Goal: Information Seeking & Learning: Check status

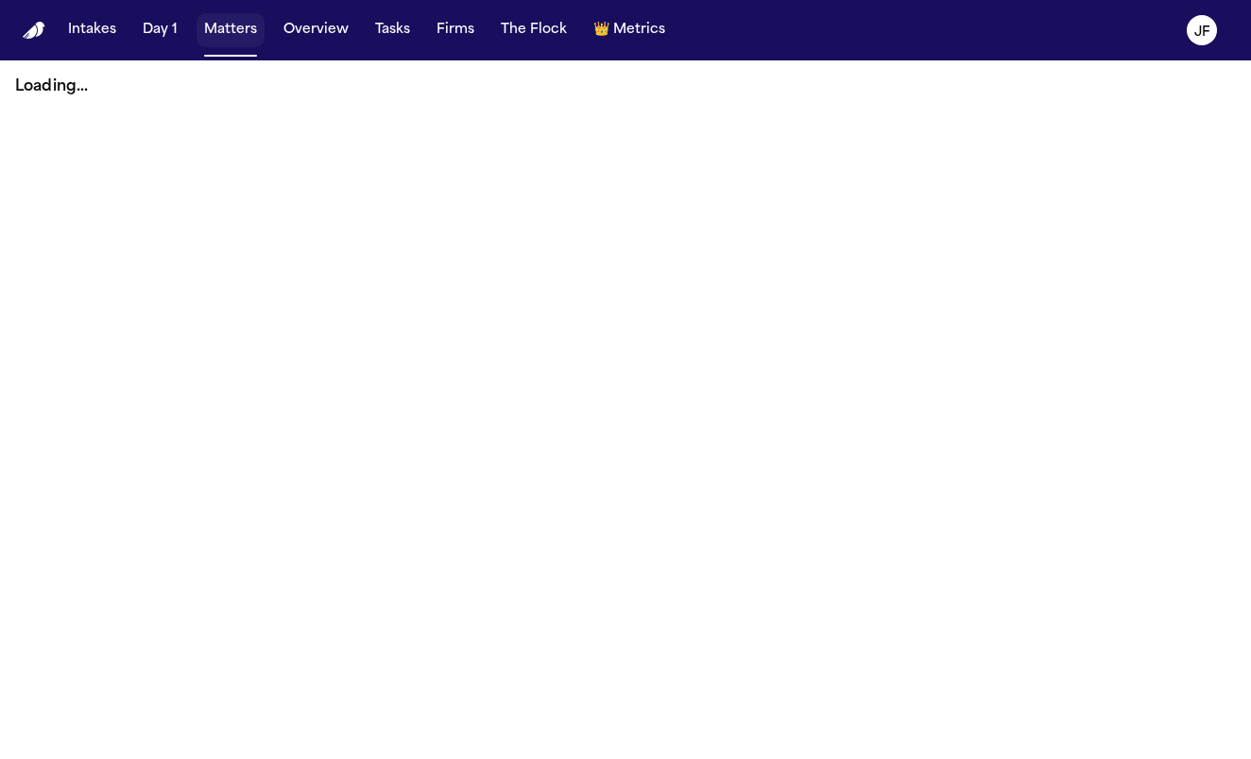
click at [228, 27] on button "Matters" at bounding box center [230, 30] width 68 height 34
click at [396, 23] on button "Tasks" at bounding box center [392, 30] width 50 height 34
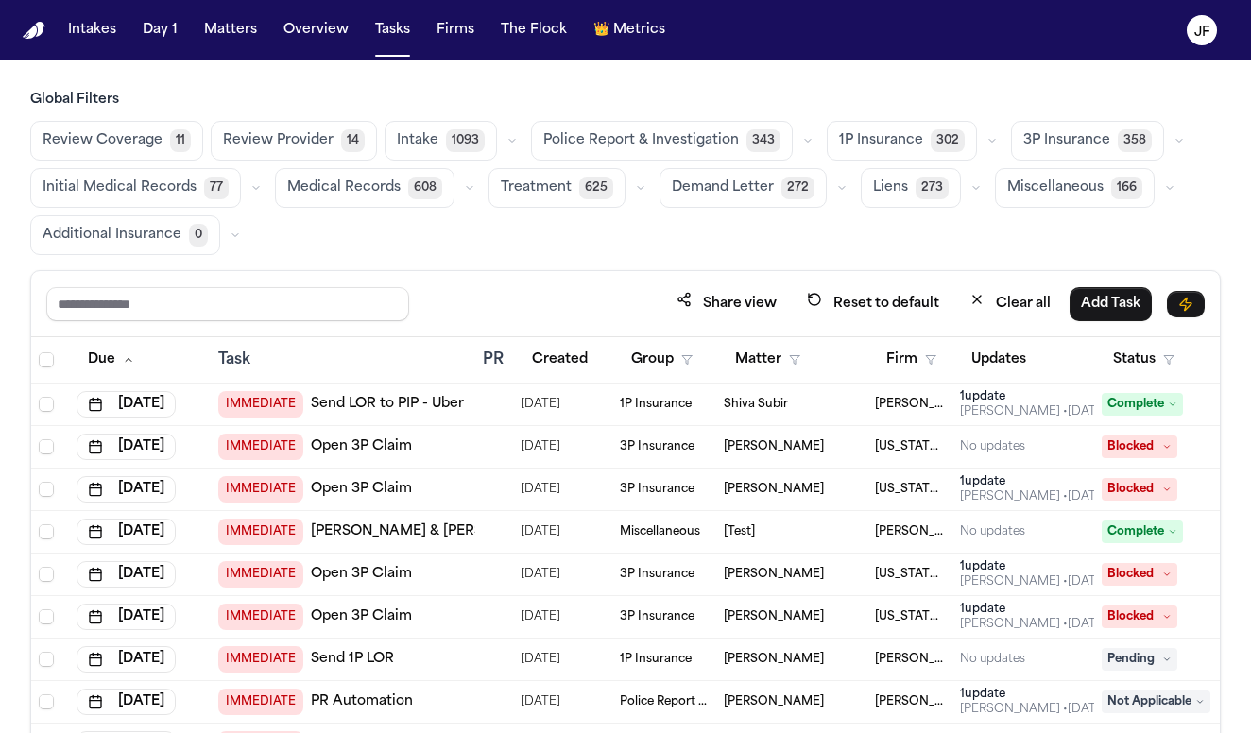
click at [723, 144] on span "Police Report & Investigation" at bounding box center [641, 140] width 196 height 19
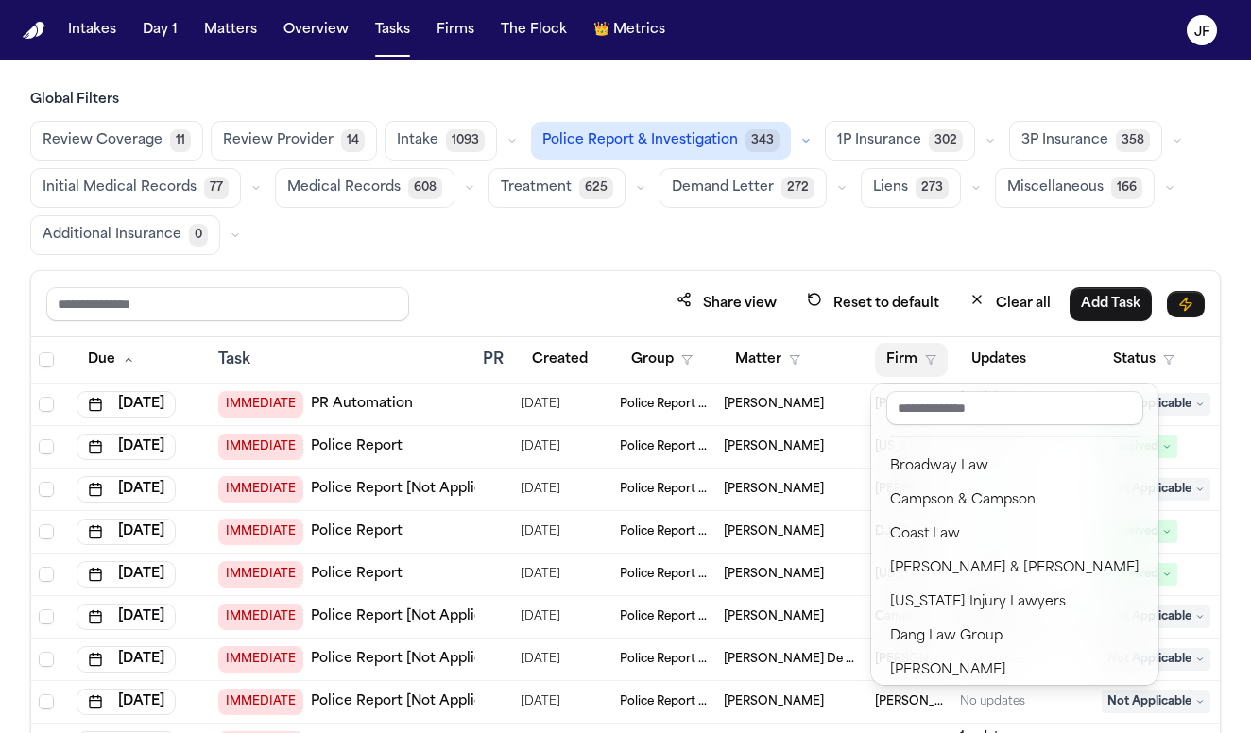
scroll to position [218, 0]
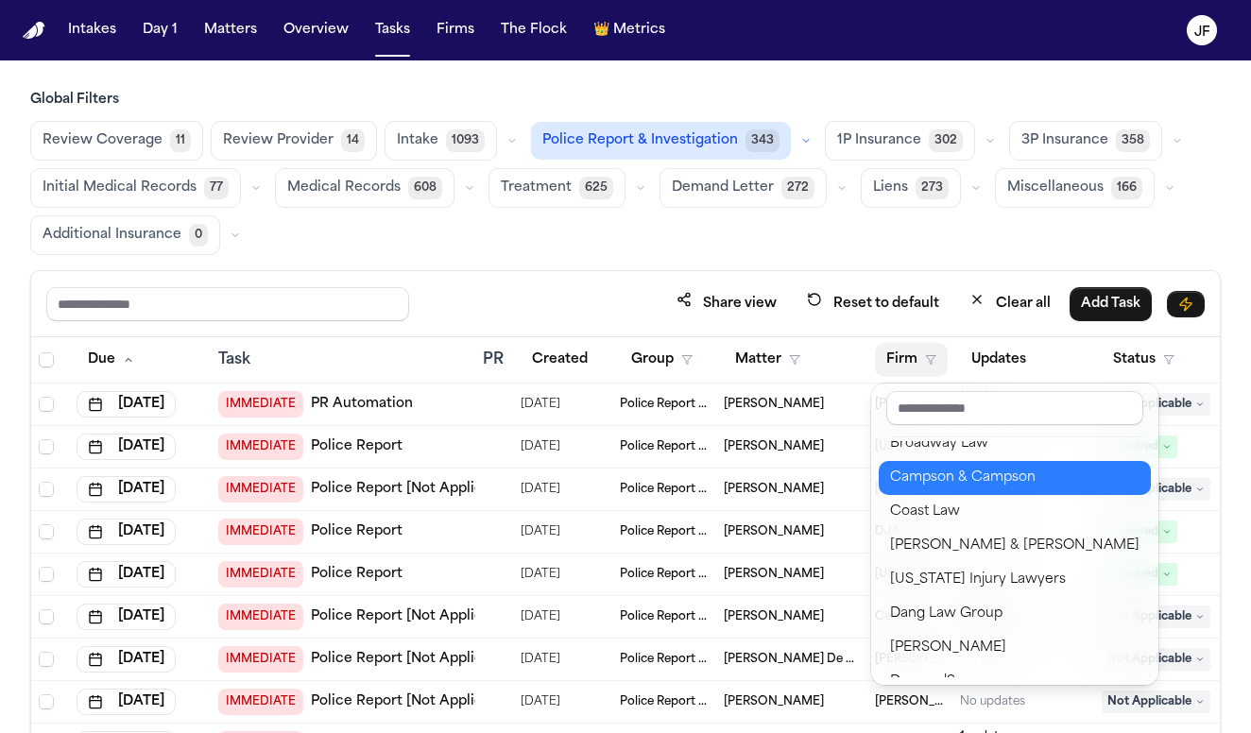
click at [973, 475] on div "Campson & Campson" at bounding box center [1014, 478] width 249 height 23
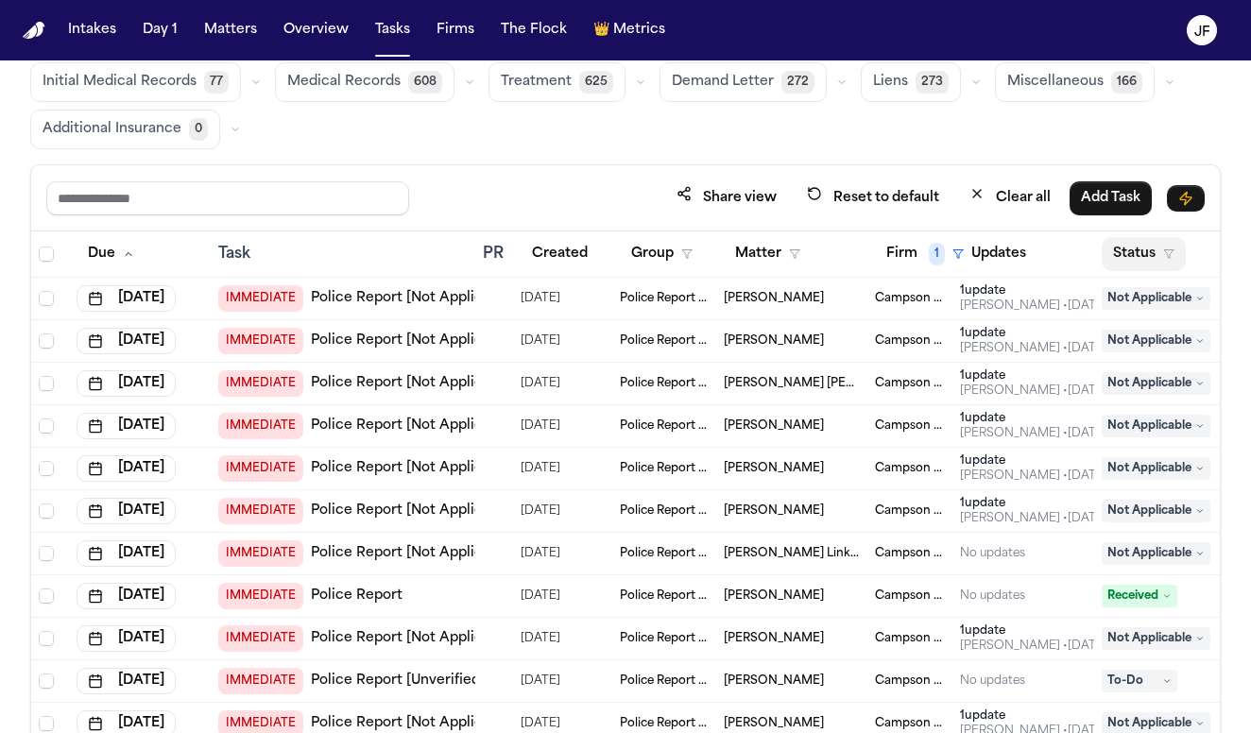
click at [1156, 240] on button "Status" at bounding box center [1143, 254] width 84 height 34
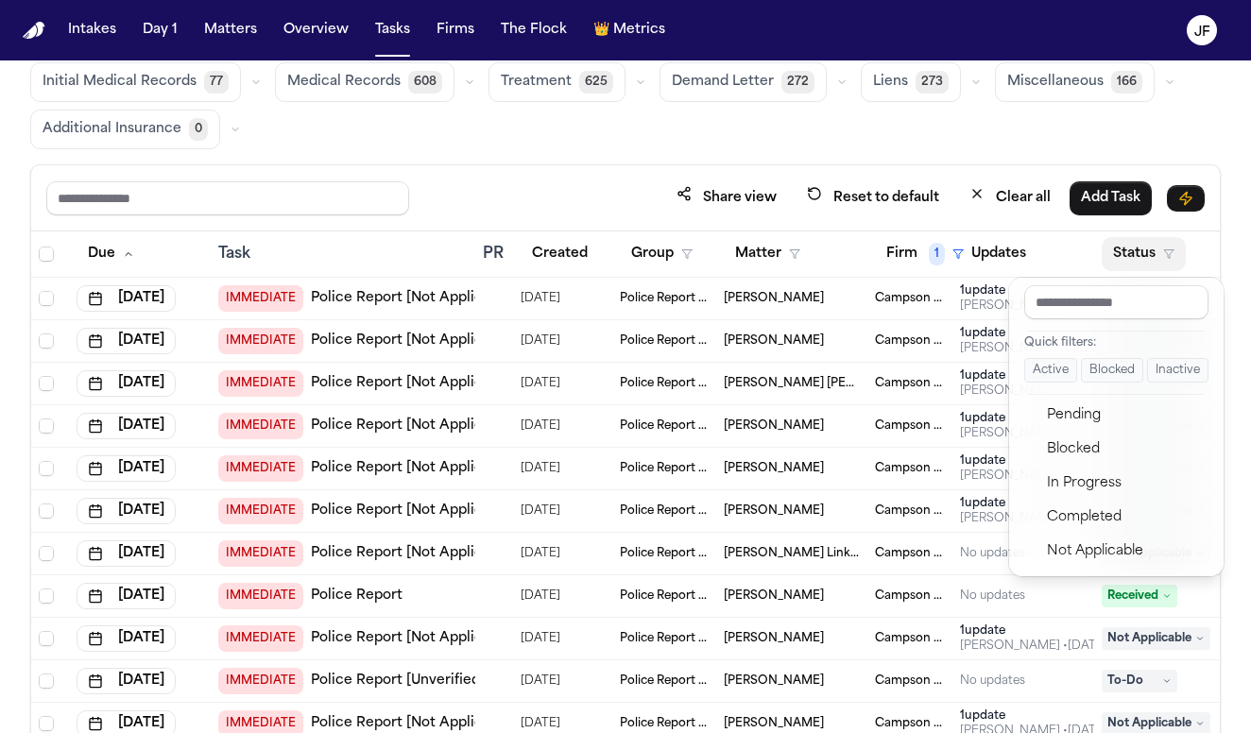
click at [1053, 366] on button "Active" at bounding box center [1050, 370] width 53 height 25
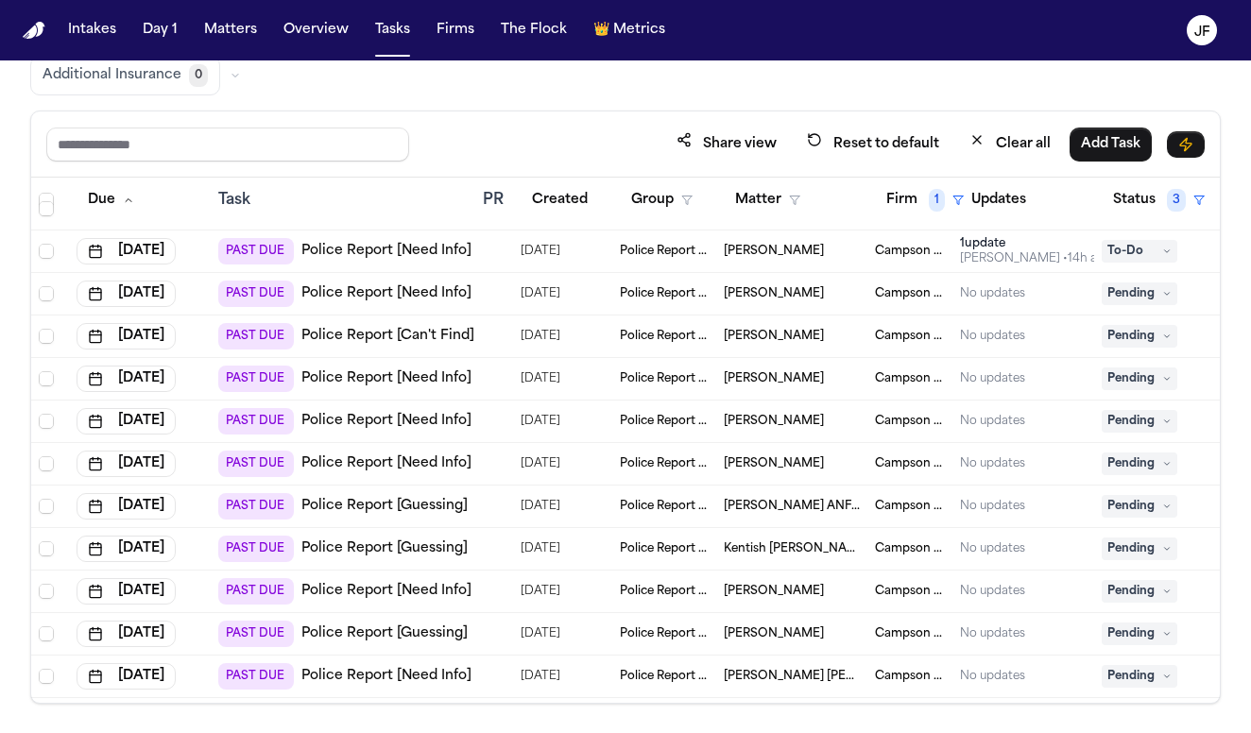
scroll to position [560, 0]
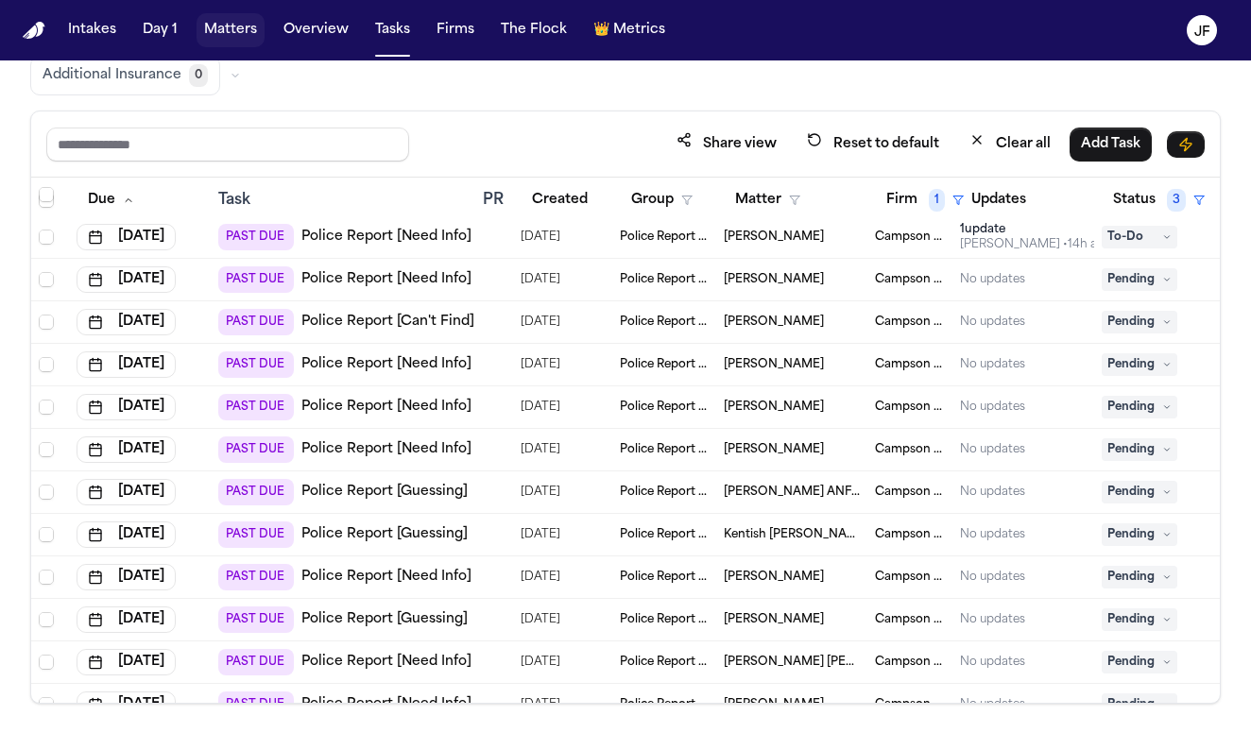
click at [213, 36] on button "Matters" at bounding box center [230, 30] width 68 height 34
click at [236, 31] on button "Matters" at bounding box center [230, 30] width 68 height 34
click at [332, 31] on button "Overview" at bounding box center [316, 30] width 80 height 34
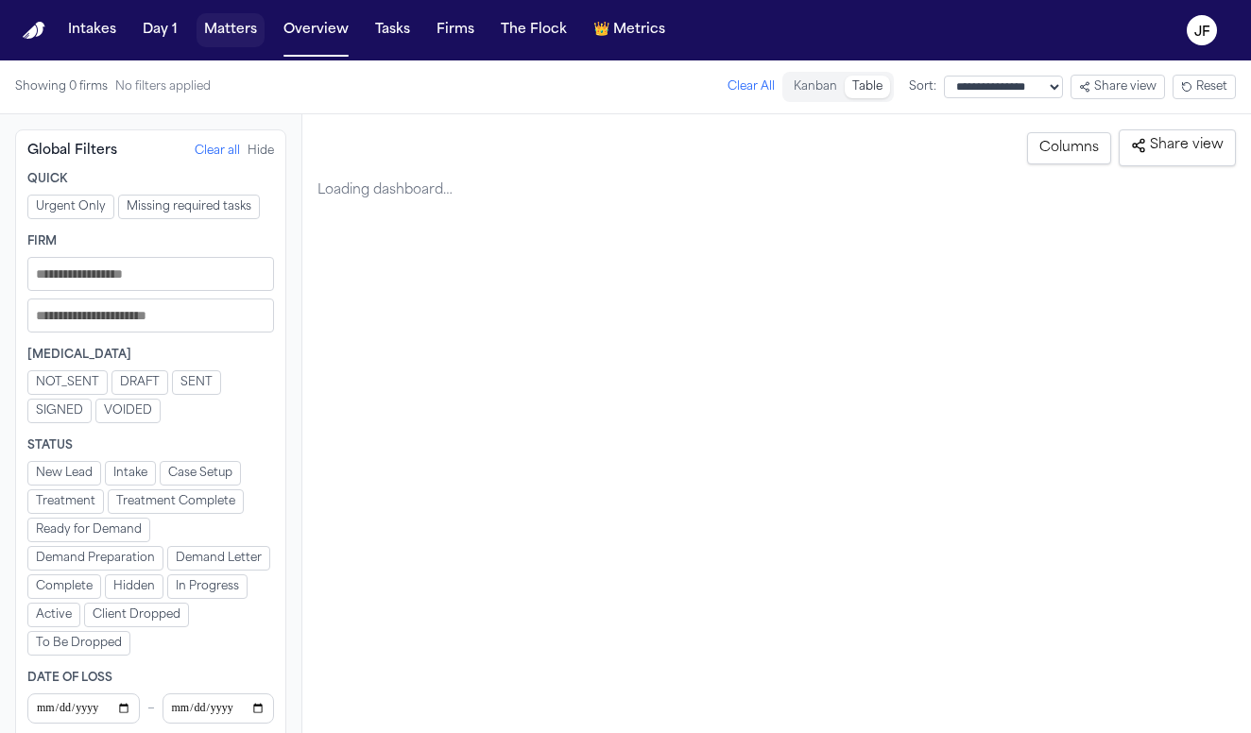
click at [197, 27] on button "Matters" at bounding box center [230, 30] width 68 height 34
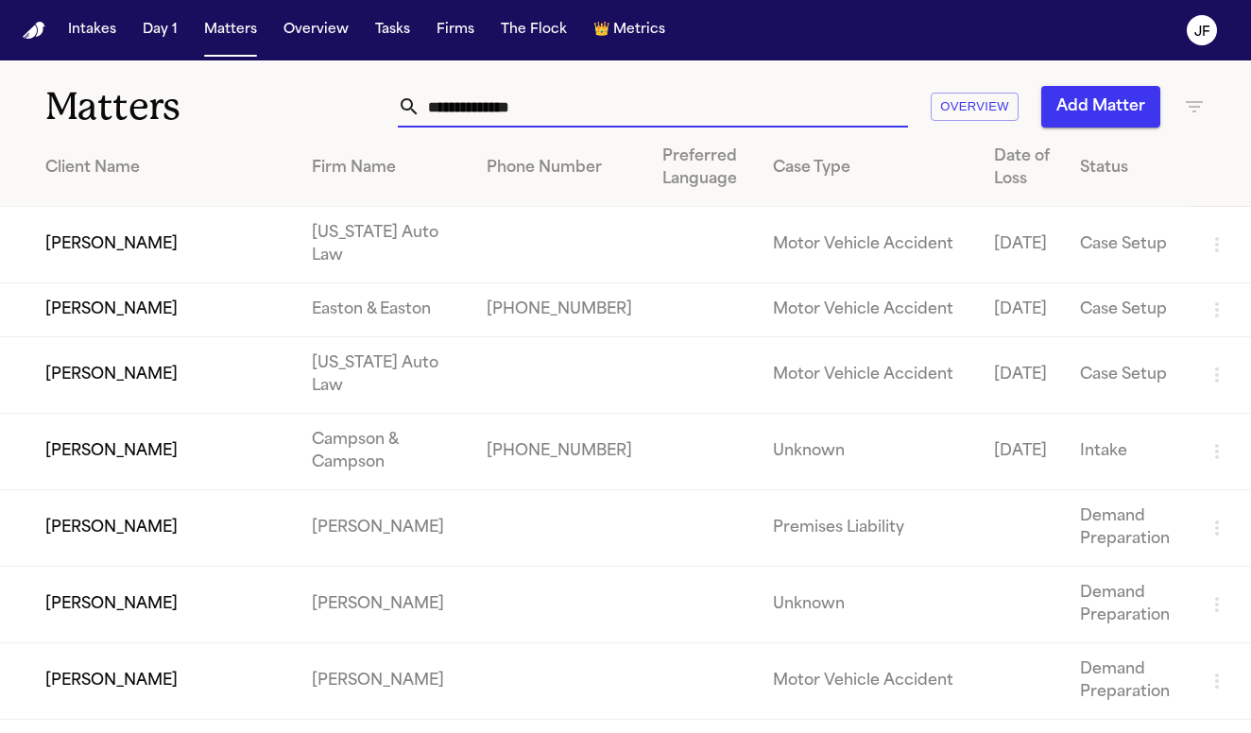
click at [558, 91] on input "text" at bounding box center [663, 107] width 487 height 42
click at [550, 115] on input "text" at bounding box center [663, 107] width 487 height 42
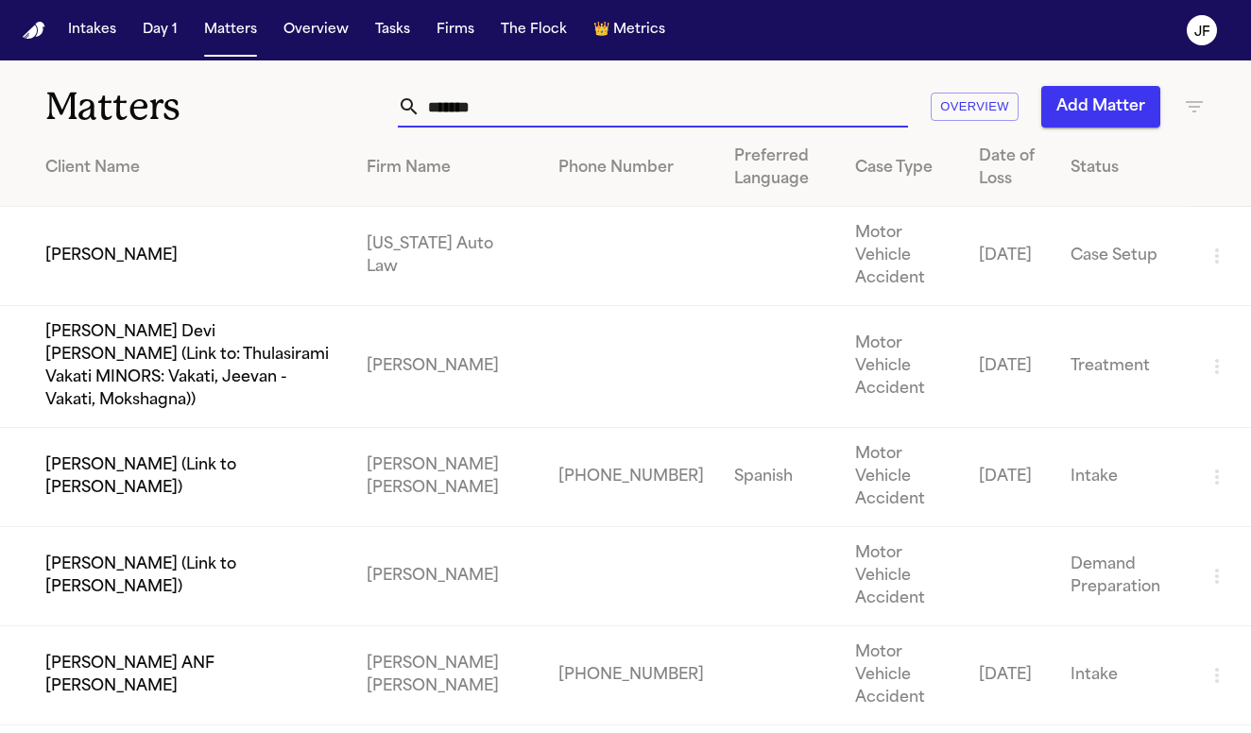
type input "******"
drag, startPoint x: 550, startPoint y: 115, endPoint x: 132, endPoint y: 299, distance: 456.3
click at [132, 299] on td "Malisha Jones" at bounding box center [175, 256] width 351 height 99
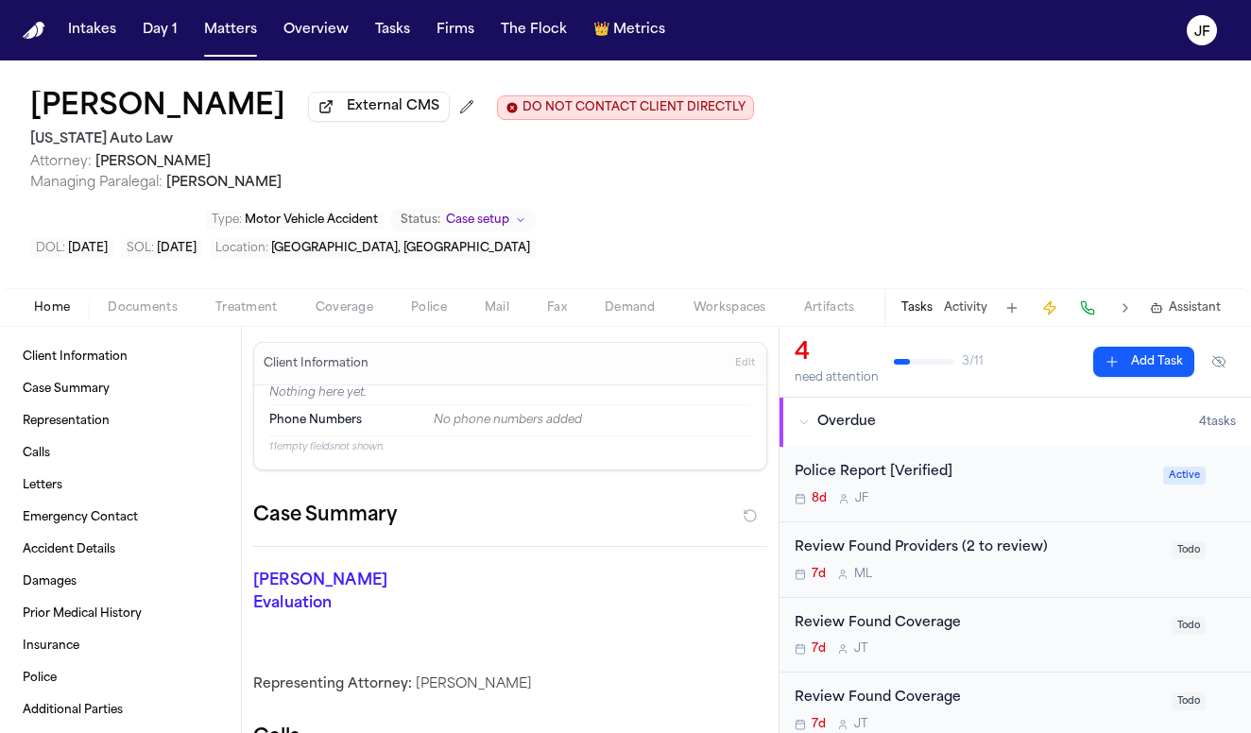
click at [897, 462] on div "Police Report [Verified]" at bounding box center [972, 473] width 357 height 22
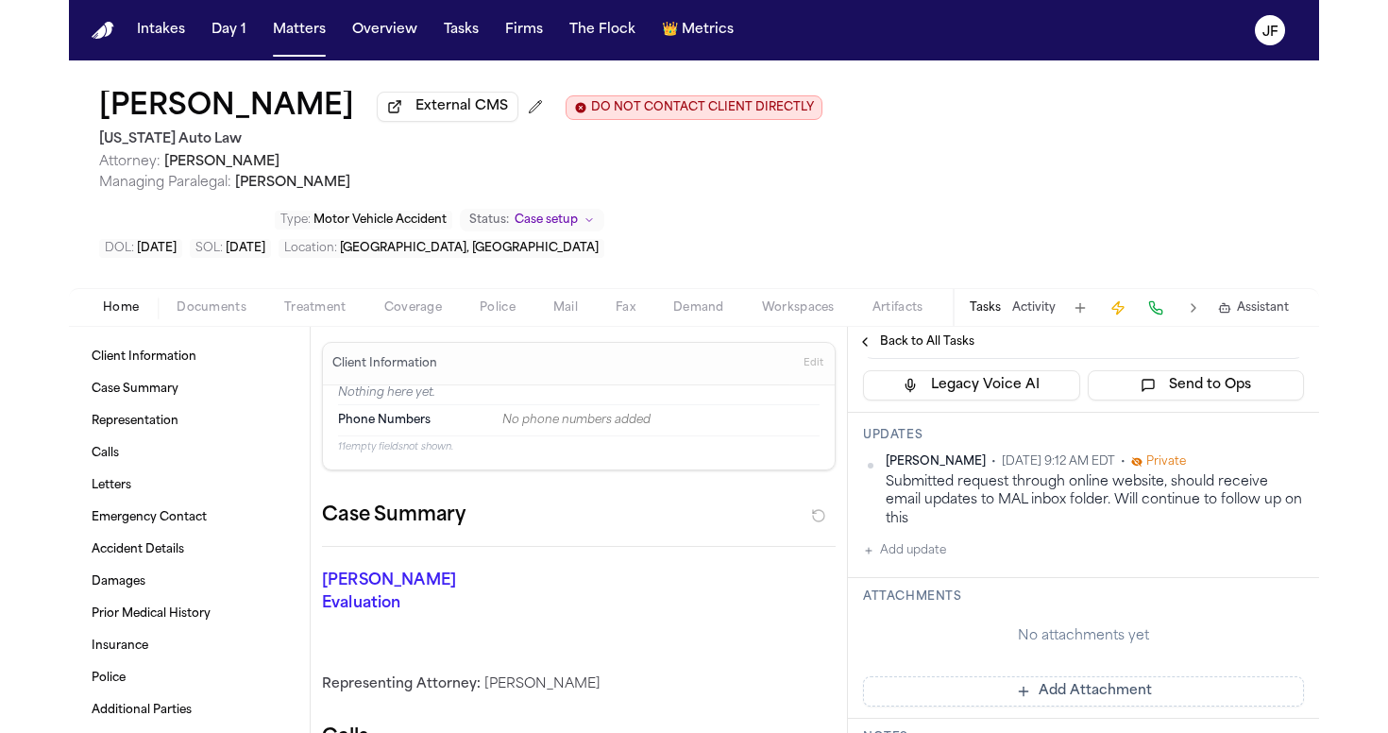
scroll to position [335, 0]
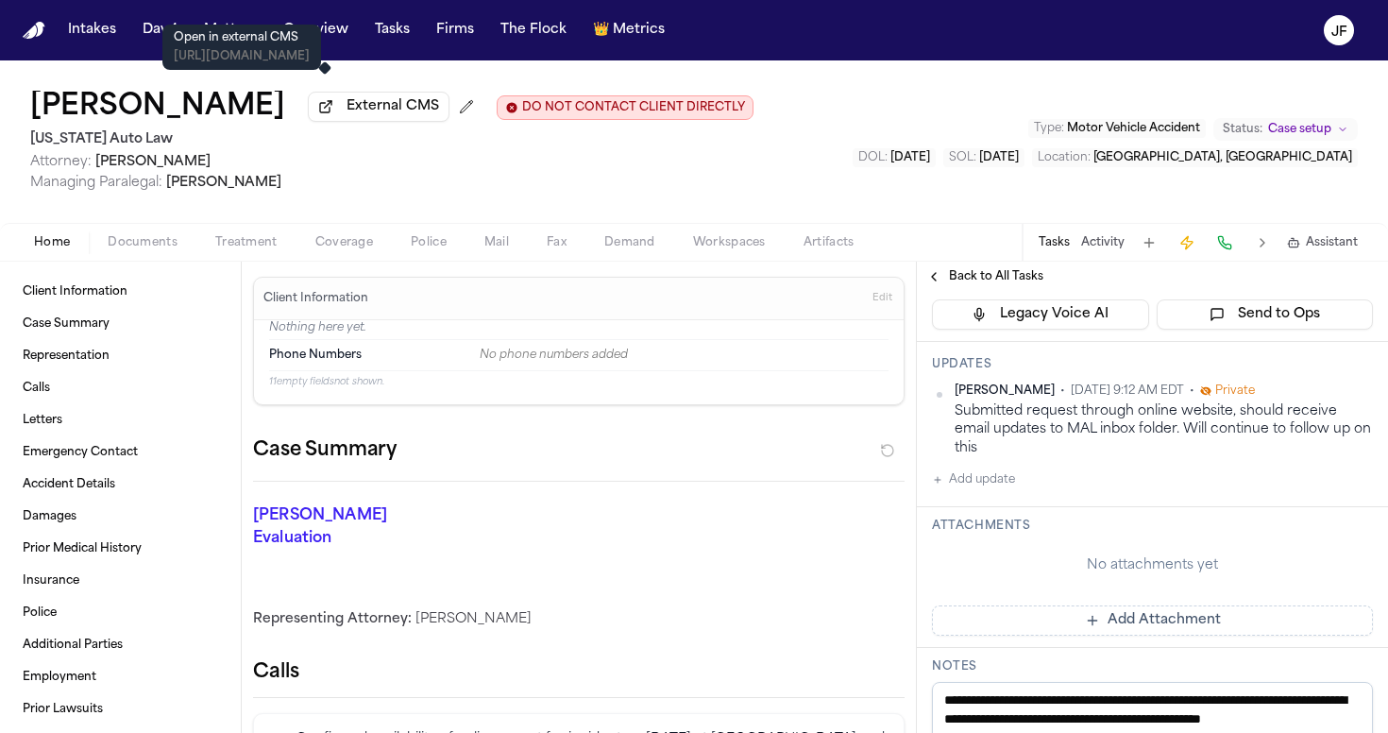
click at [324, 122] on button "External CMS" at bounding box center [379, 107] width 142 height 30
click at [751, 123] on div "Malisha Jones External CMS DO NOT CONTACT CLIENT DIRECTLY DO NOT CONTACT Michig…" at bounding box center [694, 141] width 1388 height 162
click at [364, 116] on span "External CMS" at bounding box center [393, 106] width 93 height 19
click at [163, 250] on span "Documents" at bounding box center [143, 242] width 70 height 15
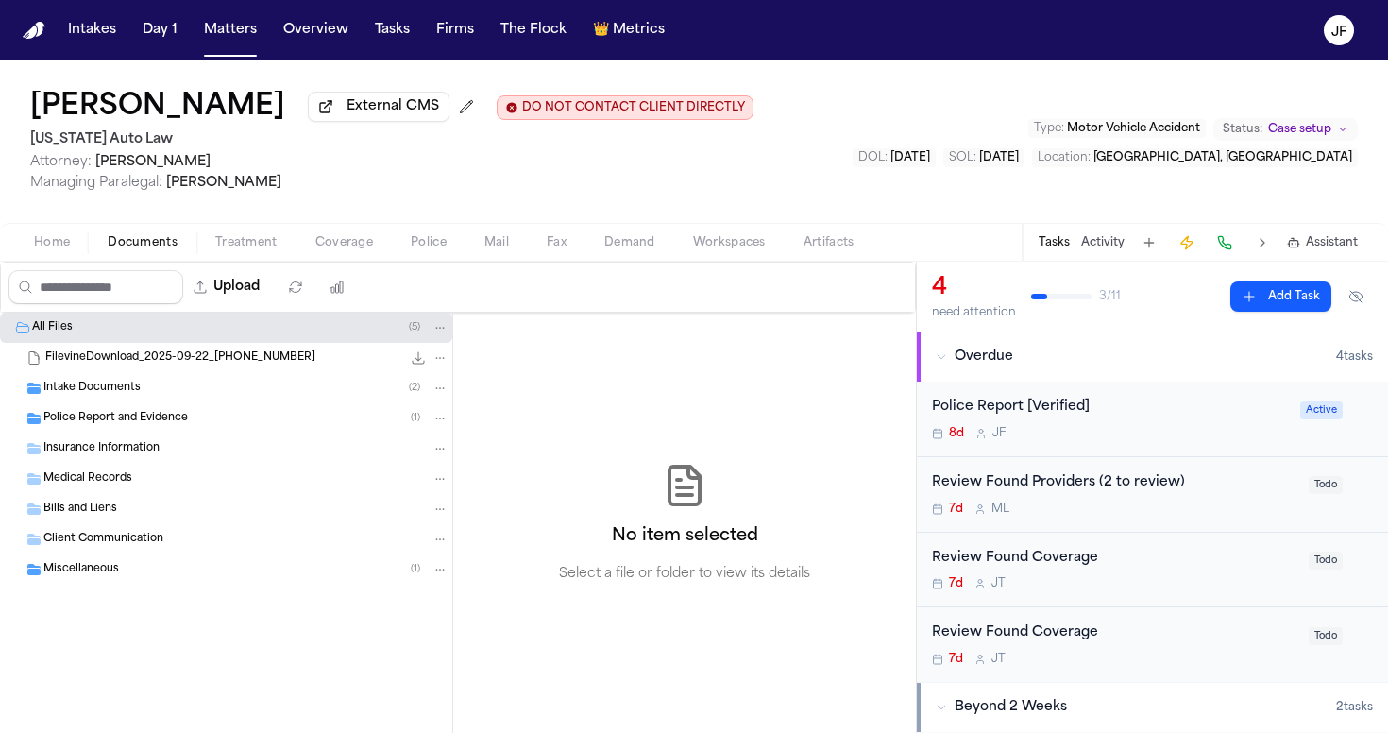
click at [130, 418] on span "Police Report and Evidence" at bounding box center [115, 419] width 145 height 16
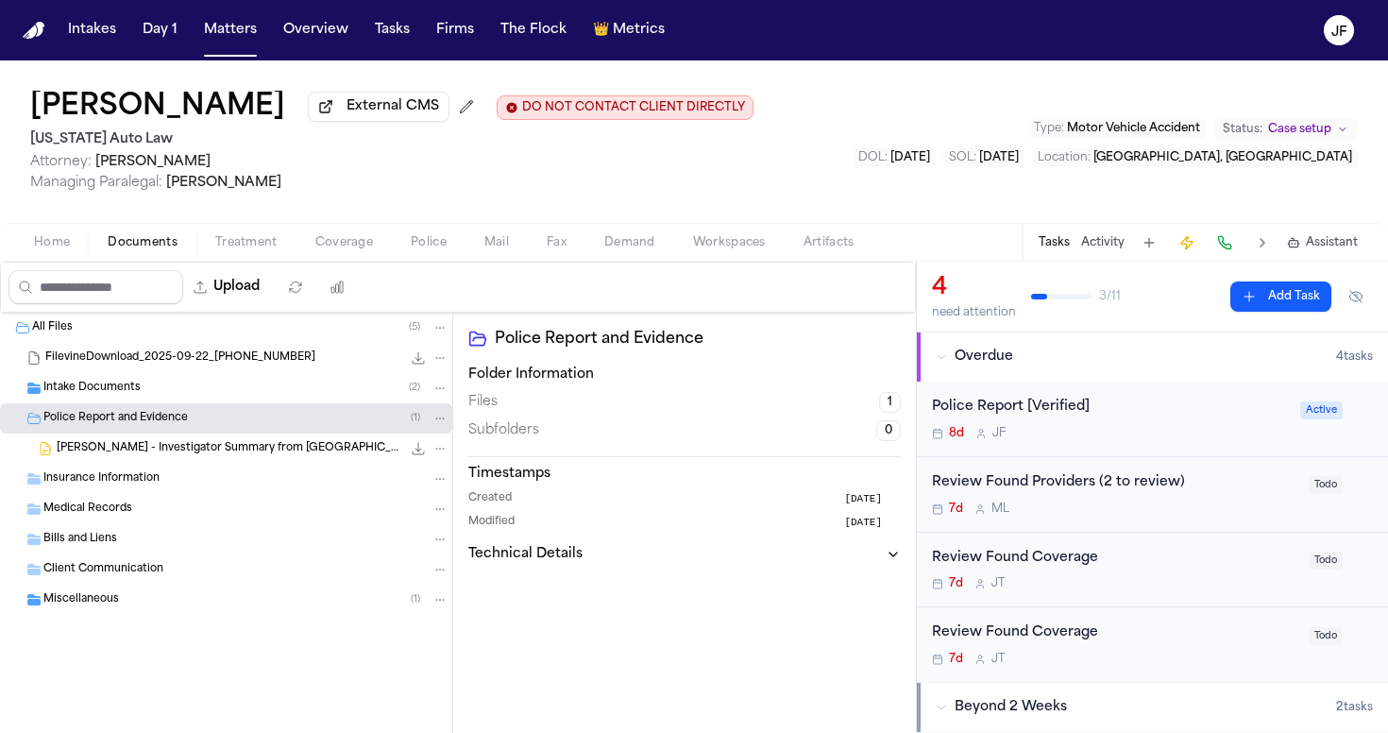
click at [170, 455] on span "M. Jones - Investigator Summary from West Michigan Investigative Solutions - 5.…" at bounding box center [229, 449] width 345 height 16
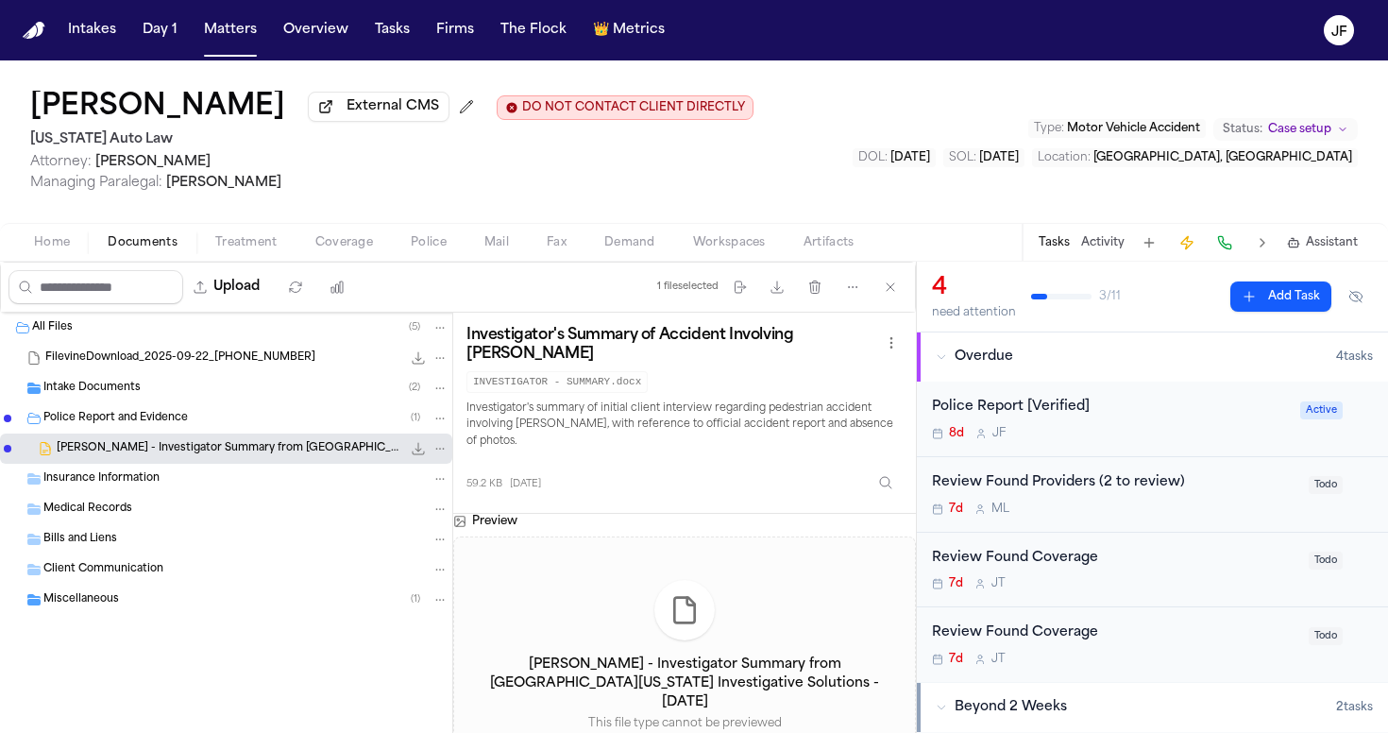
click at [419, 454] on icon "File: M. Jones - Investigator Summary from West Michigan Investigative Solution…" at bounding box center [419, 449] width 12 height 12
click at [376, 31] on button "Tasks" at bounding box center [392, 30] width 50 height 34
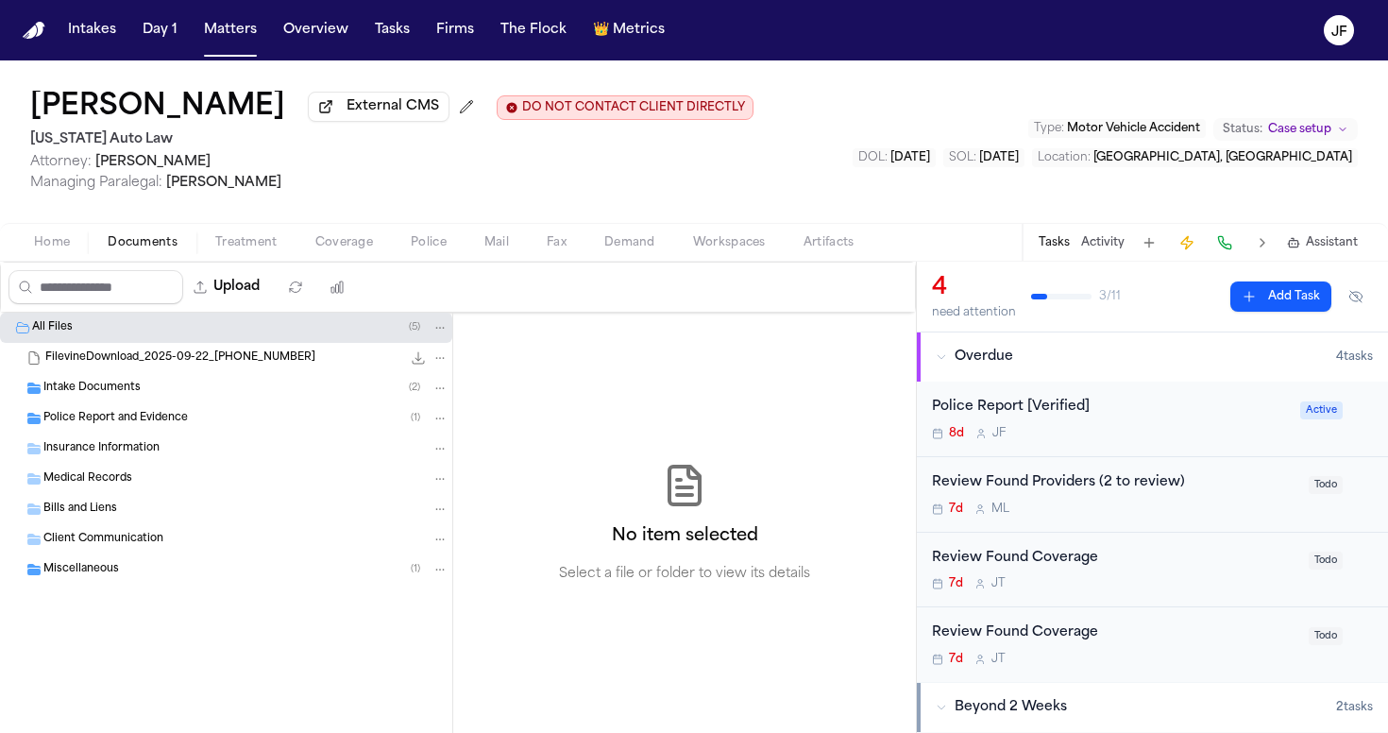
click at [1058, 427] on div "Police Report [Verified] 8d J F" at bounding box center [1110, 419] width 357 height 44
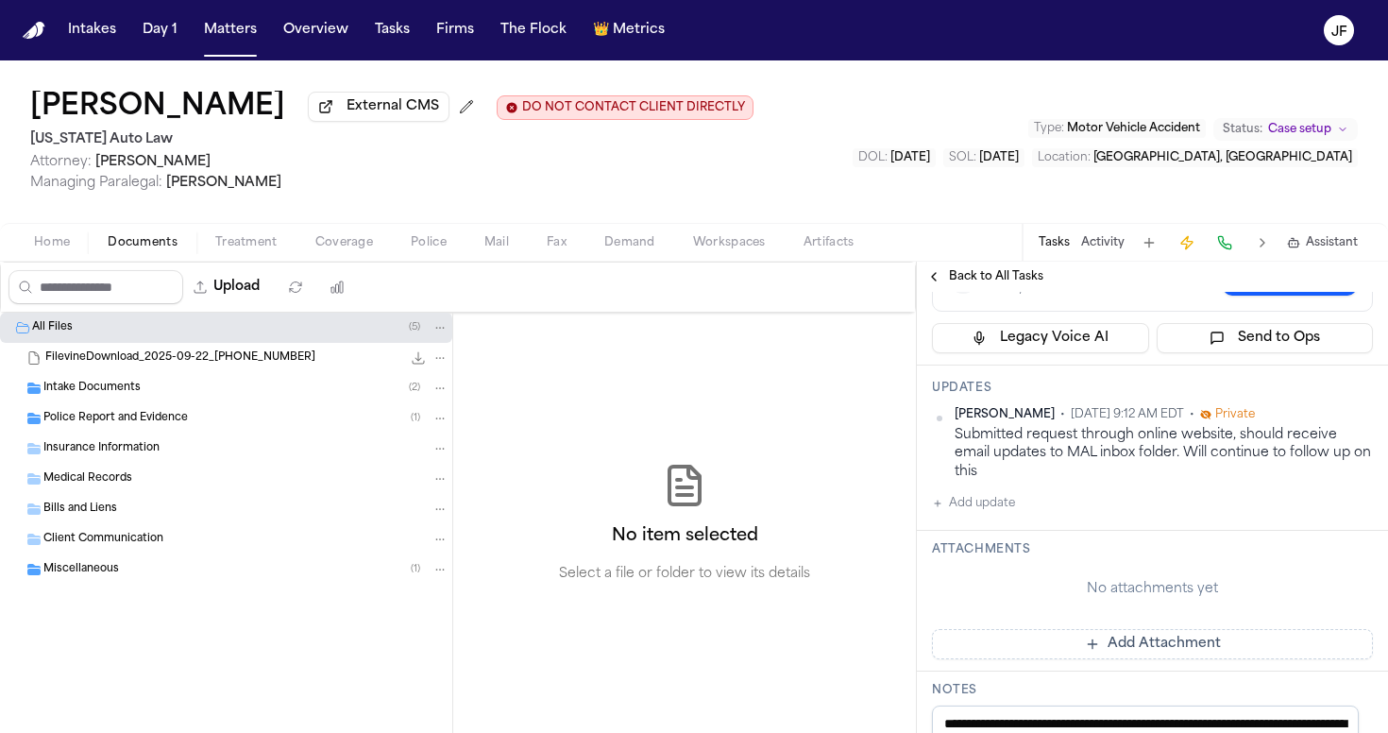
scroll to position [422, 0]
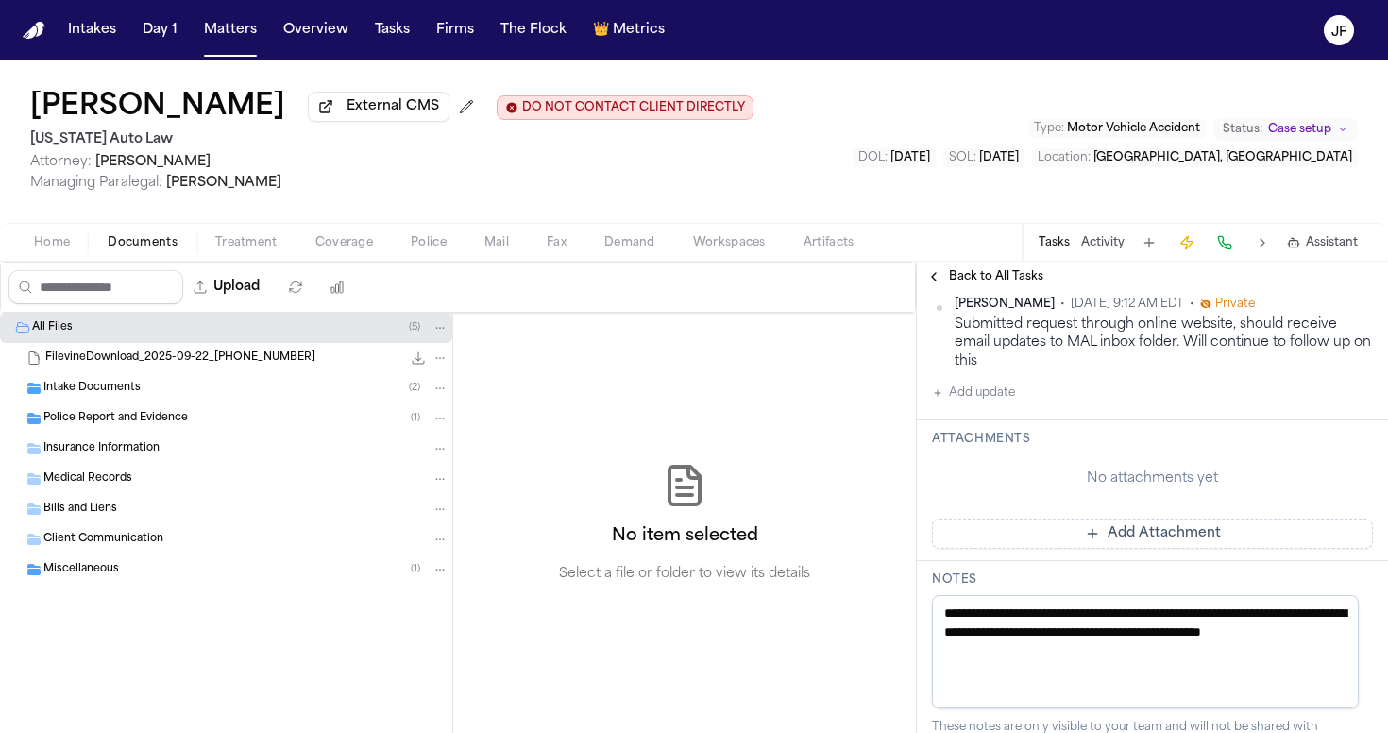
click at [985, 391] on button "Add update" at bounding box center [973, 393] width 83 height 23
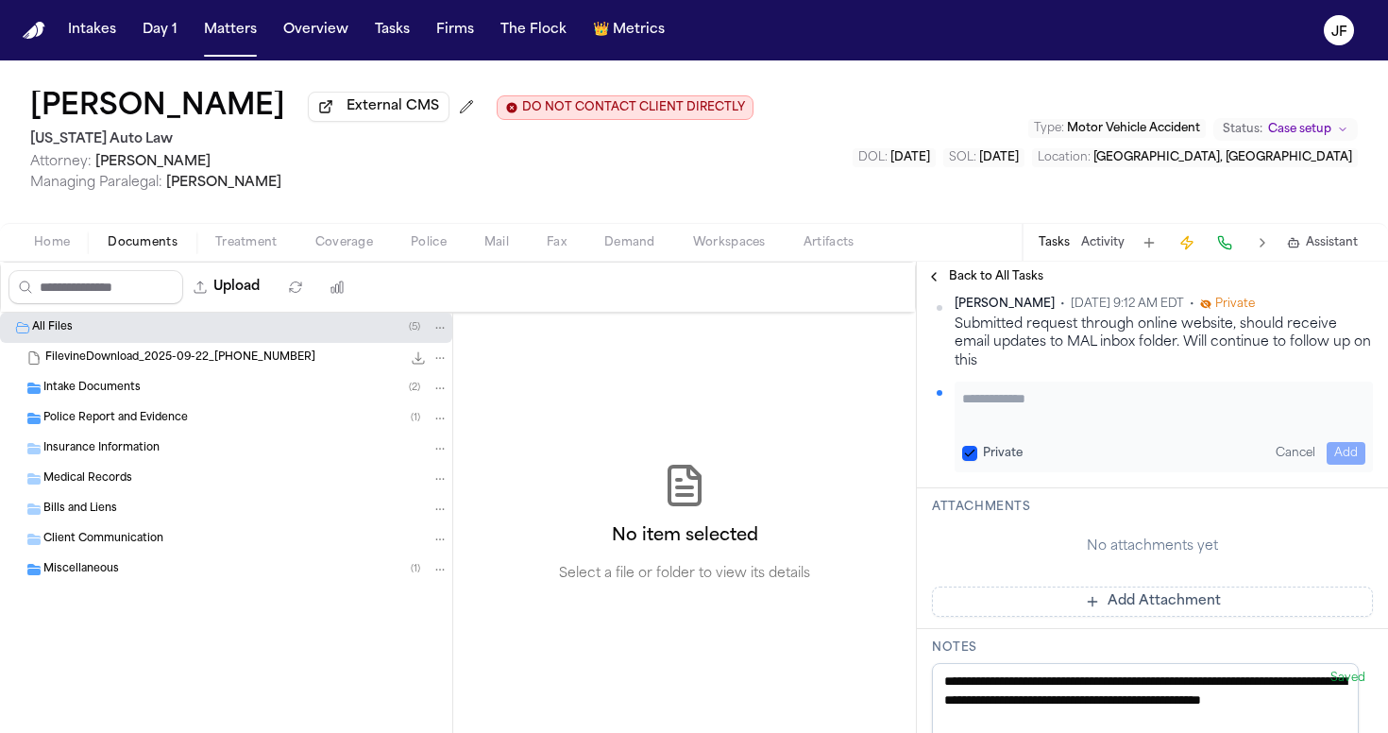
click at [1055, 422] on textarea "Add your update" at bounding box center [1163, 408] width 403 height 38
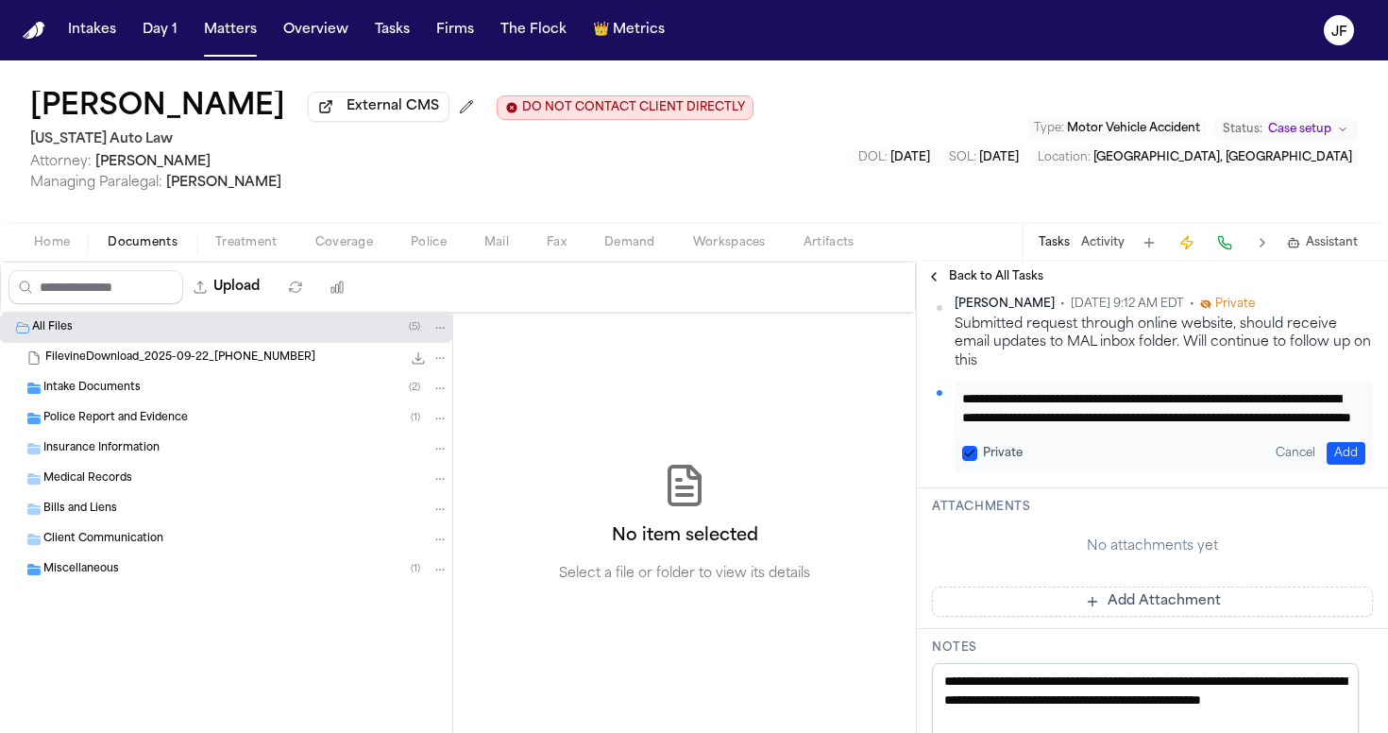
scroll to position [0, 0]
drag, startPoint x: 1322, startPoint y: 420, endPoint x: 923, endPoint y: 316, distance: 412.8
click at [923, 316] on div "**********" at bounding box center [1152, 371] width 471 height 233
type textarea "**********"
click at [1250, 451] on button "Add" at bounding box center [1346, 453] width 39 height 23
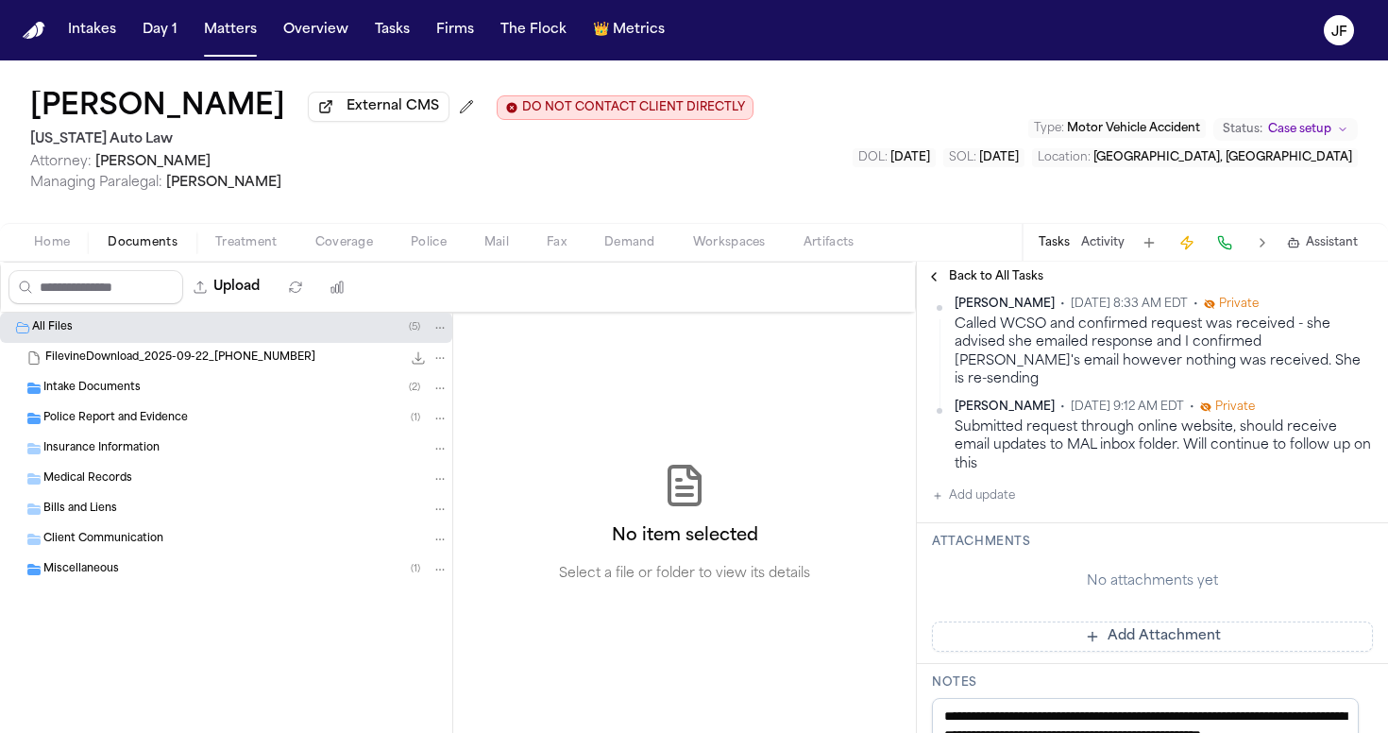
click at [118, 427] on span "Police Report and Evidence" at bounding box center [115, 419] width 145 height 16
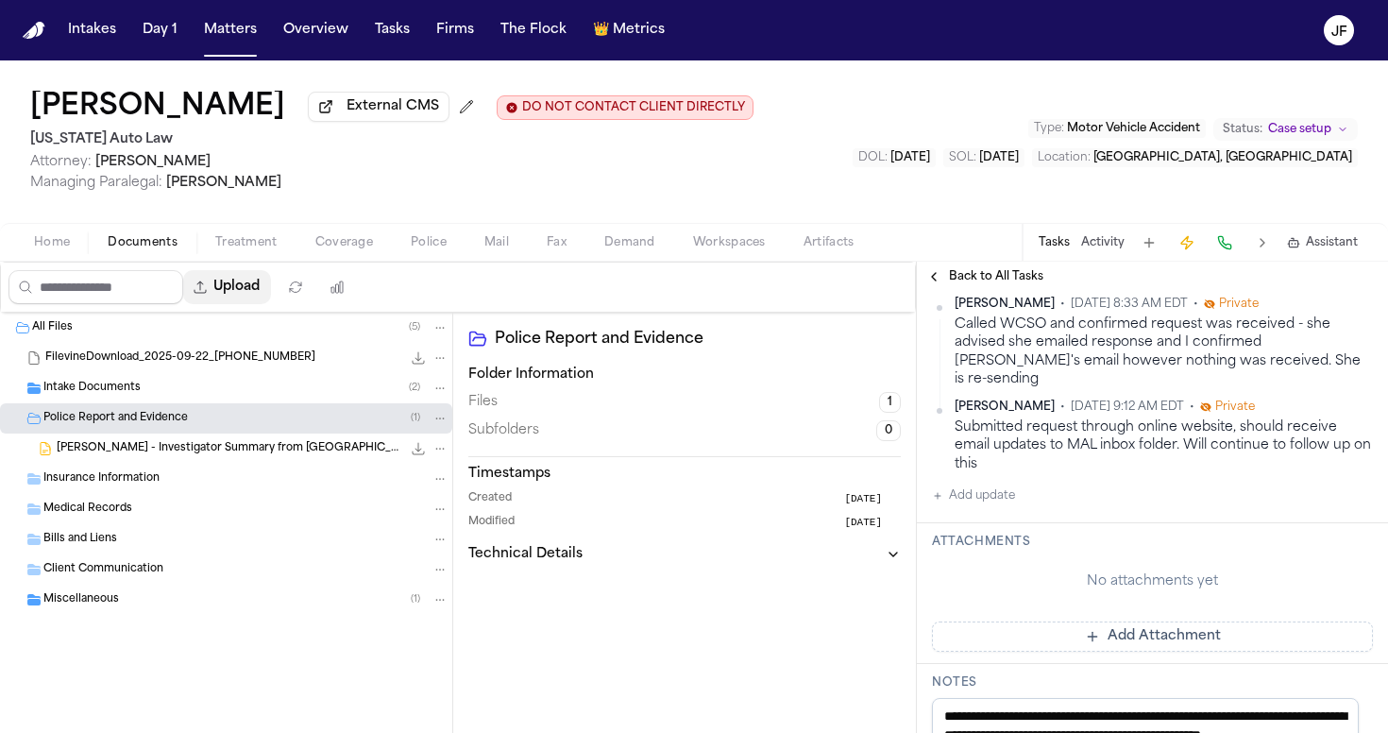
click at [264, 298] on button "Upload" at bounding box center [227, 287] width 88 height 34
select select "**********"
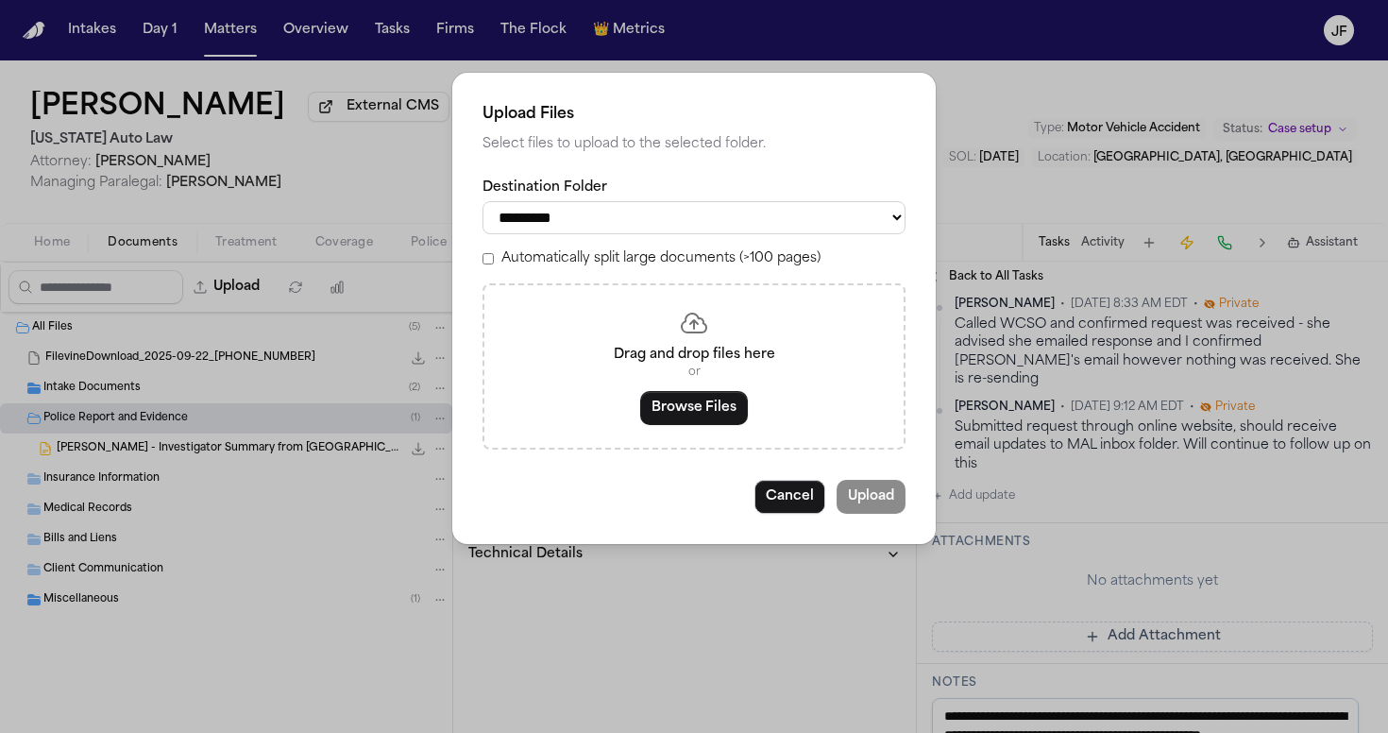
click at [704, 391] on button "Browse Files" at bounding box center [694, 408] width 108 height 34
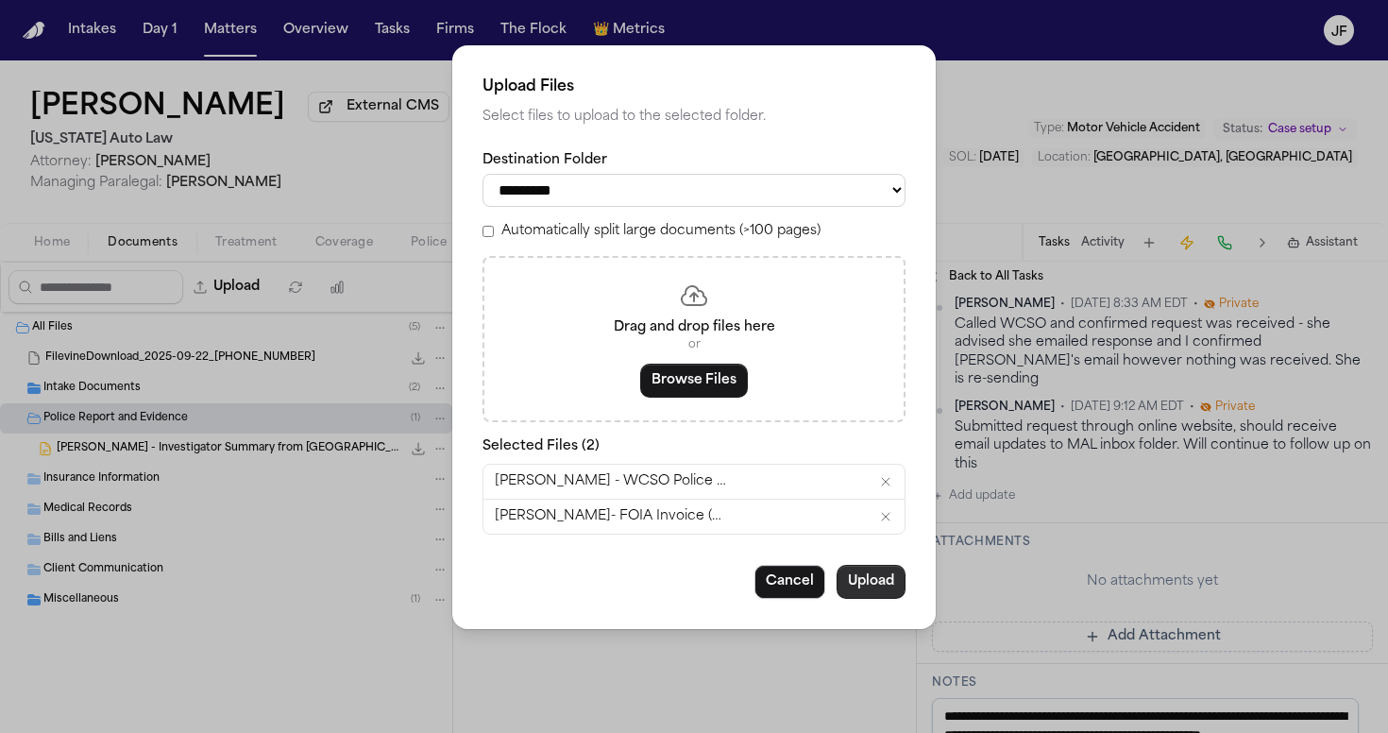
click at [873, 582] on button "Upload" at bounding box center [871, 582] width 69 height 34
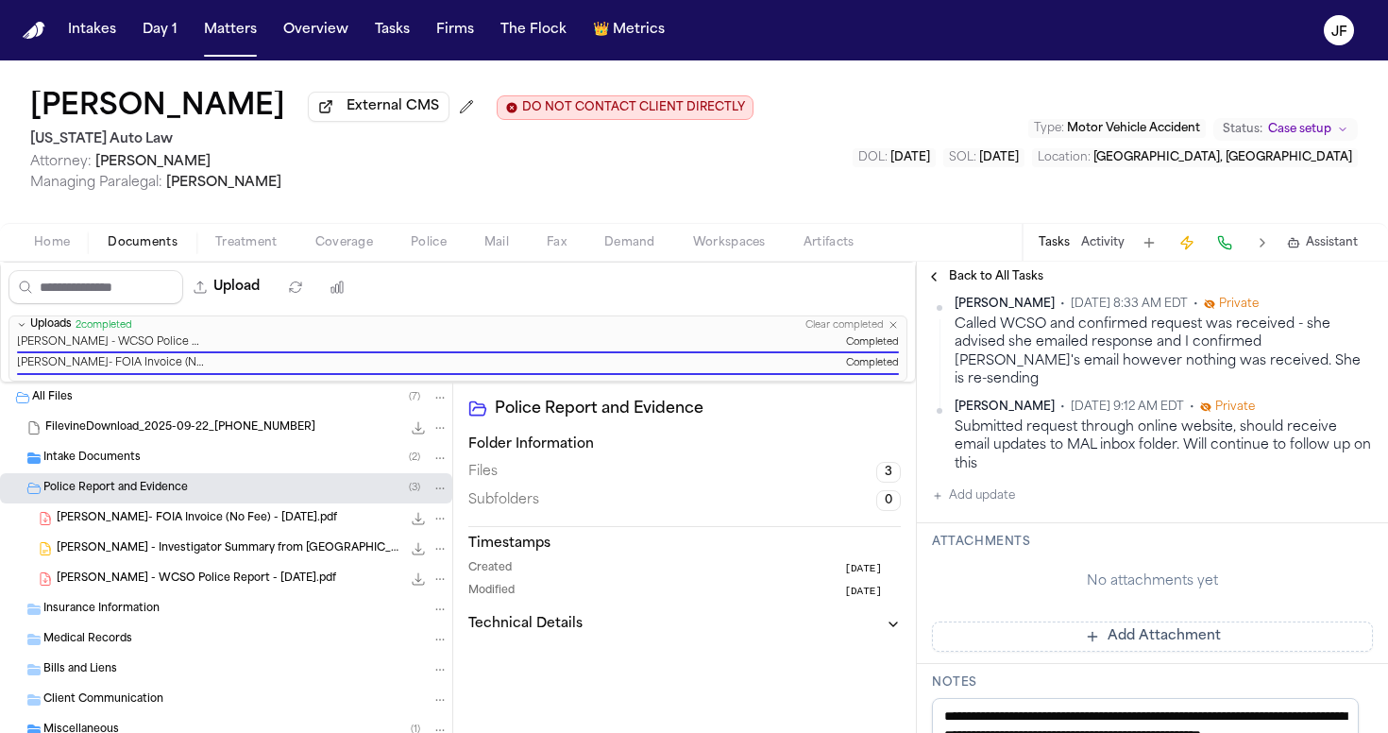
click at [1008, 270] on div "Back to All Tasks" at bounding box center [1152, 277] width 471 height 30
click at [960, 281] on span "Back to All Tasks" at bounding box center [996, 276] width 94 height 15
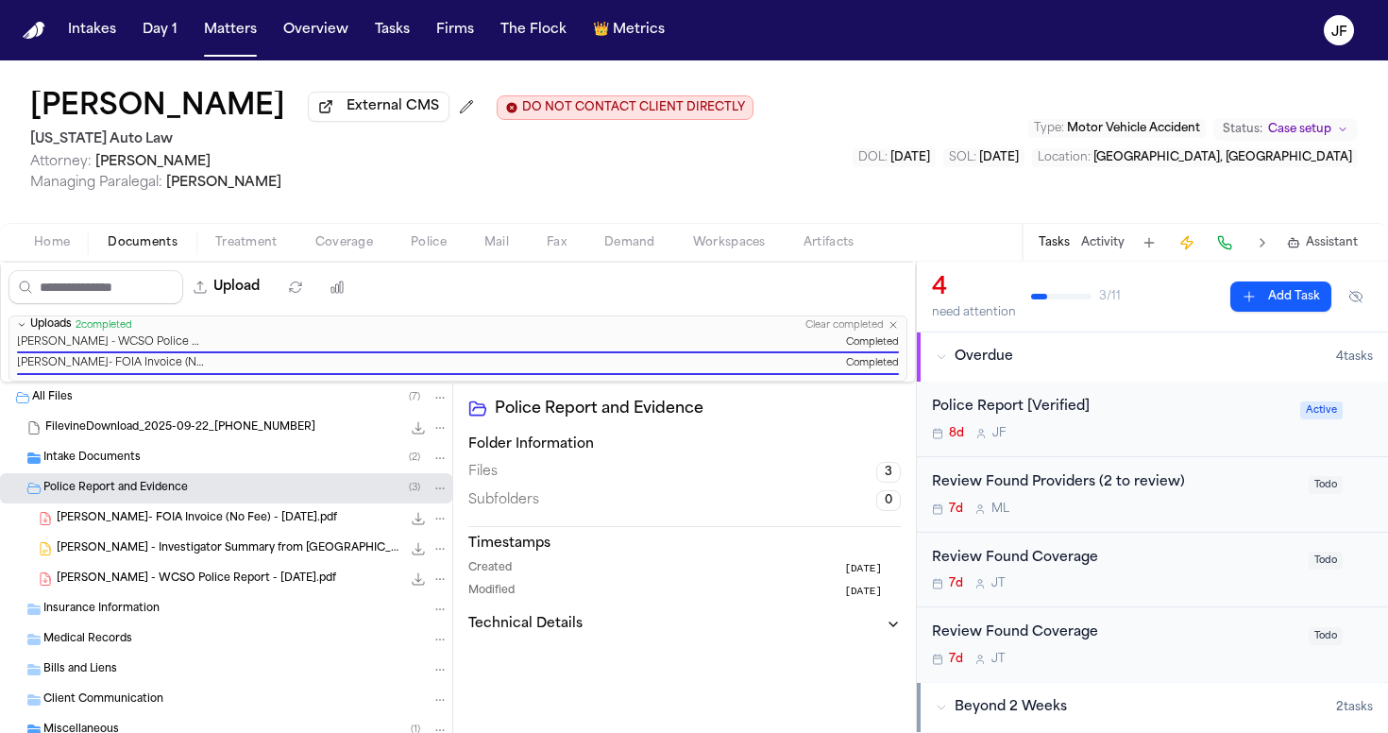
click at [1055, 421] on div "Police Report [Verified] 8d J F" at bounding box center [1110, 419] width 357 height 44
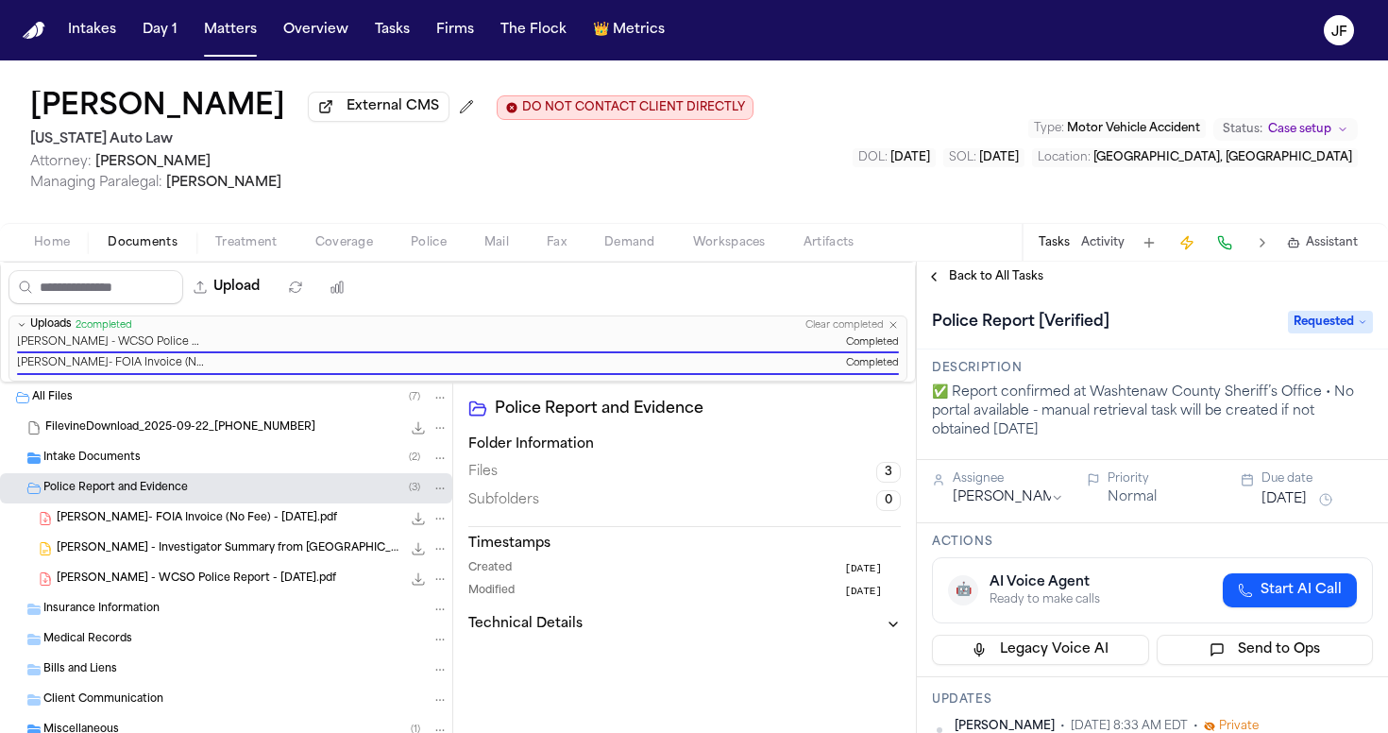
click at [1250, 321] on span "Requested" at bounding box center [1330, 322] width 85 height 23
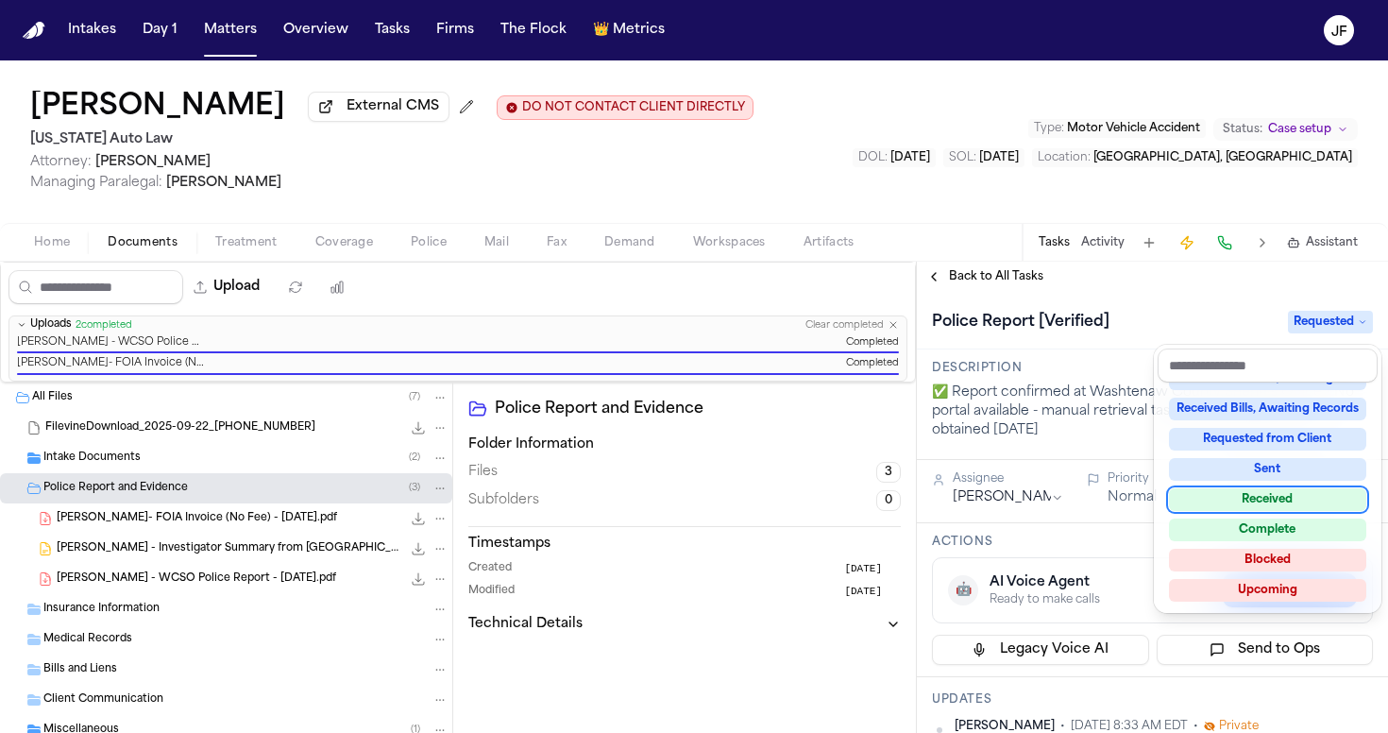
click at [1247, 497] on div "Received" at bounding box center [1267, 499] width 197 height 23
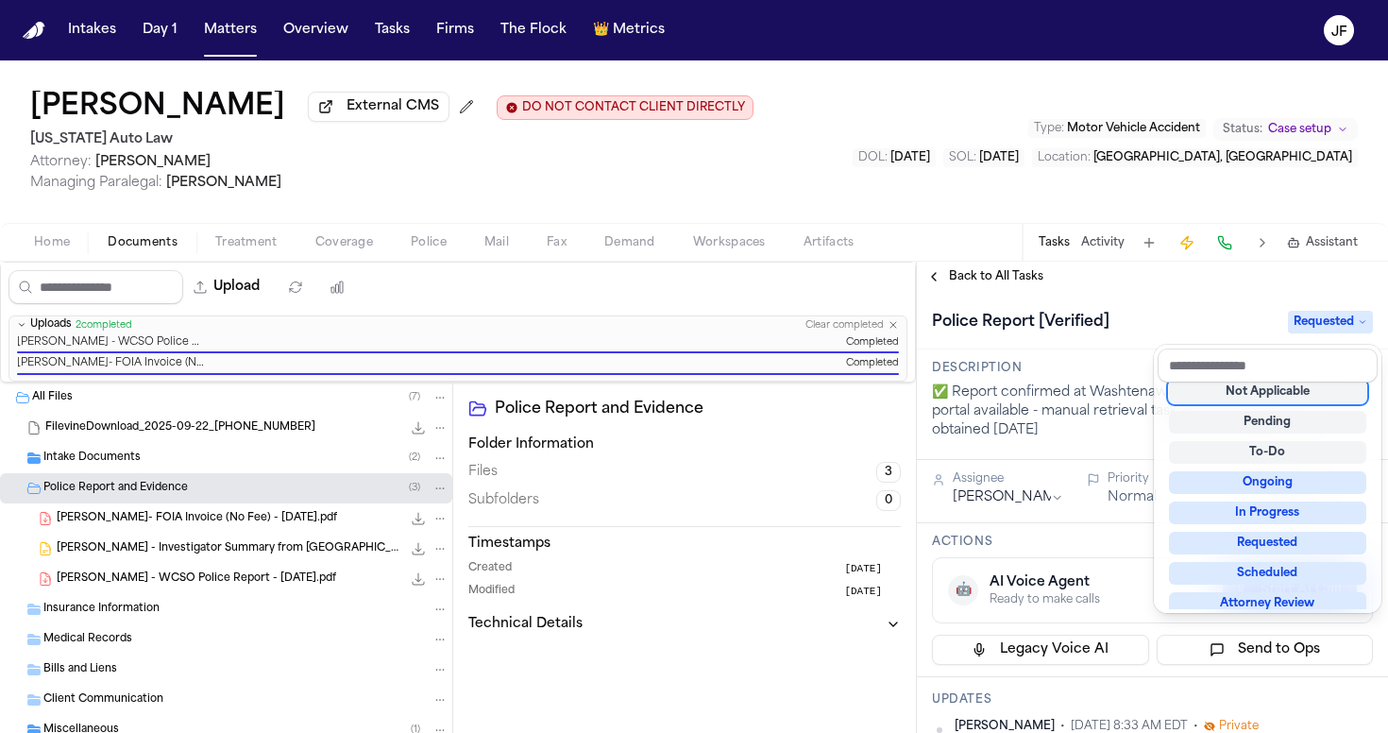
scroll to position [8, 0]
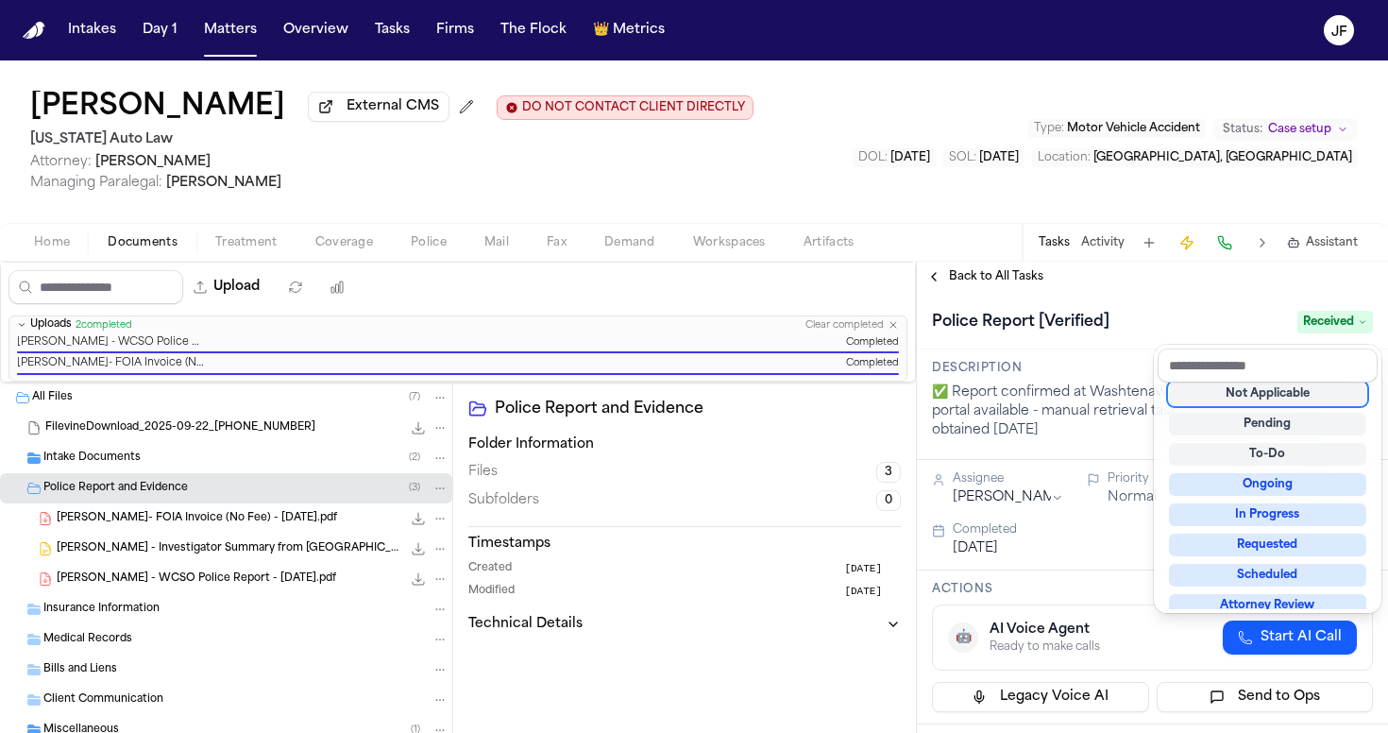
click at [1143, 295] on div "**********" at bounding box center [1152, 497] width 471 height 471
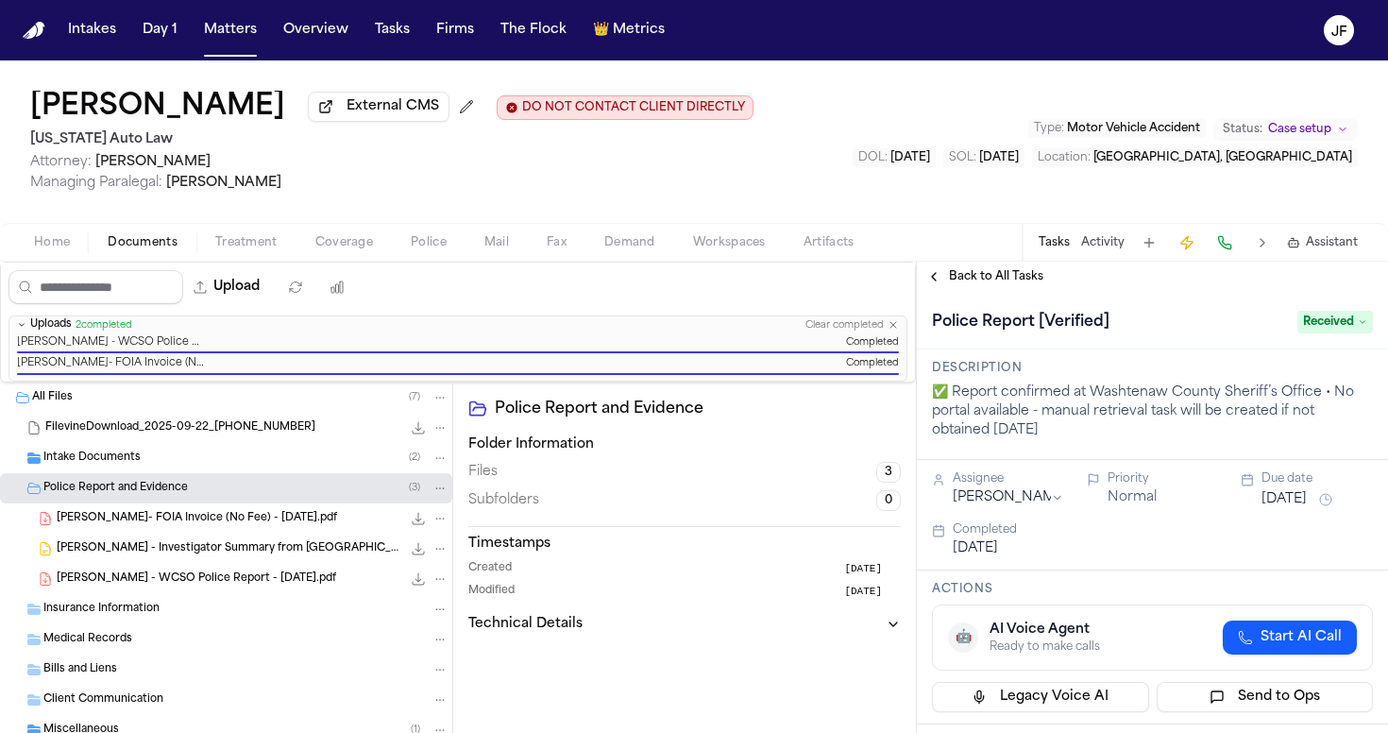
click at [1023, 284] on span "Back to All Tasks" at bounding box center [996, 276] width 94 height 15
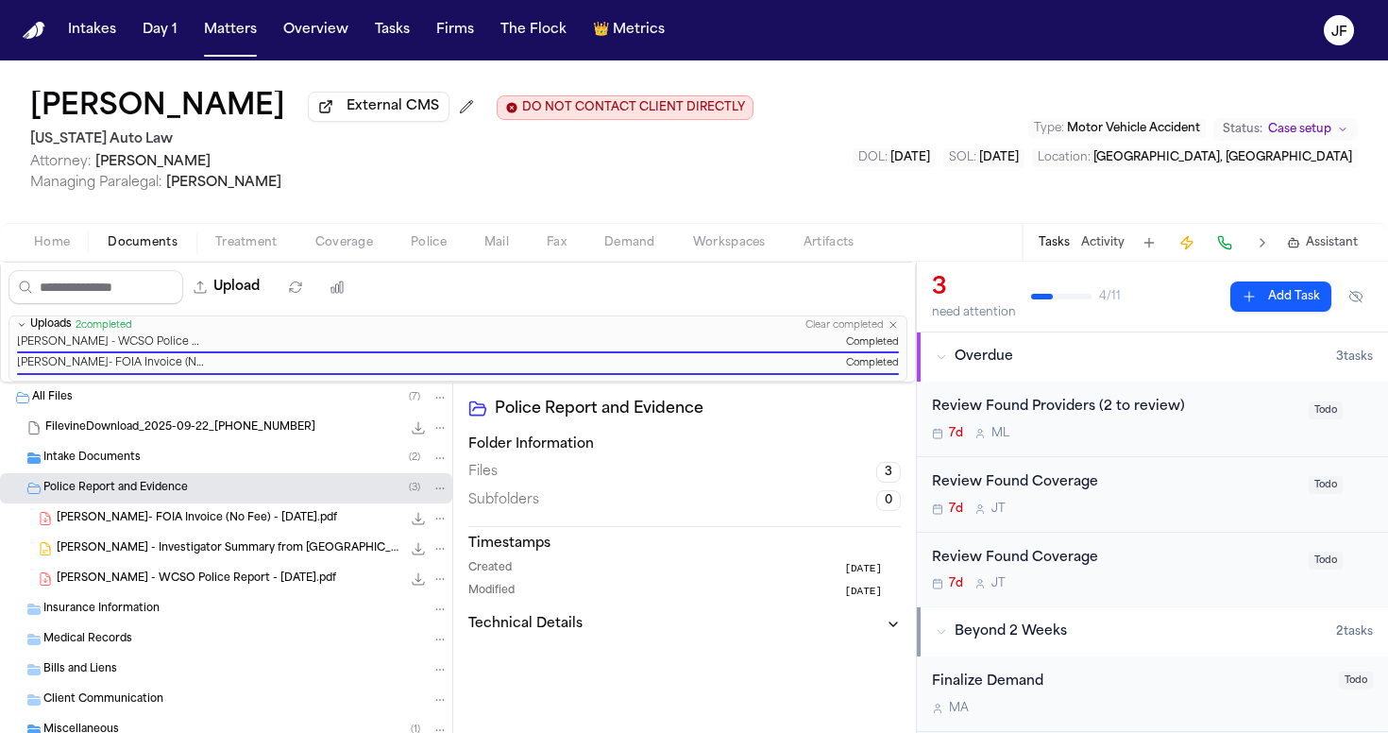
click at [661, 193] on span "Managing Paralegal: Michelle Landazabal" at bounding box center [391, 183] width 723 height 19
click at [489, 158] on span "Attorney: Mark Servais" at bounding box center [391, 162] width 723 height 19
click at [226, 473] on div "Intake Documents ( 2 )" at bounding box center [226, 458] width 452 height 30
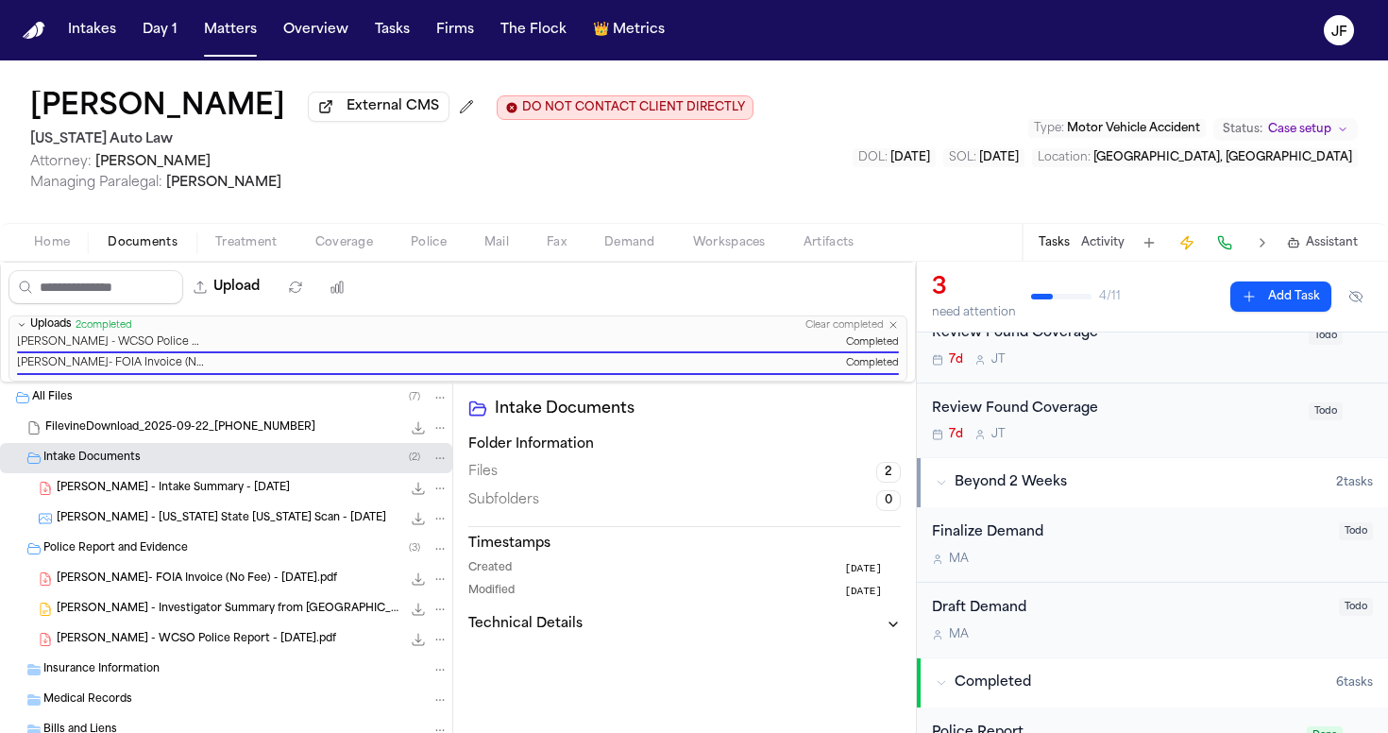
scroll to position [155, 0]
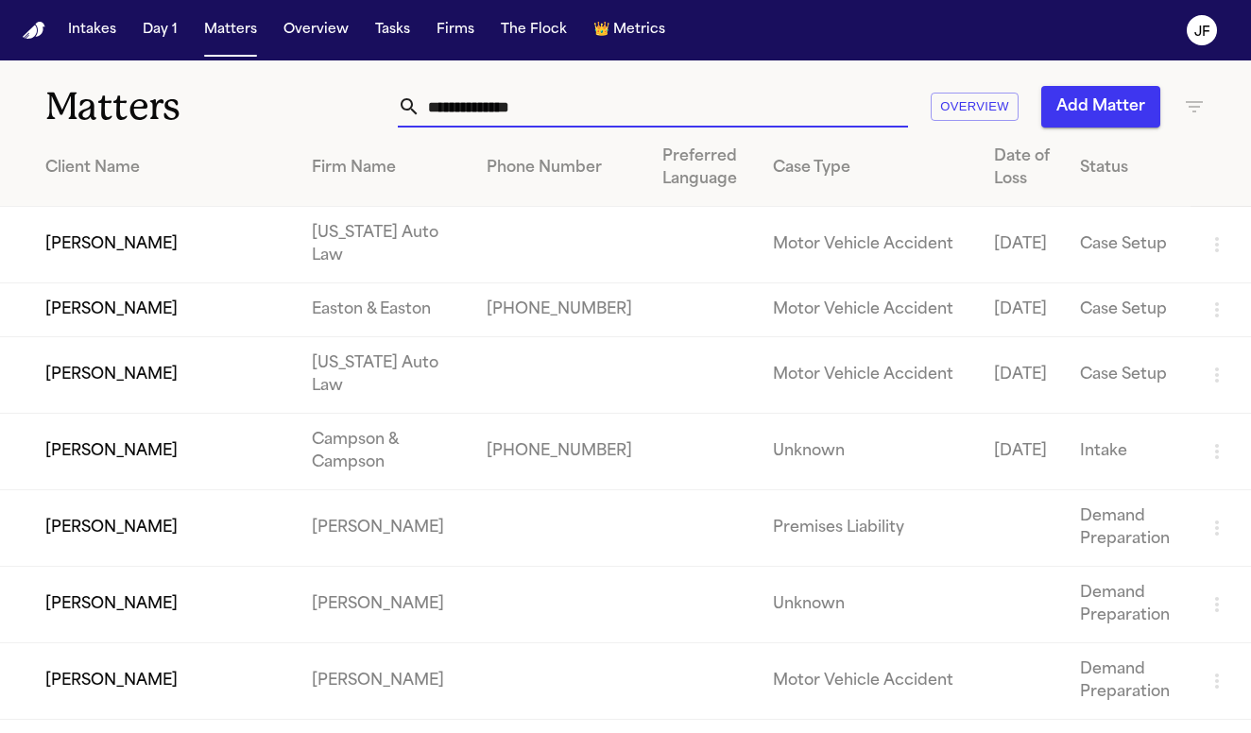
click at [587, 106] on input "text" at bounding box center [663, 107] width 487 height 42
paste input "**********"
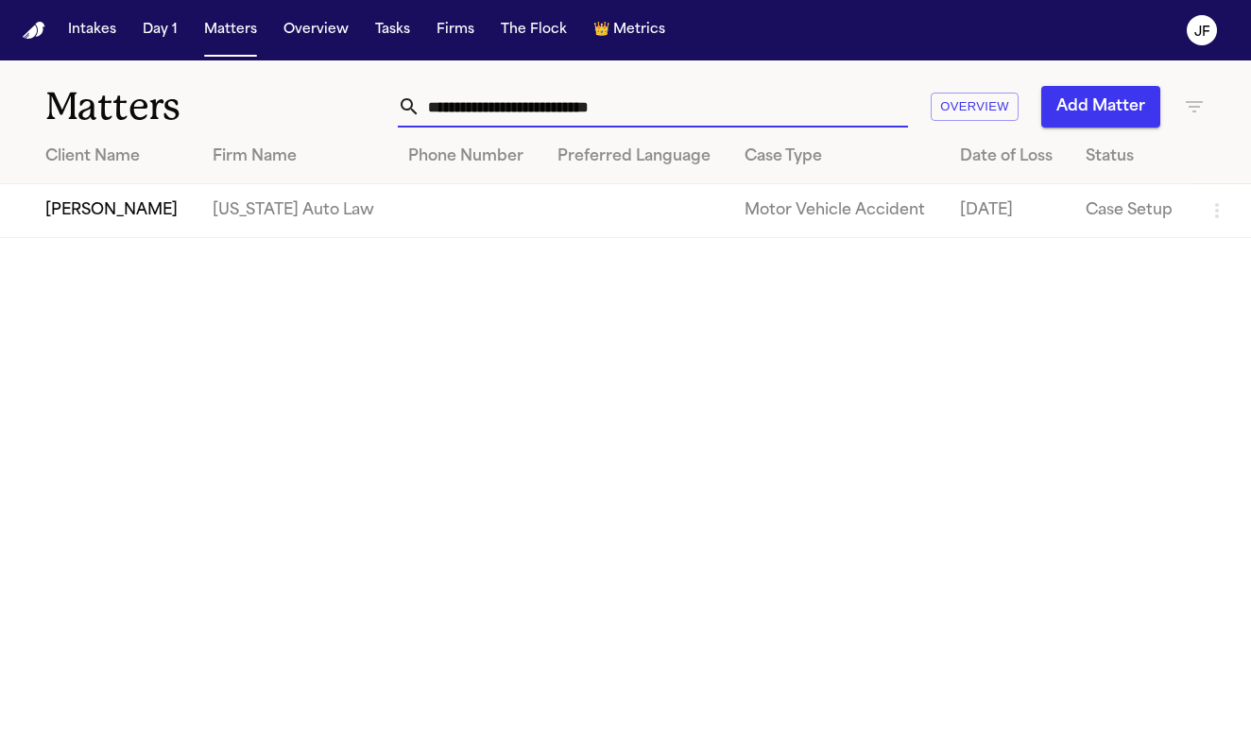
type input "**********"
click at [79, 238] on td "[PERSON_NAME]" at bounding box center [98, 211] width 197 height 54
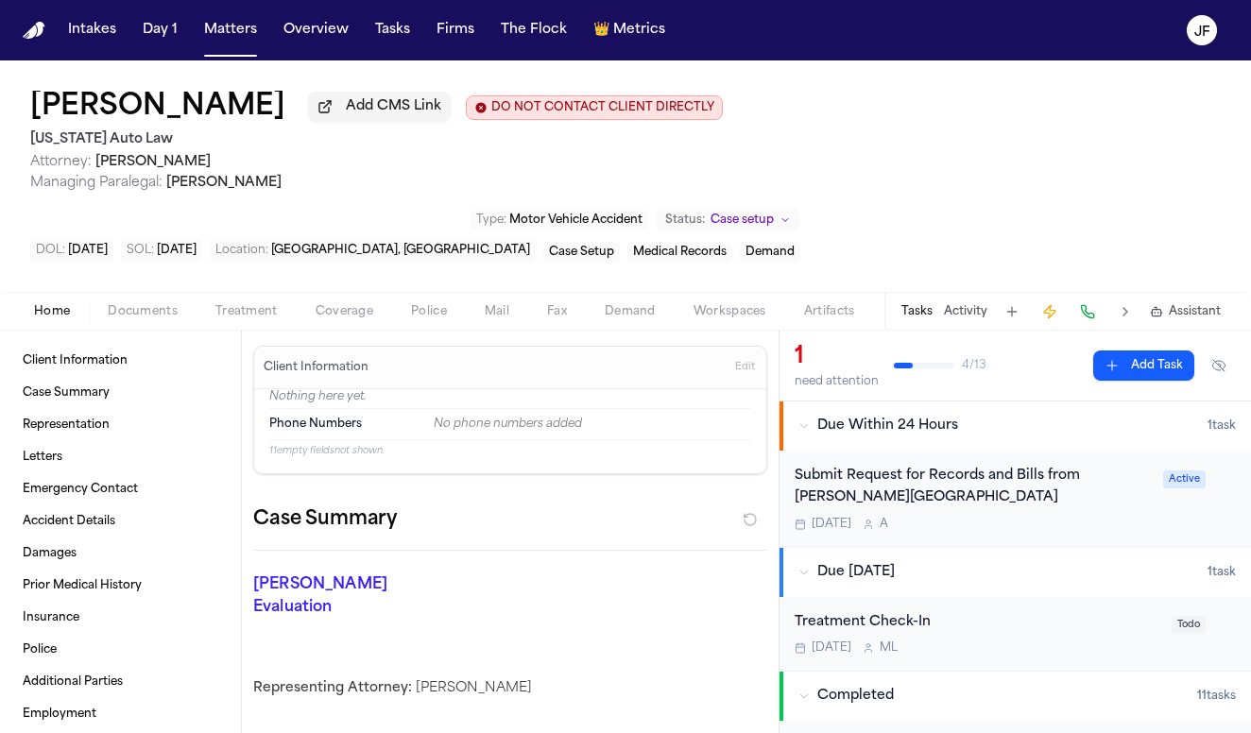
click at [144, 308] on span "Documents" at bounding box center [143, 311] width 70 height 15
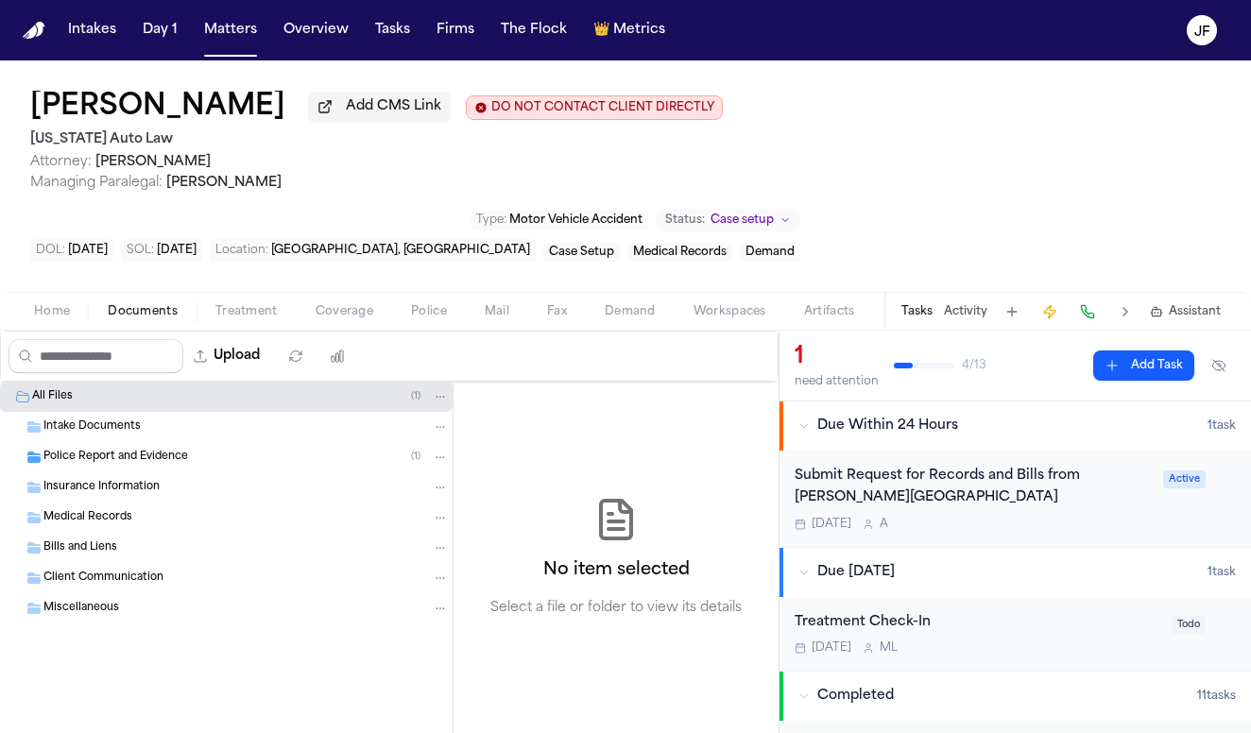
click at [1195, 48] on button "JF" at bounding box center [1201, 30] width 53 height 42
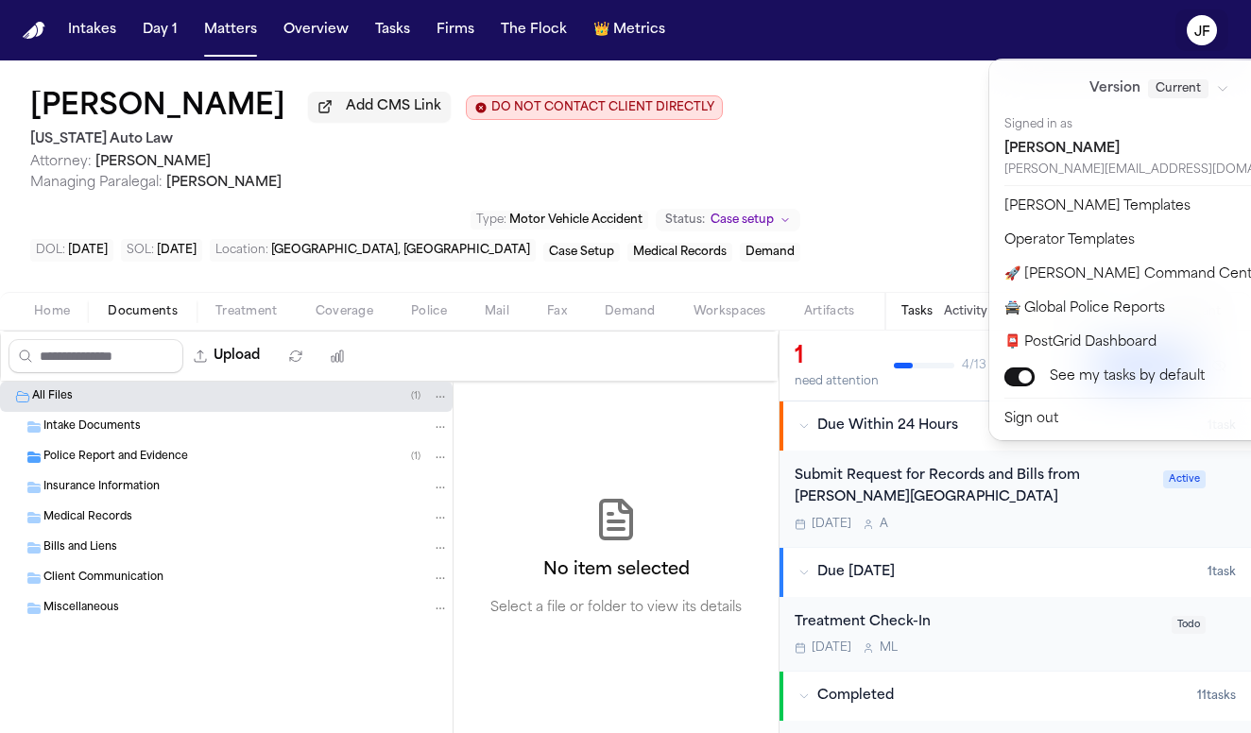
click at [394, 124] on div "Intakes Day 1 Matters Overview Tasks Firms The Flock 👑 Metrics JF Jose Carlos P…" at bounding box center [625, 366] width 1251 height 733
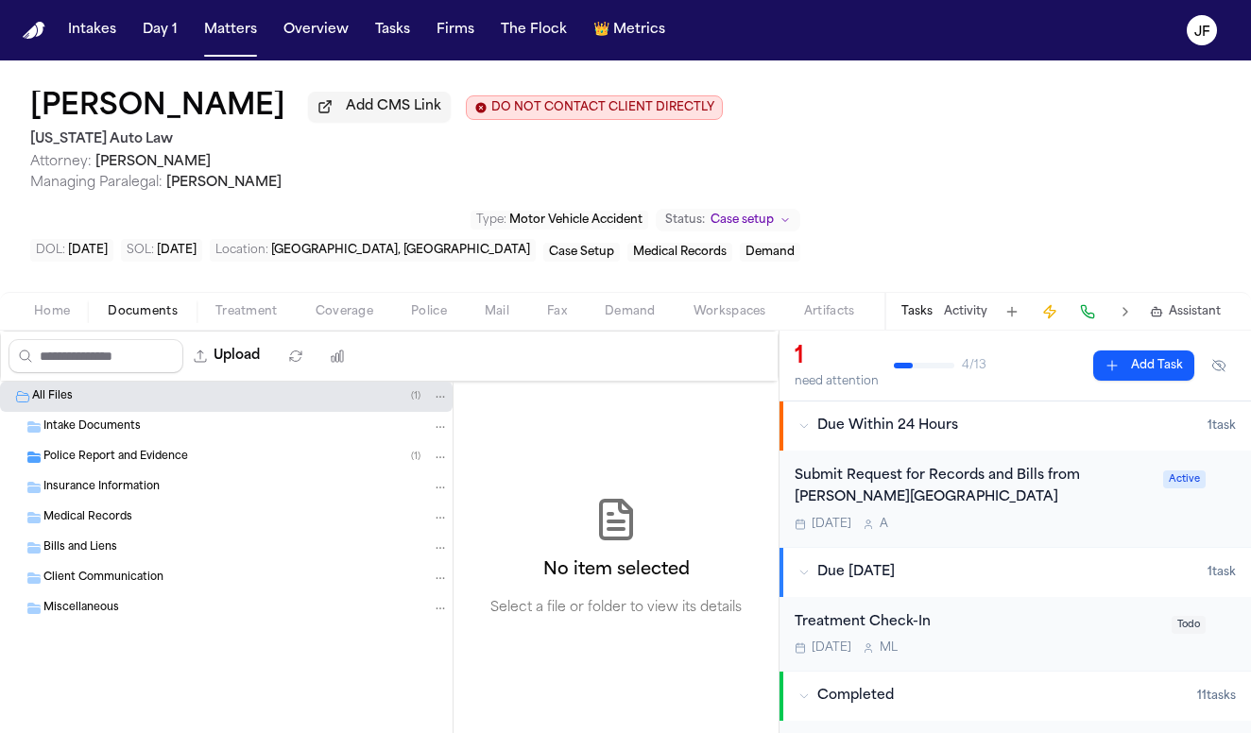
click at [80, 472] on div "Police Report and Evidence ( 1 )" at bounding box center [226, 457] width 452 height 30
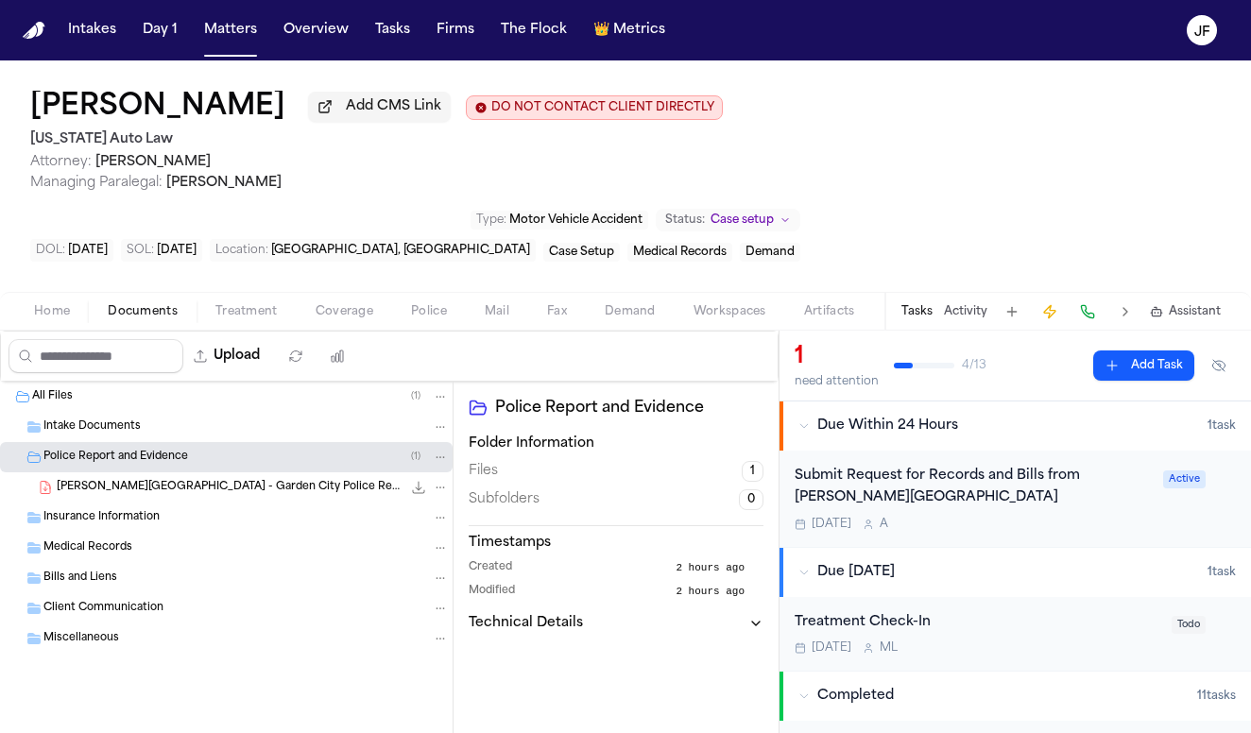
click at [102, 495] on span "J. Portillo-Medrano - Garden City Police Report - 6.29.25" at bounding box center [229, 488] width 345 height 16
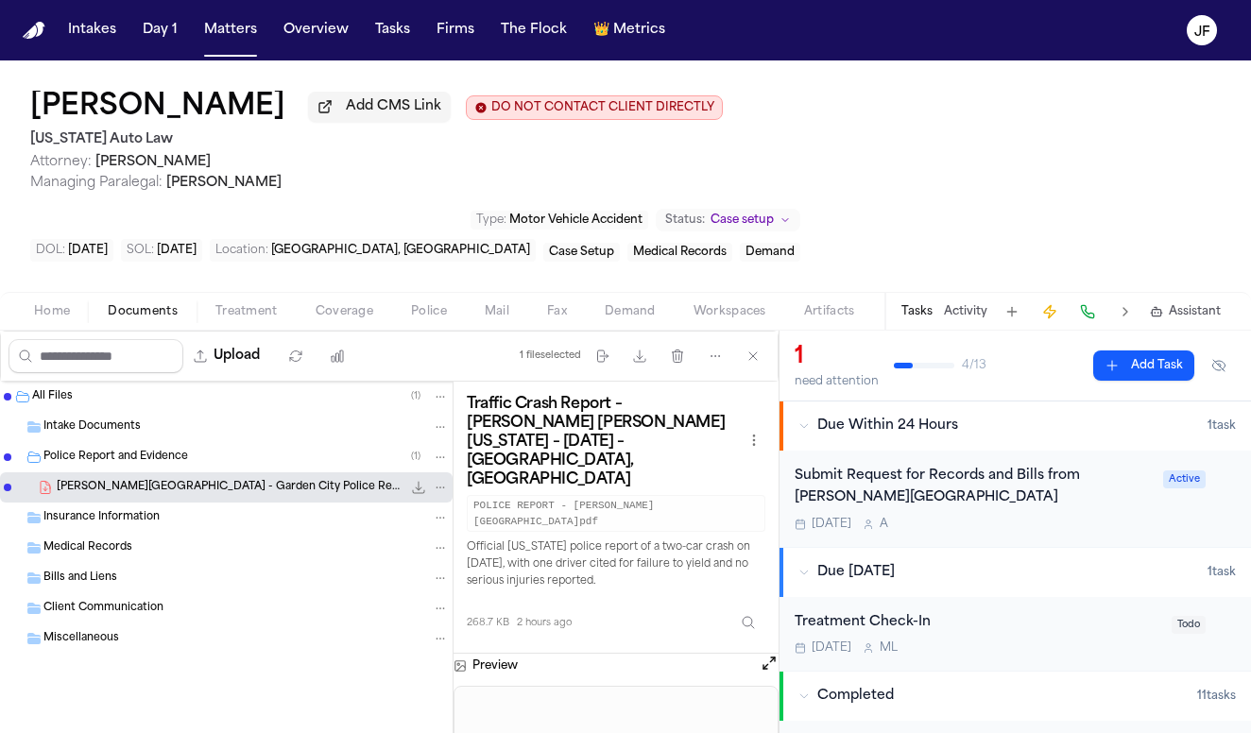
click at [420, 495] on icon "File: J. Portillo-Medrano - Garden City Police Report - 6.29.25" at bounding box center [418, 487] width 15 height 15
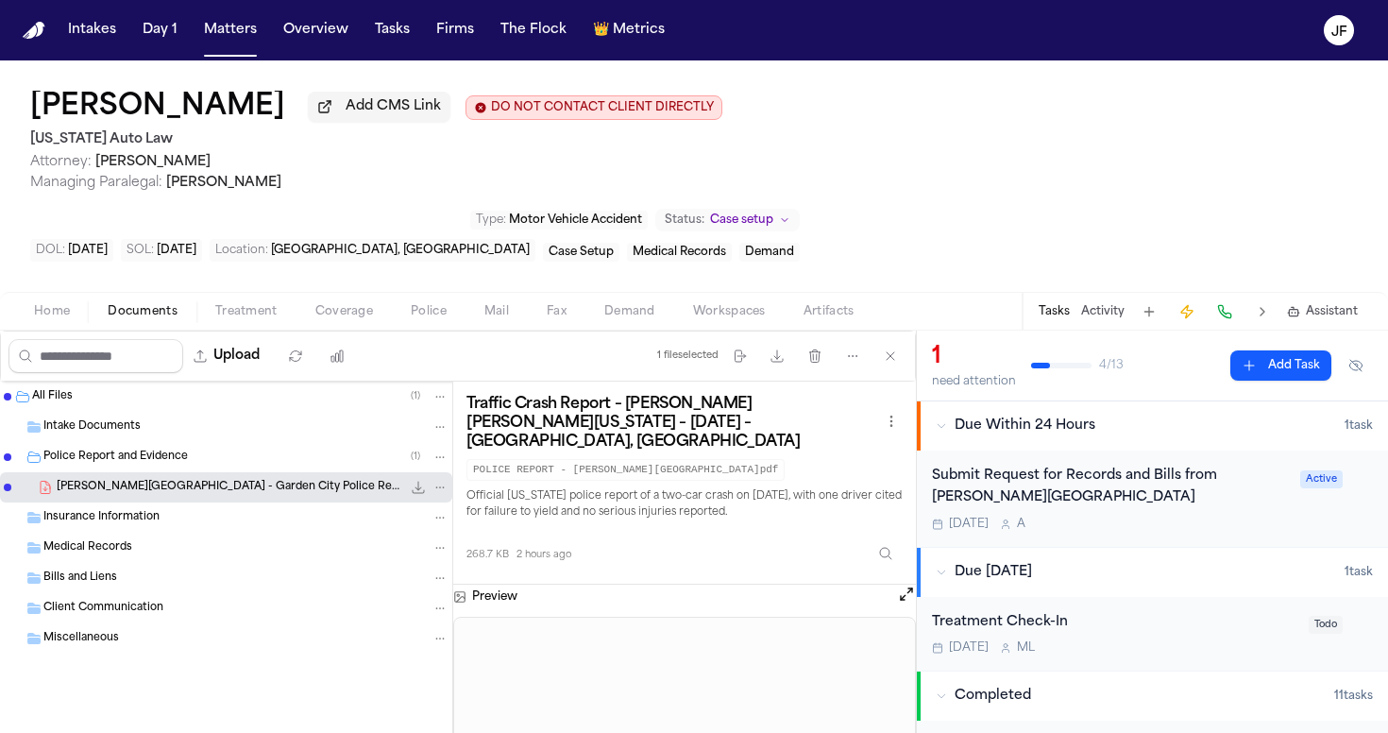
click at [1098, 2] on nav "Intakes Day 1 Matters Overview Tasks Firms The Flock 👑 Metrics JF" at bounding box center [694, 30] width 1388 height 60
click at [271, 373] on button "Upload" at bounding box center [227, 356] width 88 height 34
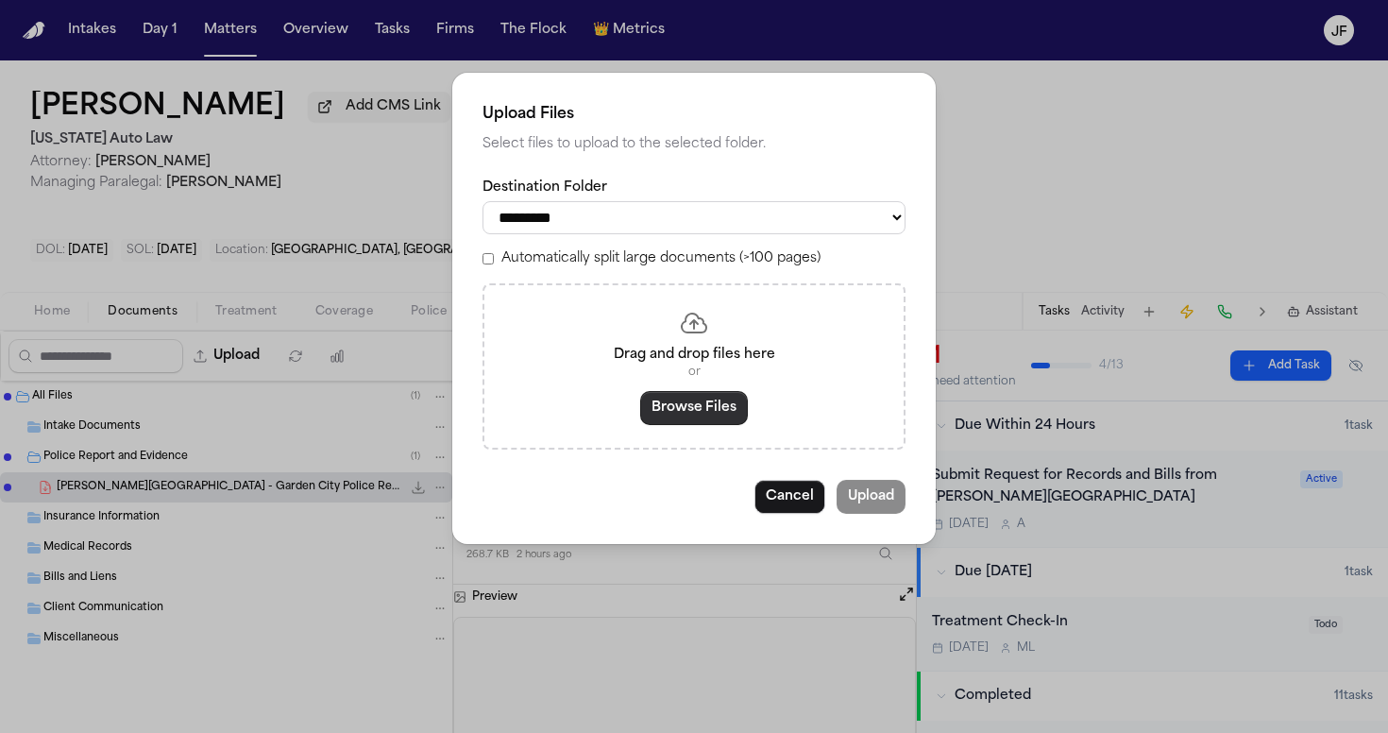
click at [672, 410] on button "Browse Files" at bounding box center [694, 408] width 108 height 34
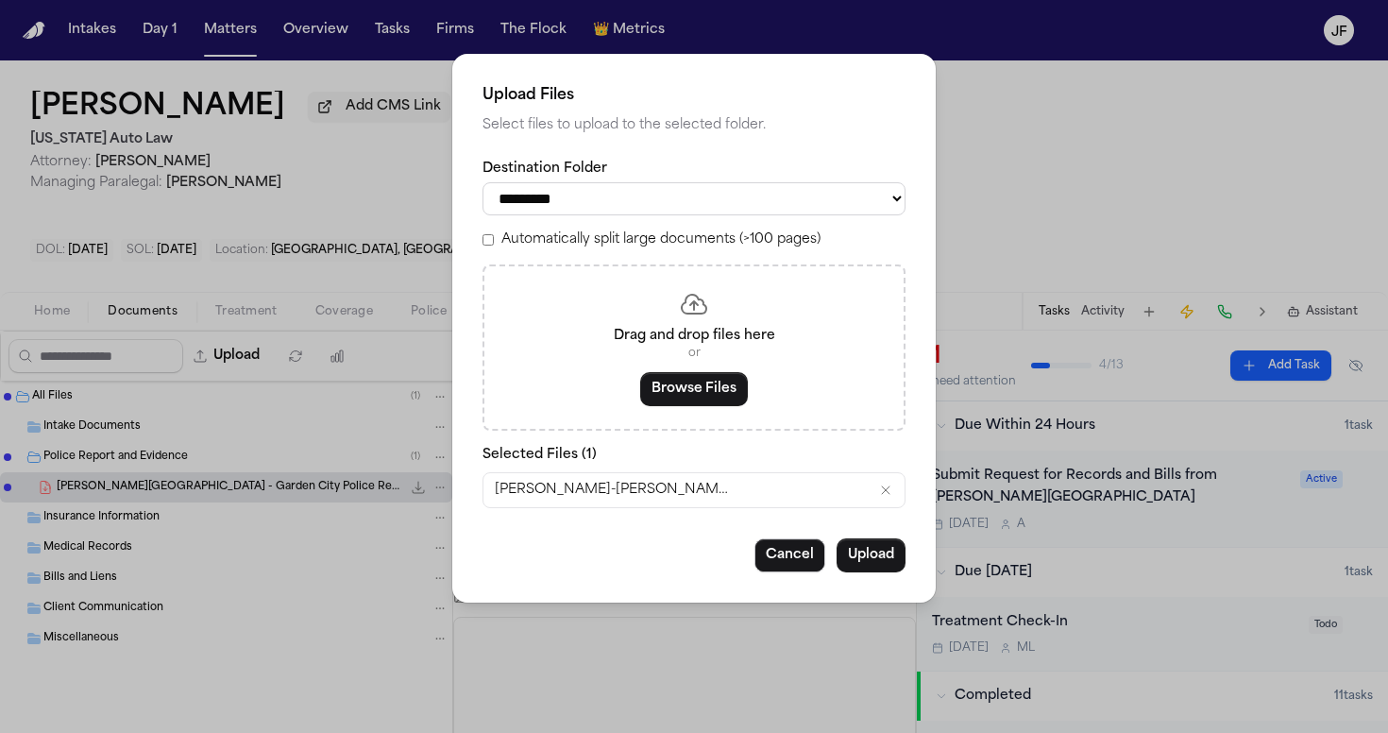
click at [771, 213] on div "**********" at bounding box center [694, 334] width 423 height 349
select select "**********"
click at [888, 567] on button "Upload" at bounding box center [871, 555] width 69 height 34
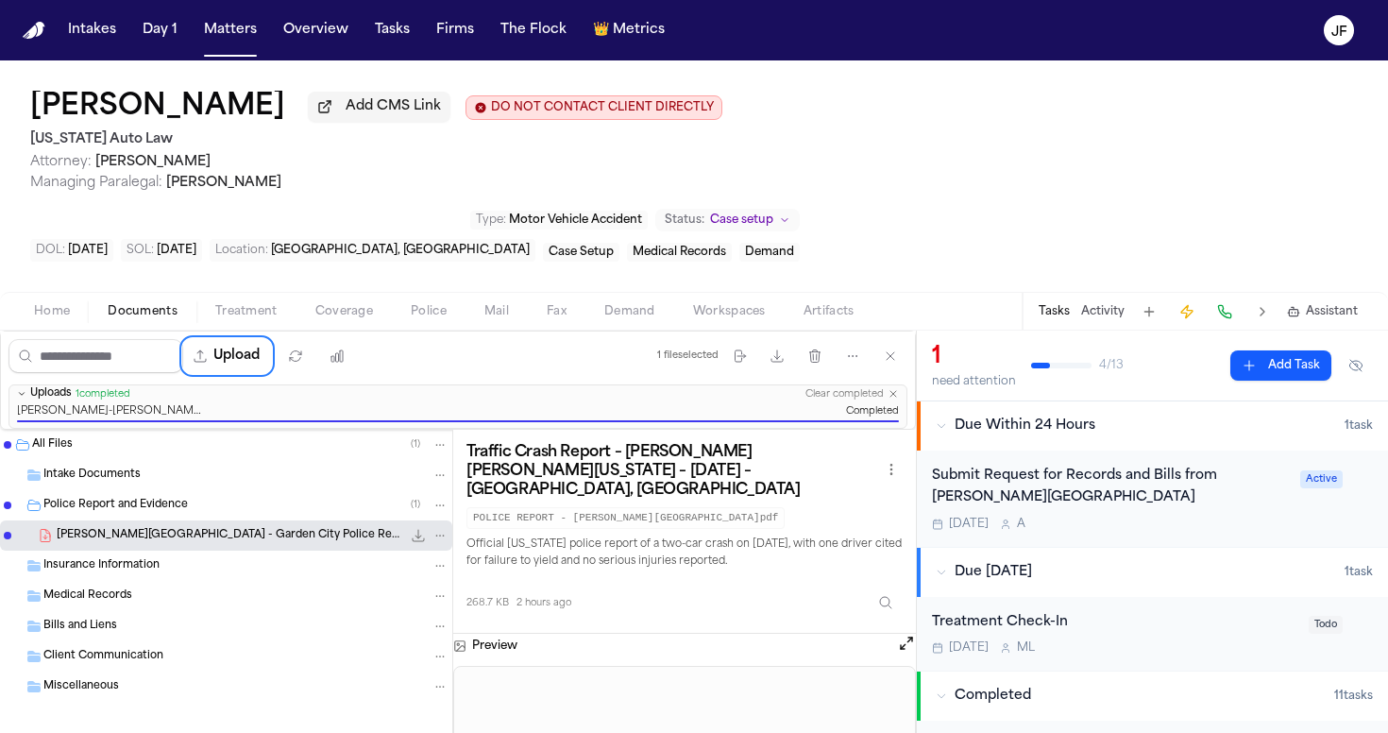
click at [827, 215] on div "Jose Carlos Portillo-Medrano Add CMS Link DO NOT CONTACT CLIENT DIRECTLY DO NOT…" at bounding box center [694, 175] width 1388 height 231
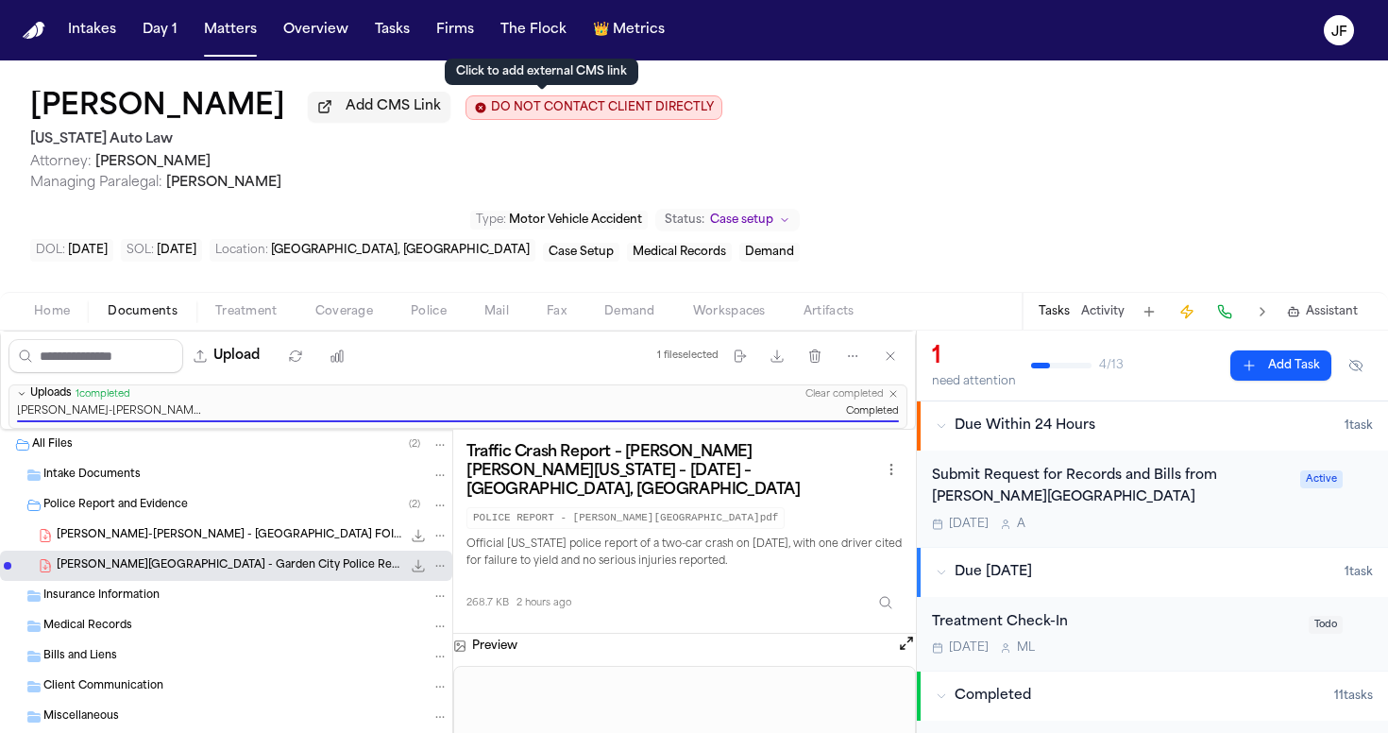
click at [441, 109] on span "Add CMS Link" at bounding box center [393, 106] width 95 height 19
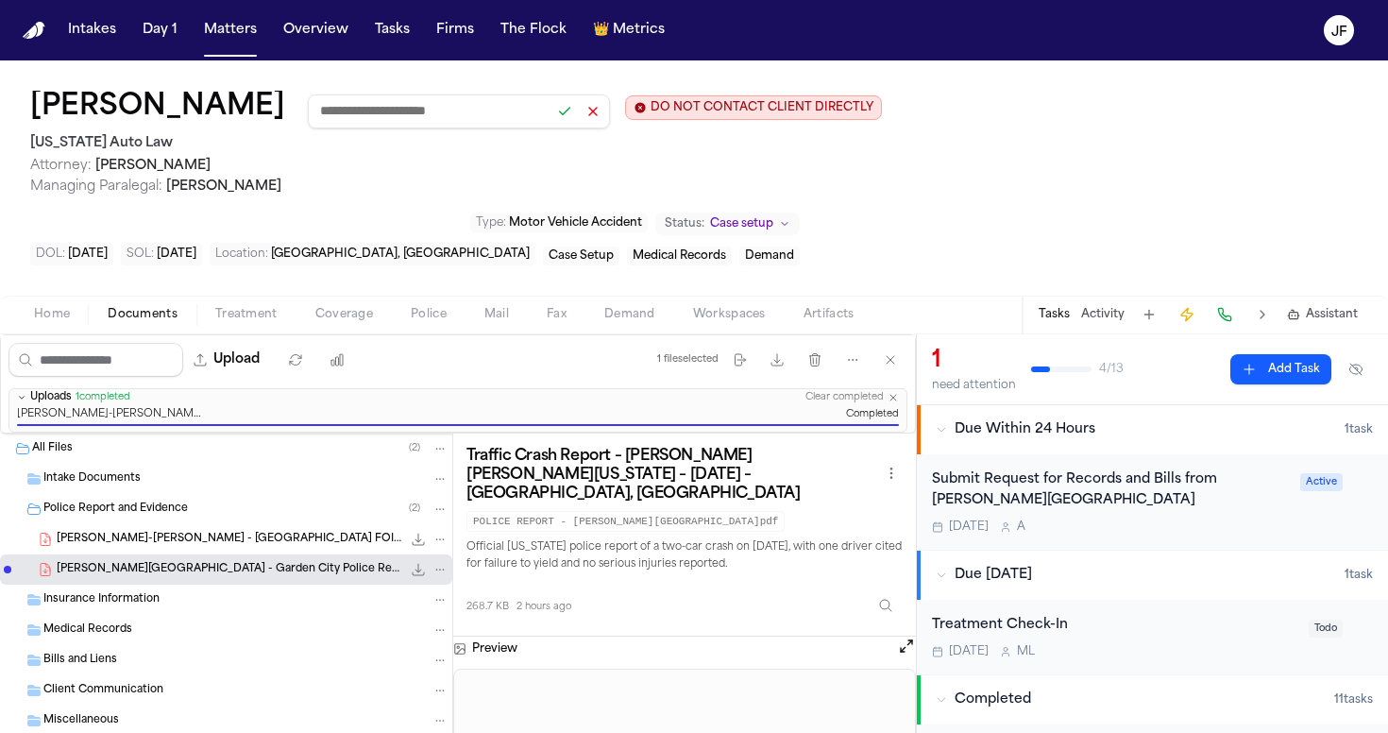
paste input "**********"
type input "**********"
click at [578, 117] on button at bounding box center [565, 111] width 26 height 26
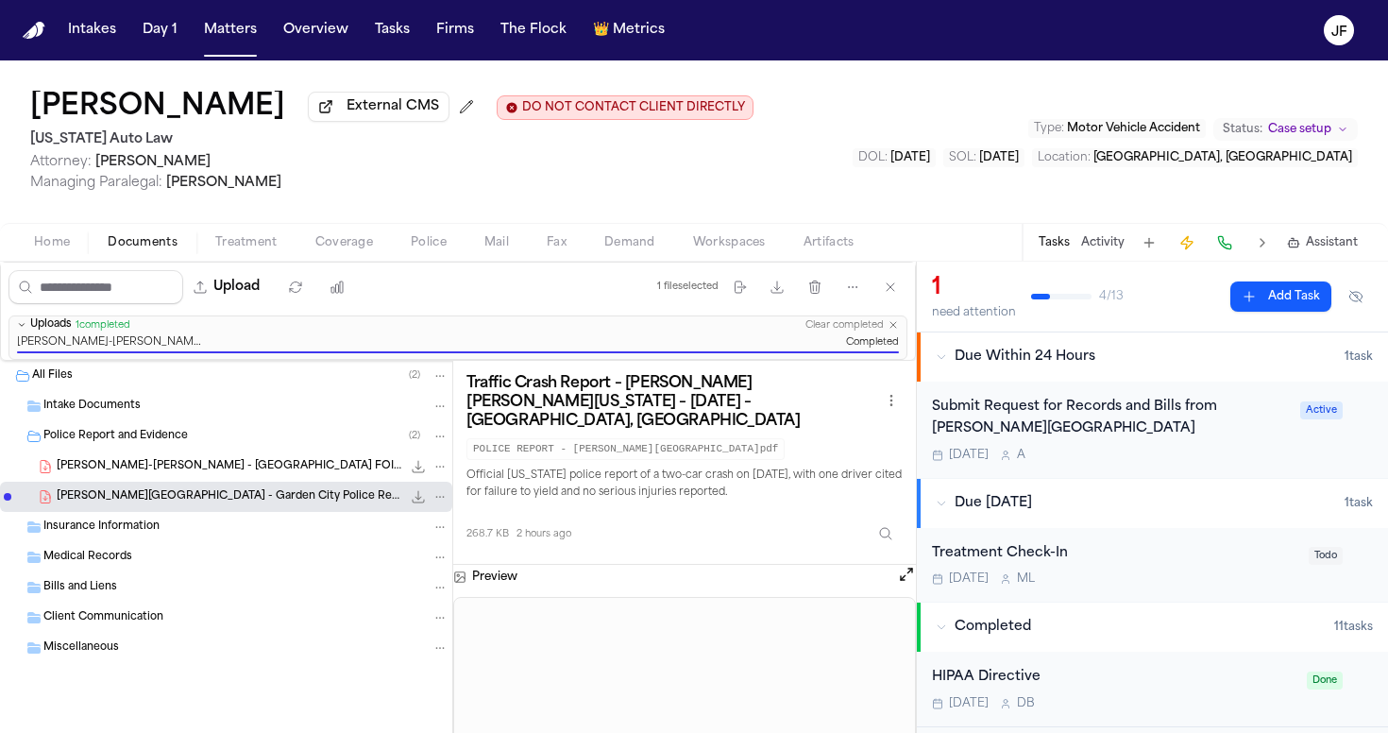
click at [522, 2] on nav "Intakes Day 1 Matters Overview Tasks Firms The Flock 👑 Metrics JF" at bounding box center [694, 30] width 1388 height 60
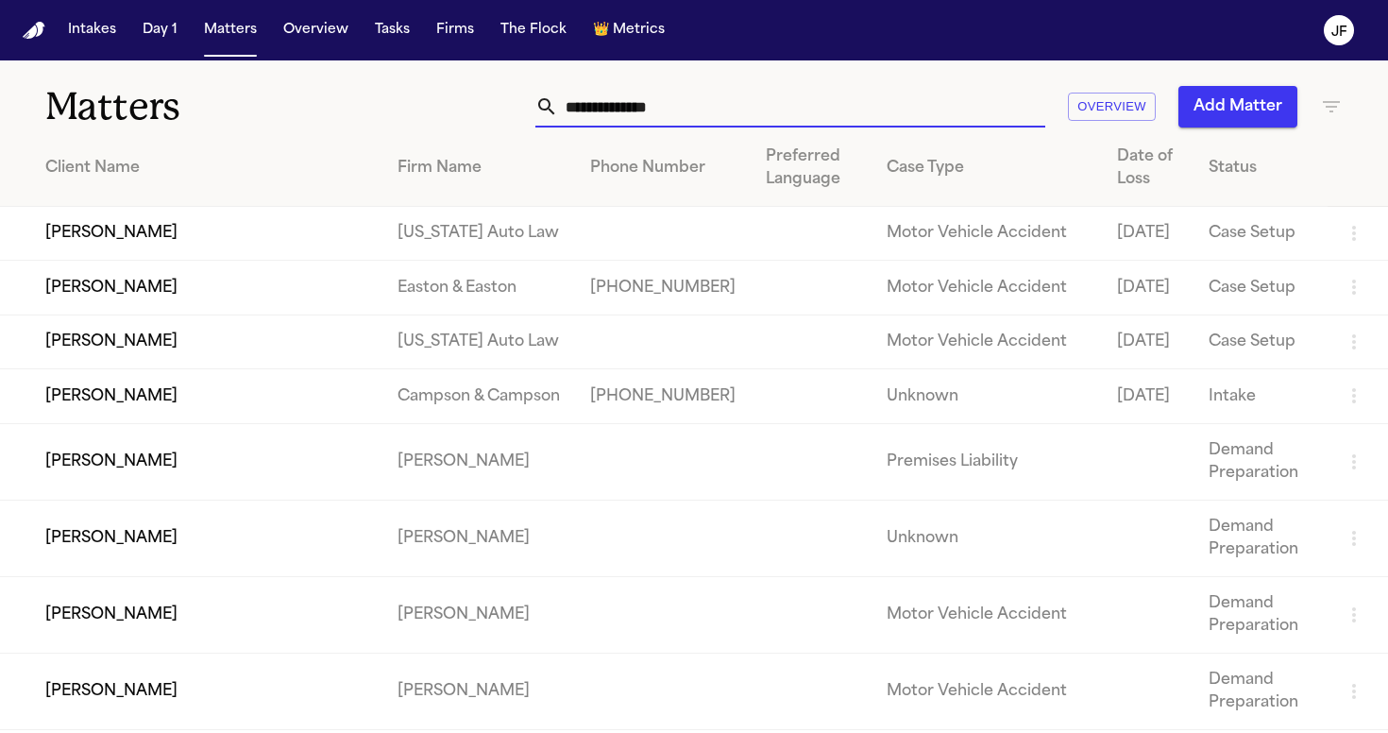
click at [670, 94] on input "text" at bounding box center [801, 107] width 487 height 42
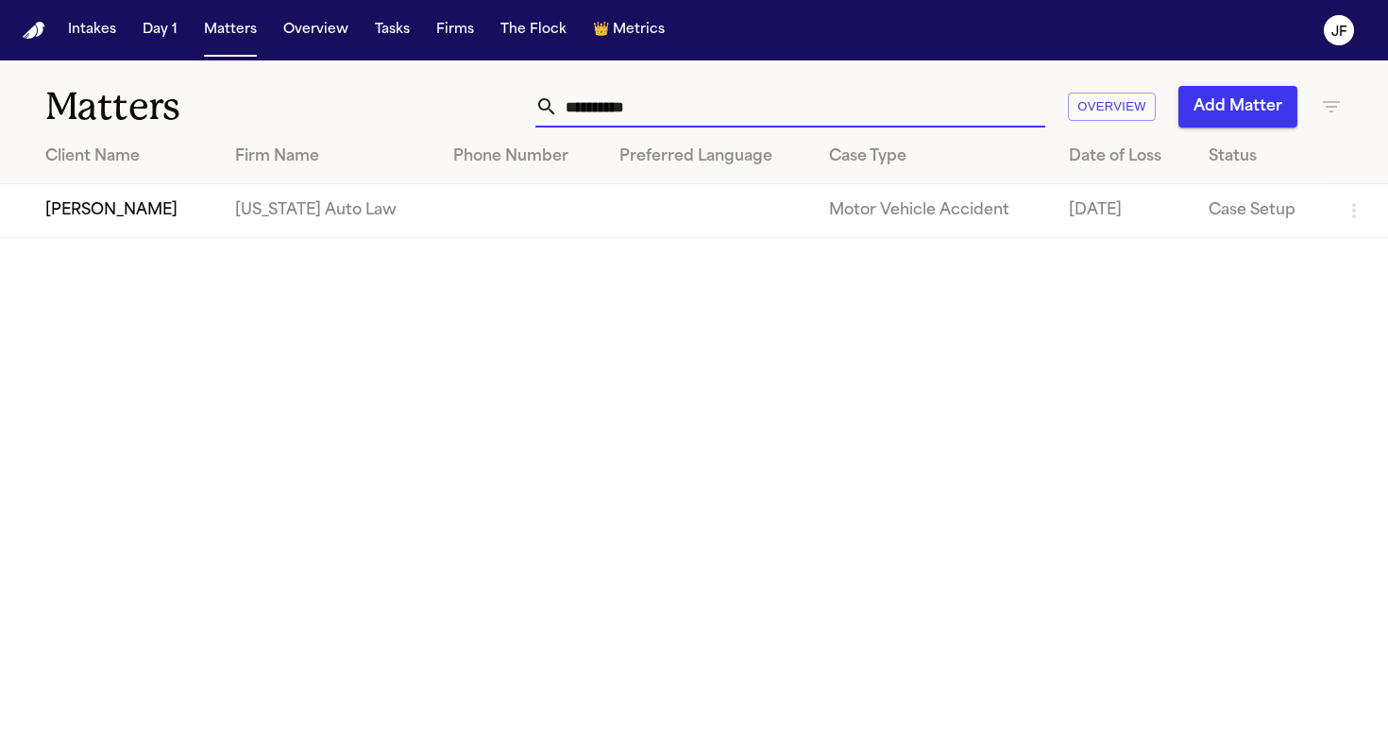
type input "**********"
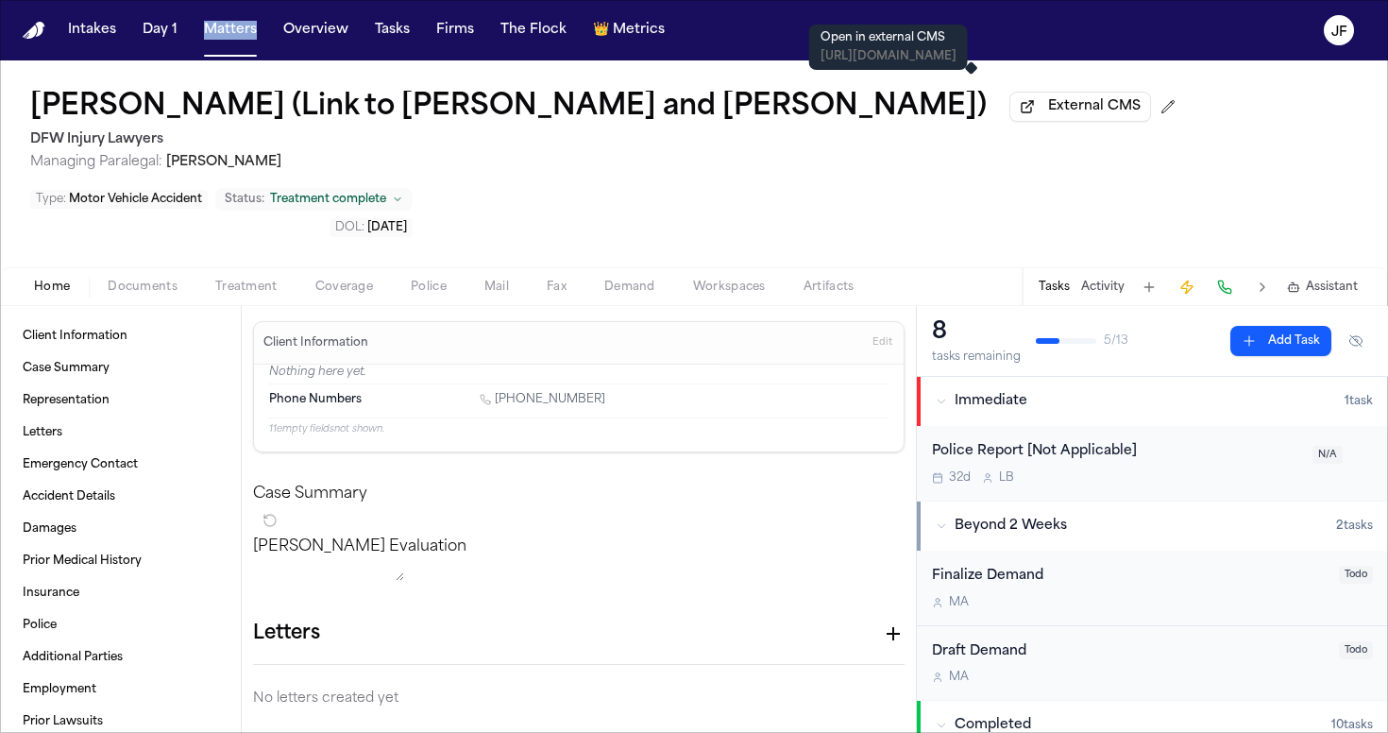
click at [1048, 116] on span "External CMS" at bounding box center [1094, 106] width 93 height 19
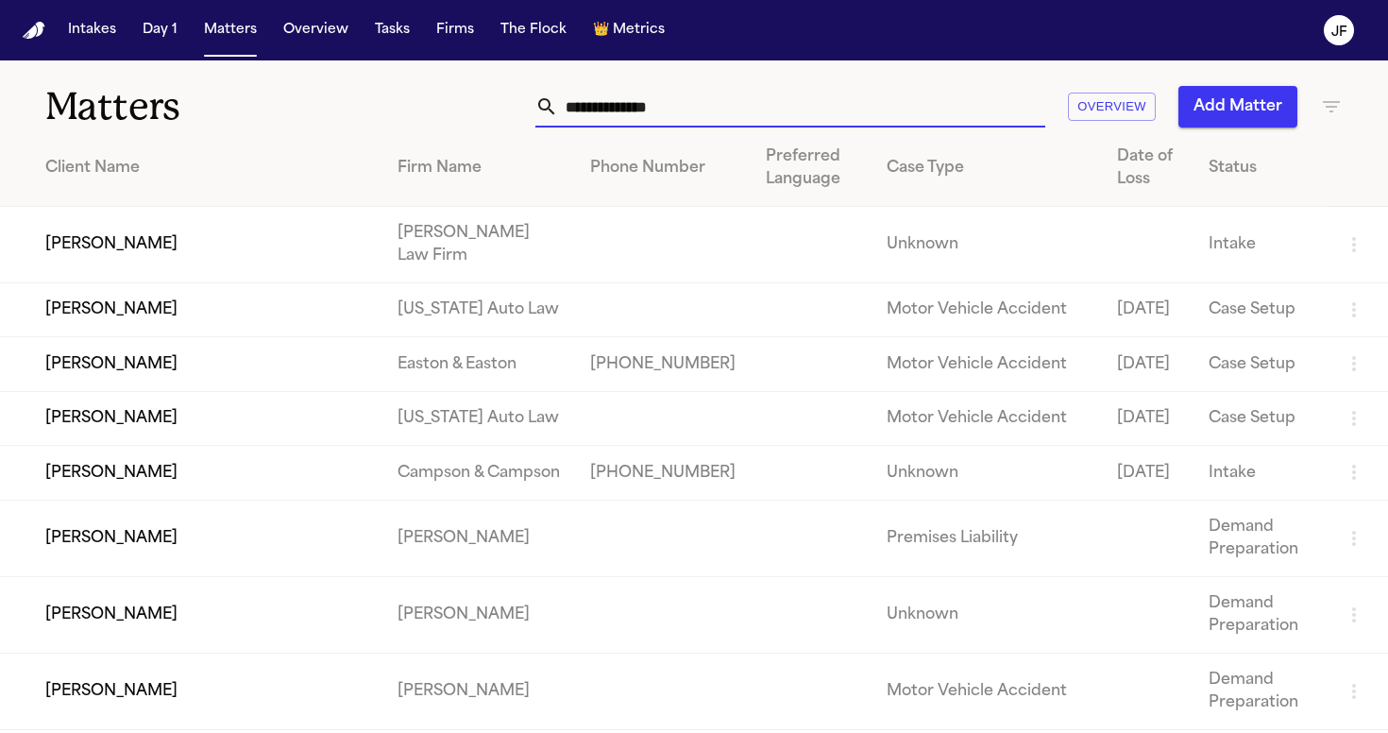
click at [856, 105] on input "text" at bounding box center [801, 107] width 487 height 42
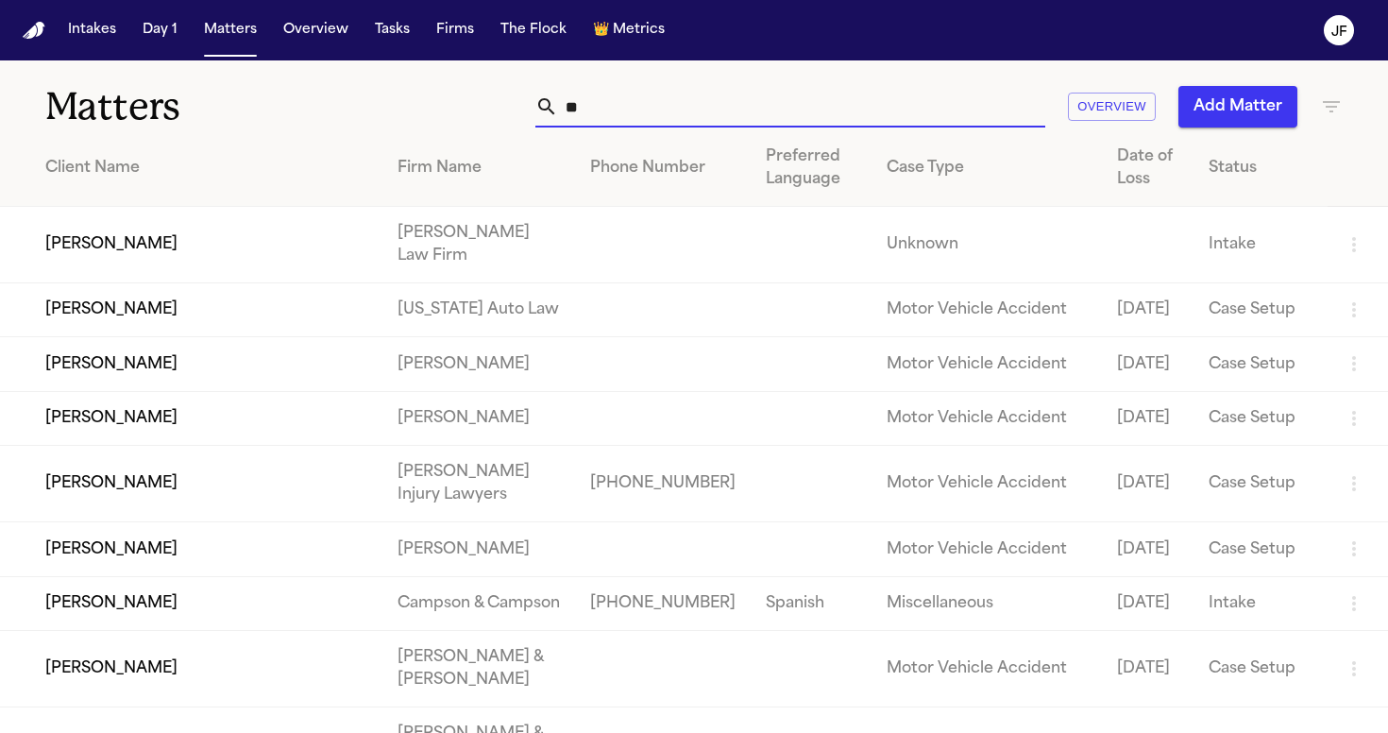
type input "*"
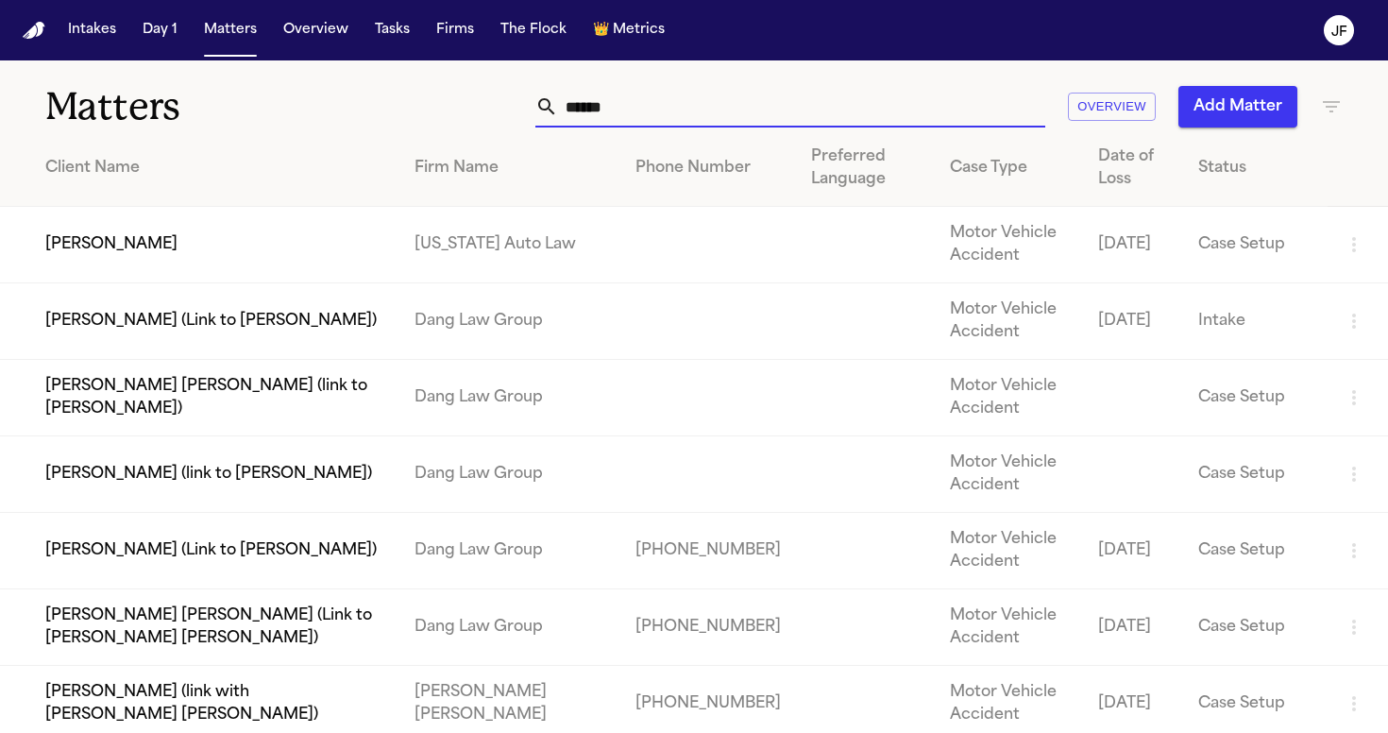
type input "*******"
drag, startPoint x: 856, startPoint y: 105, endPoint x: 99, endPoint y: 238, distance: 768.2
click at [99, 360] on td "[PERSON_NAME] [PERSON_NAME] (link to [PERSON_NAME])" at bounding box center [200, 398] width 400 height 77
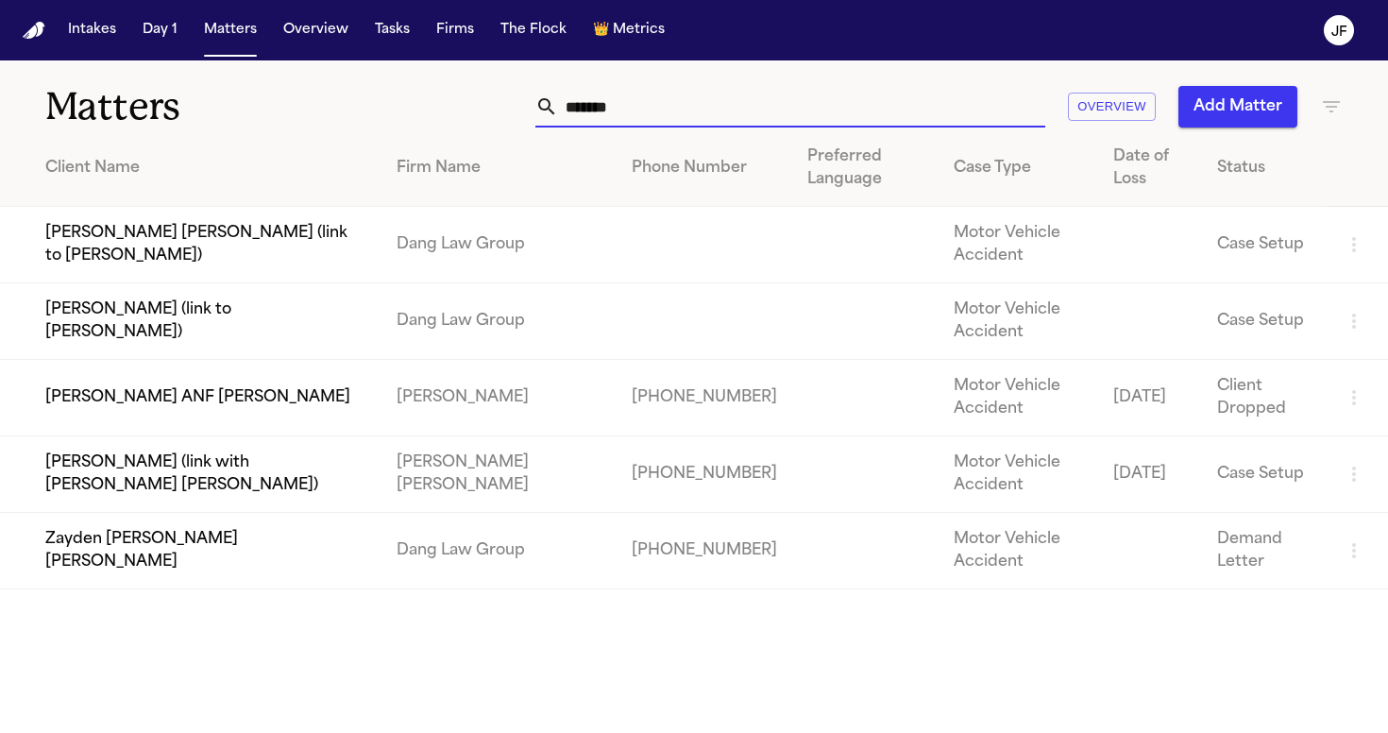
drag, startPoint x: 638, startPoint y: 117, endPoint x: 383, endPoint y: 112, distance: 255.1
click at [405, 121] on div "******* Overview Add Matter" at bounding box center [874, 107] width 938 height 42
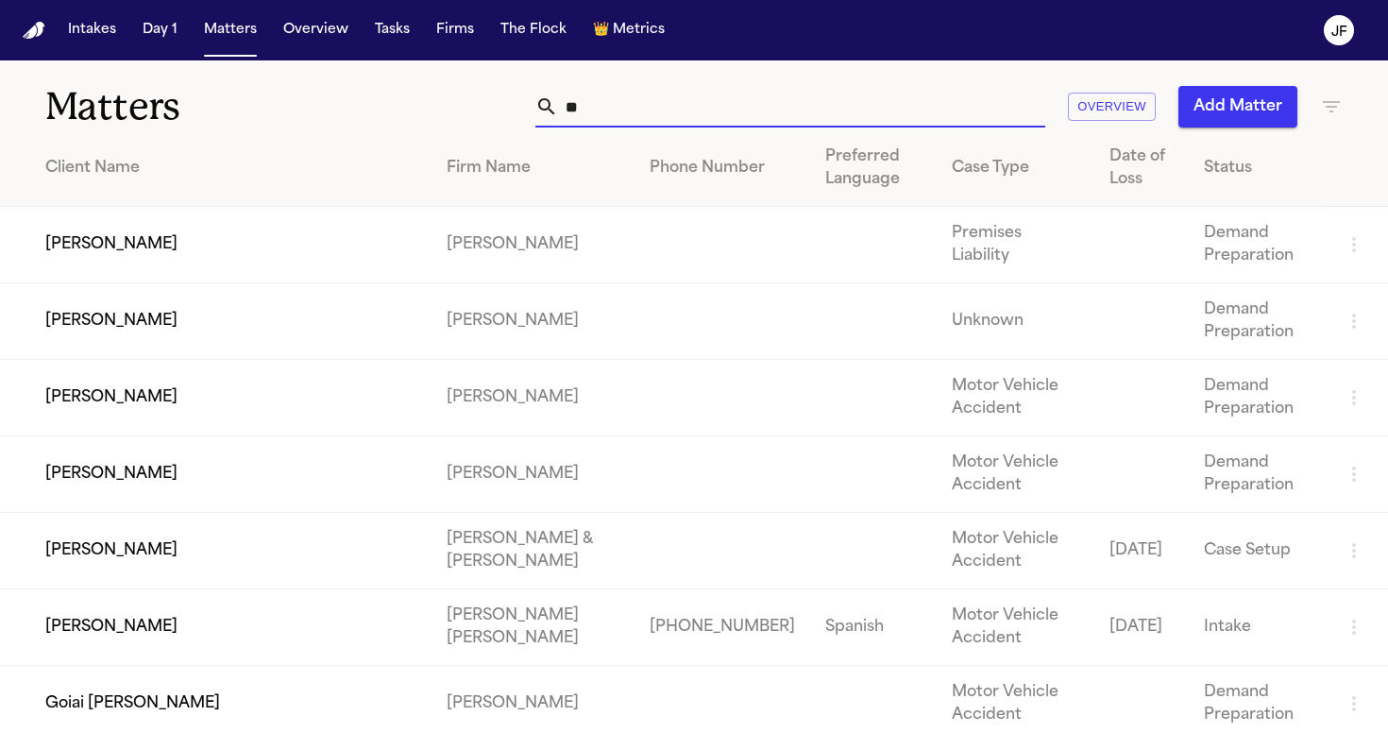
type input "*"
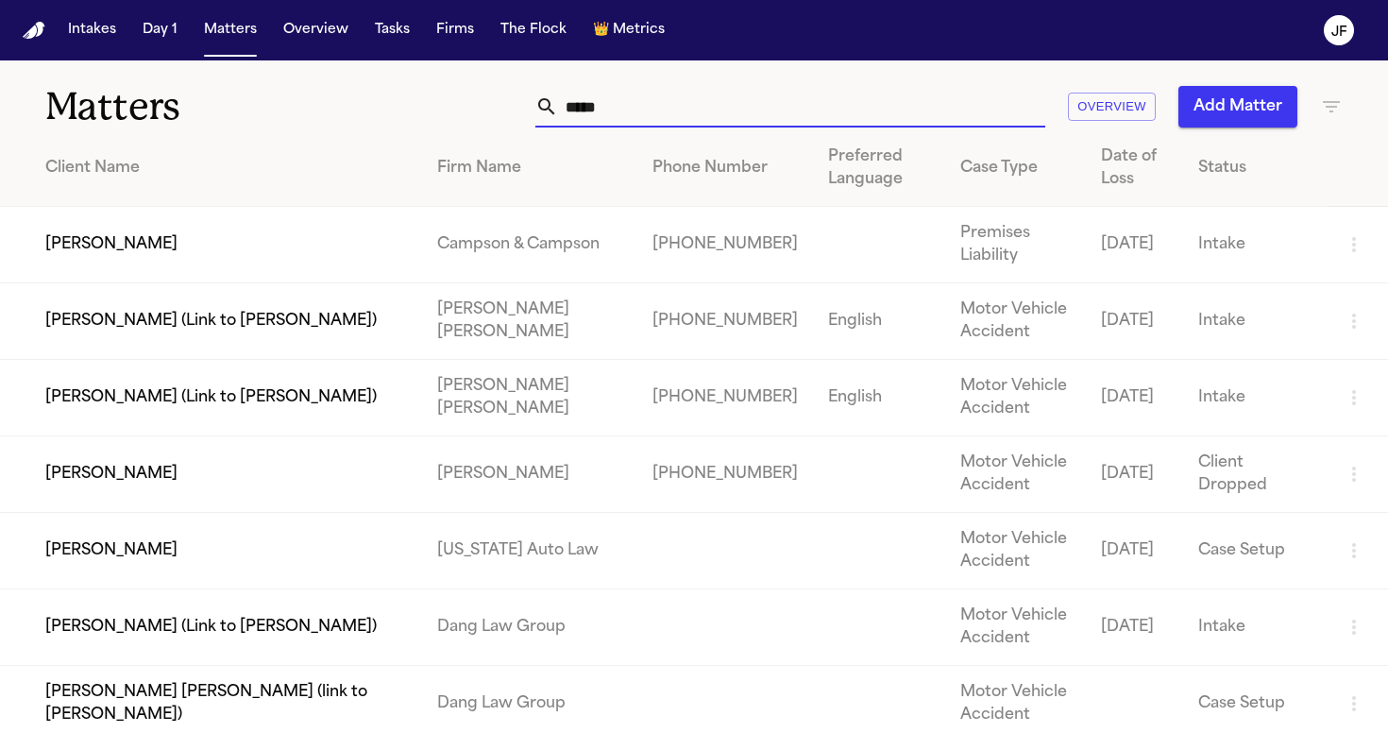
type input "******"
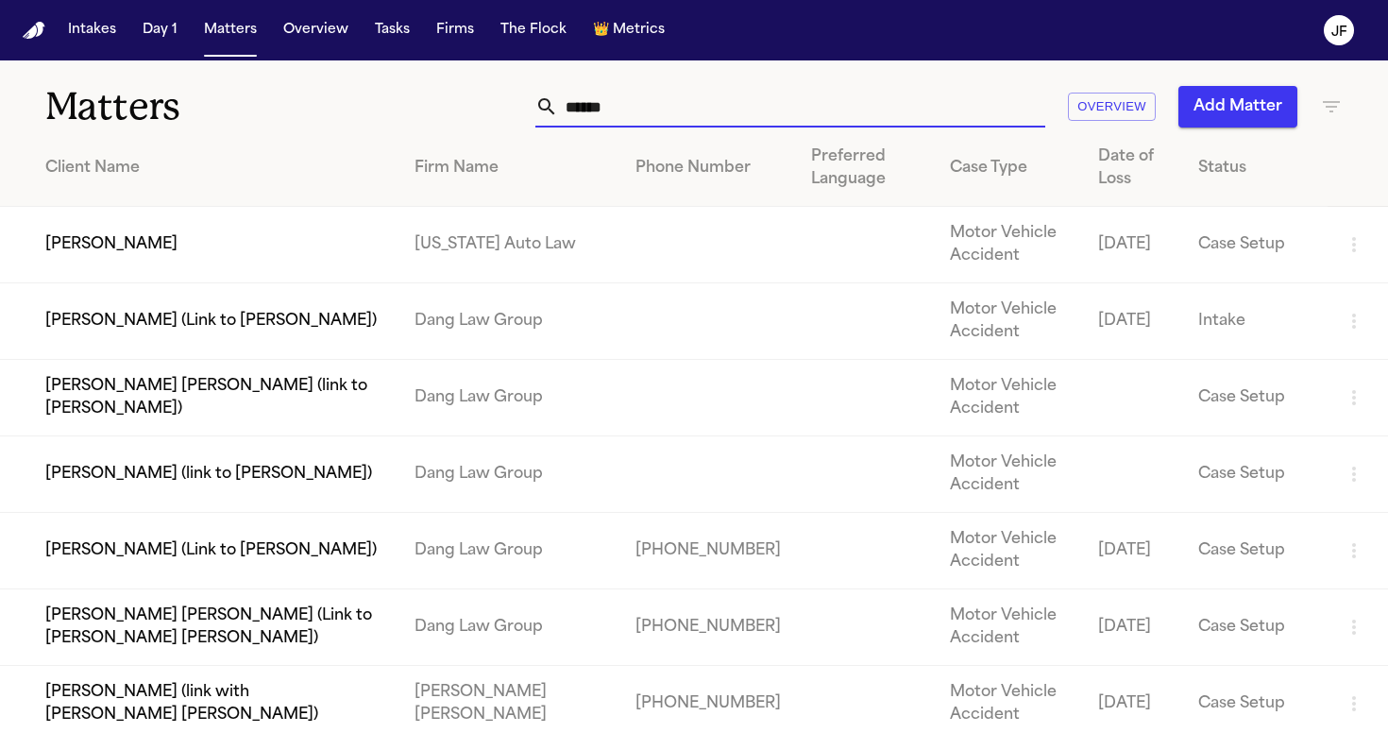
click at [111, 239] on td "[PERSON_NAME]" at bounding box center [200, 245] width 400 height 77
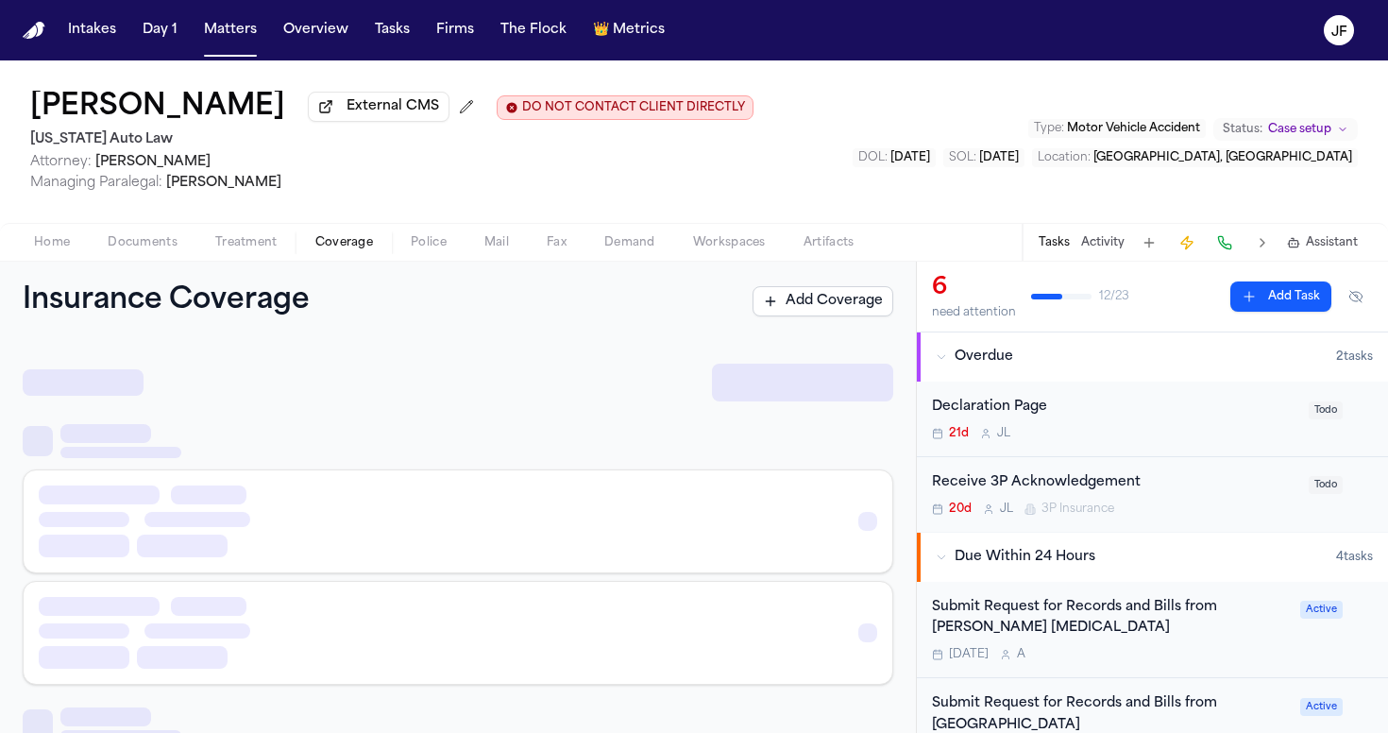
click at [353, 244] on span "Coverage" at bounding box center [344, 242] width 58 height 15
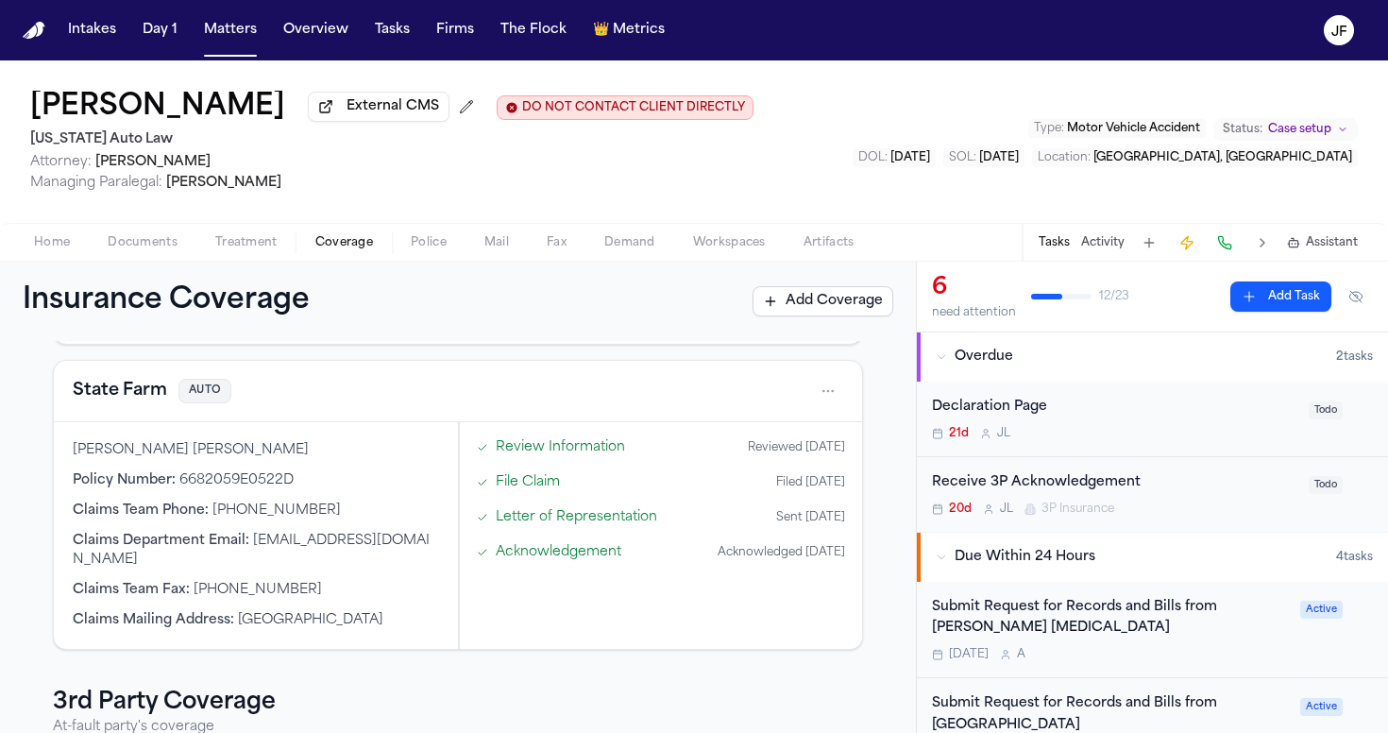
scroll to position [202, 0]
click at [111, 250] on span "Documents" at bounding box center [143, 242] width 70 height 15
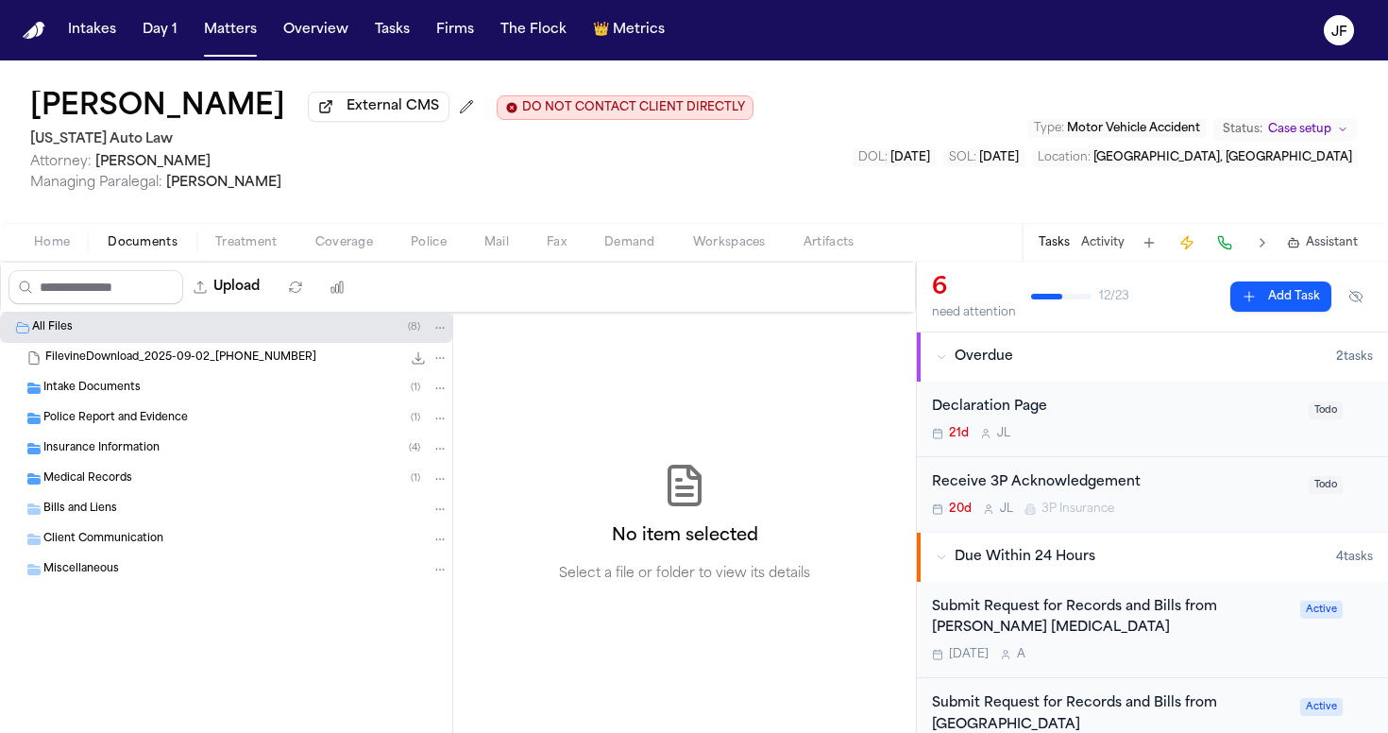
click at [94, 432] on div "Police Report and Evidence ( 1 )" at bounding box center [226, 418] width 452 height 30
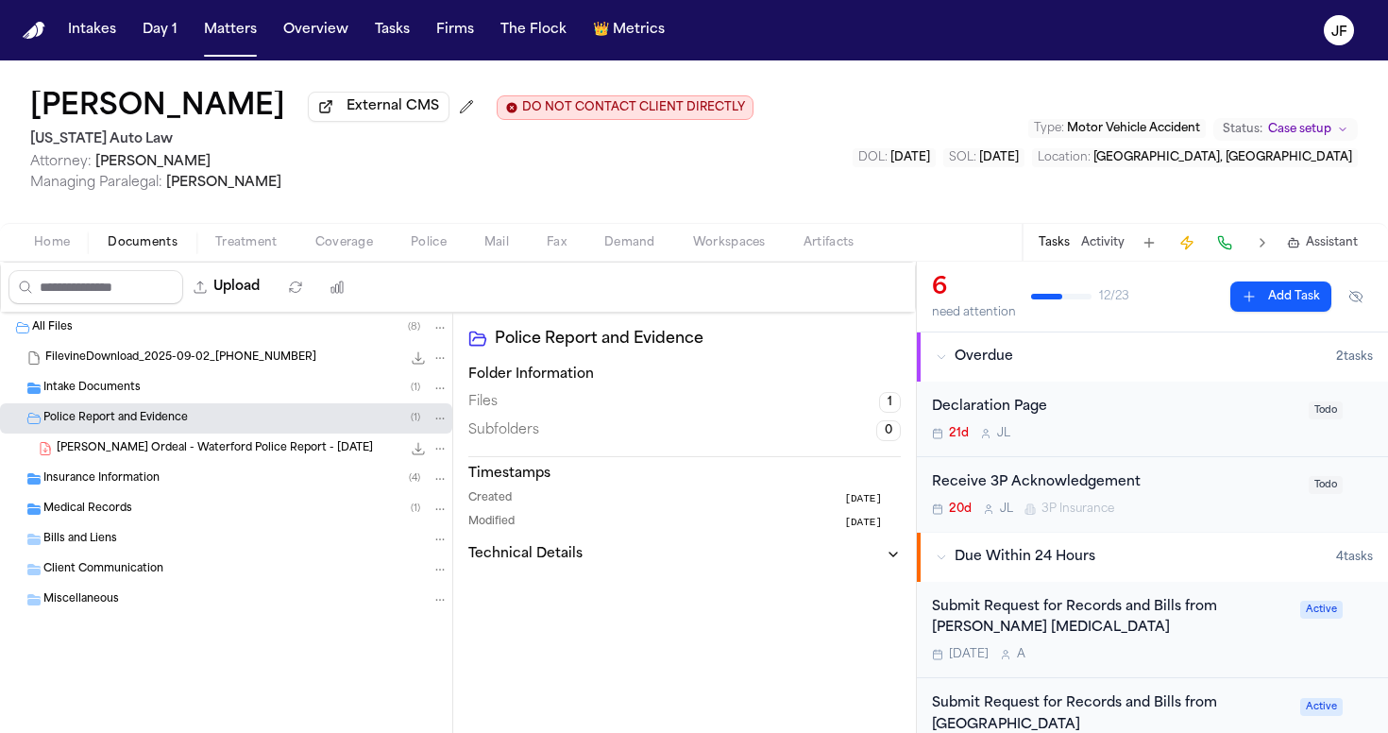
click at [128, 458] on div "J. Ordeal - Waterford Police Report - 8.19.25 316.6 KB • PDF" at bounding box center [253, 448] width 392 height 19
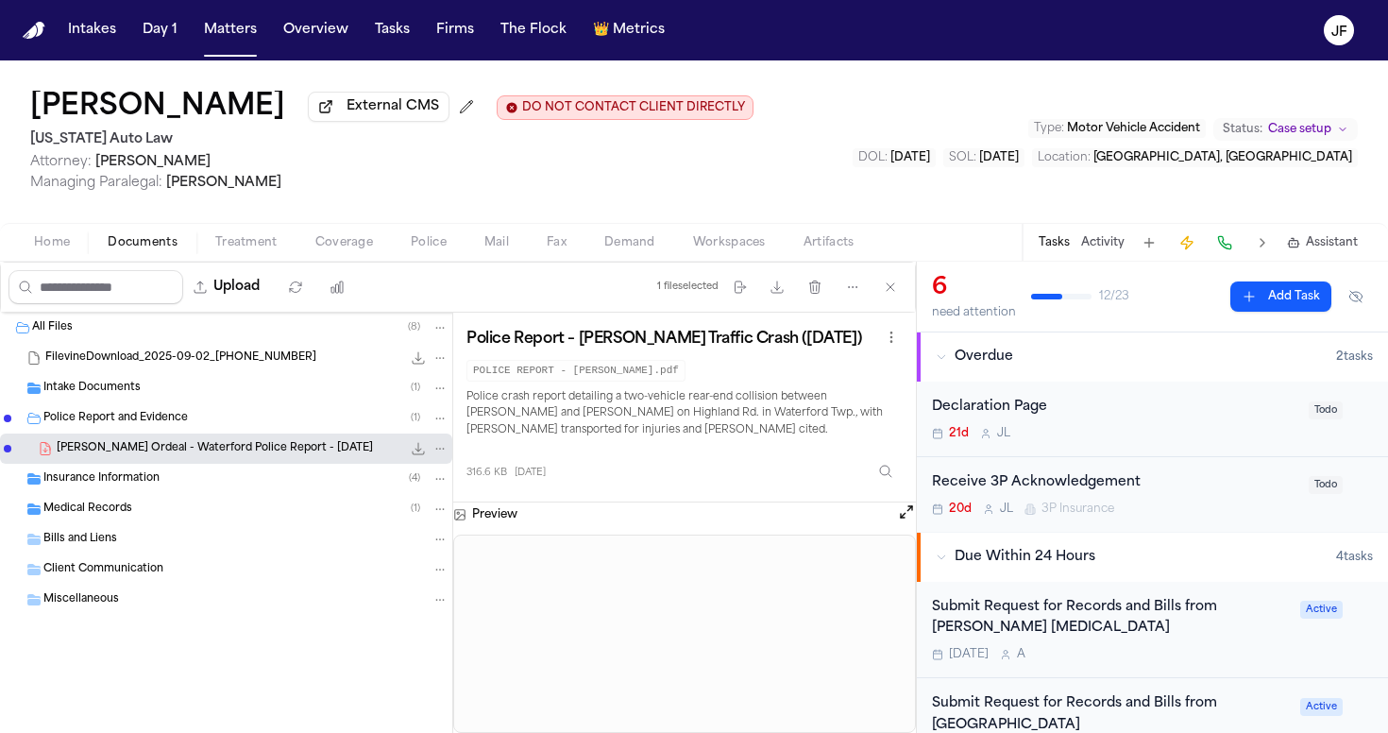
click at [417, 455] on icon "File: J. Ordeal - Waterford Police Report - 8.19.25" at bounding box center [418, 448] width 15 height 15
click at [347, 111] on span "External CMS" at bounding box center [393, 106] width 93 height 19
click at [271, 283] on button "Upload" at bounding box center [227, 287] width 88 height 34
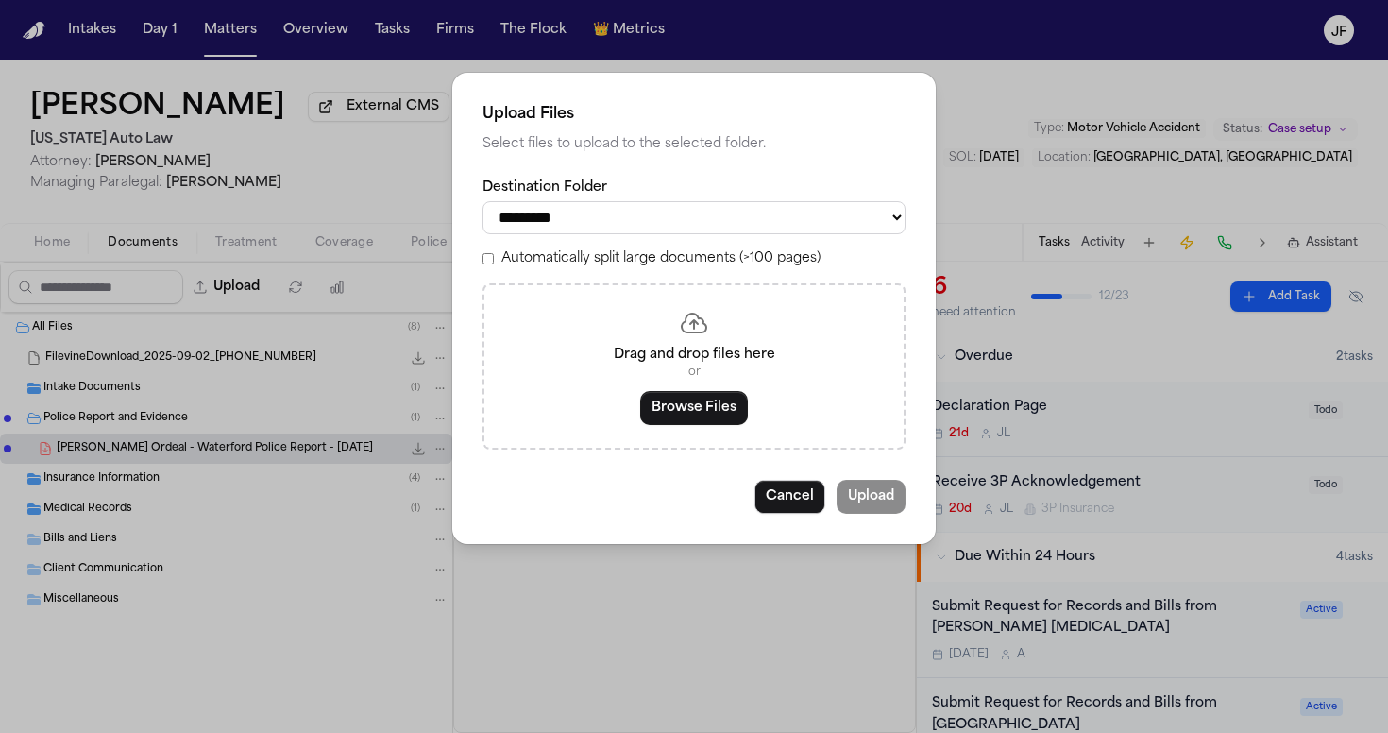
click at [699, 237] on div "**********" at bounding box center [694, 314] width 423 height 271
select select "**********"
click at [693, 400] on button "Browse Files" at bounding box center [694, 408] width 108 height 34
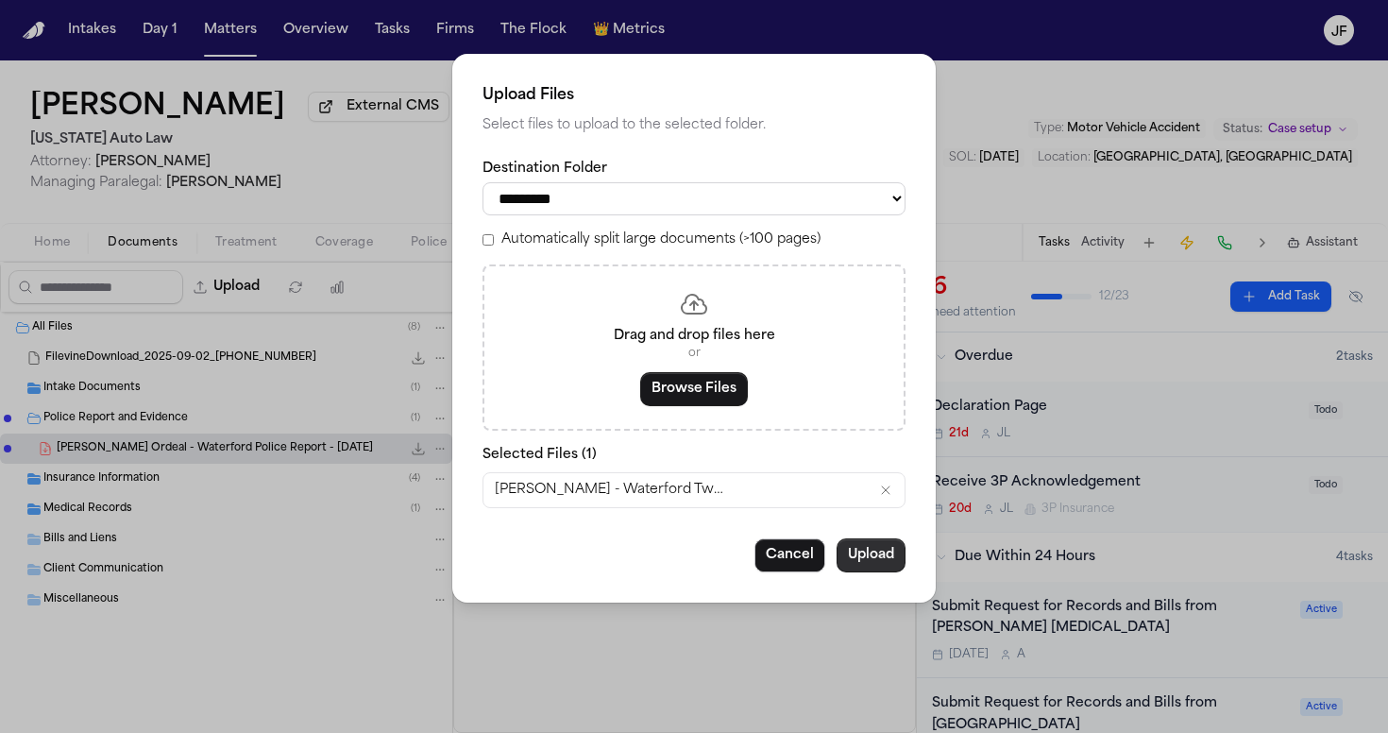
click at [890, 553] on button "Upload" at bounding box center [871, 555] width 69 height 34
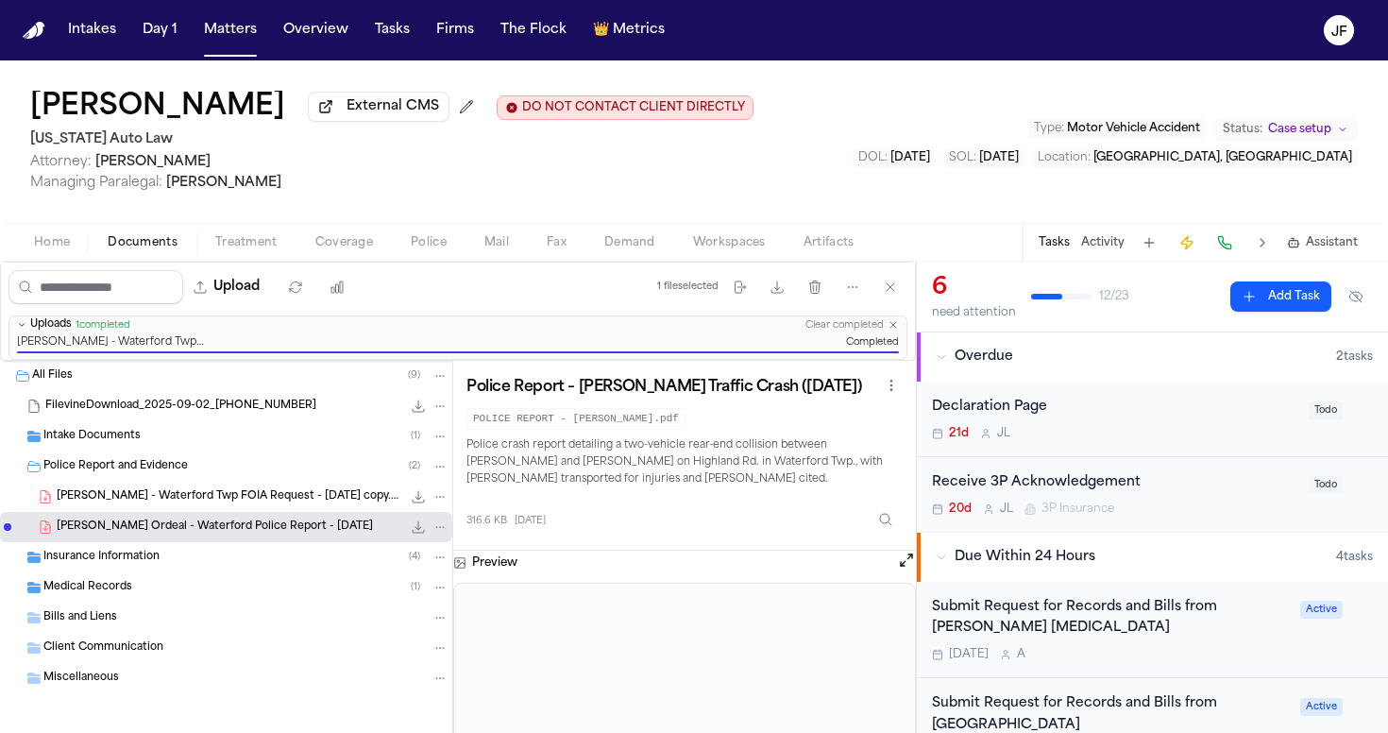
click at [273, 469] on div "Police Report and Evidence ( 2 )" at bounding box center [245, 466] width 405 height 17
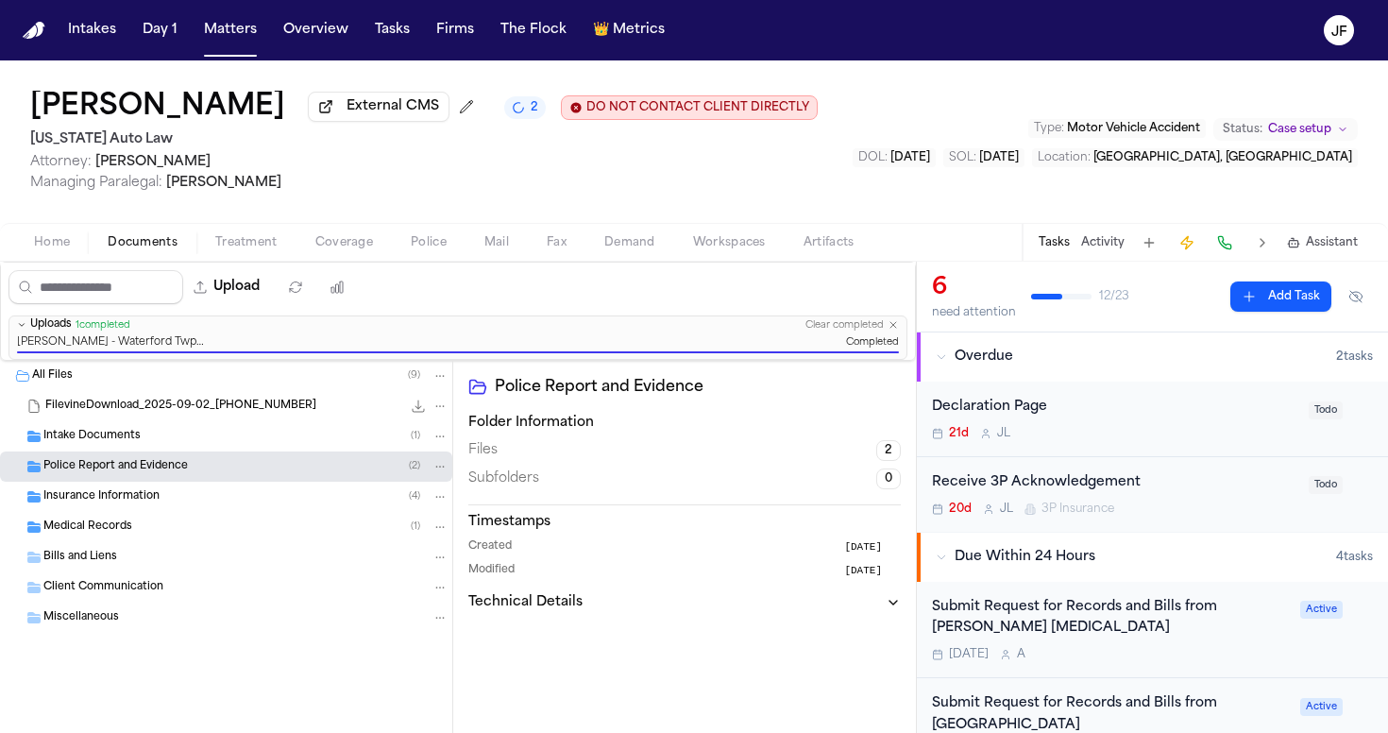
click at [164, 468] on span "Police Report and Evidence" at bounding box center [115, 467] width 145 height 16
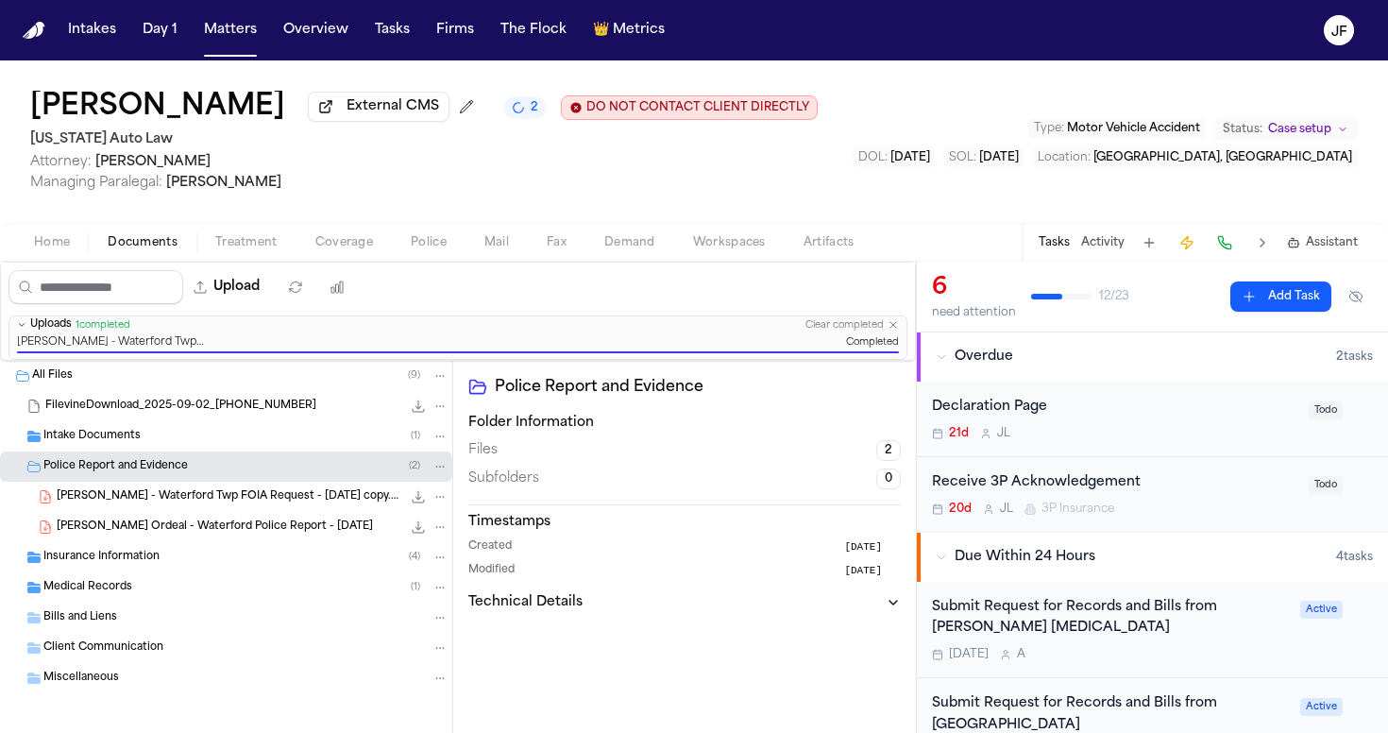
click at [230, 525] on span "J. Ordeal - Waterford Police Report - 8.19.25" at bounding box center [215, 527] width 316 height 16
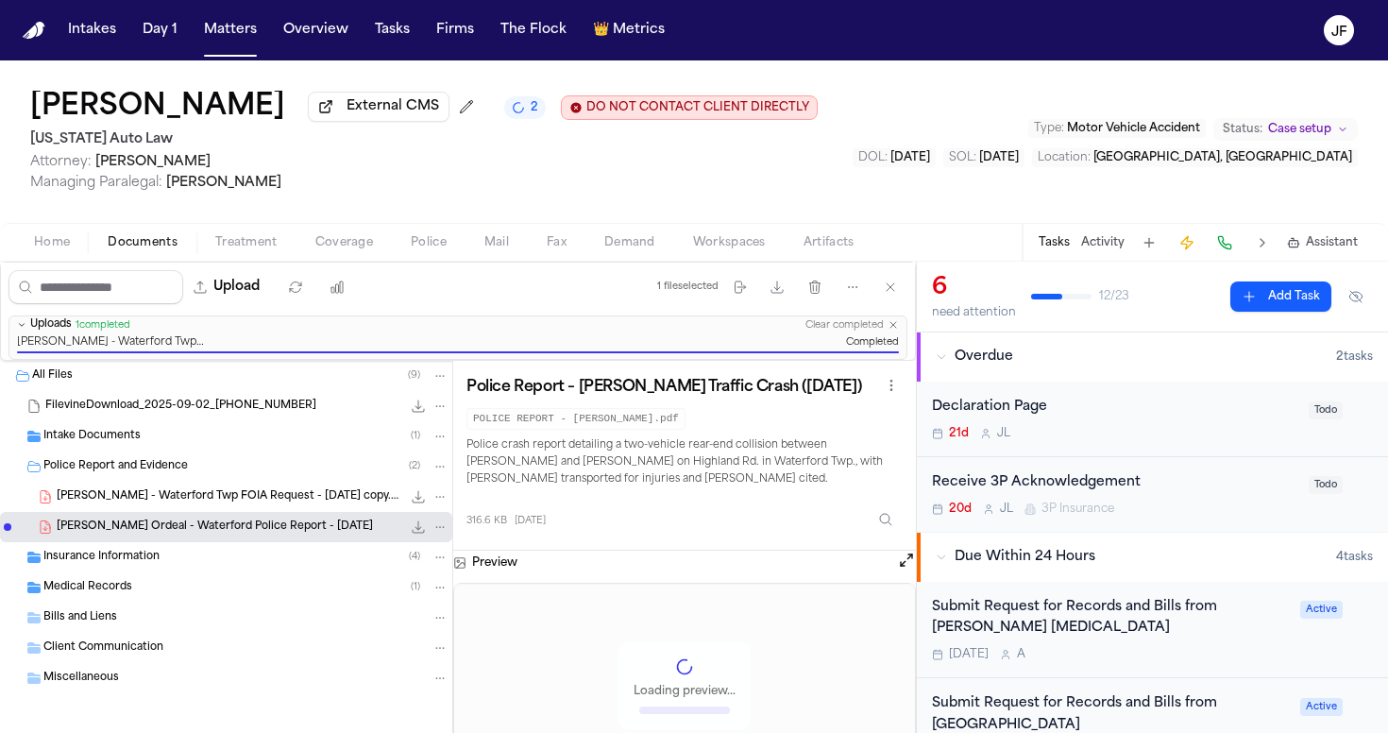
click at [230, 506] on div "J. Odneal - Waterford Twp FOIA Request - 9.23.25 copy.pdf 712.0 KB • PDF" at bounding box center [253, 496] width 392 height 19
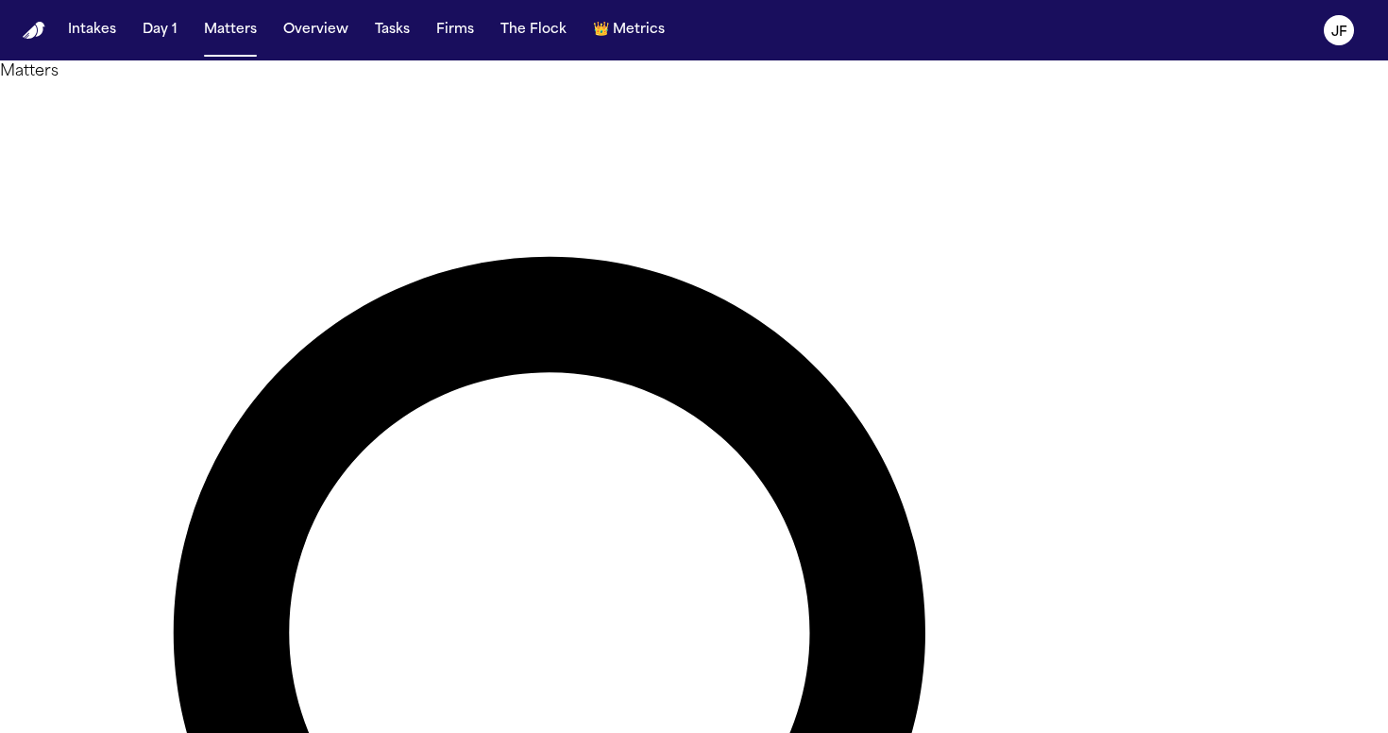
type input "******"
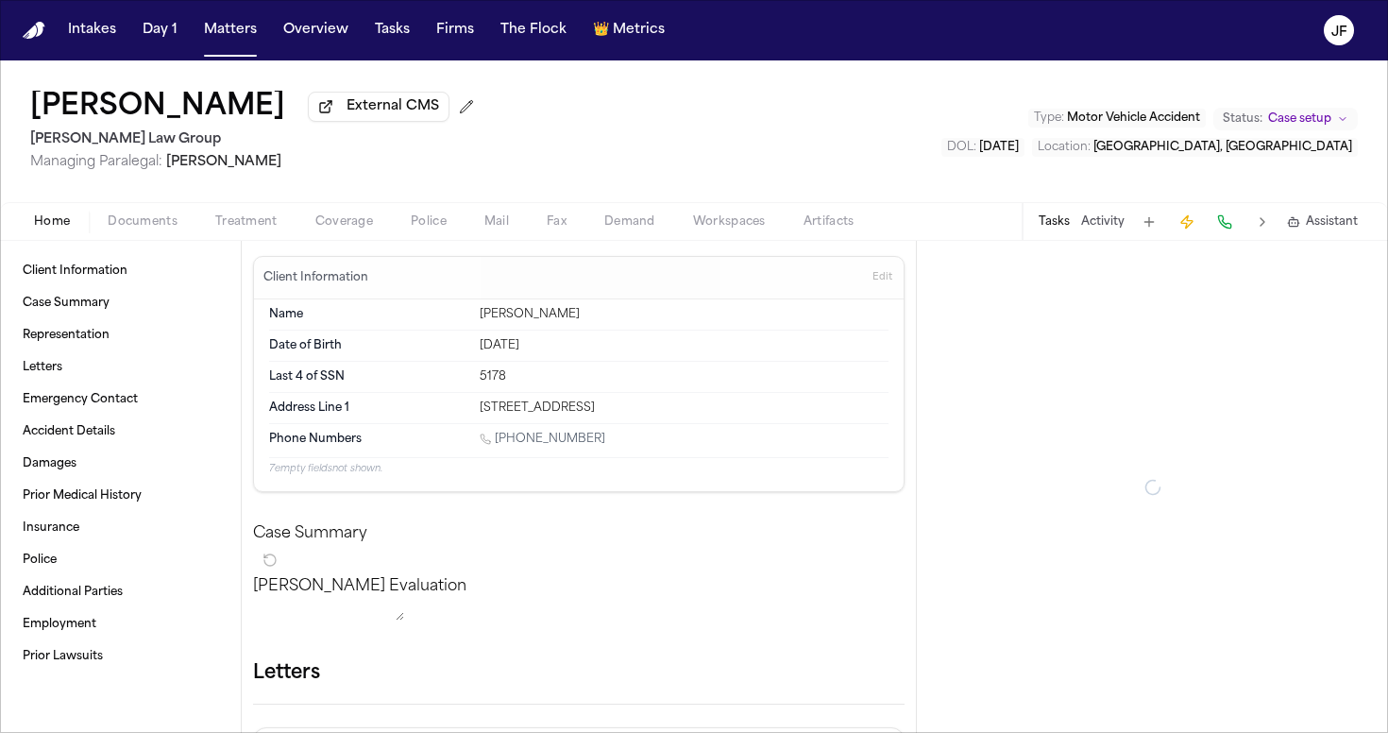
click at [346, 230] on span "Coverage" at bounding box center [344, 221] width 58 height 15
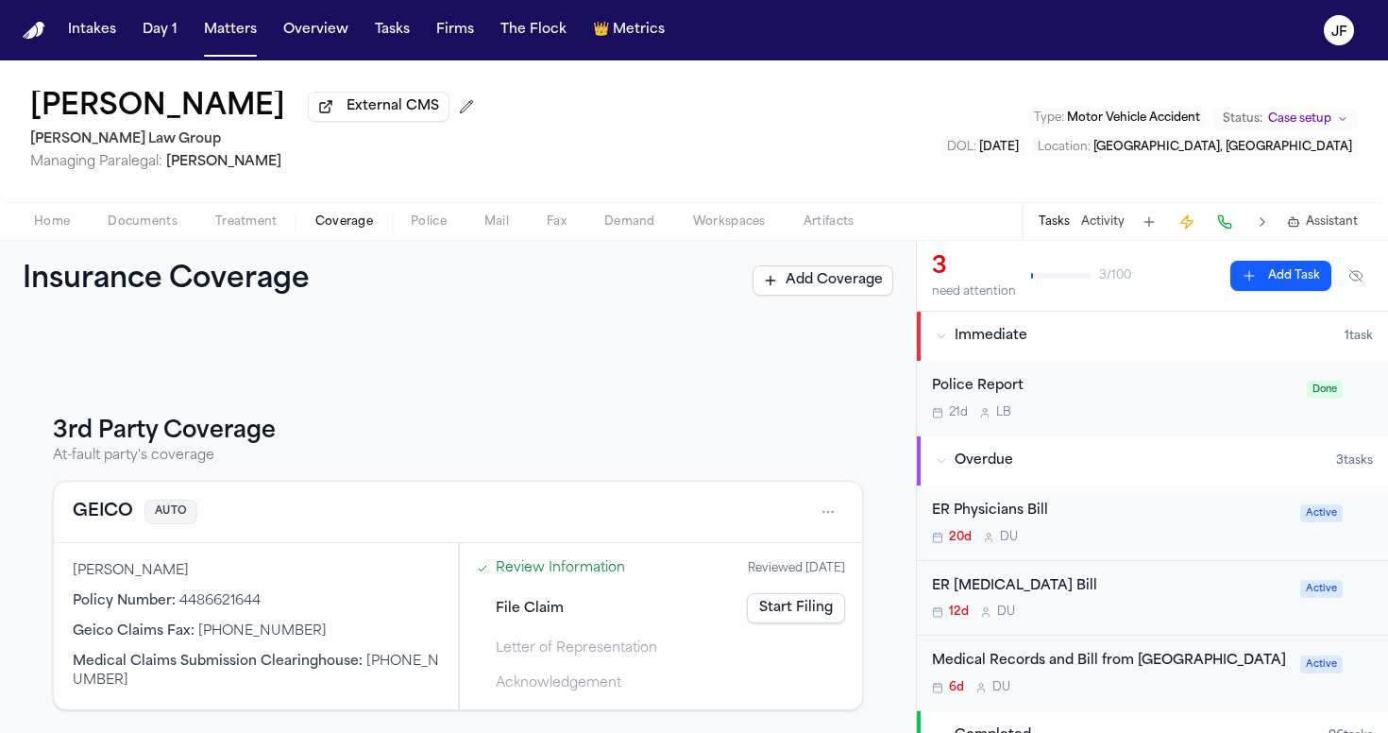
scroll to position [172, 0]
click at [95, 512] on button "GEICO" at bounding box center [103, 512] width 60 height 26
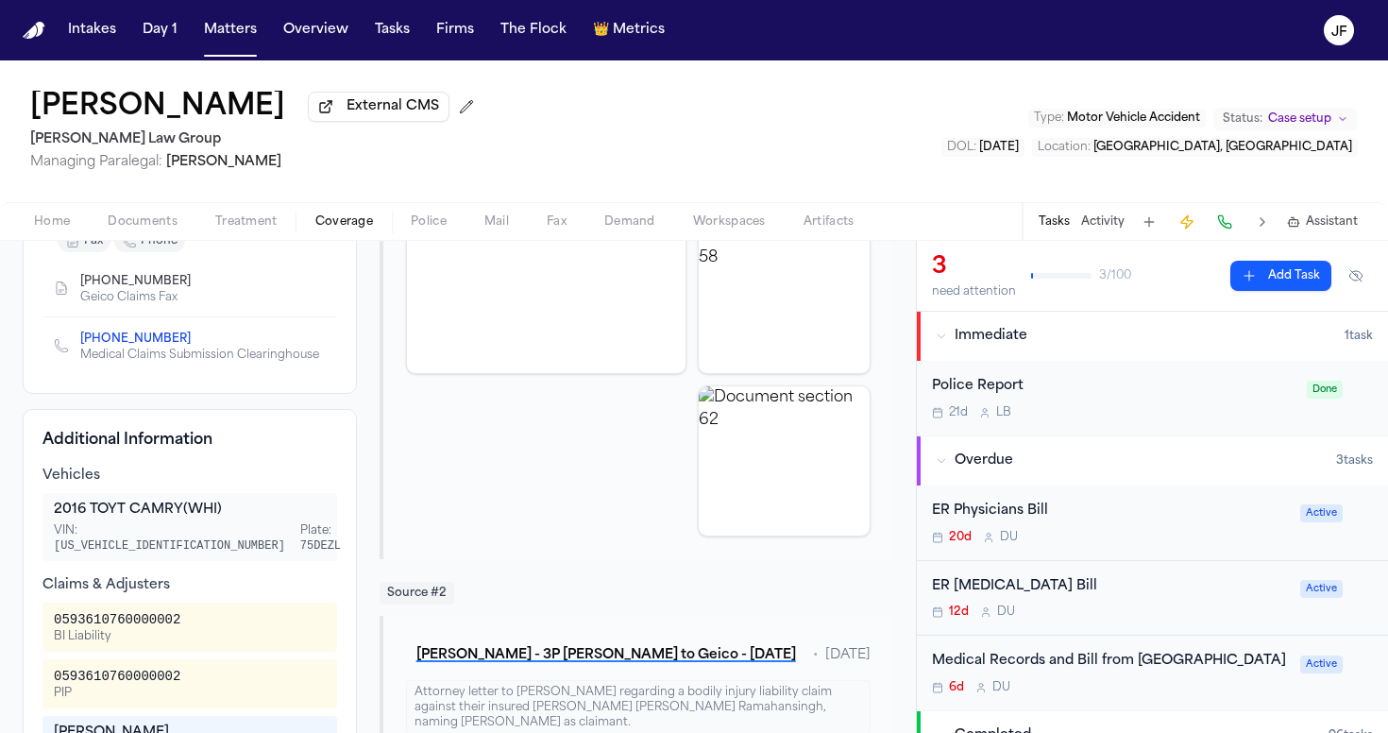
scroll to position [340, 0]
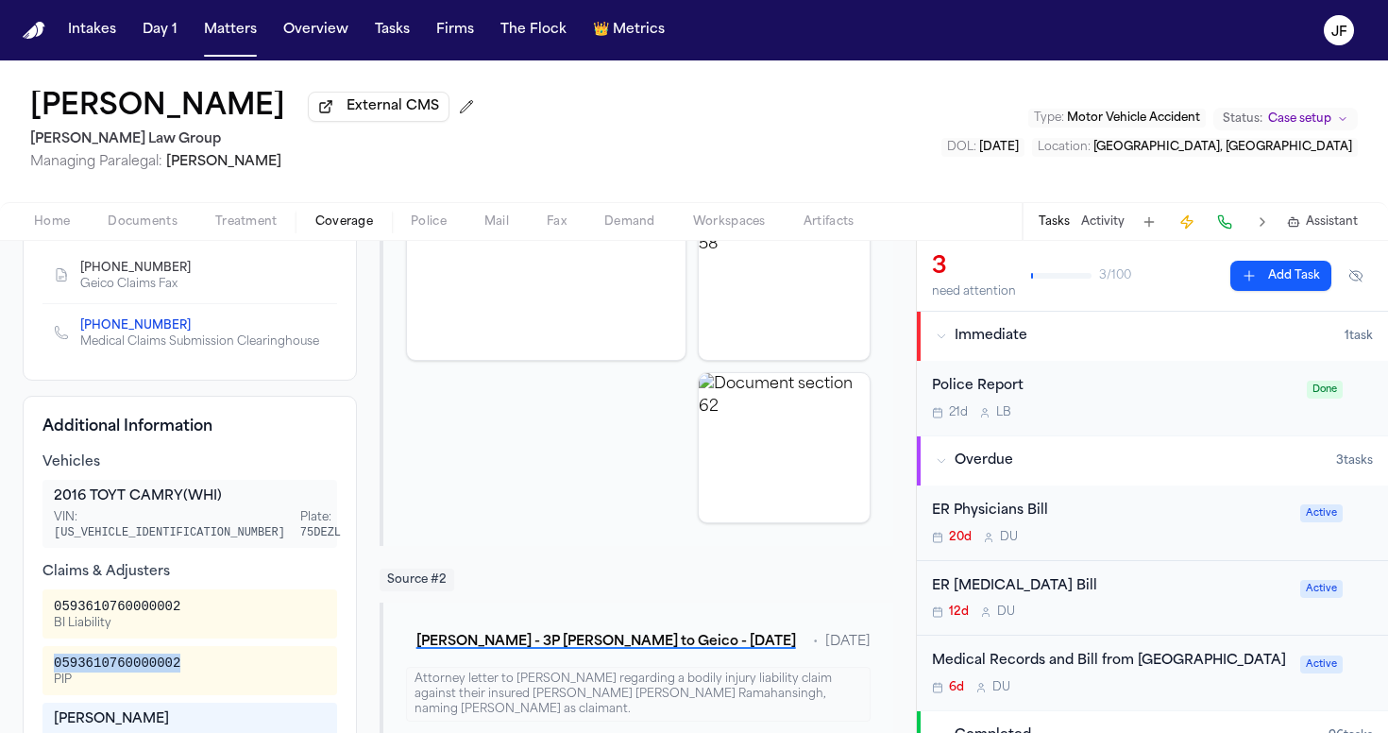
drag, startPoint x: 201, startPoint y: 657, endPoint x: 50, endPoint y: 650, distance: 151.3
click at [50, 650] on div "0593610760000002 PIP" at bounding box center [190, 670] width 295 height 49
copy div "0593610760000002"
click at [864, 2] on nav "Intakes Day 1 Matters Overview Tasks Firms The Flock 👑 Metrics JF" at bounding box center [694, 30] width 1388 height 60
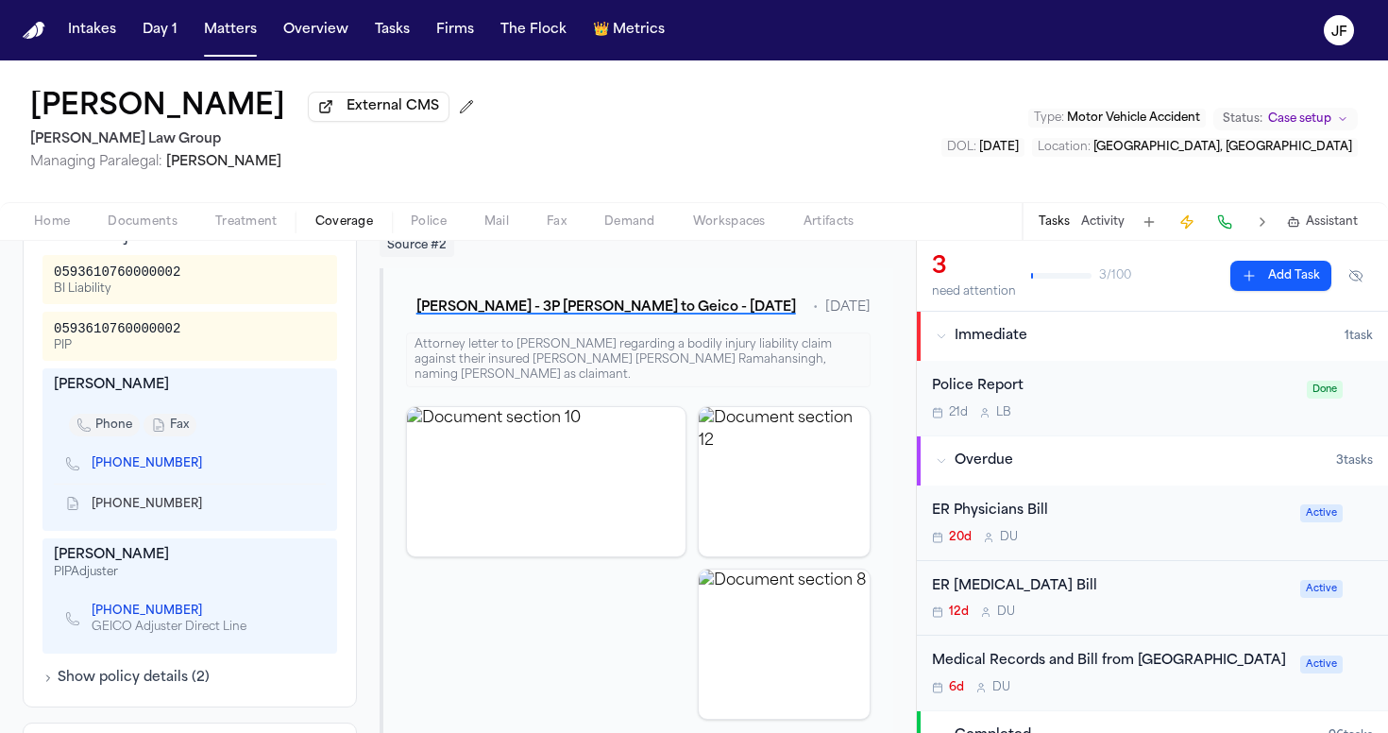
scroll to position [0, 0]
click at [414, 5] on nav "Intakes Day 1 Matters Overview Tasks Firms The Flock 👑 Metrics JF" at bounding box center [694, 30] width 1388 height 60
click at [383, 36] on button "Tasks" at bounding box center [392, 30] width 50 height 34
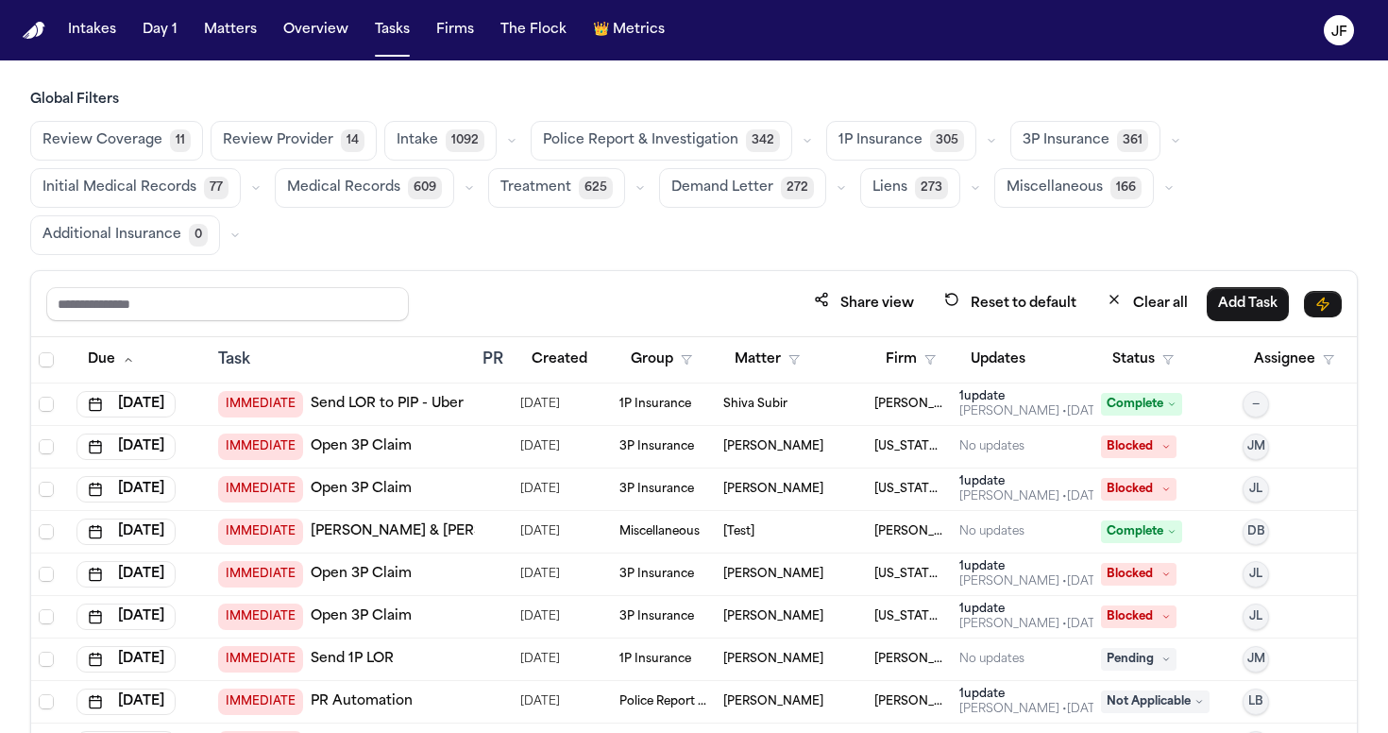
click at [690, 136] on span "Police Report & Investigation" at bounding box center [641, 140] width 196 height 19
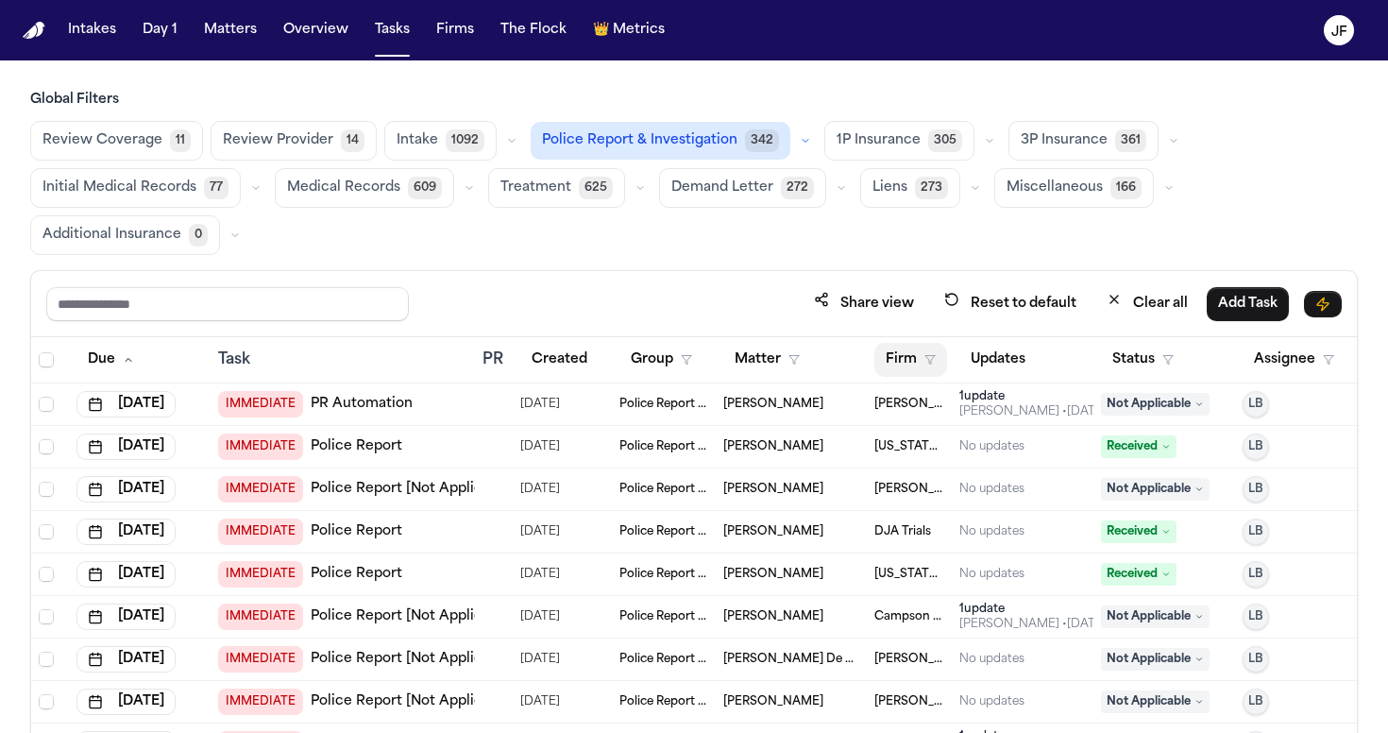
click at [914, 364] on button "Firm" at bounding box center [911, 360] width 73 height 34
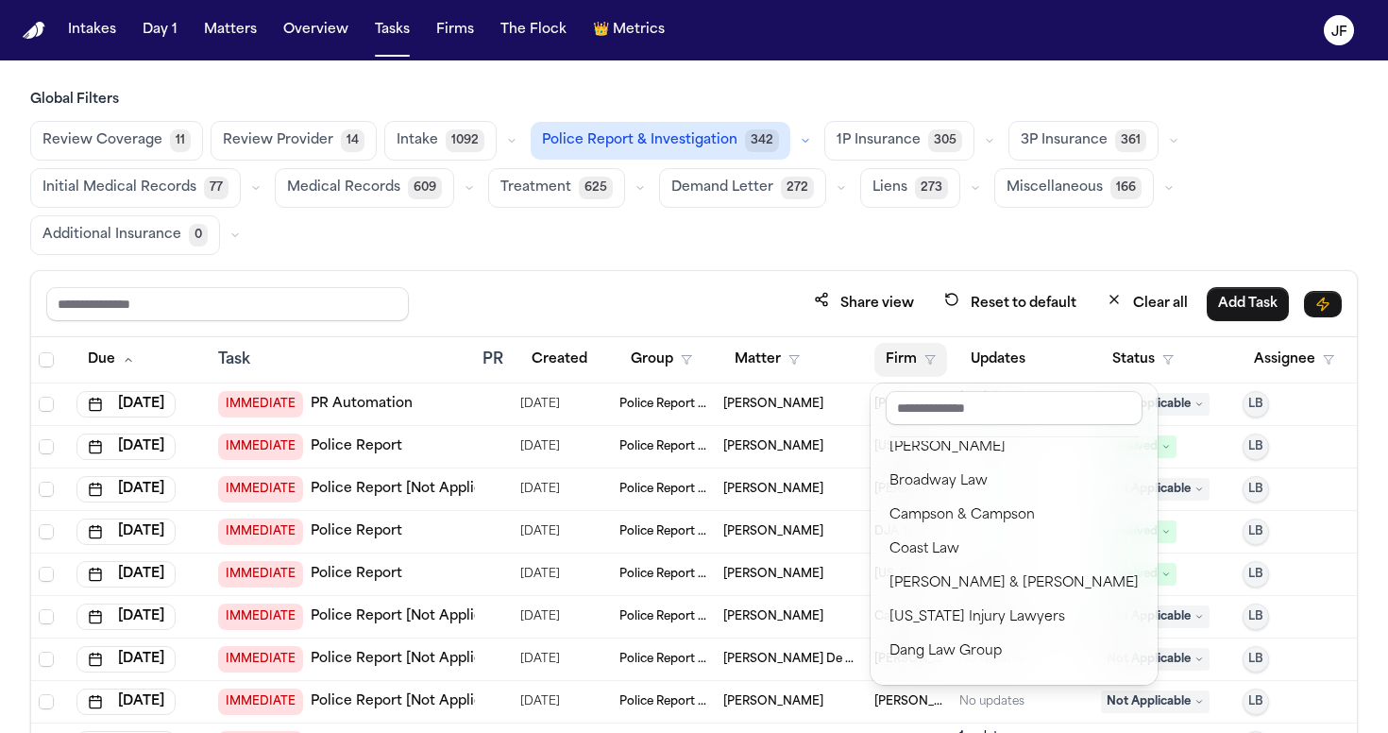
scroll to position [185, 0]
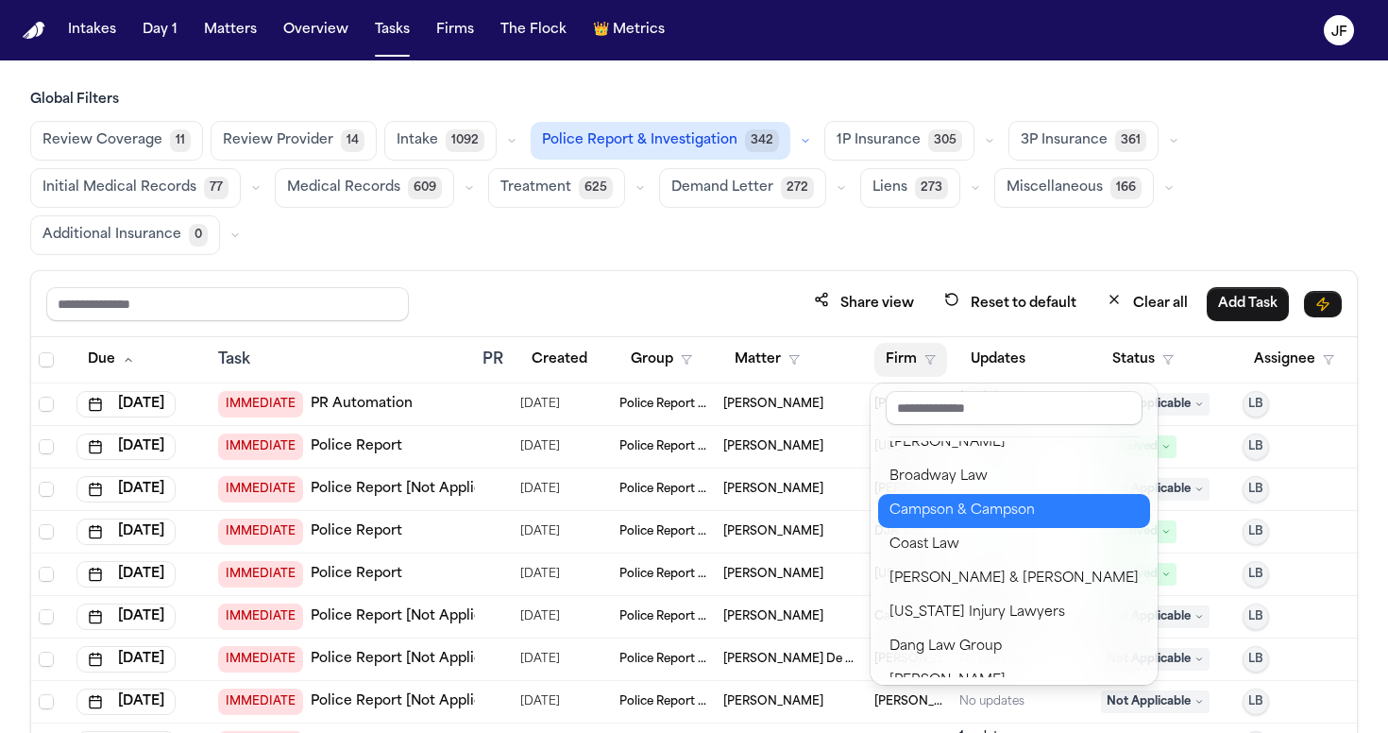
click at [911, 516] on div "Campson & Campson" at bounding box center [1014, 511] width 249 height 23
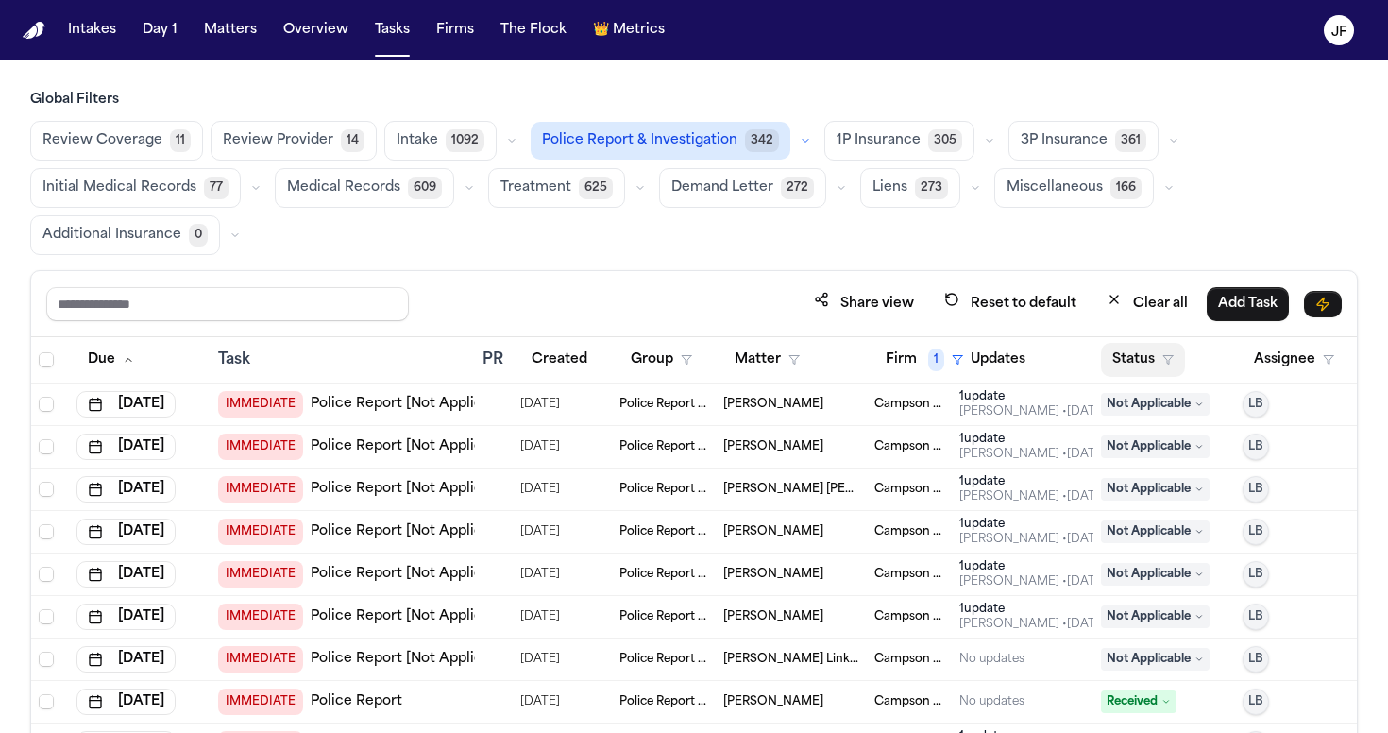
click at [1159, 366] on button "Status" at bounding box center [1143, 360] width 84 height 34
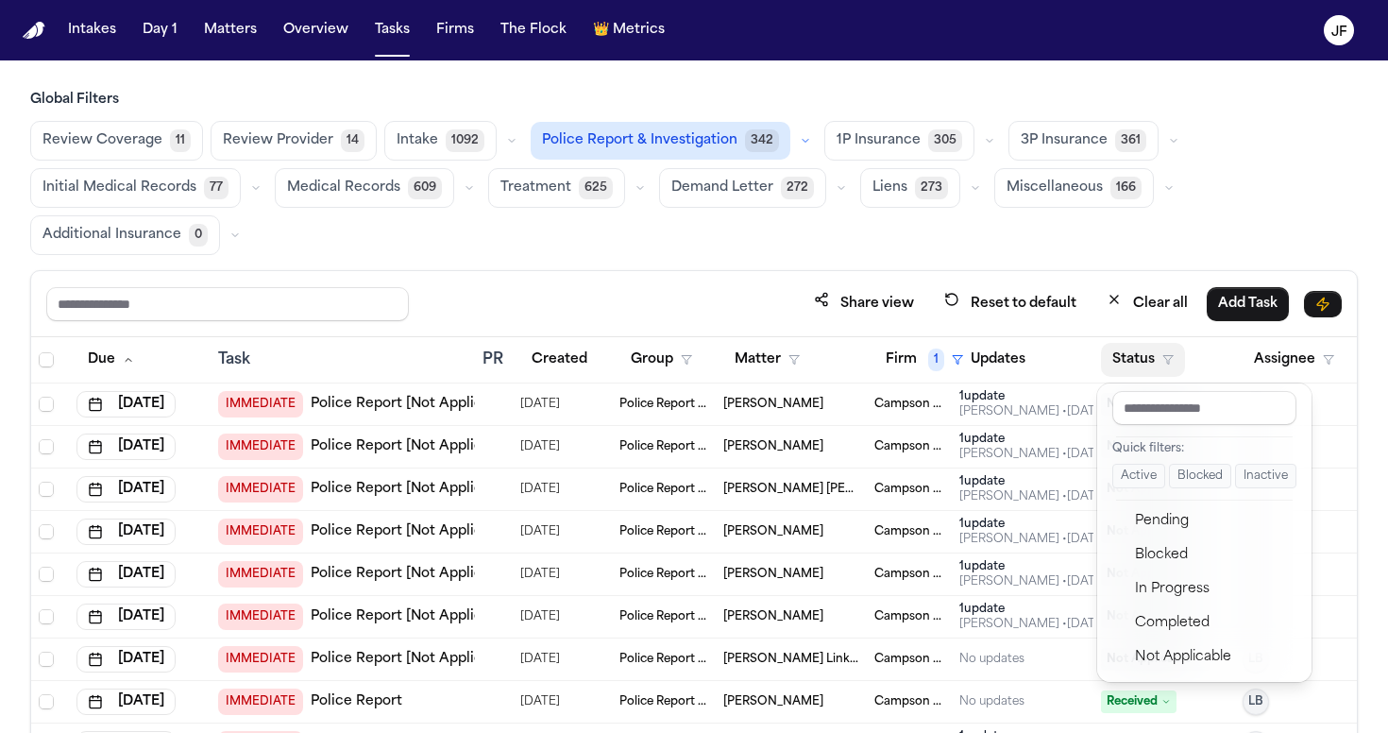
click at [1148, 485] on button "Active" at bounding box center [1139, 476] width 53 height 25
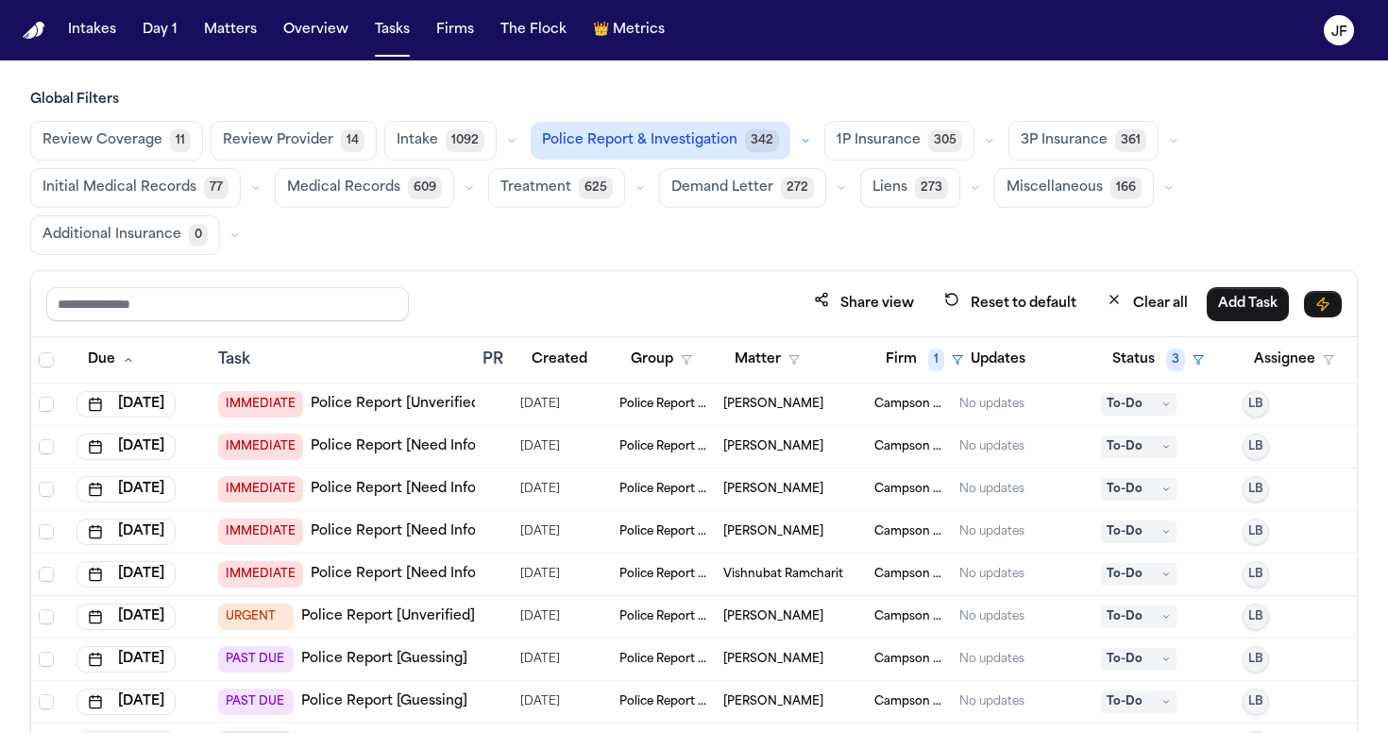
click at [1177, 254] on div "Review Coverage 11 Review Provider 14 Intake 1092 Police Report & Investigation…" at bounding box center [694, 188] width 1328 height 134
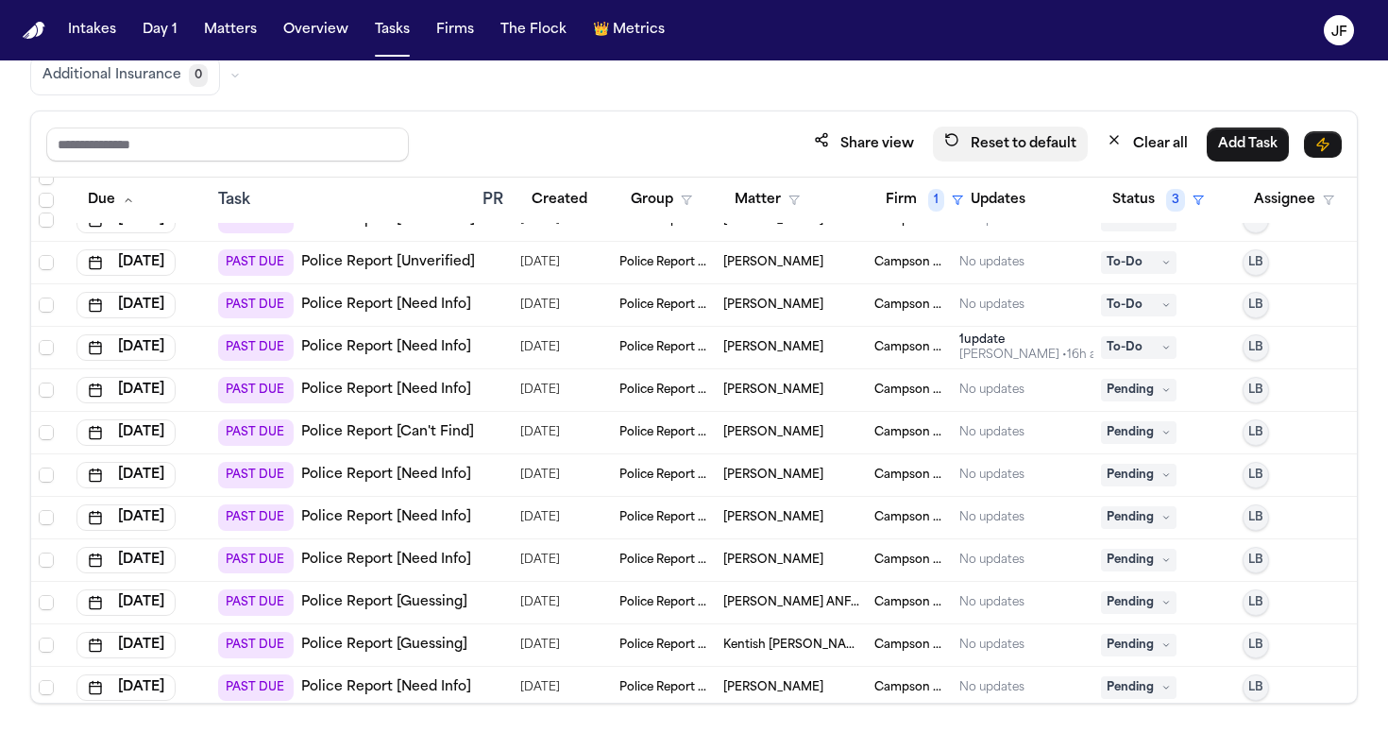
scroll to position [452, 0]
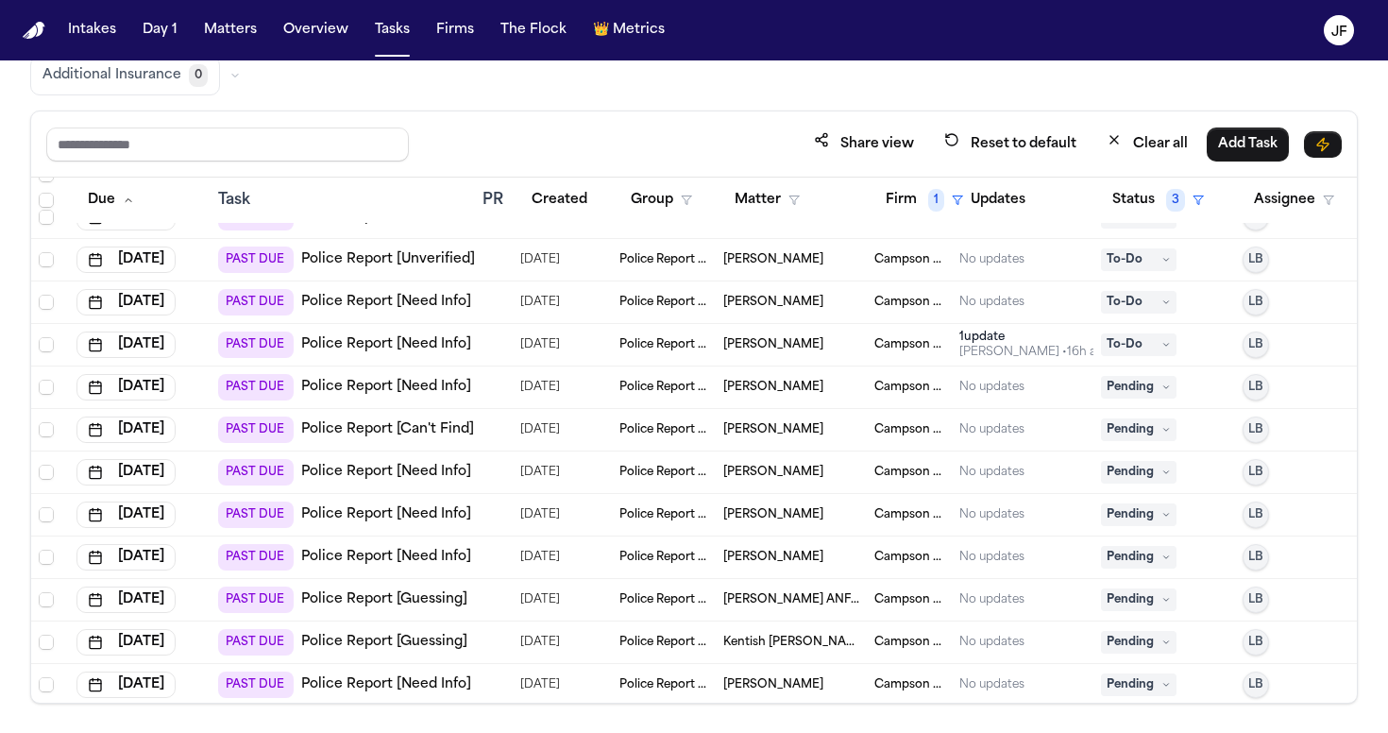
click at [432, 344] on link "Police Report [Need Info]" at bounding box center [386, 344] width 170 height 19
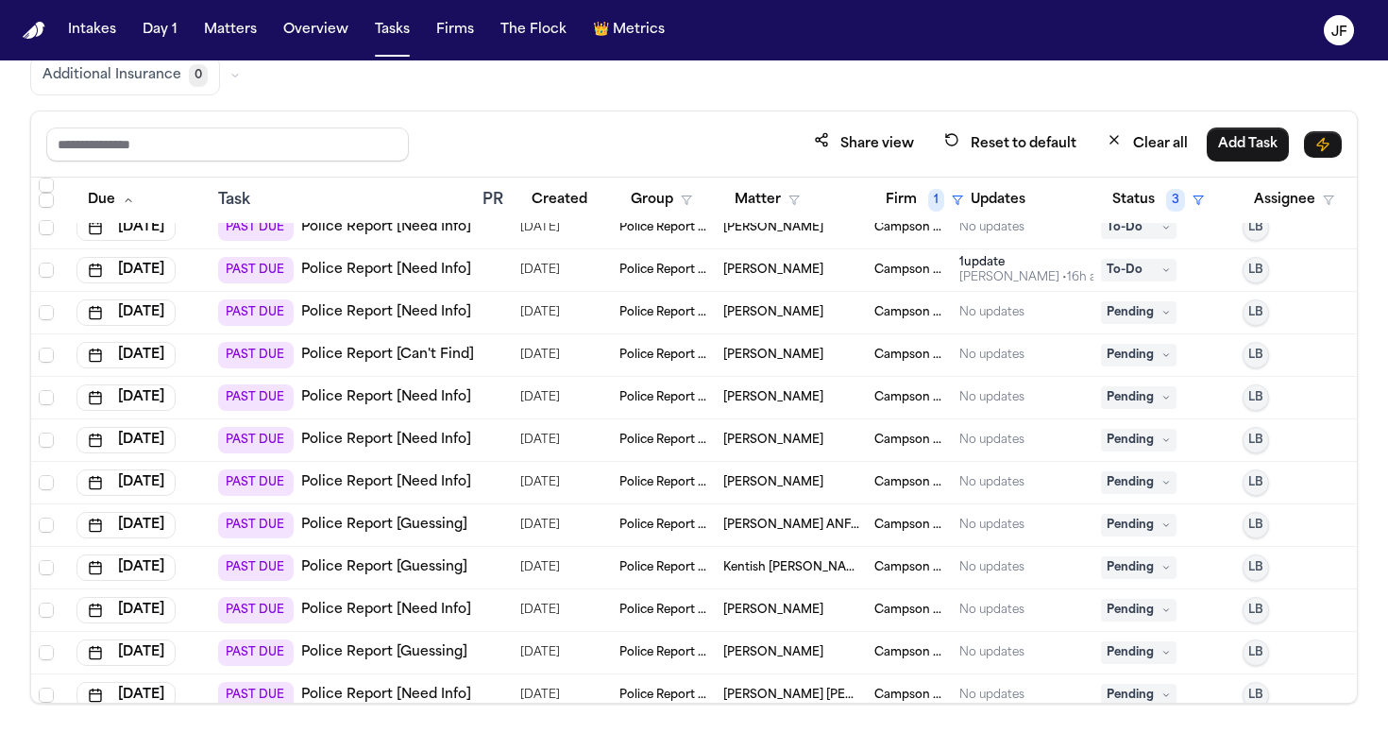
scroll to position [529, 0]
click at [416, 298] on div "PAST DUE Police Report [Need Info]" at bounding box center [344, 311] width 253 height 26
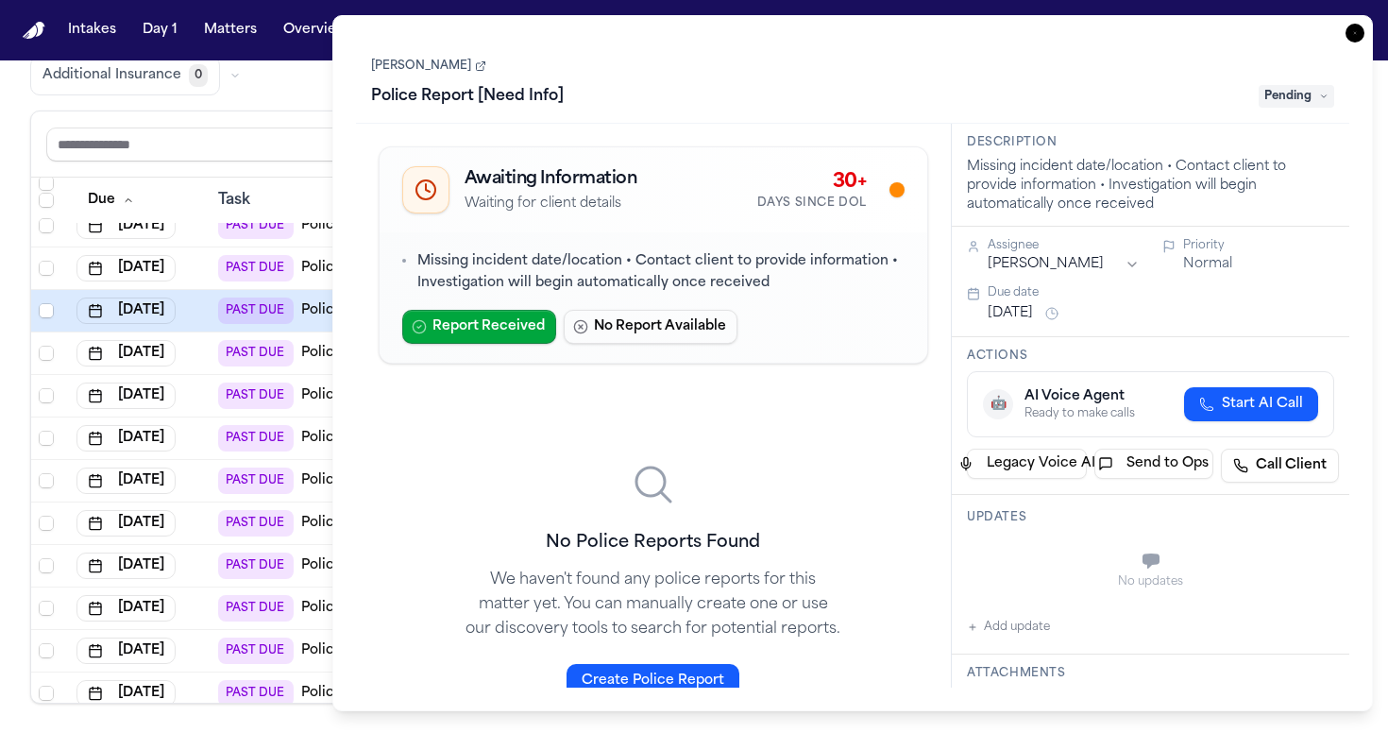
click at [1352, 37] on icon "button" at bounding box center [1355, 33] width 19 height 19
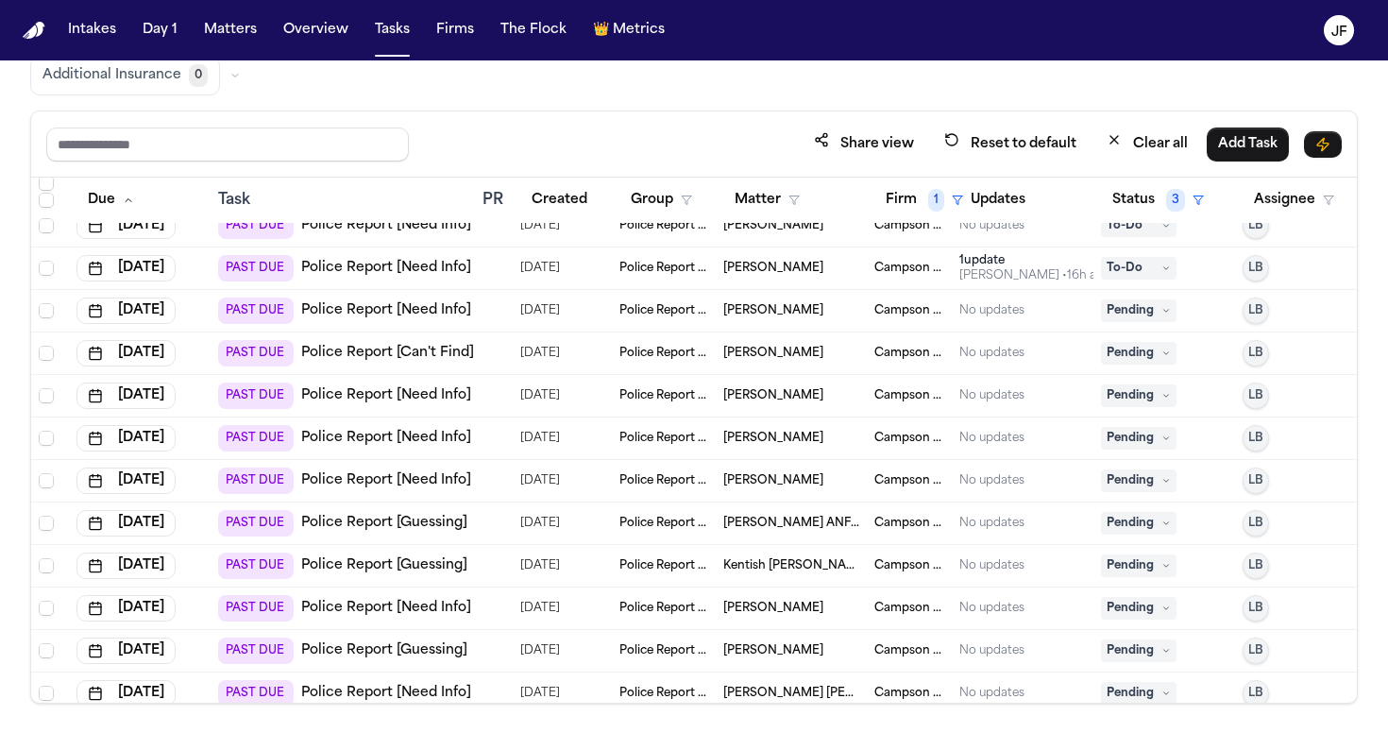
click at [402, 316] on link "Police Report [Need Info]" at bounding box center [386, 310] width 170 height 19
click at [1156, 315] on span "Pending" at bounding box center [1139, 310] width 76 height 23
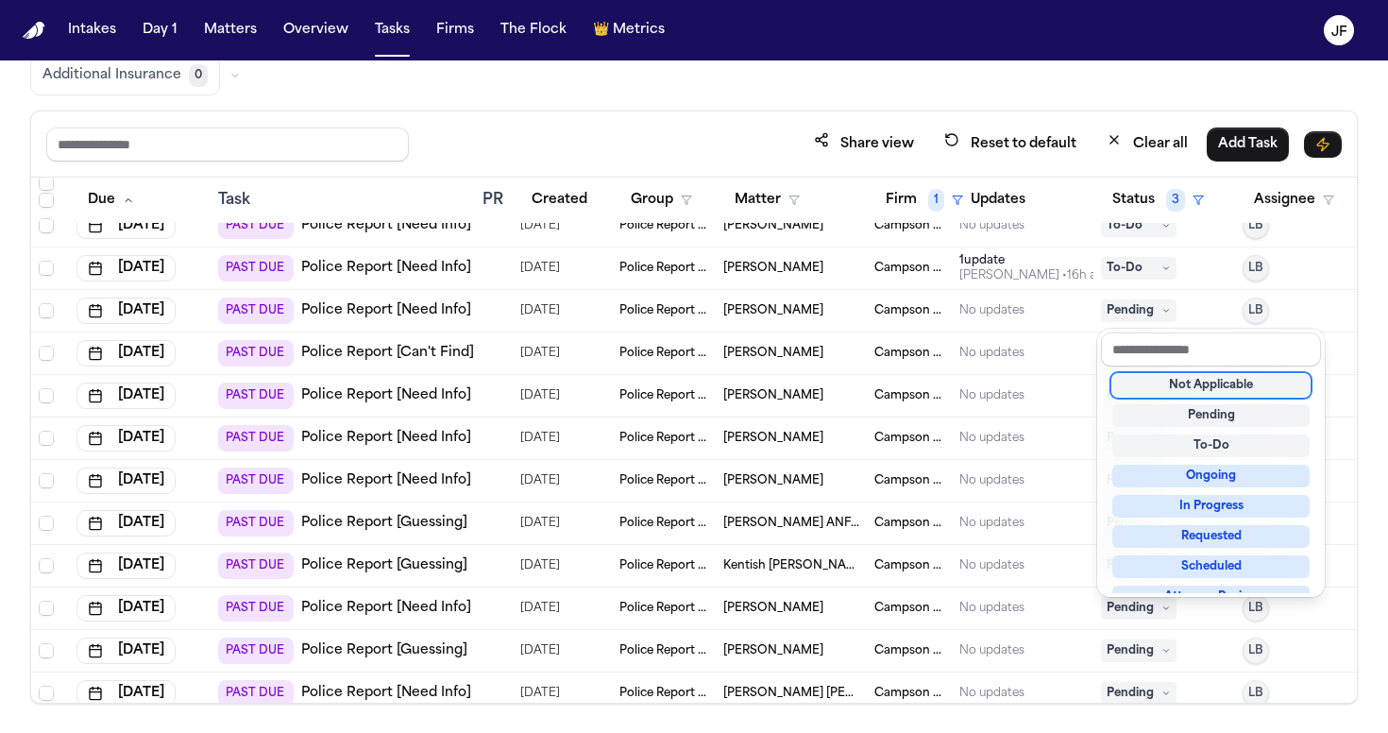
click at [1140, 386] on div "Not Applicable" at bounding box center [1211, 385] width 197 height 23
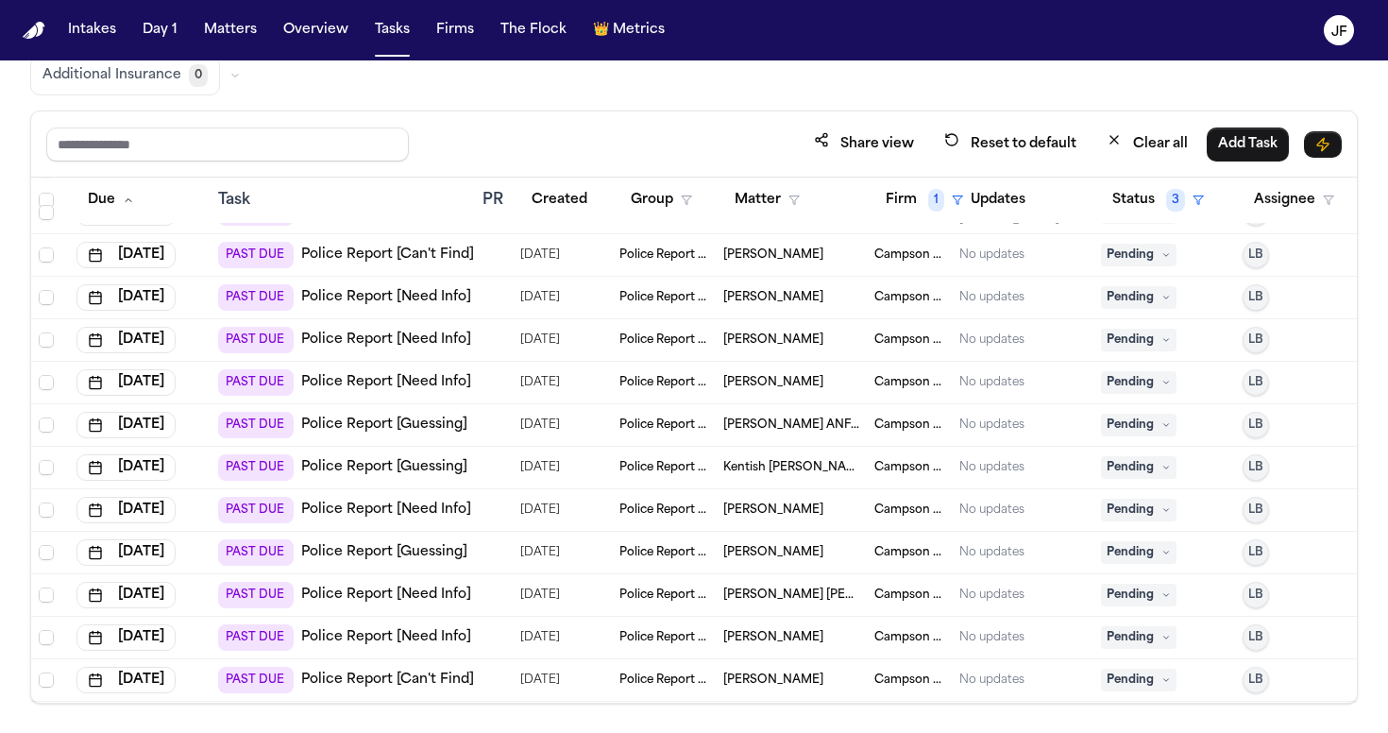
scroll to position [586, 0]
click at [444, 251] on link "Police Report [Can't Find]" at bounding box center [387, 254] width 173 height 19
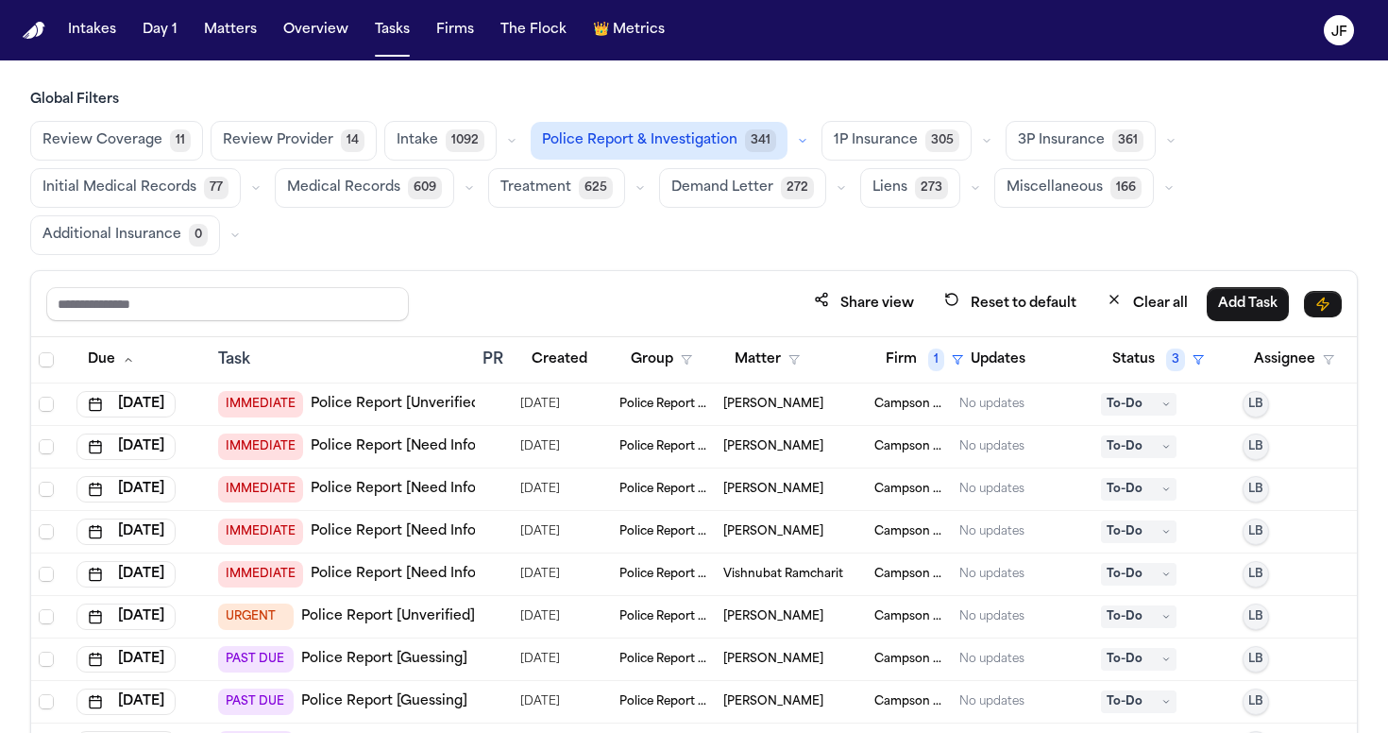
scroll to position [0, 0]
click at [976, 140] on button "button" at bounding box center [987, 140] width 23 height 23
click at [1164, 144] on button "button" at bounding box center [1171, 140] width 23 height 23
click at [1102, 281] on span "LOR Acknowledgement" at bounding box center [1083, 271] width 131 height 38
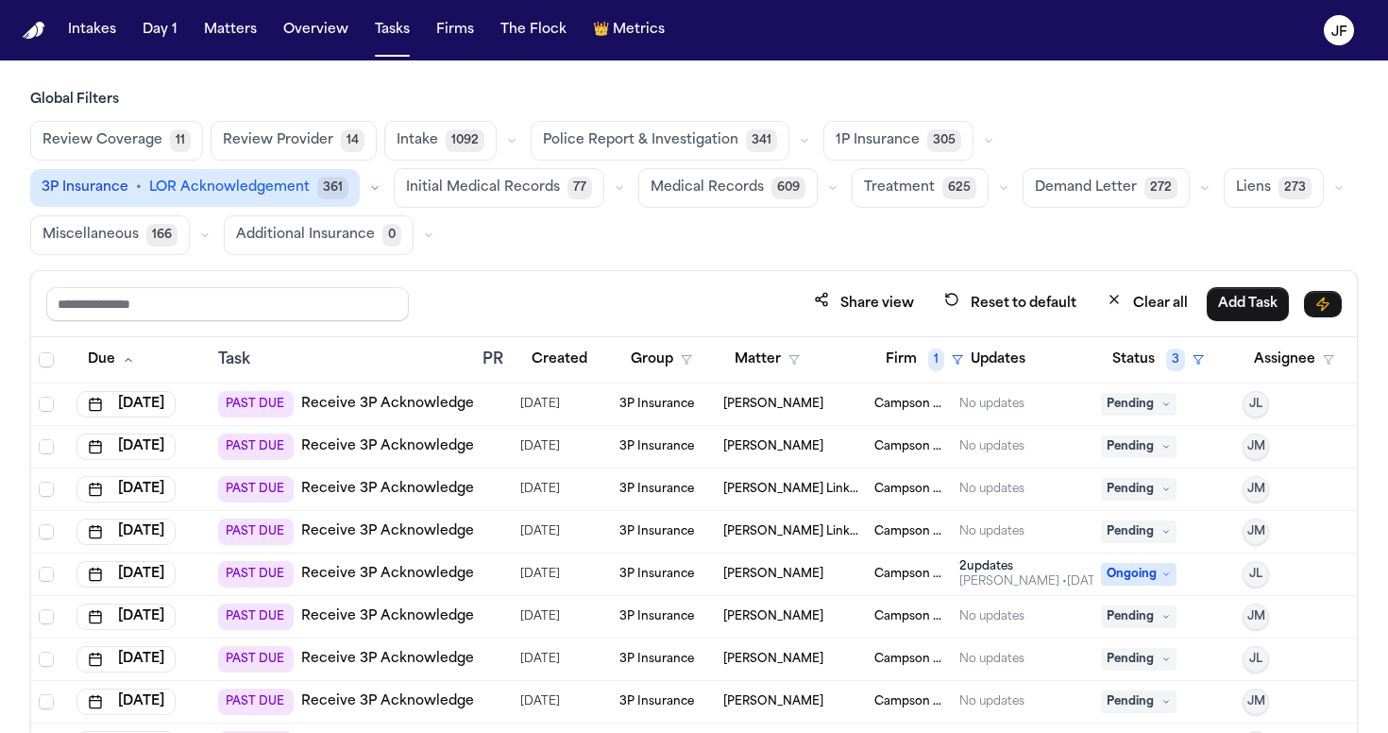
click at [769, 249] on div "Review Coverage 11 Review Provider 14 Intake 1092 Police Report & Investigation…" at bounding box center [694, 188] width 1328 height 134
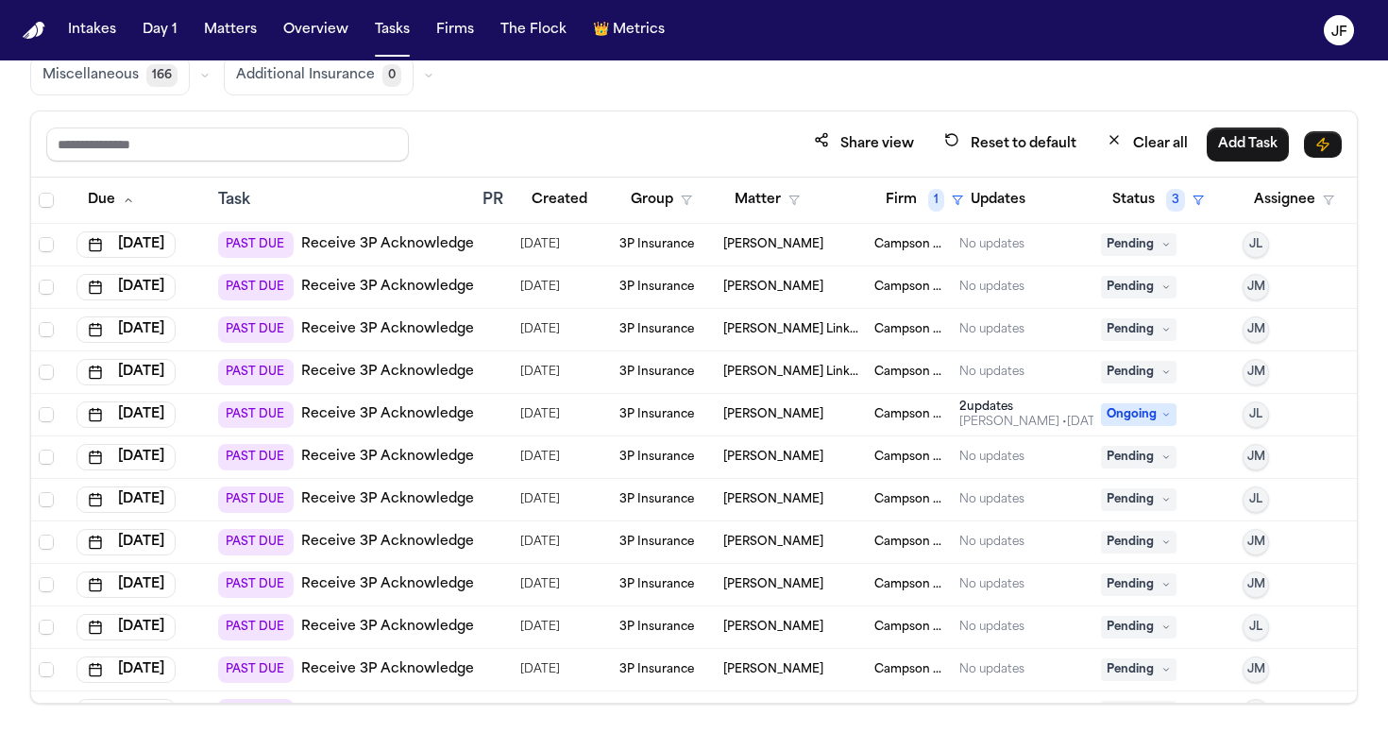
click at [432, 240] on link "Receive 3P Acknowledgement" at bounding box center [405, 244] width 209 height 19
click at [438, 248] on link "Receive 3P Acknowledgement" at bounding box center [405, 244] width 209 height 19
click at [410, 291] on link "Receive 3P Acknowledgement" at bounding box center [405, 287] width 209 height 19
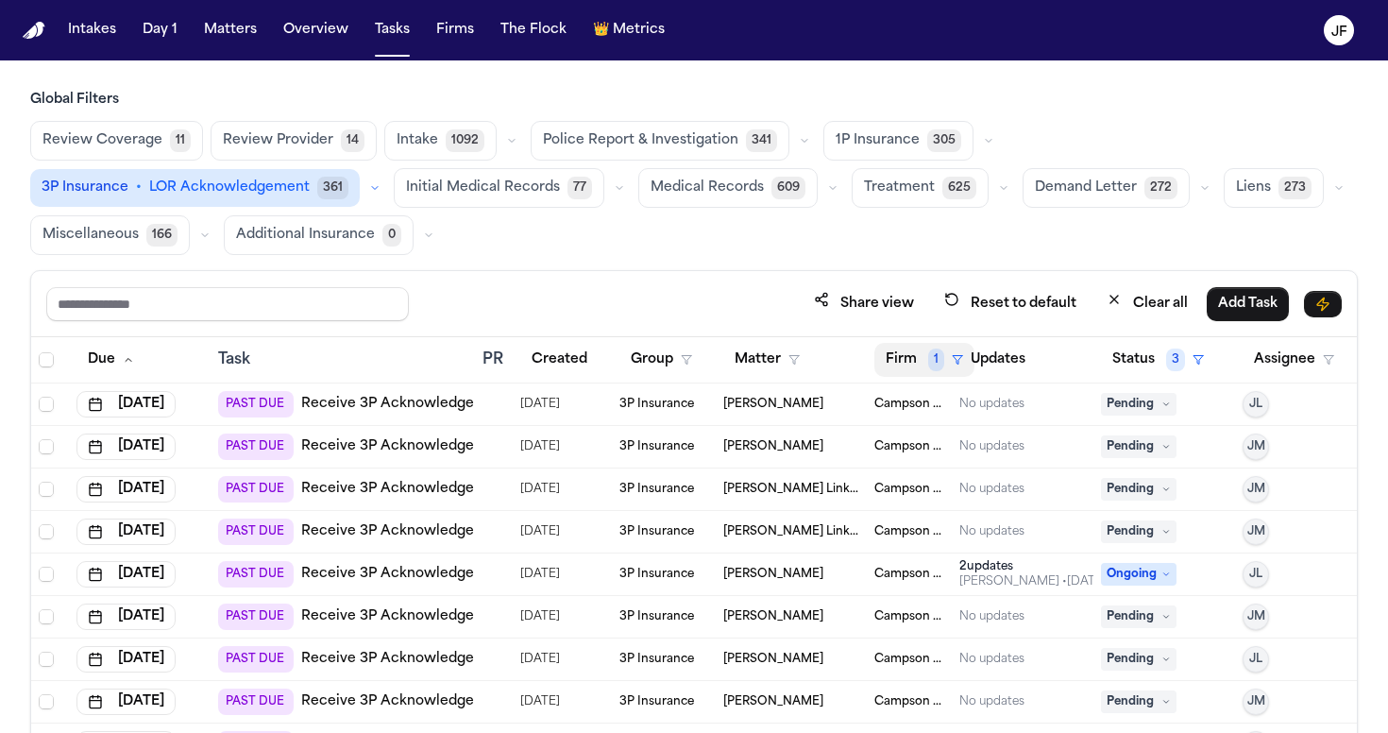
click at [928, 346] on button "Firm 1" at bounding box center [925, 360] width 100 height 34
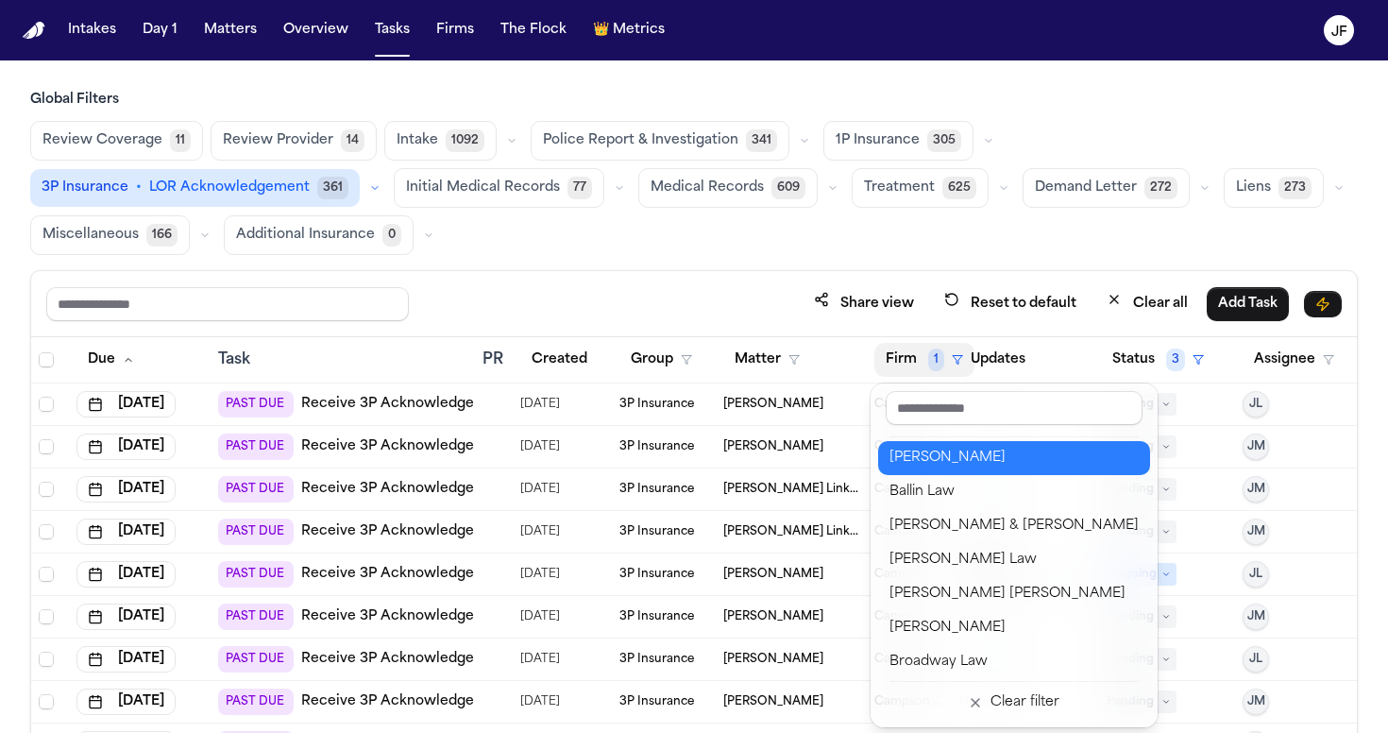
click at [921, 471] on button "Albert Le" at bounding box center [1014, 458] width 272 height 34
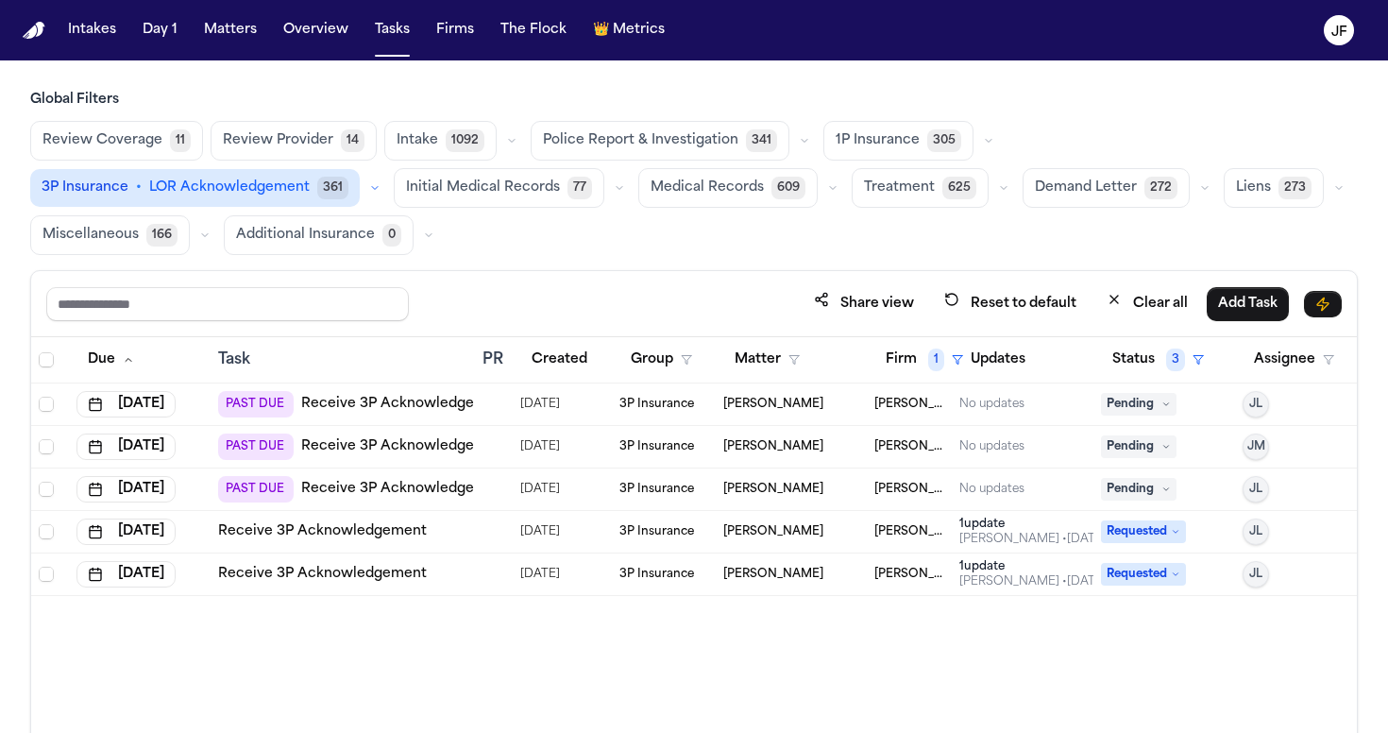
click at [426, 406] on link "Receive 3P Acknowledgement" at bounding box center [405, 404] width 209 height 19
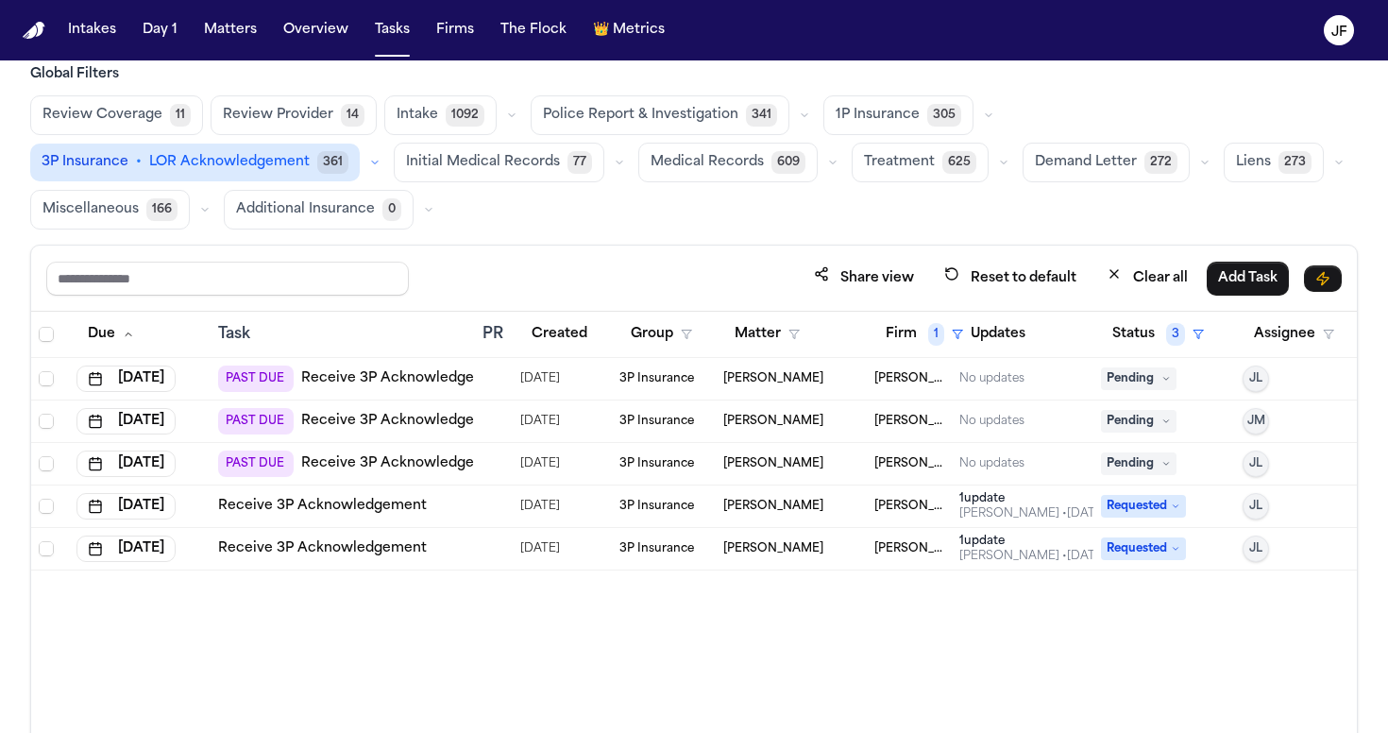
scroll to position [30, 0]
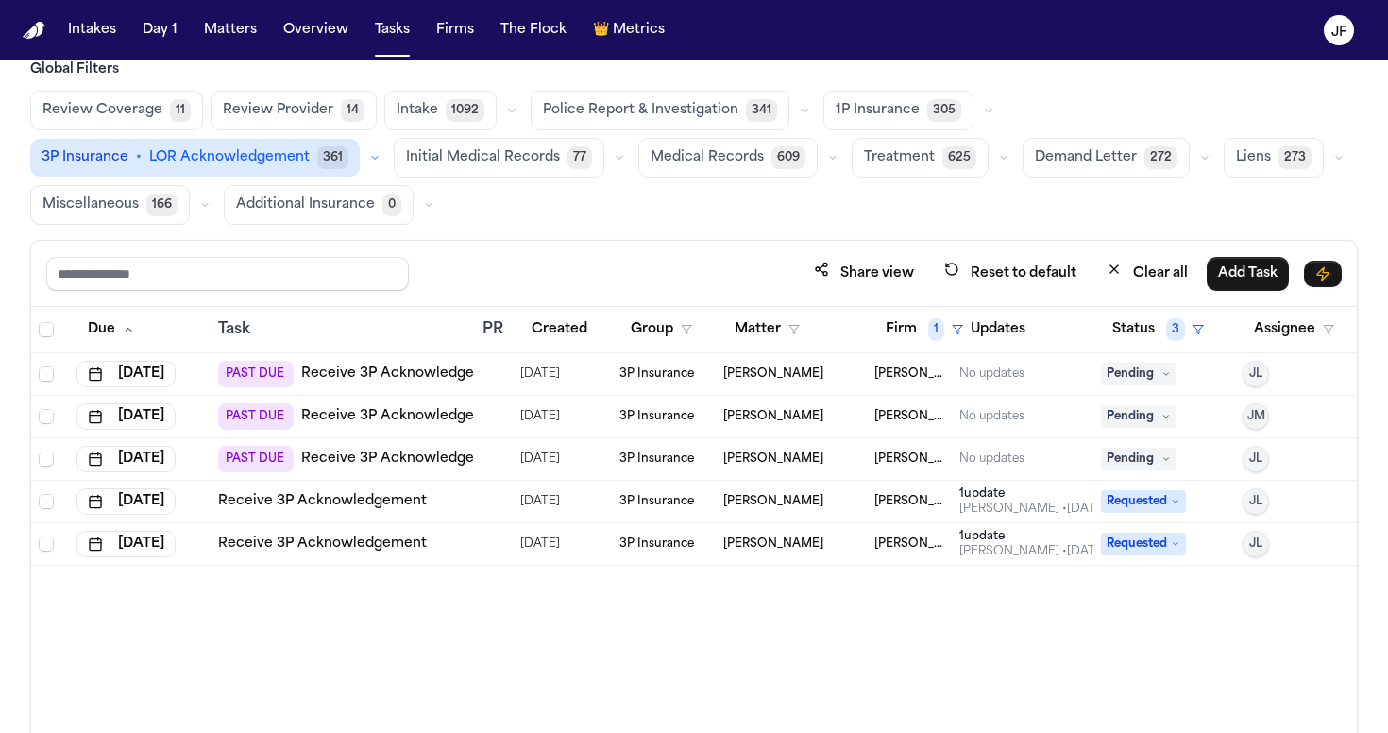
click at [387, 504] on link "Receive 3P Acknowledgement" at bounding box center [322, 501] width 209 height 19
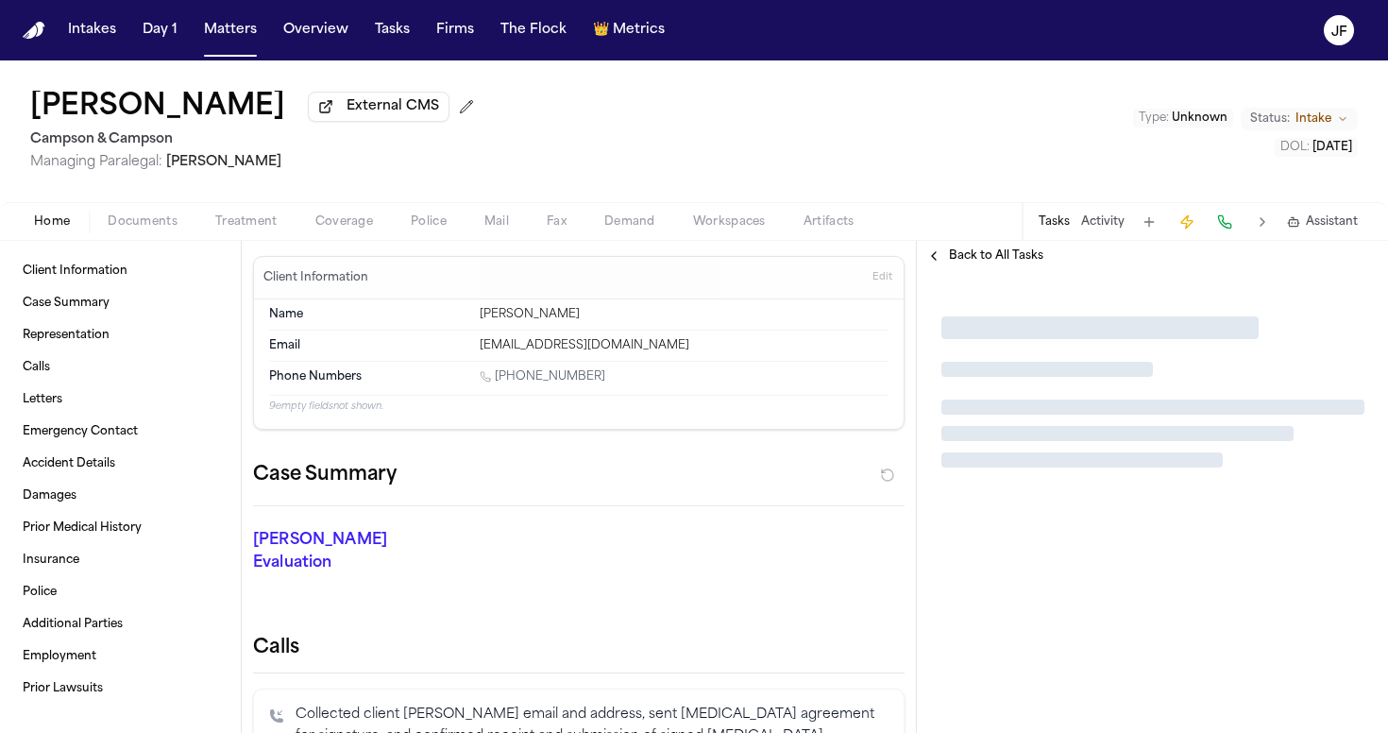
click at [347, 116] on span "External CMS" at bounding box center [393, 106] width 93 height 19
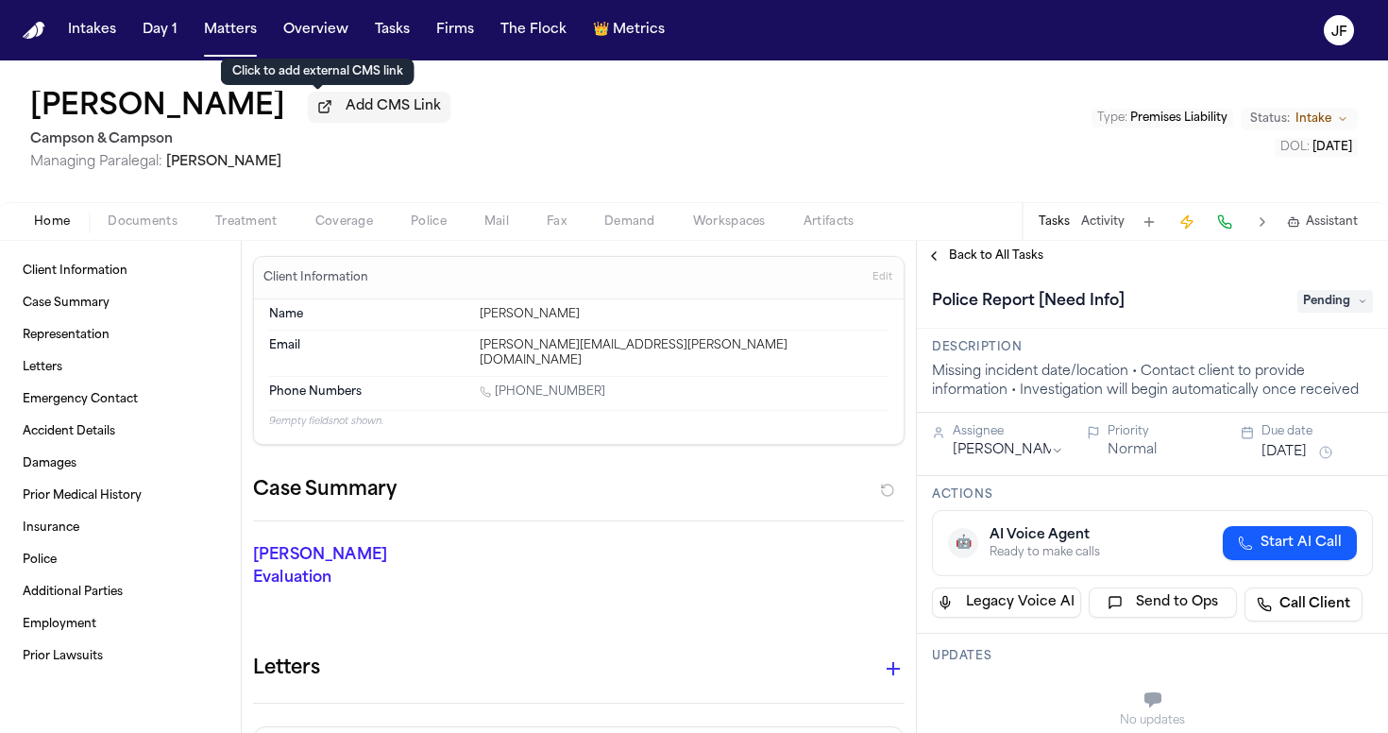
click at [346, 108] on span "Add CMS Link" at bounding box center [393, 106] width 95 height 19
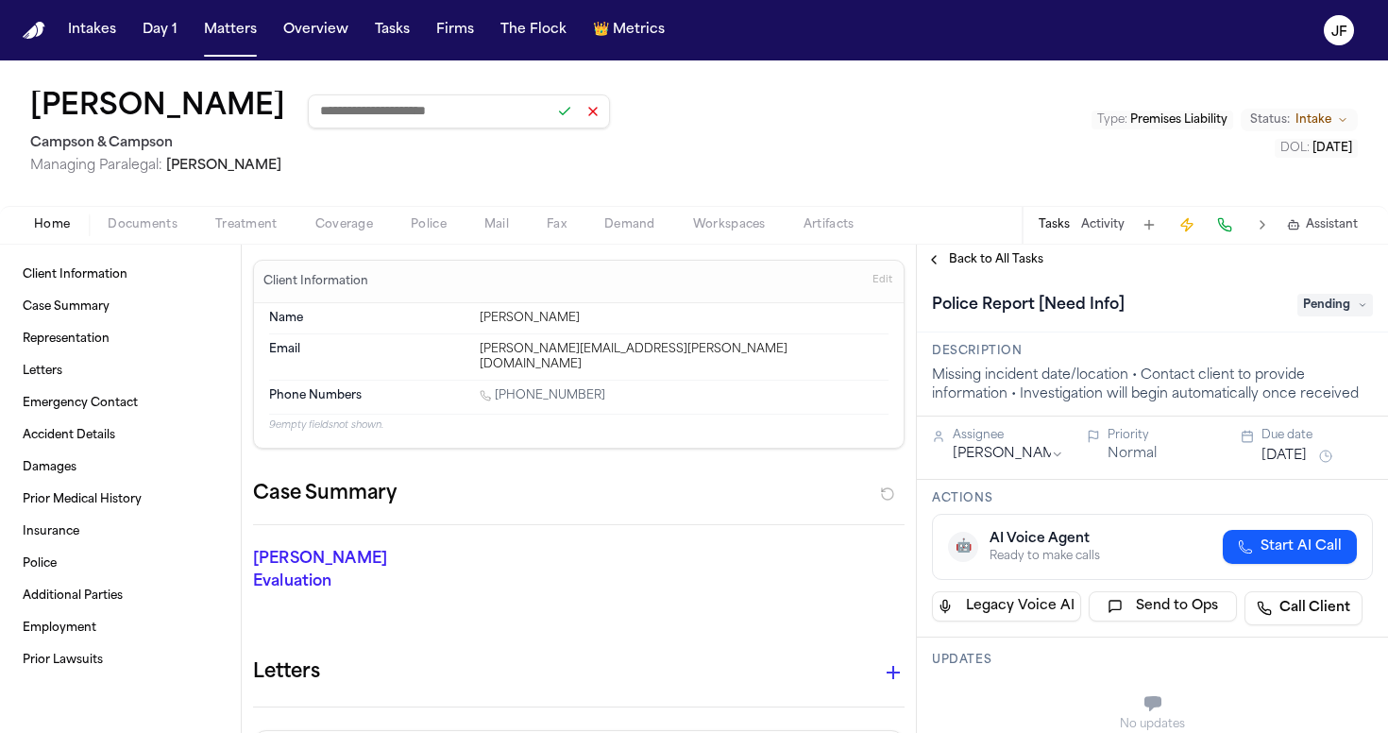
paste input "**********"
type input "**********"
click at [552, 118] on button at bounding box center [565, 111] width 26 height 26
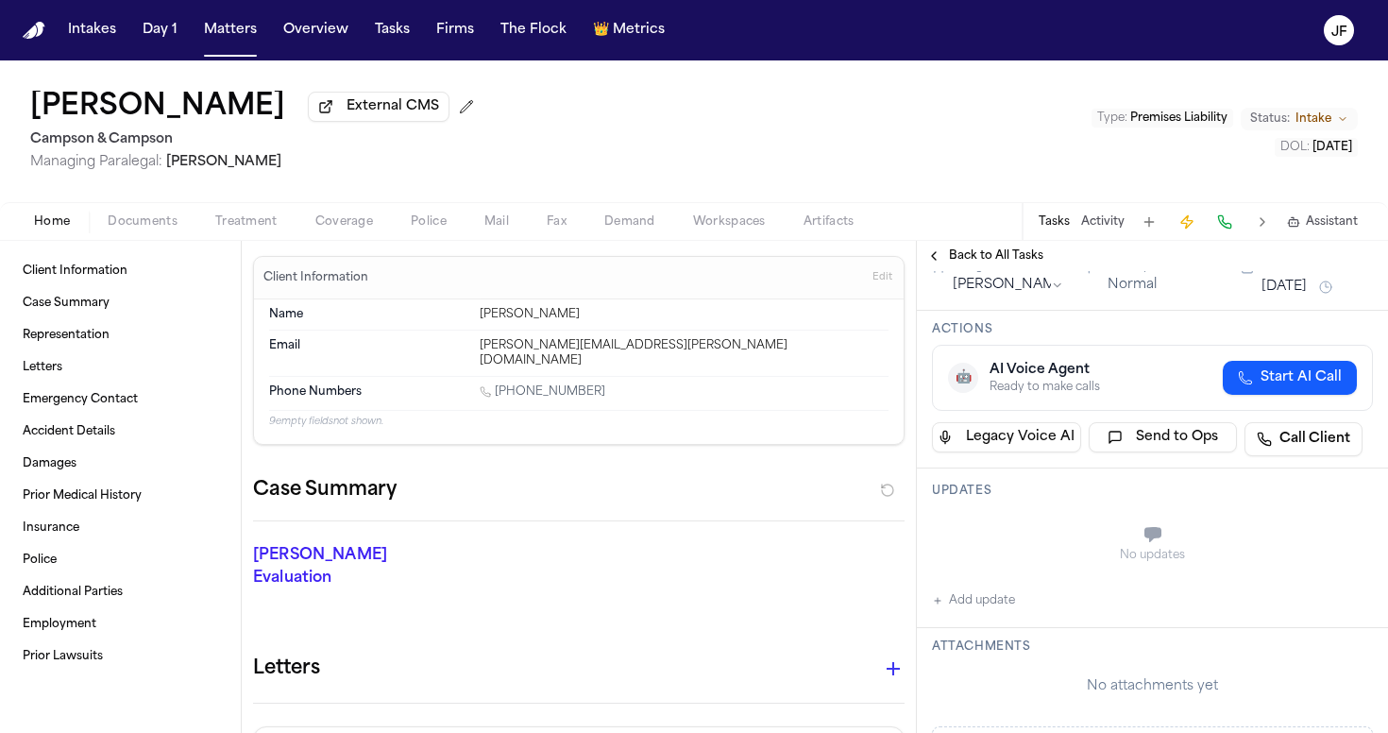
scroll to position [201, 0]
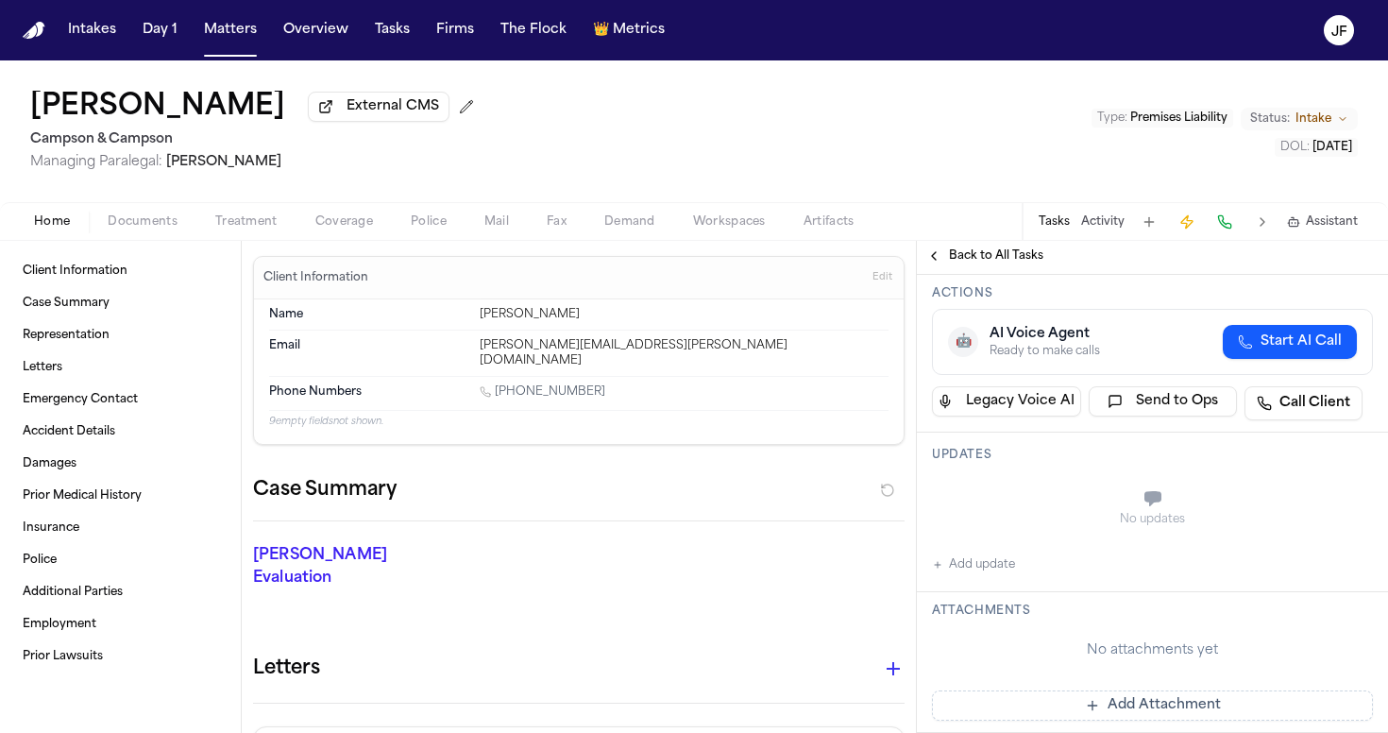
click at [989, 586] on div "Updates No updates Add update" at bounding box center [1152, 513] width 471 height 160
click at [989, 574] on button "Add update" at bounding box center [973, 564] width 83 height 23
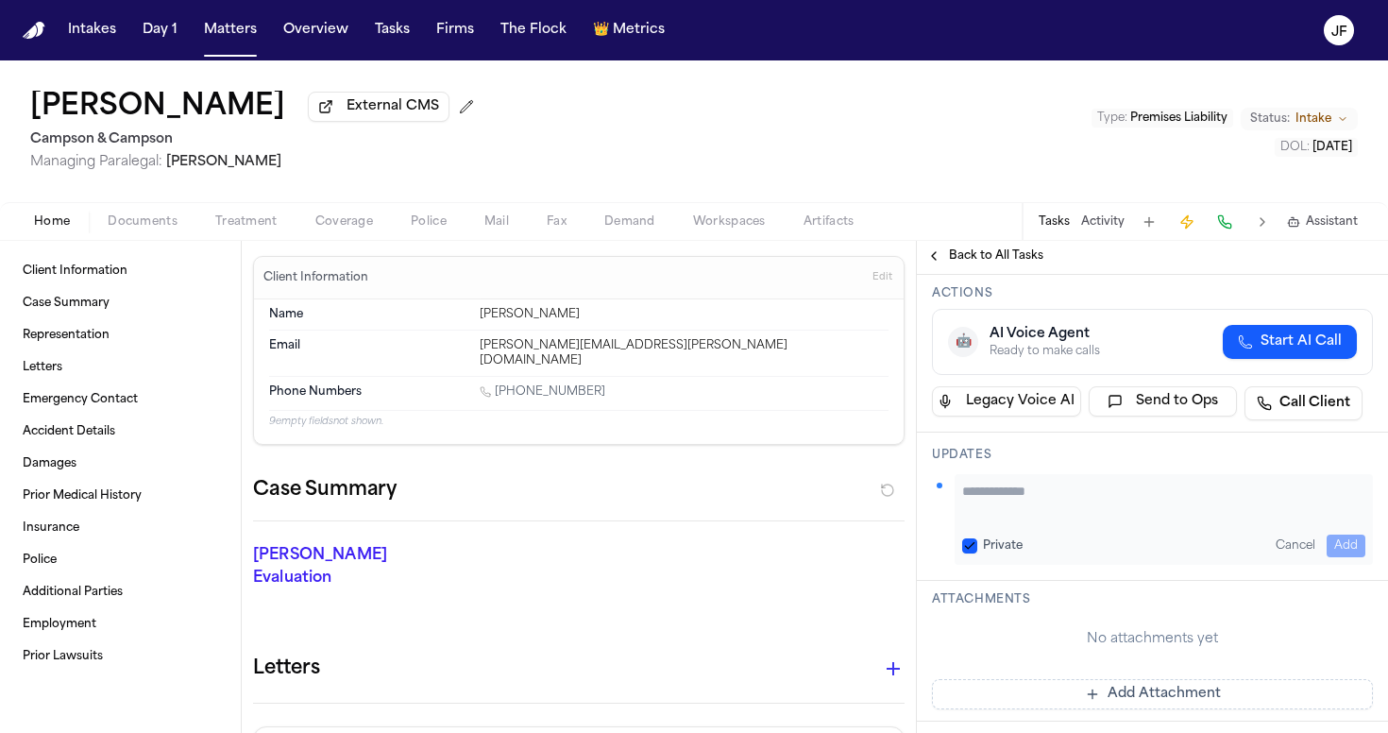
click at [1064, 506] on textarea "Add your update" at bounding box center [1163, 501] width 403 height 38
paste textarea "**********"
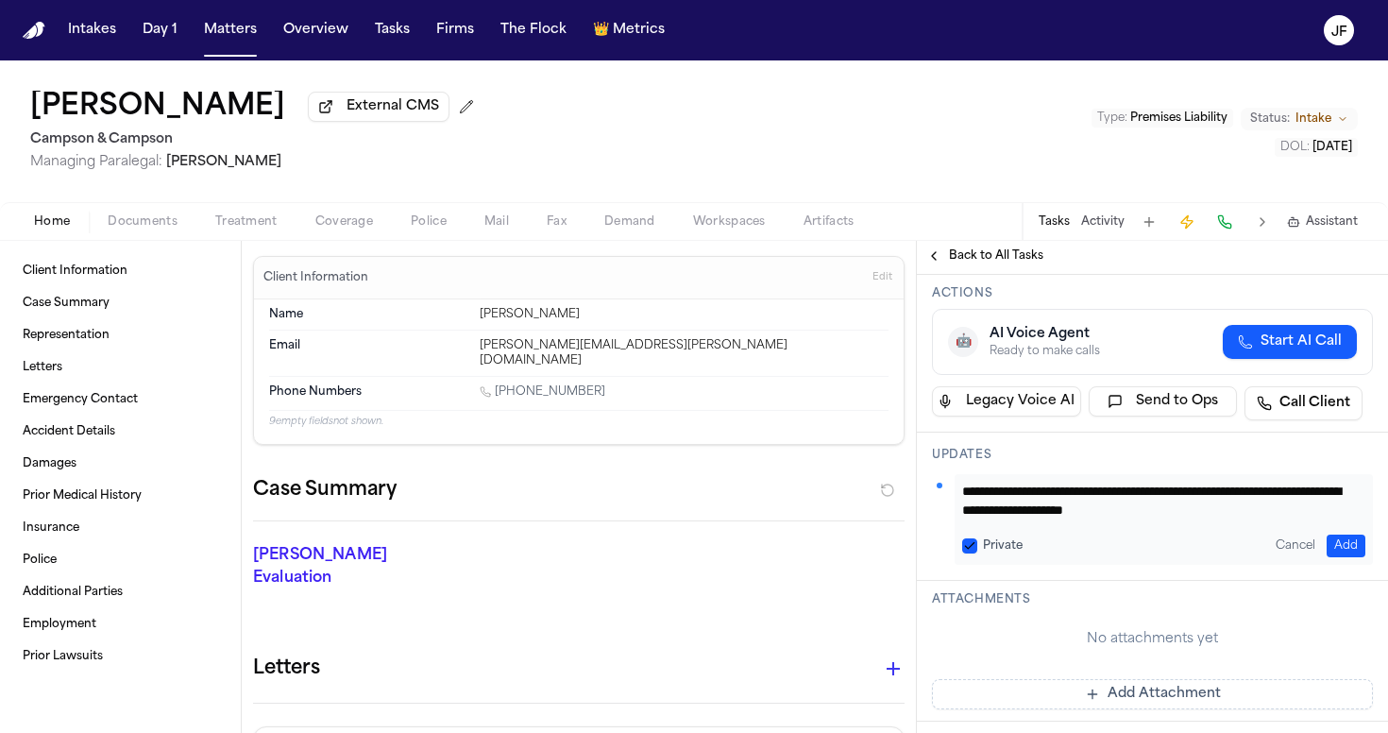
type textarea "**********"
click at [1327, 535] on button "Add" at bounding box center [1346, 546] width 39 height 23
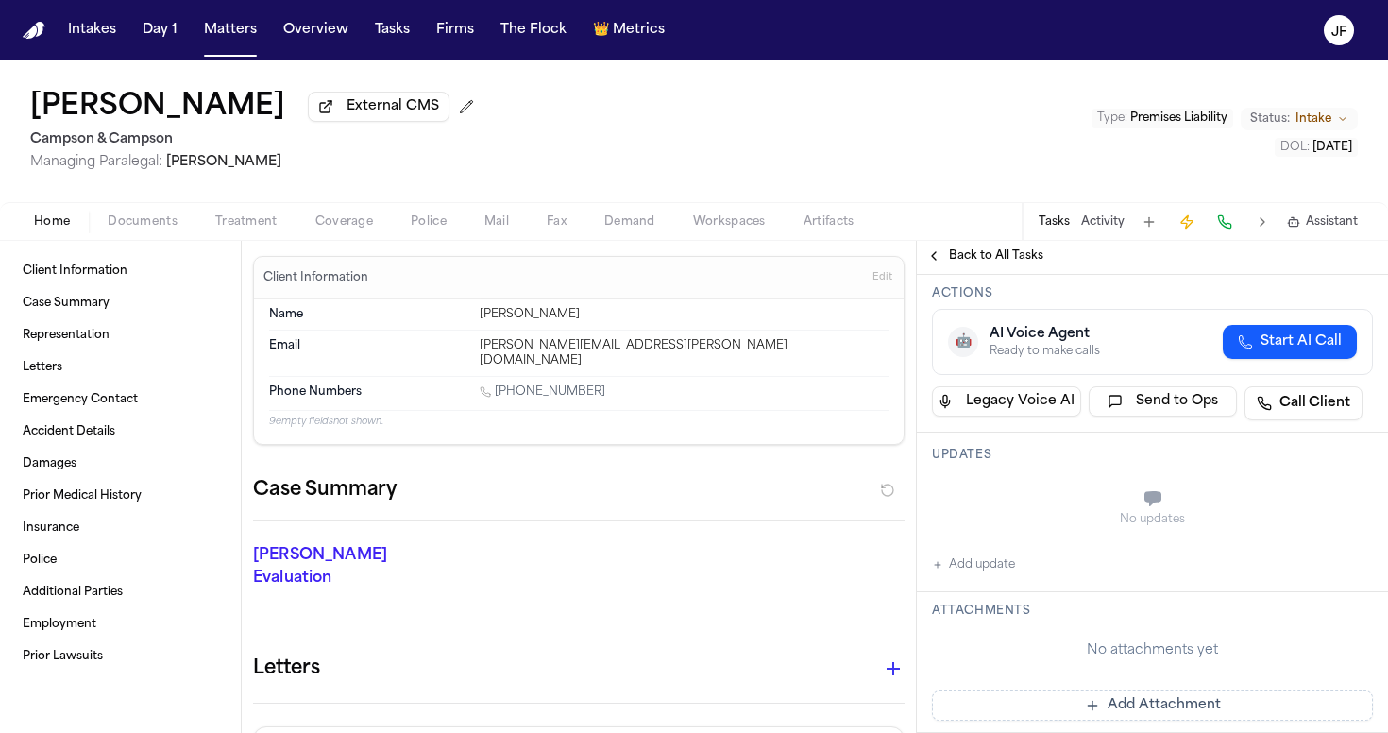
click at [1326, 537] on div "No updates" at bounding box center [1152, 508] width 441 height 68
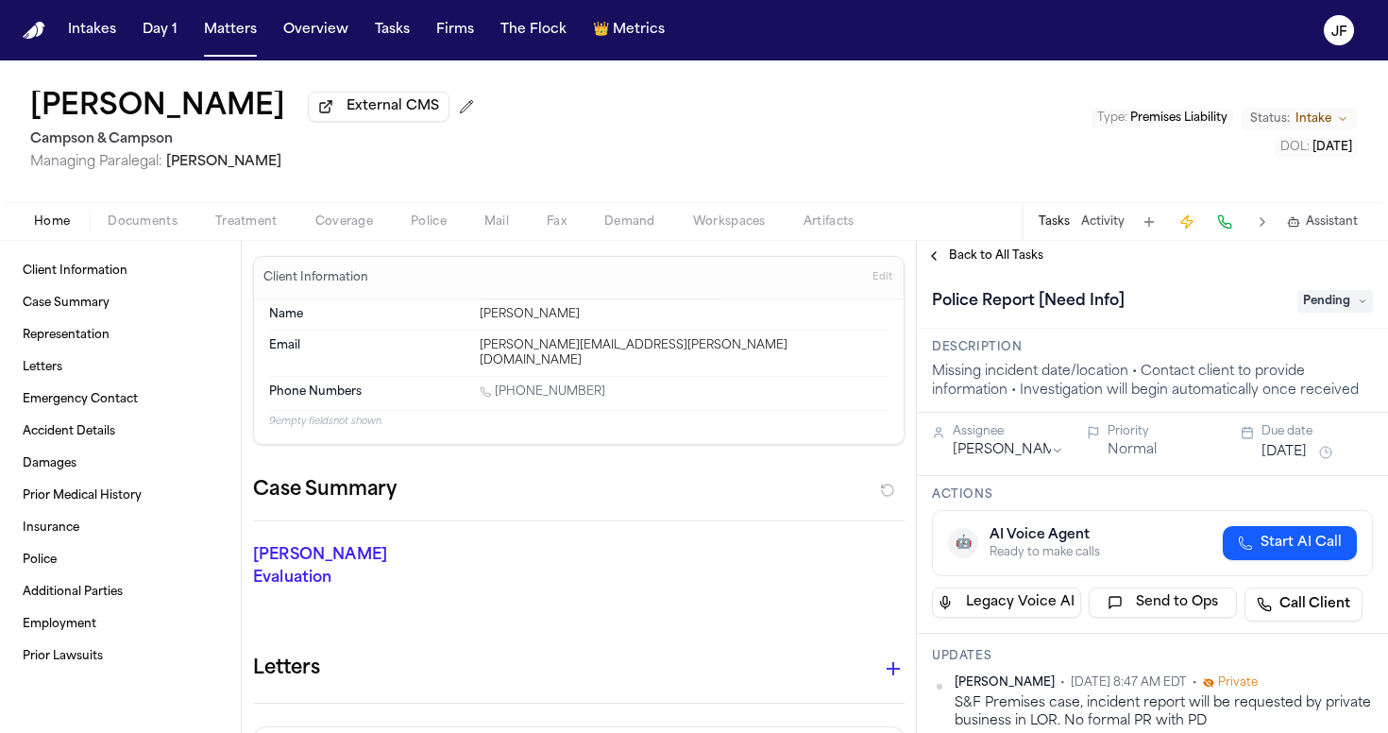
scroll to position [0, 0]
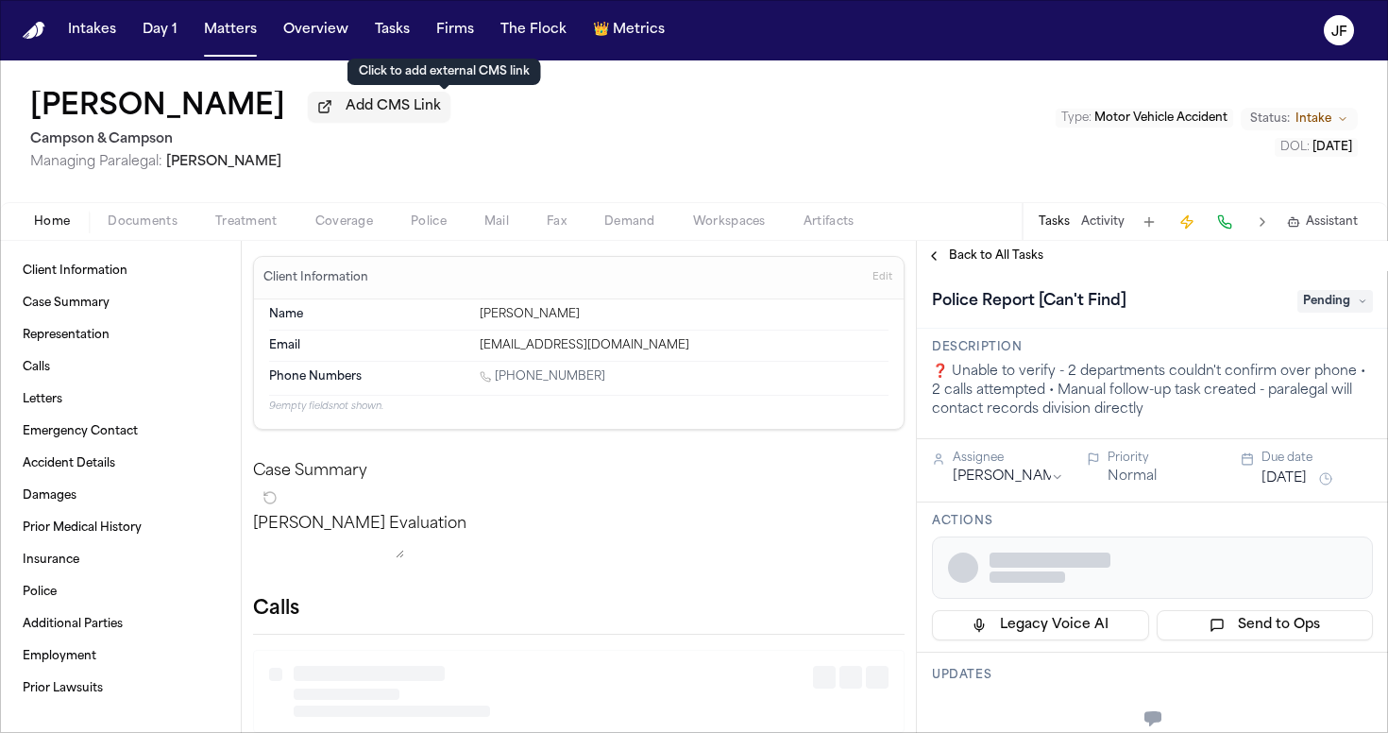
click at [400, 120] on button "Add CMS Link" at bounding box center [379, 107] width 143 height 30
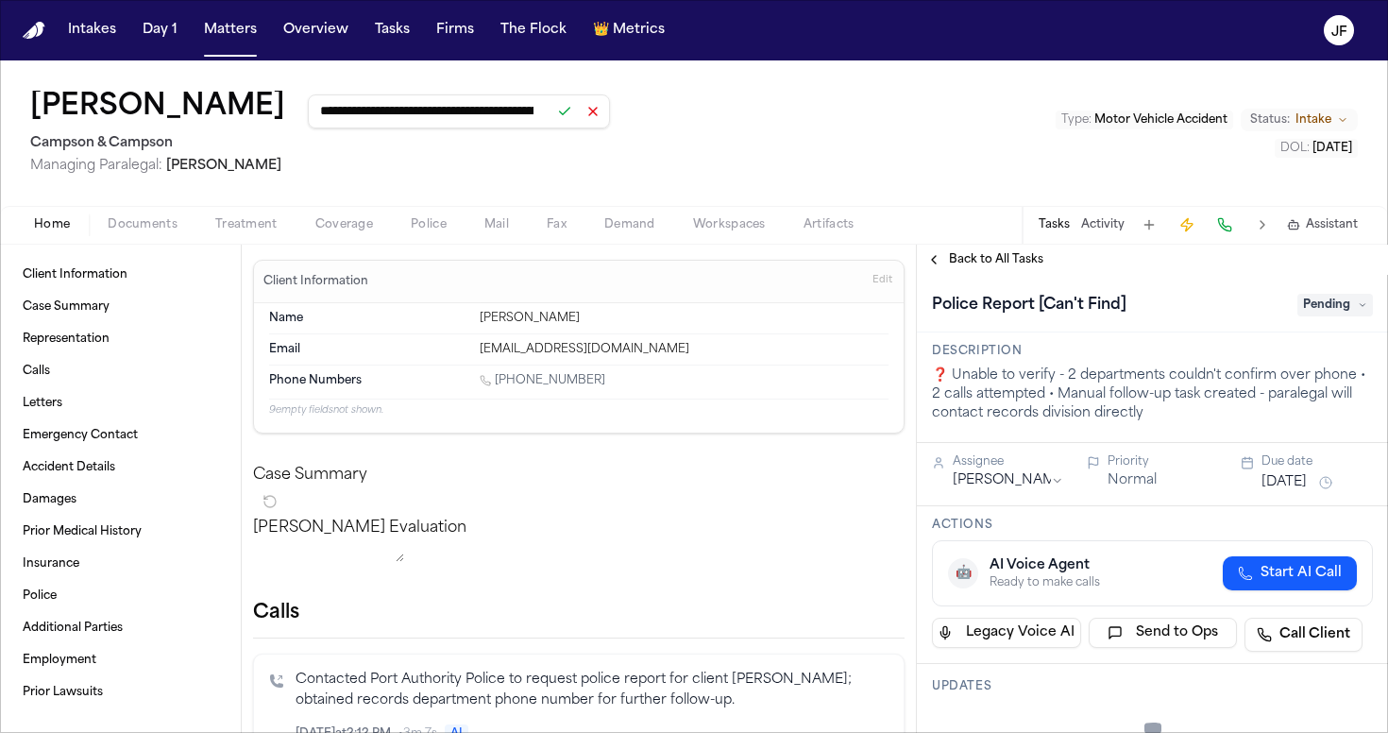
type input "**********"
click at [578, 121] on button at bounding box center [565, 111] width 26 height 26
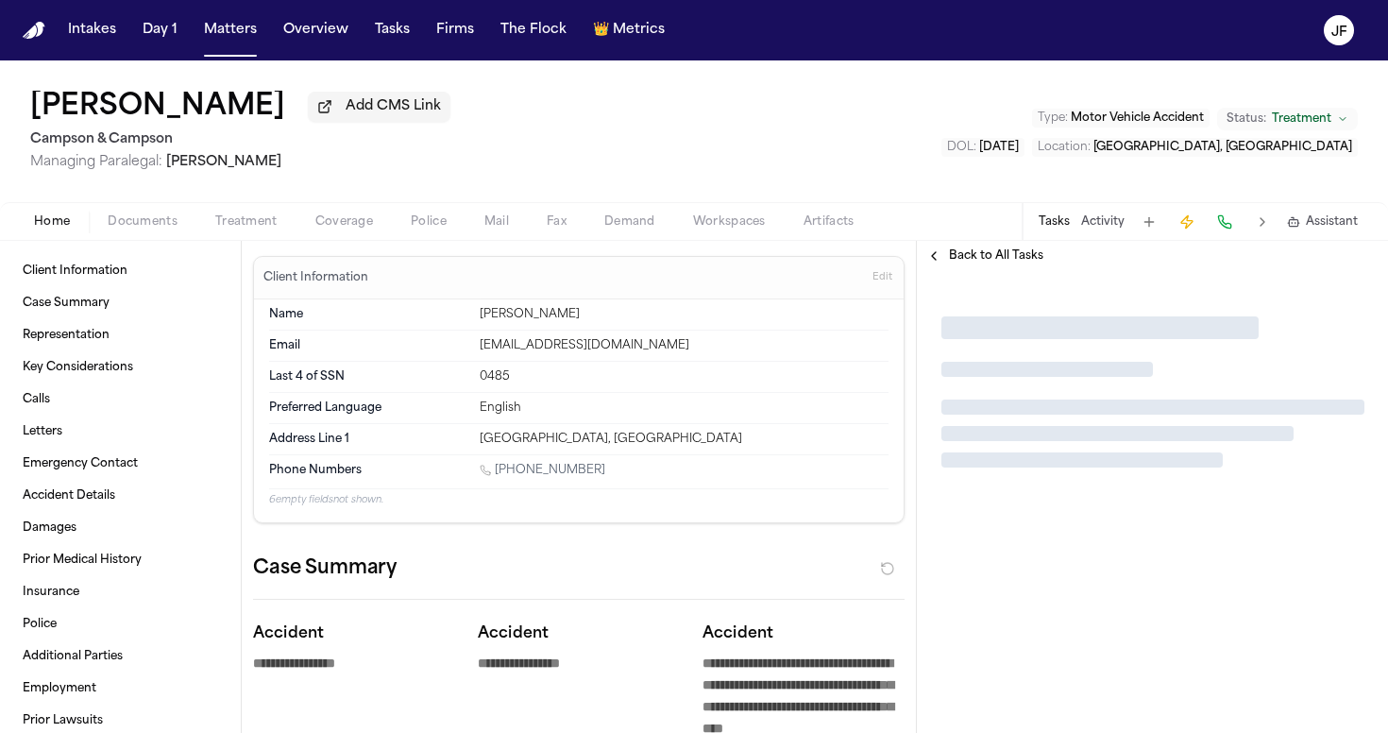
type textarea "*"
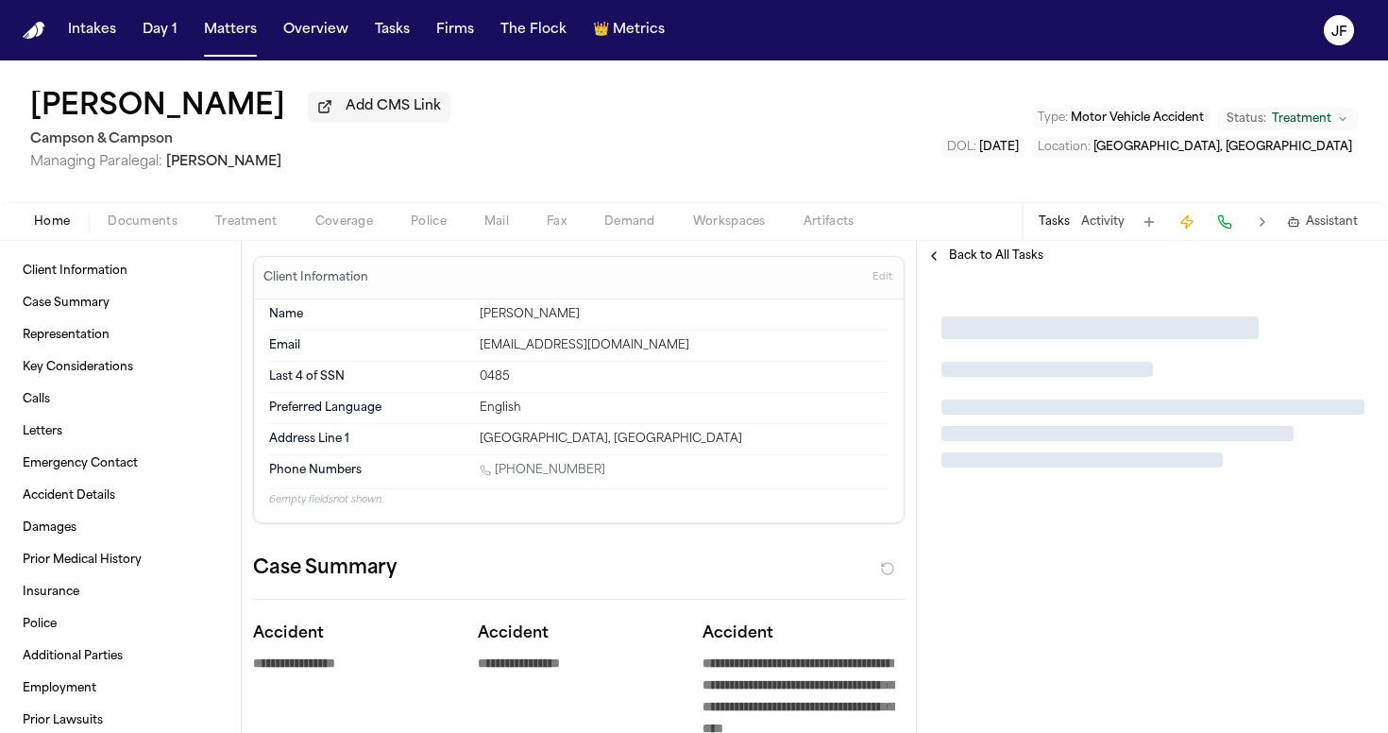
type textarea "*"
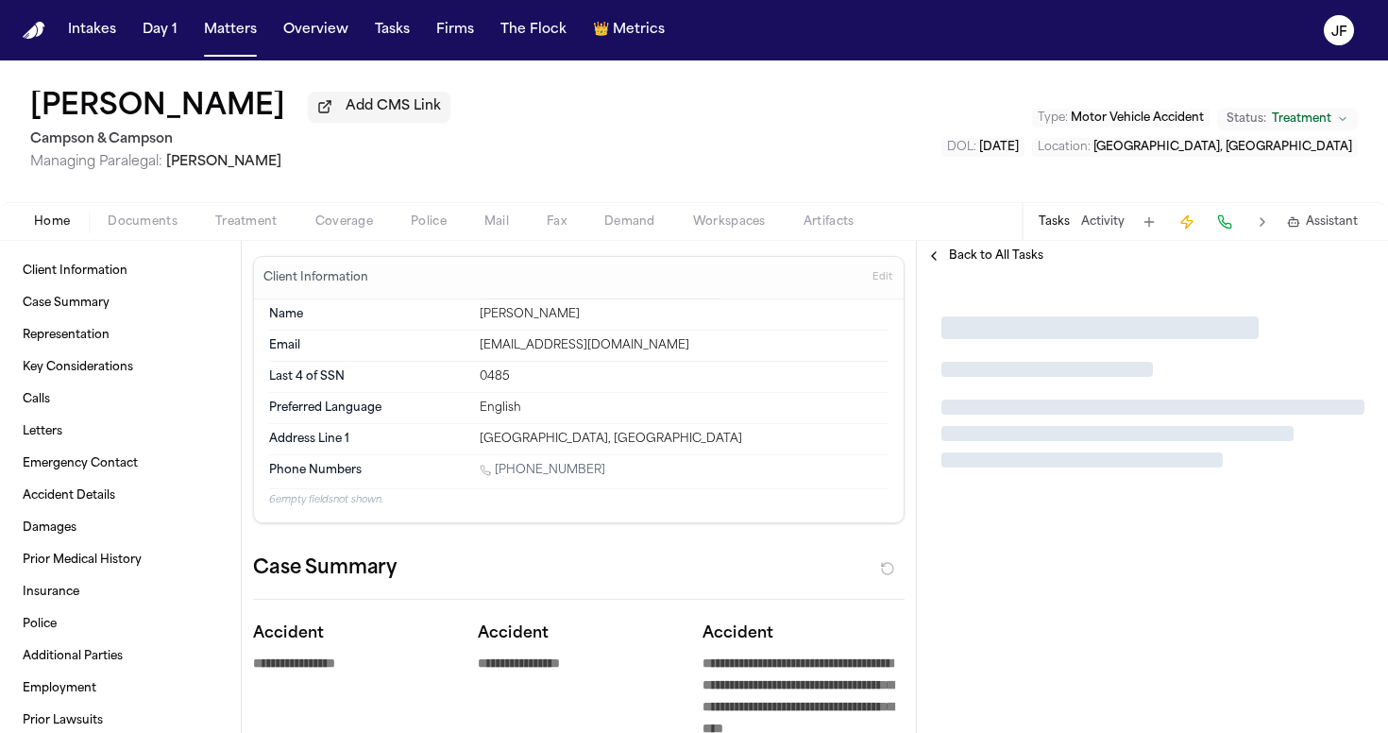
type textarea "*"
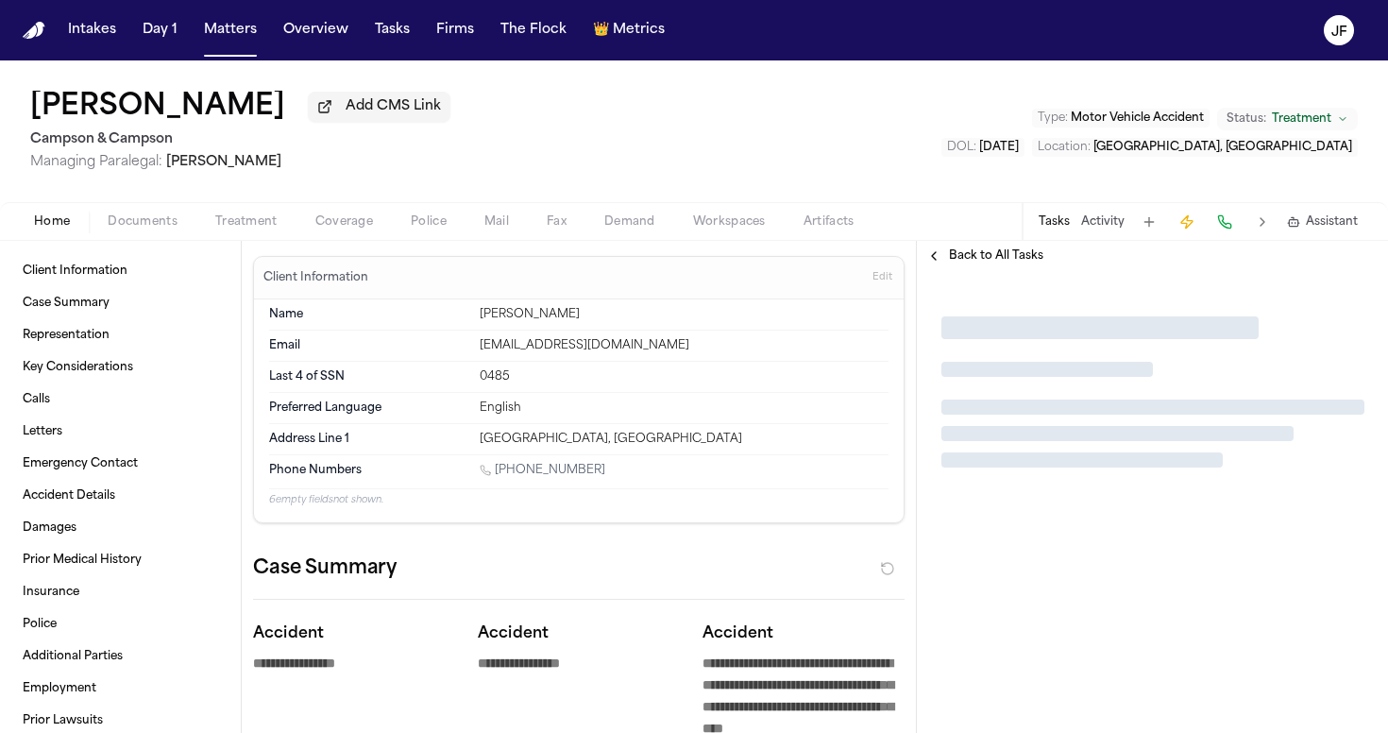
type textarea "*"
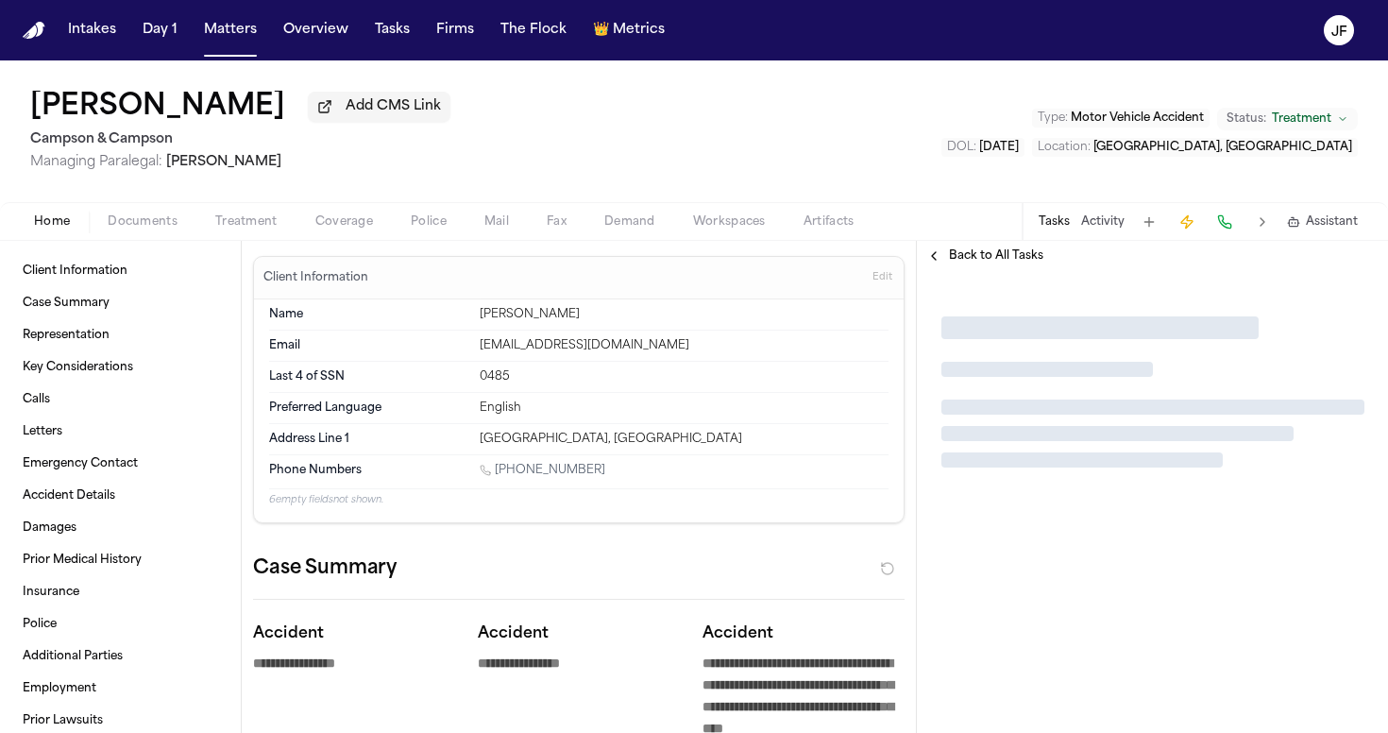
type textarea "*"
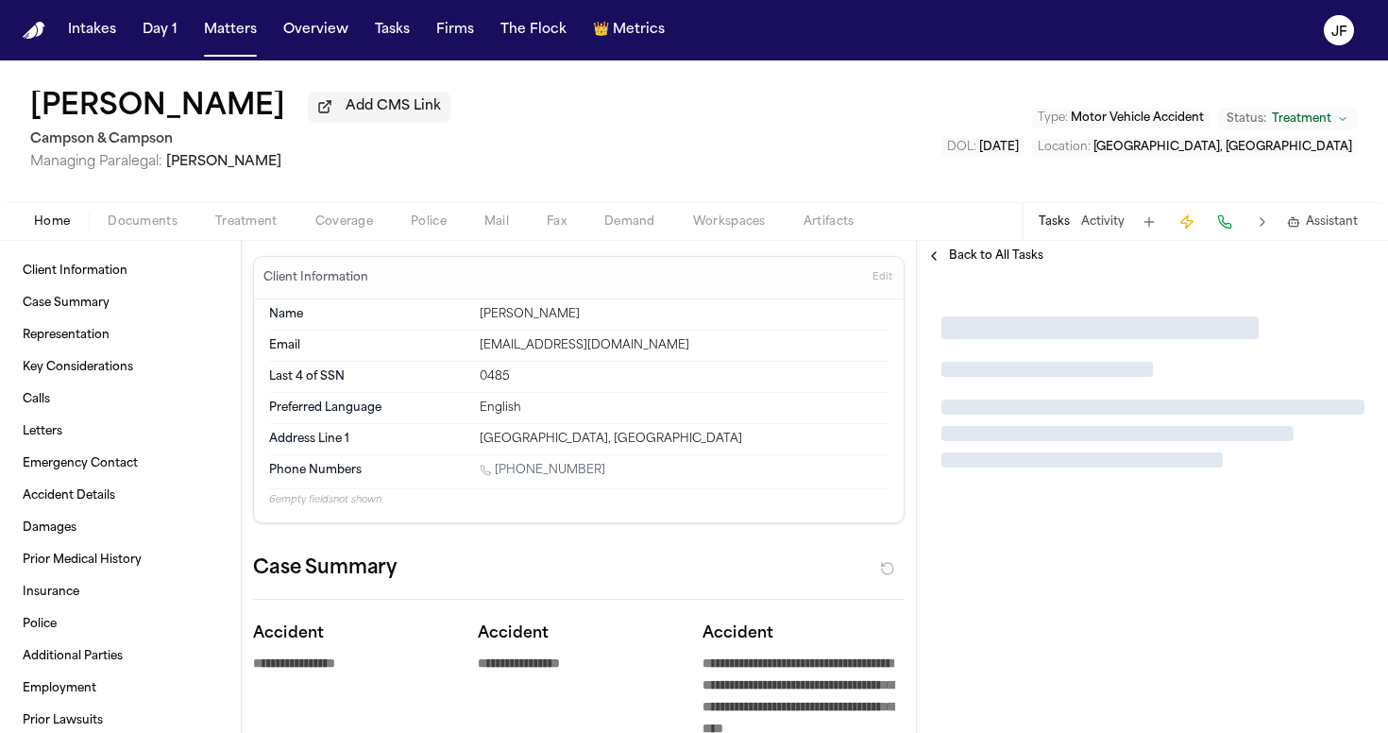
type textarea "*"
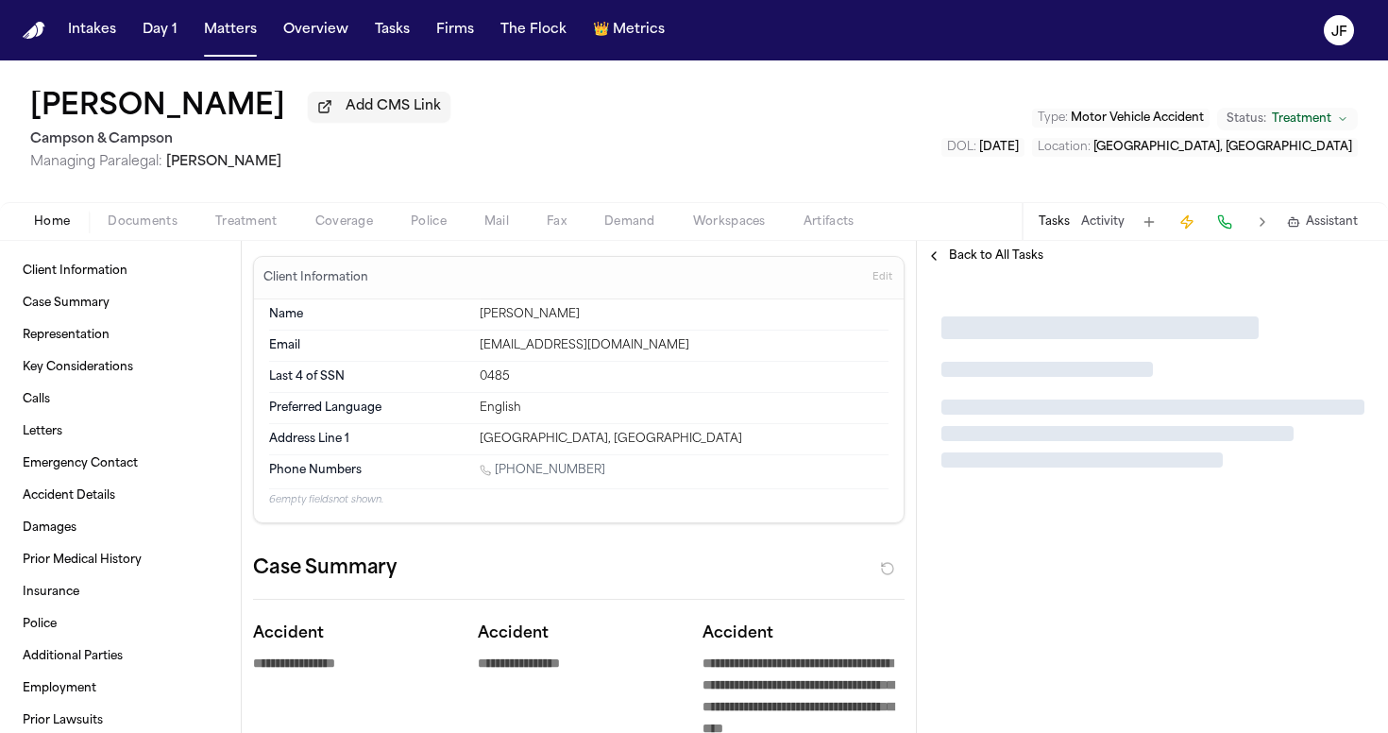
type textarea "*"
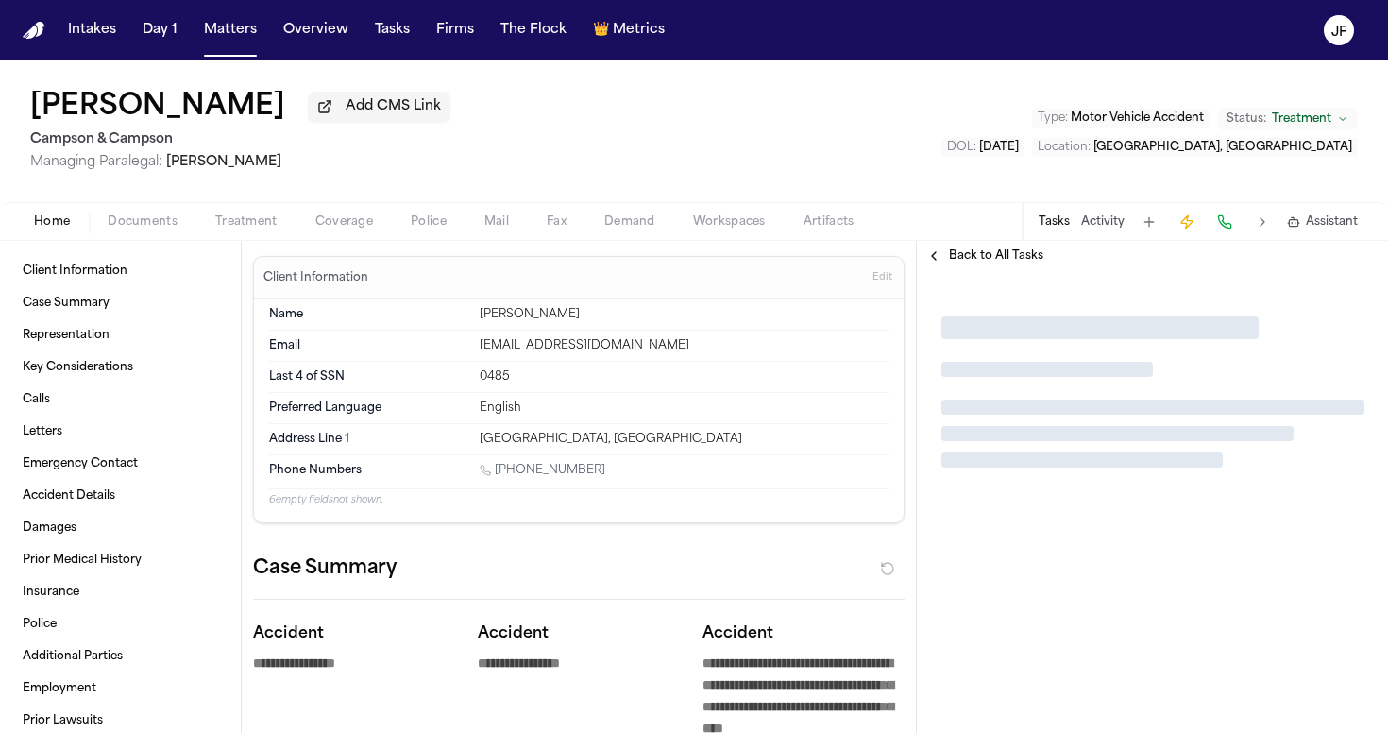
type textarea "*"
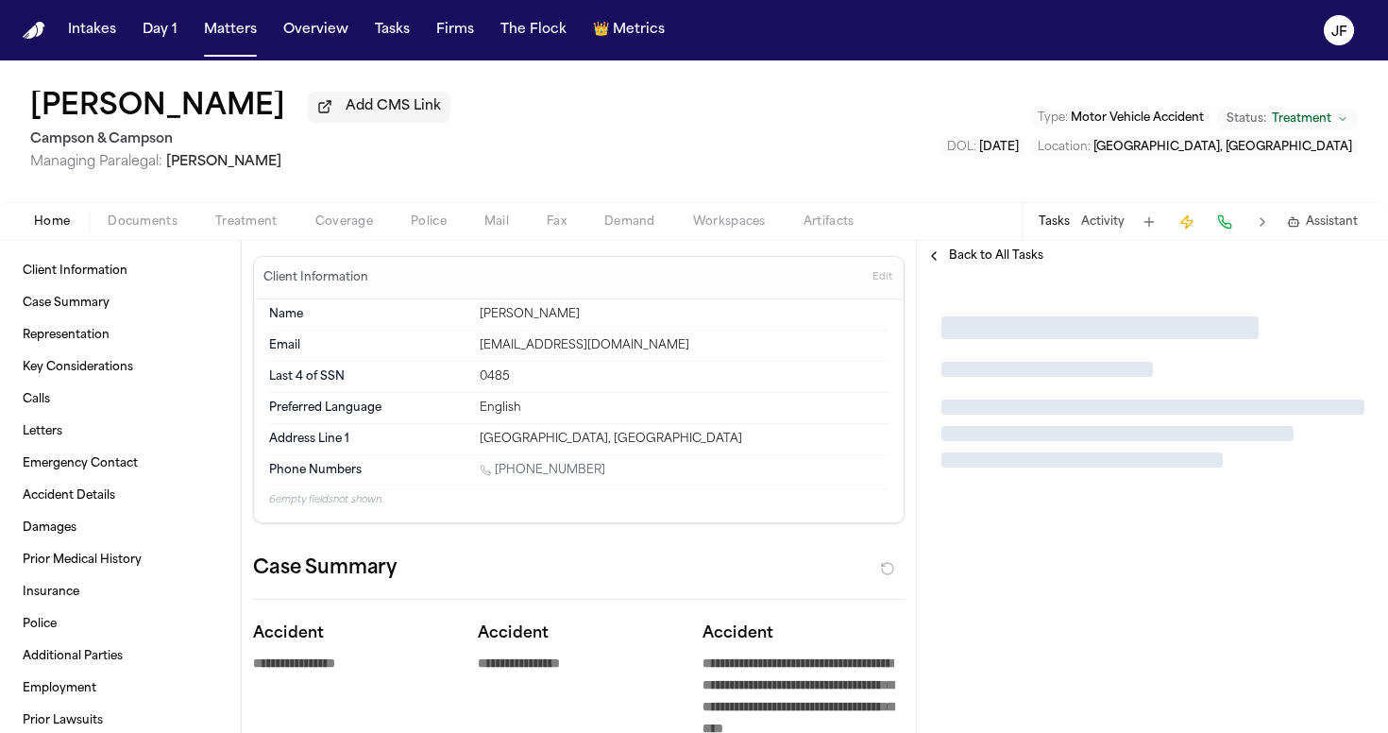
type textarea "*"
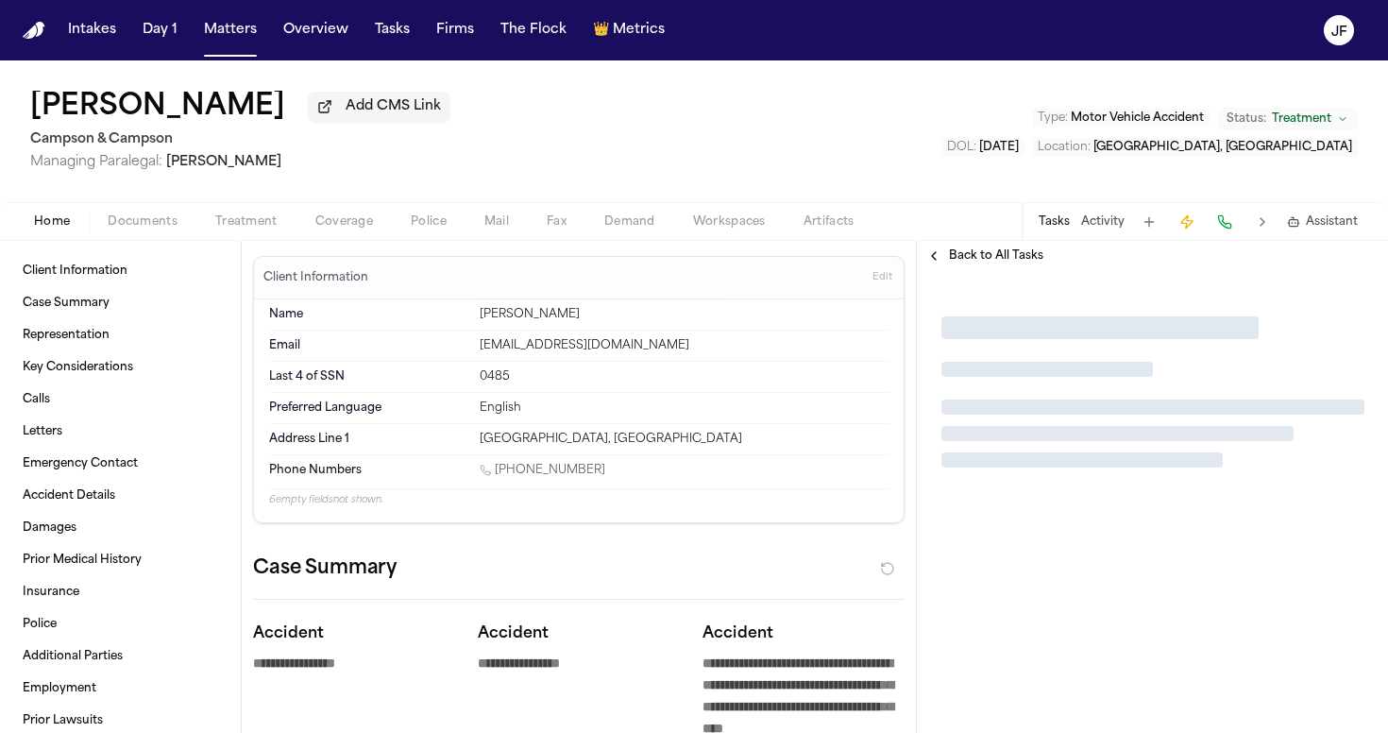
type textarea "*"
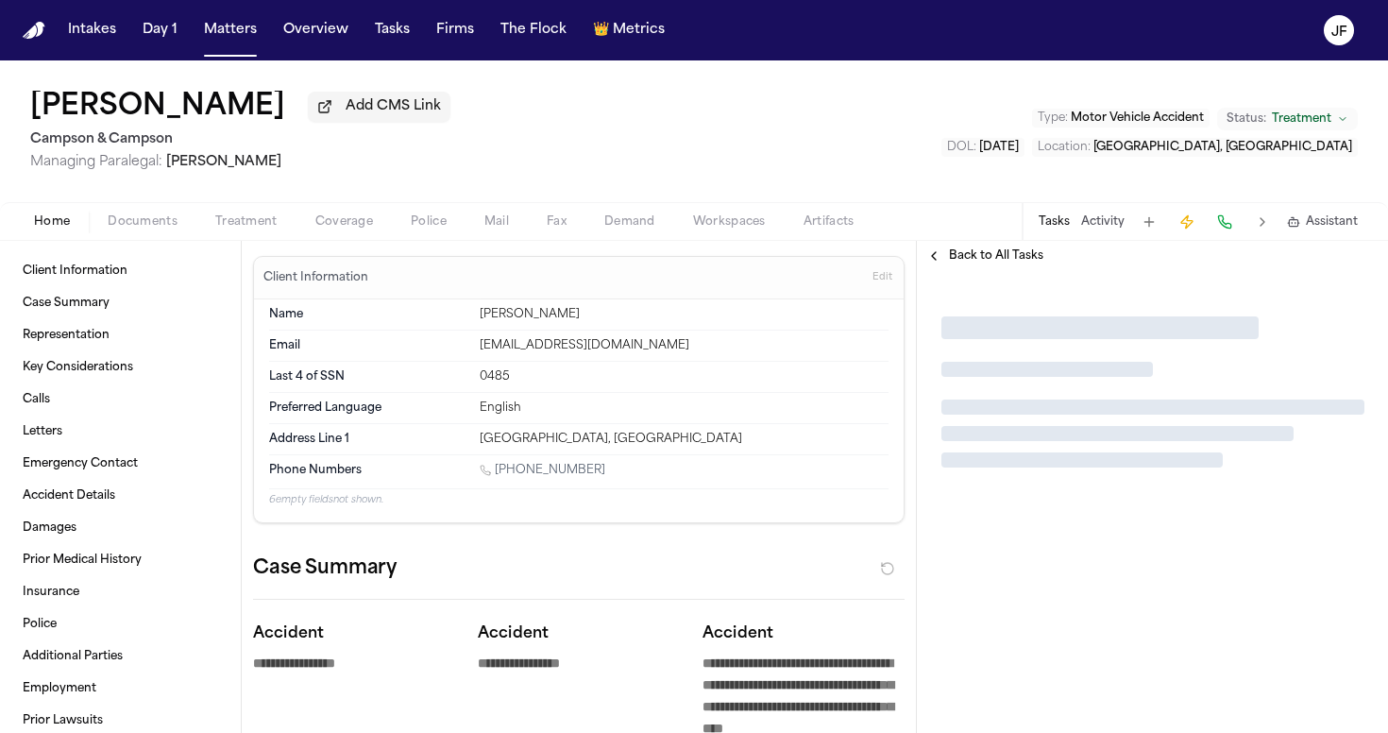
type textarea "*"
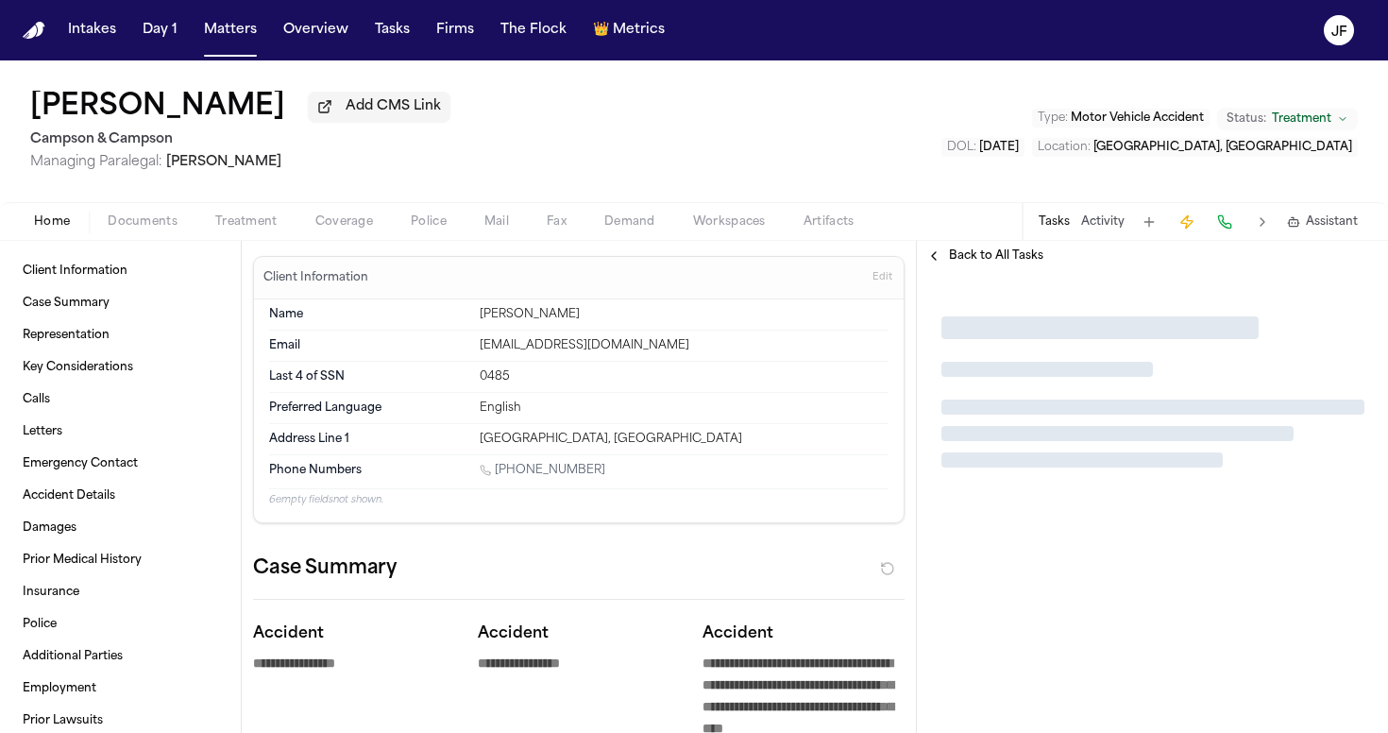
type textarea "*"
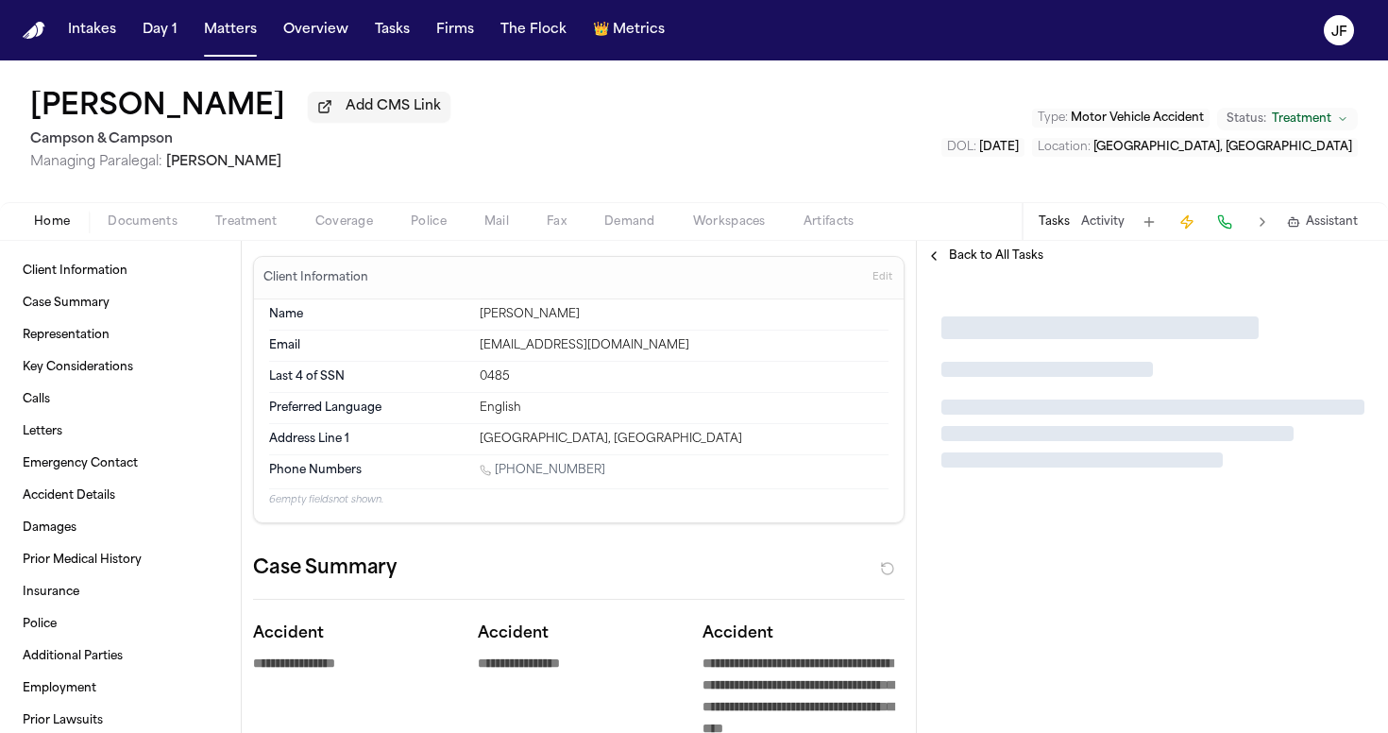
type textarea "*"
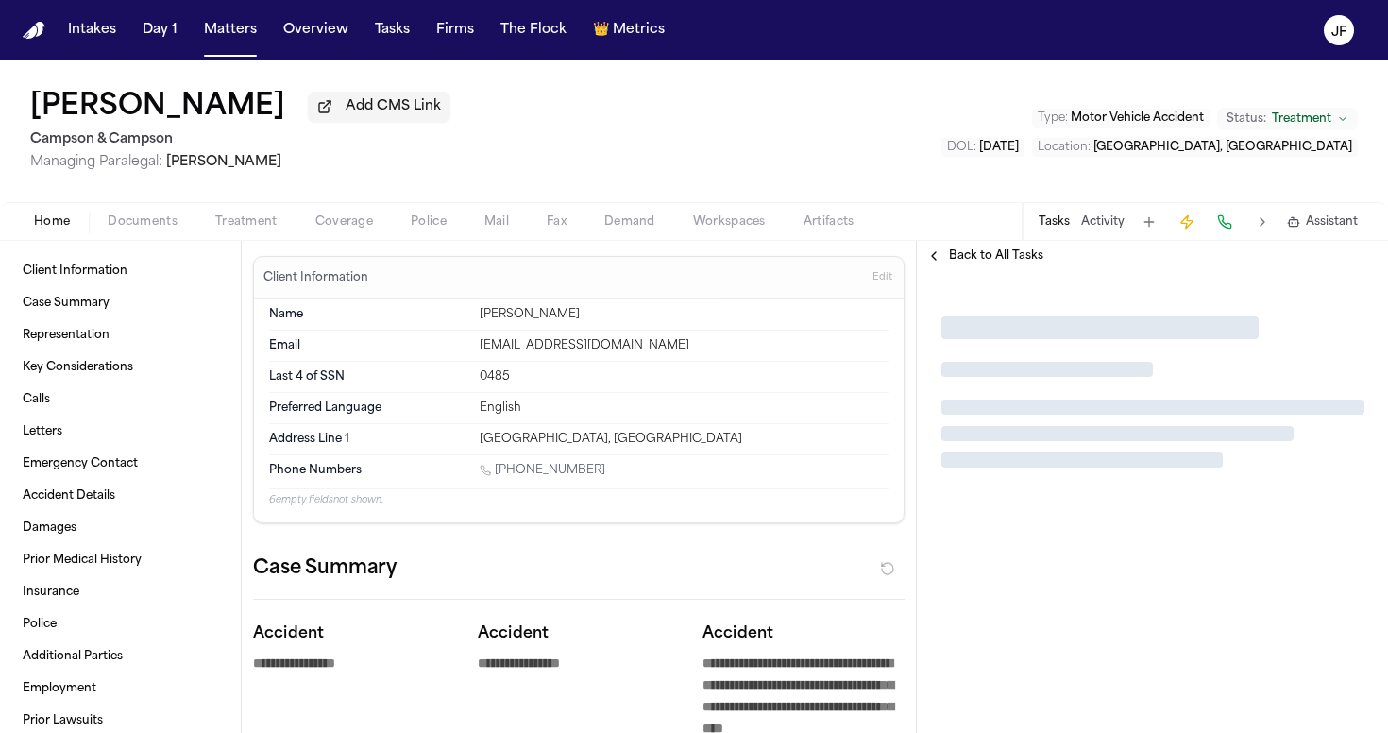
type textarea "*"
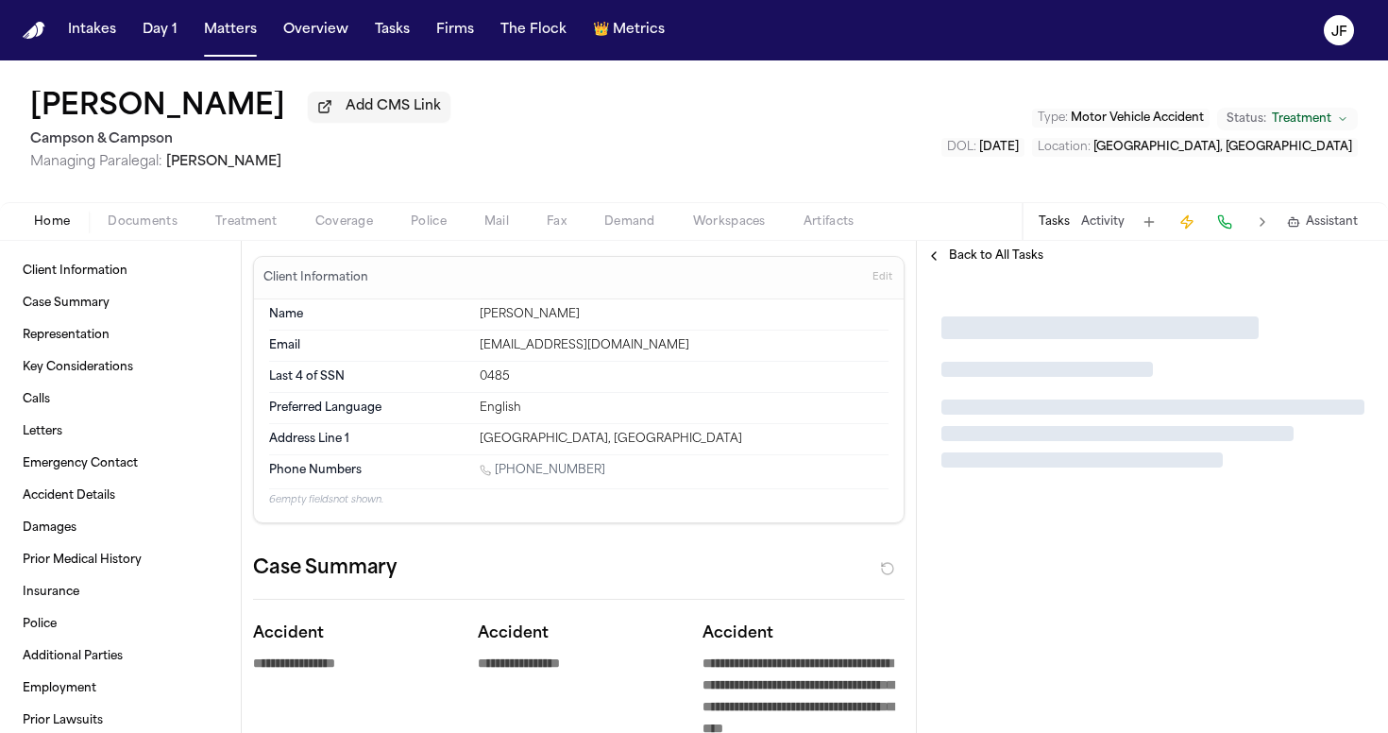
type textarea "*"
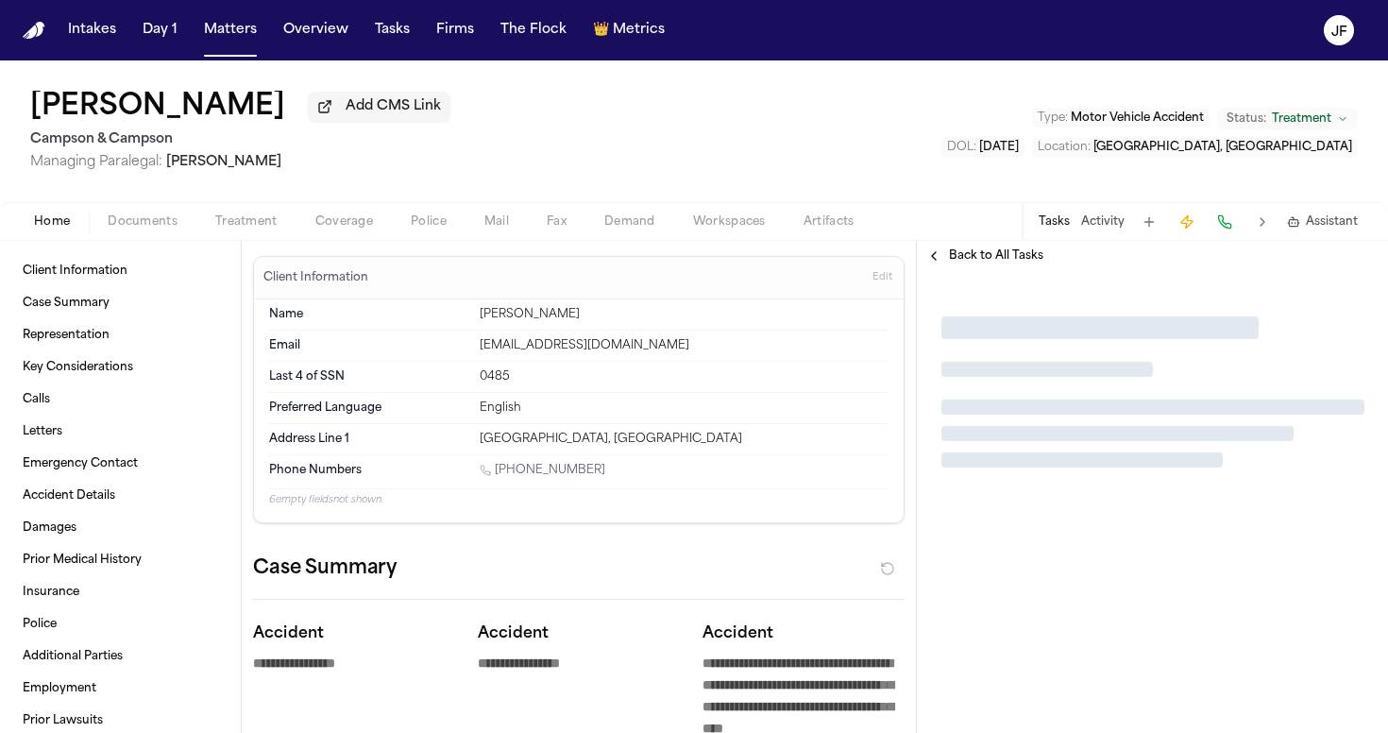
type textarea "*"
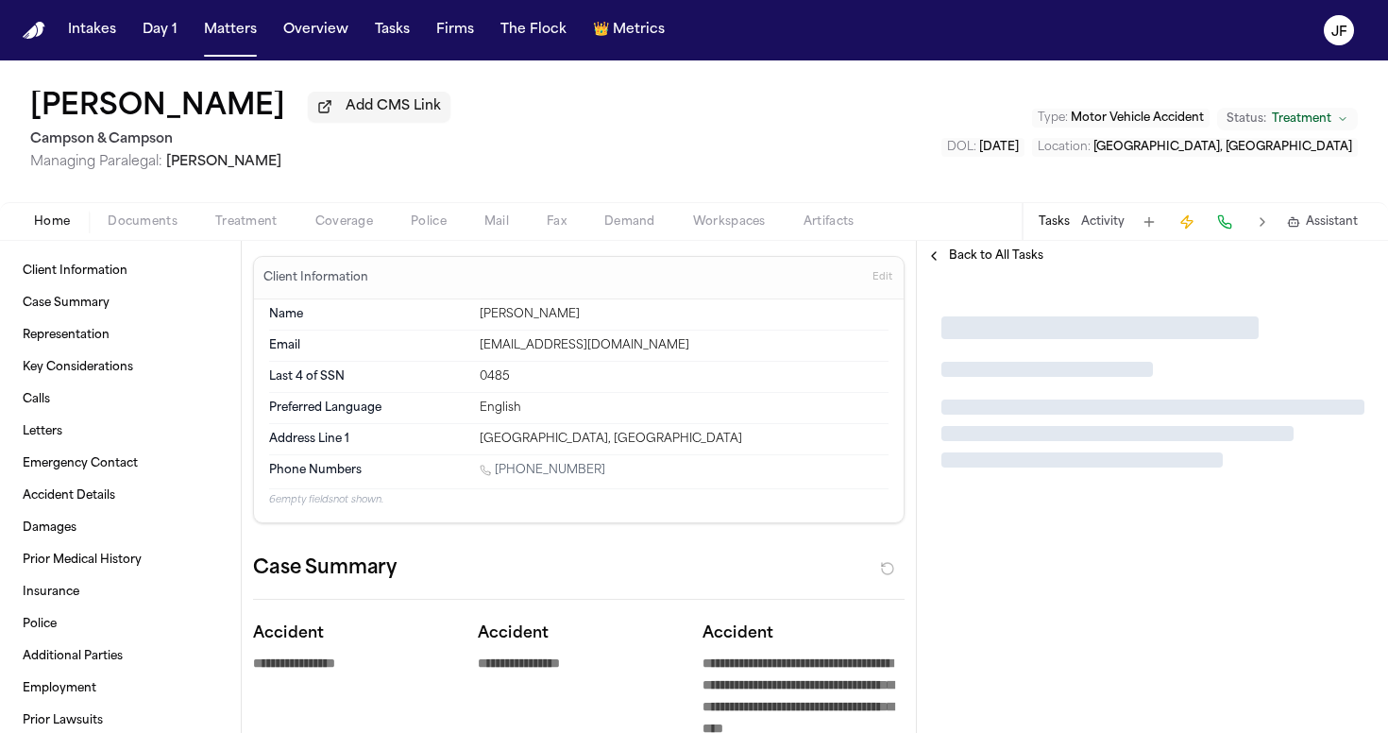
type textarea "*"
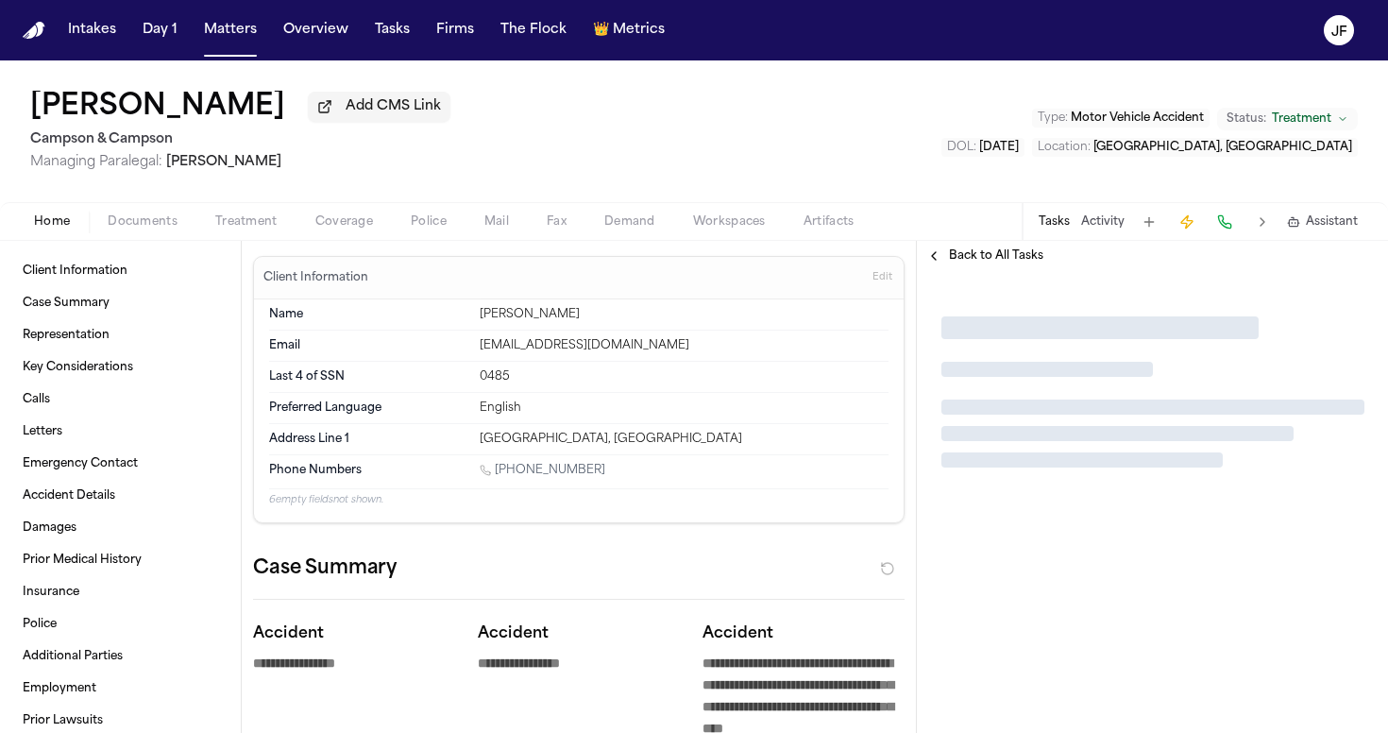
type textarea "*"
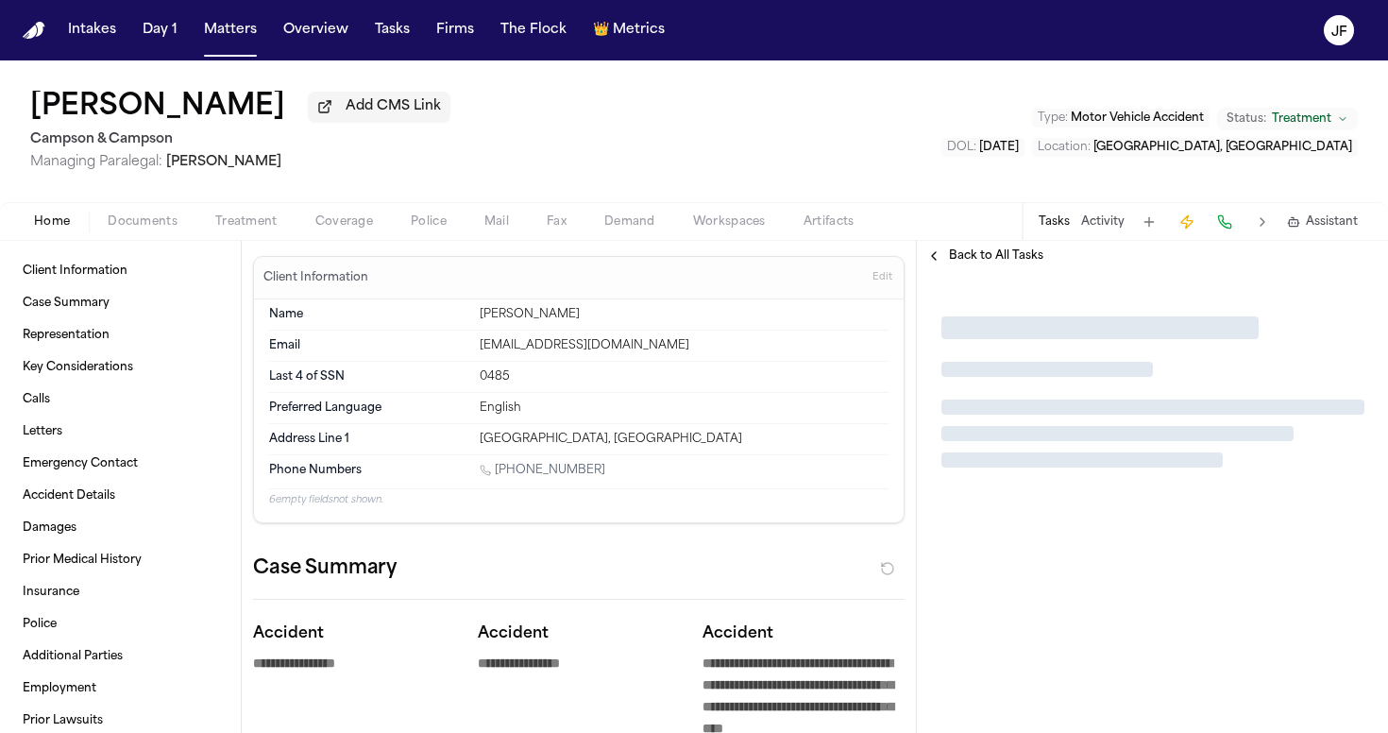
type textarea "*"
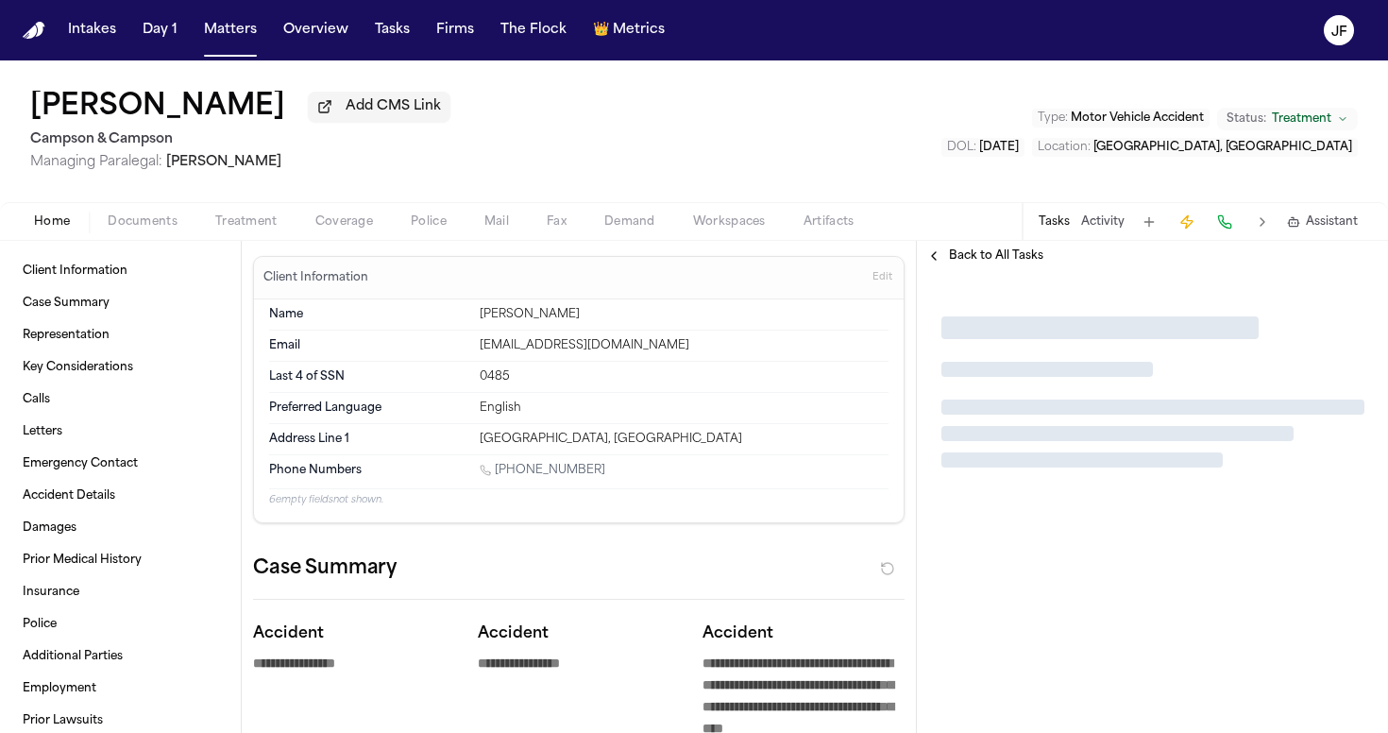
type textarea "*"
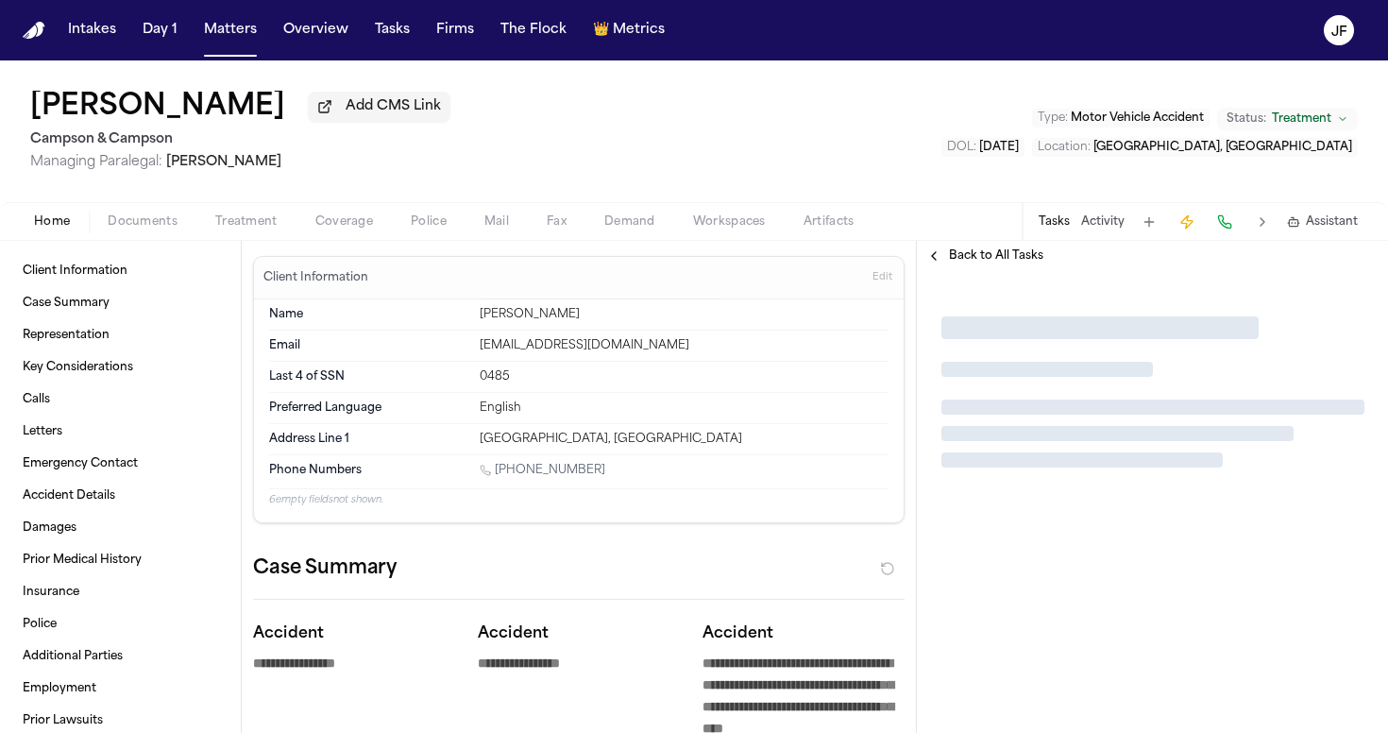
type textarea "*"
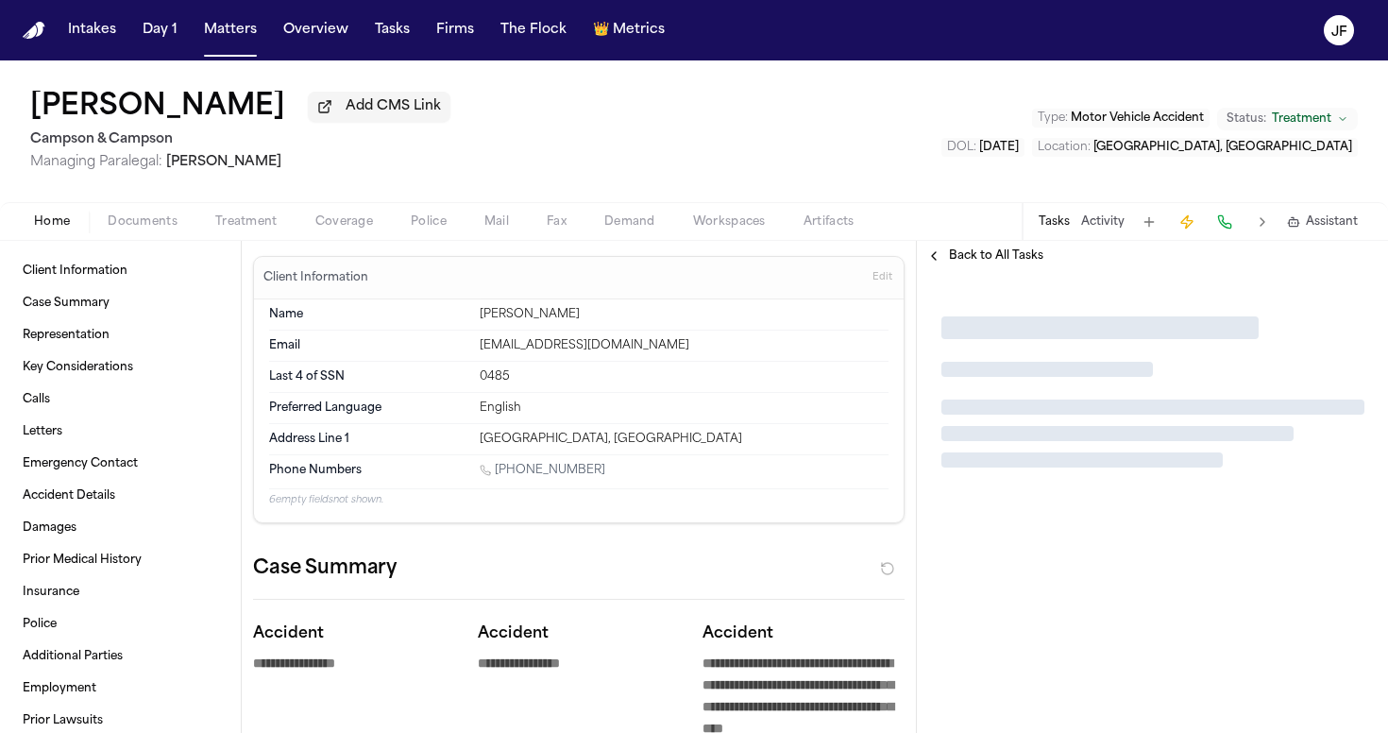
type textarea "*"
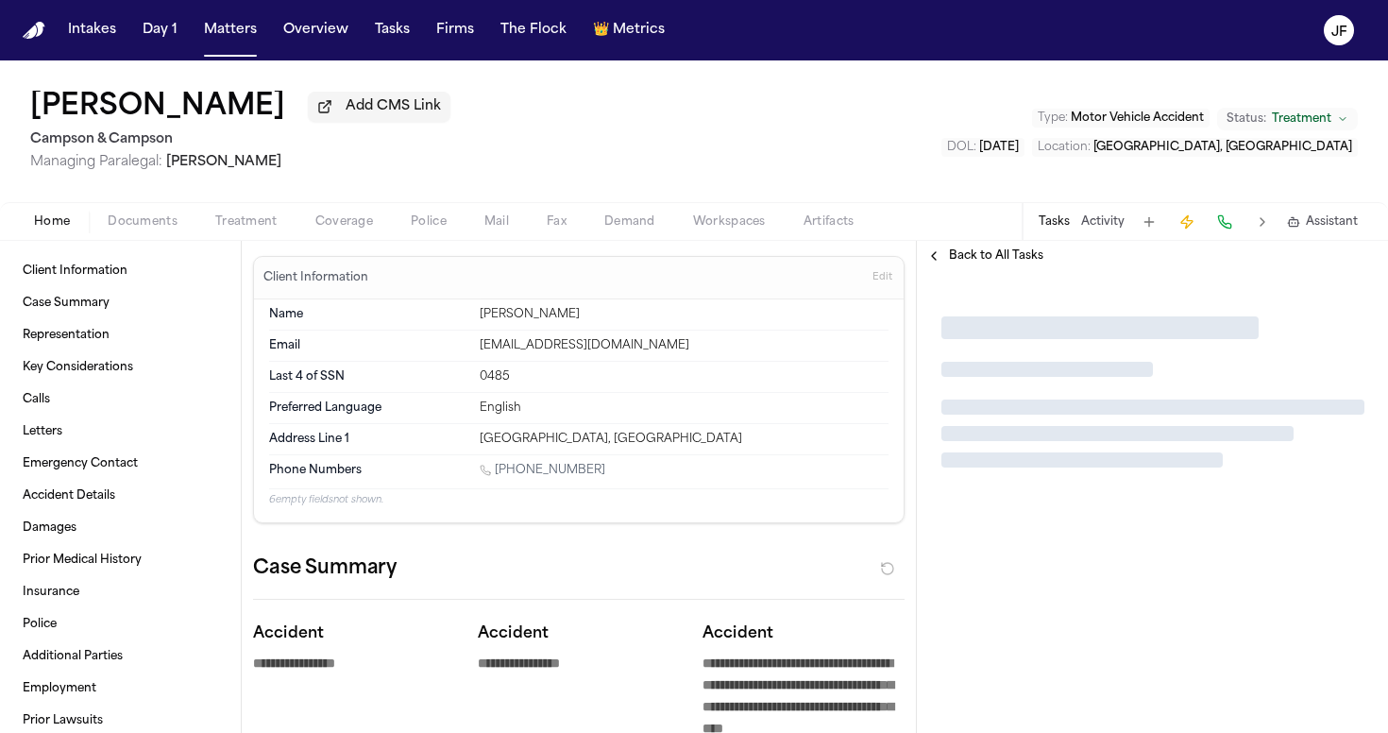
type textarea "*"
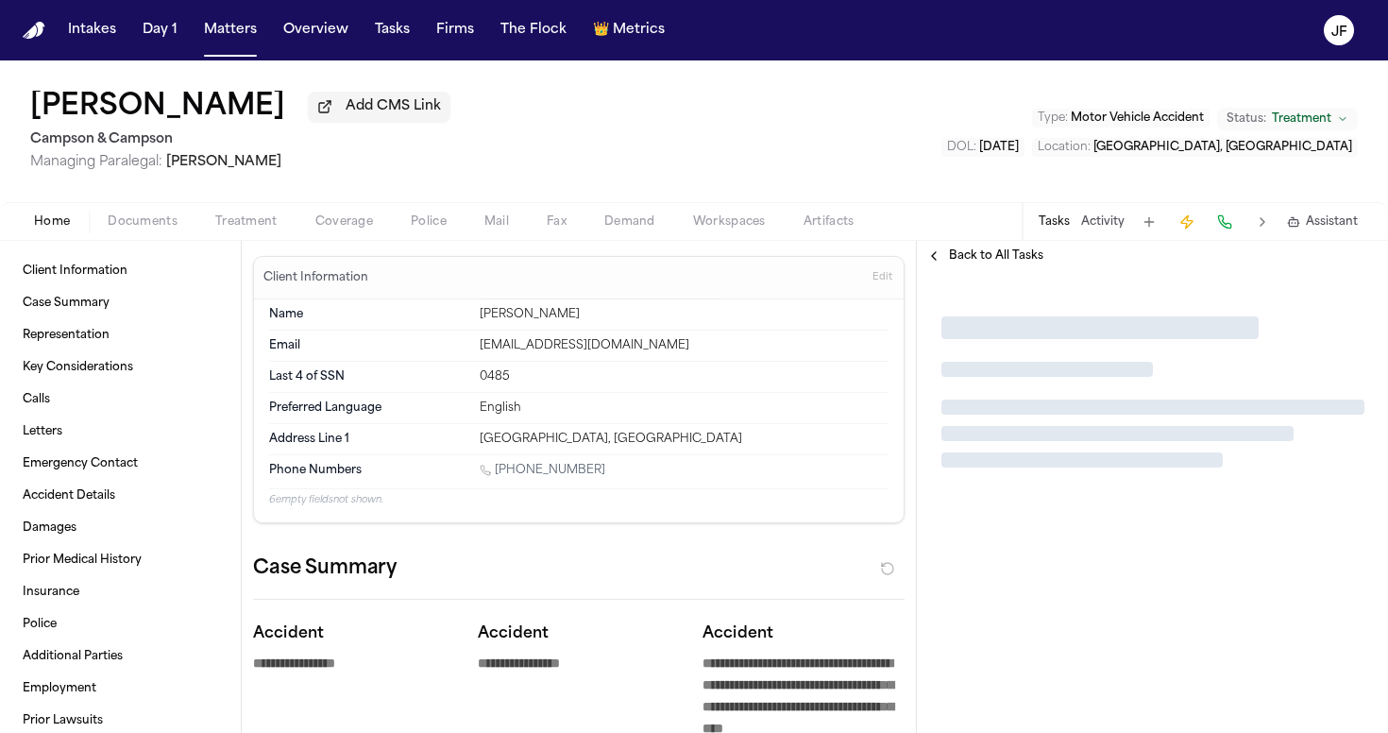
type textarea "*"
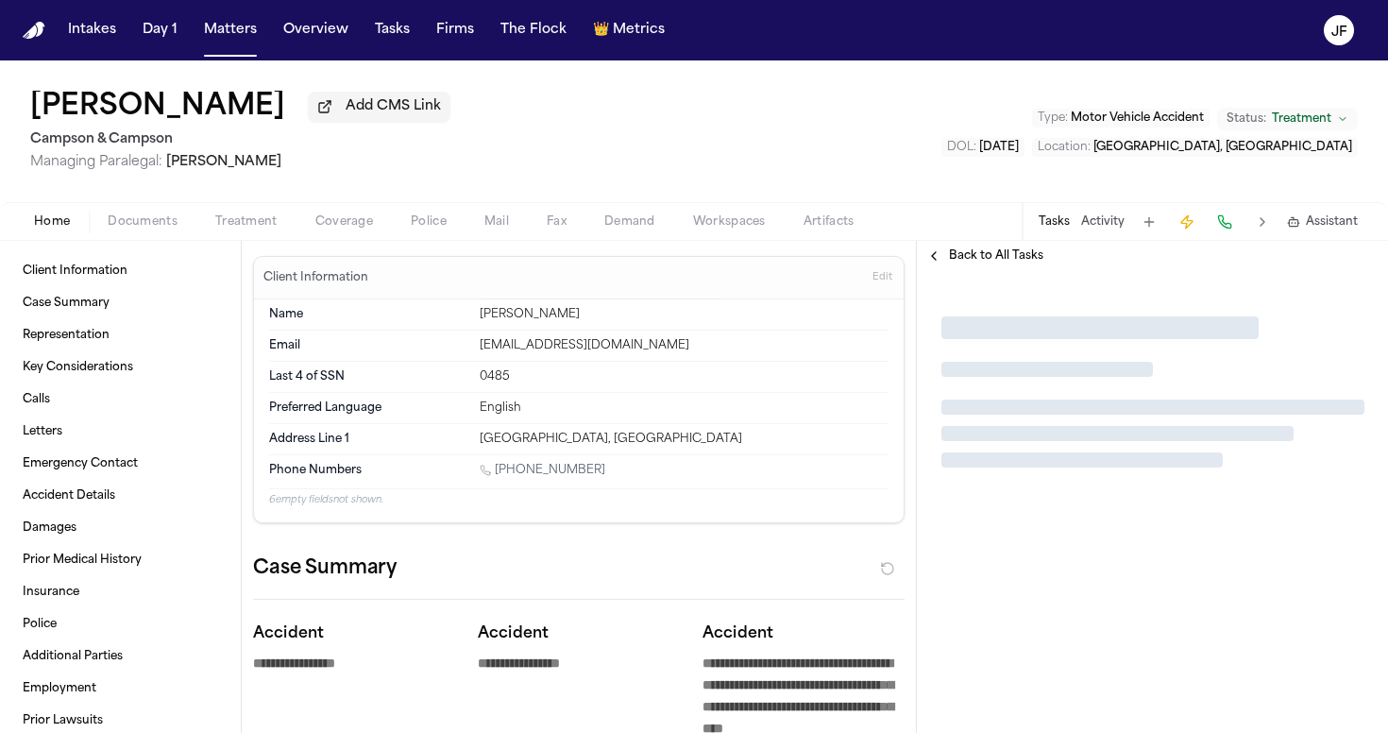
type textarea "*"
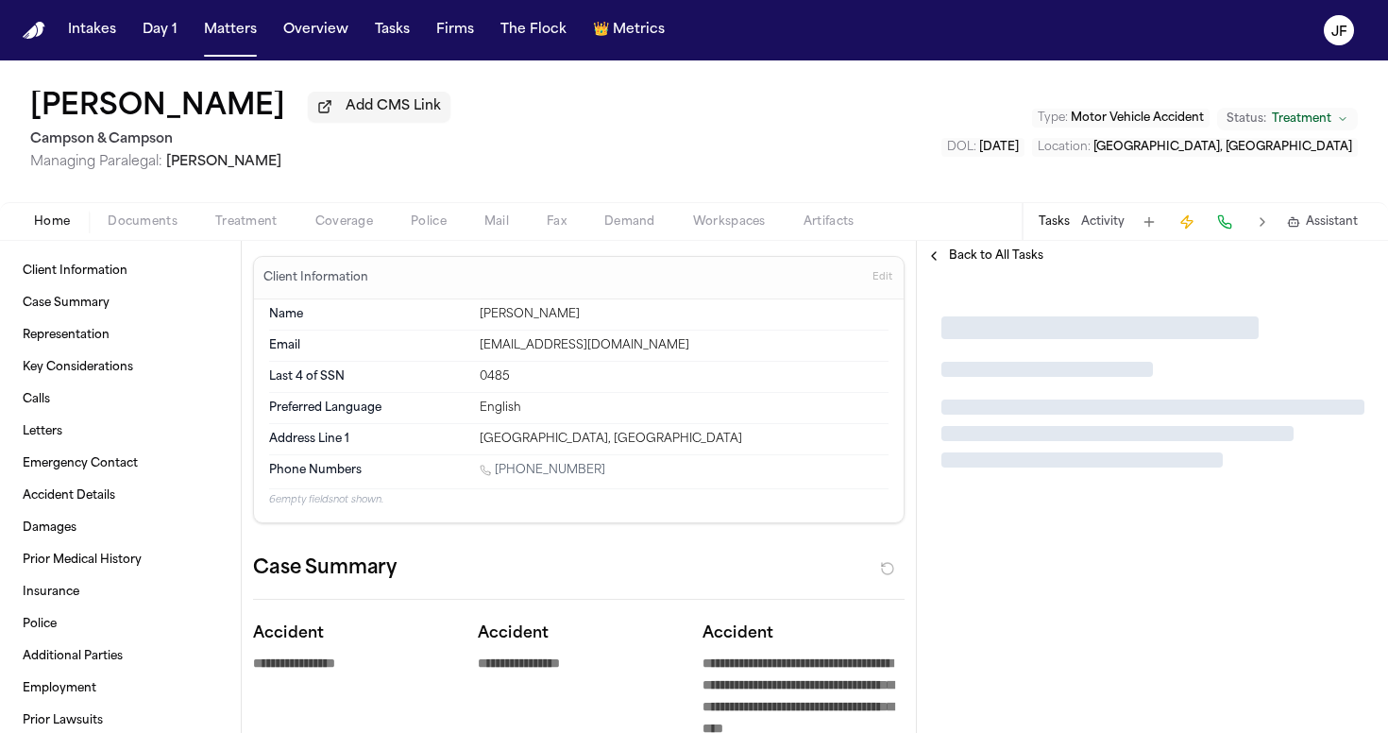
type textarea "*"
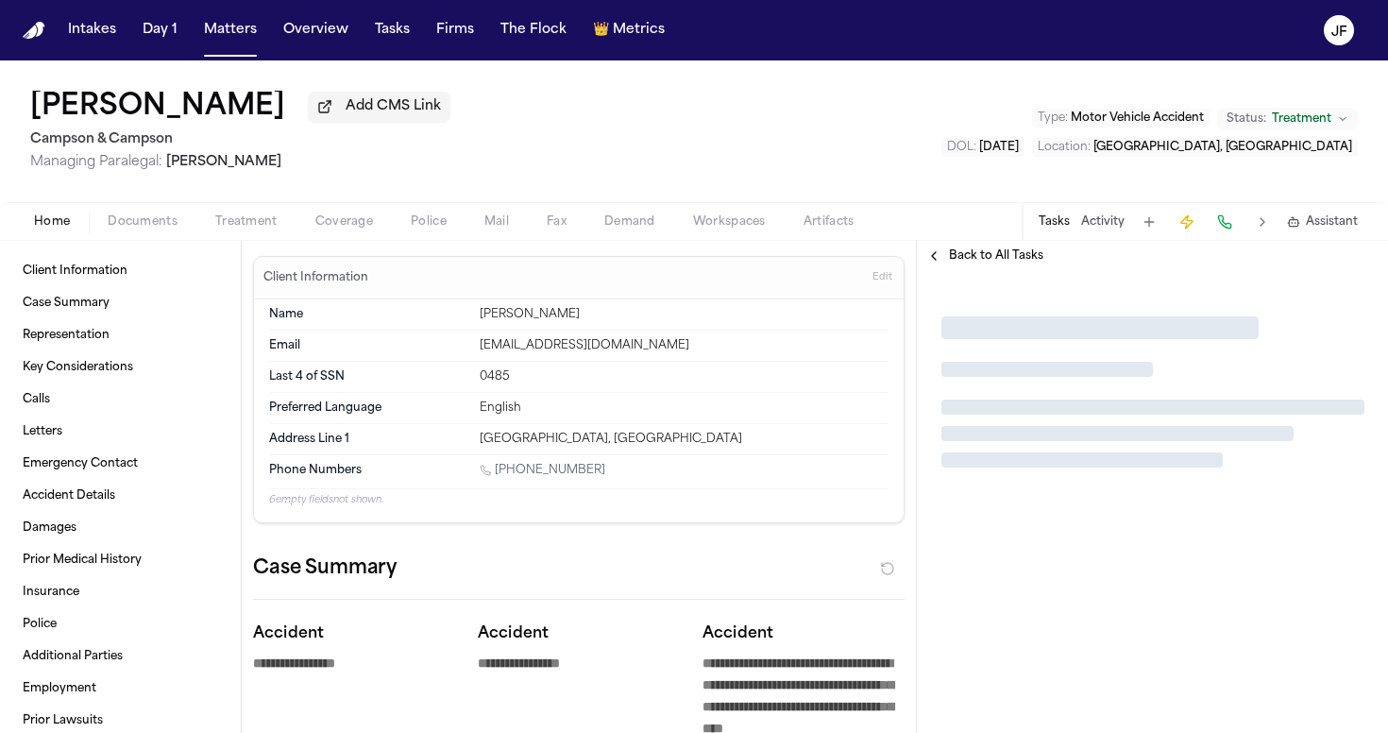
type textarea "*"
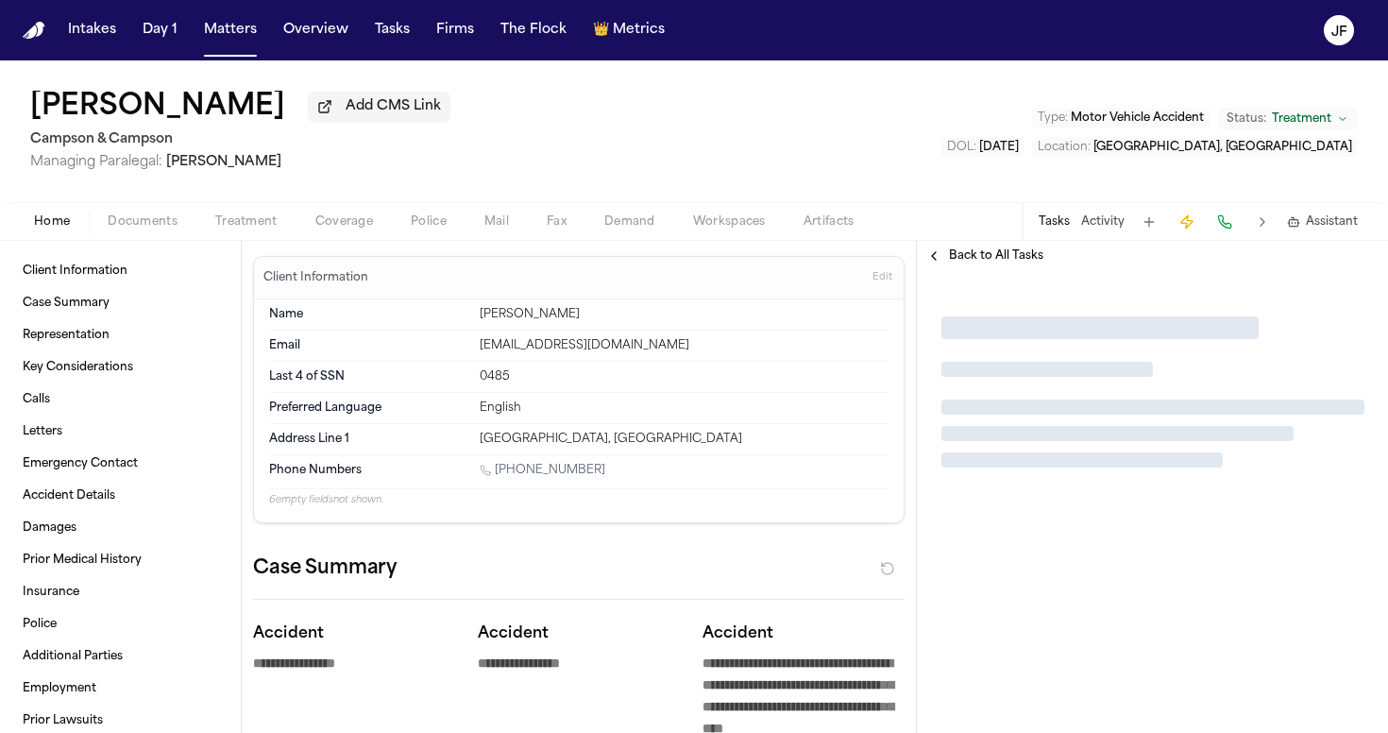
type textarea "*"
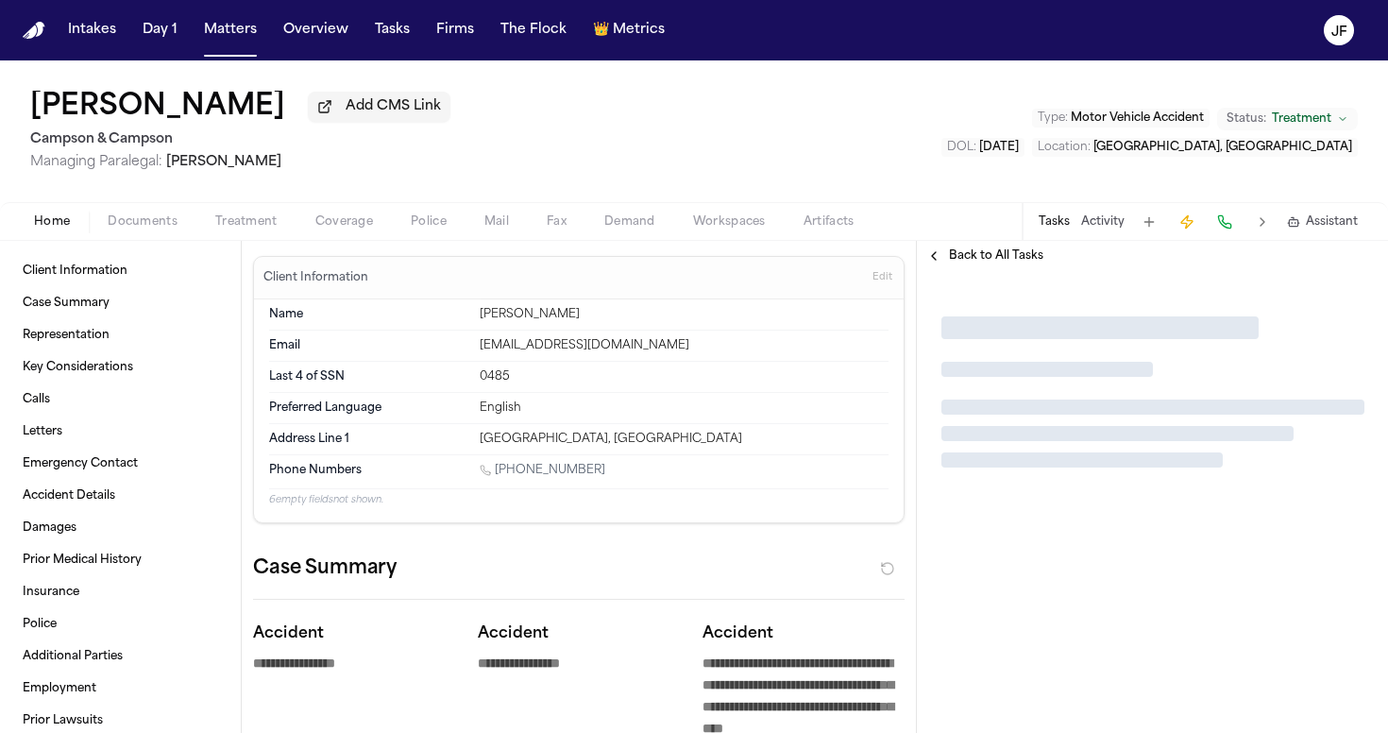
type textarea "*"
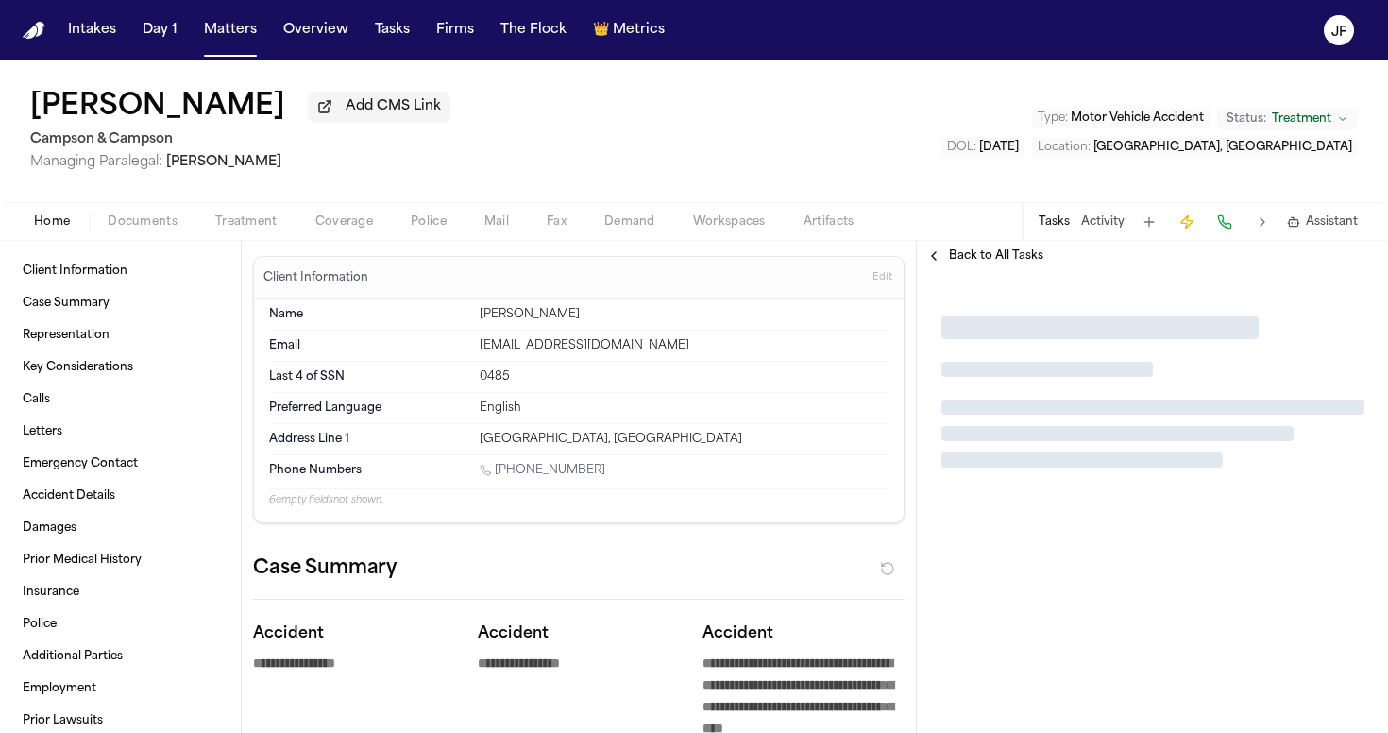
type textarea "*"
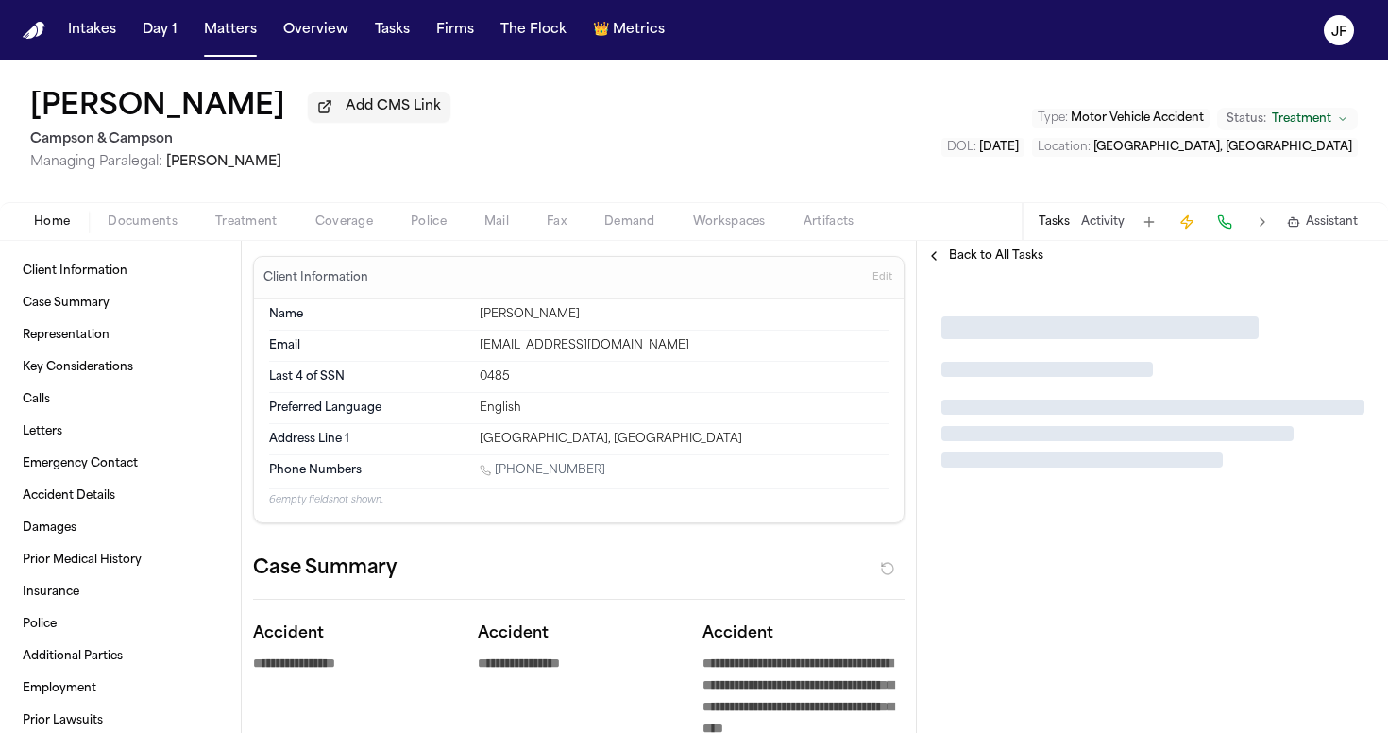
type textarea "*"
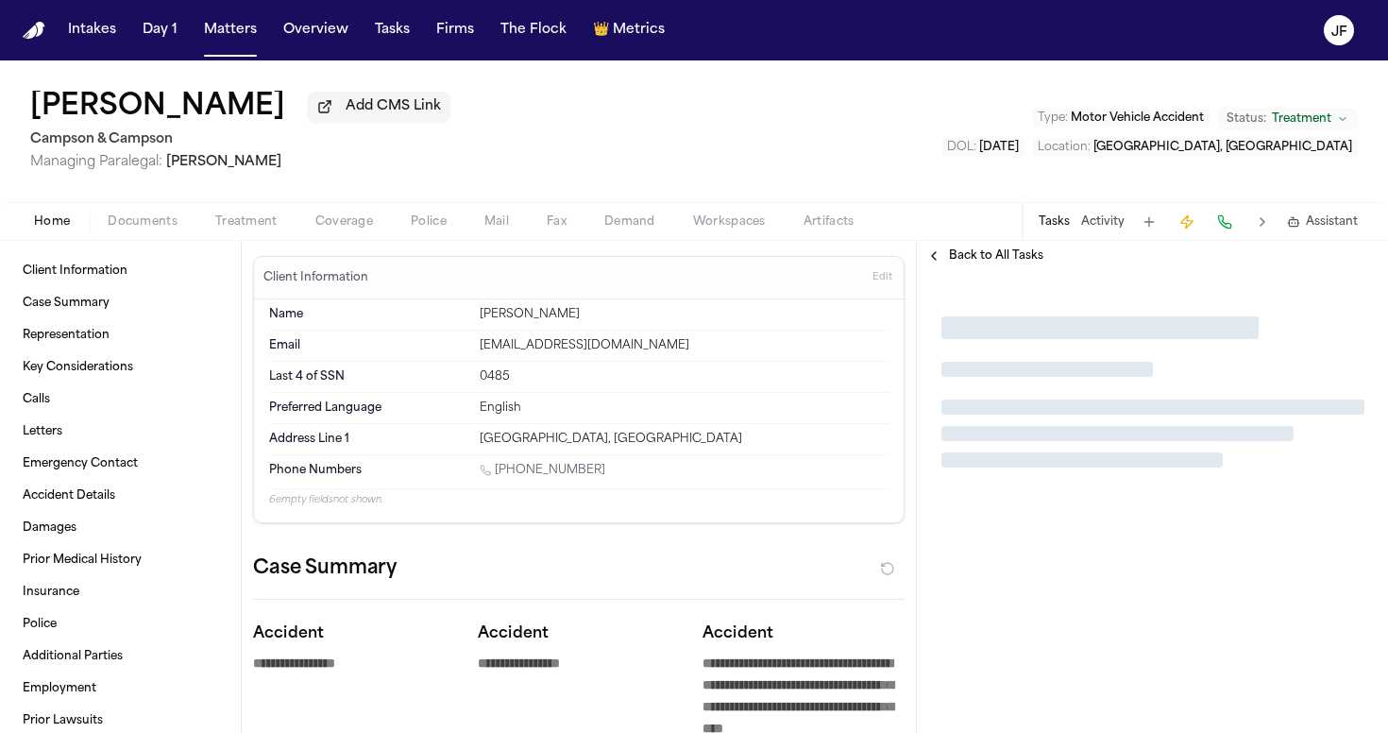
type textarea "*"
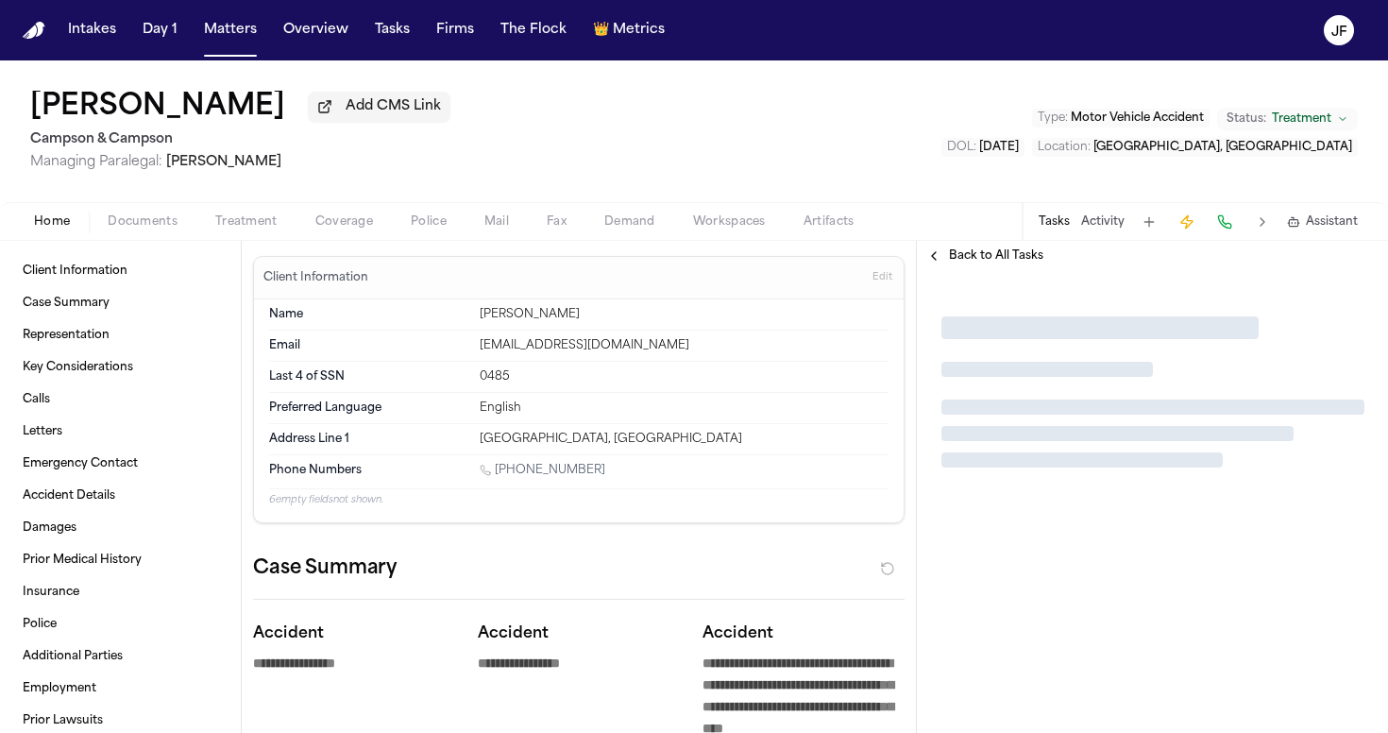
type textarea "*"
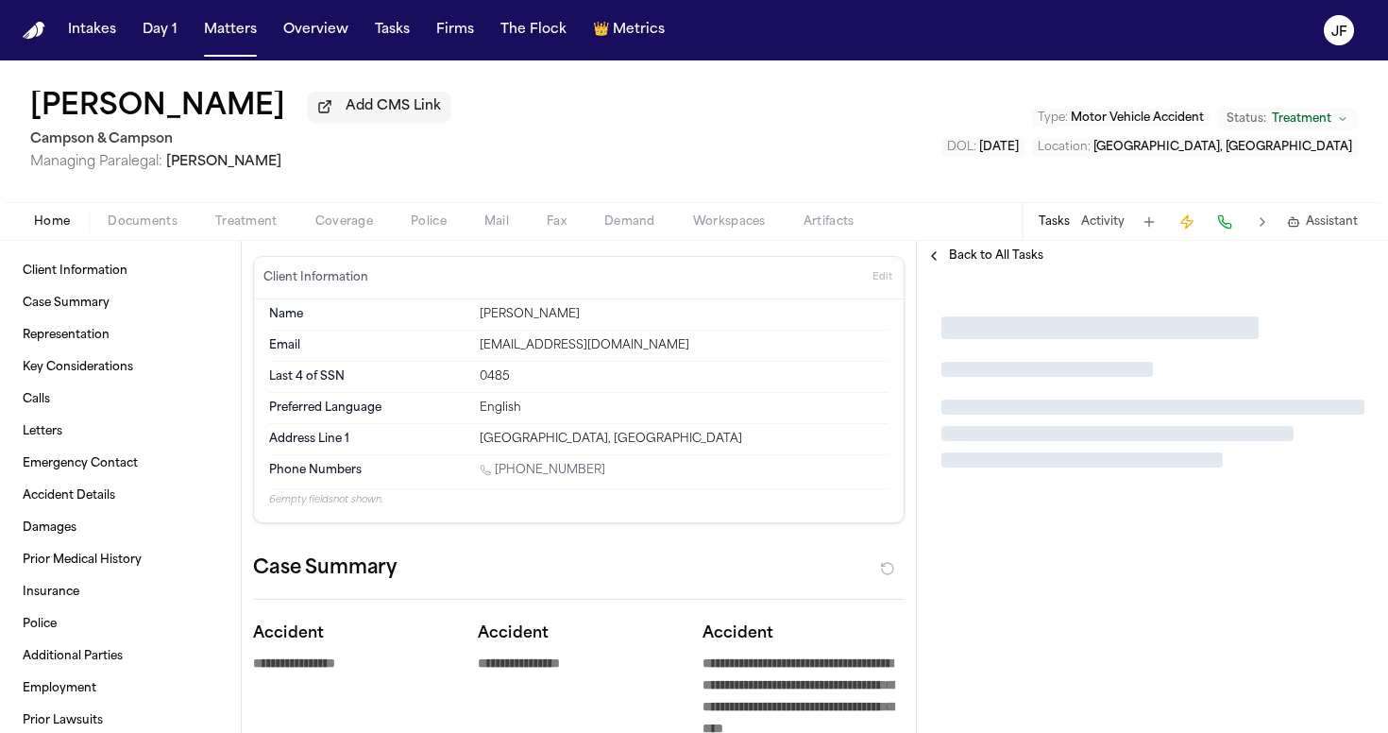
type textarea "*"
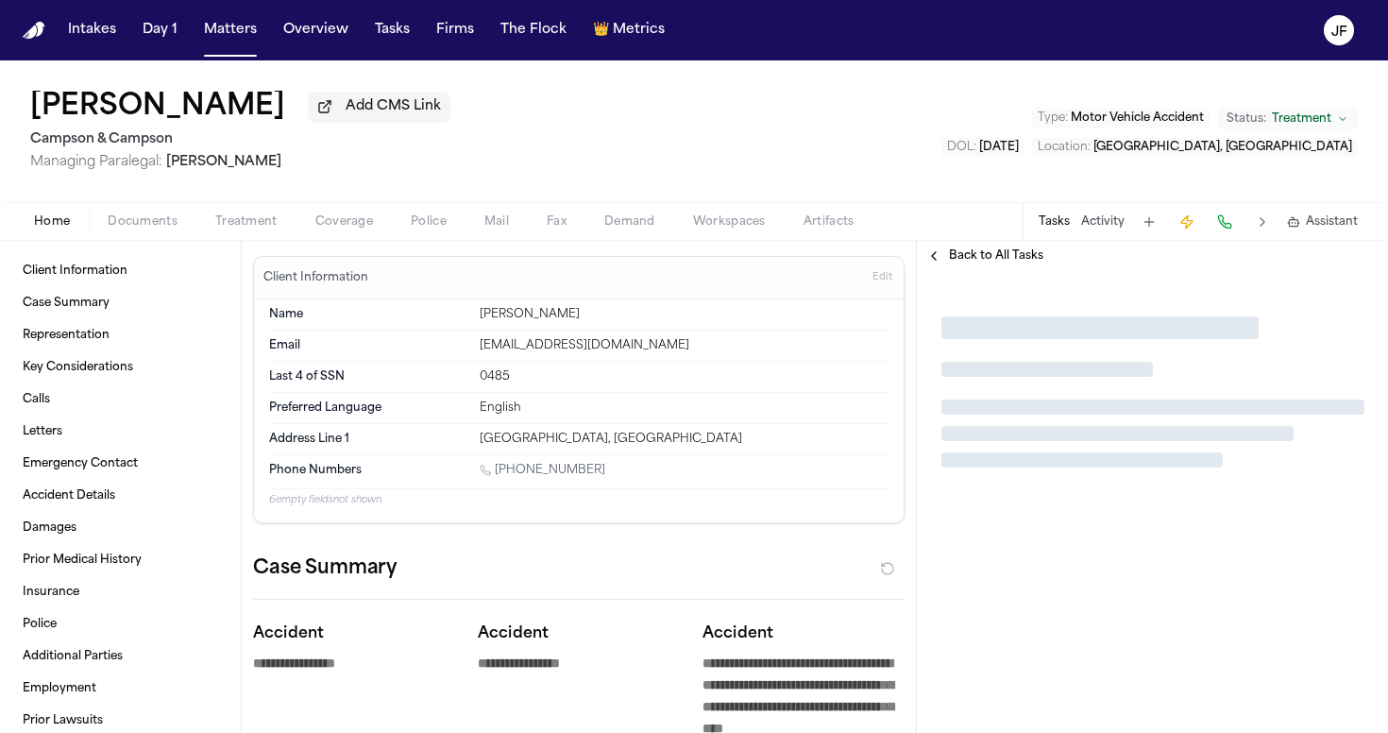
type textarea "*"
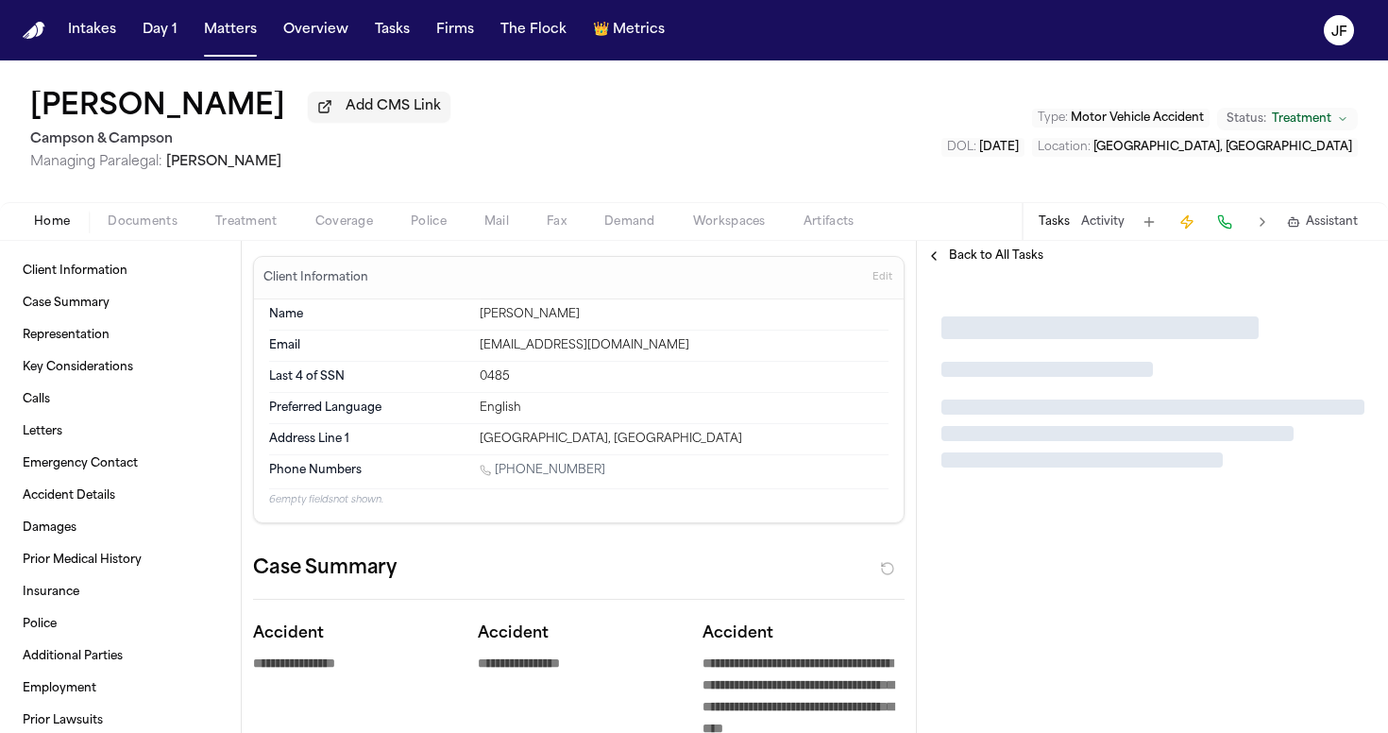
type textarea "*"
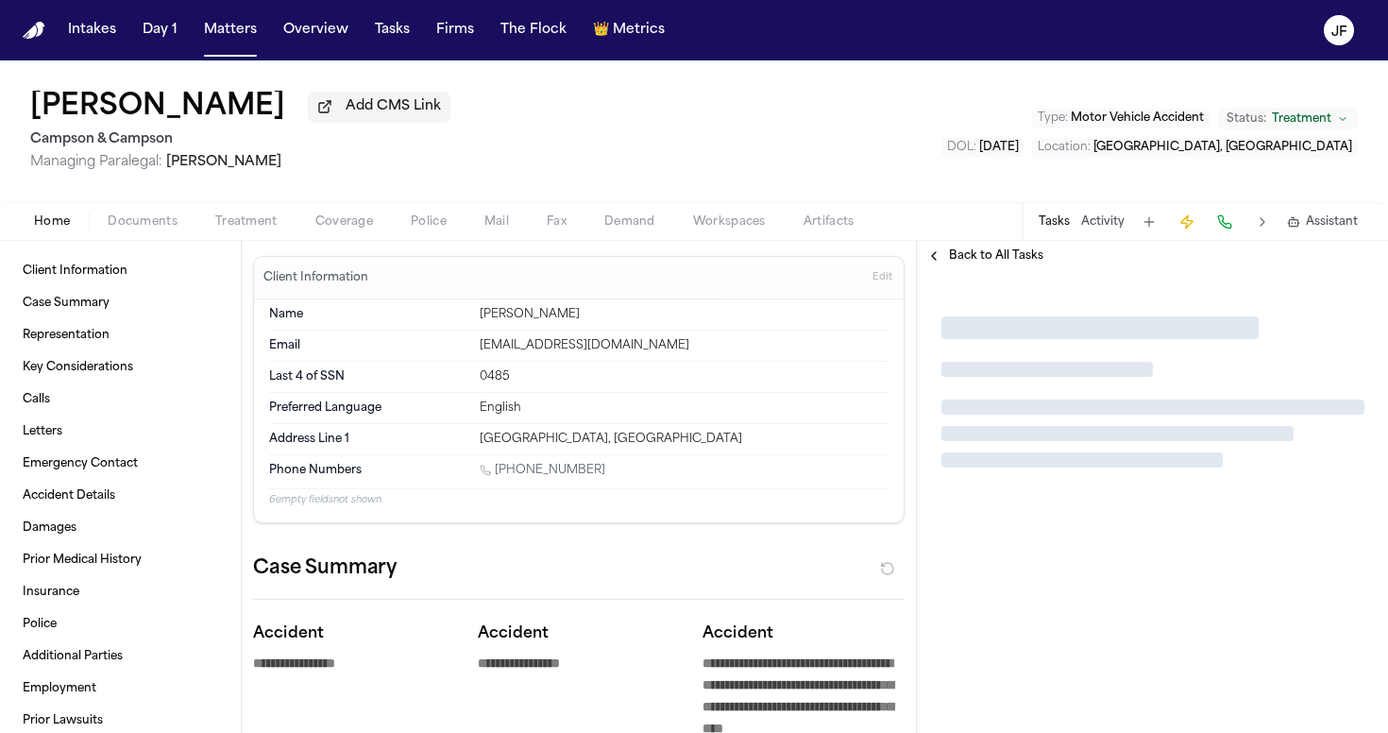
type textarea "*"
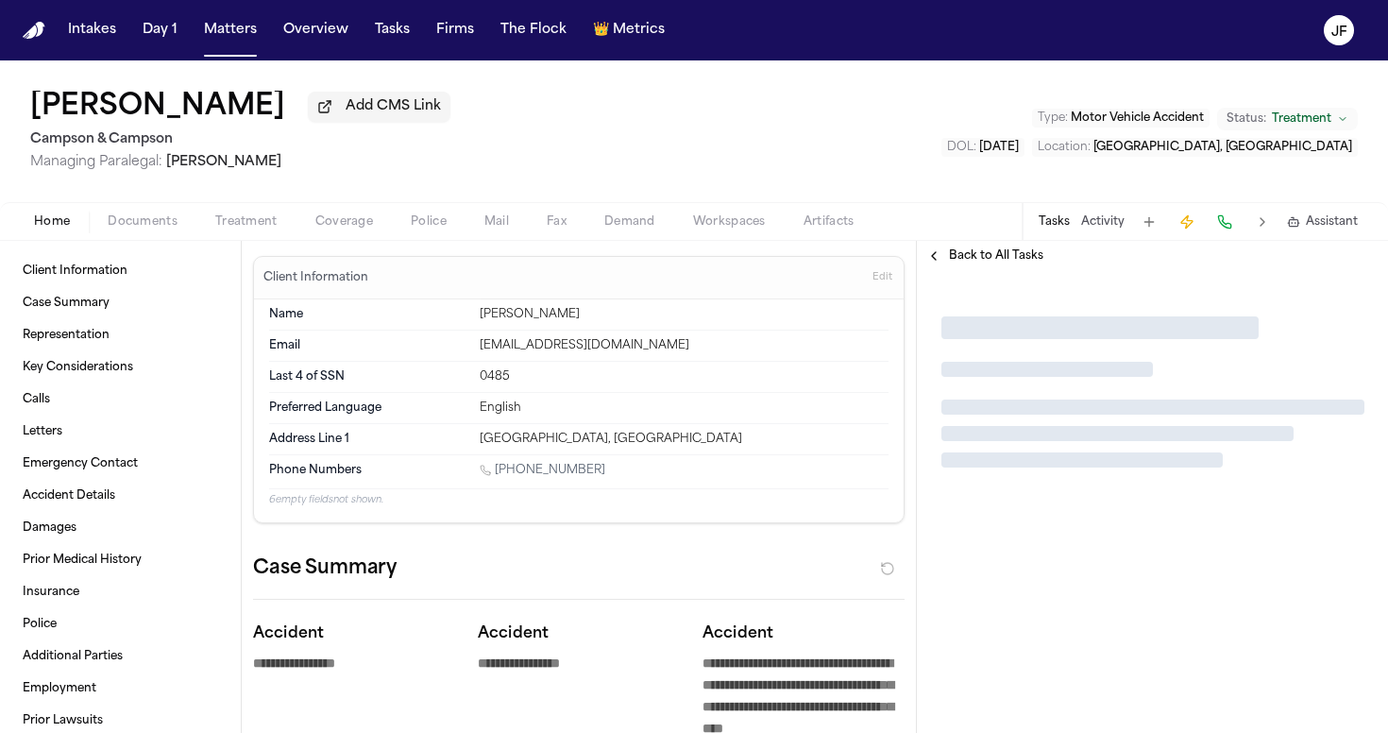
type textarea "*"
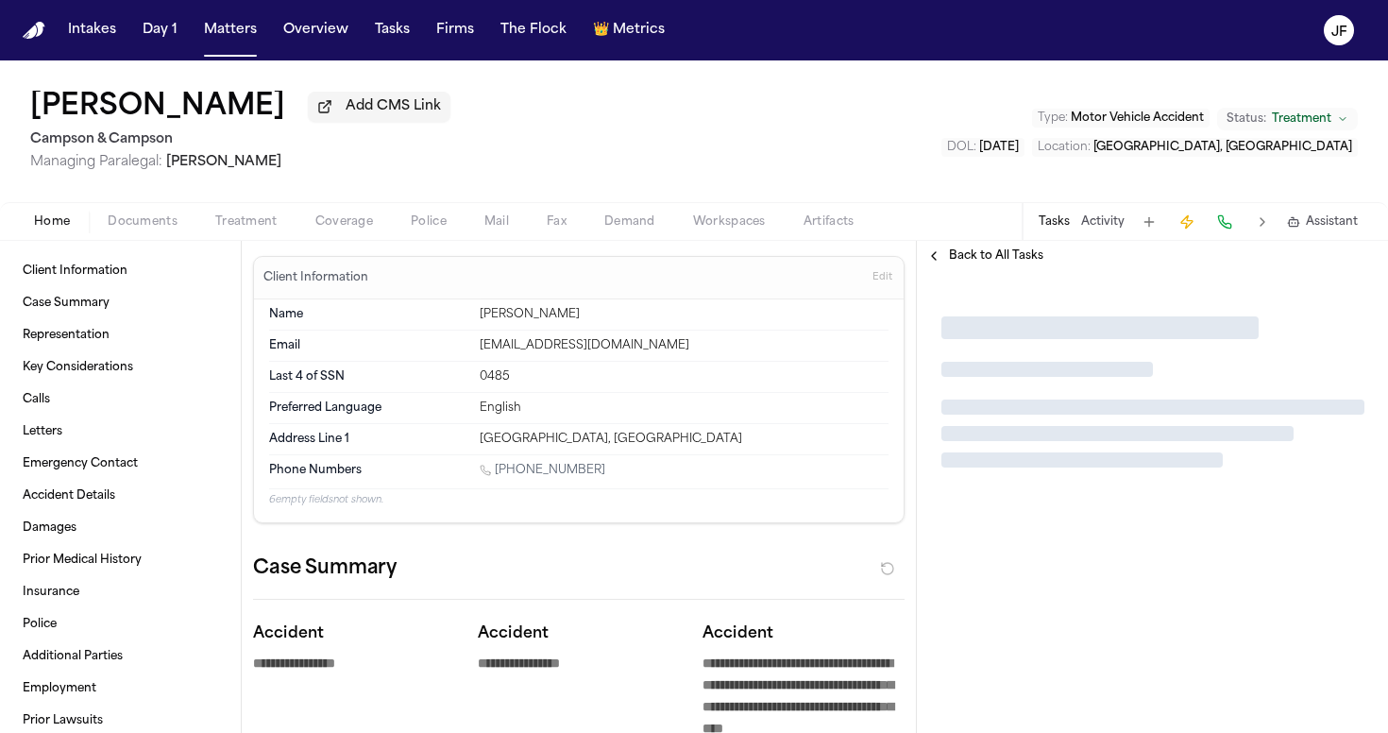
type textarea "*"
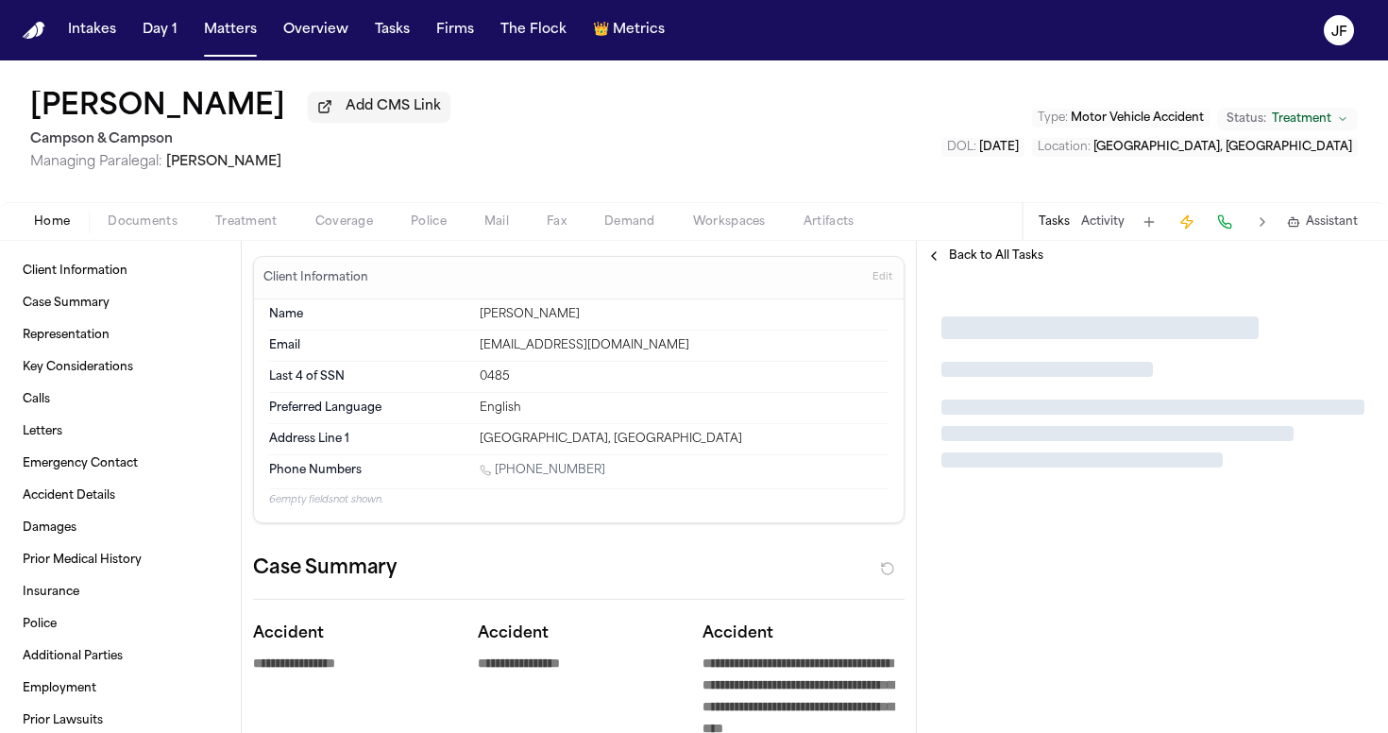
type textarea "*"
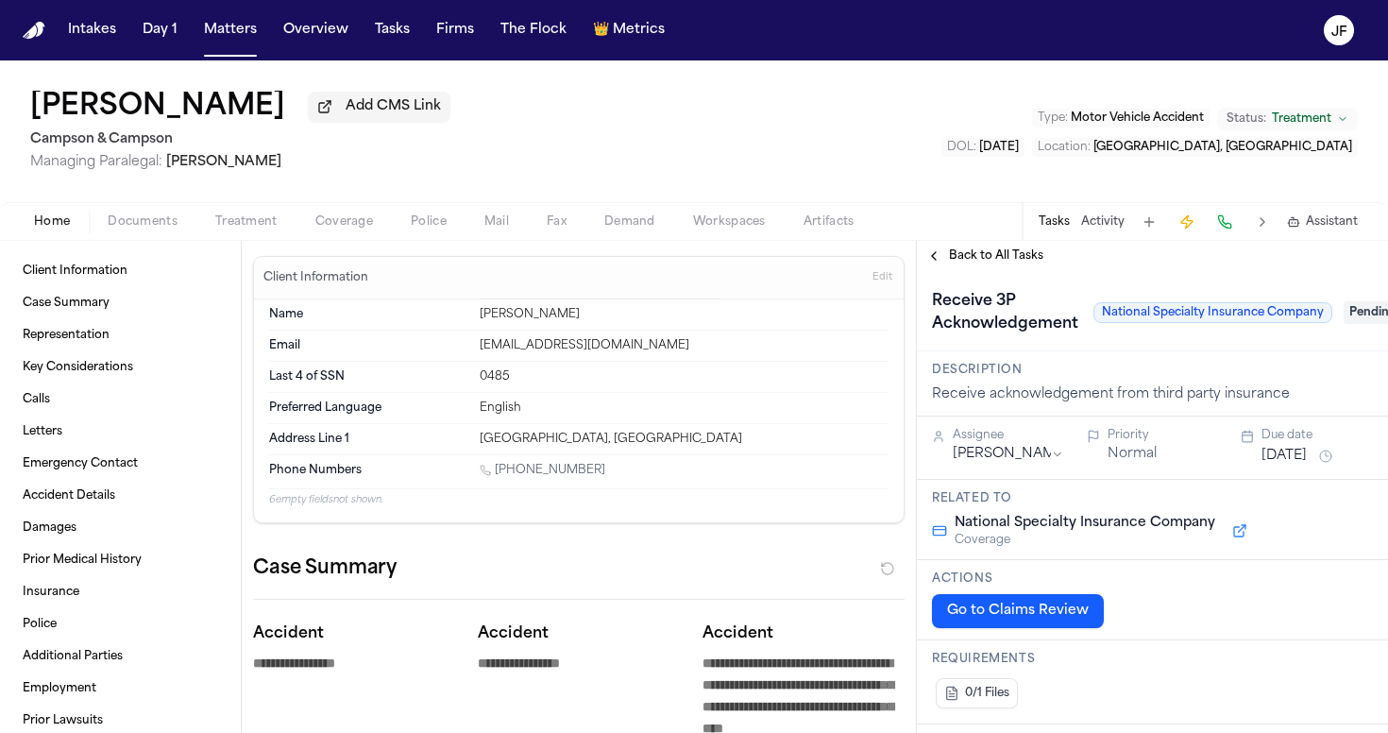
click at [135, 240] on div "Home Documents Treatment Coverage Police Mail Fax Demand Workspaces Artifacts T…" at bounding box center [694, 221] width 1388 height 38
click at [146, 227] on span "Documents" at bounding box center [143, 221] width 70 height 15
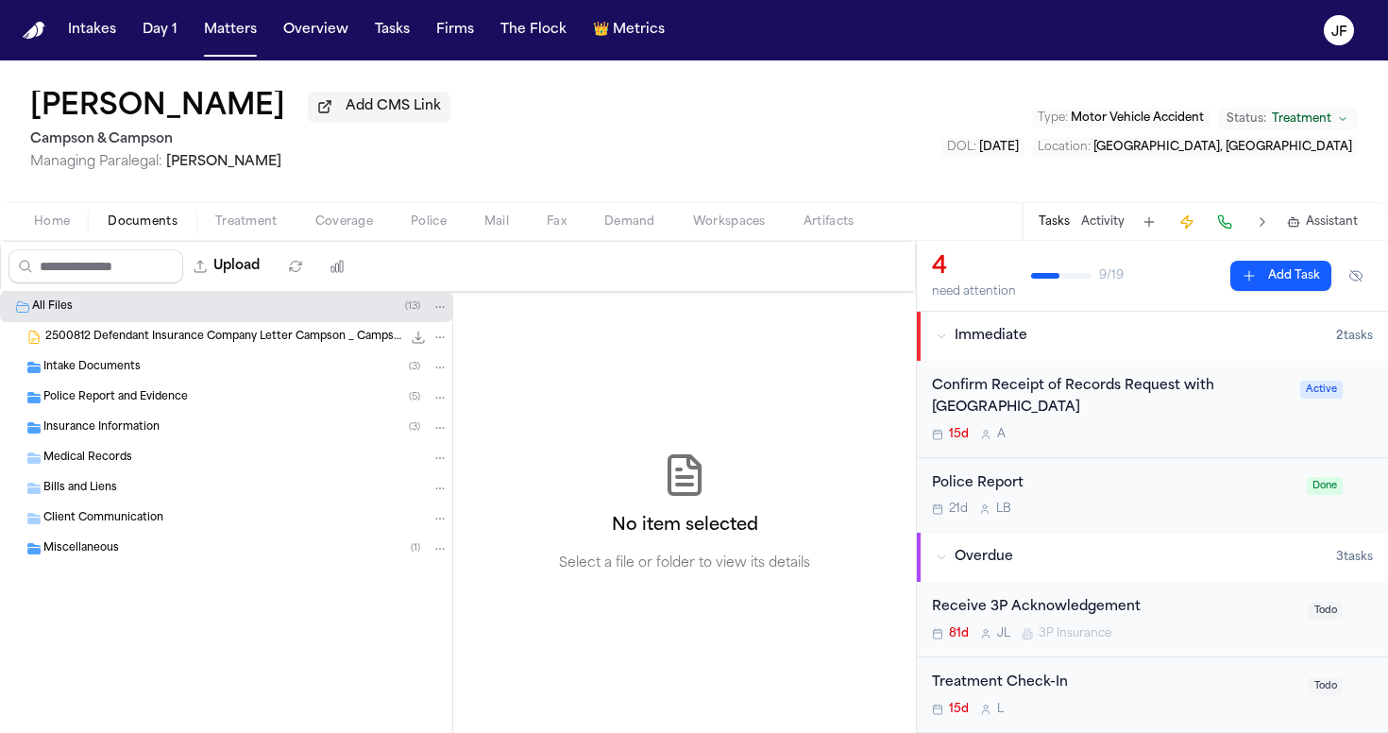
click at [118, 442] on div "Insurance Information ( 3 )" at bounding box center [226, 428] width 452 height 30
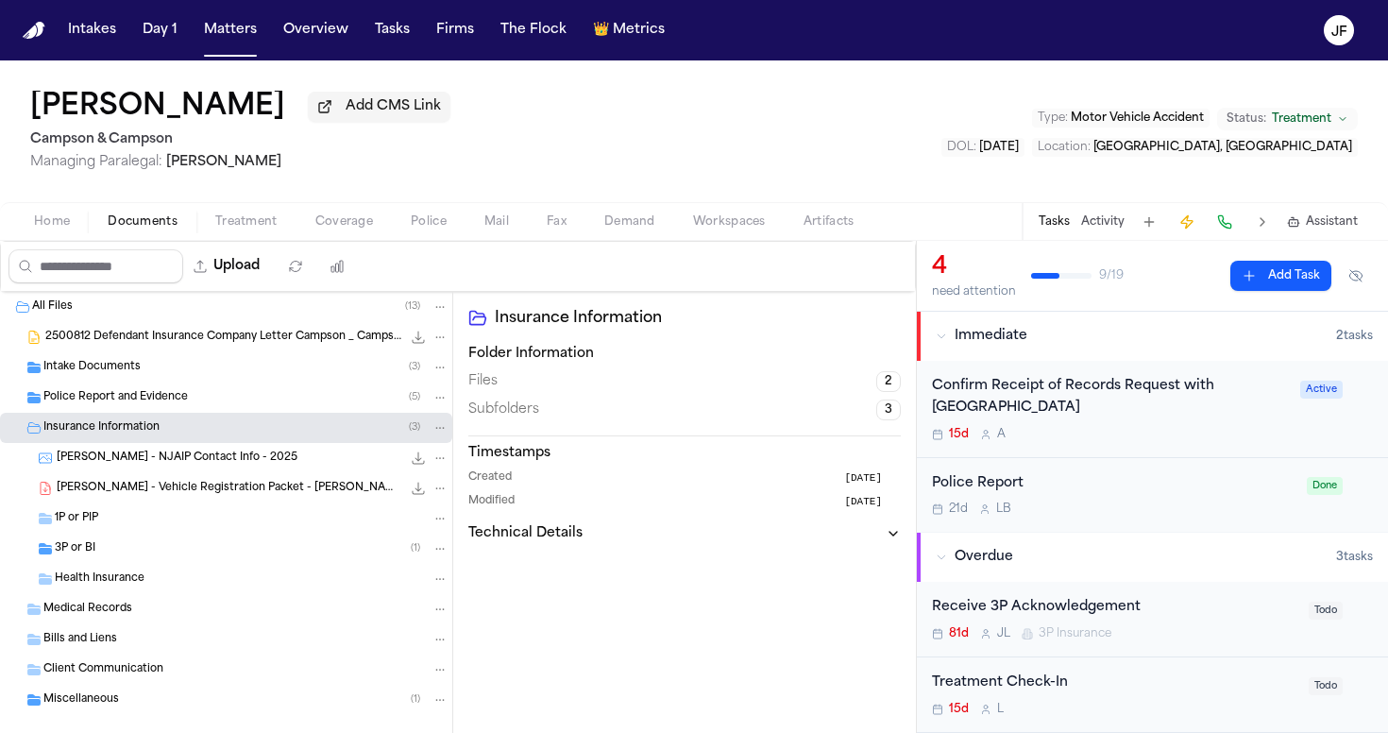
click at [95, 534] on div "1P or PIP" at bounding box center [226, 518] width 452 height 30
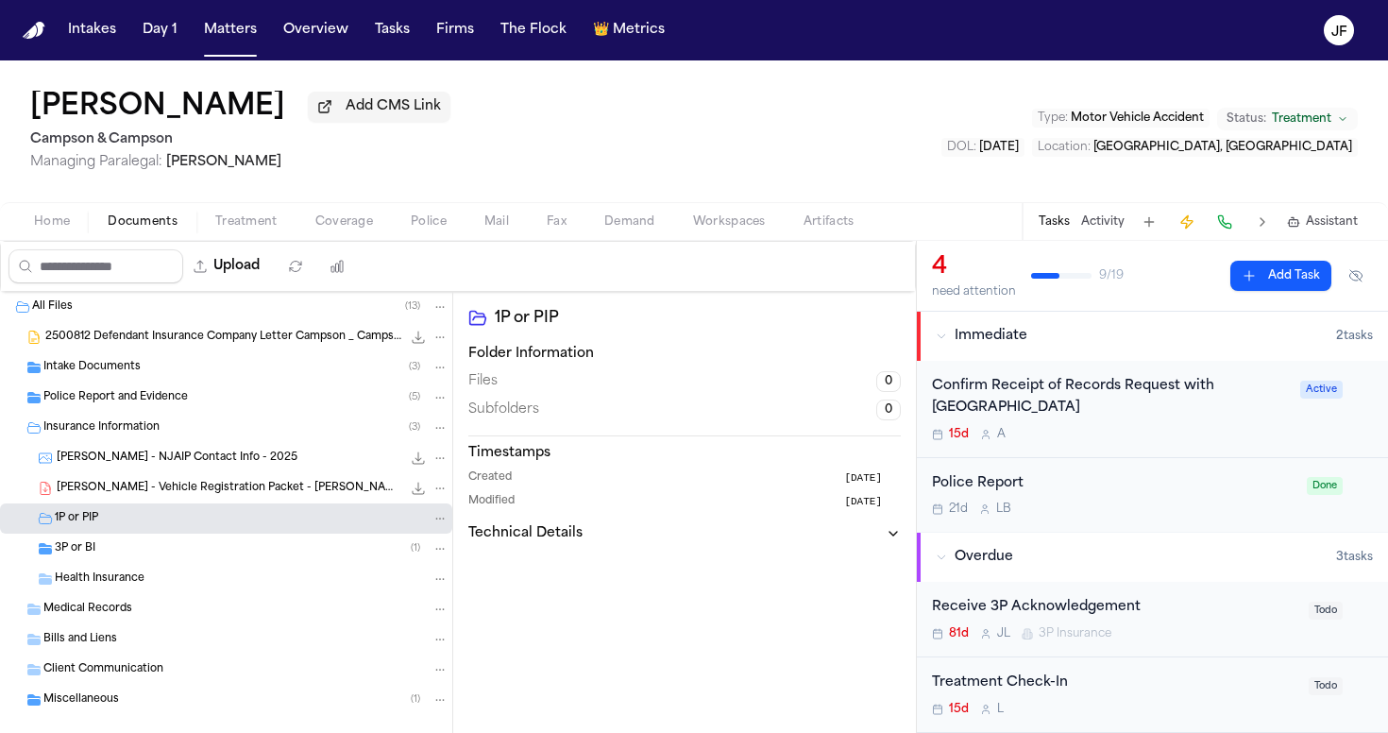
click at [95, 553] on div "3P or BI ( 1 )" at bounding box center [252, 548] width 394 height 17
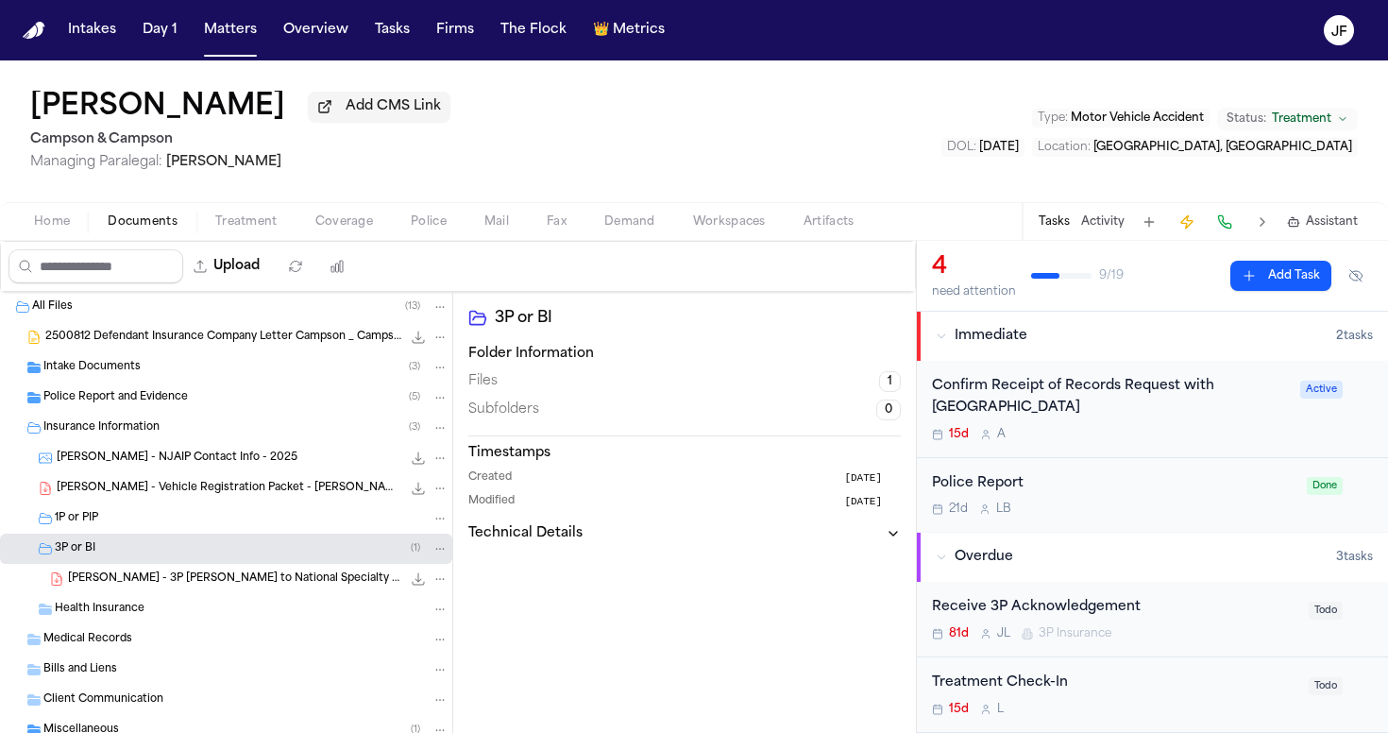
click at [109, 592] on div "B. Bennett - 3P LOR to National Specialty Insurance - 9.9.25 147.3 KB • PDF" at bounding box center [226, 579] width 452 height 30
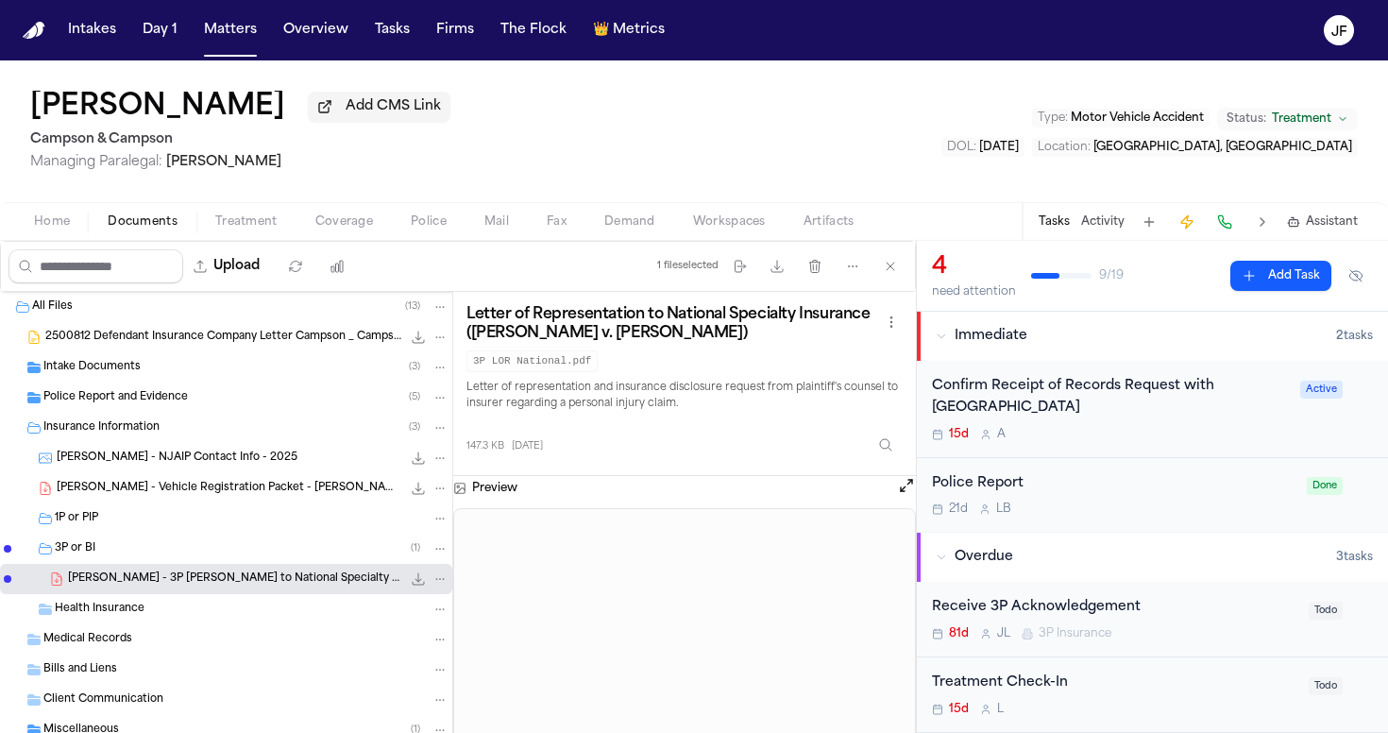
click at [194, 413] on div "Police Report and Evidence ( 5 )" at bounding box center [226, 398] width 452 height 30
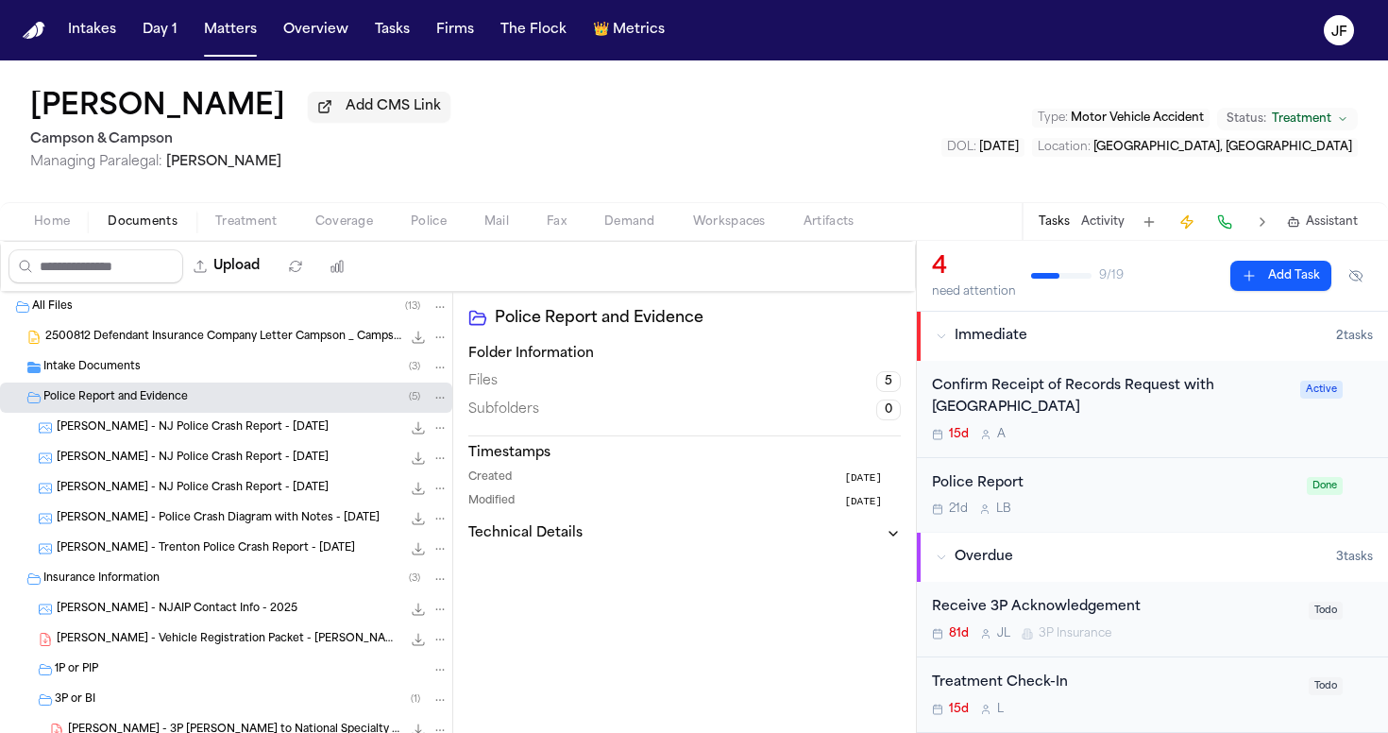
click at [209, 437] on div "B. Benning - NJ Police Crash Report - 10.5.24 181.9 KB • JPG" at bounding box center [253, 427] width 392 height 19
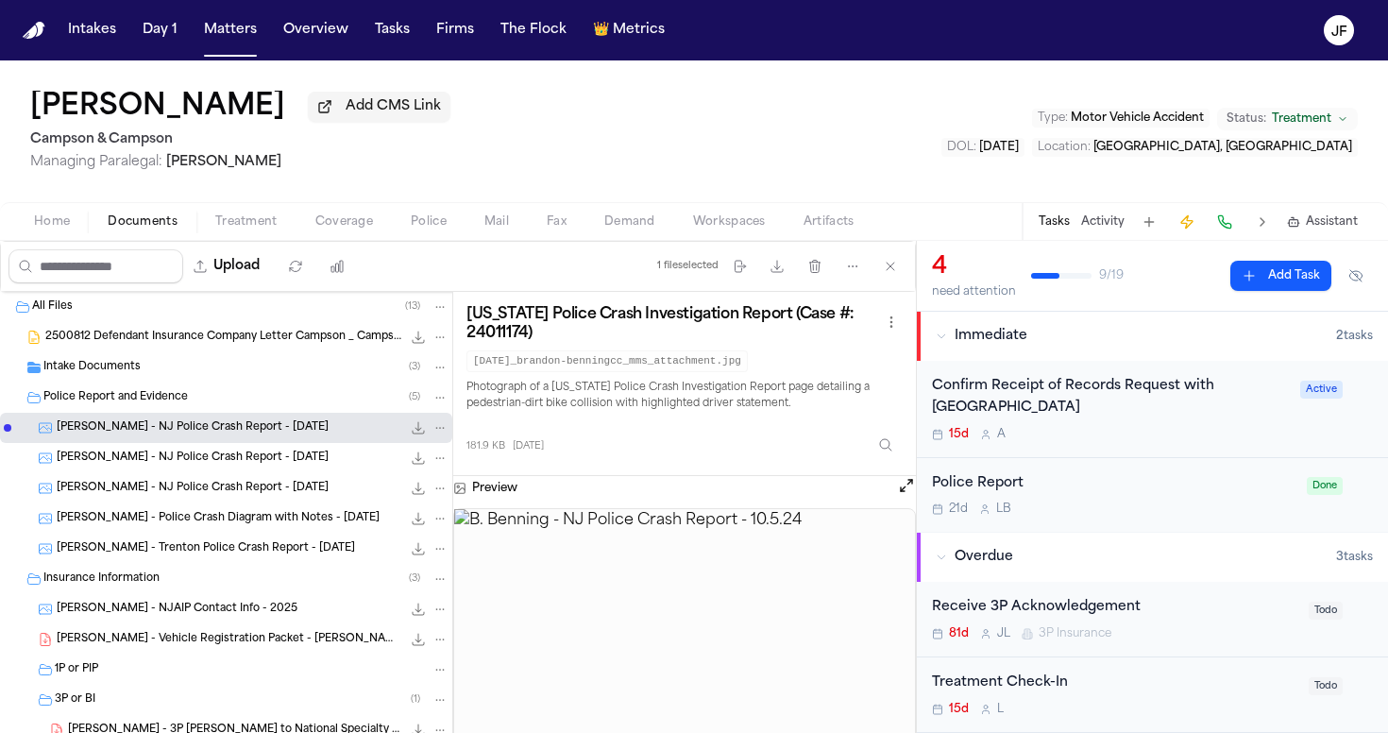
click at [209, 638] on span "B. Bennett - Vehicle Registration Packet - Carmen Quesada - 9.2.25" at bounding box center [229, 640] width 345 height 16
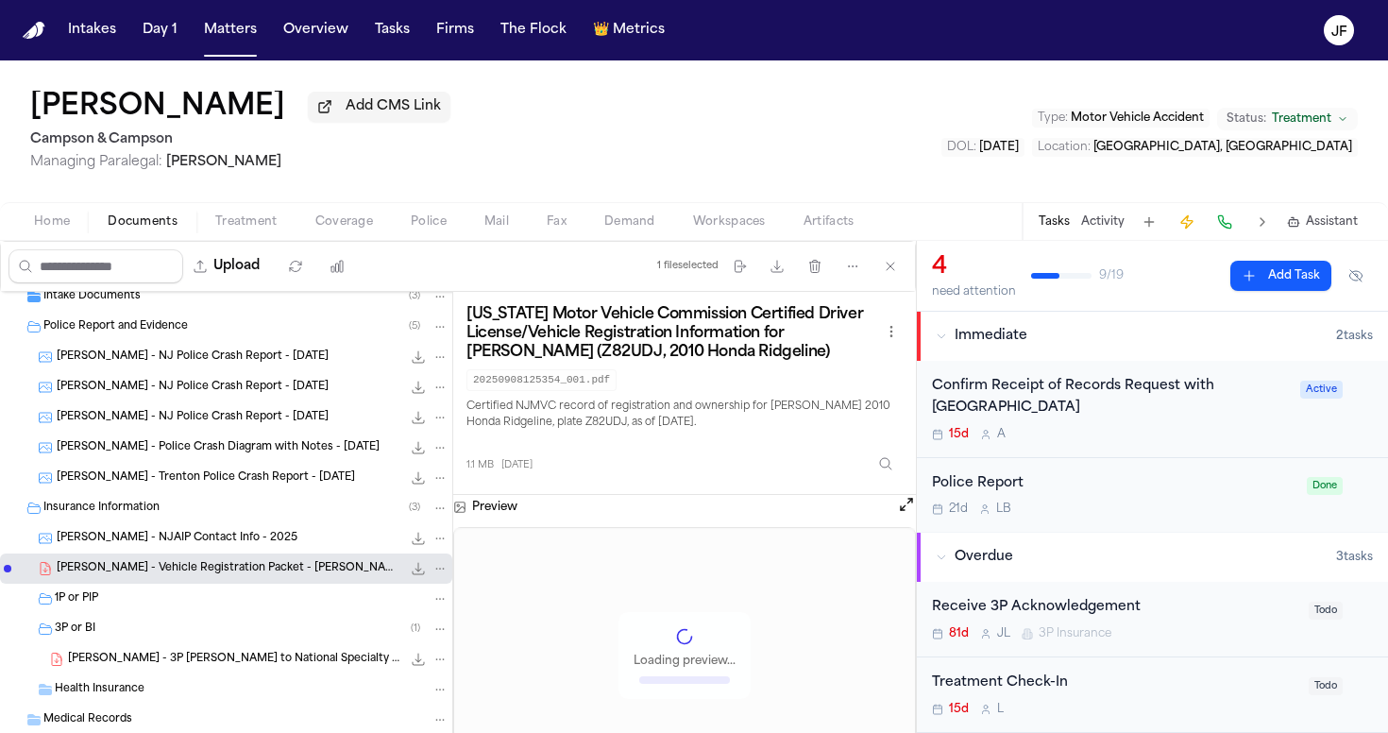
scroll to position [77, 0]
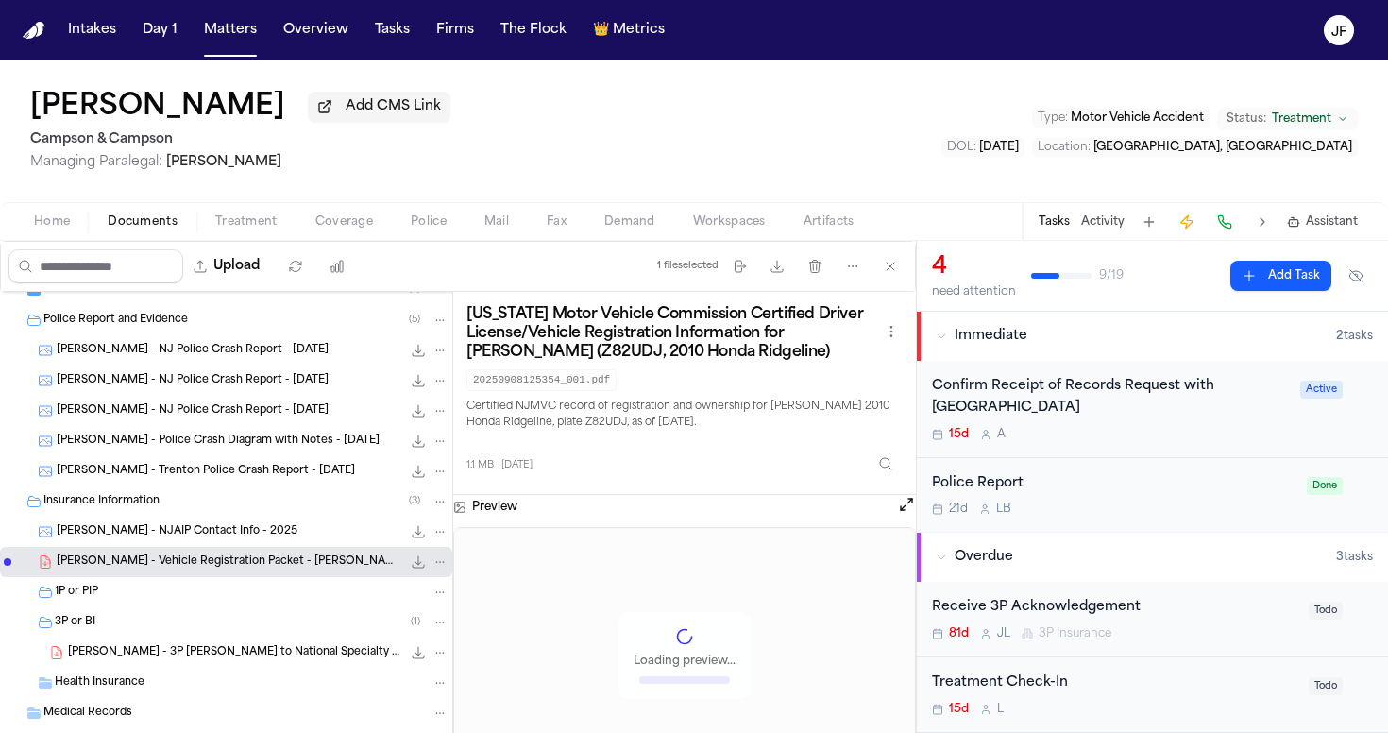
click at [227, 672] on div "Health Insurance" at bounding box center [226, 683] width 452 height 30
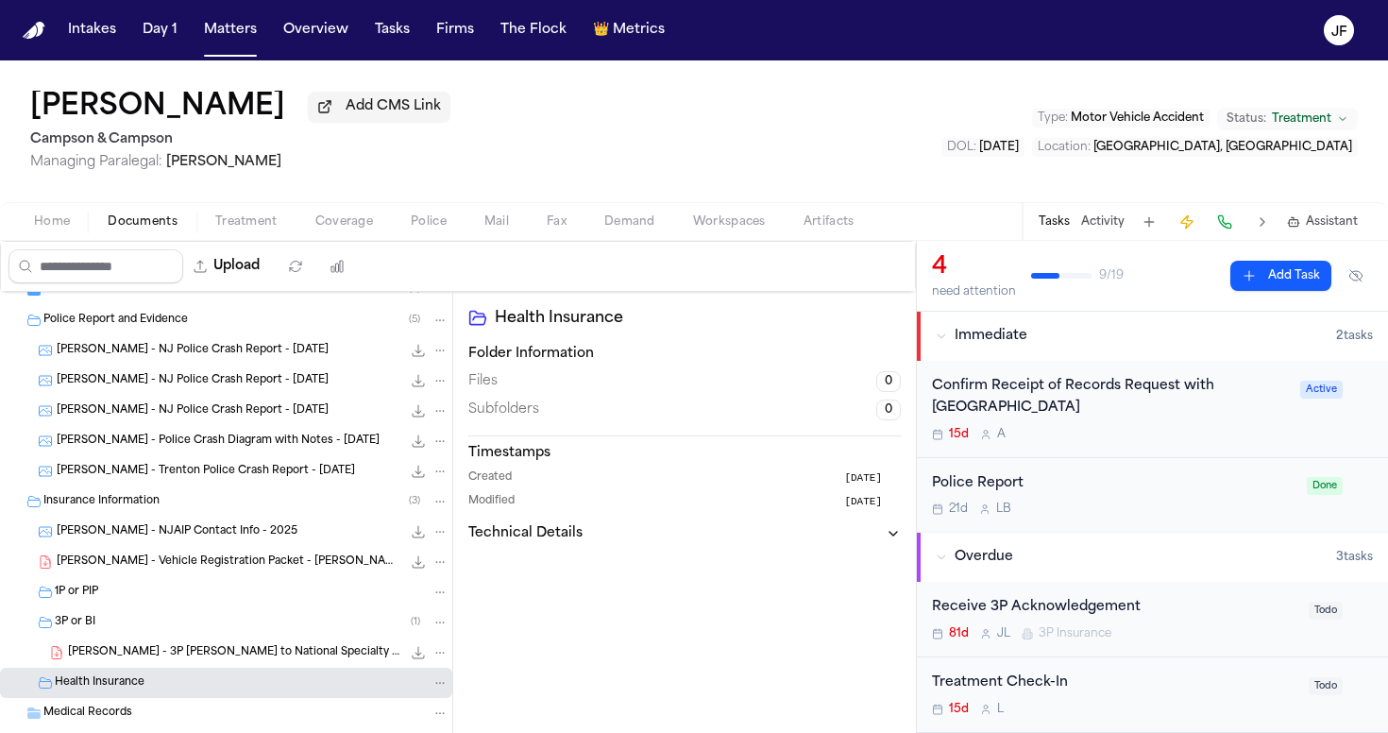
click at [283, 668] on div "B. Bennett - 3P LOR to National Specialty Insurance - 9.9.25 147.3 KB • PDF" at bounding box center [226, 653] width 452 height 30
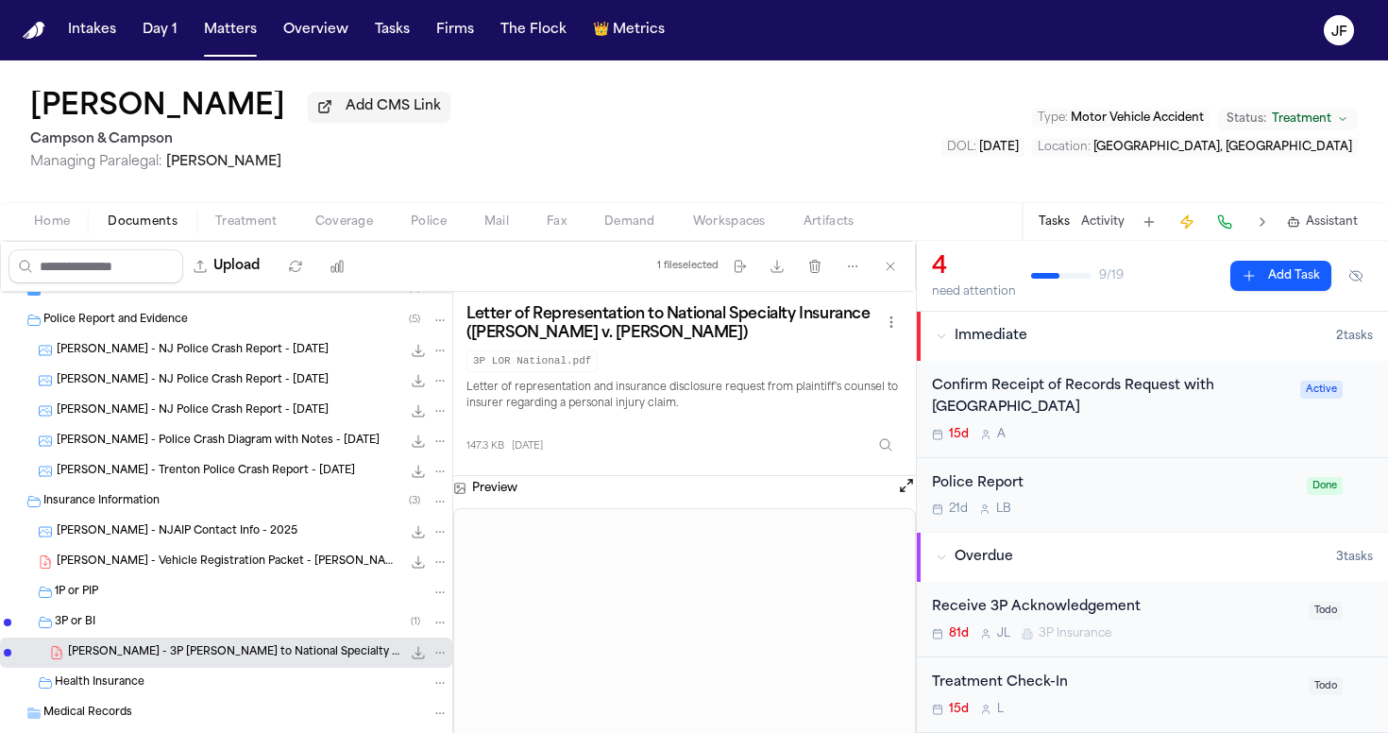
click at [409, 662] on button "File: B. Bennett - 3P LOR to National Specialty Insurance - 9.9.25" at bounding box center [418, 652] width 19 height 19
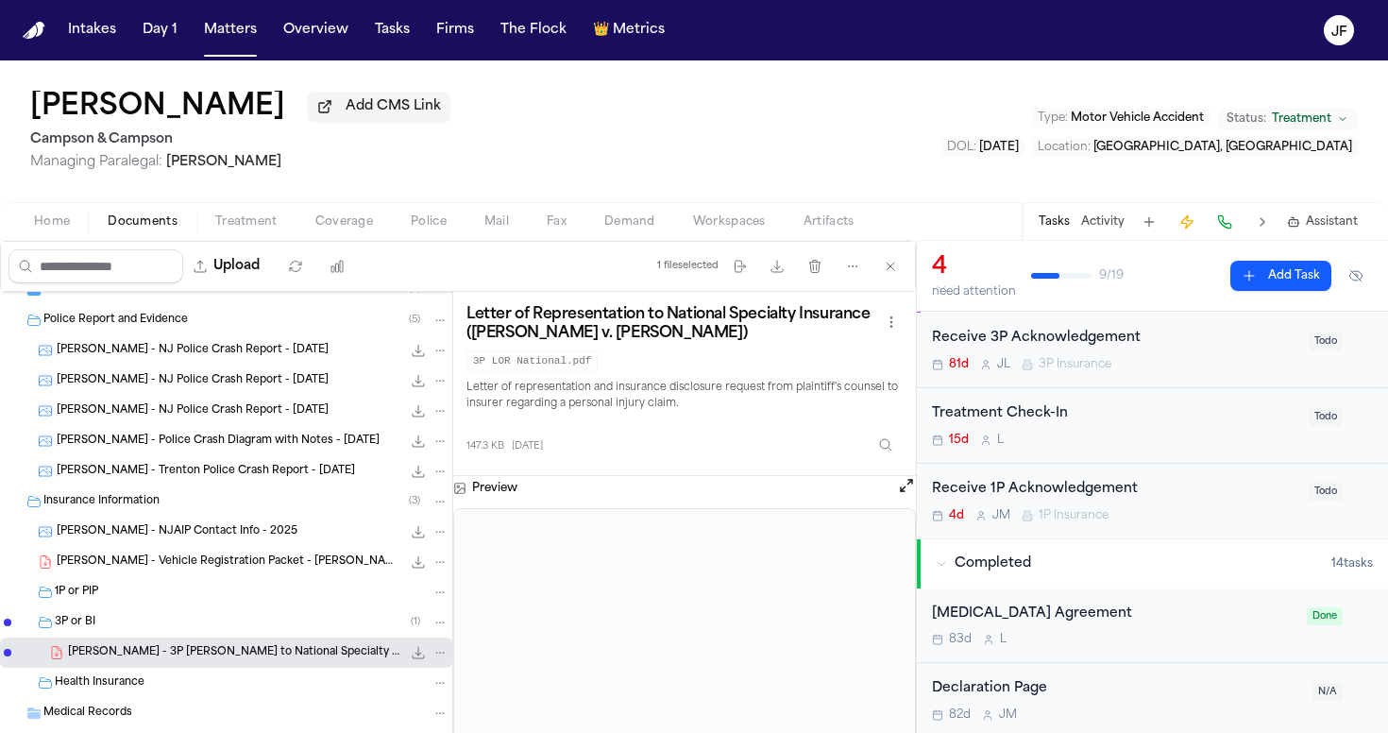
scroll to position [291, 0]
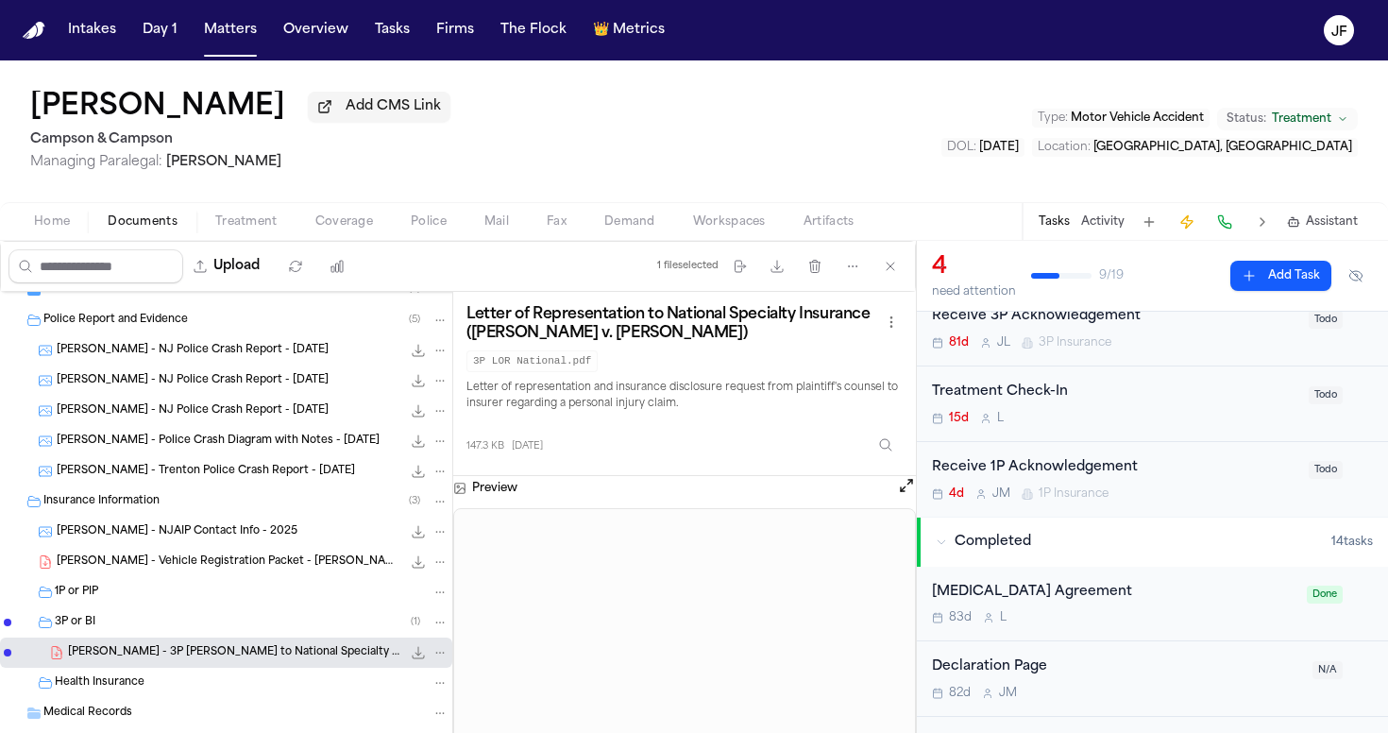
click at [364, 222] on span "Coverage" at bounding box center [344, 221] width 58 height 15
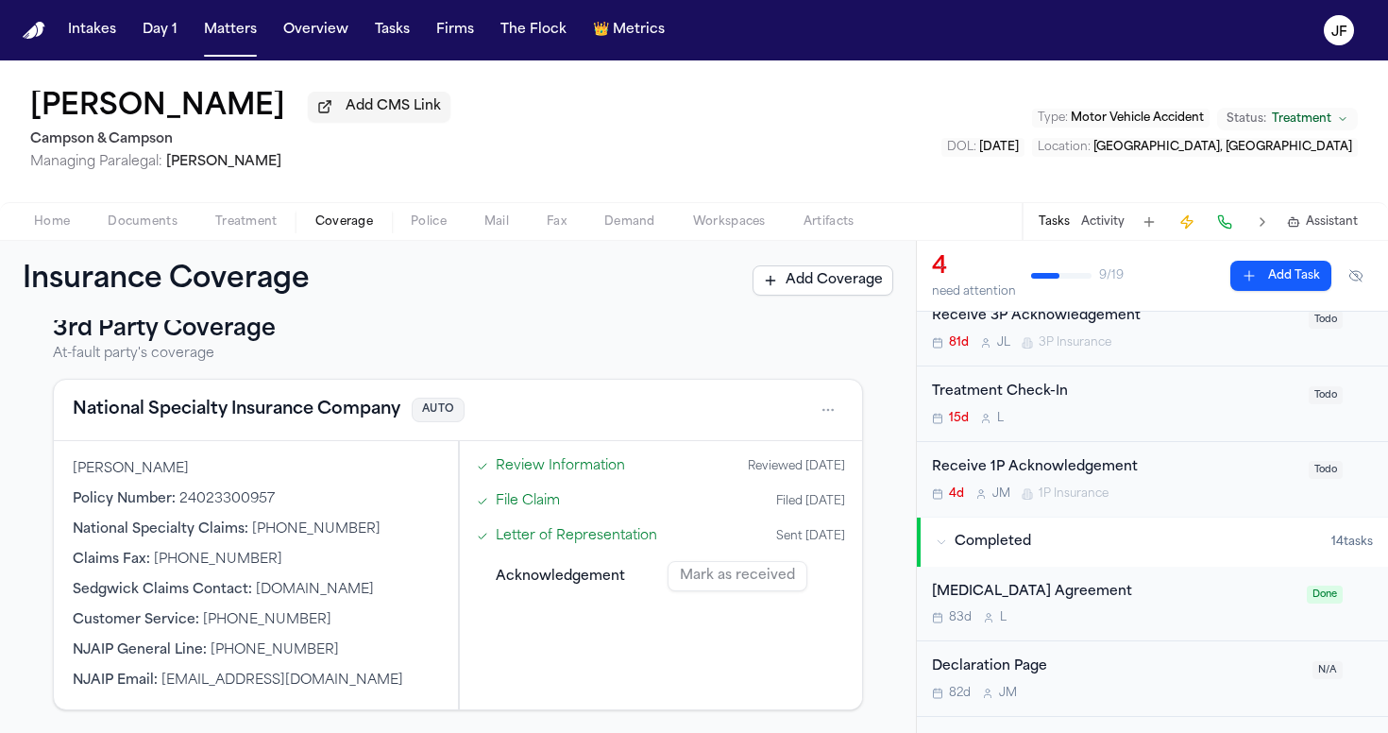
click at [303, 418] on button "National Specialty Insurance Company" at bounding box center [237, 410] width 328 height 26
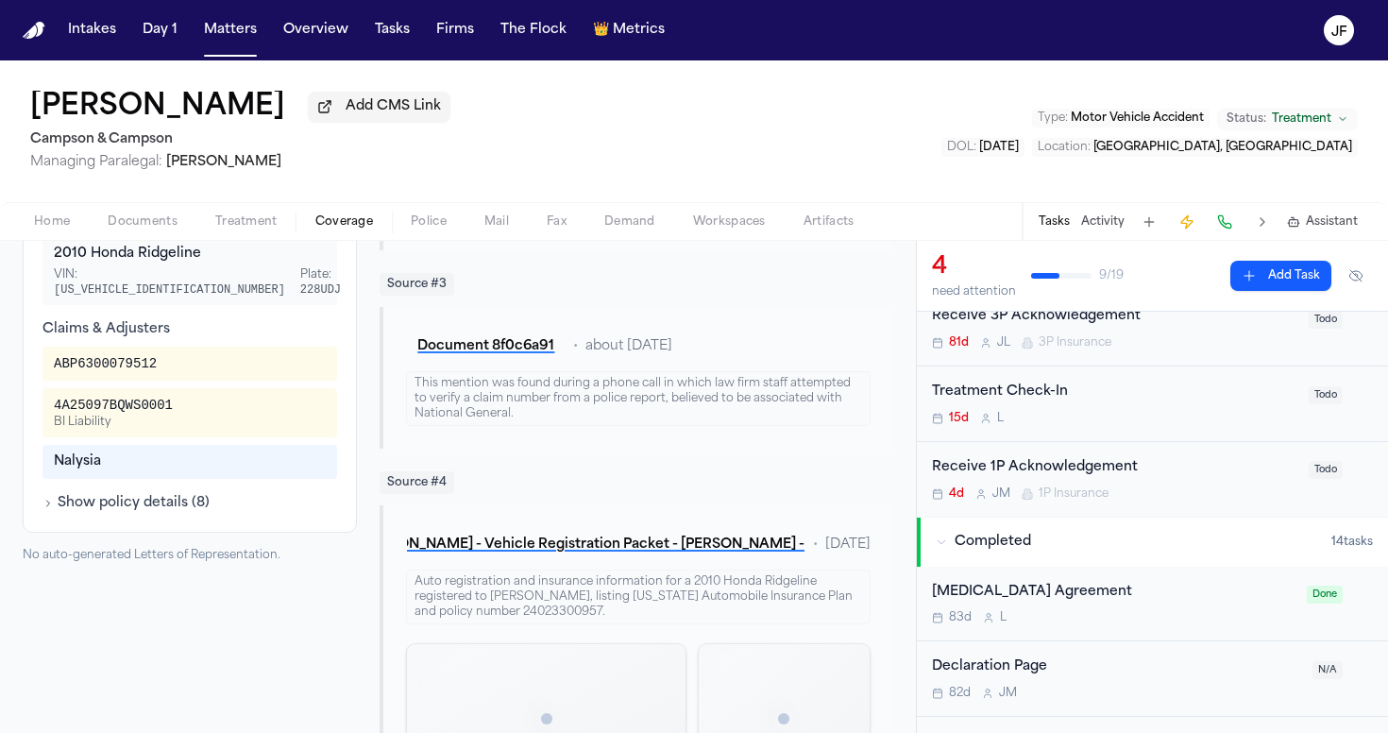
scroll to position [987, 0]
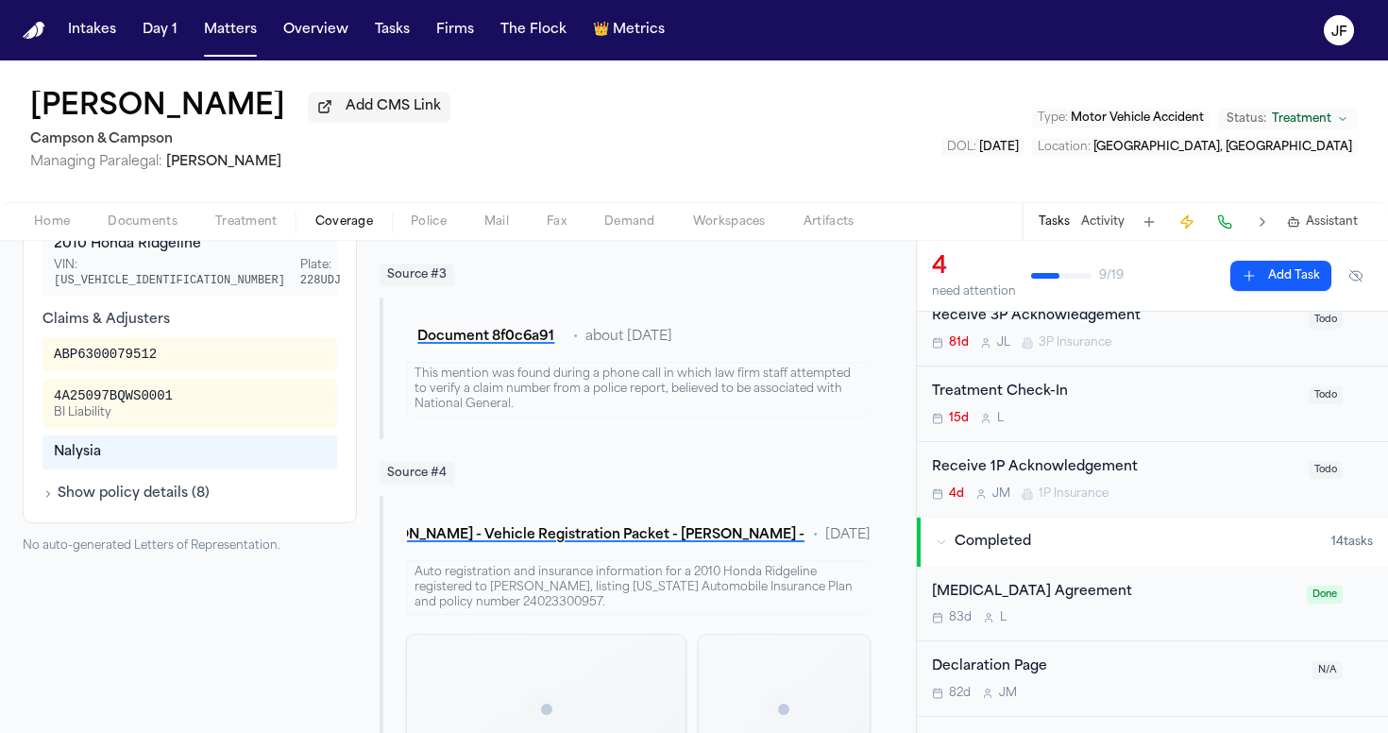
click at [158, 497] on button "Show policy details ( 8 )" at bounding box center [126, 494] width 167 height 19
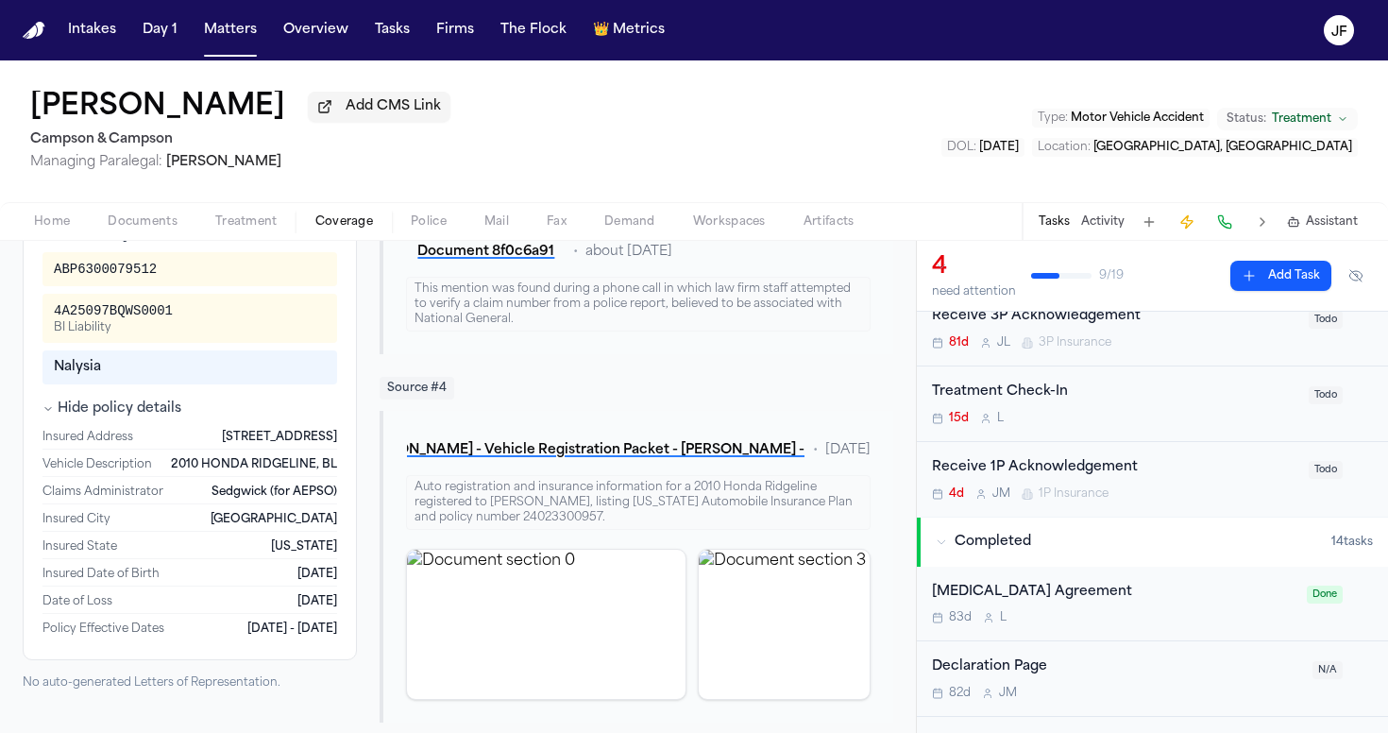
scroll to position [1125, 0]
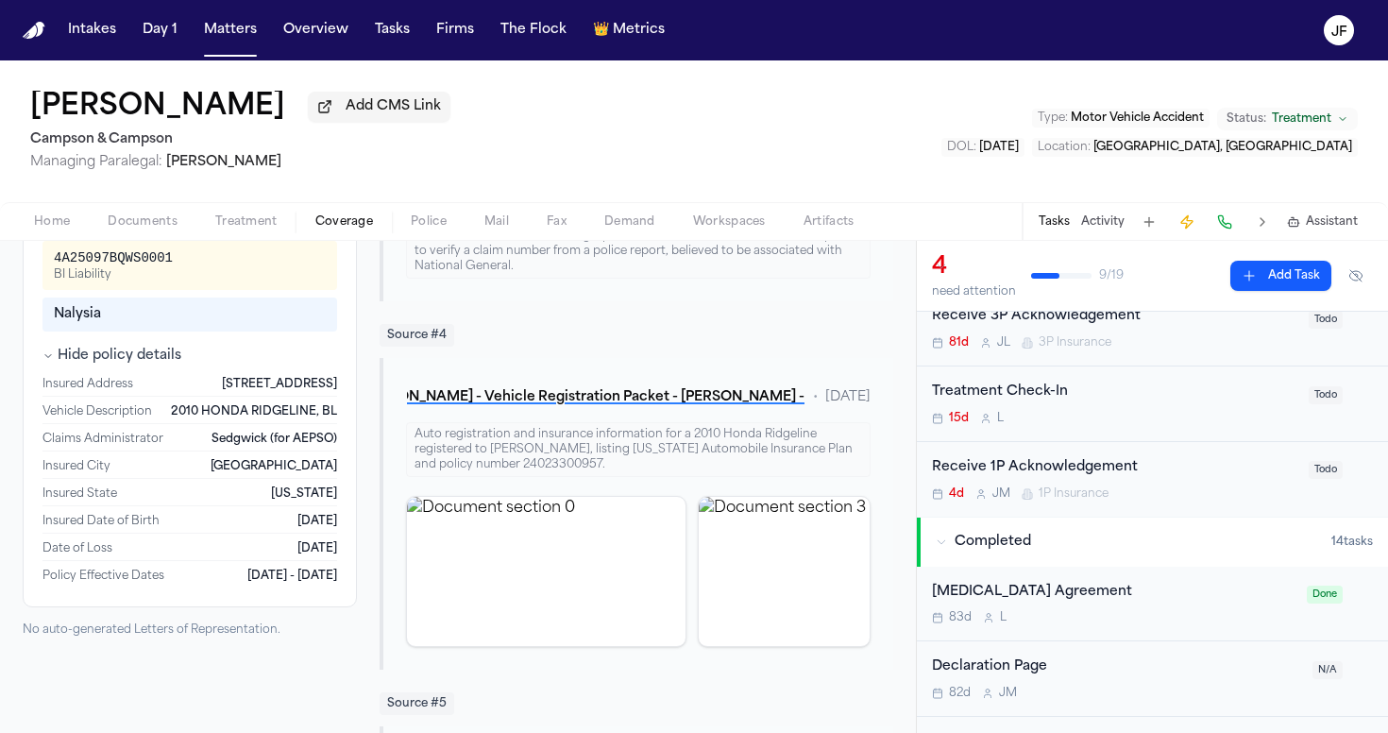
click at [135, 364] on button "Hide policy details" at bounding box center [112, 356] width 139 height 19
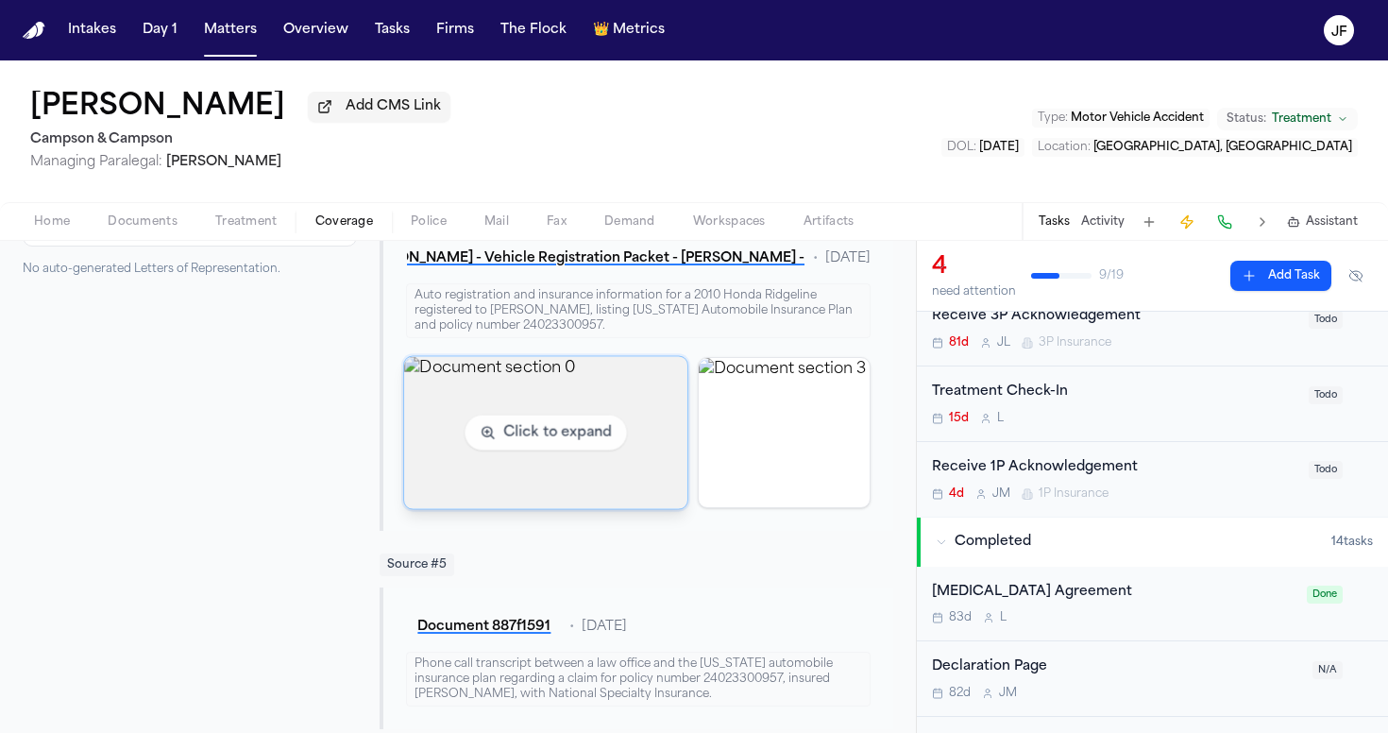
scroll to position [1285, 0]
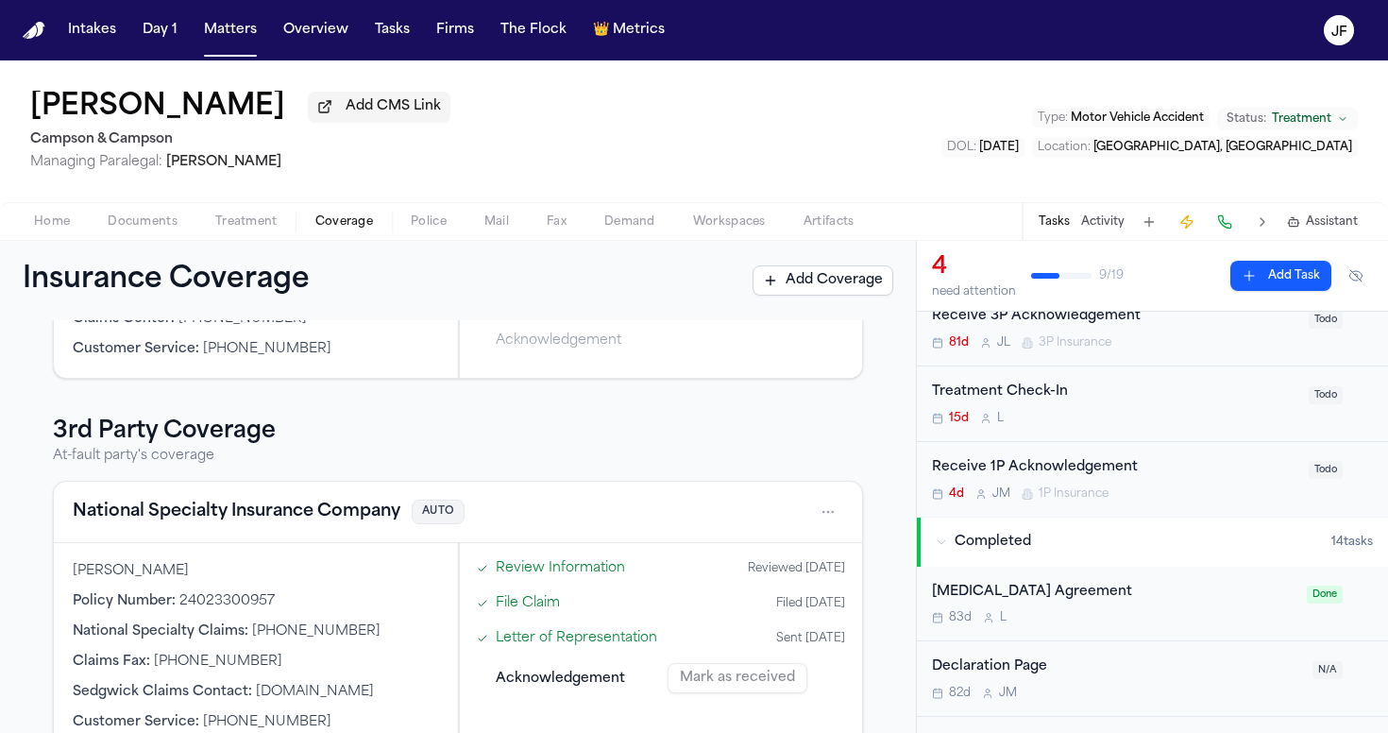
scroll to position [281, 0]
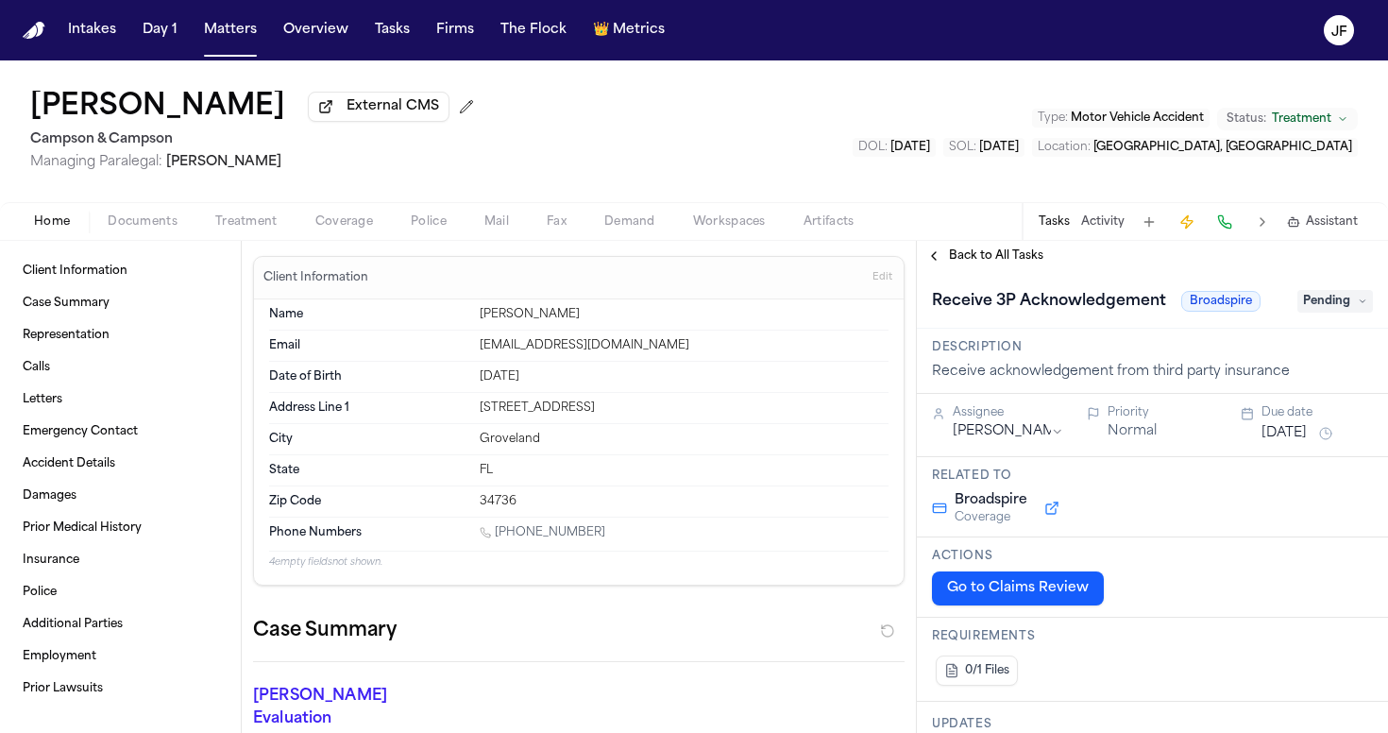
click at [166, 238] on div "Home Documents Treatment Coverage Police Mail Fax Demand Workspaces Artifacts T…" at bounding box center [694, 221] width 1388 height 38
click at [157, 230] on span "Documents" at bounding box center [143, 221] width 70 height 15
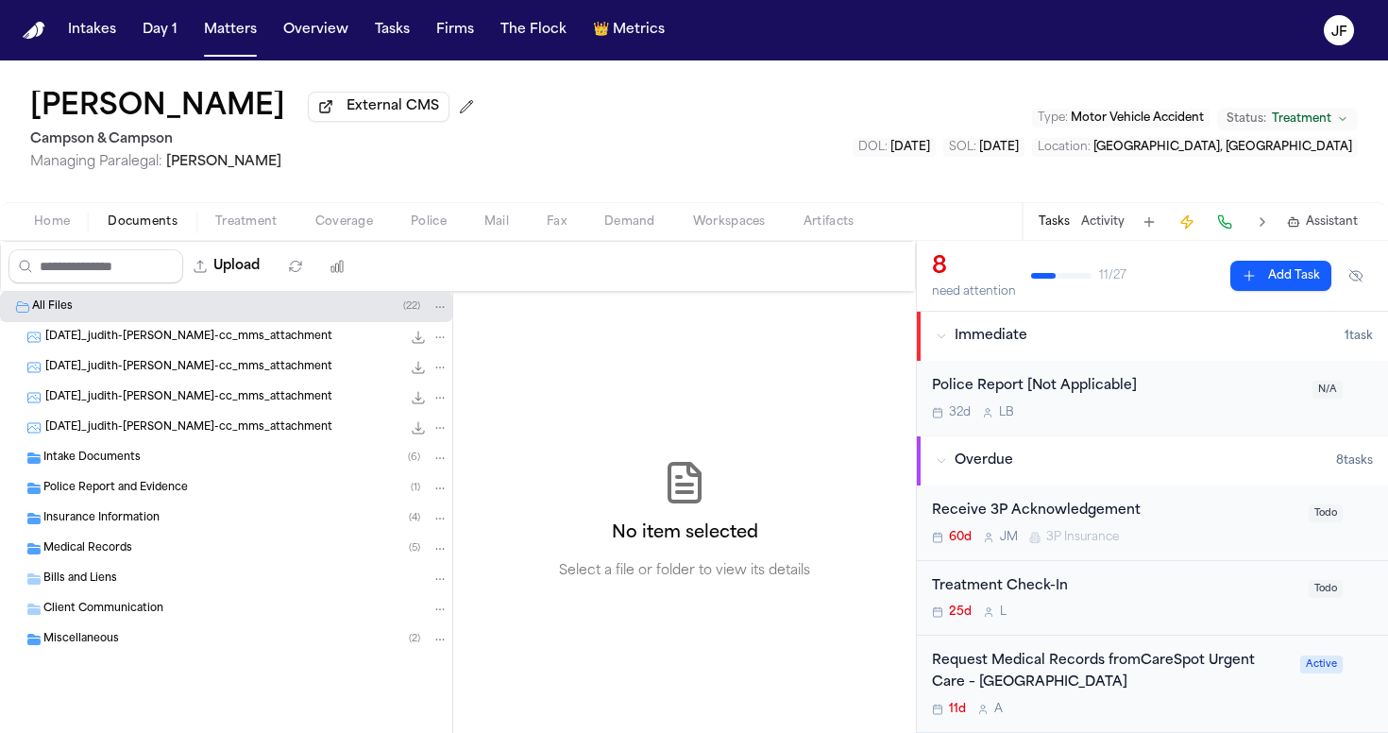
click at [116, 527] on span "Insurance Information" at bounding box center [101, 519] width 116 height 16
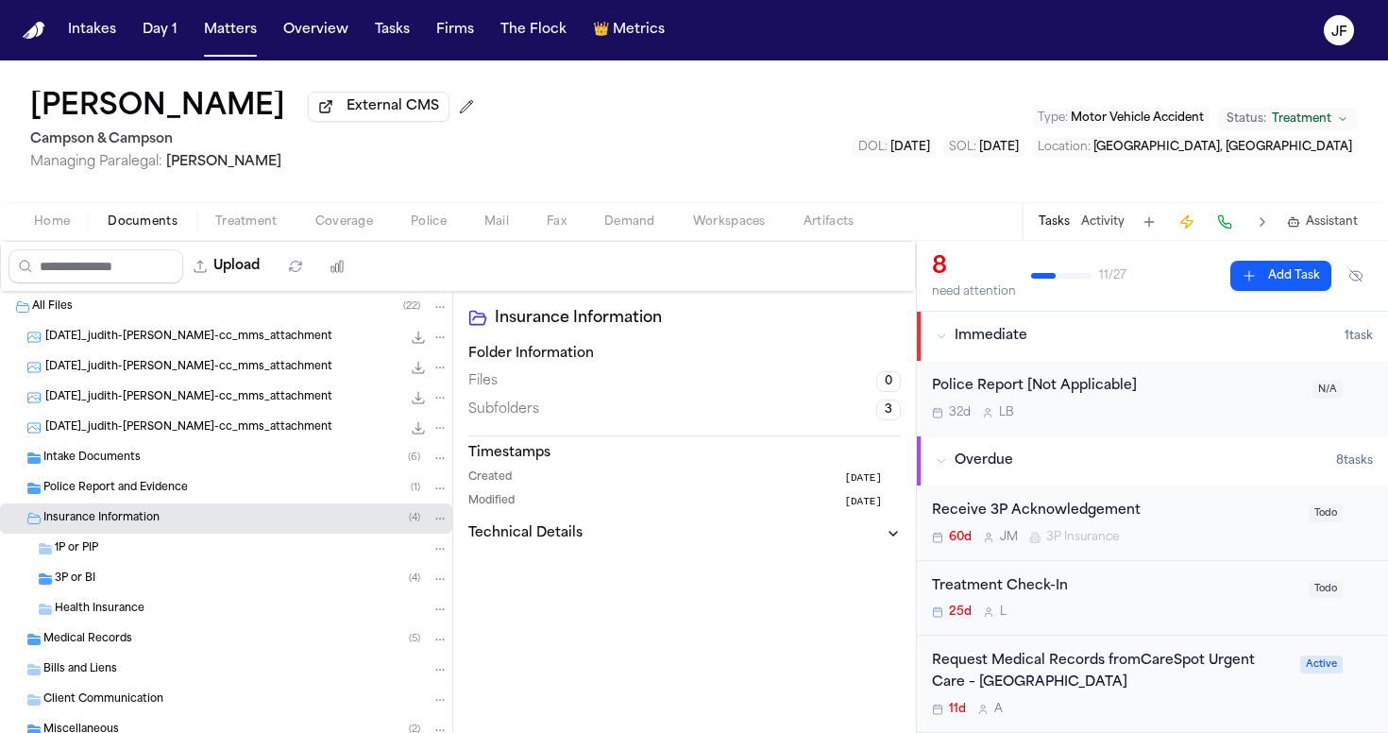
click at [107, 587] on div "3P or BI ( 4 )" at bounding box center [252, 578] width 394 height 17
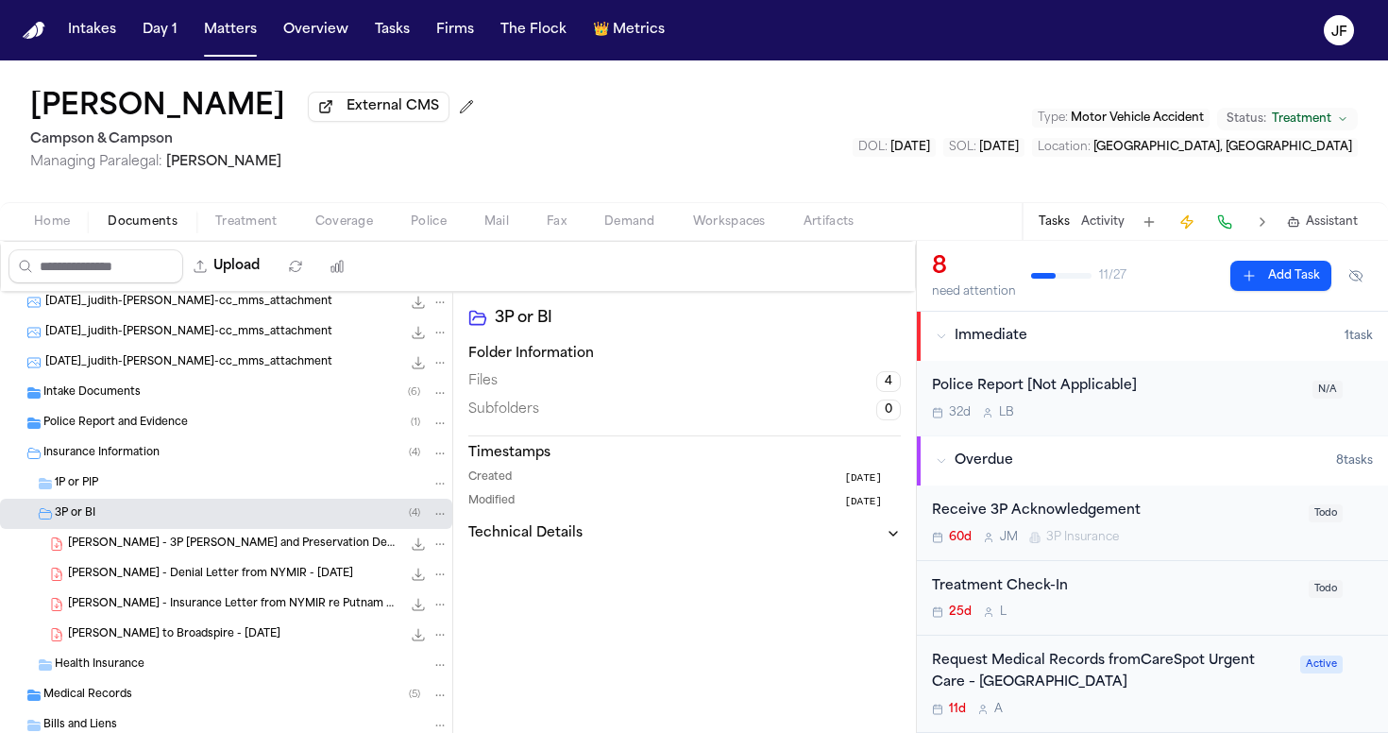
scroll to position [87, 0]
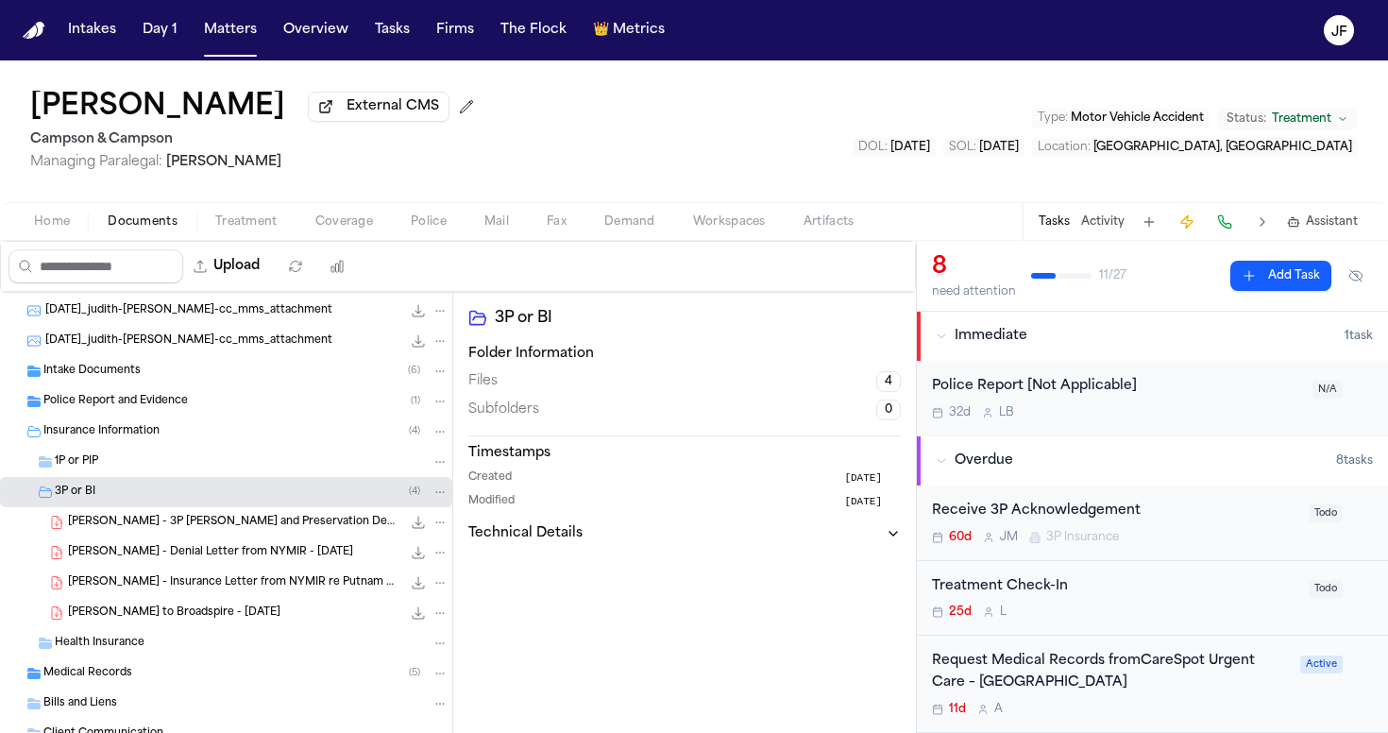
click at [161, 557] on span "[PERSON_NAME] - Denial Letter from NYMIR - [DATE]" at bounding box center [210, 553] width 285 height 16
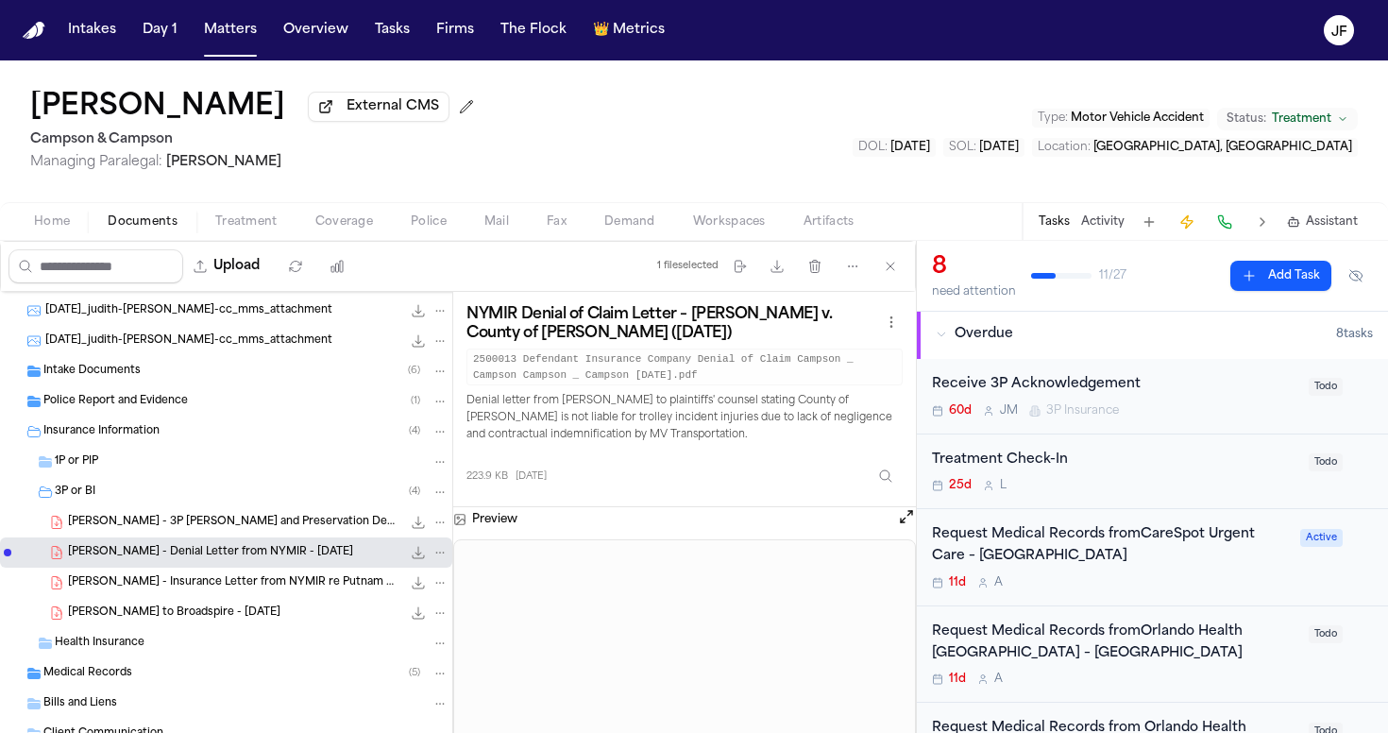
scroll to position [123, 0]
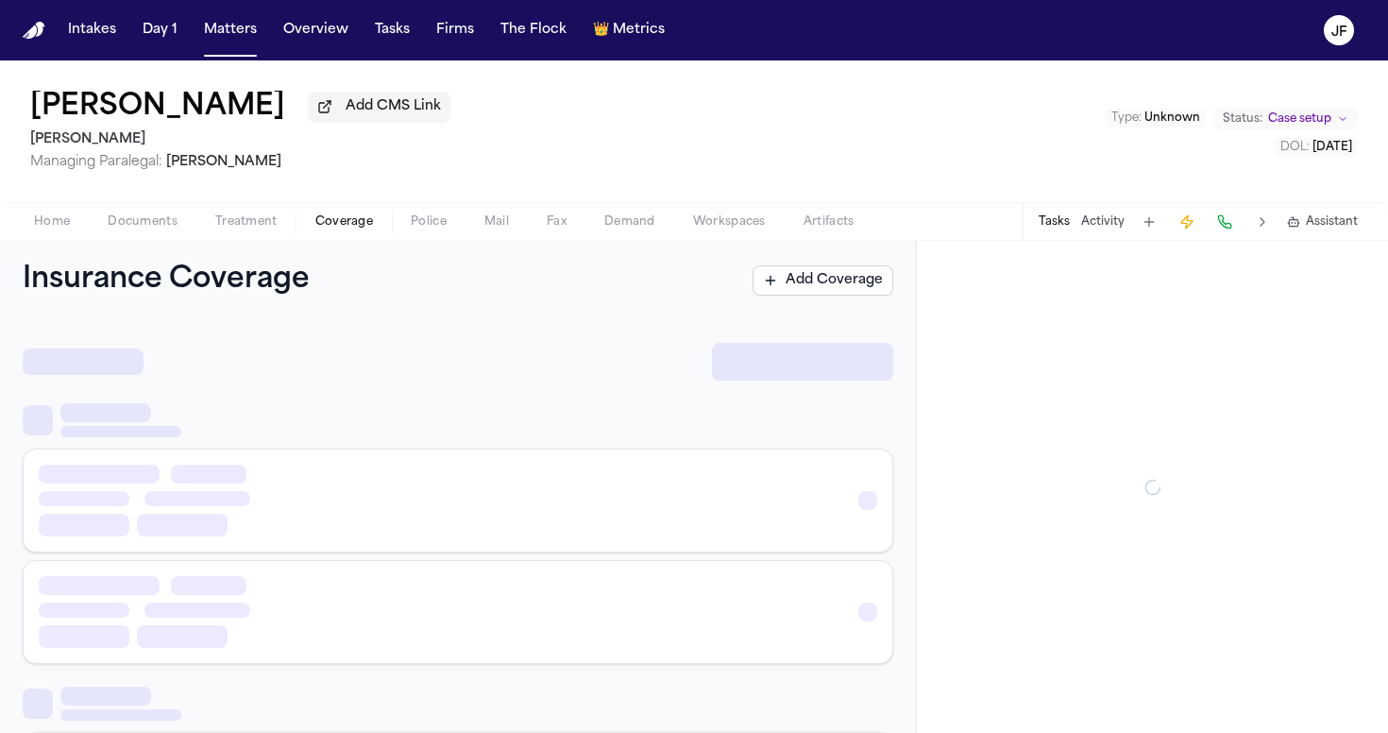
click at [350, 230] on span "Coverage" at bounding box center [344, 221] width 58 height 15
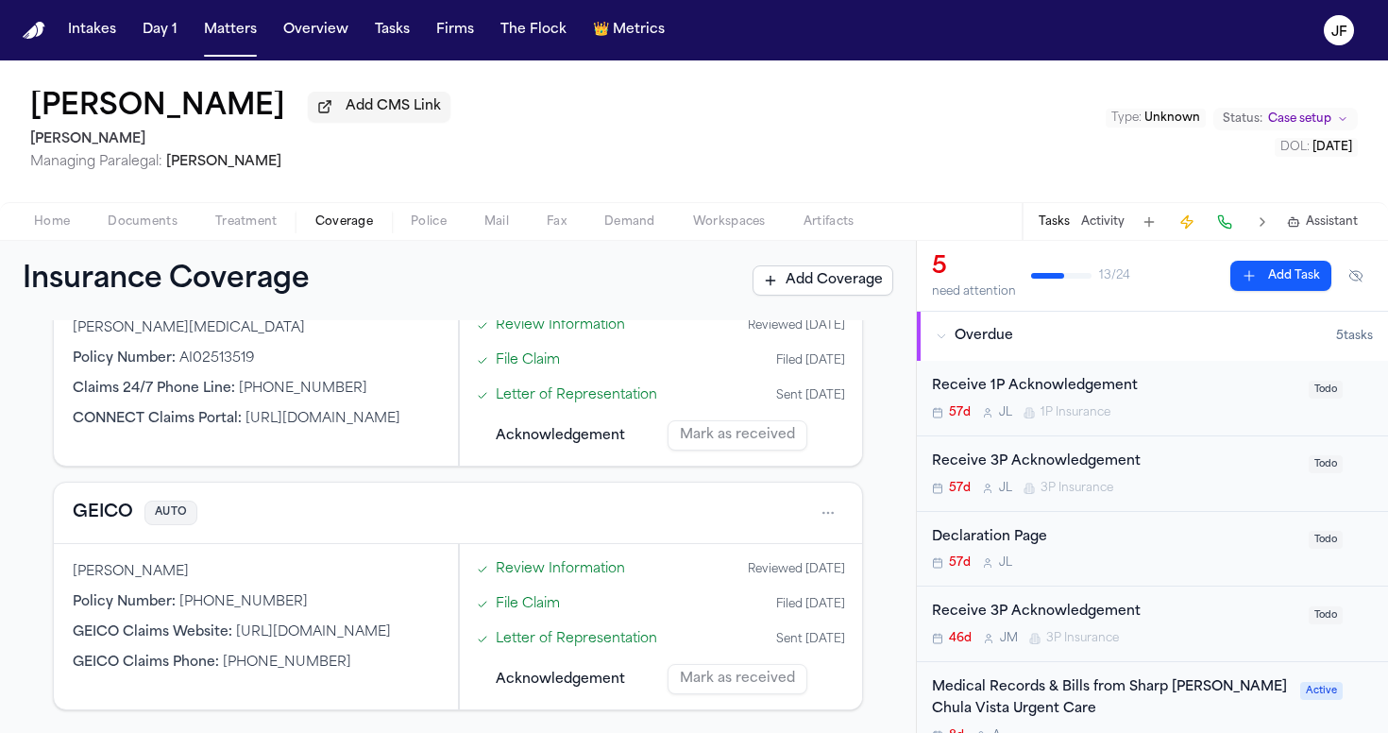
scroll to position [555, 0]
click at [146, 221] on span "Documents" at bounding box center [143, 221] width 70 height 15
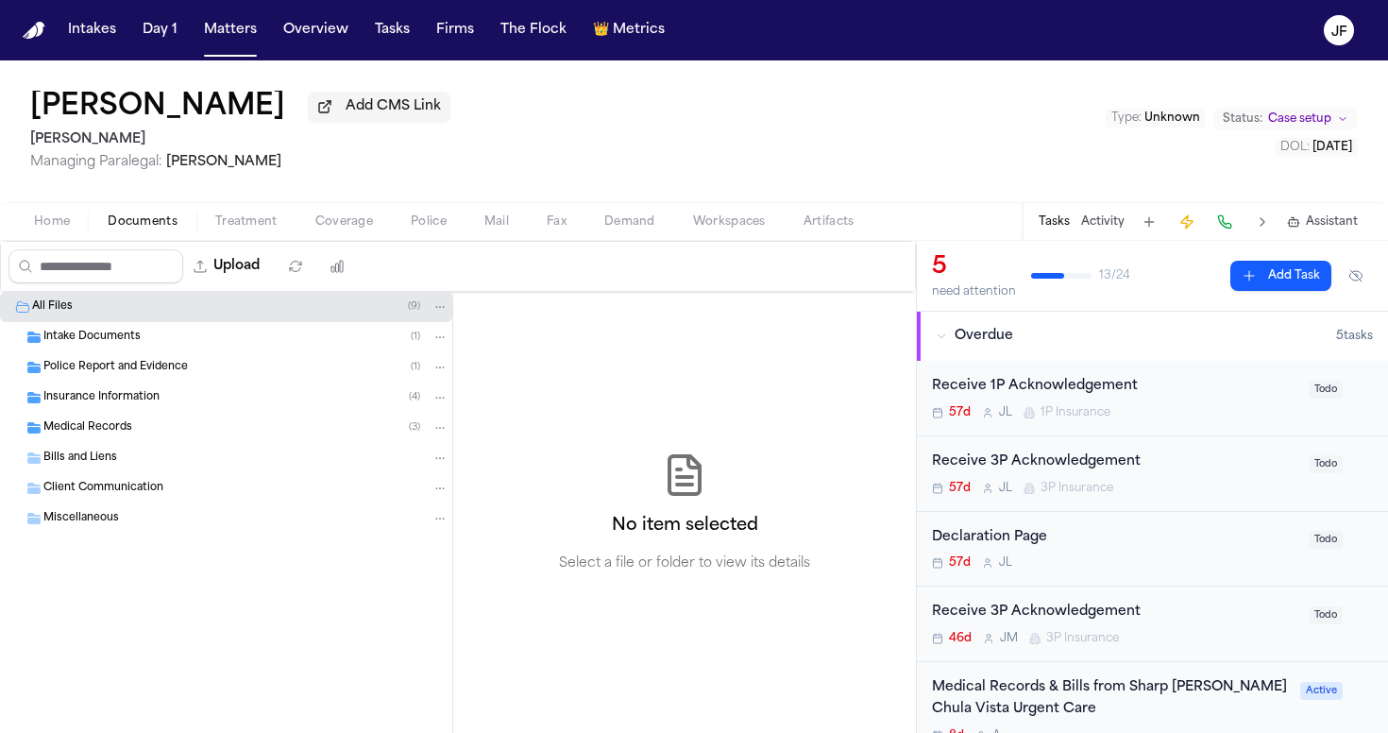
click at [87, 430] on span "Medical Records" at bounding box center [87, 428] width 89 height 16
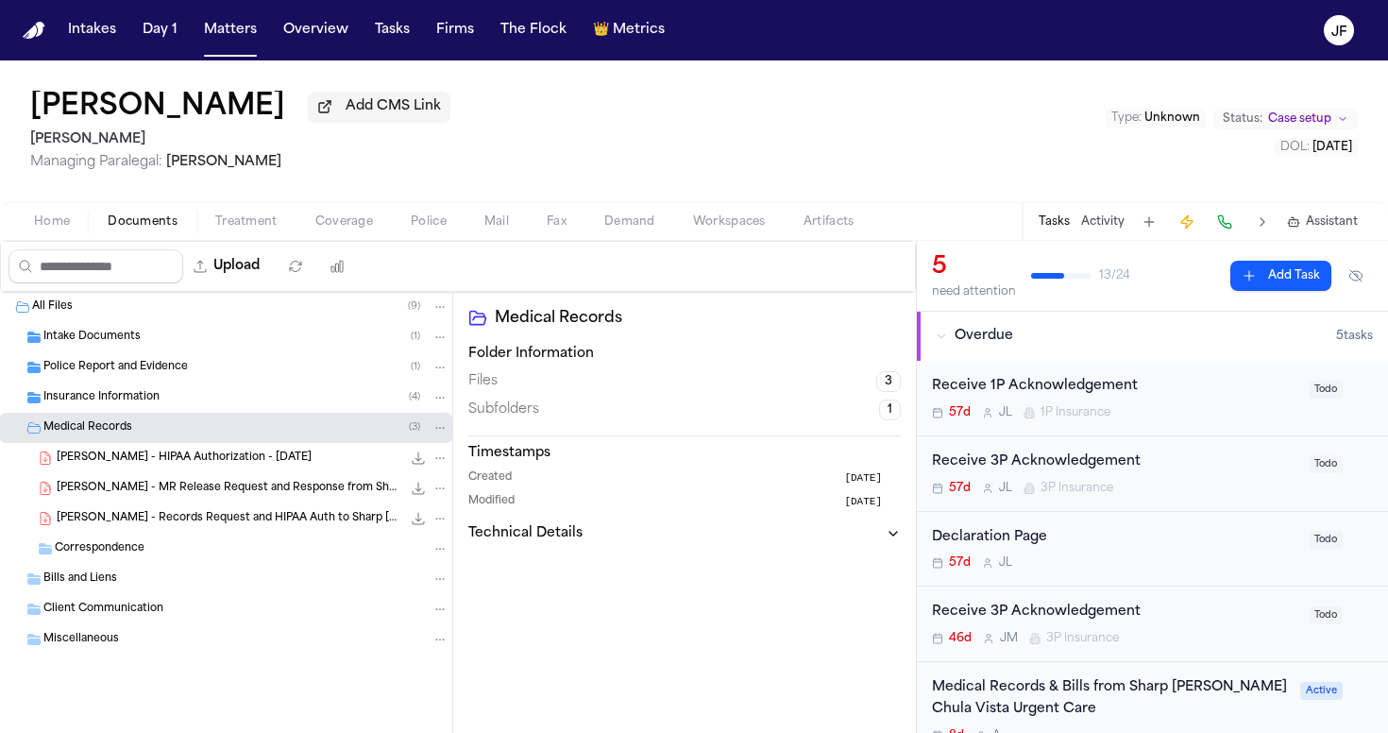
click at [94, 417] on div "Medical Records ( 3 )" at bounding box center [226, 428] width 452 height 30
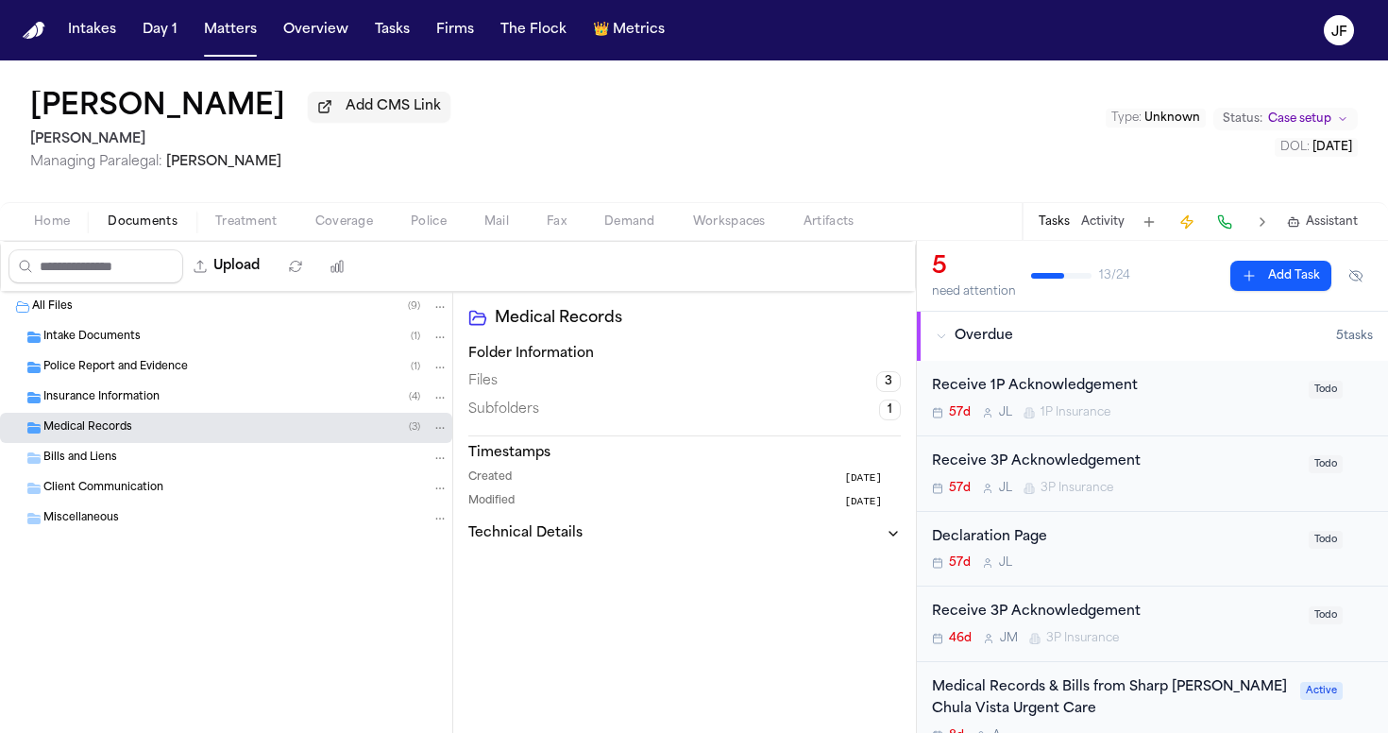
click at [101, 410] on div "Insurance Information ( 4 )" at bounding box center [226, 398] width 452 height 30
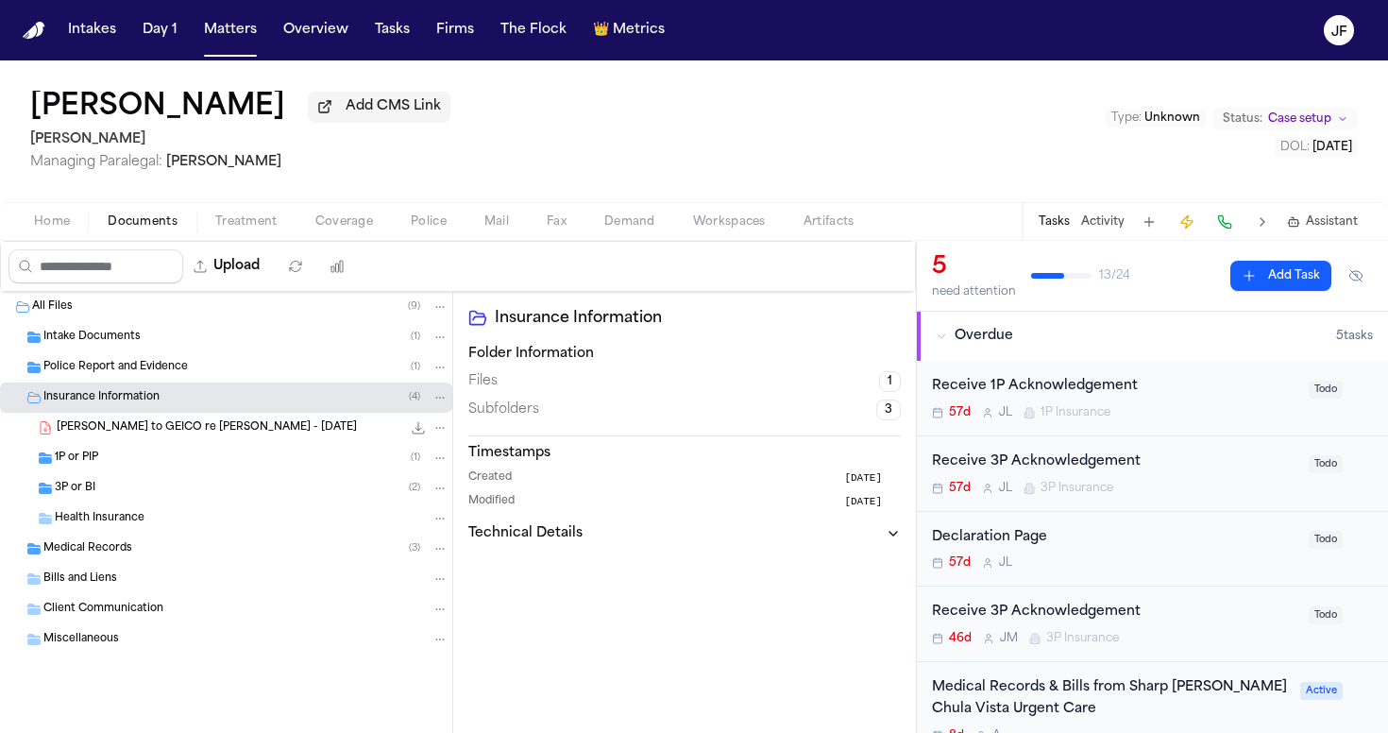
click at [91, 502] on div "3P or BI ( 2 )" at bounding box center [226, 488] width 452 height 30
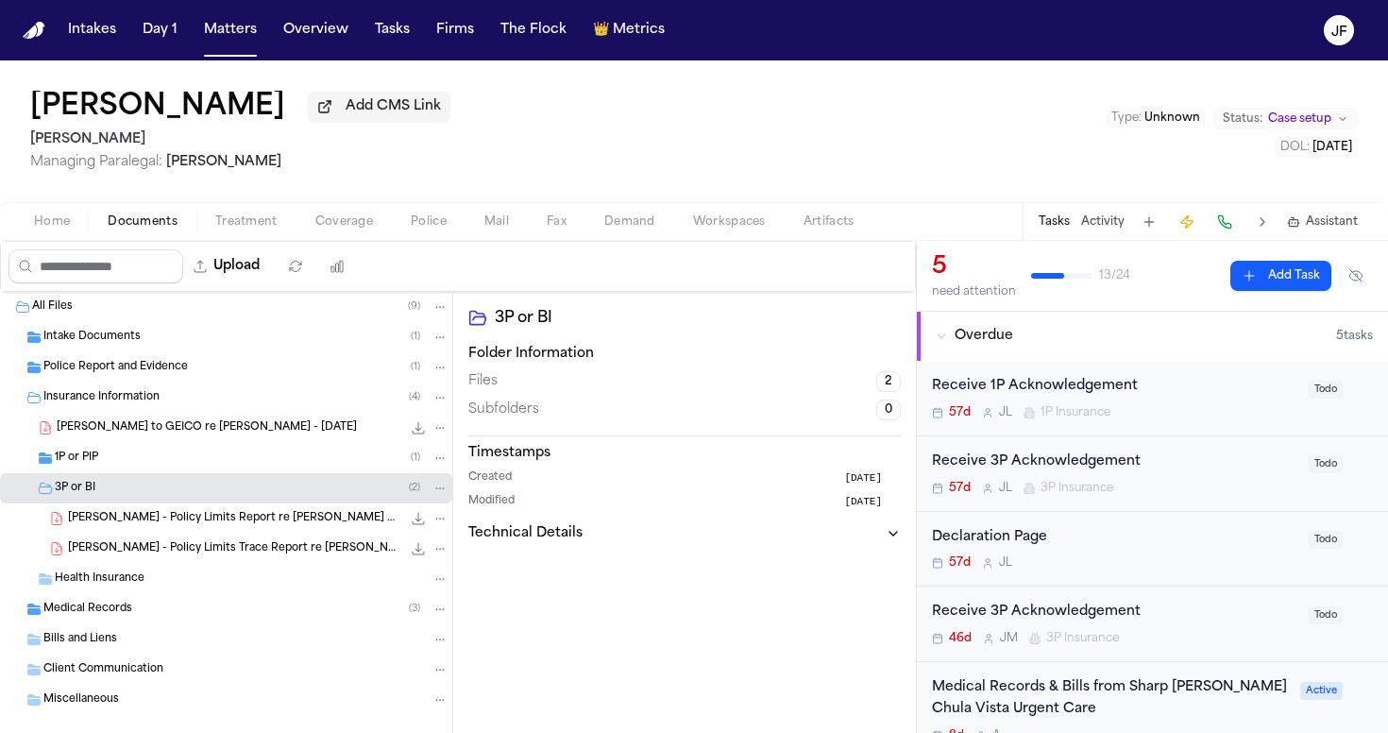
click at [114, 467] on div "1P or PIP ( 1 )" at bounding box center [252, 458] width 394 height 17
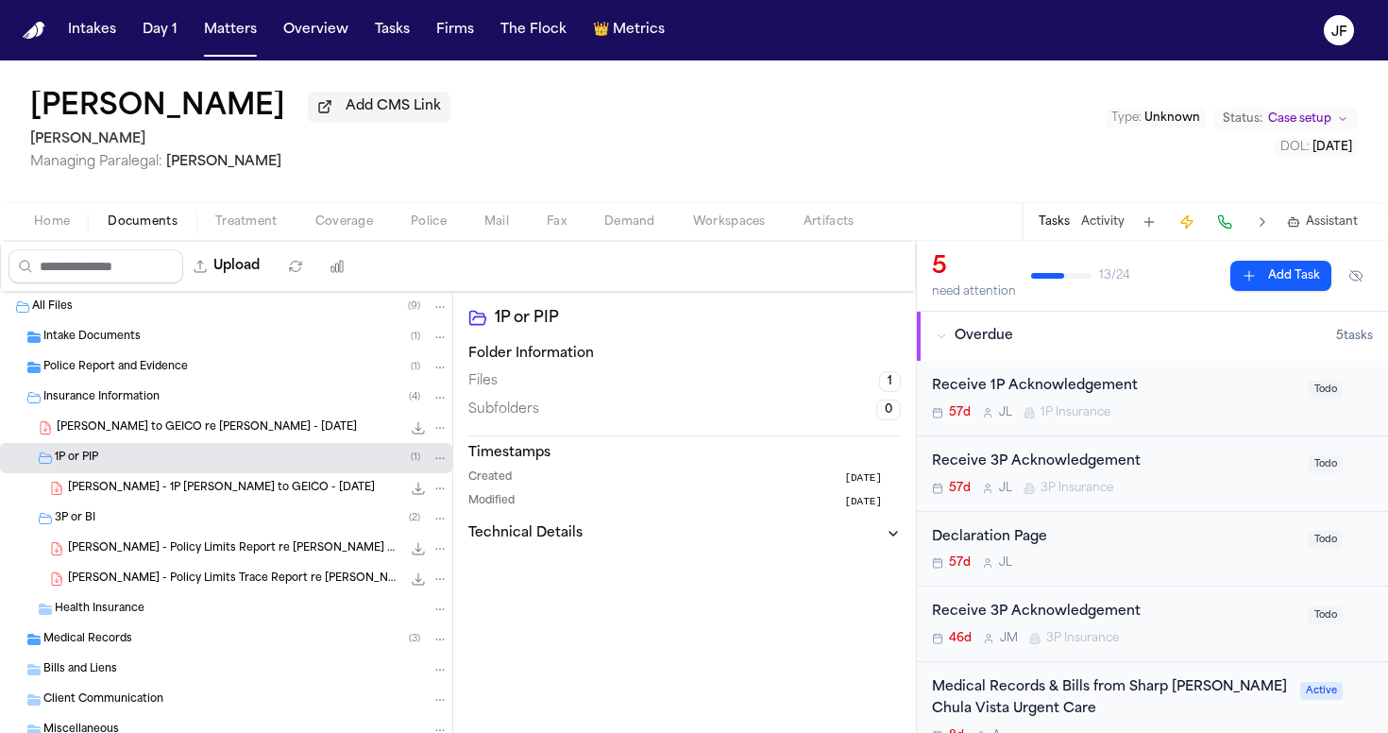
click at [173, 496] on span "R. Hastings - 1P LOR to GEICO - 7.21.25" at bounding box center [221, 489] width 307 height 16
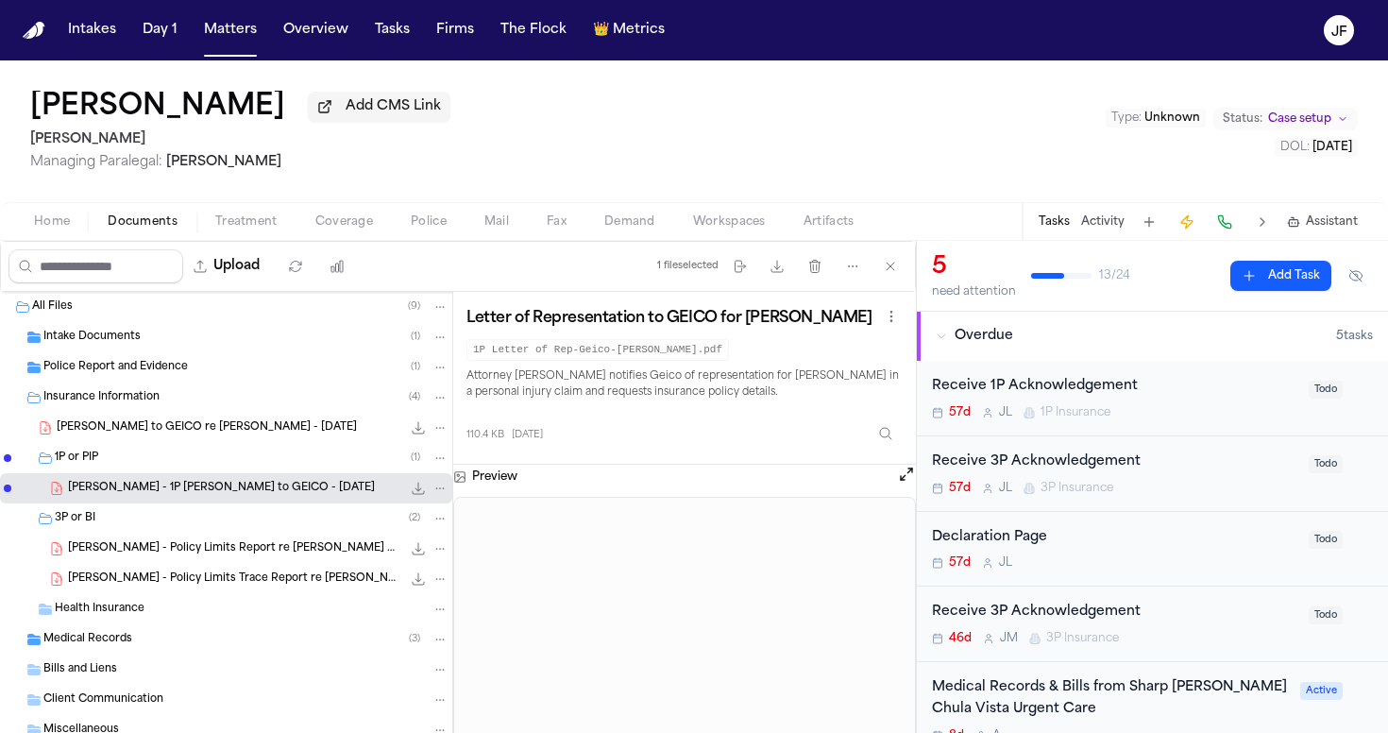
click at [157, 586] on span "R. Hastings - Policy Limits Trace Report re Leslie K Monroy GEICO - 8.12.25" at bounding box center [234, 579] width 333 height 16
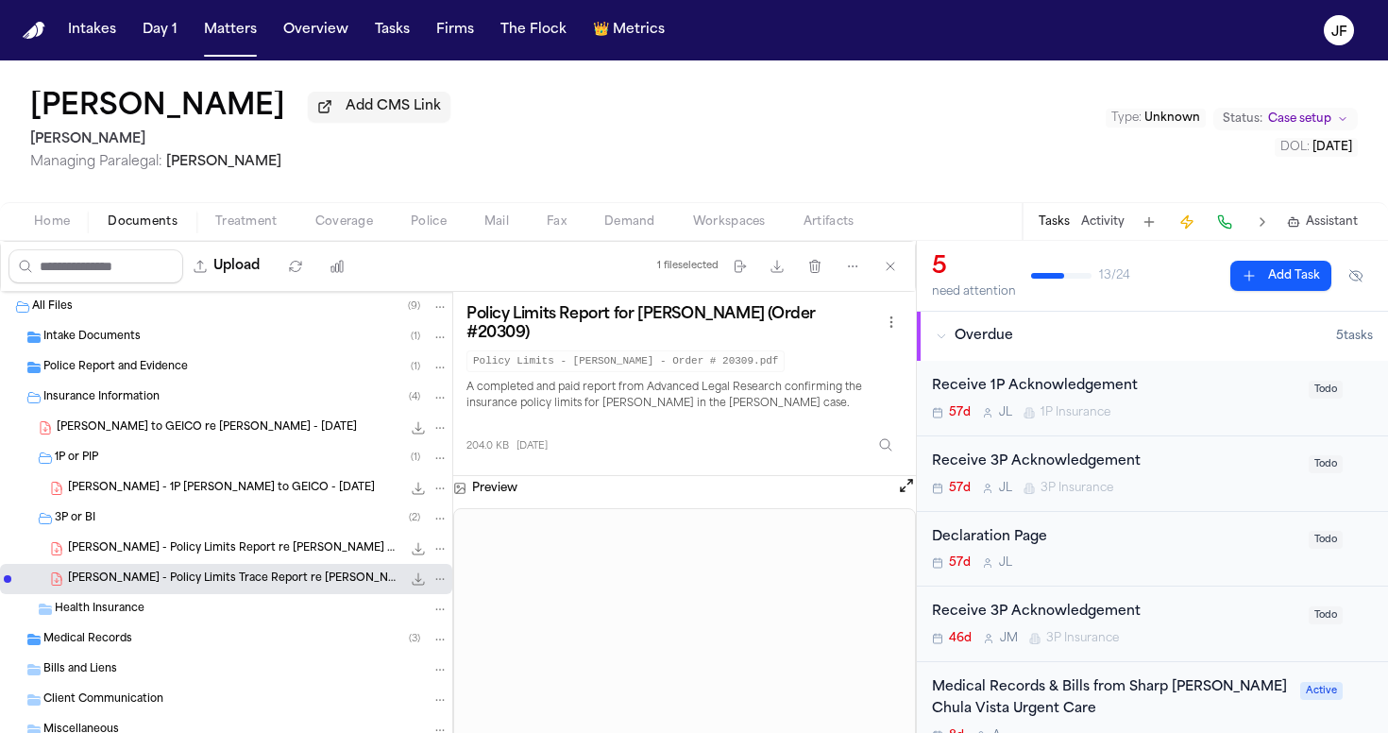
click at [184, 556] on span "R. Hastings - Policy Limits Report re Leslie K Monroy GEICO - 8.12.25" at bounding box center [234, 549] width 333 height 16
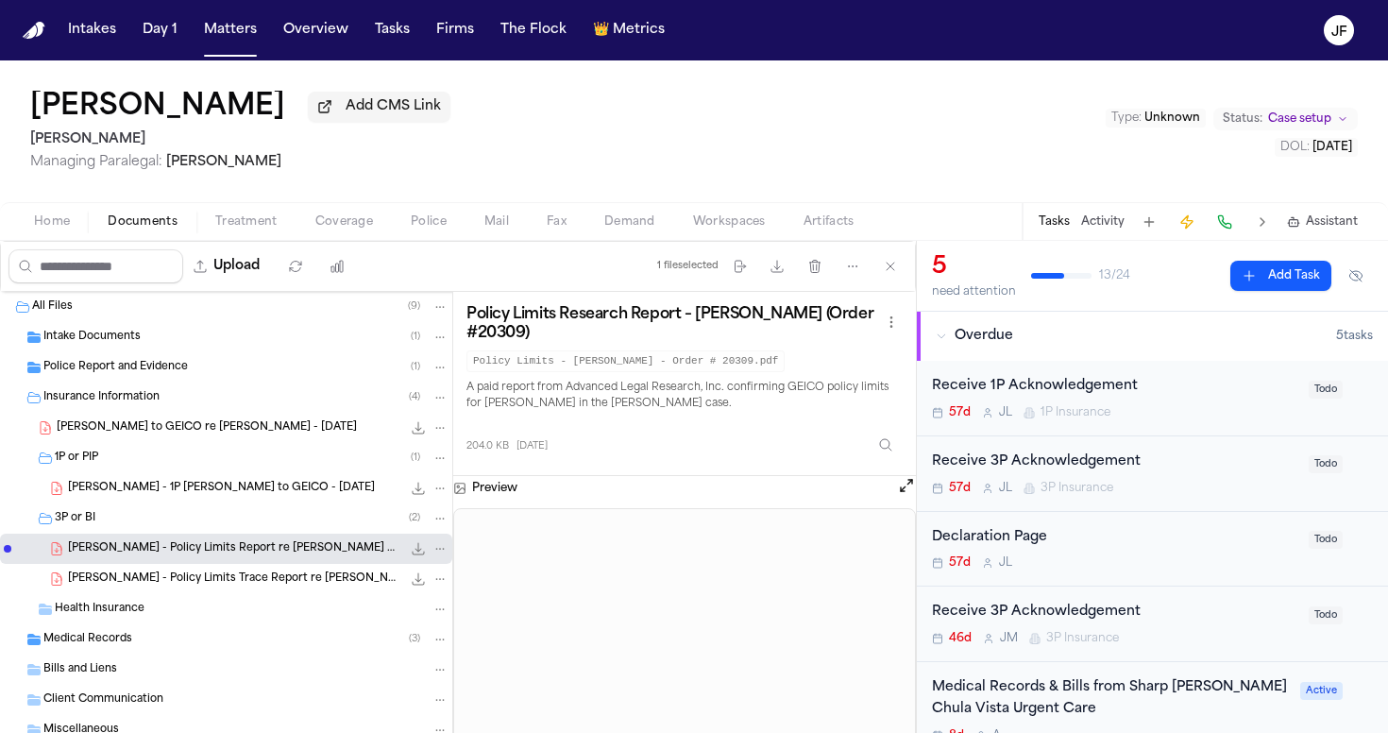
click at [249, 581] on span "R. Hastings - Policy Limits Trace Report re Leslie K Monroy GEICO - 8.12.25" at bounding box center [234, 579] width 333 height 16
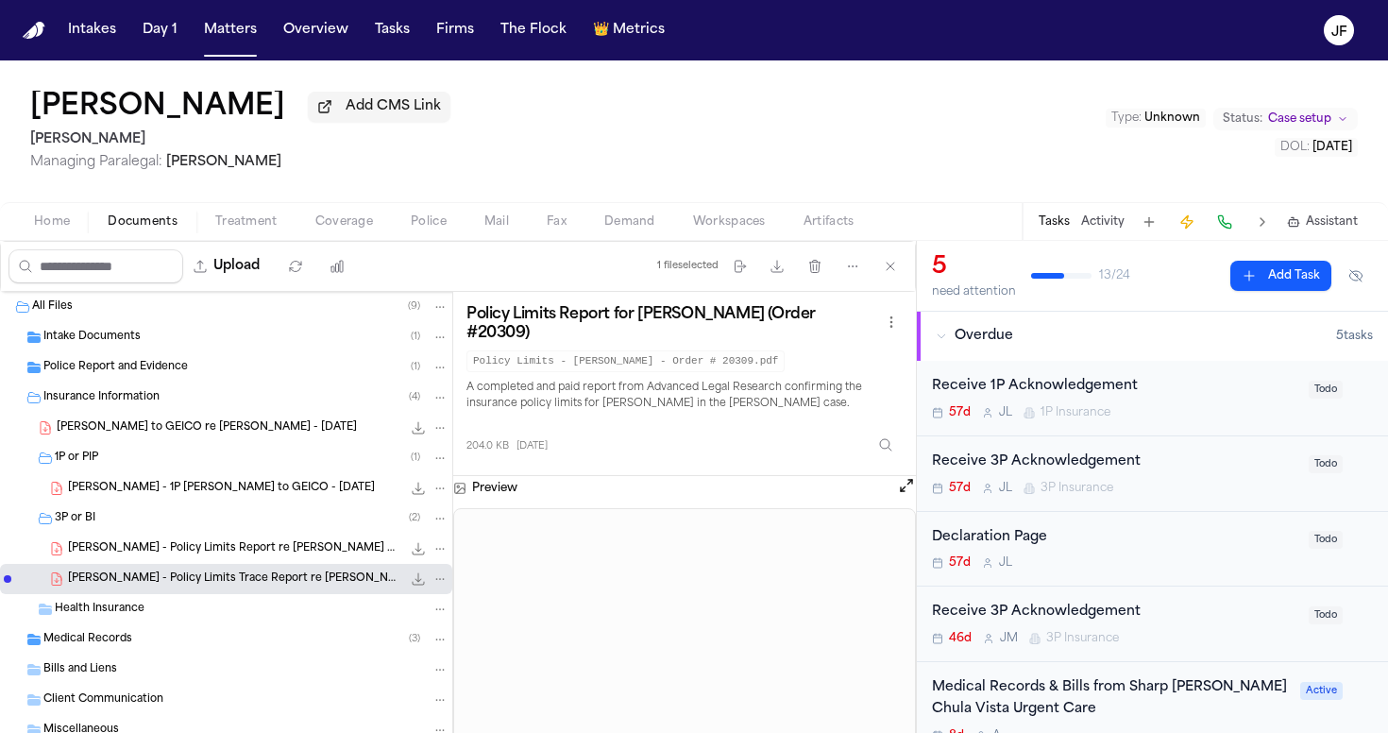
click at [232, 550] on span "R. Hastings - Policy Limits Report re Leslie K Monroy GEICO - 8.12.25" at bounding box center [234, 549] width 333 height 16
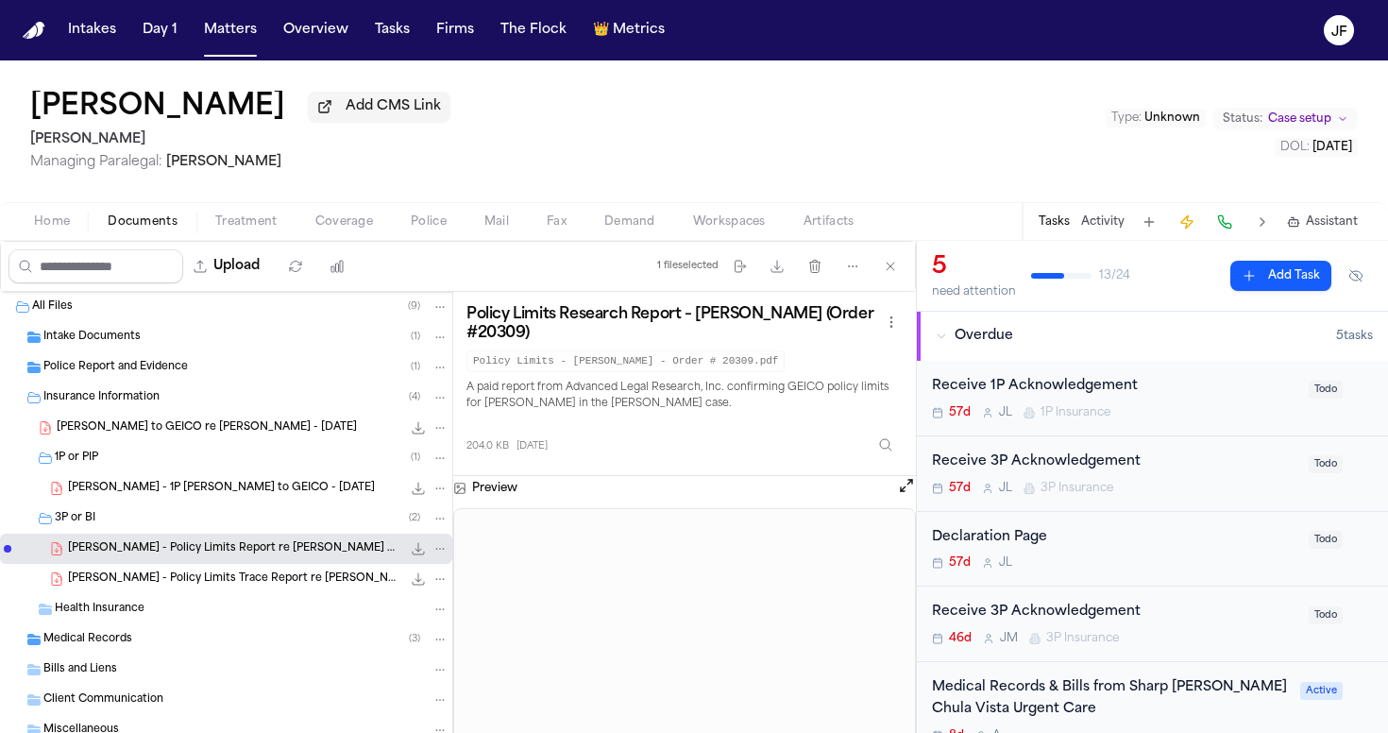
click at [283, 430] on span "R. Hastings - LOR to GEICO re Leslie Karina Monroy - 7.21.25" at bounding box center [207, 428] width 300 height 16
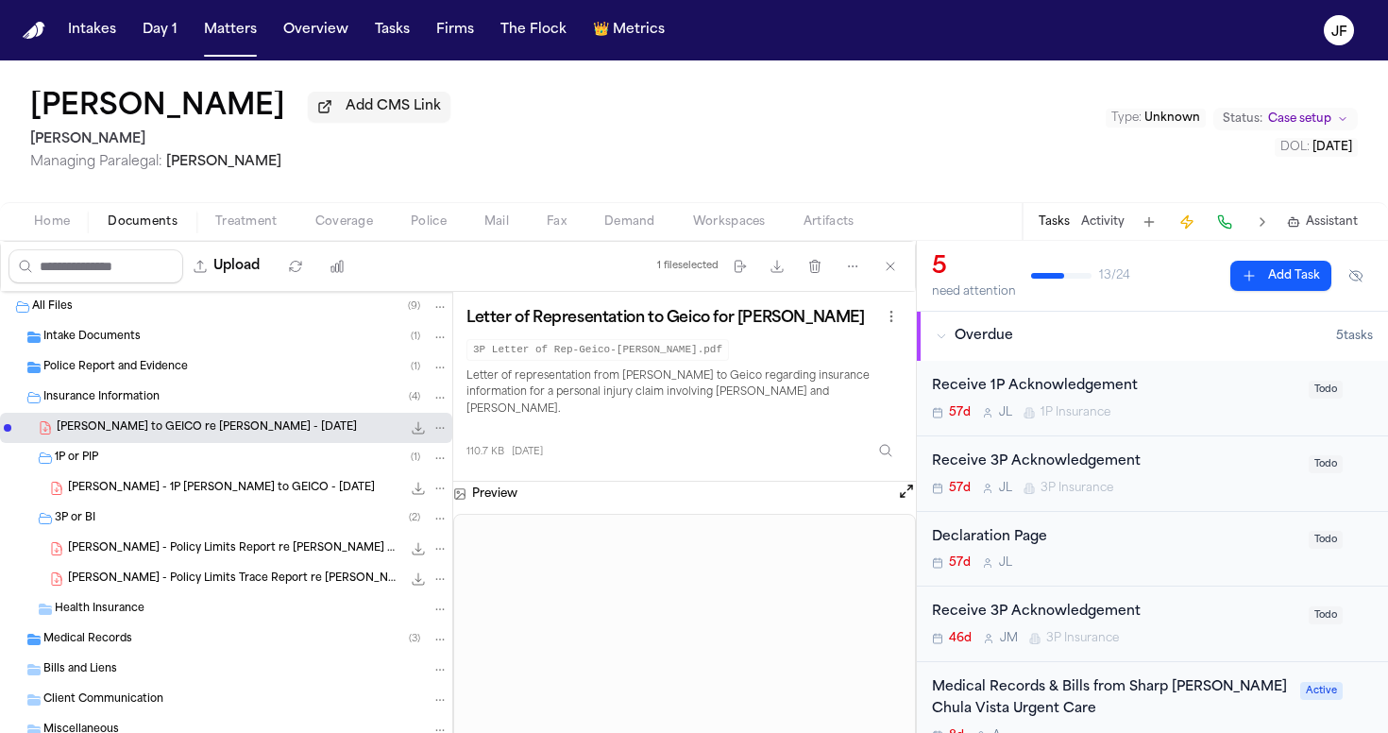
click at [436, 429] on icon "File: R. Hastings - LOR to GEICO re Leslie Karina Monroy - 7.21.25" at bounding box center [440, 428] width 9 height 2
click at [419, 512] on button "Move" at bounding box center [426, 502] width 129 height 34
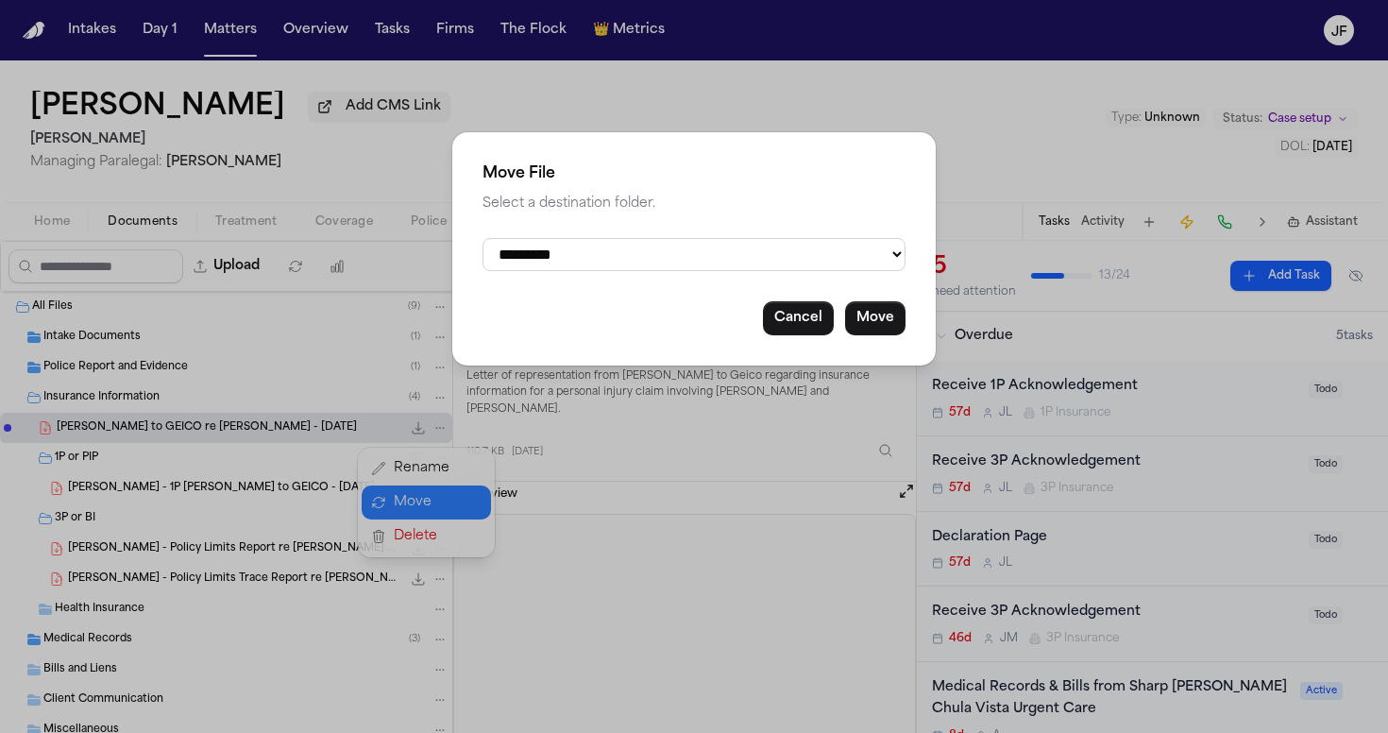
select select "**********"
click at [891, 322] on button "Move" at bounding box center [875, 318] width 60 height 34
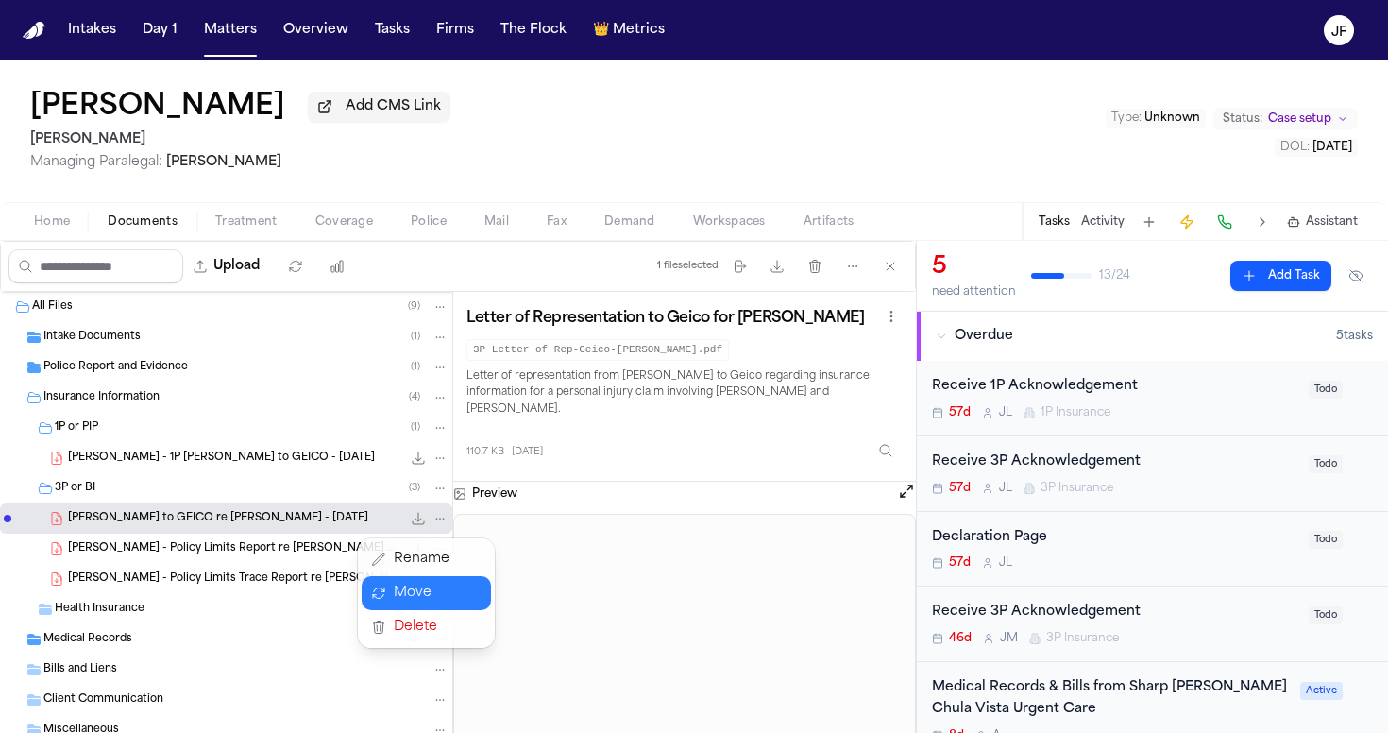
click at [318, 230] on div "Robert Hastings Add CMS Link Albert Le Managing Paralegal: Michelle Landazabal …" at bounding box center [694, 396] width 1388 height 672
click at [332, 226] on span "Coverage" at bounding box center [344, 221] width 58 height 15
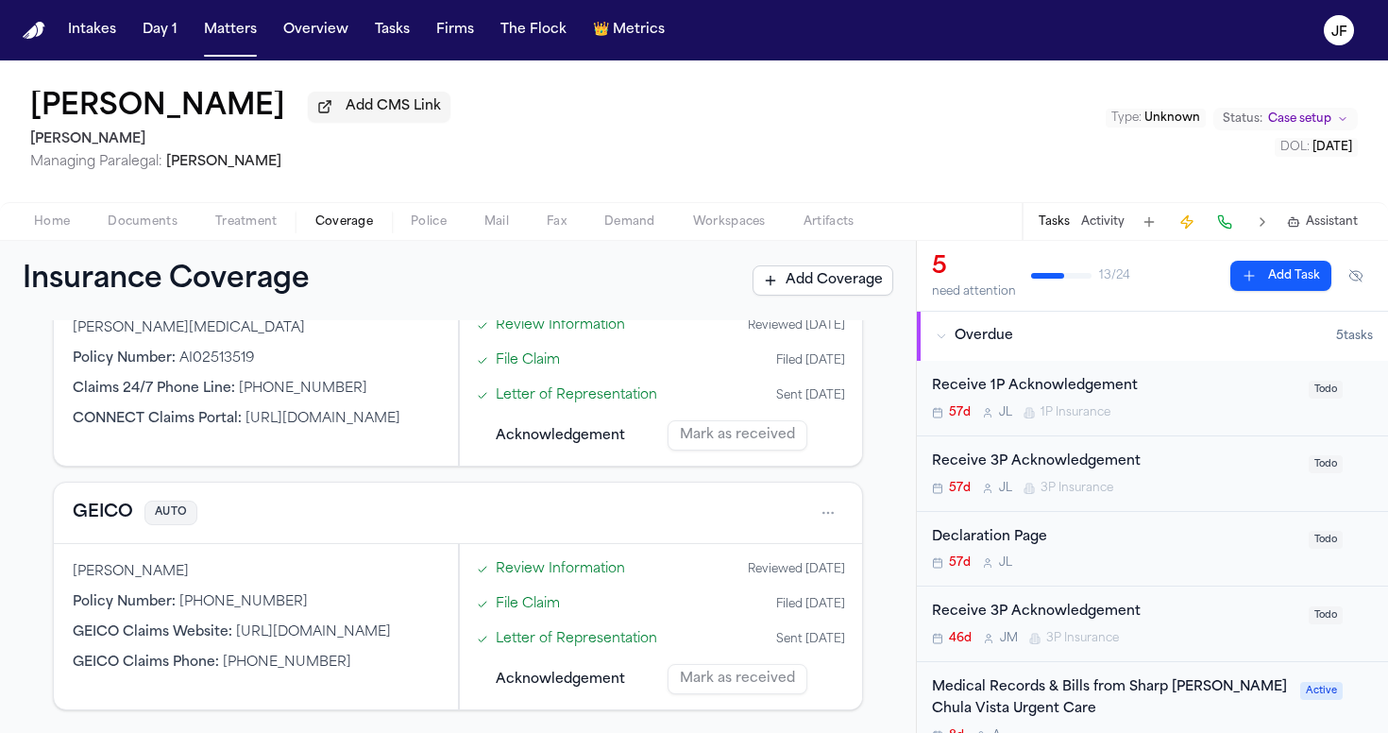
scroll to position [555, 0]
click at [112, 519] on button "GEICO" at bounding box center [103, 513] width 60 height 26
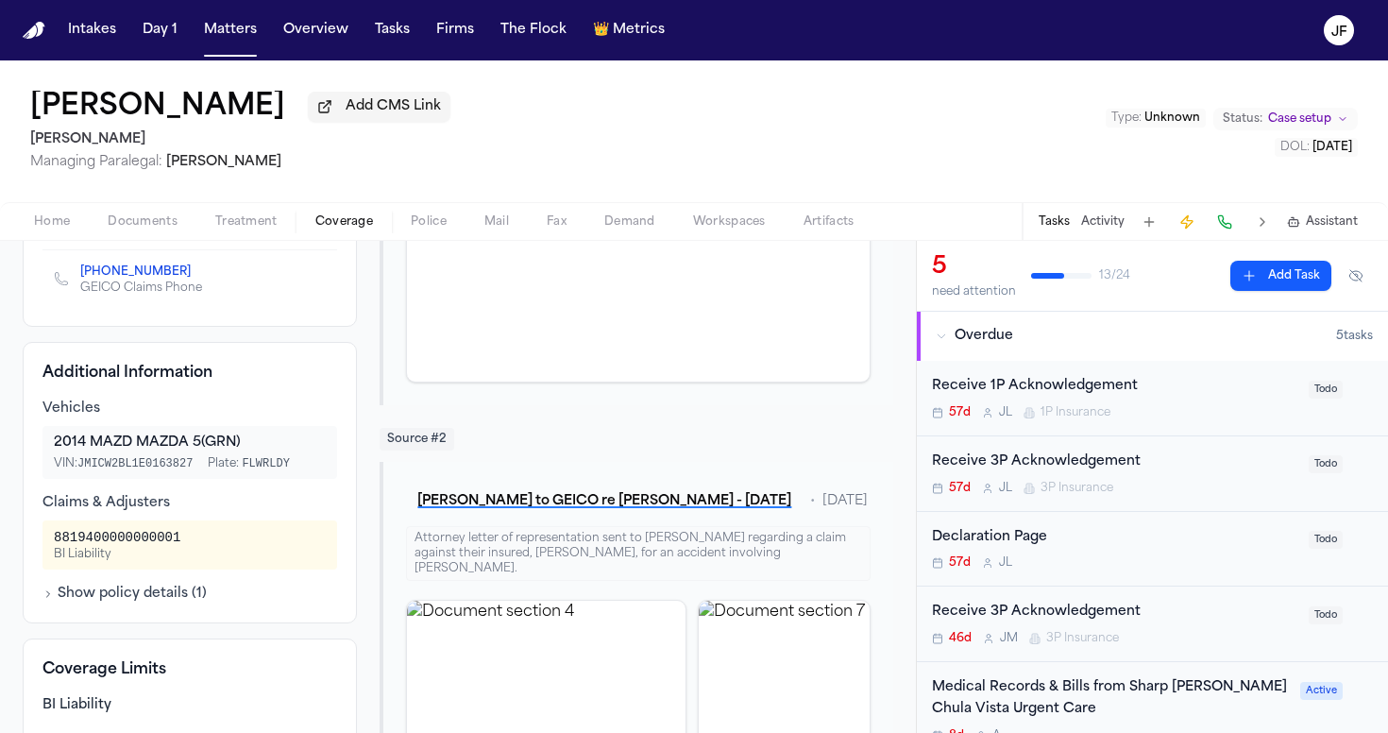
scroll to position [394, 0]
drag, startPoint x: 204, startPoint y: 561, endPoint x: 42, endPoint y: 557, distance: 162.5
click at [42, 557] on div "Additional Information Vehicles 2014 MAZD MAZDA 5 (GRN) VIN: JMICW2BL1E0163827 …" at bounding box center [190, 482] width 334 height 281
copy div "8819400000000001"
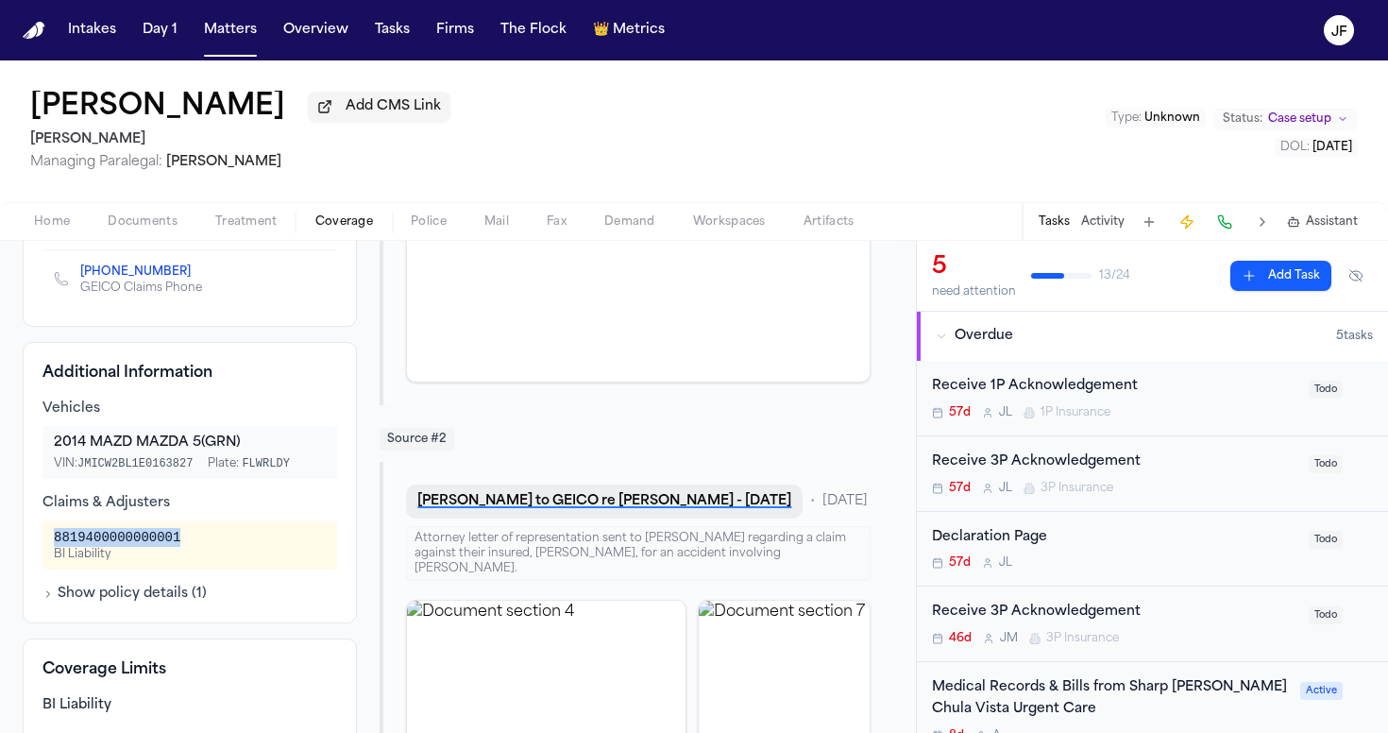
click at [548, 519] on button "R. Hastings - LOR to GEICO re Leslie Karina Monroy - 7.21.25" at bounding box center [604, 502] width 397 height 34
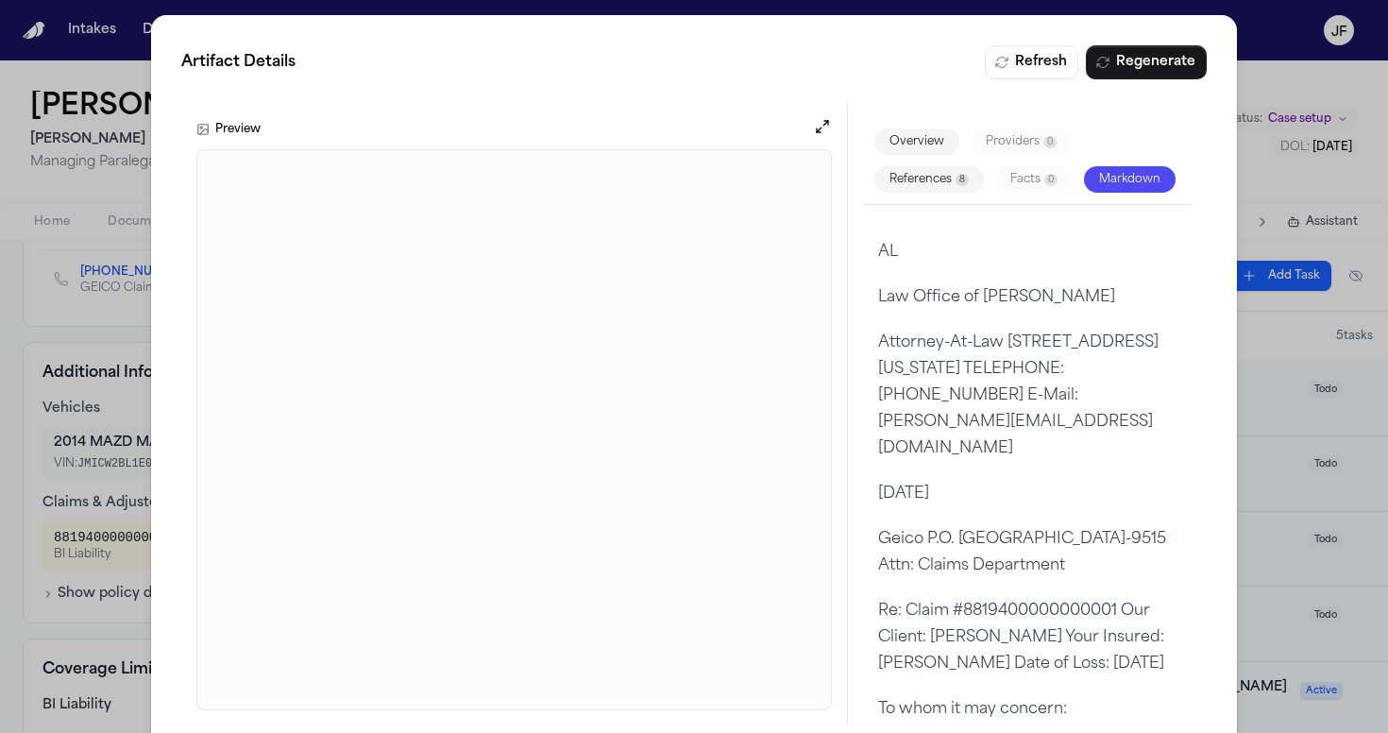
click at [1226, 152] on div "Artifact Details Refresh Regenerate Preview Overview Providers 0 References 8 F…" at bounding box center [694, 385] width 1388 height 771
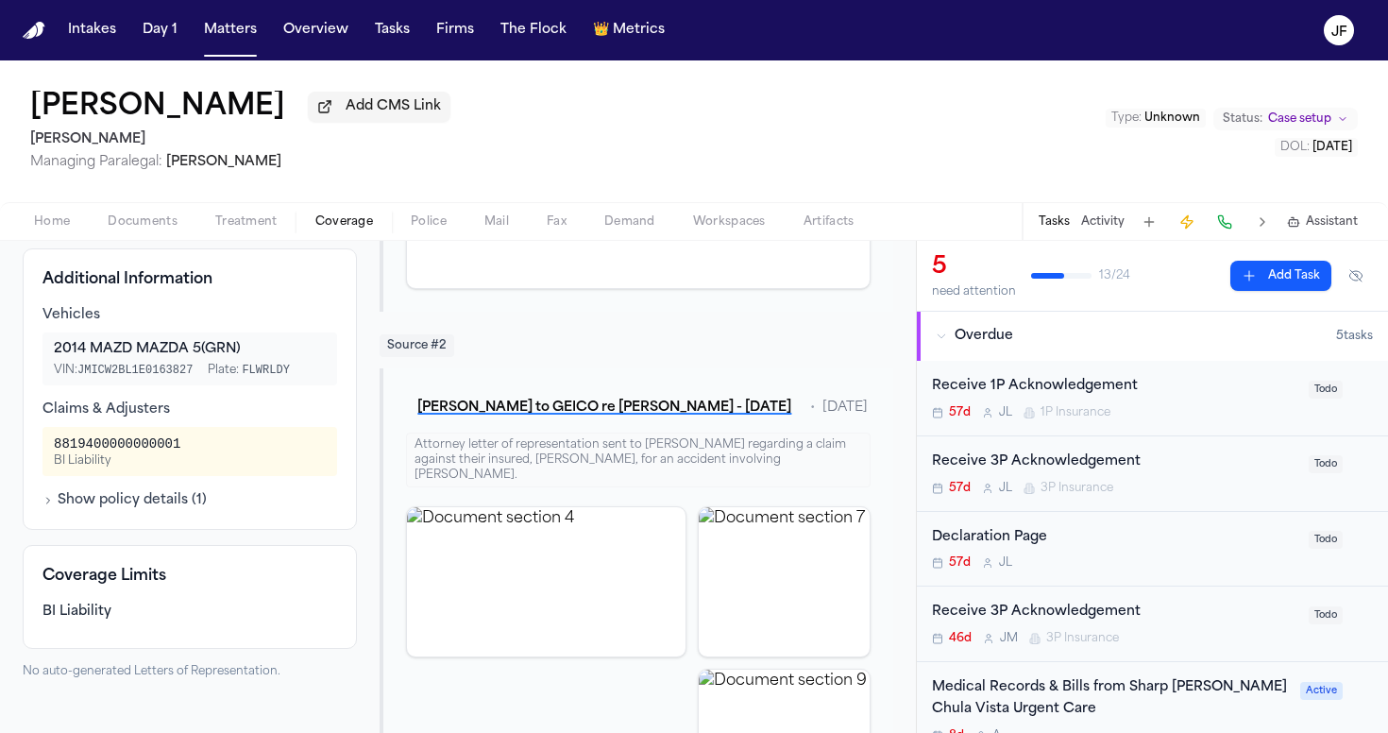
click at [176, 530] on div "Additional Information Vehicles 2014 MAZD MAZDA 5 (GRN) VIN: JMICW2BL1E0163827 …" at bounding box center [190, 388] width 334 height 281
click at [181, 509] on button "Show policy details ( 1 )" at bounding box center [125, 499] width 164 height 19
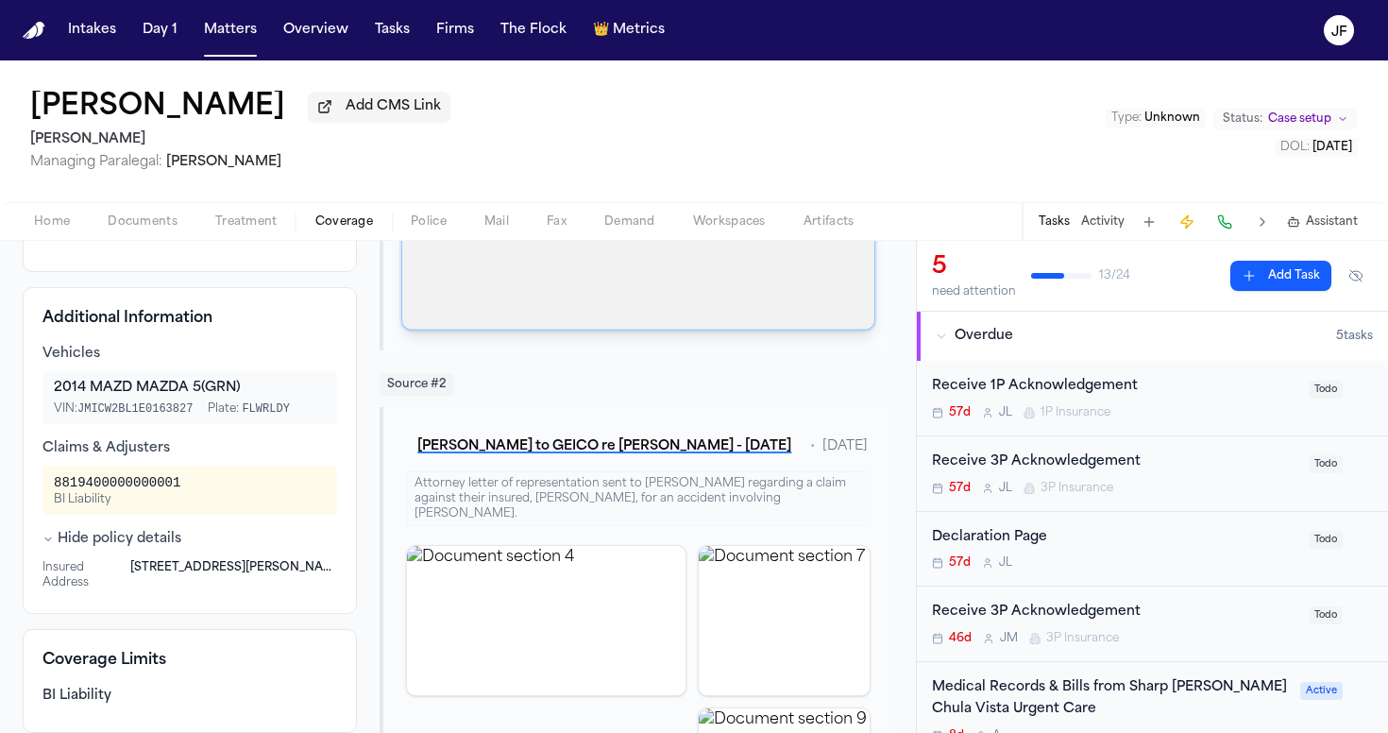
scroll to position [461, 0]
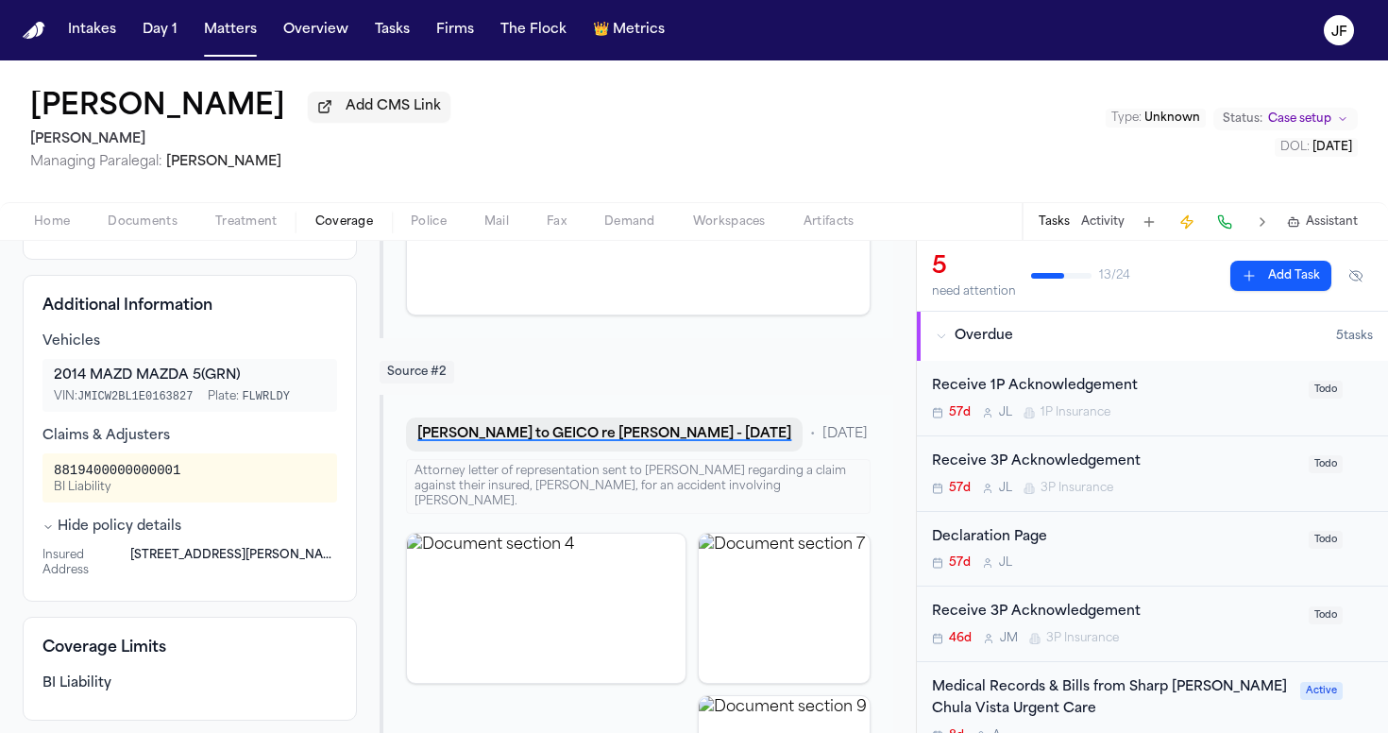
click at [647, 447] on button "R. Hastings - LOR to GEICO re Leslie Karina Monroy - 7.21.25" at bounding box center [604, 434] width 397 height 34
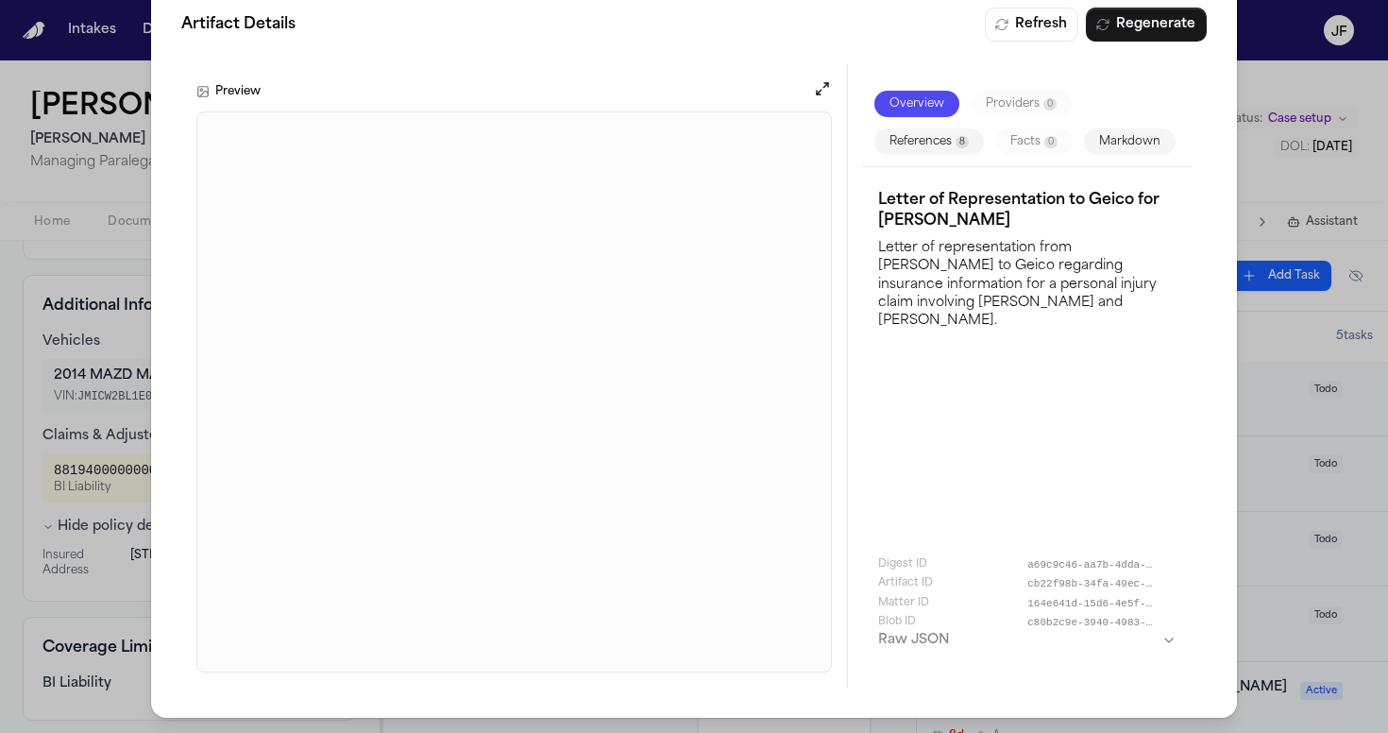
scroll to position [38, 0]
click at [1227, 75] on div "Artifact Details Refresh Regenerate Preview Overview Providers 0 References 8 F…" at bounding box center [694, 347] width 1388 height 771
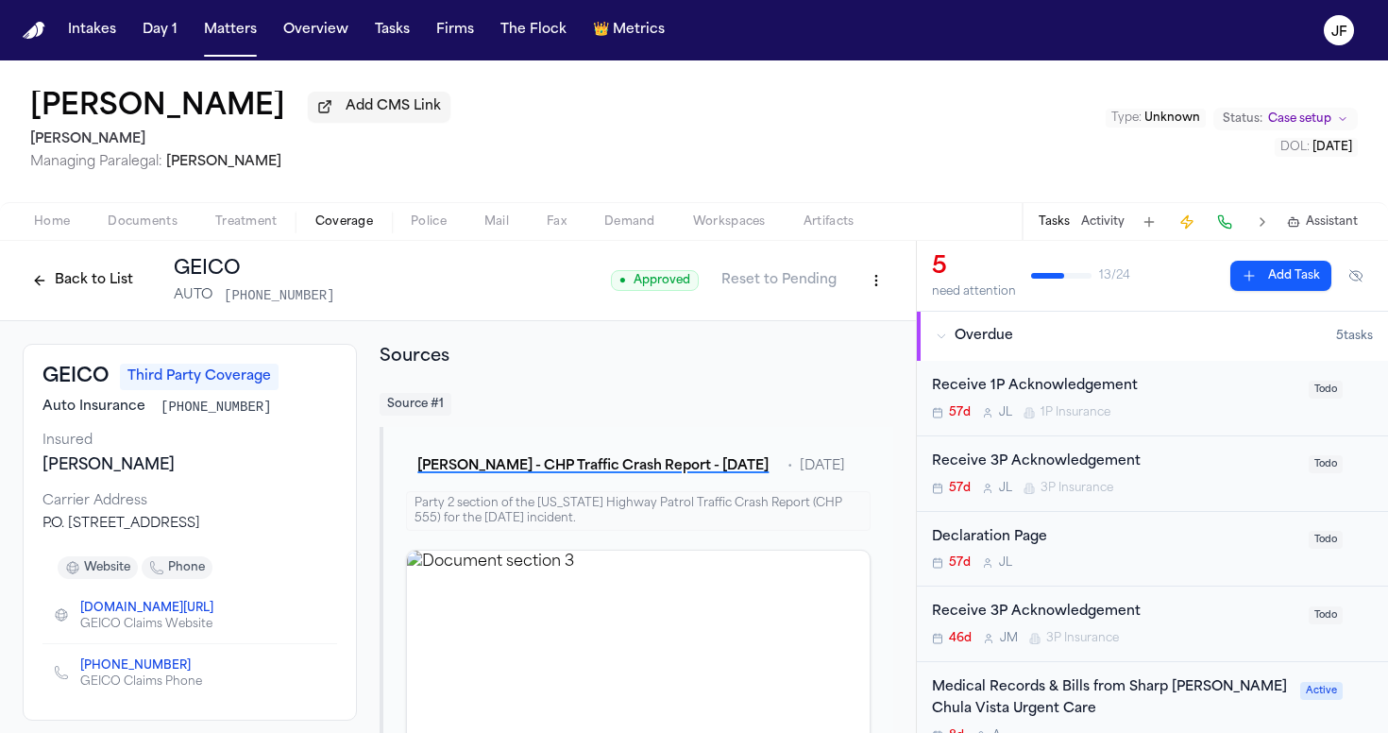
scroll to position [0, 0]
click at [99, 280] on button "Back to List" at bounding box center [83, 280] width 120 height 30
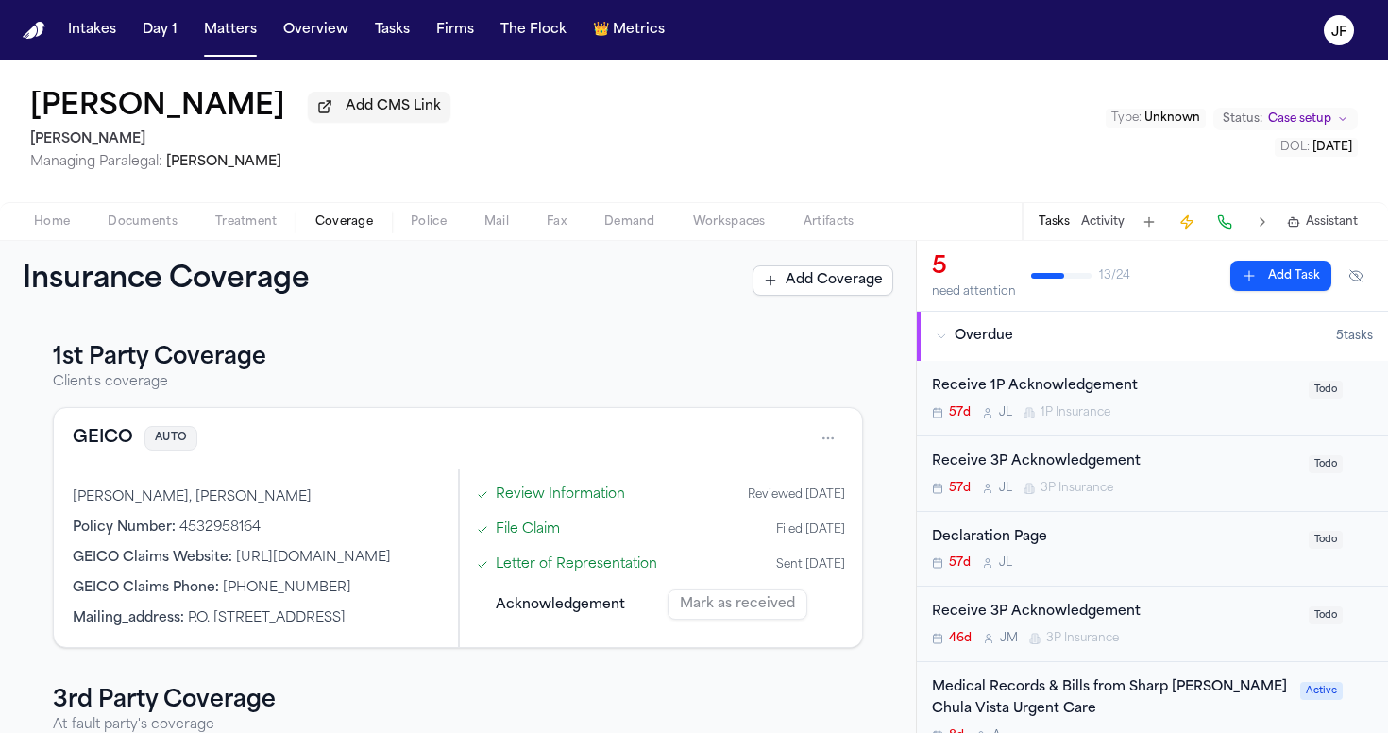
click at [111, 440] on button "GEICO" at bounding box center [103, 438] width 60 height 26
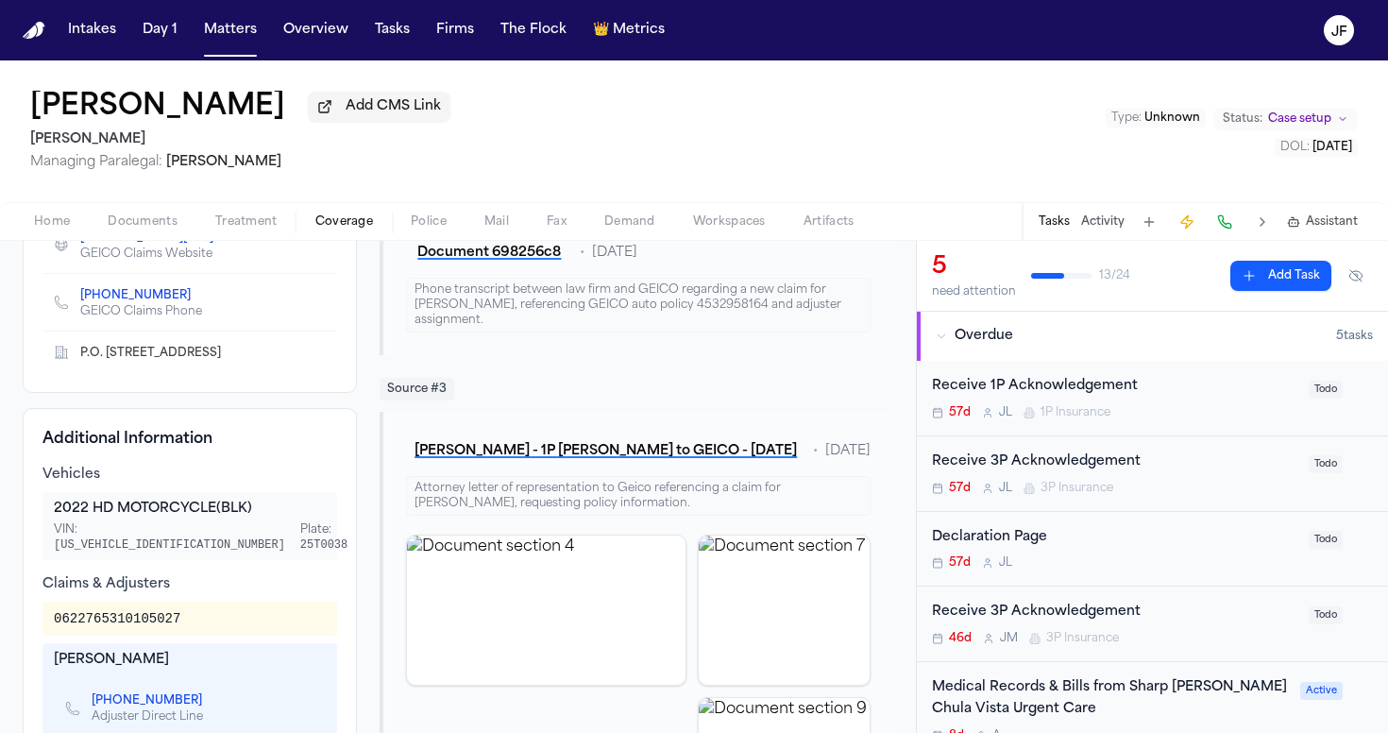
scroll to position [400, 0]
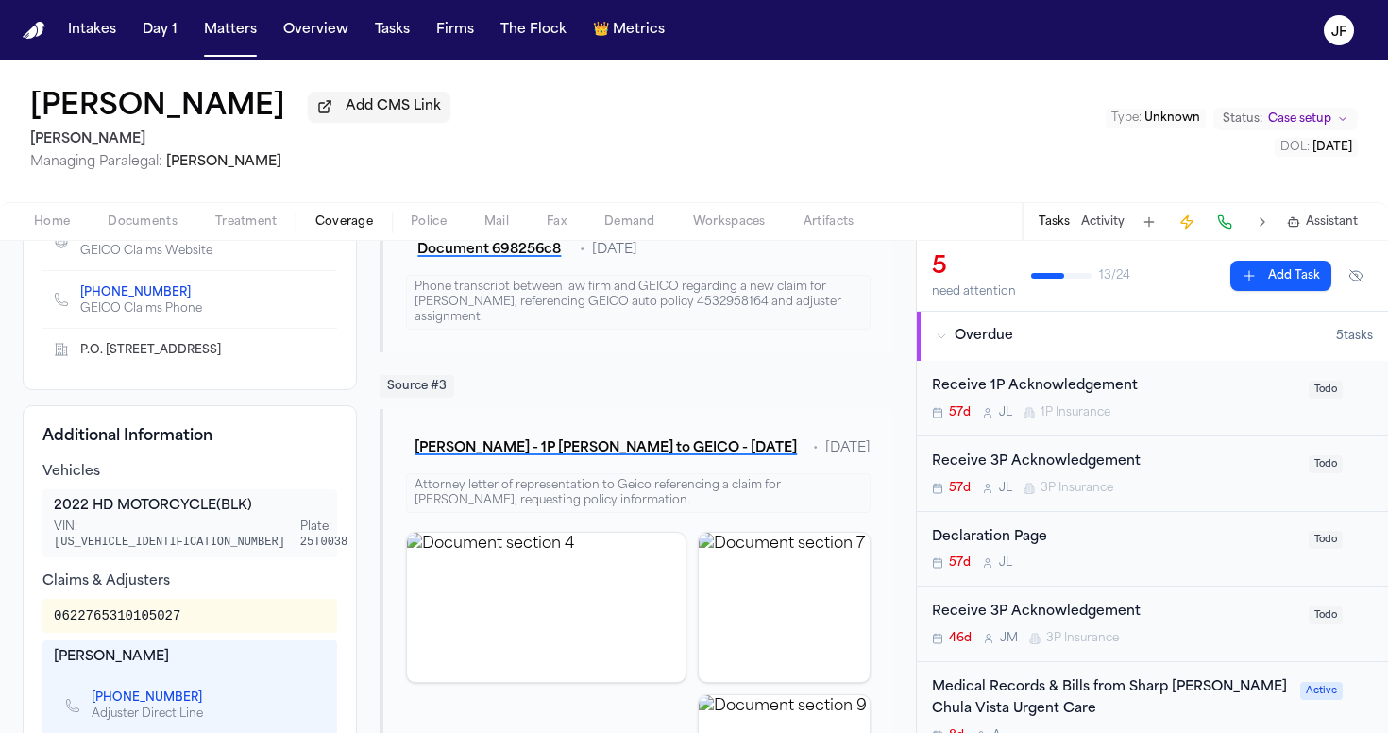
click at [1167, 397] on div "Receive 1P Acknowledgement" at bounding box center [1115, 387] width 366 height 22
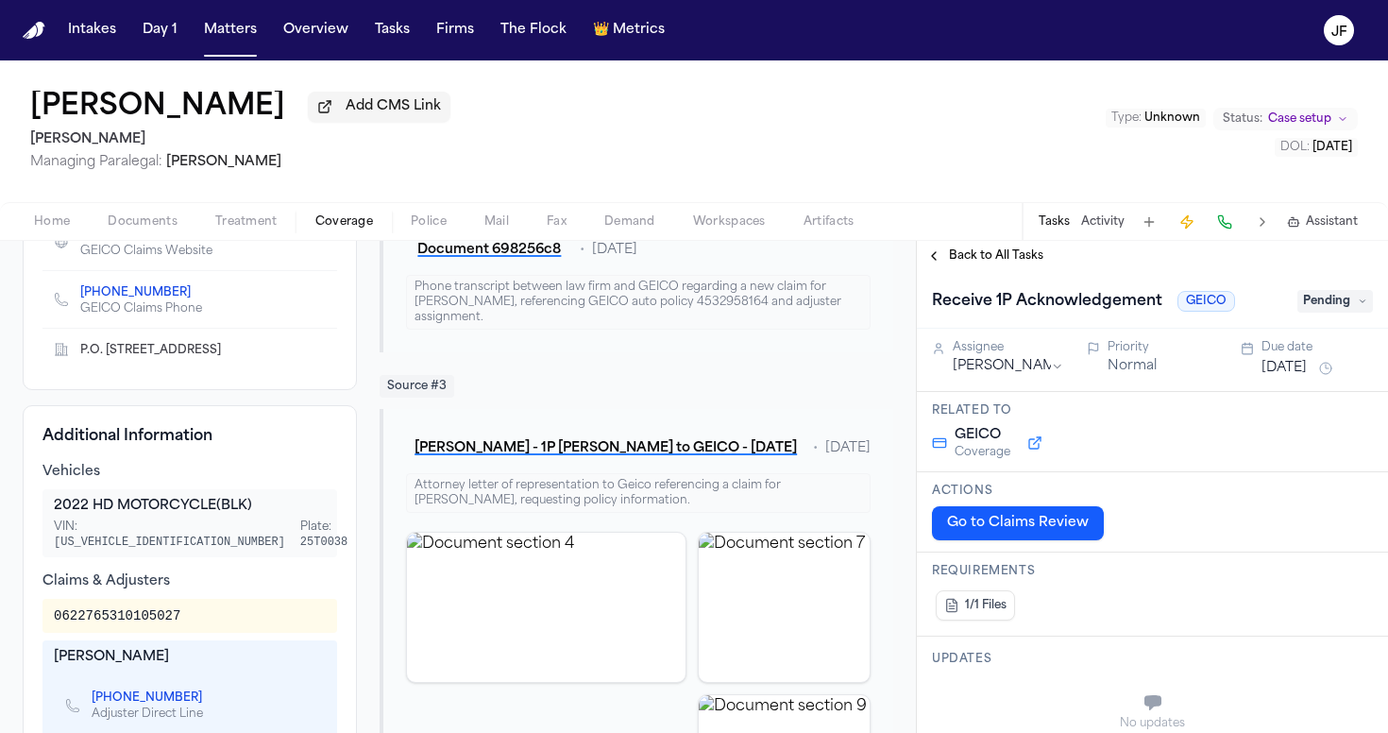
click at [972, 264] on span "Back to All Tasks" at bounding box center [996, 255] width 94 height 15
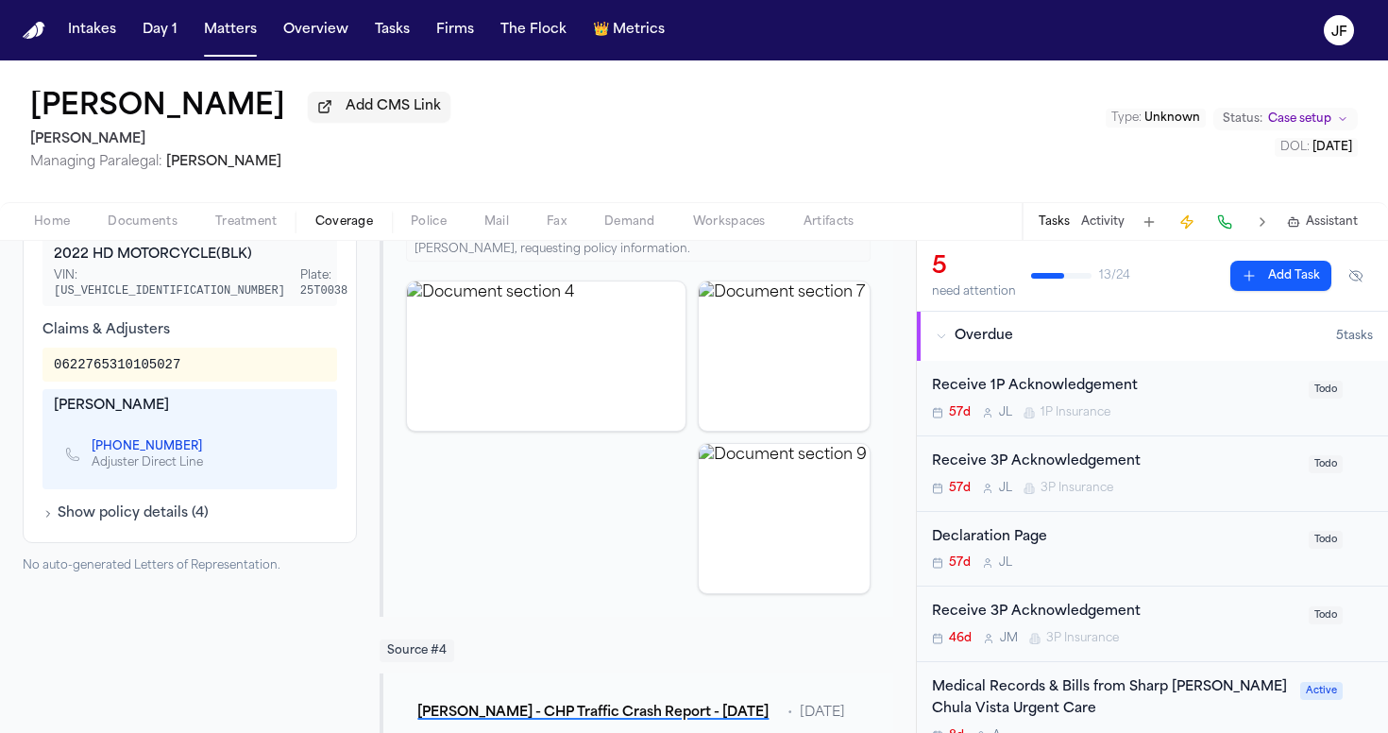
scroll to position [706, 0]
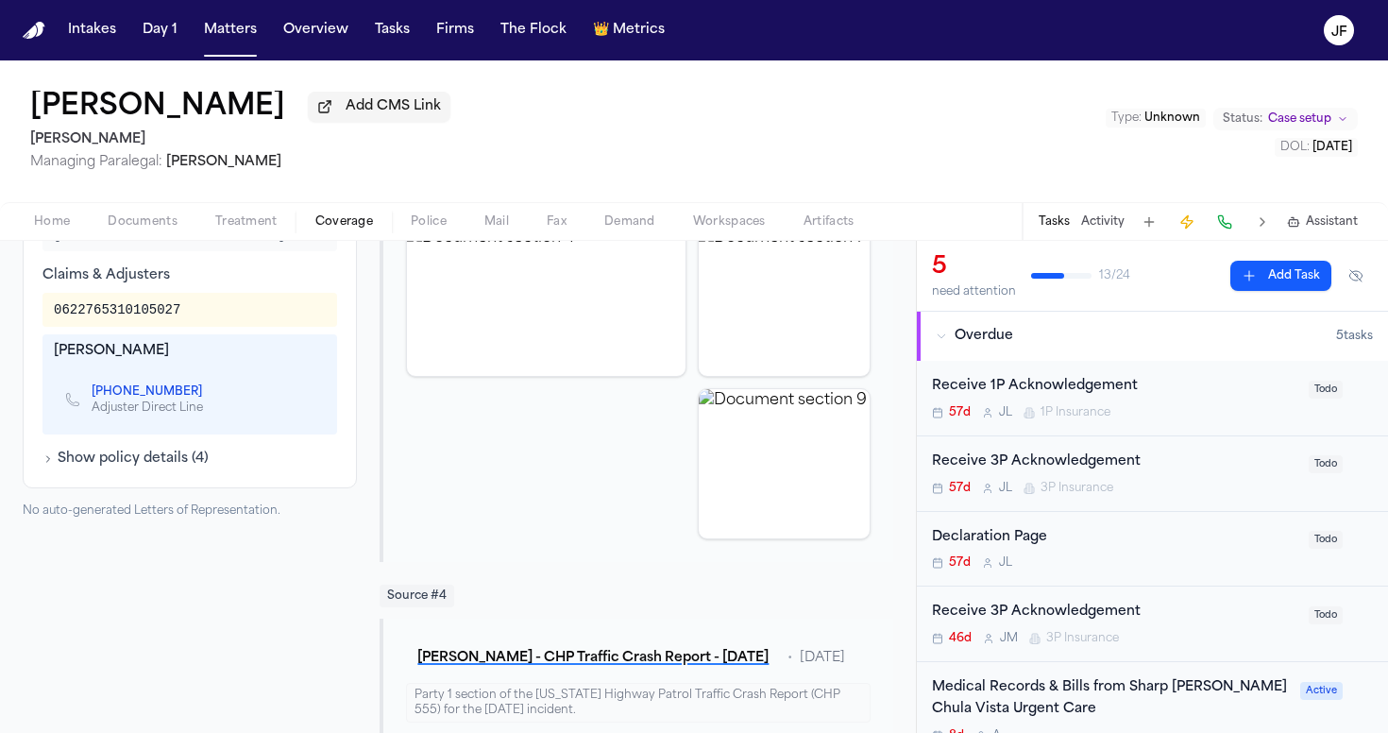
click at [507, 126] on div "Robert Hastings Add CMS Link Albert Le Managing Paralegal: Michelle Landazabal …" at bounding box center [694, 131] width 1388 height 142
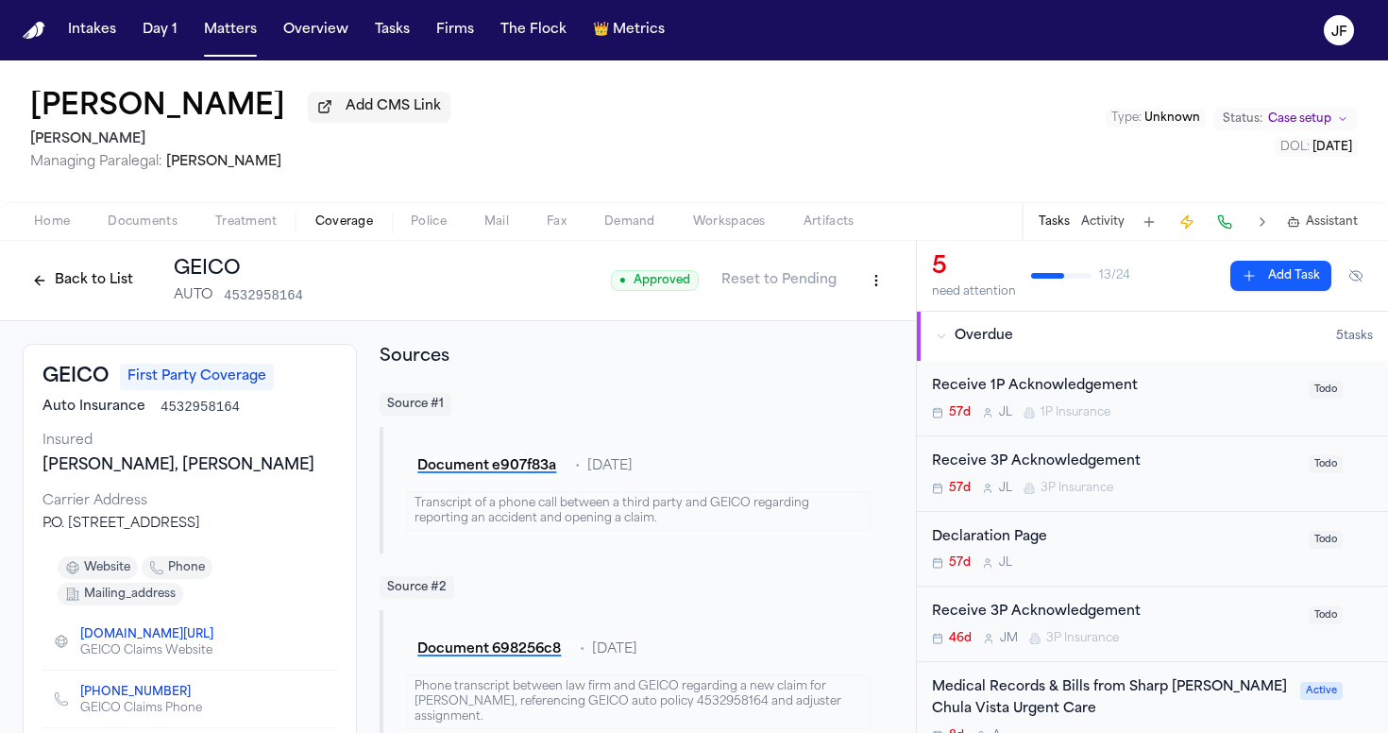
scroll to position [0, 0]
click at [84, 281] on button "Back to List" at bounding box center [83, 280] width 120 height 30
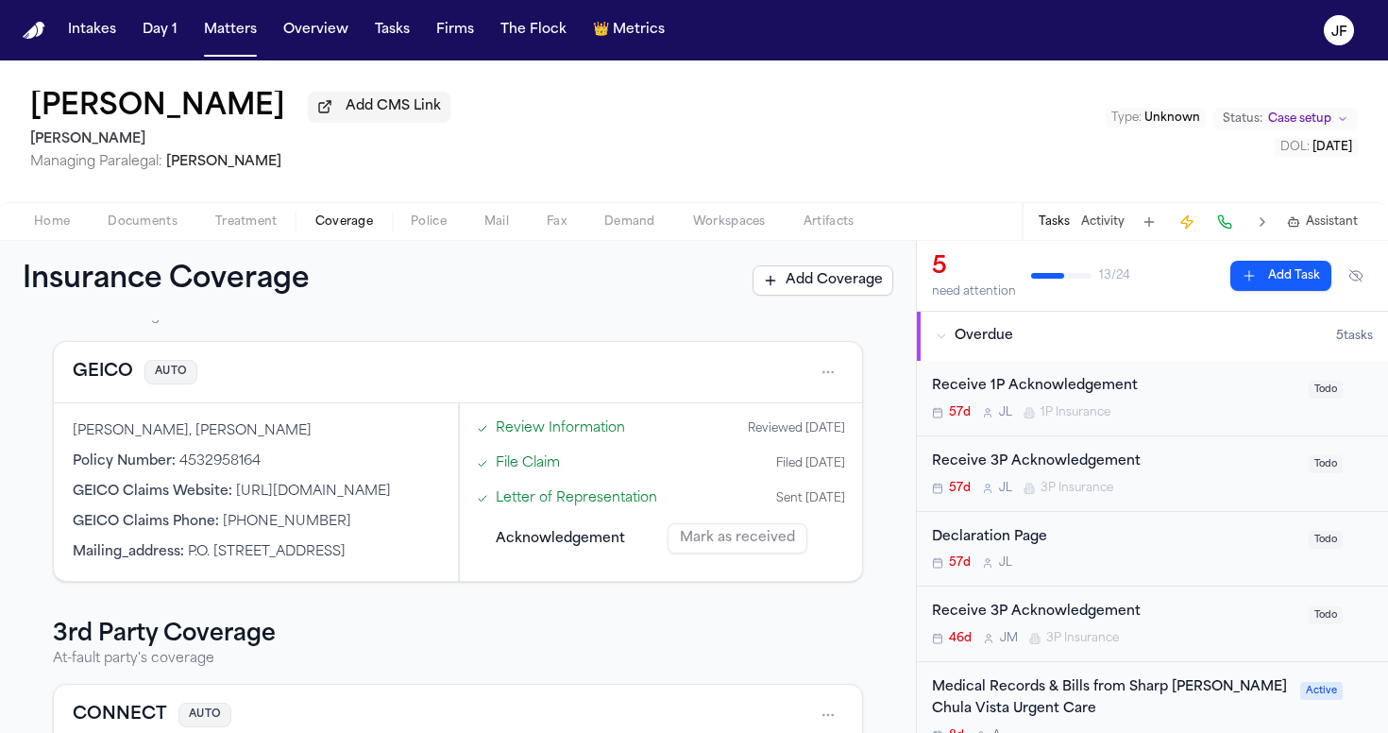
scroll to position [133, 0]
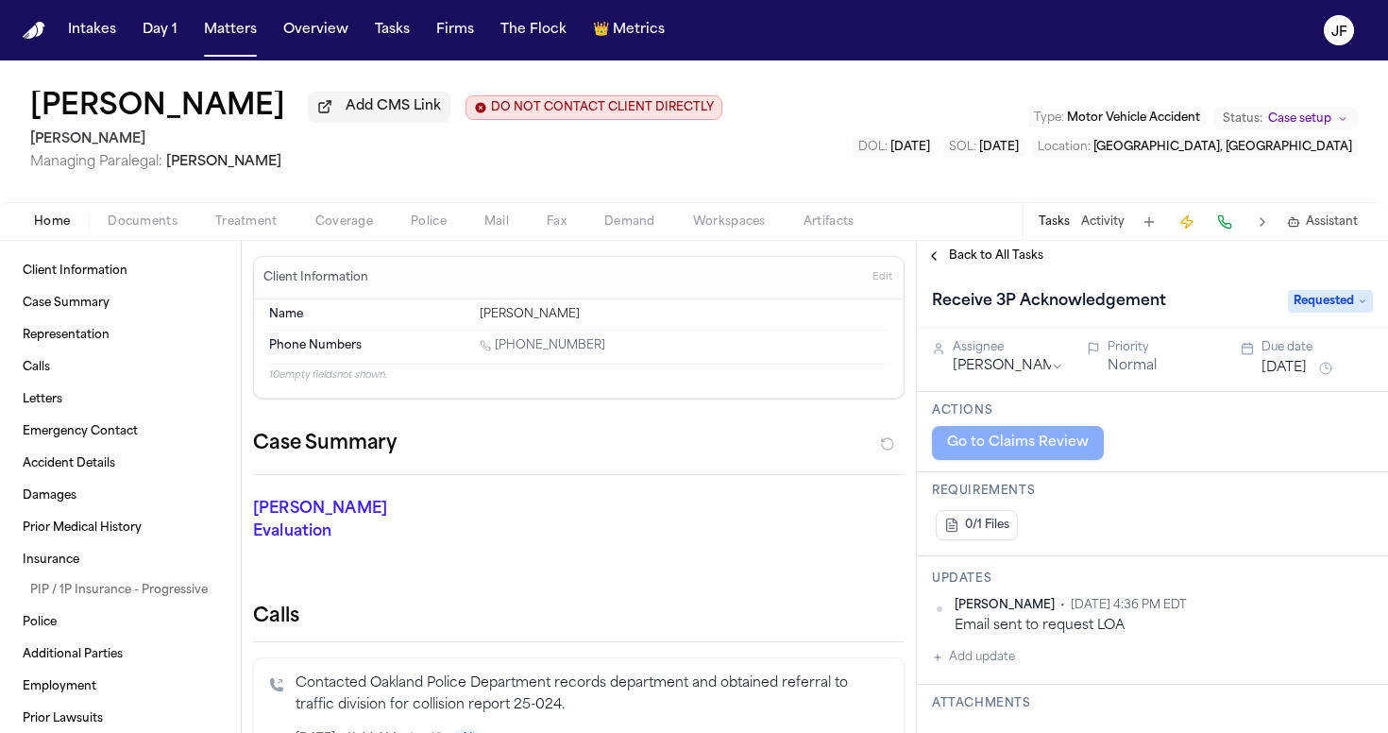
click at [125, 233] on span "button" at bounding box center [142, 232] width 93 height 2
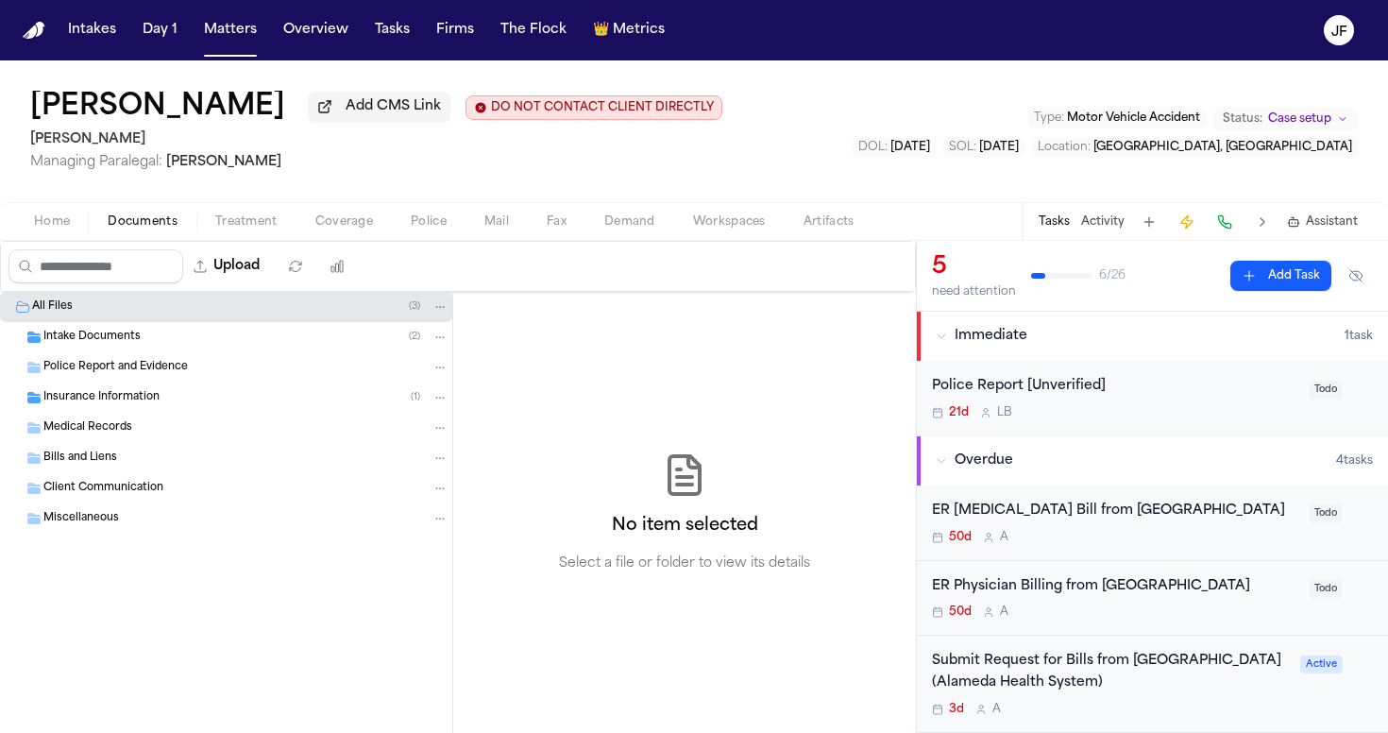
click at [112, 400] on span "Insurance Information" at bounding box center [101, 398] width 116 height 16
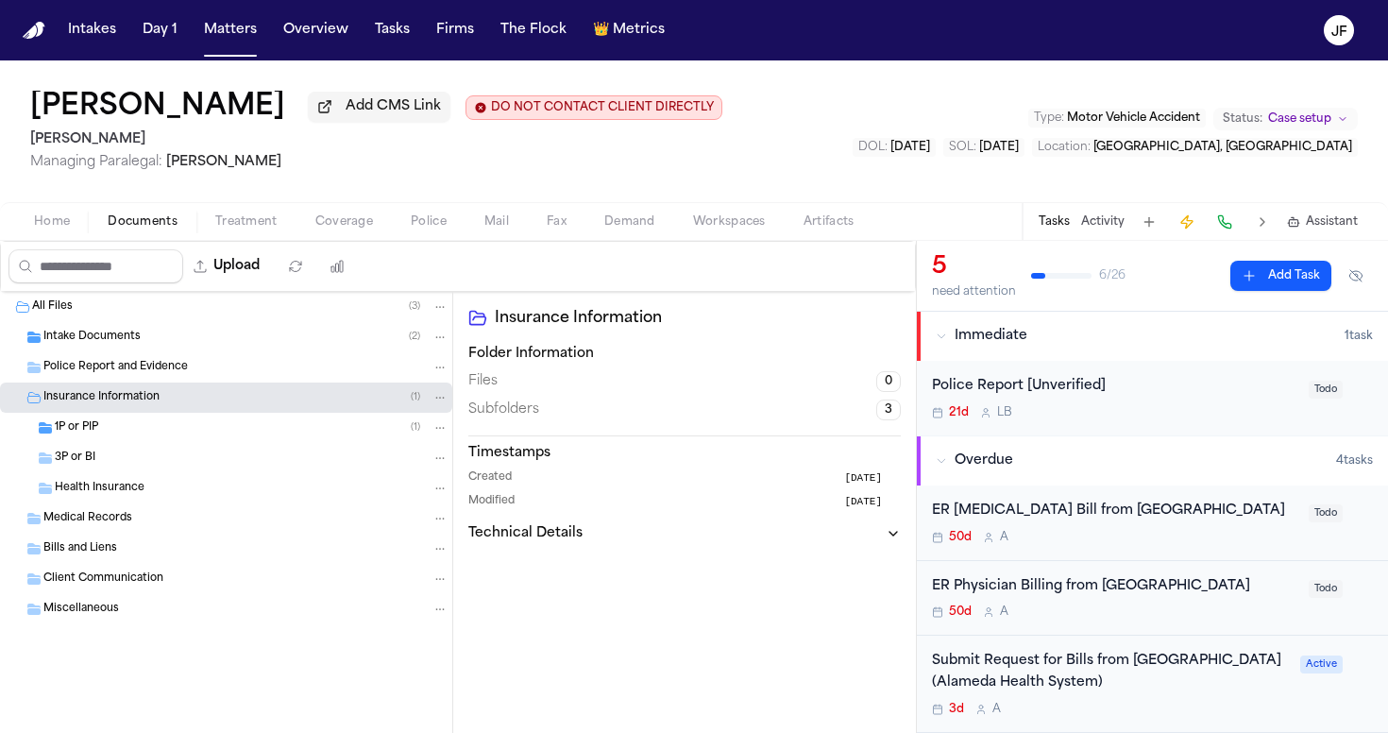
click at [117, 431] on div "1P or PIP ( 1 )" at bounding box center [252, 427] width 394 height 17
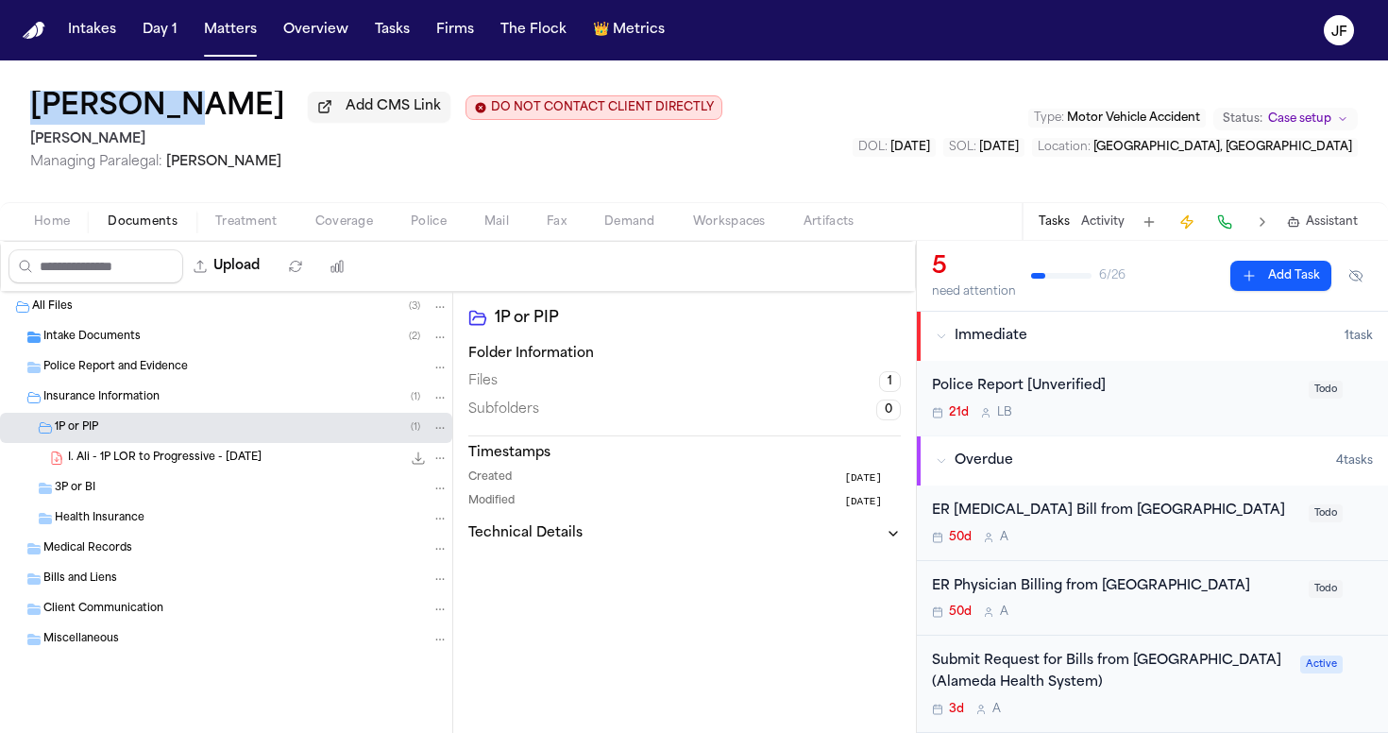
drag, startPoint x: 18, startPoint y: 118, endPoint x: 135, endPoint y: 118, distance: 117.1
click at [136, 119] on div "[PERSON_NAME] Add CMS Link DO NOT CONTACT CLIENT DIRECTLY DO NOT CONTACT [PERSO…" at bounding box center [694, 131] width 1388 height 142
copy h1 "[PERSON_NAME]"
click at [240, 224] on span "Treatment" at bounding box center [246, 221] width 62 height 15
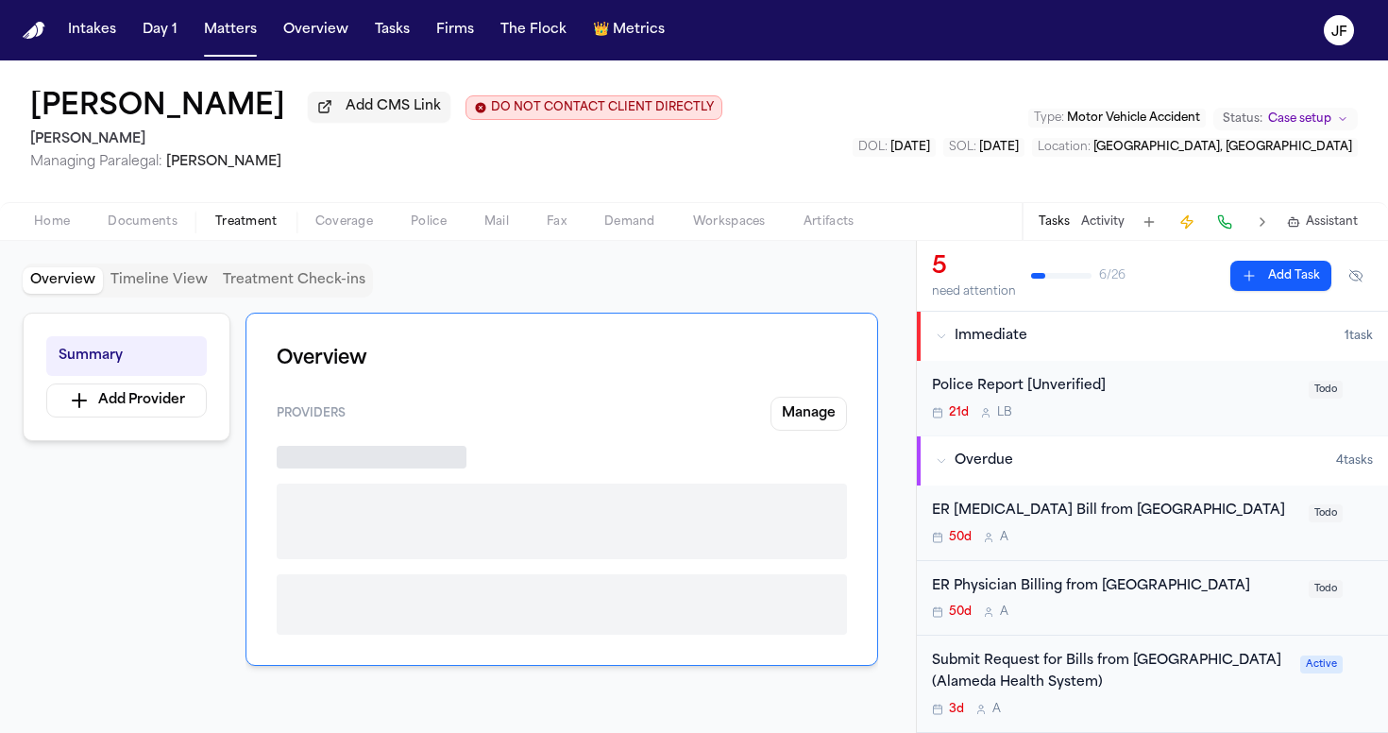
click at [322, 240] on div "Home Documents Treatment Coverage Police Mail Fax Demand Workspaces Artifacts T…" at bounding box center [694, 221] width 1388 height 38
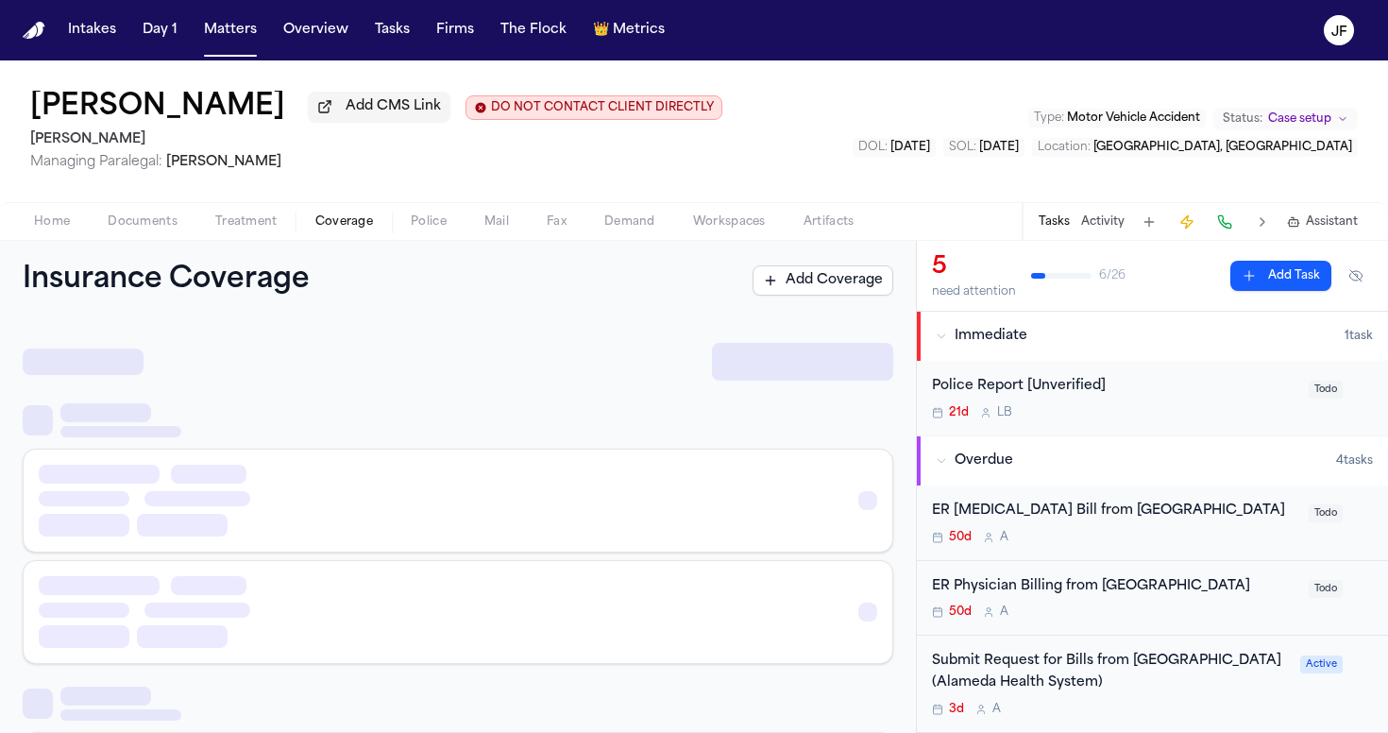
click at [338, 225] on span "Coverage" at bounding box center [344, 221] width 58 height 15
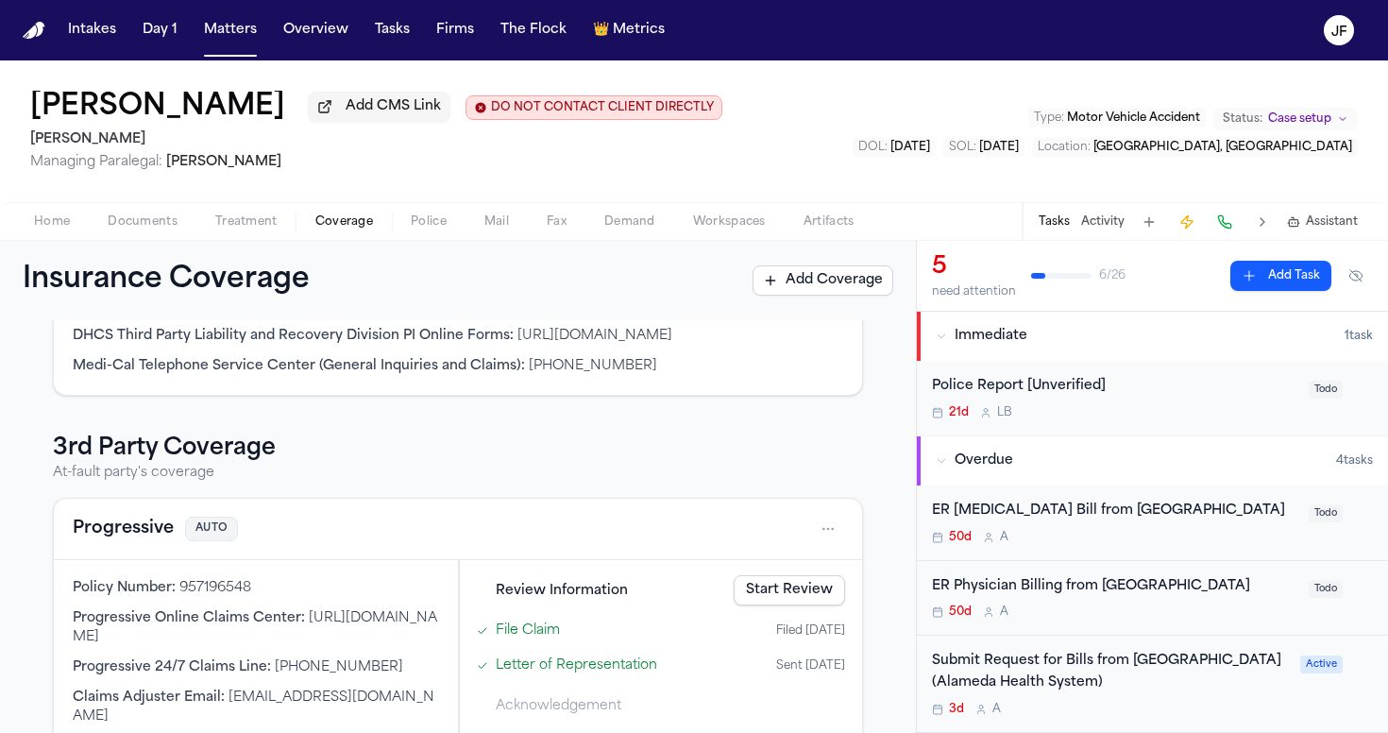
scroll to position [254, 0]
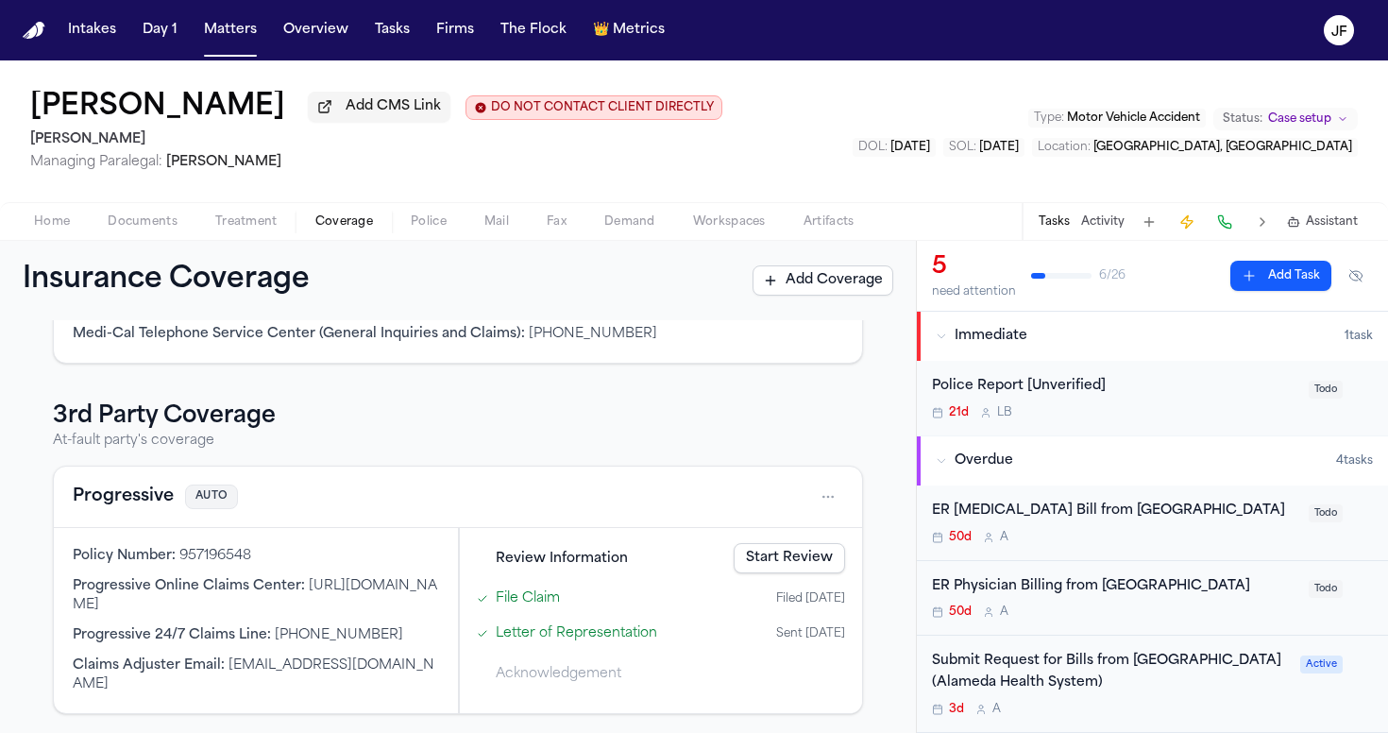
click at [134, 510] on button "Progressive" at bounding box center [123, 497] width 101 height 26
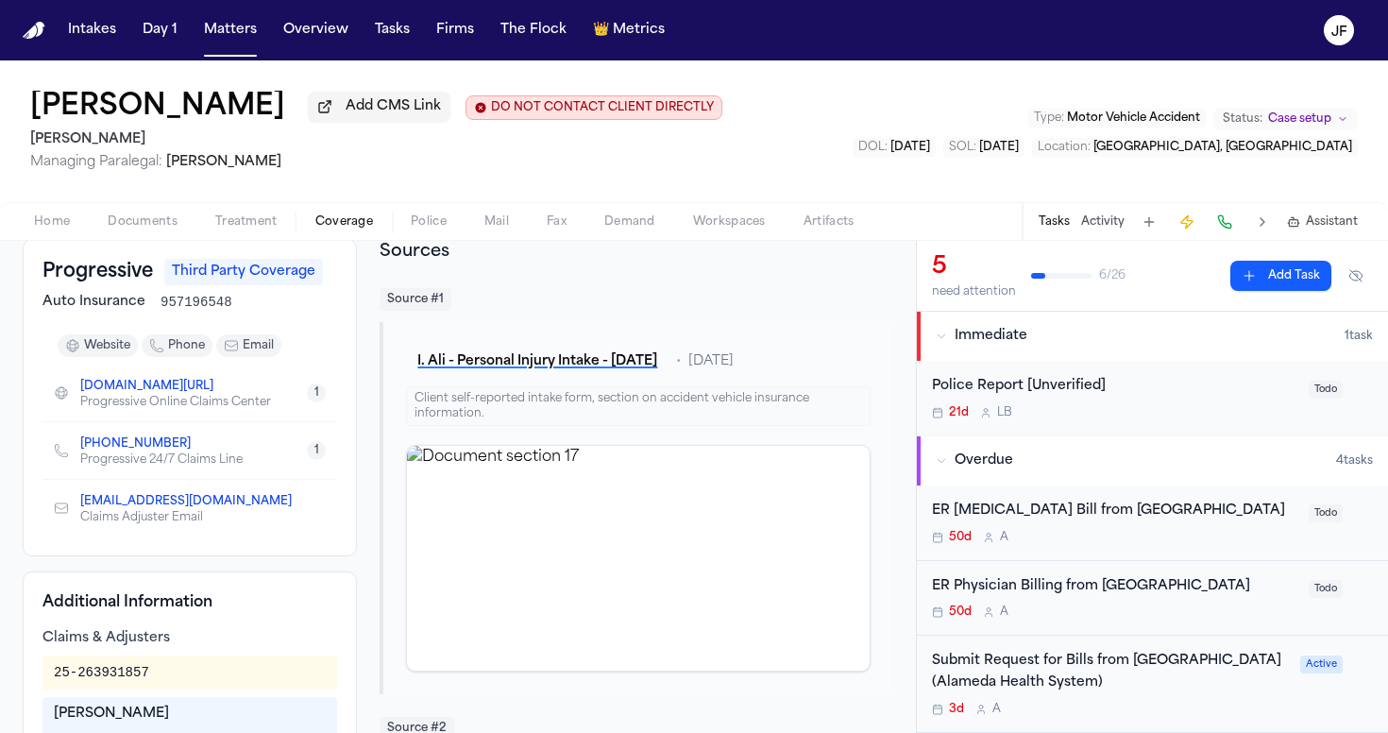
scroll to position [106, 0]
drag, startPoint x: 162, startPoint y: 682, endPoint x: 43, endPoint y: 677, distance: 118.2
click at [43, 677] on div "25-263931857" at bounding box center [190, 672] width 295 height 34
copy div "25-263931857"
click at [533, 3] on nav "Intakes Day 1 Matters Overview Tasks Firms The Flock 👑 Metrics JF" at bounding box center [694, 30] width 1388 height 60
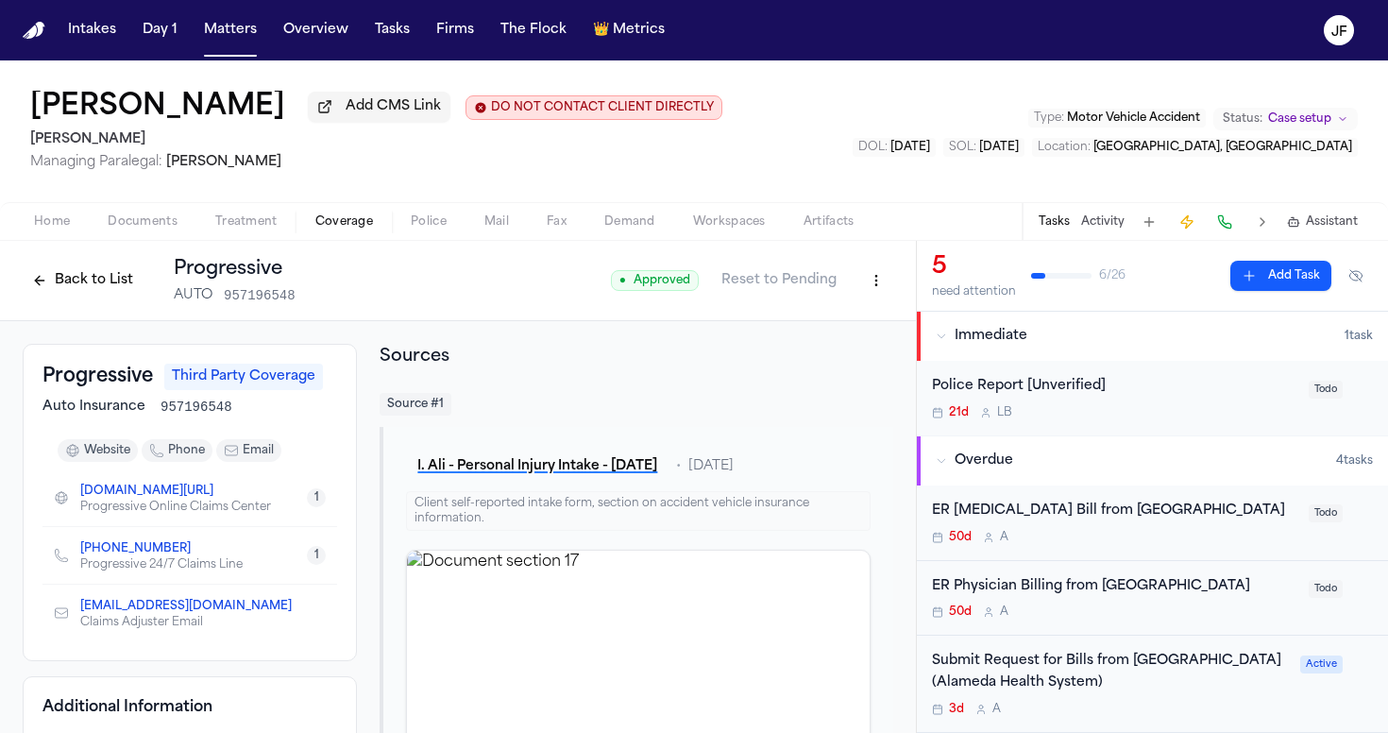
scroll to position [0, 0]
click at [95, 287] on button "Back to List" at bounding box center [83, 280] width 120 height 30
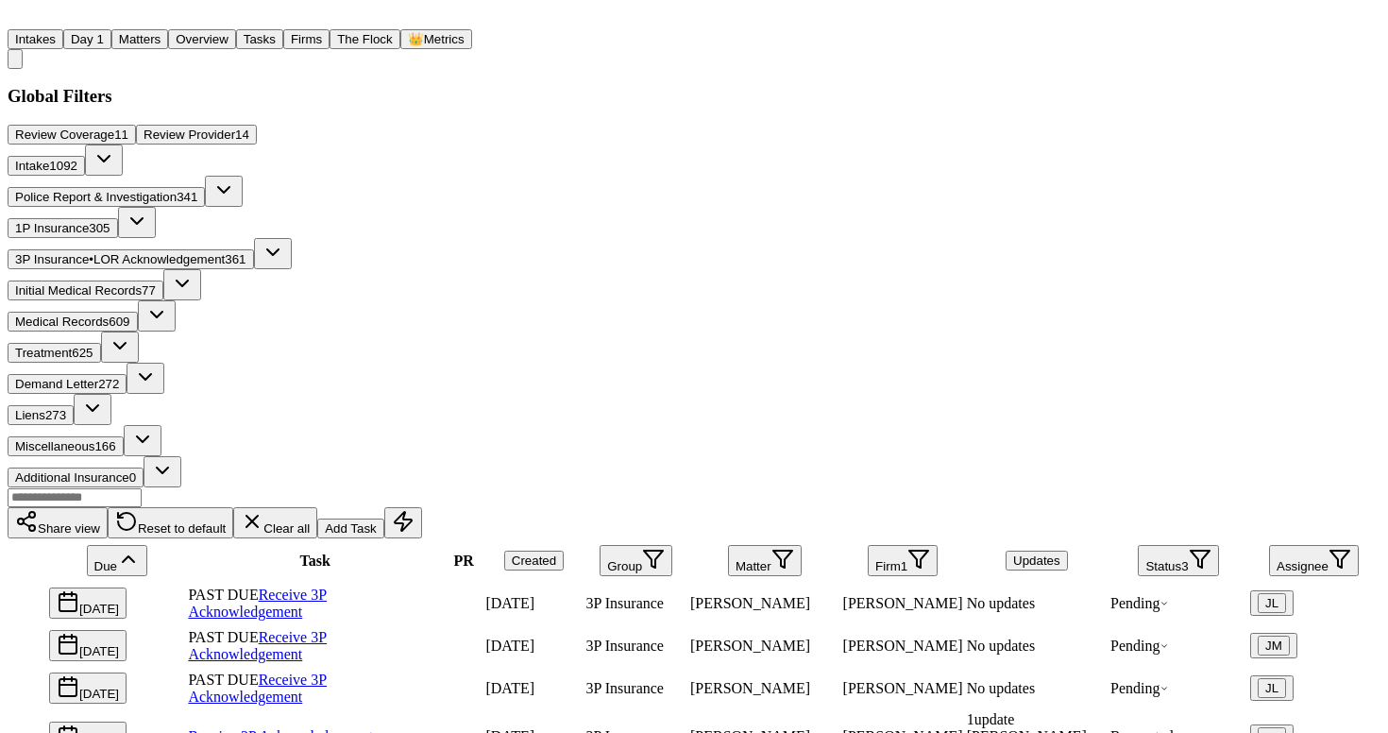
scroll to position [30, 0]
click at [911, 545] on button "Firm 1" at bounding box center [903, 560] width 70 height 31
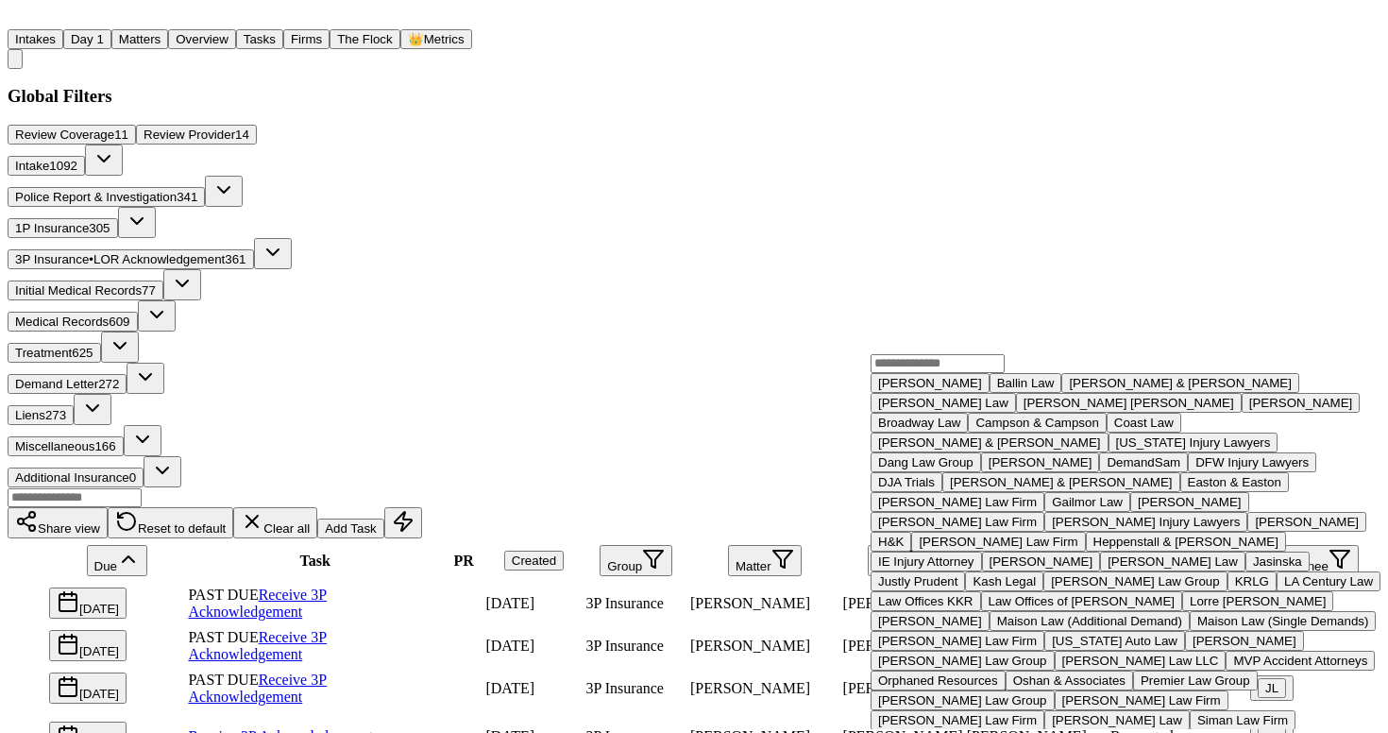
click at [997, 390] on div "Ballin Law" at bounding box center [1026, 383] width 58 height 14
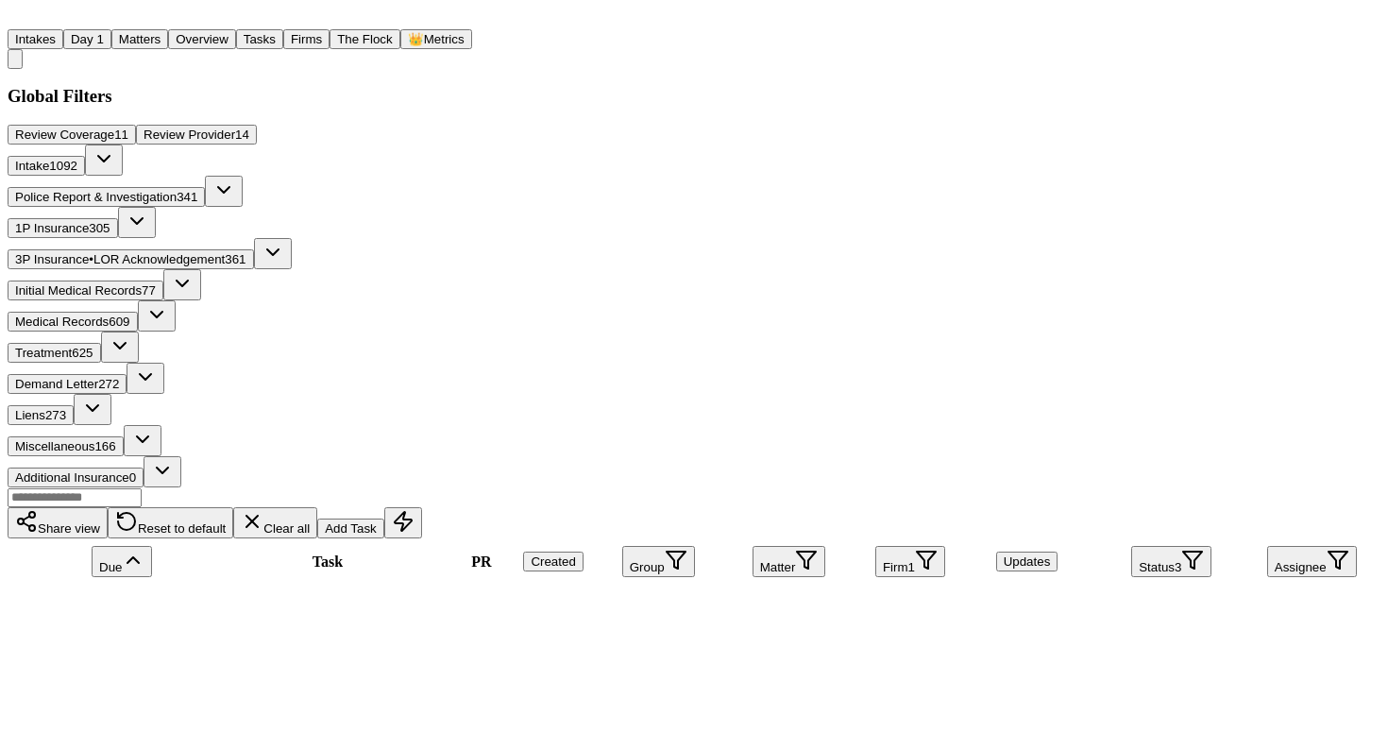
click at [925, 546] on button "Firm 1" at bounding box center [911, 561] width 70 height 31
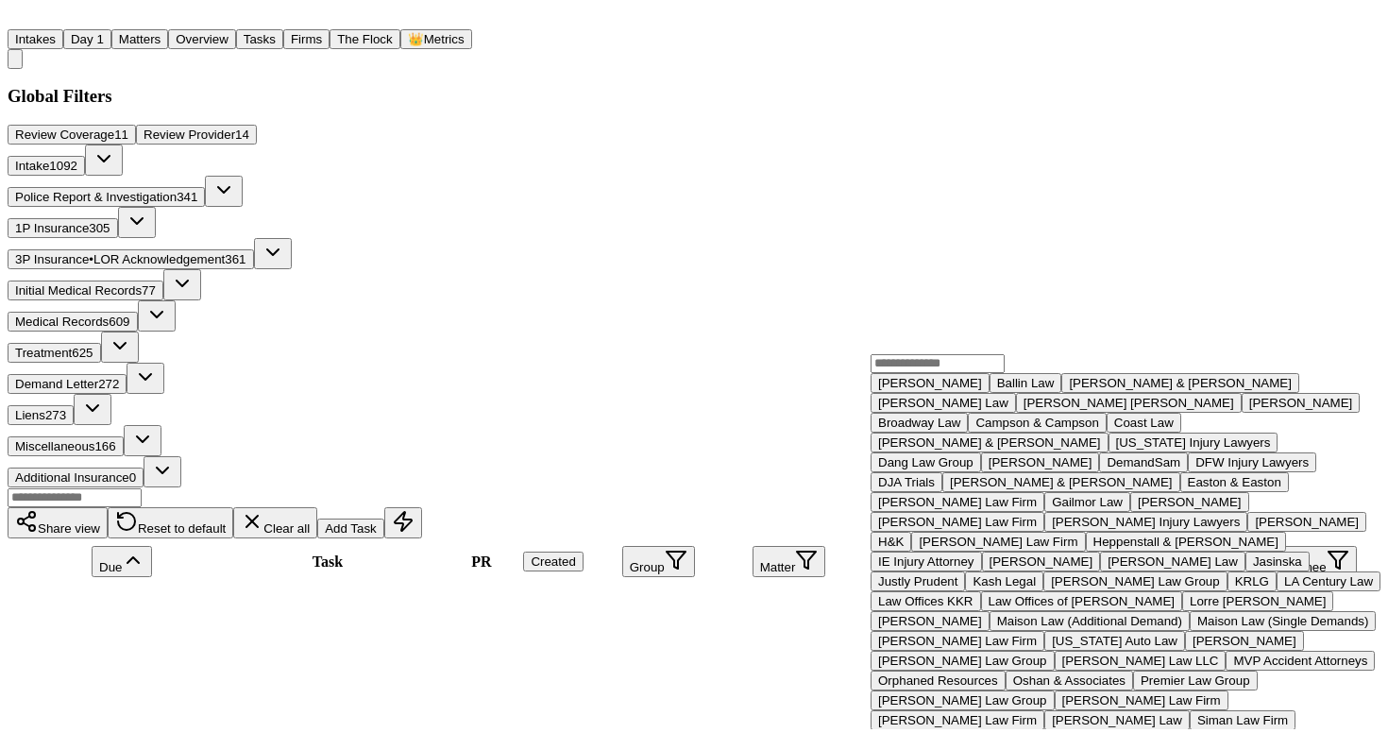
click at [1062, 393] on button "[PERSON_NAME] & [PERSON_NAME]" at bounding box center [1181, 383] width 238 height 20
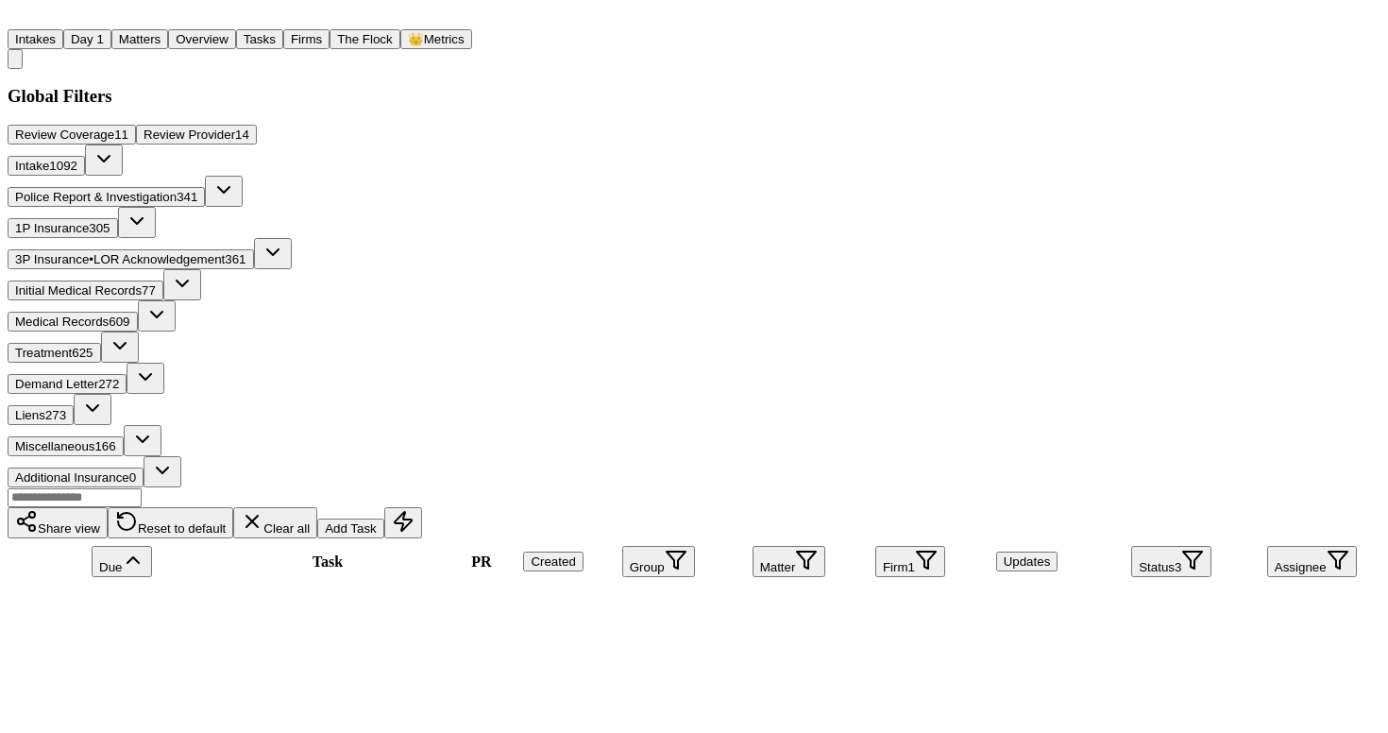
click at [913, 546] on button "Firm 1" at bounding box center [911, 561] width 70 height 31
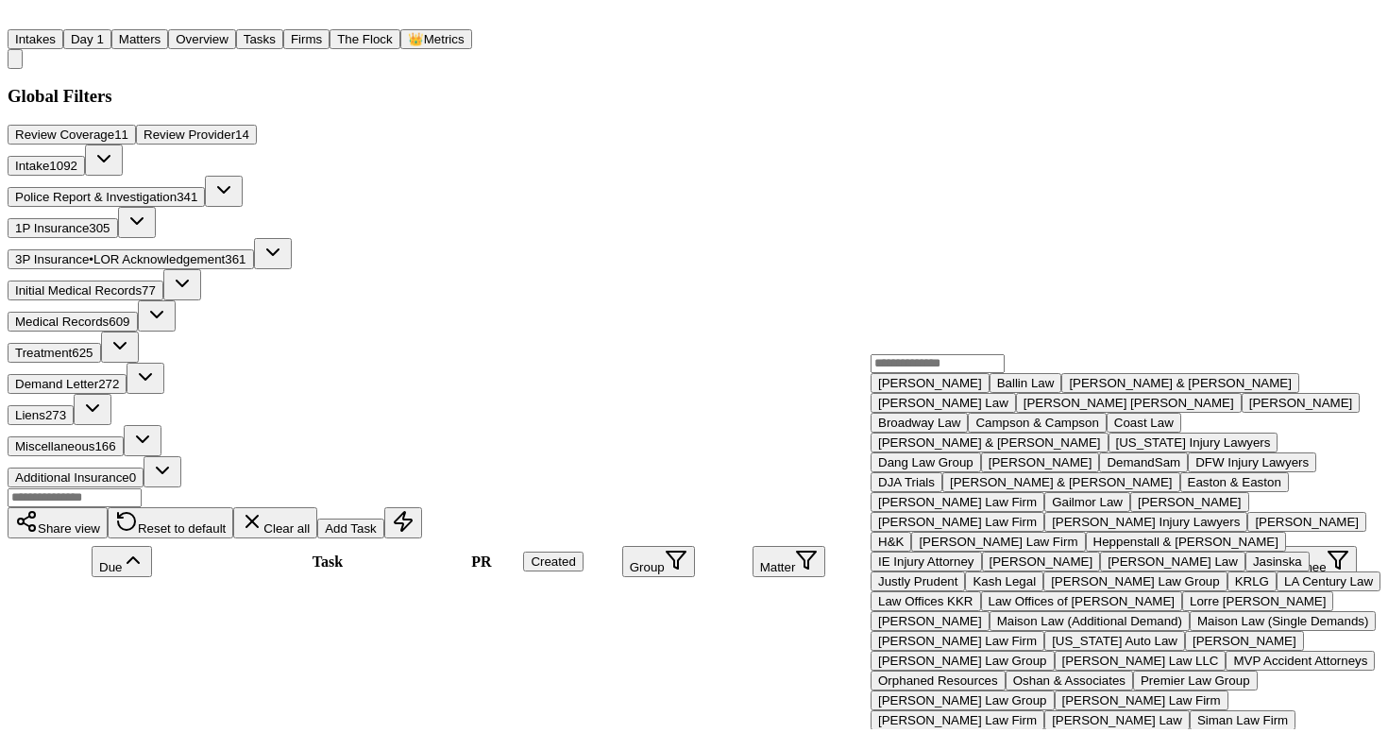
click at [1069, 390] on div "[PERSON_NAME] & [PERSON_NAME]" at bounding box center [1180, 383] width 223 height 14
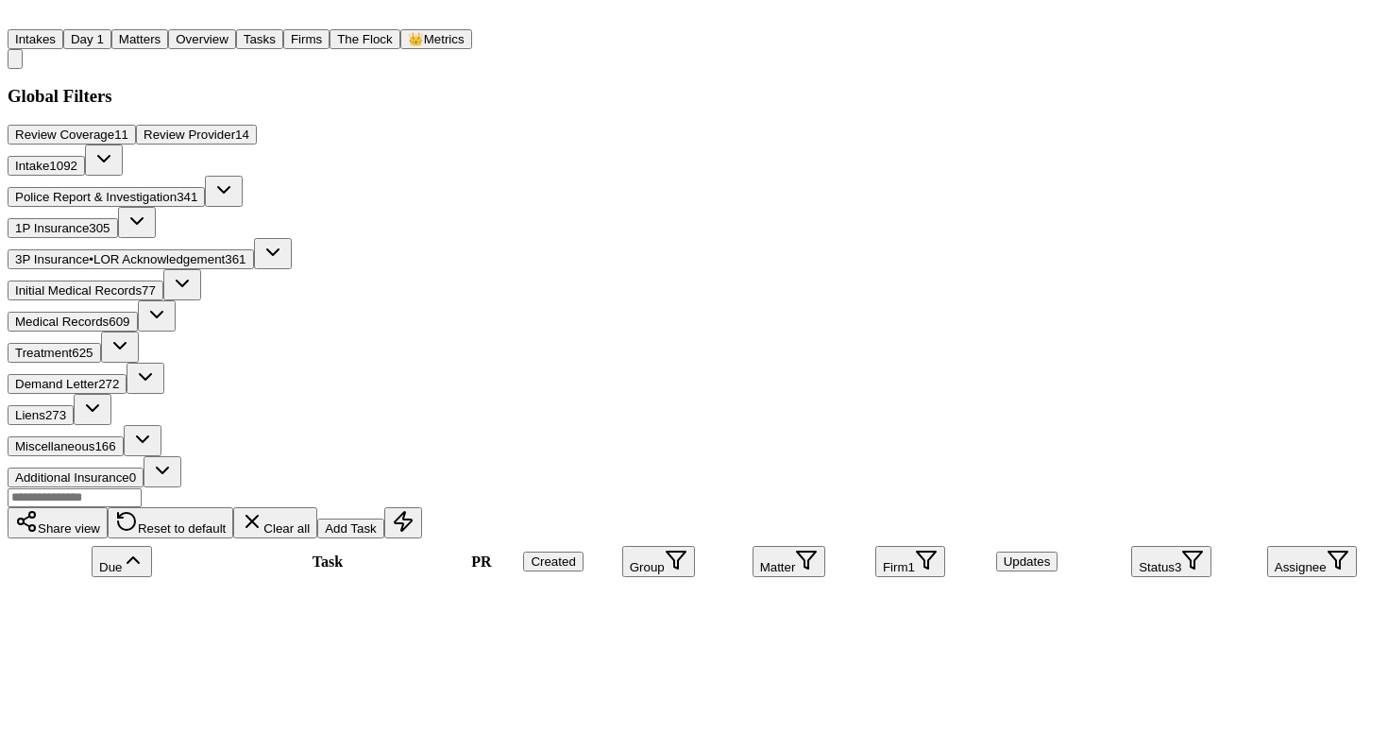
click at [912, 546] on button "Firm 1" at bounding box center [911, 561] width 70 height 31
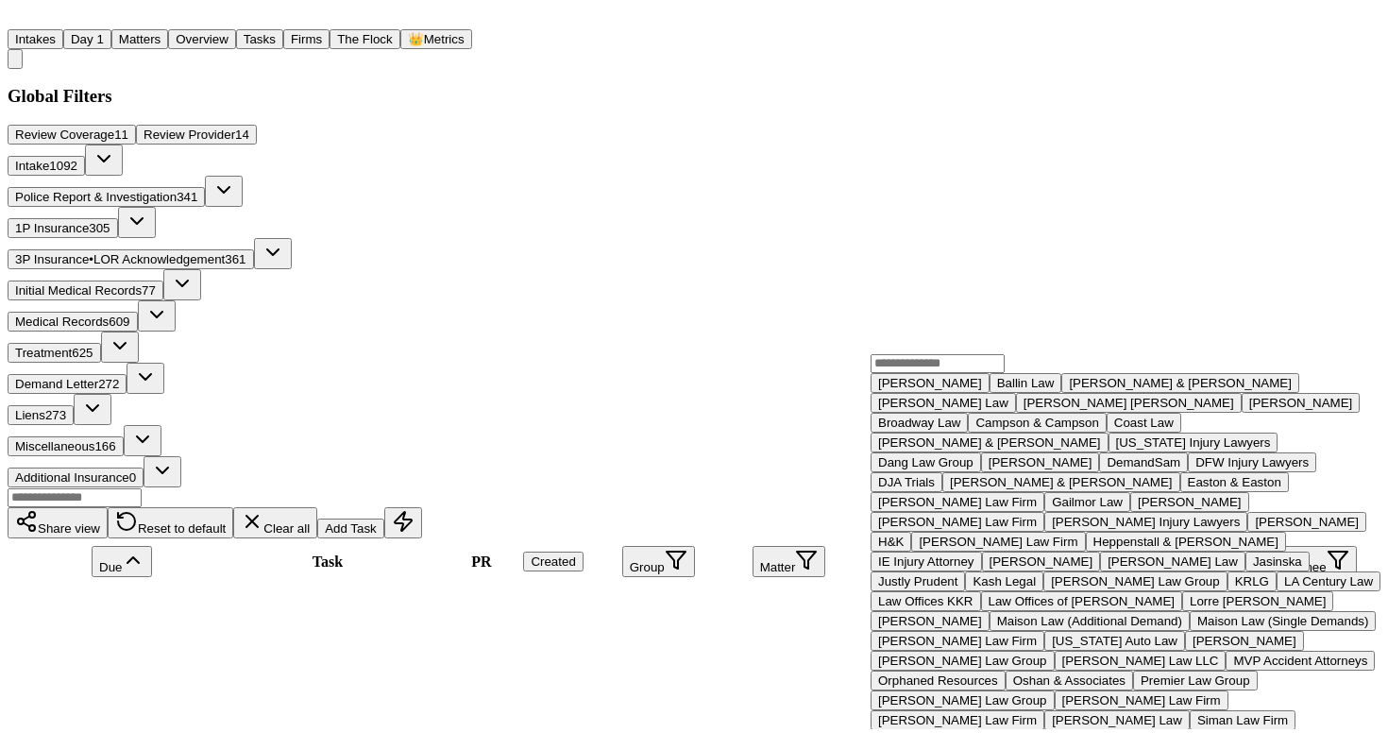
click at [918, 410] on div "[PERSON_NAME] Law" at bounding box center [943, 403] width 130 height 14
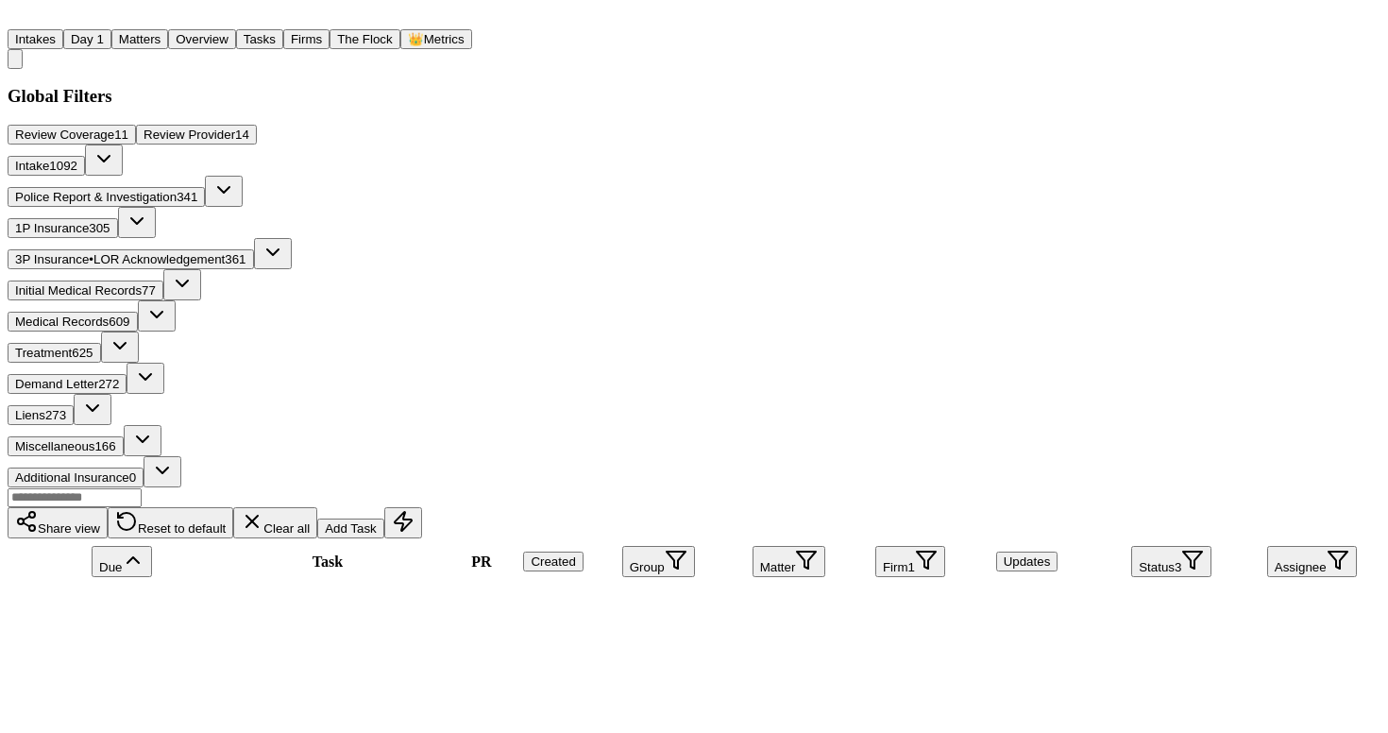
scroll to position [160, 0]
click at [920, 546] on button "Firm 1" at bounding box center [911, 561] width 70 height 31
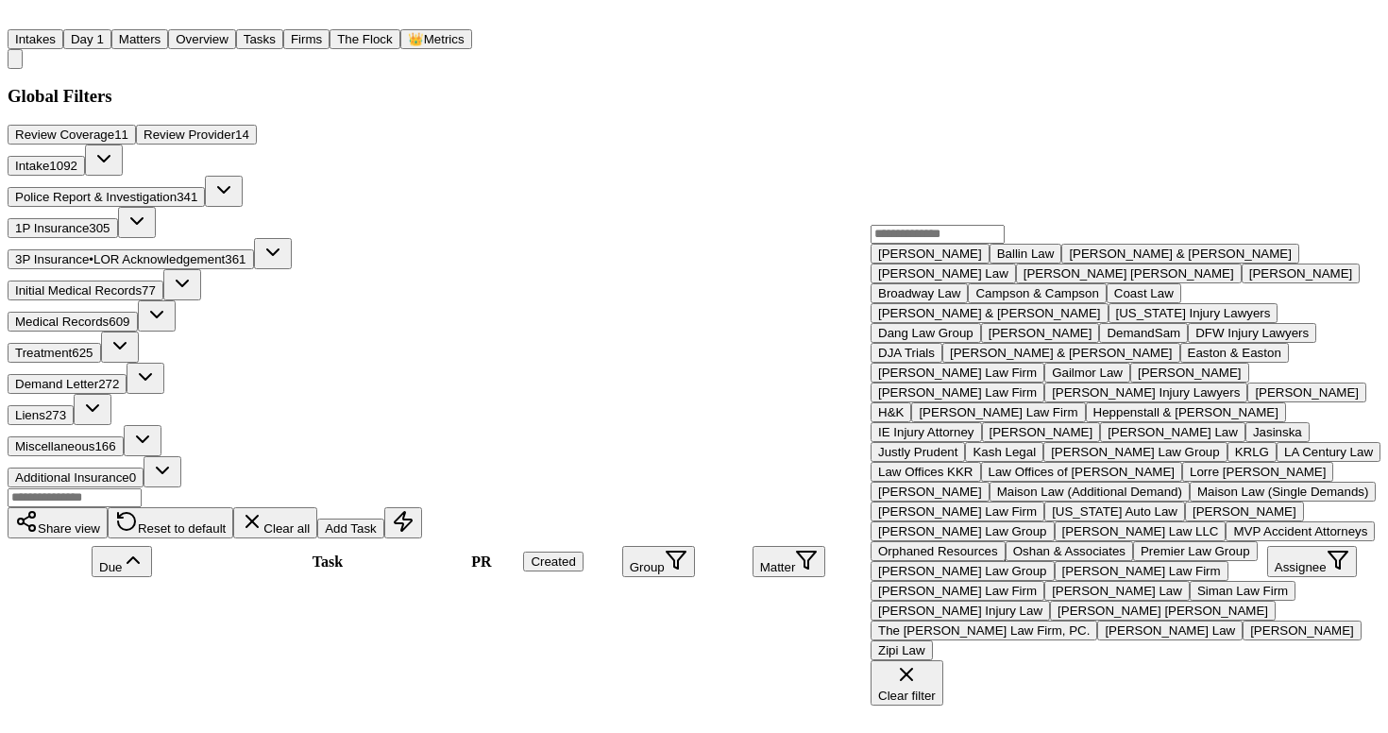
scroll to position [66, 0]
click at [1024, 281] on div "[PERSON_NAME] [PERSON_NAME]" at bounding box center [1129, 273] width 211 height 14
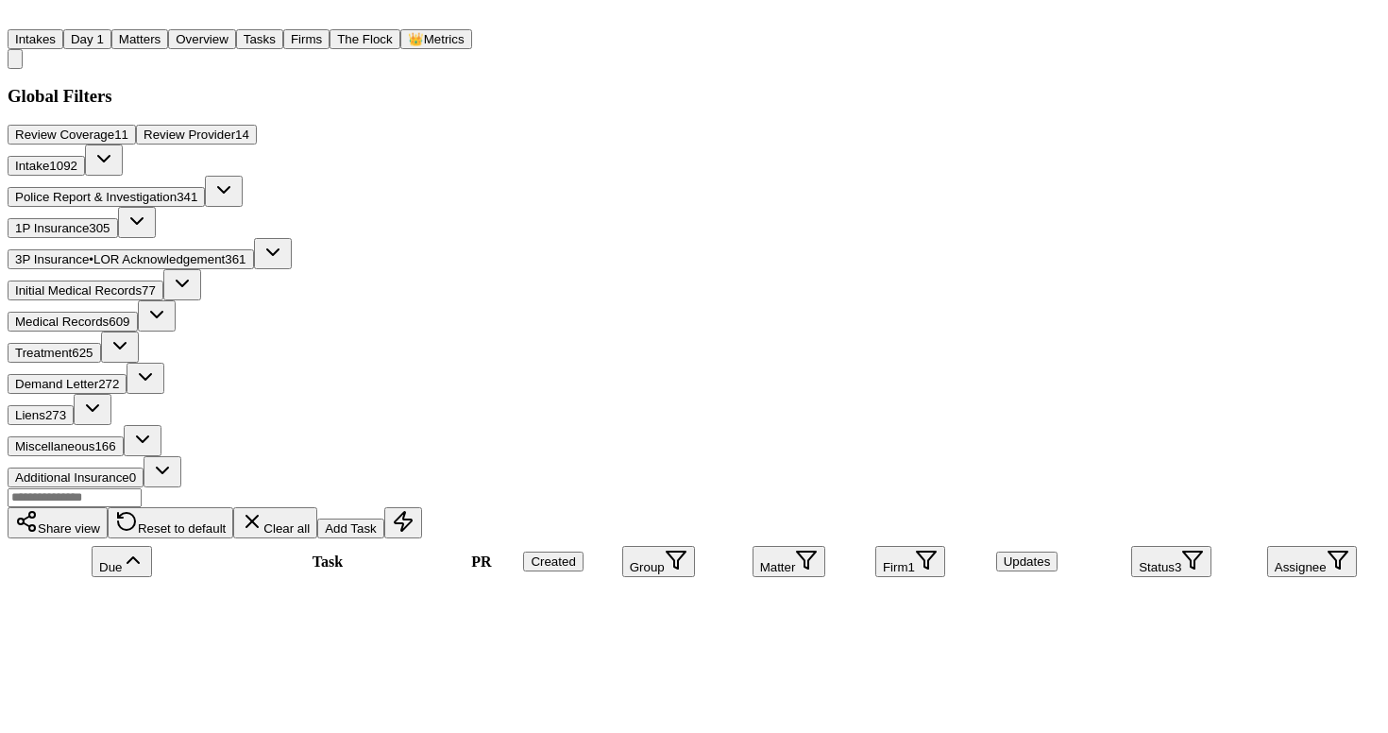
click at [914, 546] on button "Firm 1" at bounding box center [911, 561] width 70 height 31
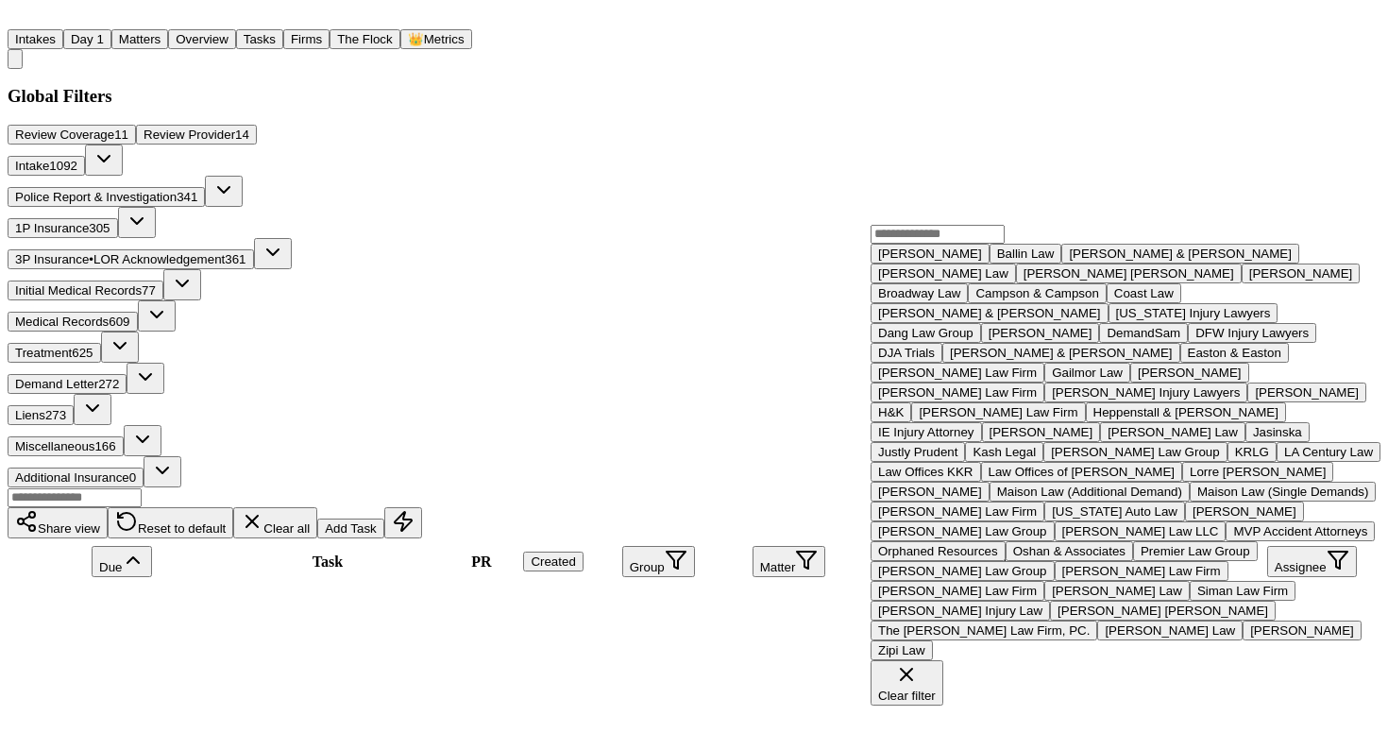
click at [1250, 281] on div "[PERSON_NAME]" at bounding box center [1302, 273] width 104 height 14
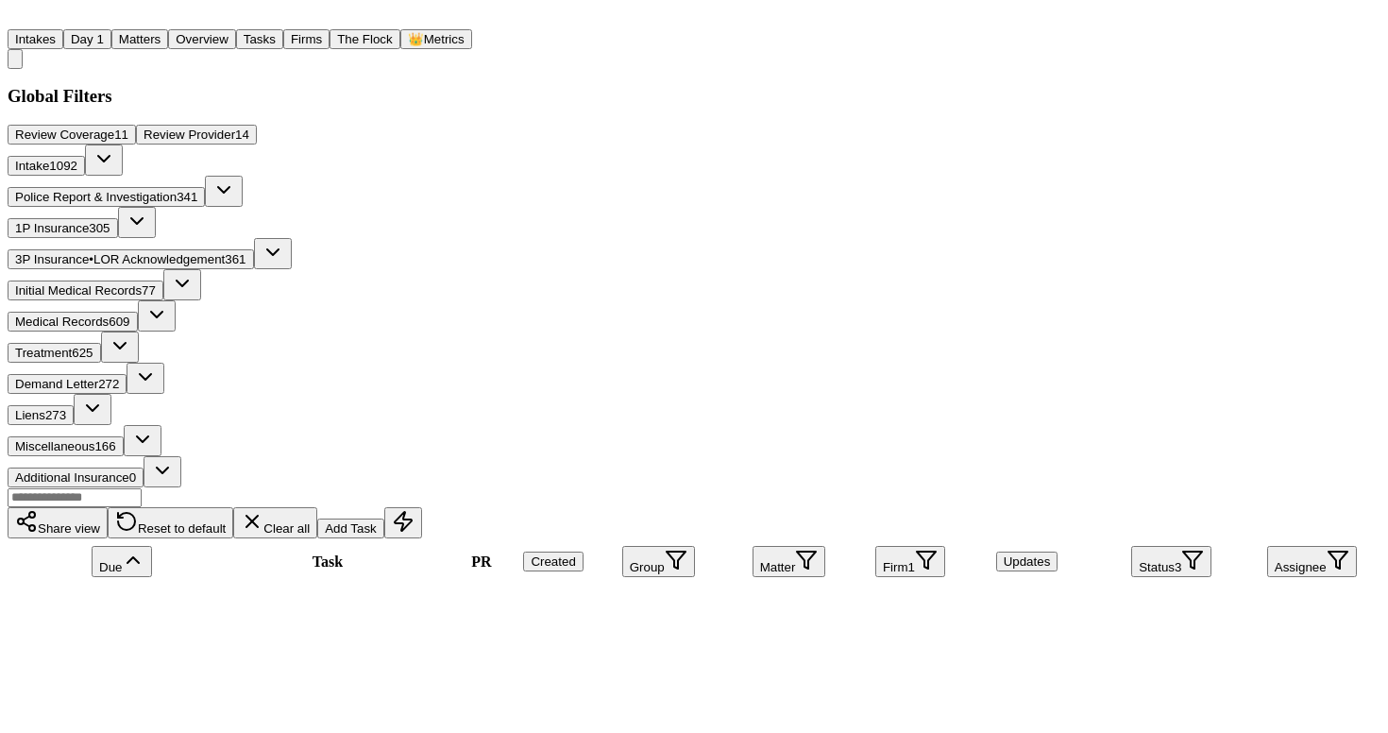
click at [905, 546] on button "Firm 1" at bounding box center [911, 561] width 70 height 31
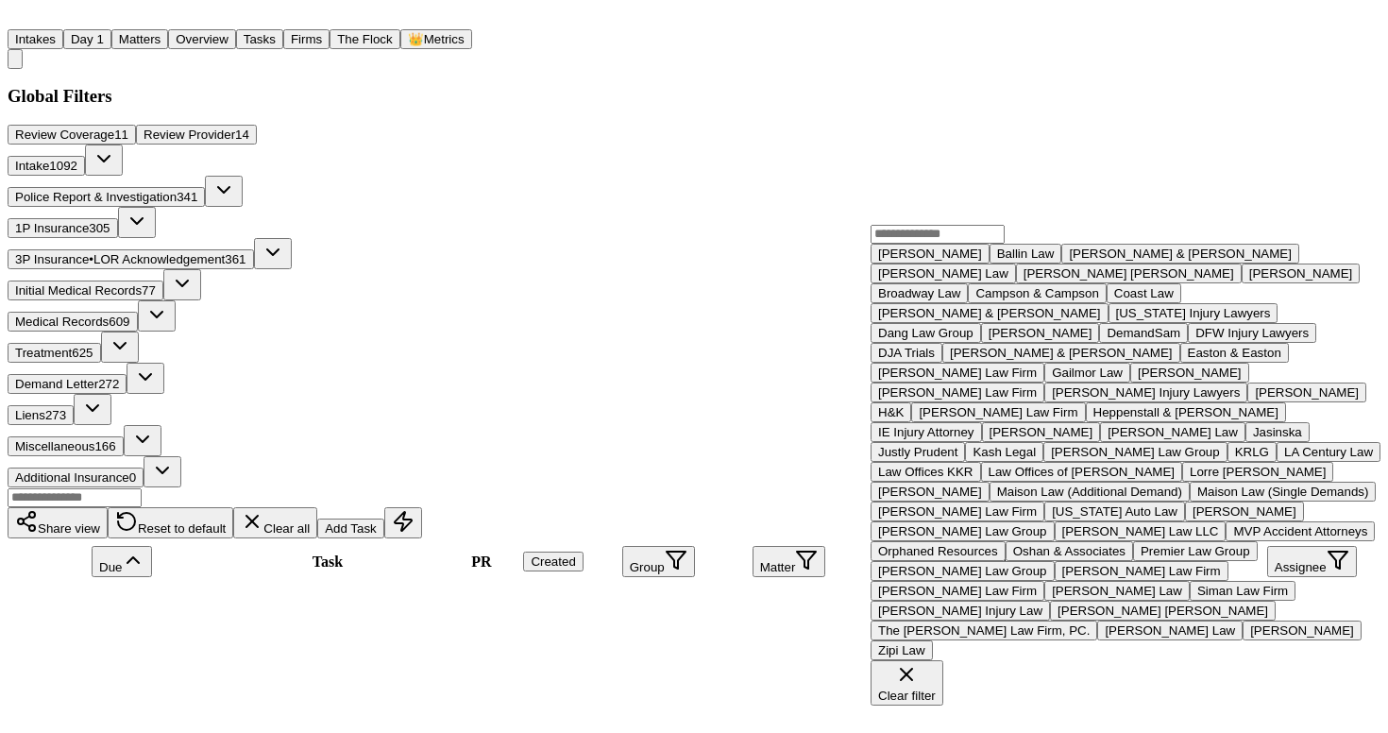
scroll to position [96, 0]
click at [938, 300] on div "Broadway Law" at bounding box center [919, 293] width 82 height 14
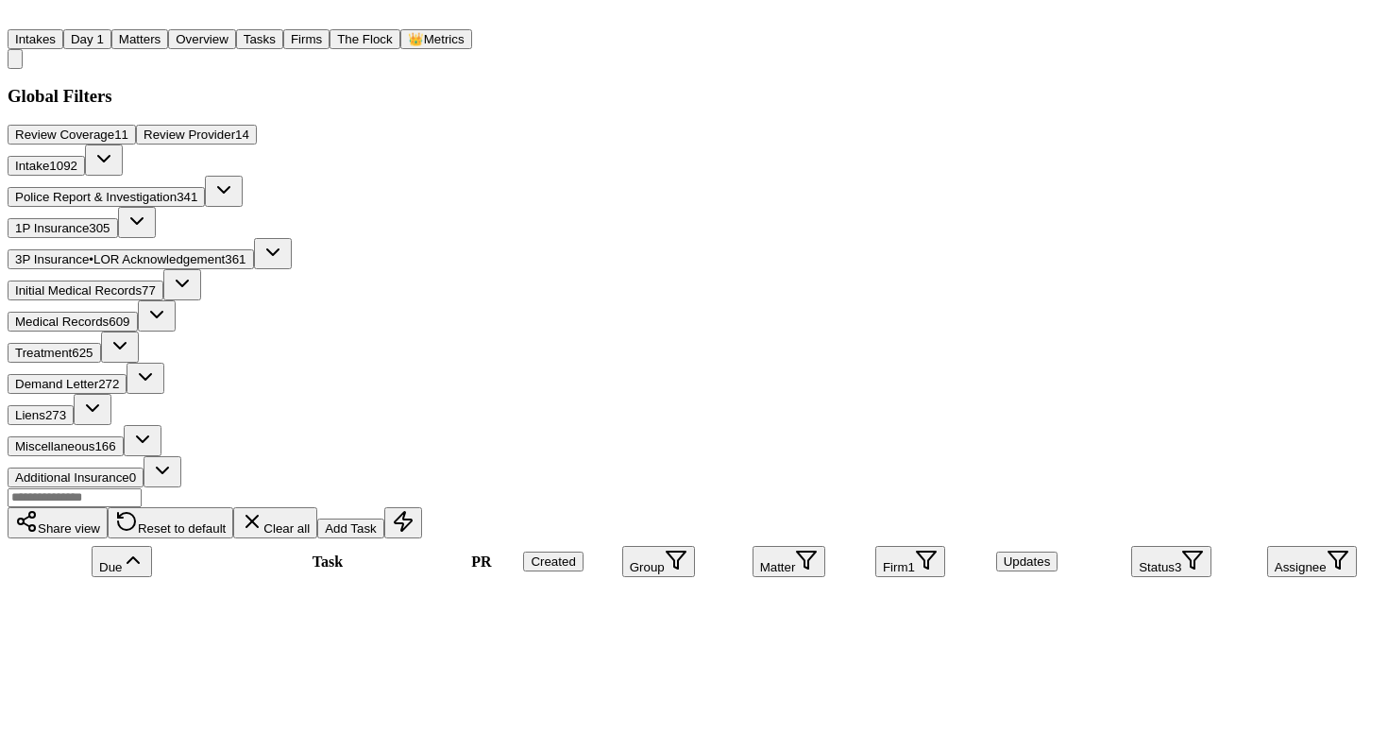
click at [890, 487] on div "Share view Reset to default Clear all Add Task" at bounding box center [694, 512] width 1373 height 51
click at [894, 546] on button "Firm 1" at bounding box center [911, 561] width 70 height 31
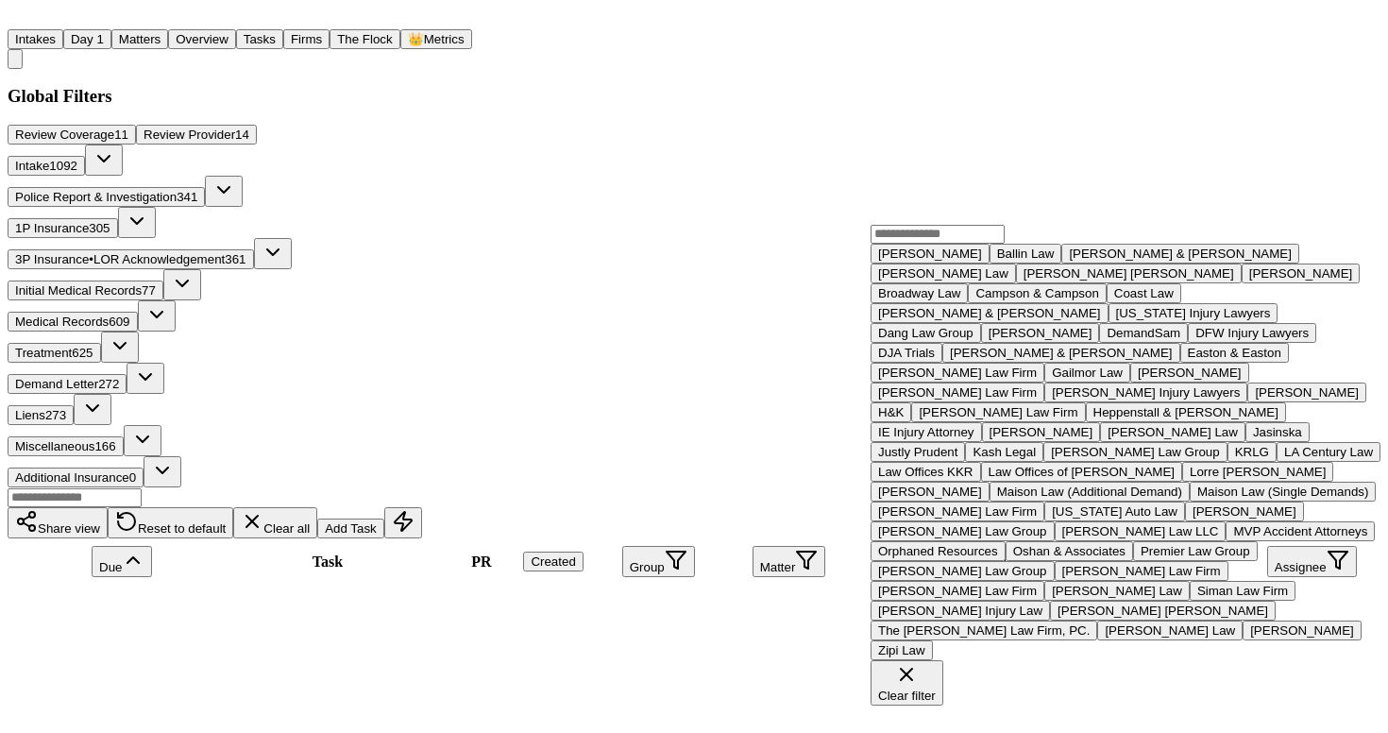
scroll to position [225, 0]
click at [976, 300] on div "Campson & Campson" at bounding box center [1037, 293] width 123 height 14
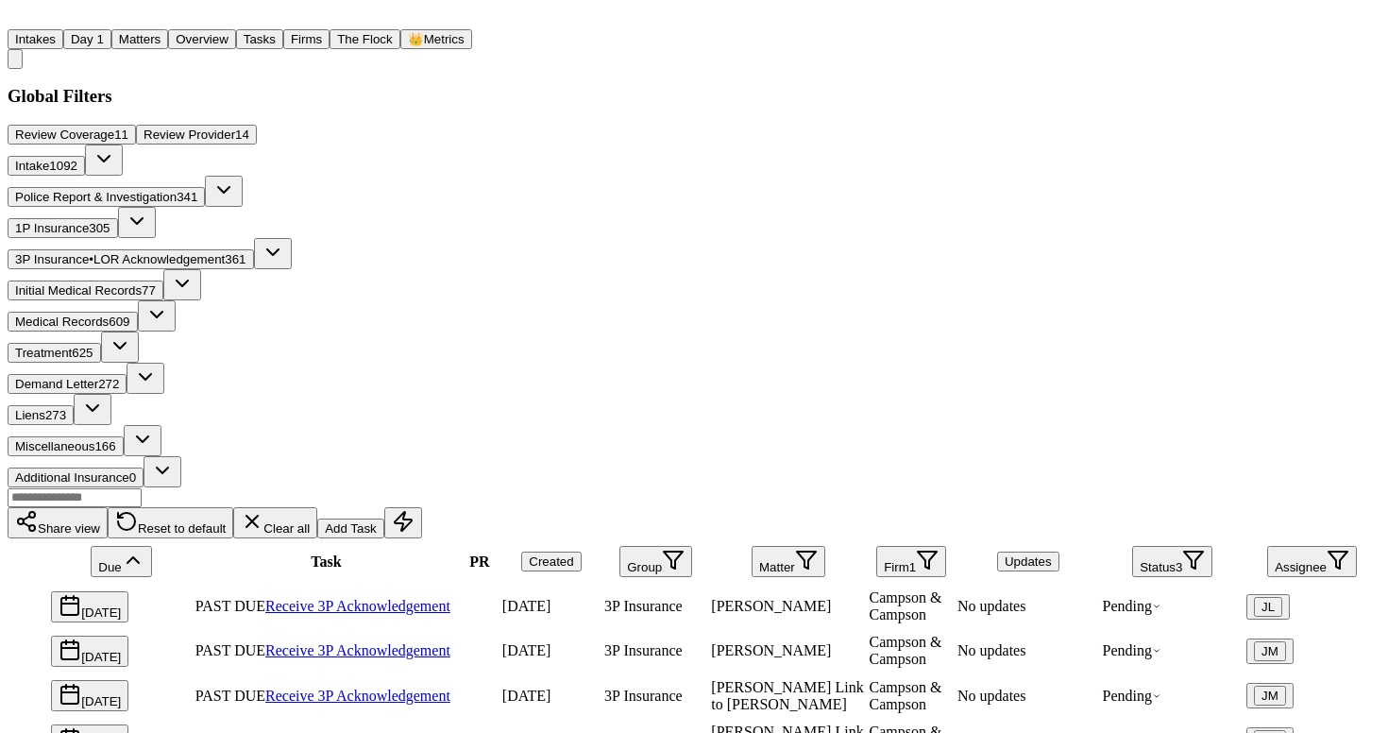
scroll to position [428, 0]
click at [912, 546] on button "Firm 1" at bounding box center [912, 561] width 70 height 31
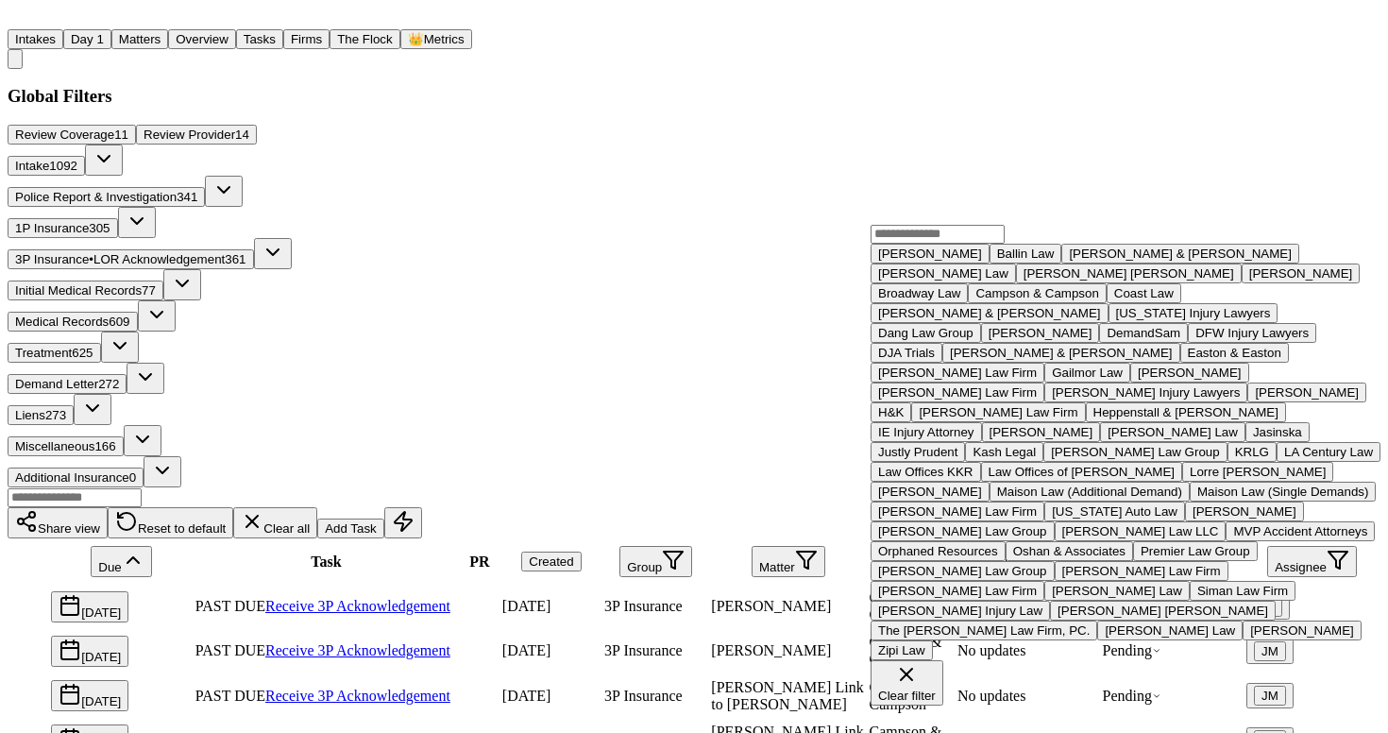
scroll to position [153, 0]
click at [1115, 300] on div "Coast Law" at bounding box center [1145, 293] width 60 height 14
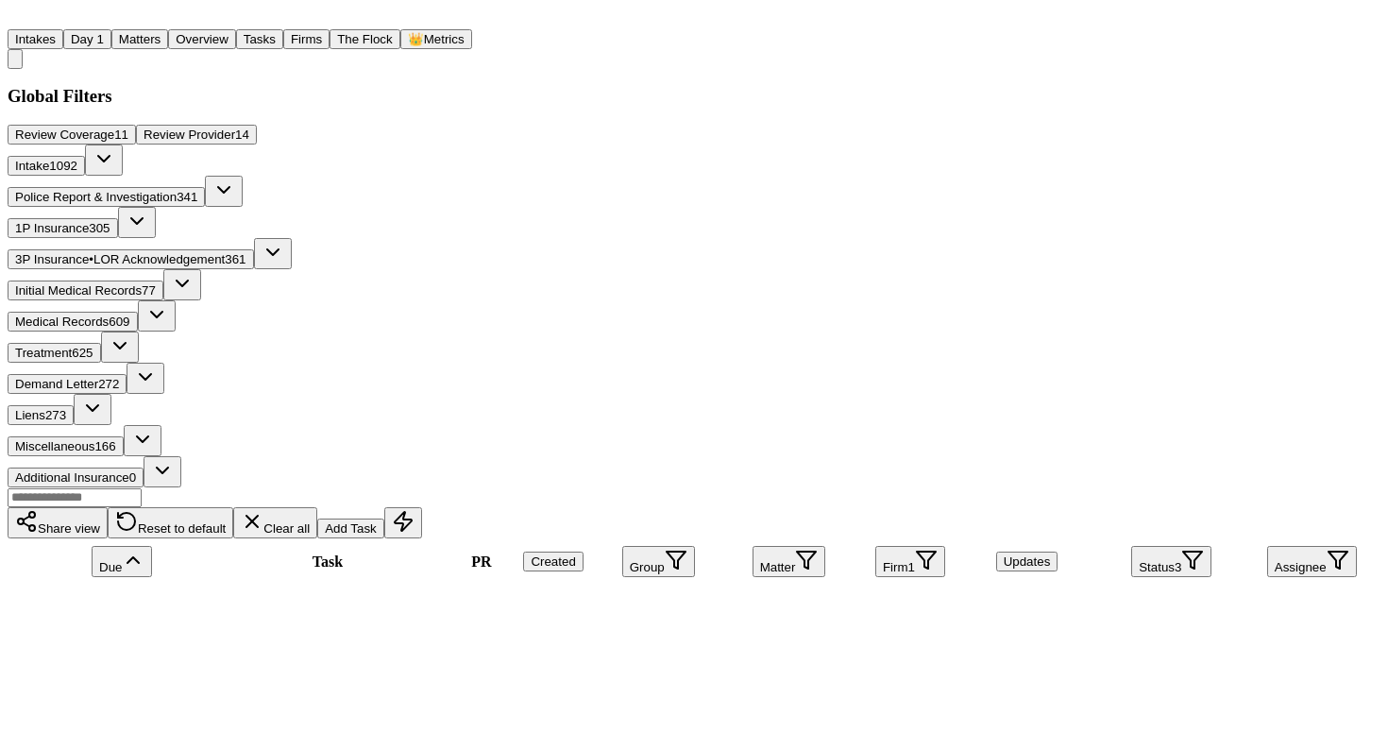
scroll to position [38, 0]
click at [317, 507] on button "Clear all" at bounding box center [275, 522] width 84 height 31
click at [233, 507] on button "Reset to default" at bounding box center [171, 522] width 126 height 31
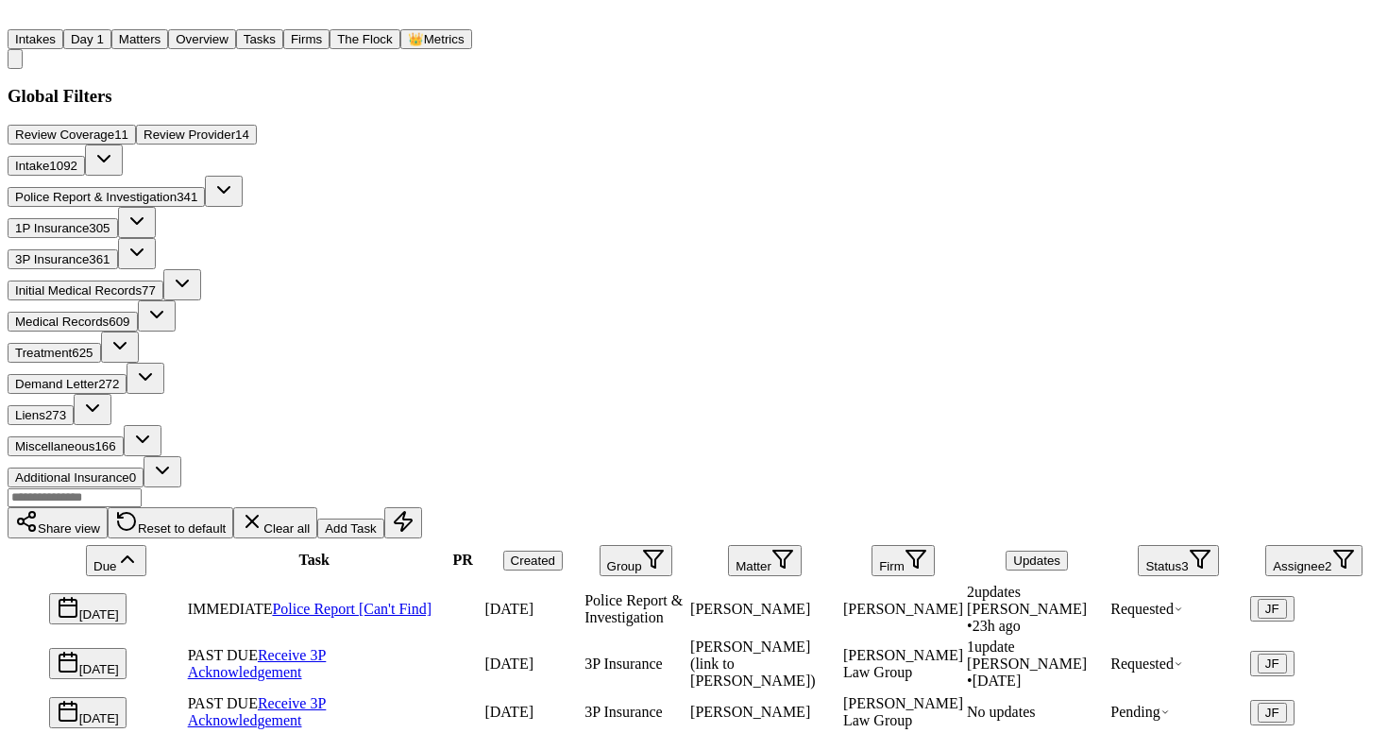
click at [885, 540] on th "Firm" at bounding box center [904, 560] width 122 height 41
click at [935, 545] on button "Firm" at bounding box center [903, 560] width 63 height 31
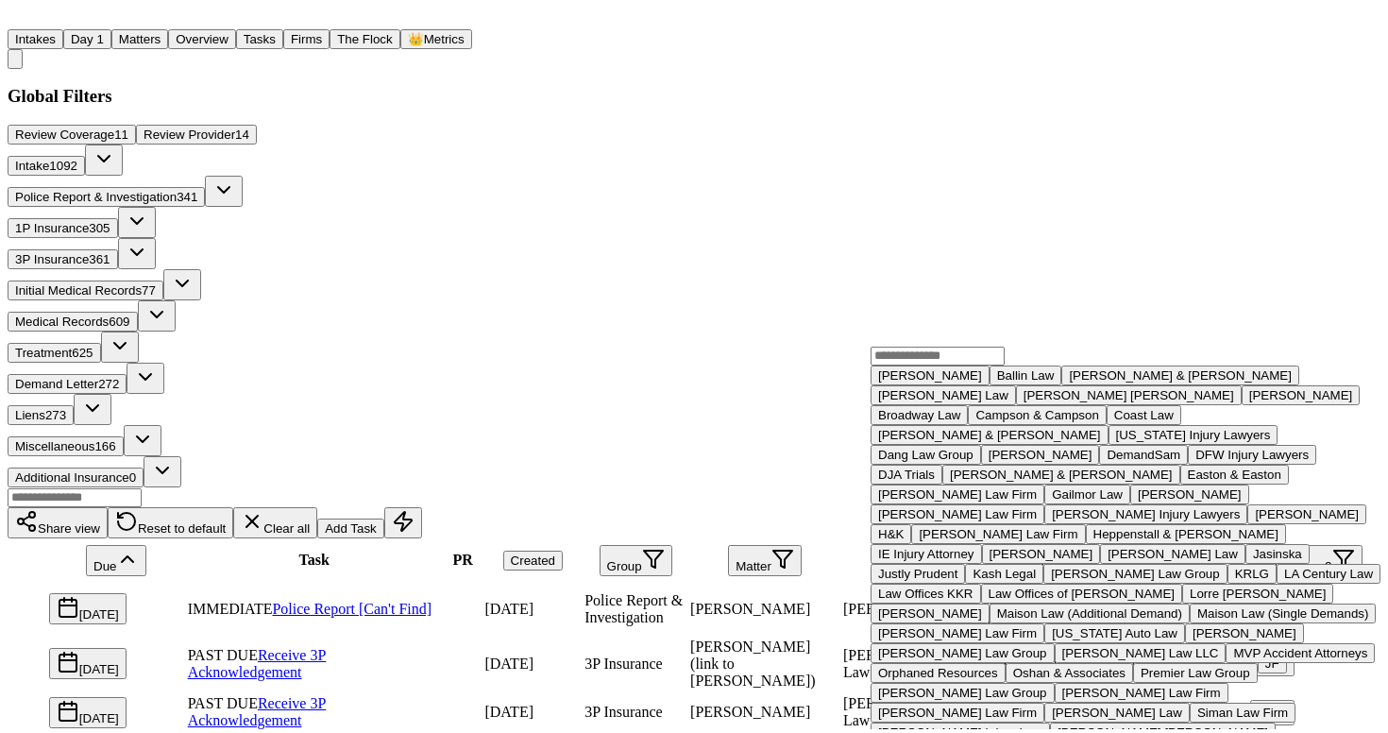
scroll to position [115, 0]
click at [1056, 105] on div "Global Filters Review Coverage 11 Review Provider 14 Intake 1092 Police Report …" at bounding box center [694, 575] width 1373 height 978
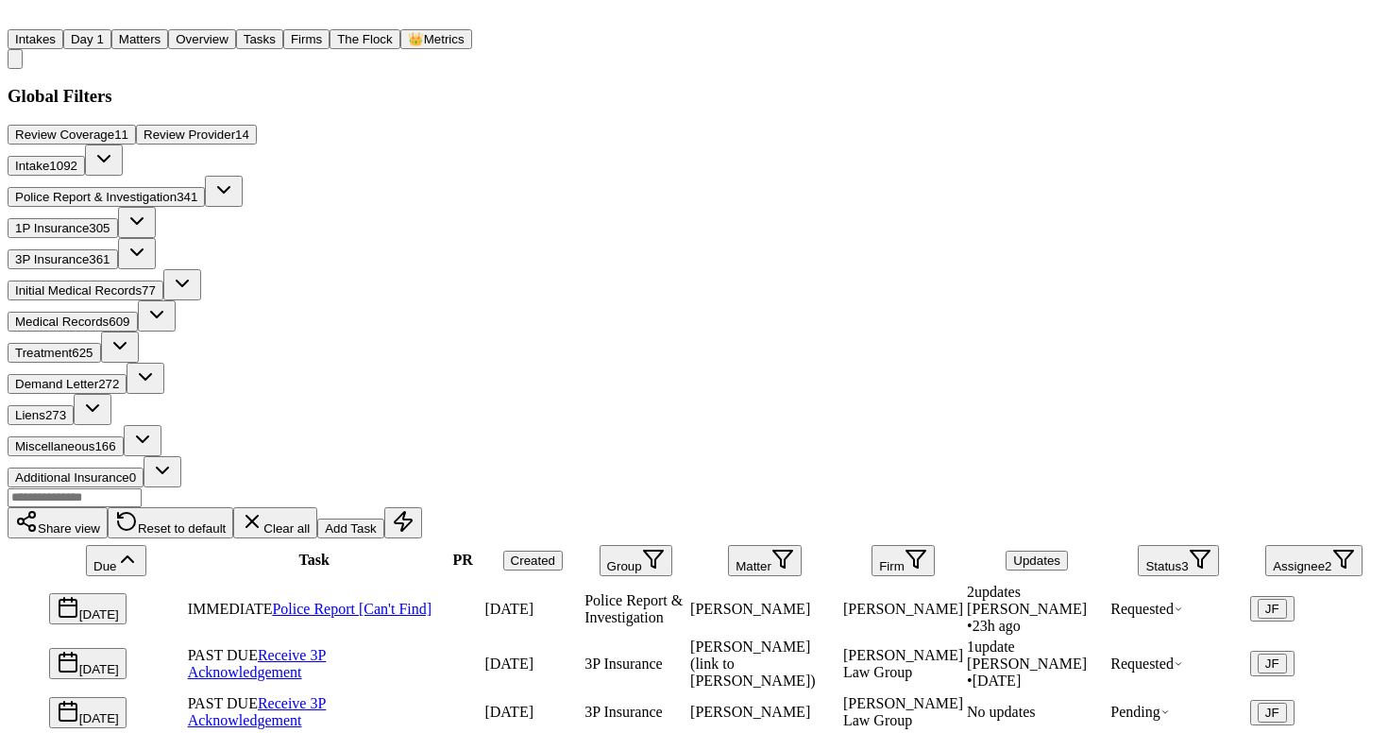
click at [148, 241] on icon "button" at bounding box center [137, 252] width 23 height 23
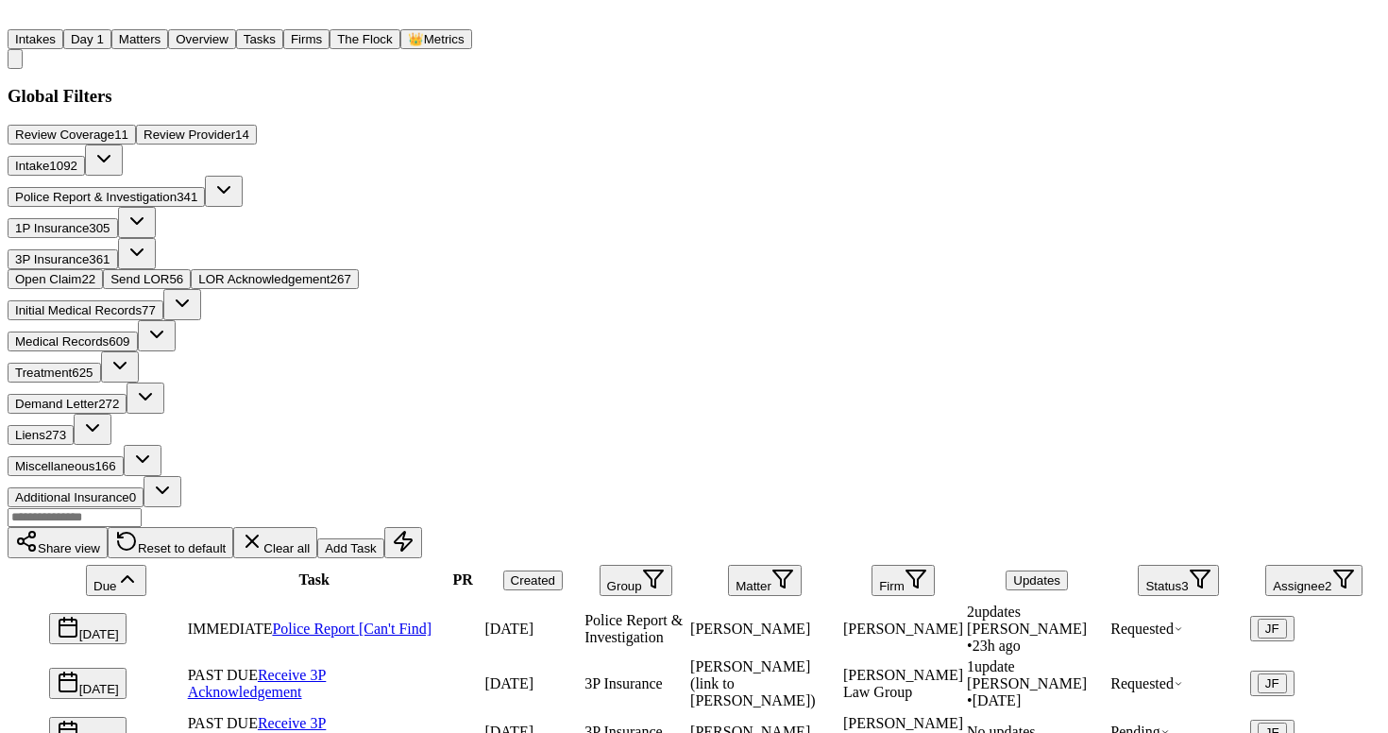
click at [330, 272] on span "LOR Acknowledgement" at bounding box center [263, 279] width 131 height 14
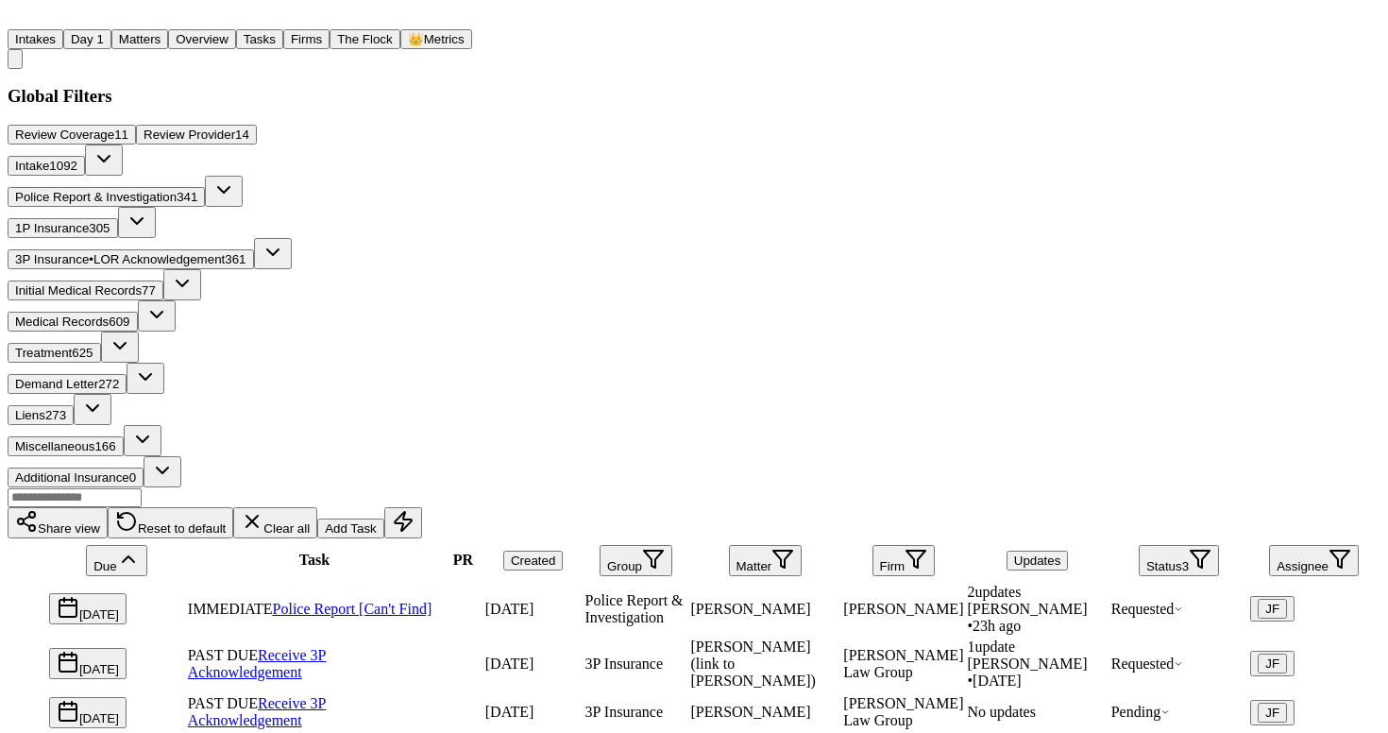
click at [805, 200] on div "Review Coverage 11 Review Provider 14 Intake 1092 Police Report & Investigation…" at bounding box center [694, 306] width 1373 height 363
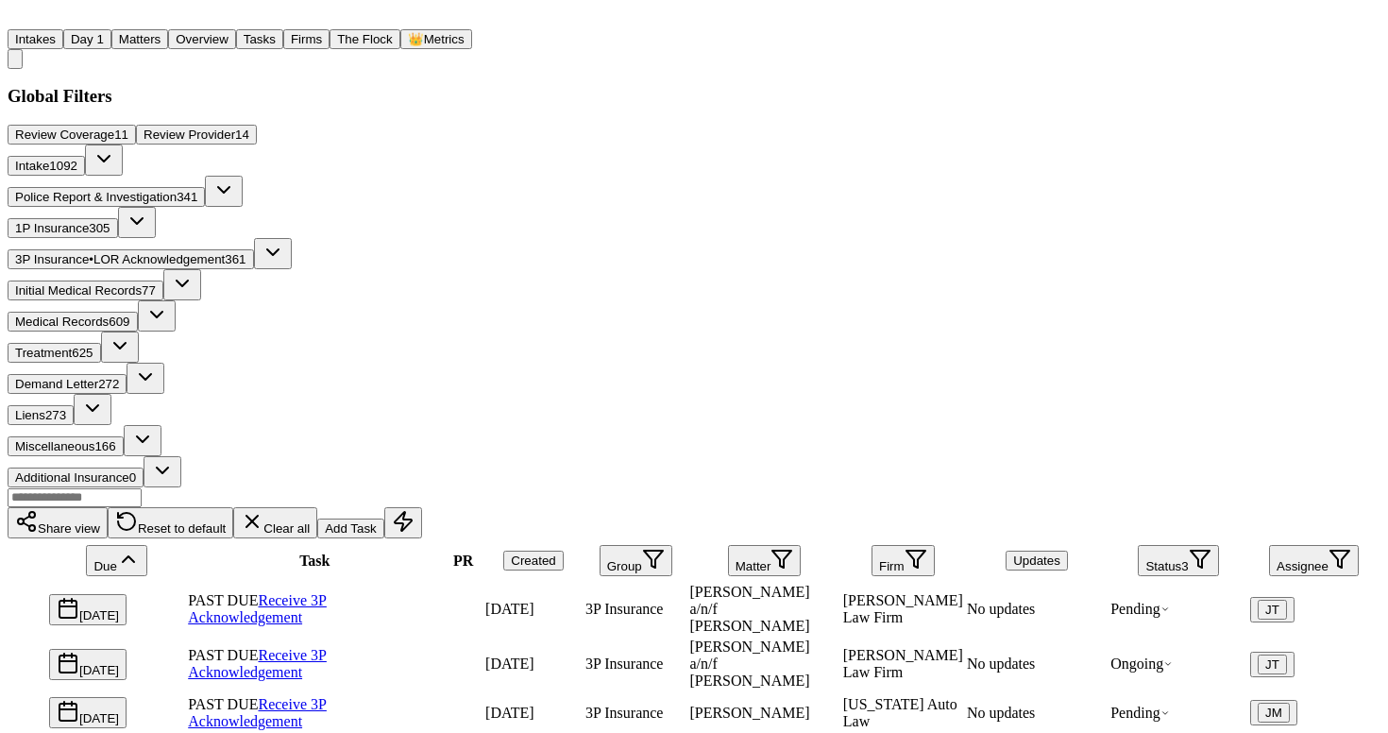
click at [904, 545] on button "Firm" at bounding box center [903, 560] width 63 height 31
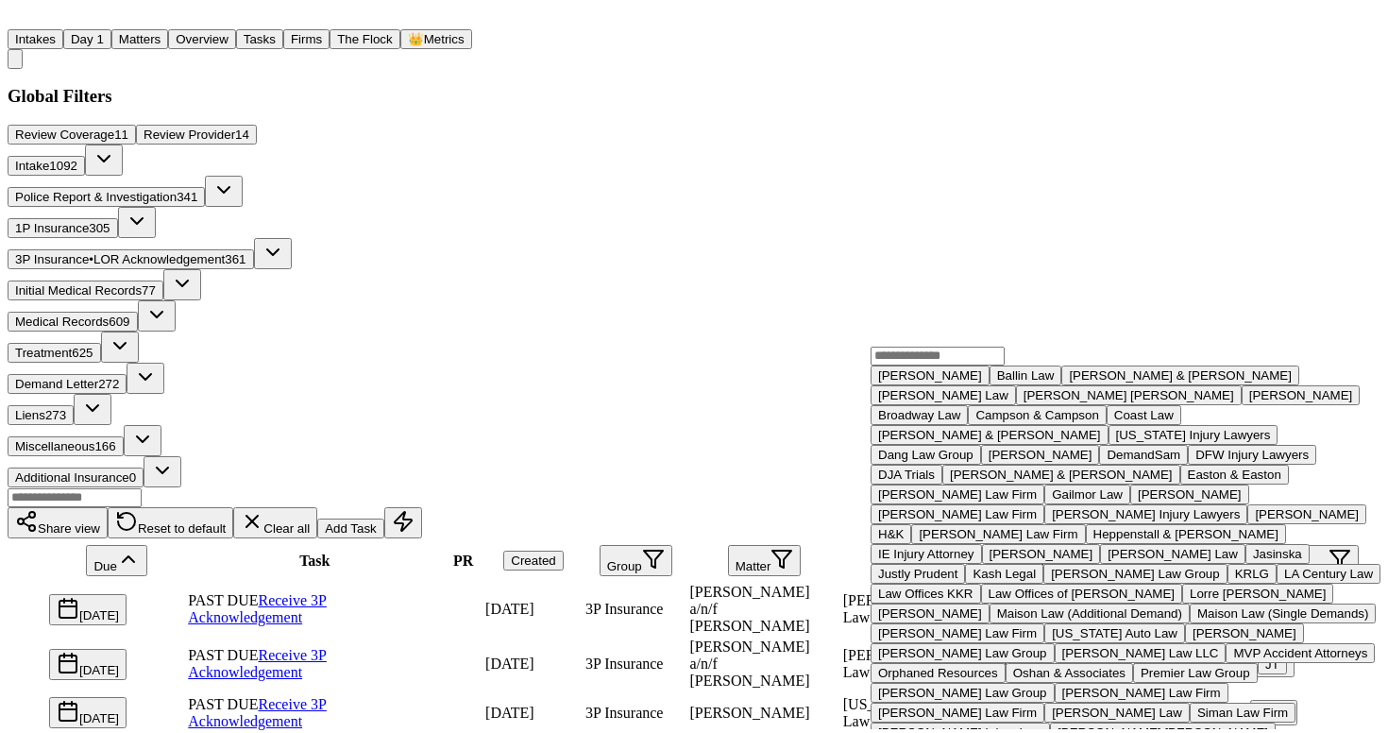
scroll to position [1895, 0]
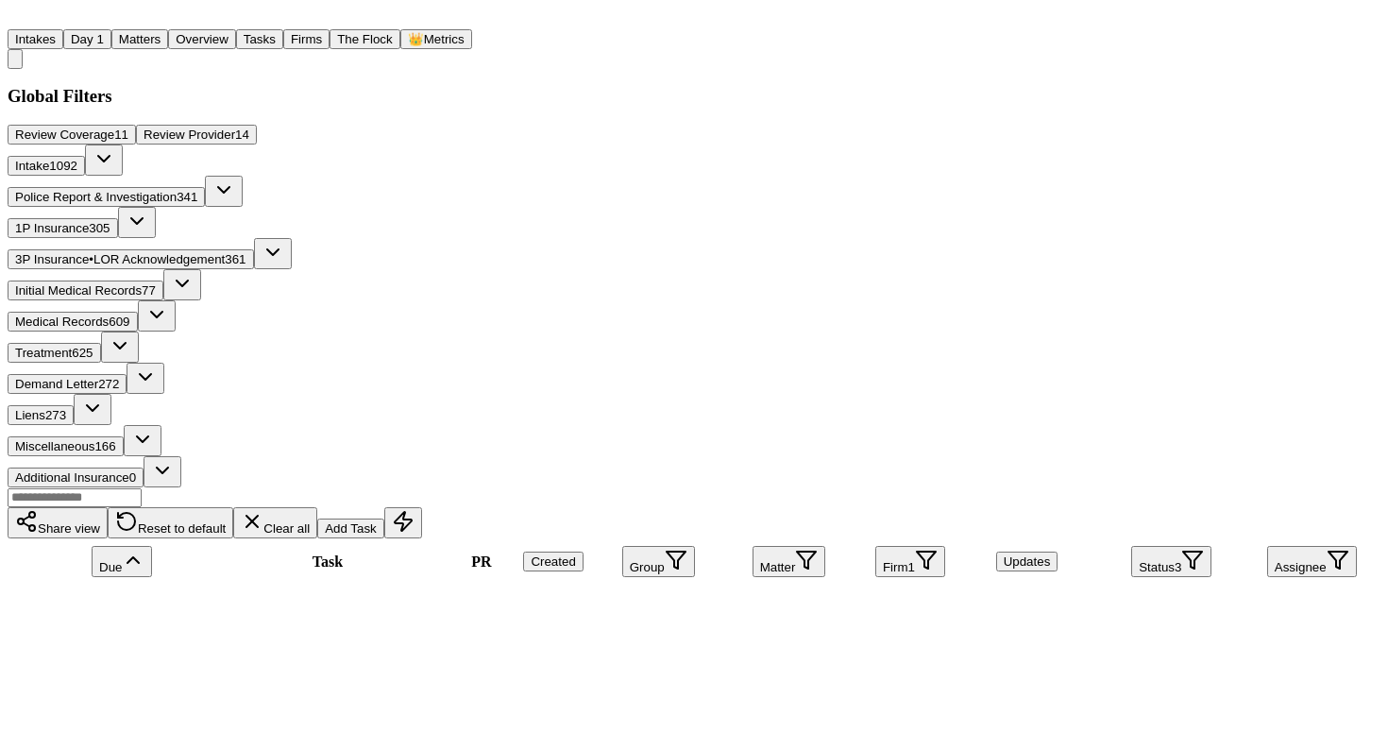
scroll to position [-1, 0]
click at [225, 252] on span "LOR Acknowledgement" at bounding box center [159, 259] width 131 height 14
click at [317, 507] on button "Clear all" at bounding box center [275, 522] width 84 height 31
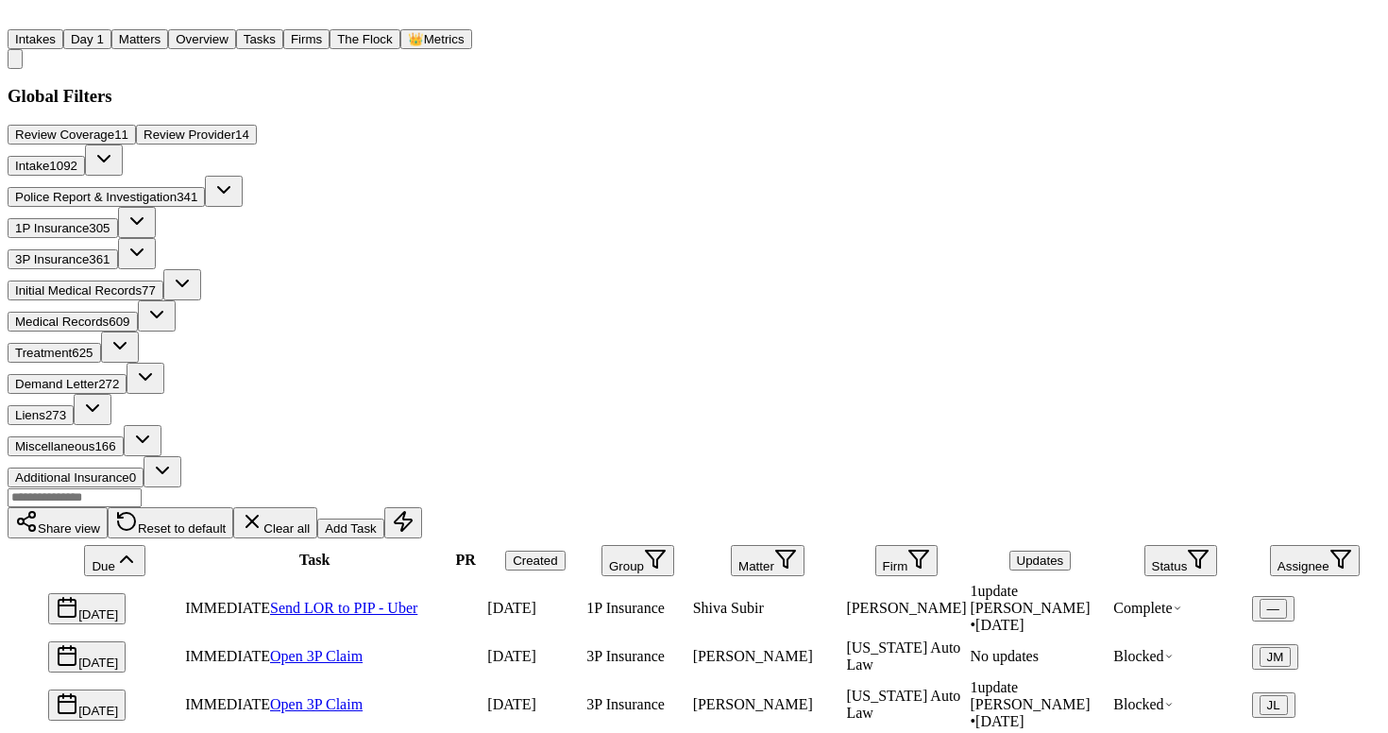
click at [903, 545] on button "Firm" at bounding box center [907, 560] width 63 height 31
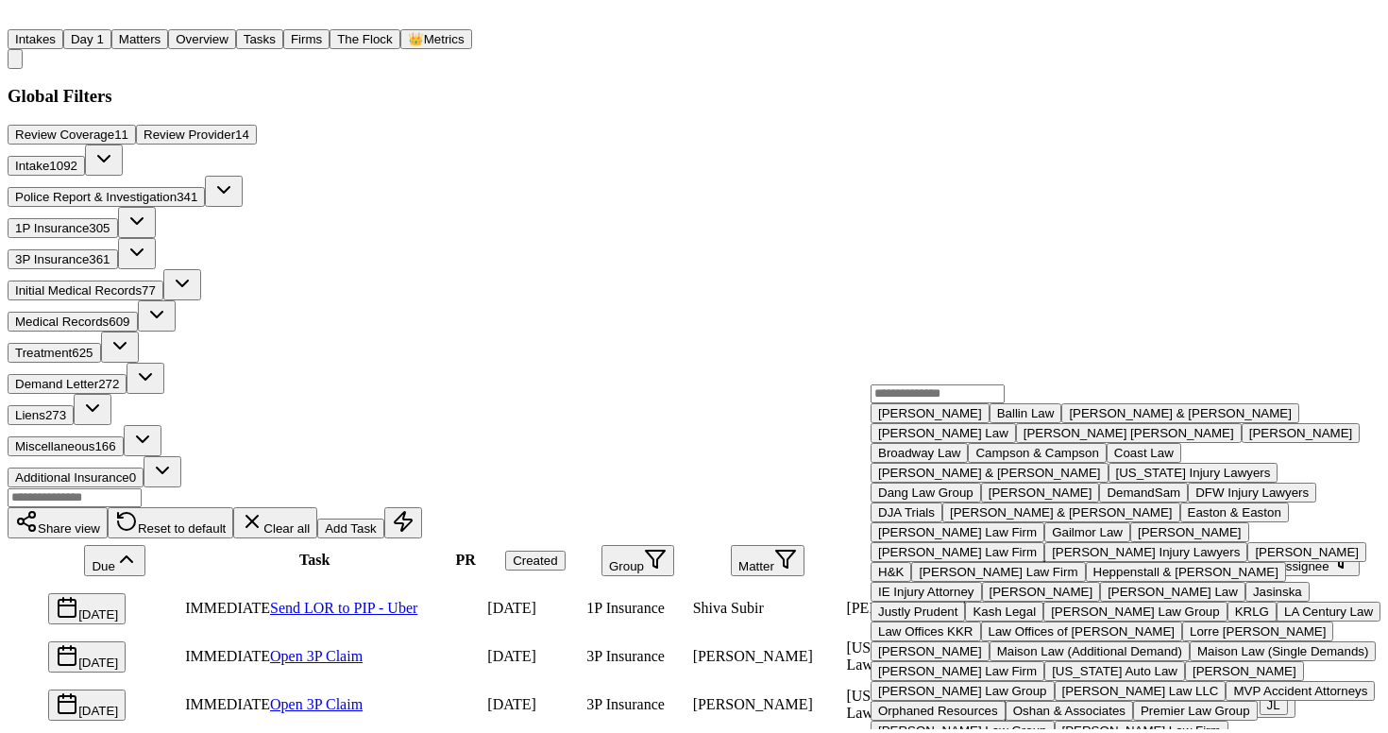
scroll to position [1895, 0]
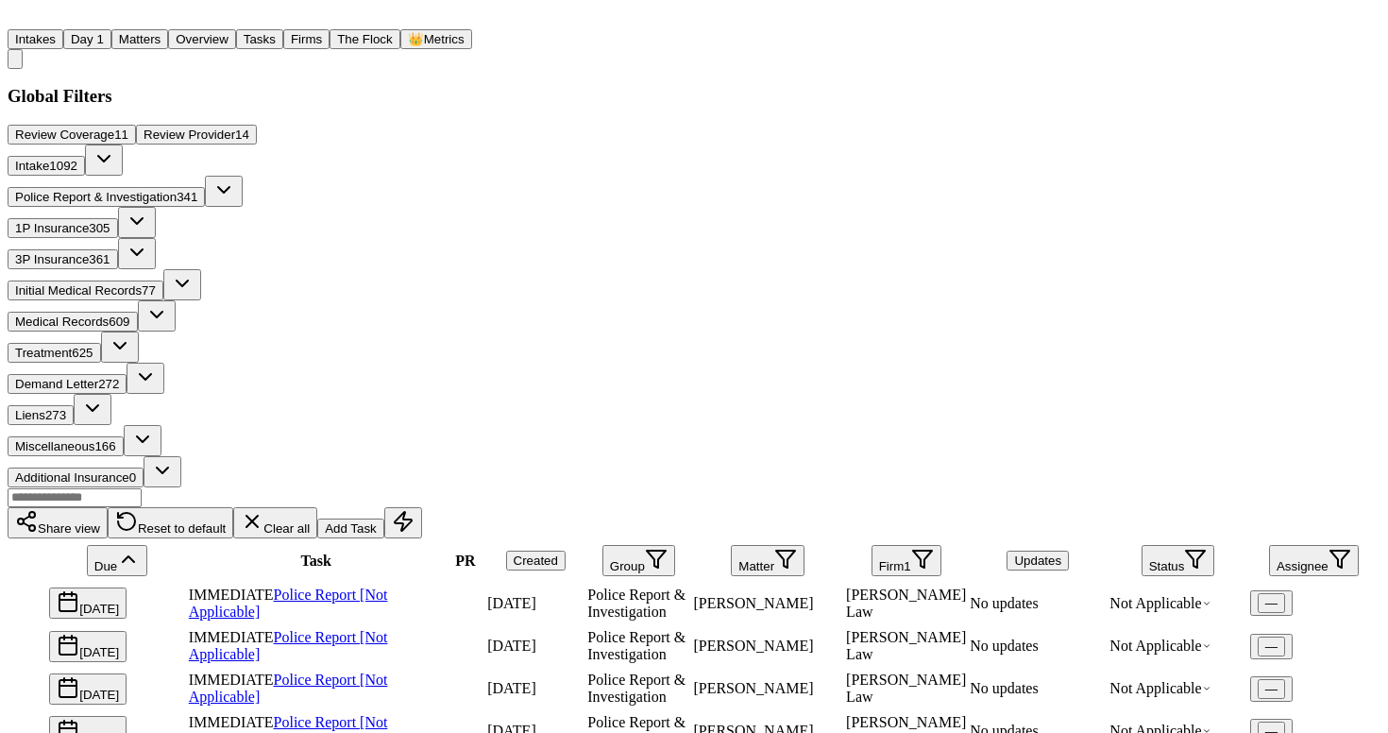
click at [148, 241] on icon "button" at bounding box center [137, 252] width 23 height 23
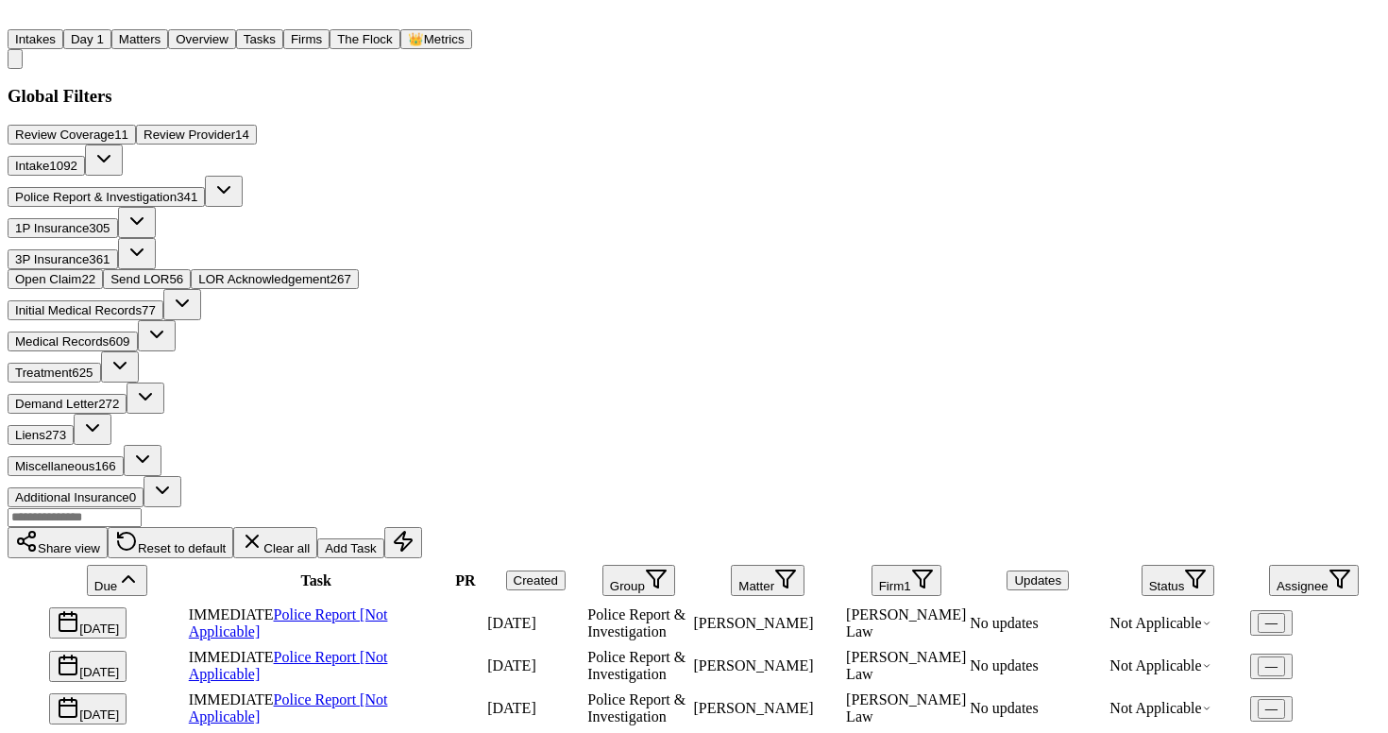
click at [330, 285] on span "LOR Acknowledgement" at bounding box center [263, 279] width 131 height 14
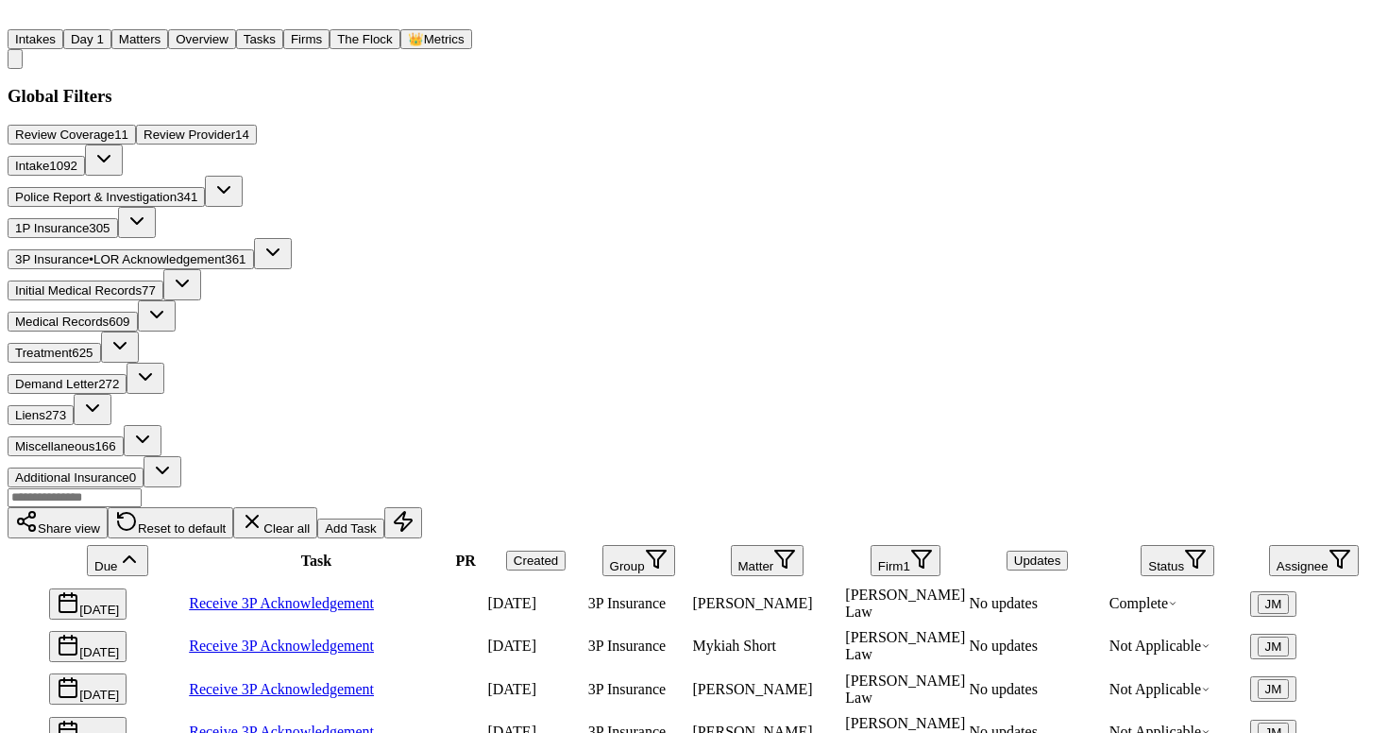
click at [1291, 540] on th "Assignee" at bounding box center [1314, 560] width 129 height 41
click at [1292, 545] on button "Assignee" at bounding box center [1314, 560] width 90 height 31
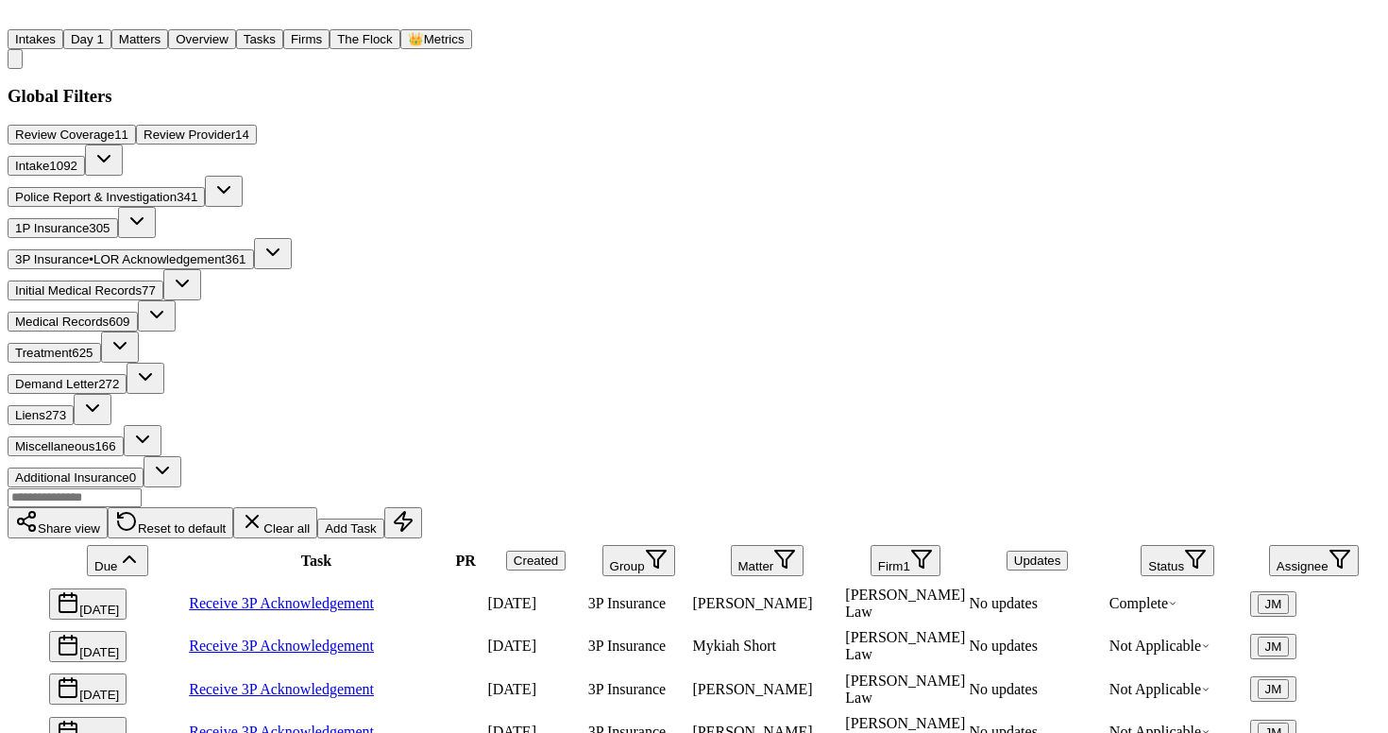
click at [1161, 545] on button "Status" at bounding box center [1178, 560] width 74 height 31
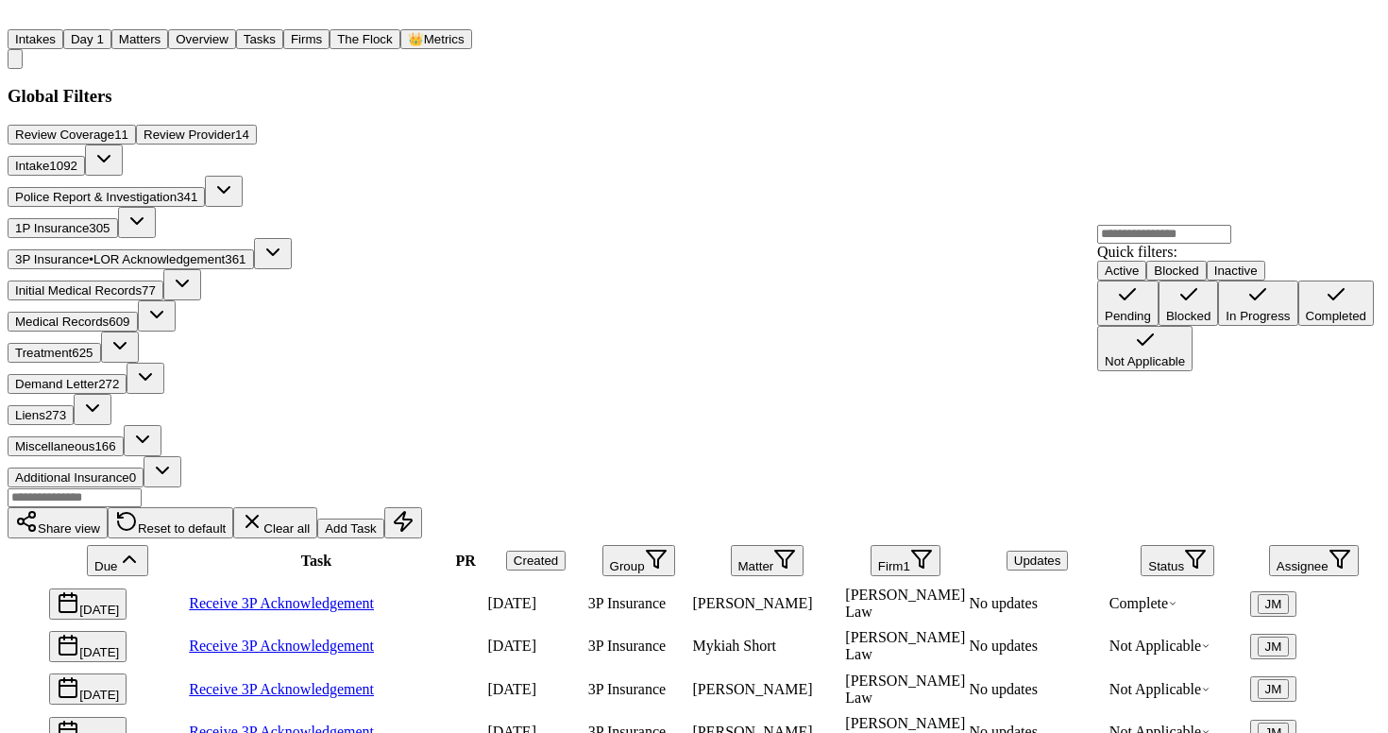
click at [1145, 281] on button "Active" at bounding box center [1122, 271] width 49 height 20
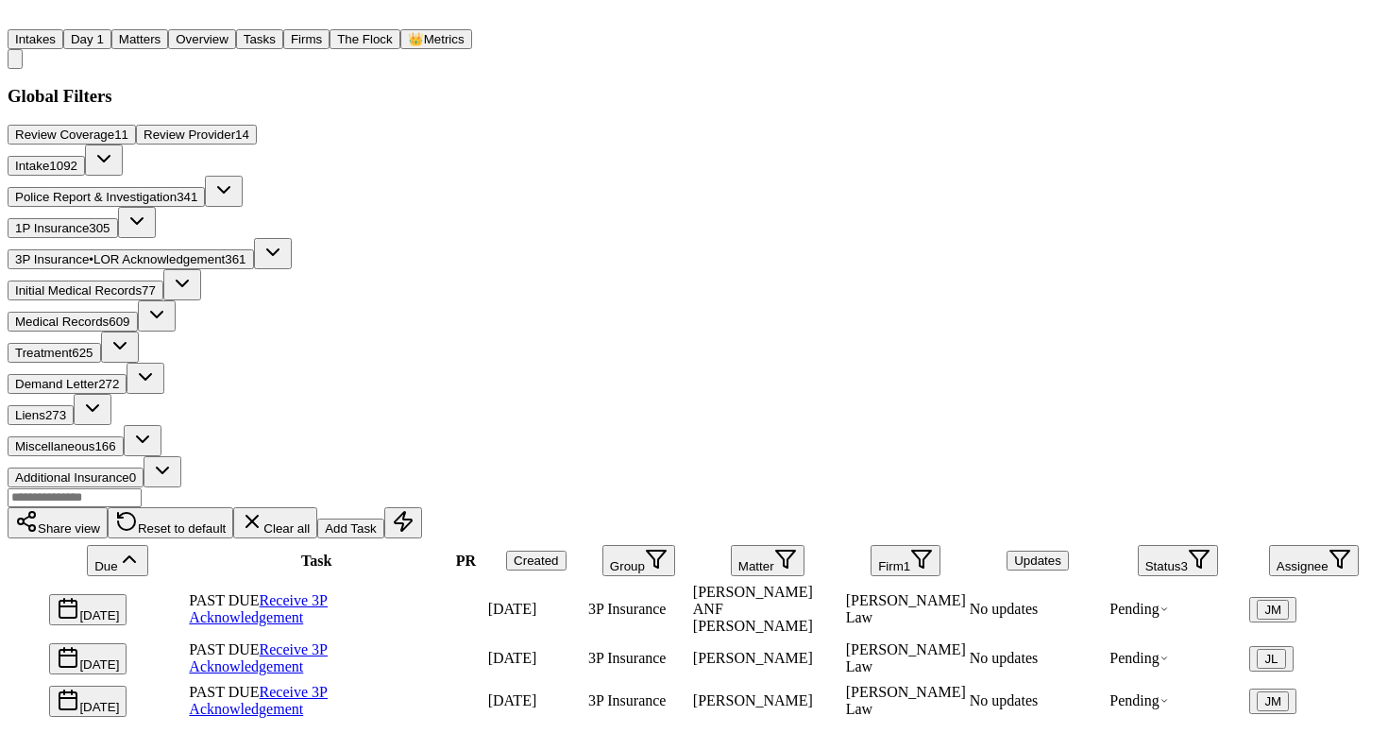
click at [328, 592] on link "Receive 3P Acknowledgement" at bounding box center [258, 608] width 139 height 33
click at [905, 545] on button "Firm 1" at bounding box center [906, 560] width 70 height 31
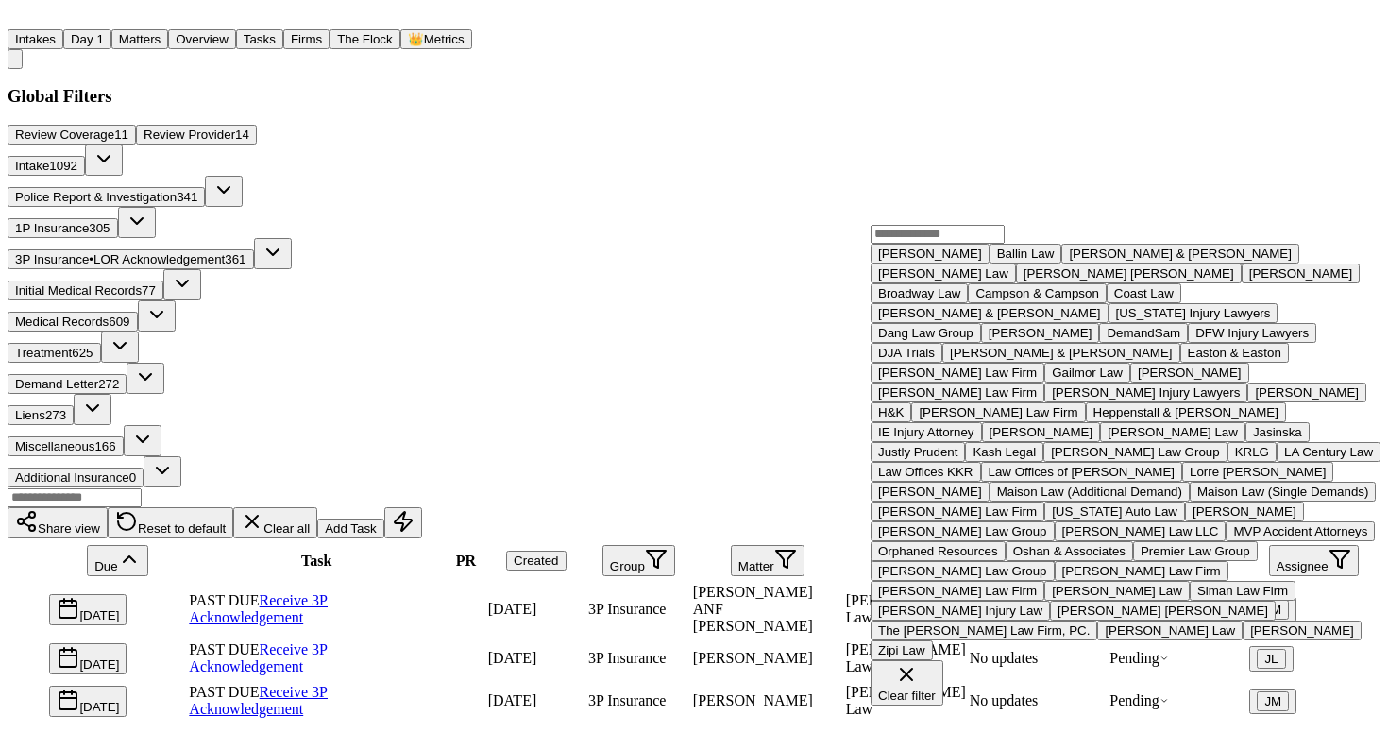
scroll to position [286, 0]
click at [924, 340] on div "Dang Law Group" at bounding box center [925, 333] width 95 height 14
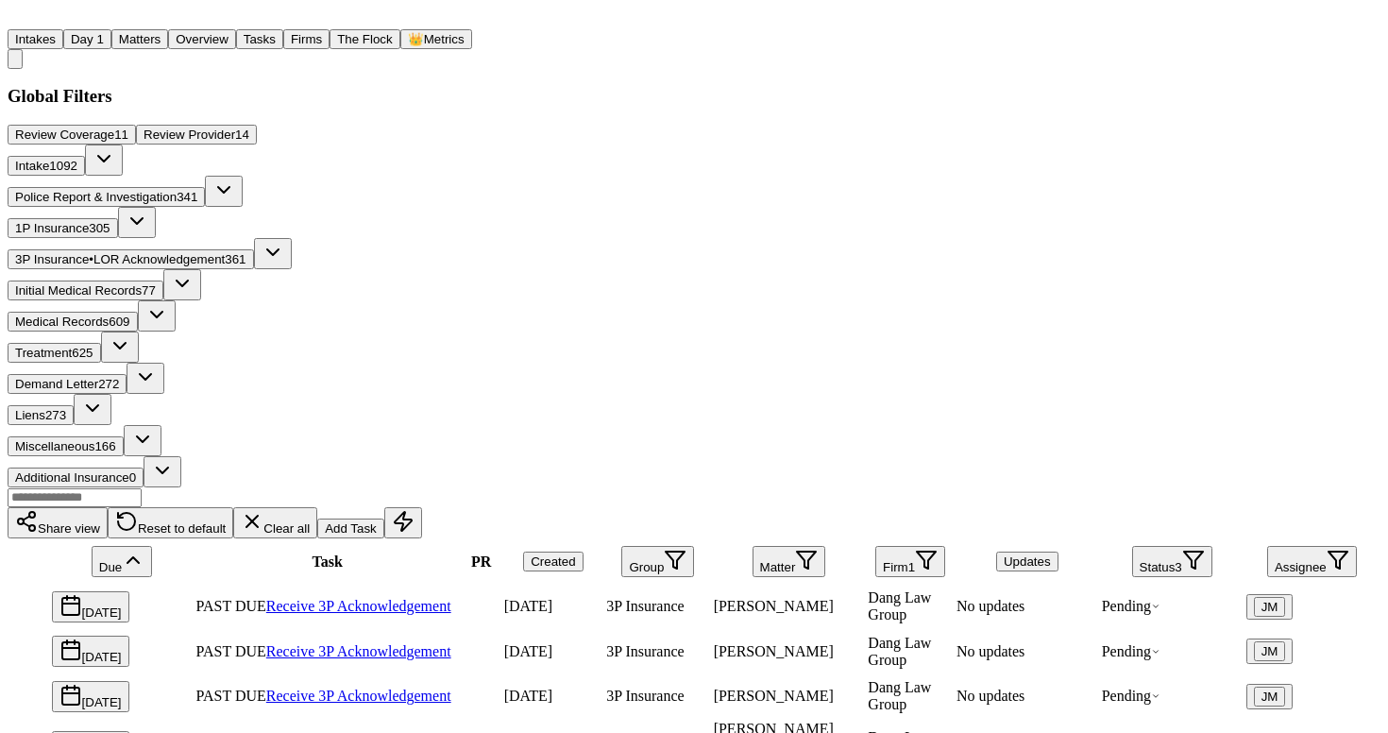
scroll to position [470, 0]
click at [440, 598] on link "Receive 3P Acknowledgement" at bounding box center [358, 606] width 185 height 16
click at [1155, 598] on span "Pending" at bounding box center [1131, 606] width 59 height 16
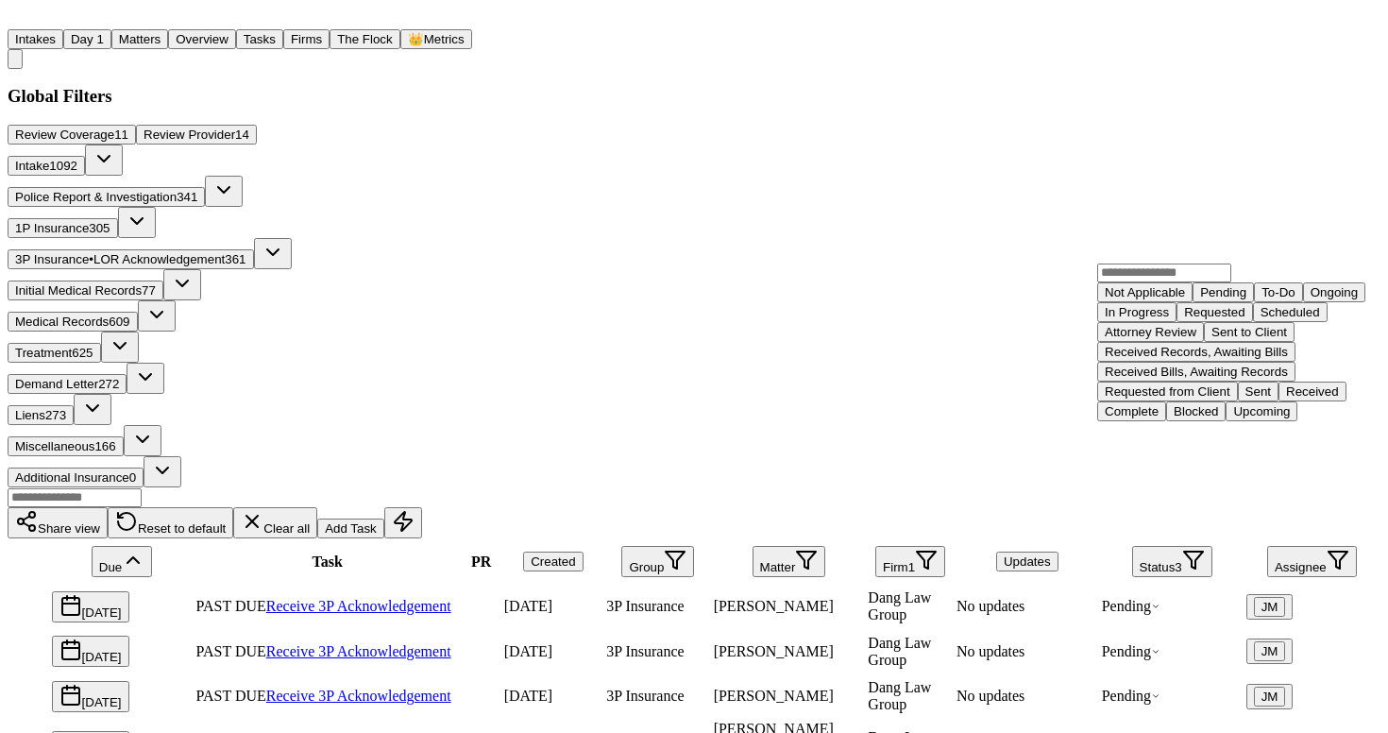
click at [1262, 299] on div "To-Do" at bounding box center [1279, 292] width 34 height 14
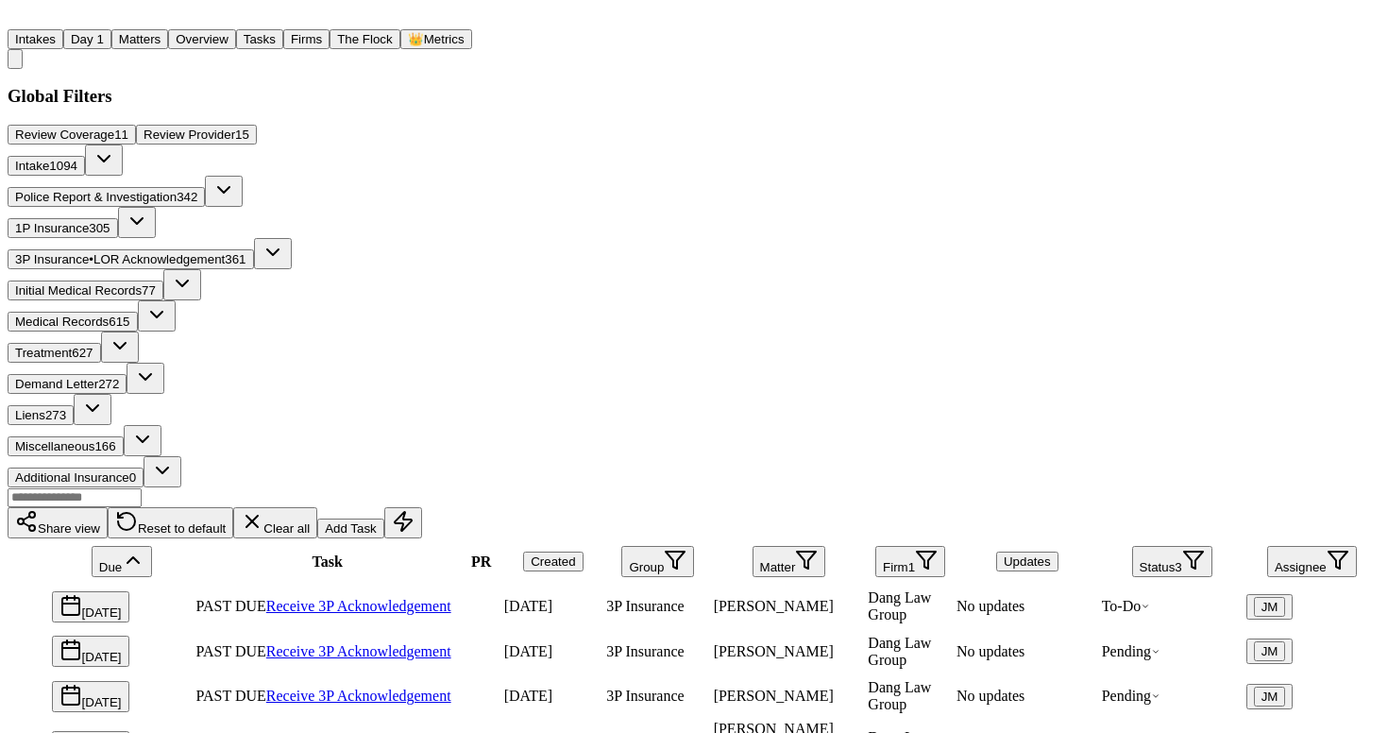
click at [450, 643] on link "Receive 3P Acknowledgement" at bounding box center [358, 651] width 185 height 16
click at [168, 29] on button "Matters" at bounding box center [139, 39] width 57 height 20
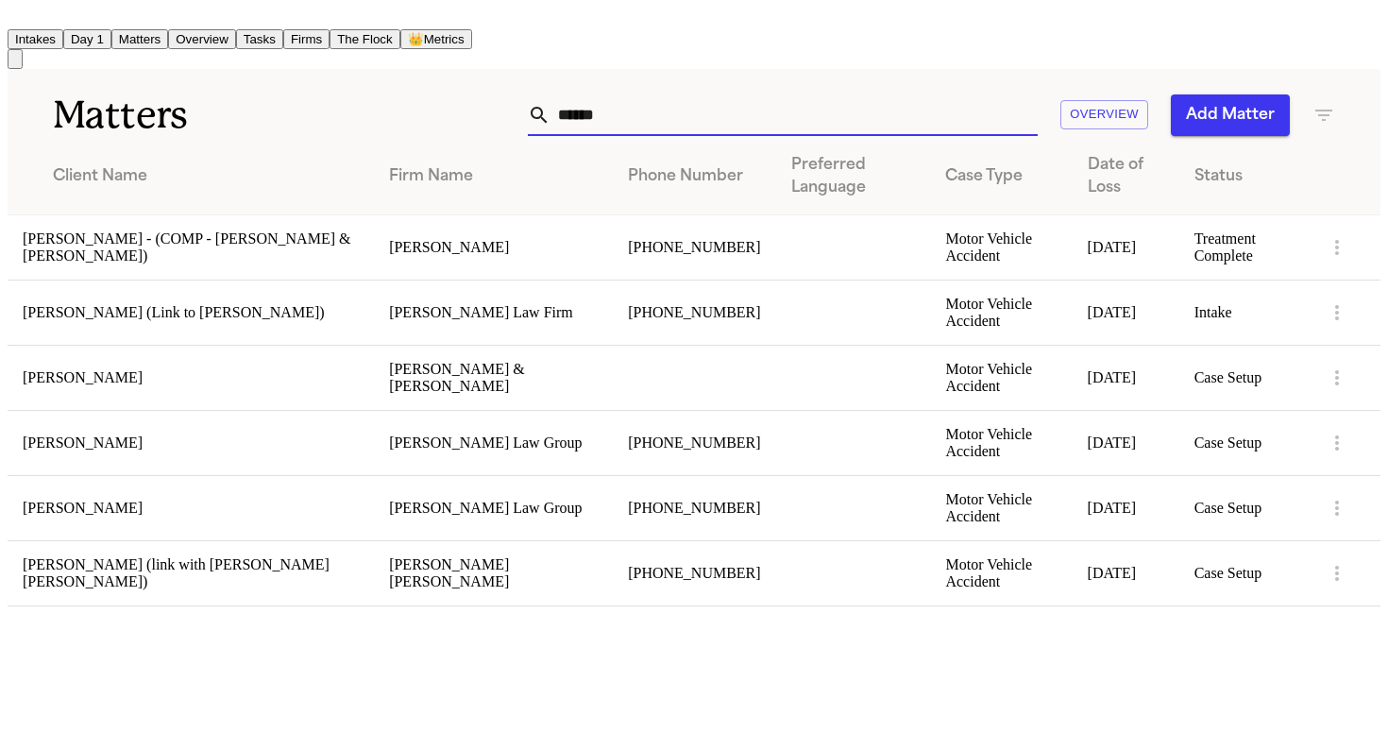
drag, startPoint x: 633, startPoint y: 105, endPoint x: 376, endPoint y: 90, distance: 257.3
click at [376, 90] on div "Matters ****** Overview Add Matter" at bounding box center [694, 104] width 1373 height 70
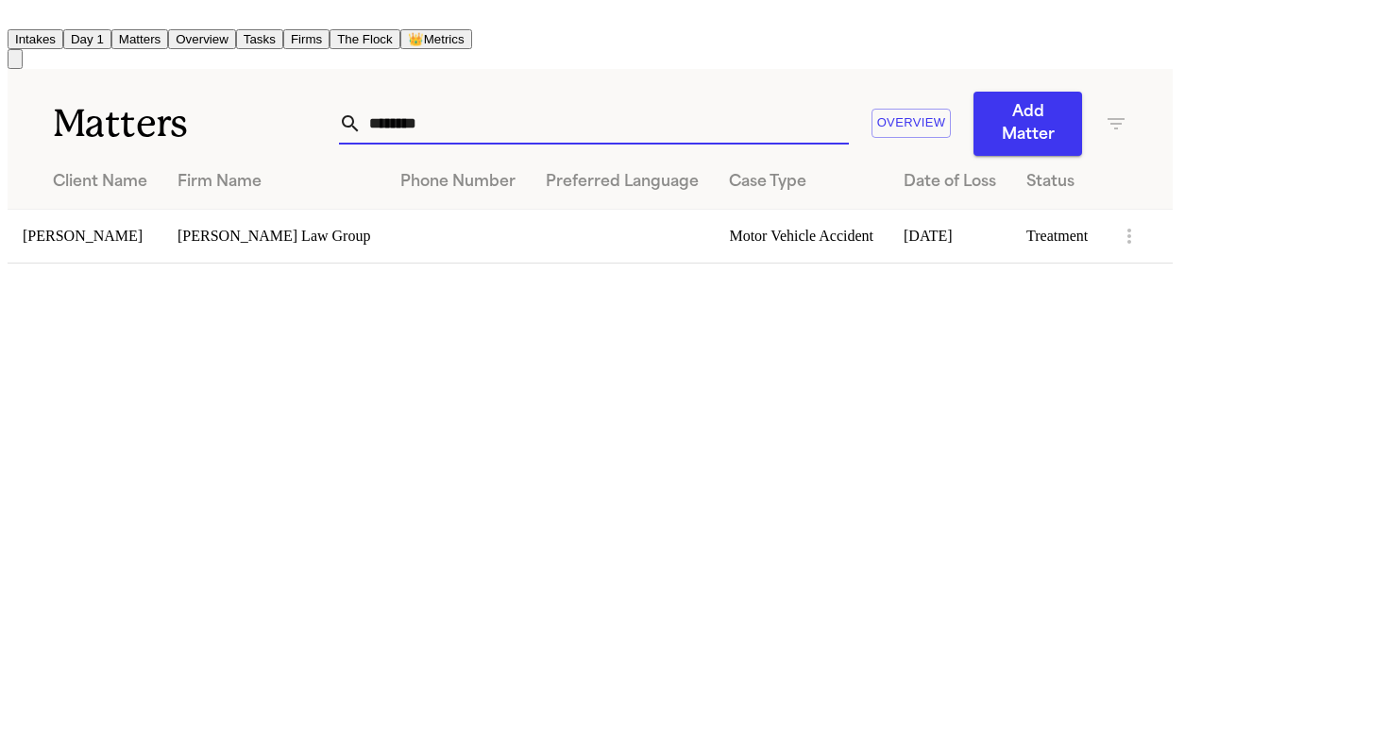
type input "********"
click at [103, 219] on td "Shawn Yang" at bounding box center [85, 236] width 155 height 54
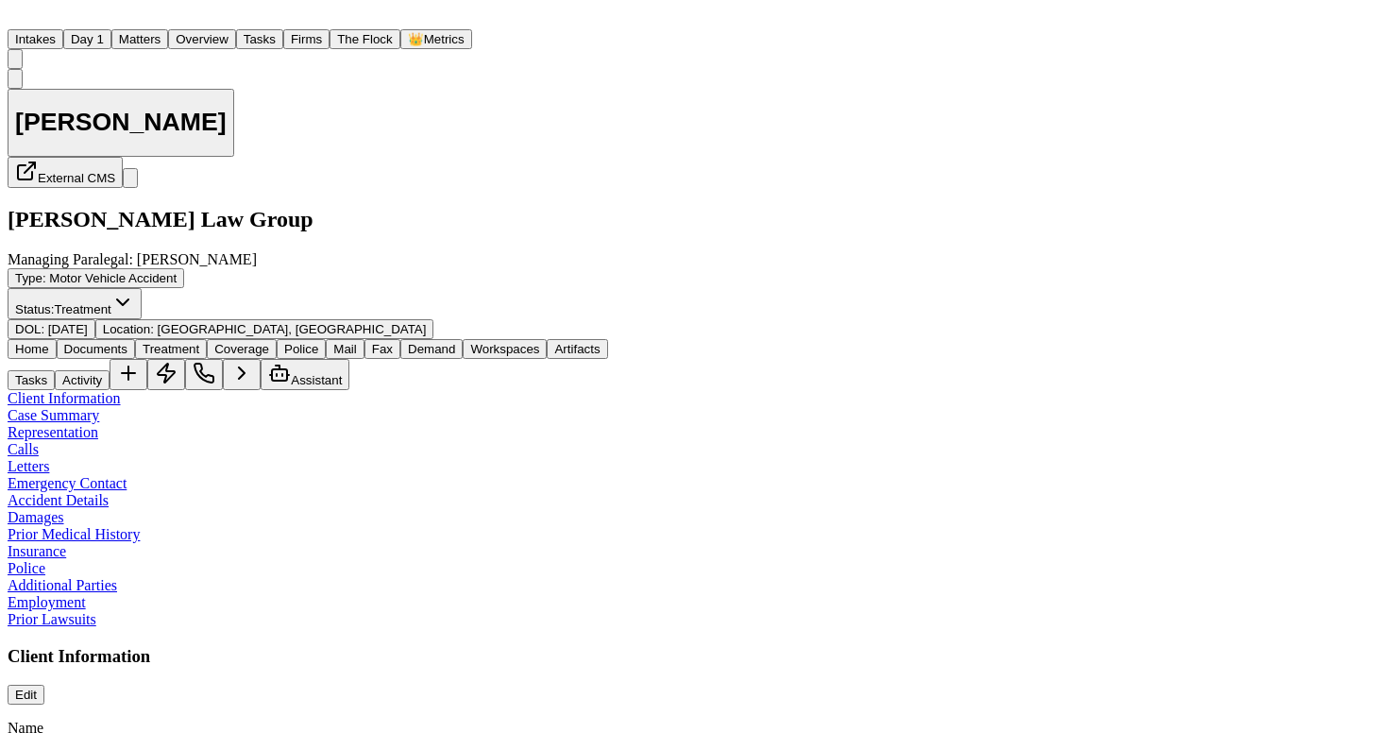
click at [128, 342] on span "Documents" at bounding box center [95, 349] width 63 height 14
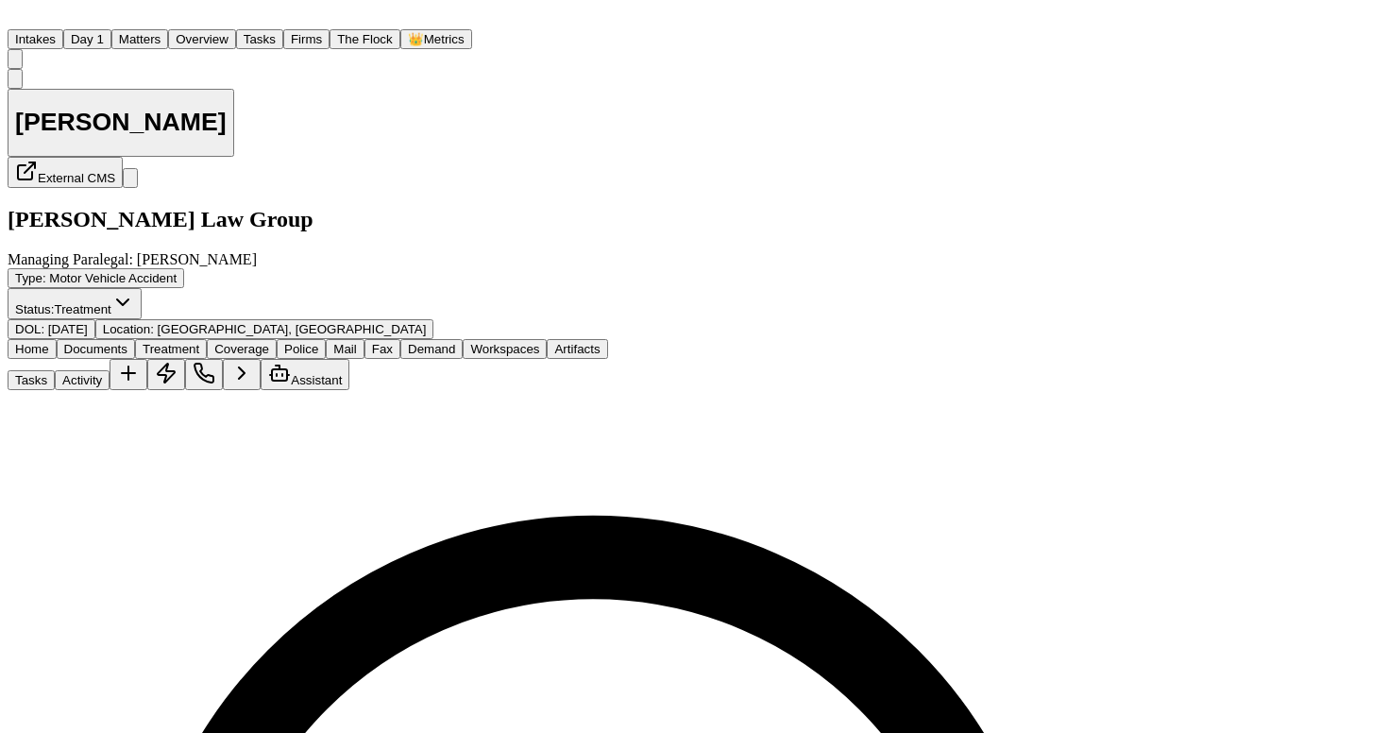
scroll to position [308, 0]
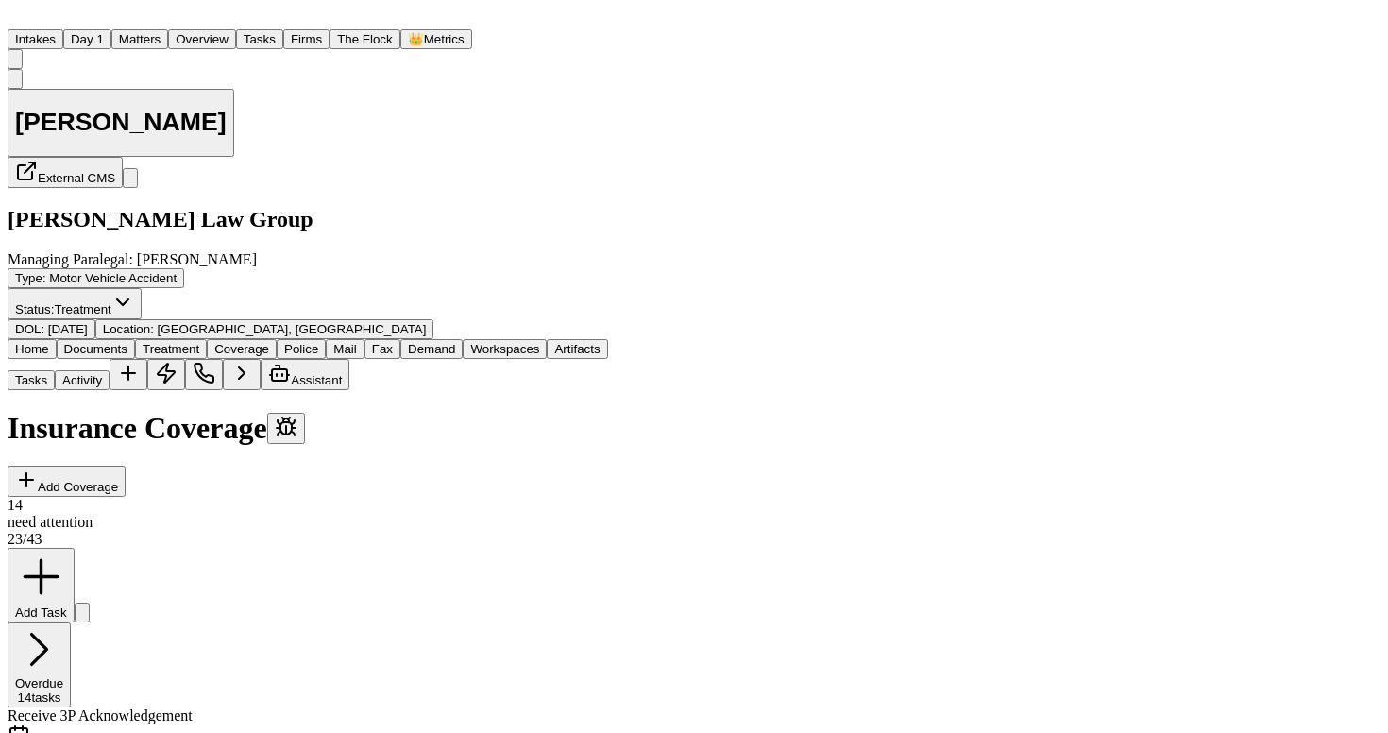
click at [269, 342] on span "Coverage" at bounding box center [241, 349] width 55 height 14
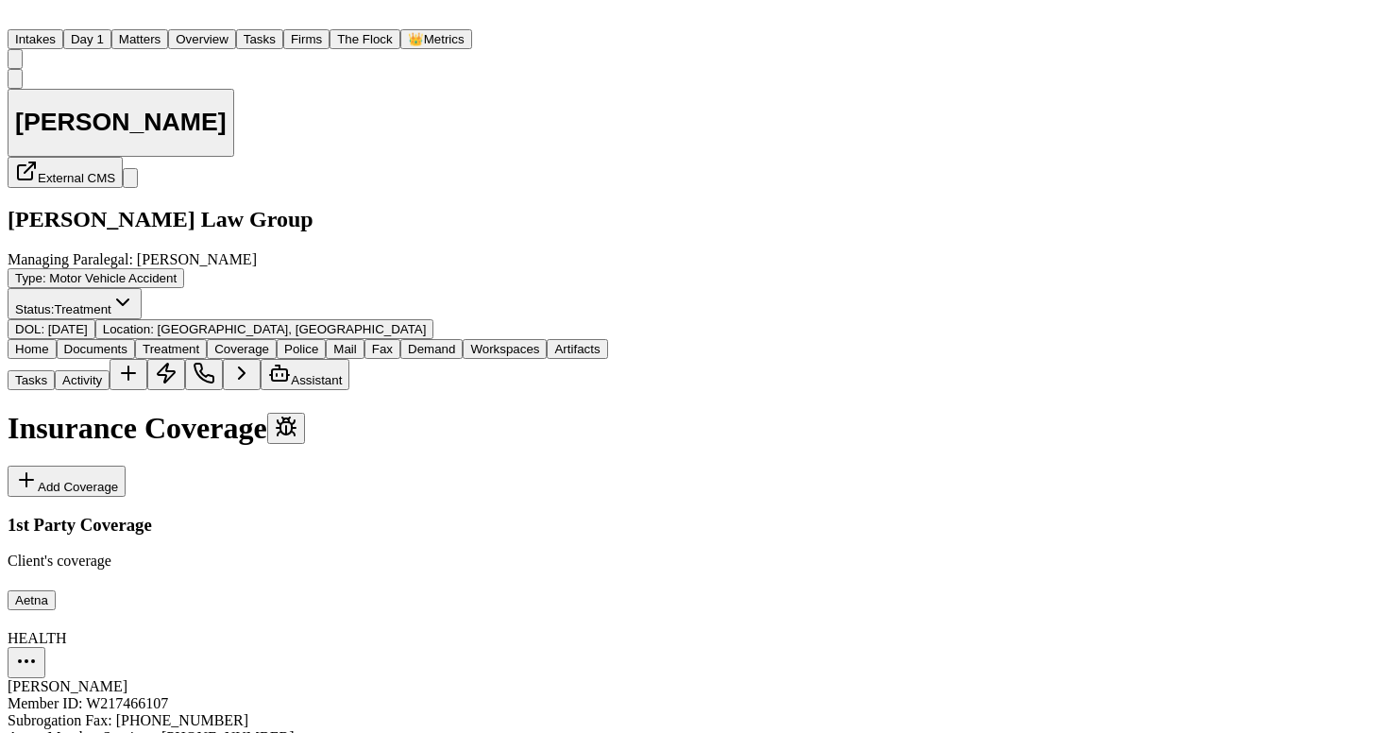
scroll to position [864, 0]
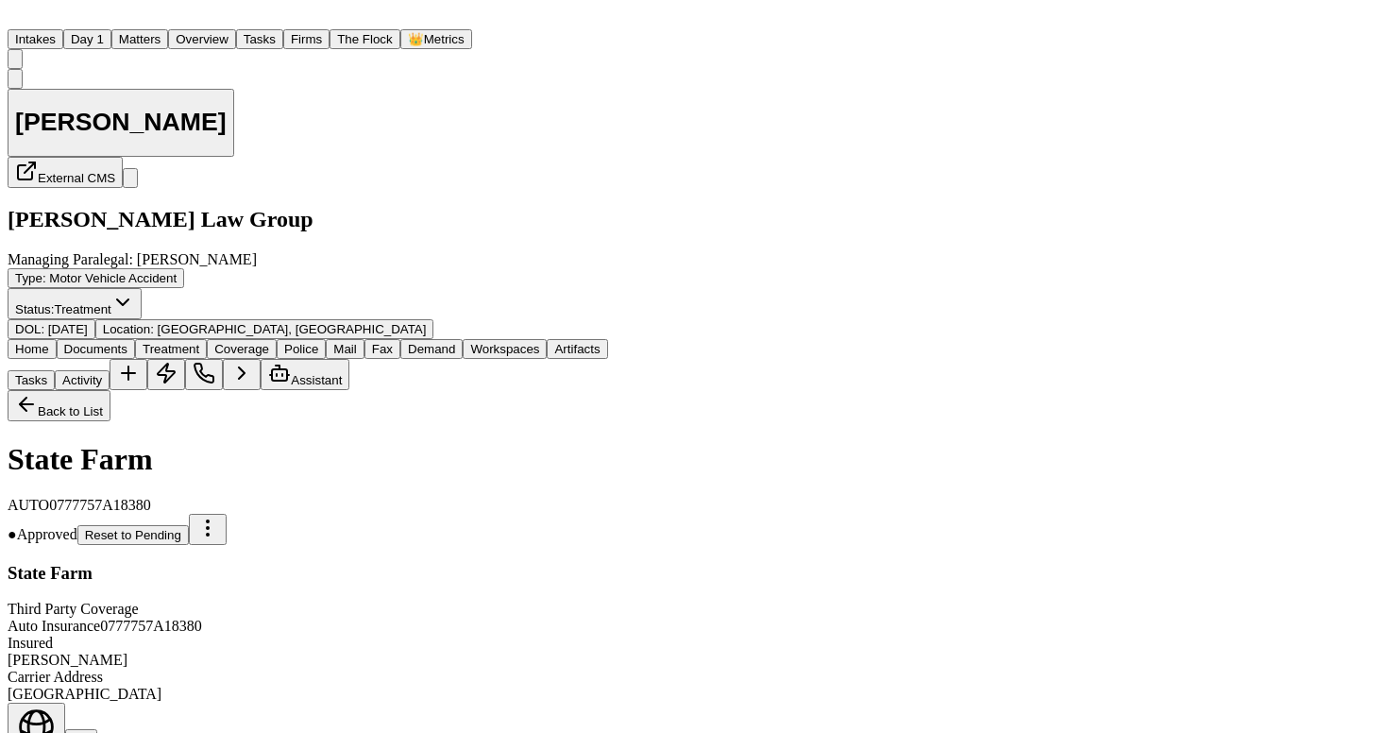
scroll to position [635, 0]
click at [318, 342] on span "Police" at bounding box center [301, 349] width 34 height 14
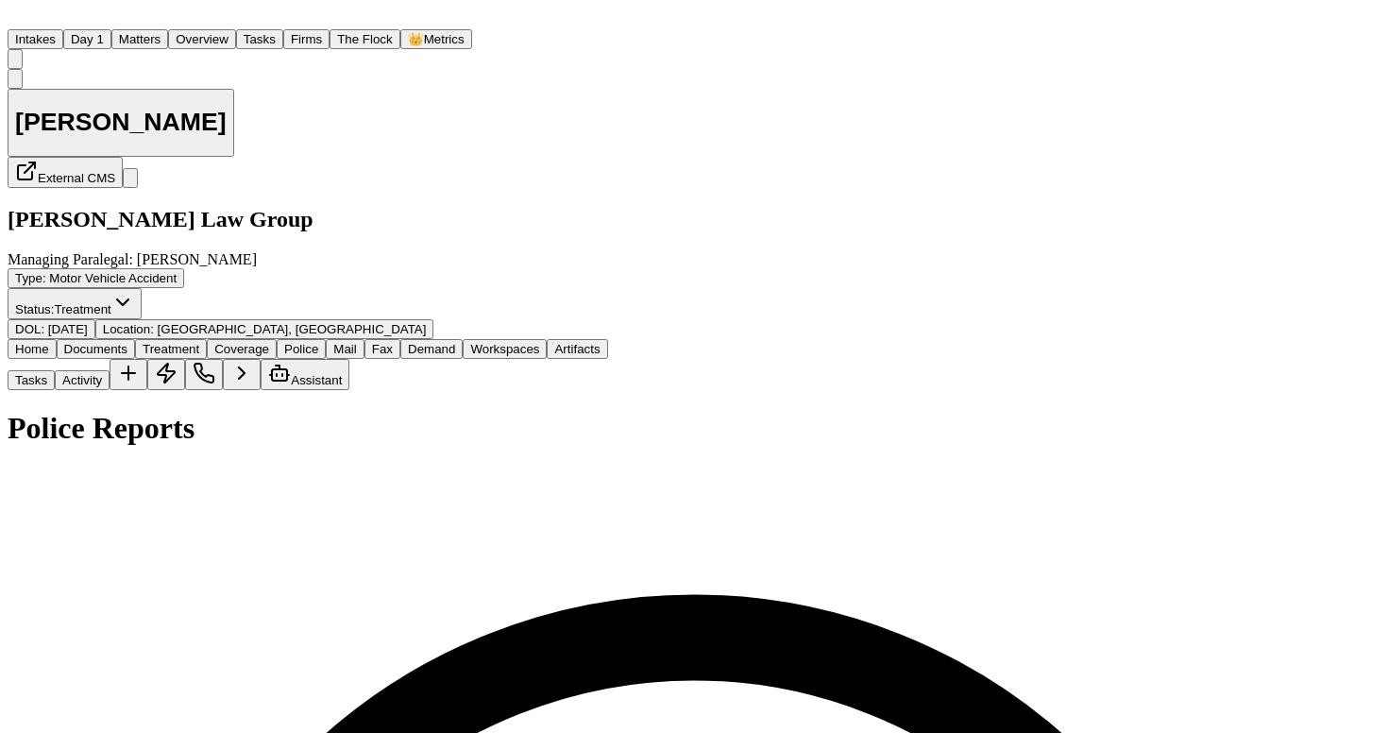
scroll to position [351, 0]
click at [48, 342] on span "Home" at bounding box center [32, 349] width 34 height 14
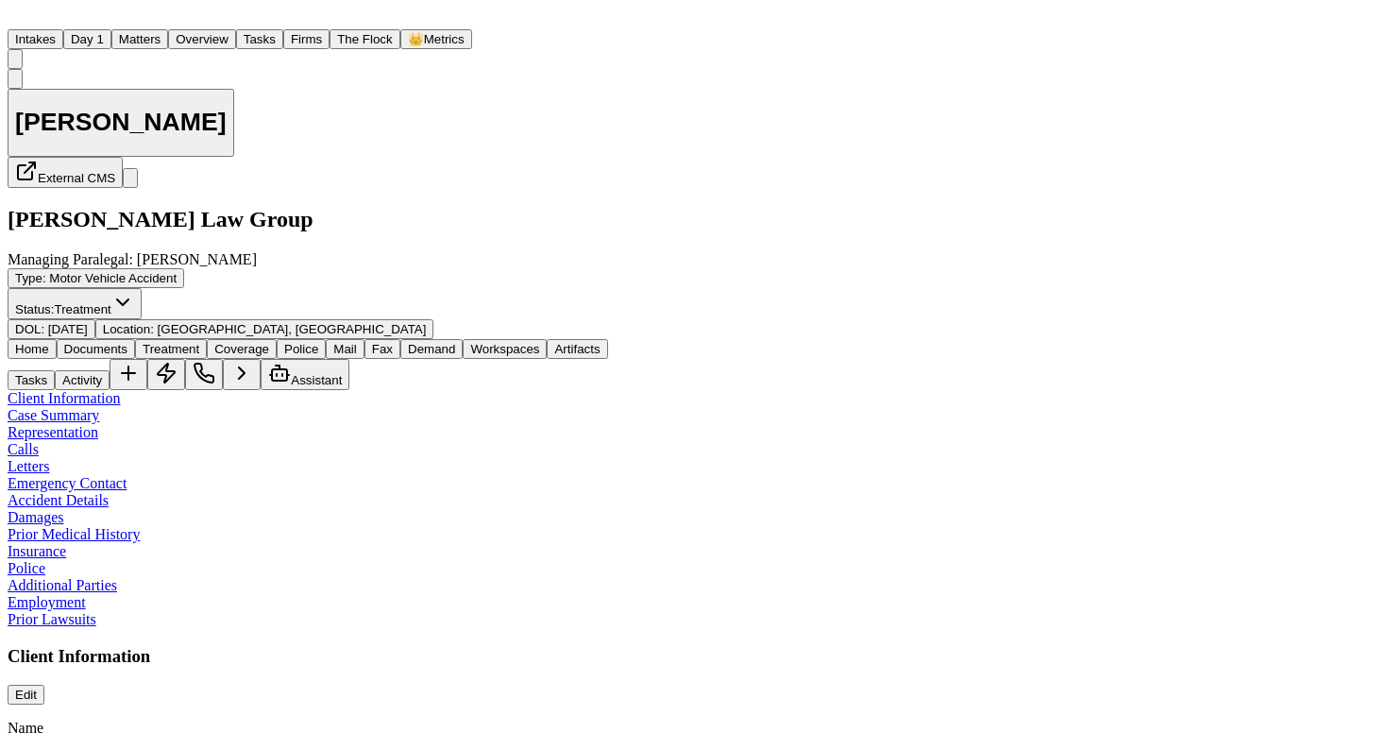
scroll to position [713, 0]
click at [349, 244] on div "Shawn Yang External CMS Romanow Law Group Managing Paralegal: Thea Feeney Type …" at bounding box center [694, 230] width 1373 height 322
click at [242, 356] on span "button" at bounding box center [242, 356] width 0 height 0
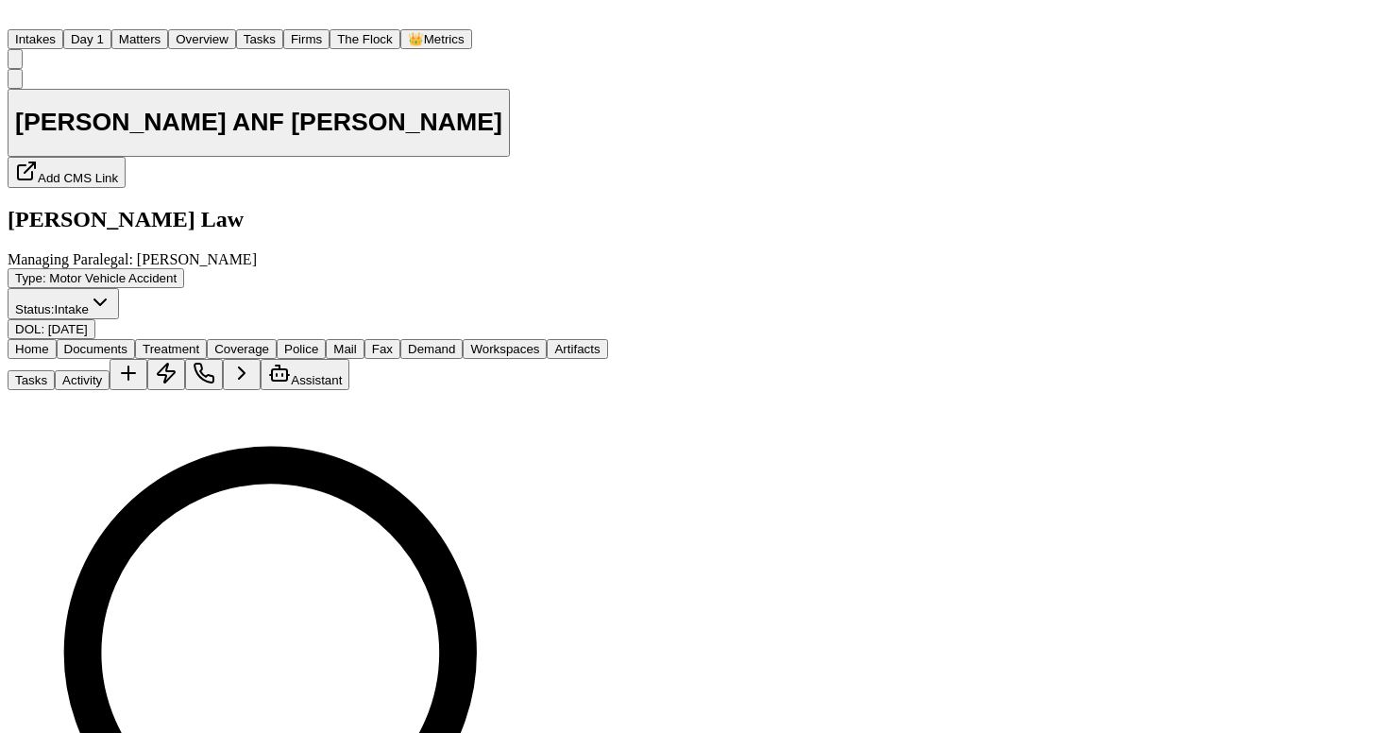
click at [128, 342] on span "Documents" at bounding box center [95, 349] width 63 height 14
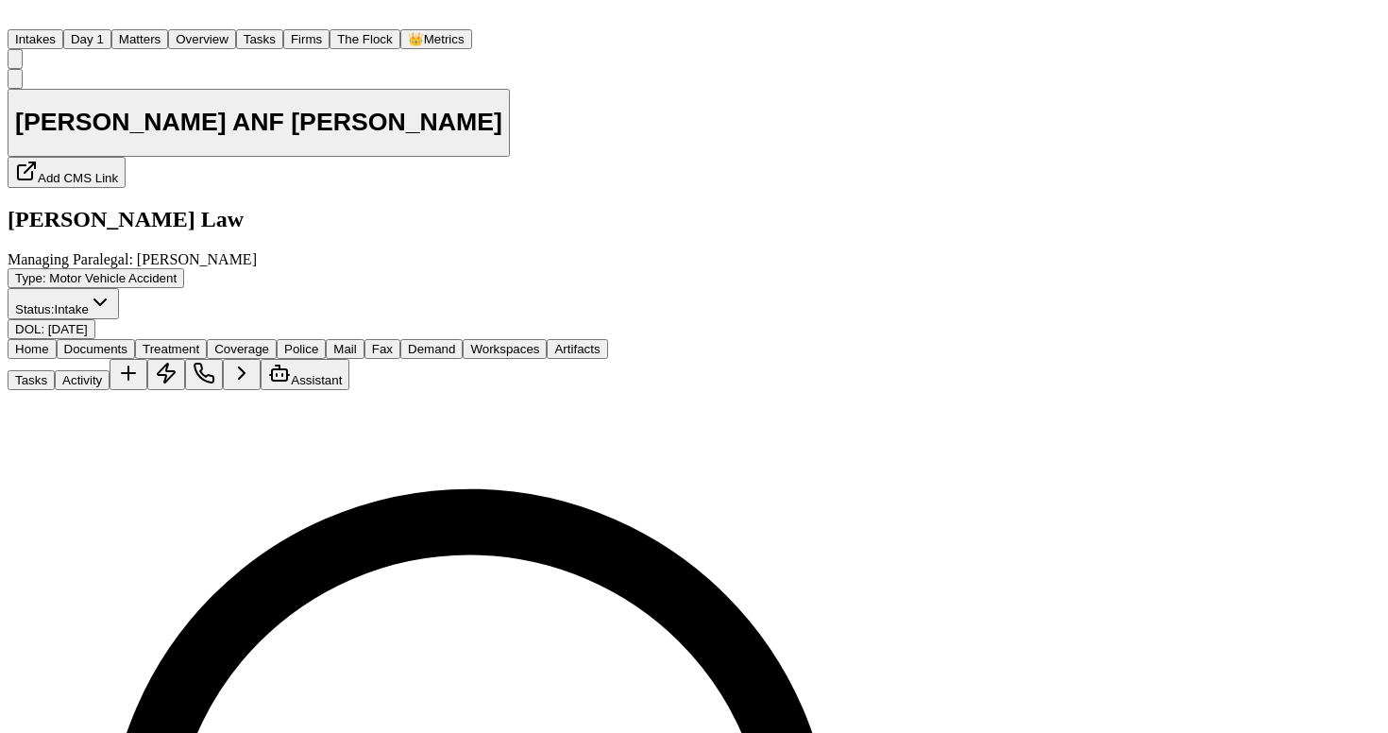
scroll to position [199, 0]
click at [49, 342] on span "Home" at bounding box center [32, 349] width 34 height 14
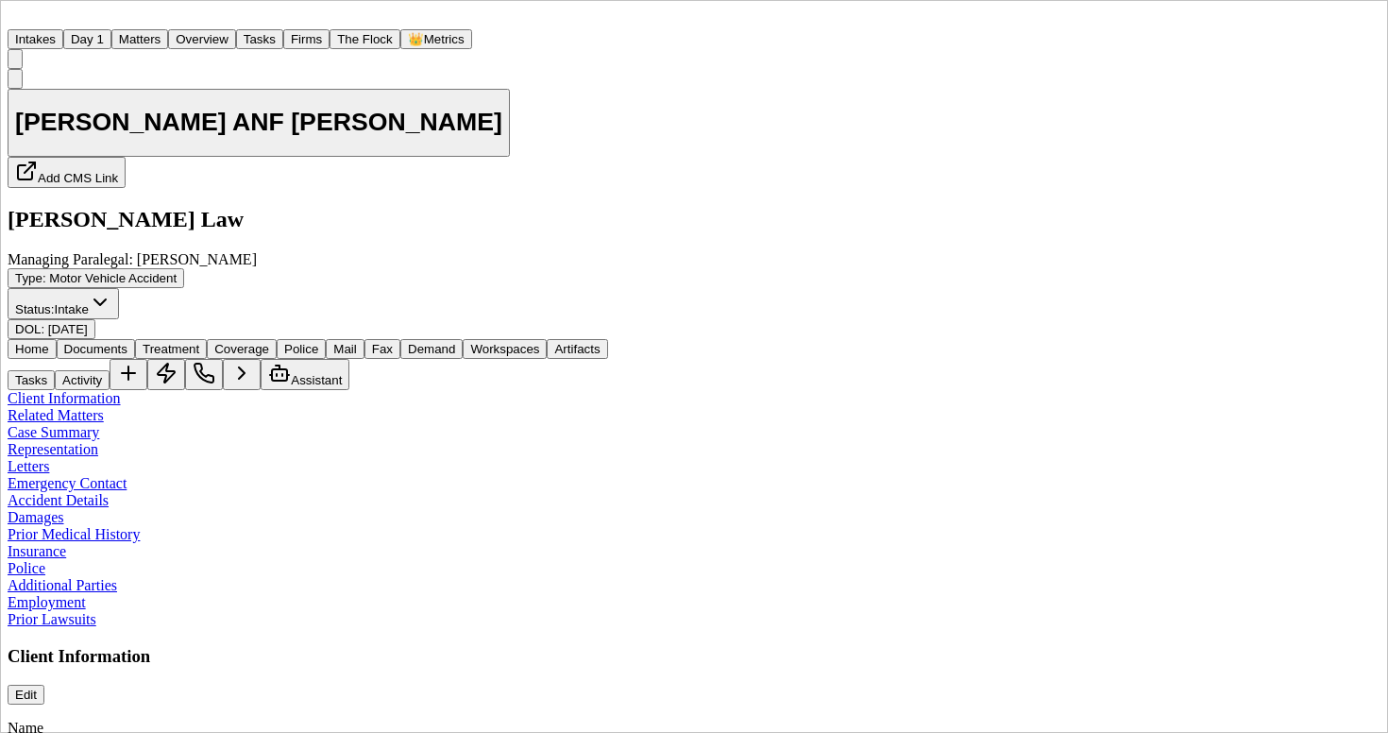
scroll to position [236, 0]
click at [269, 342] on span "Coverage" at bounding box center [241, 349] width 55 height 14
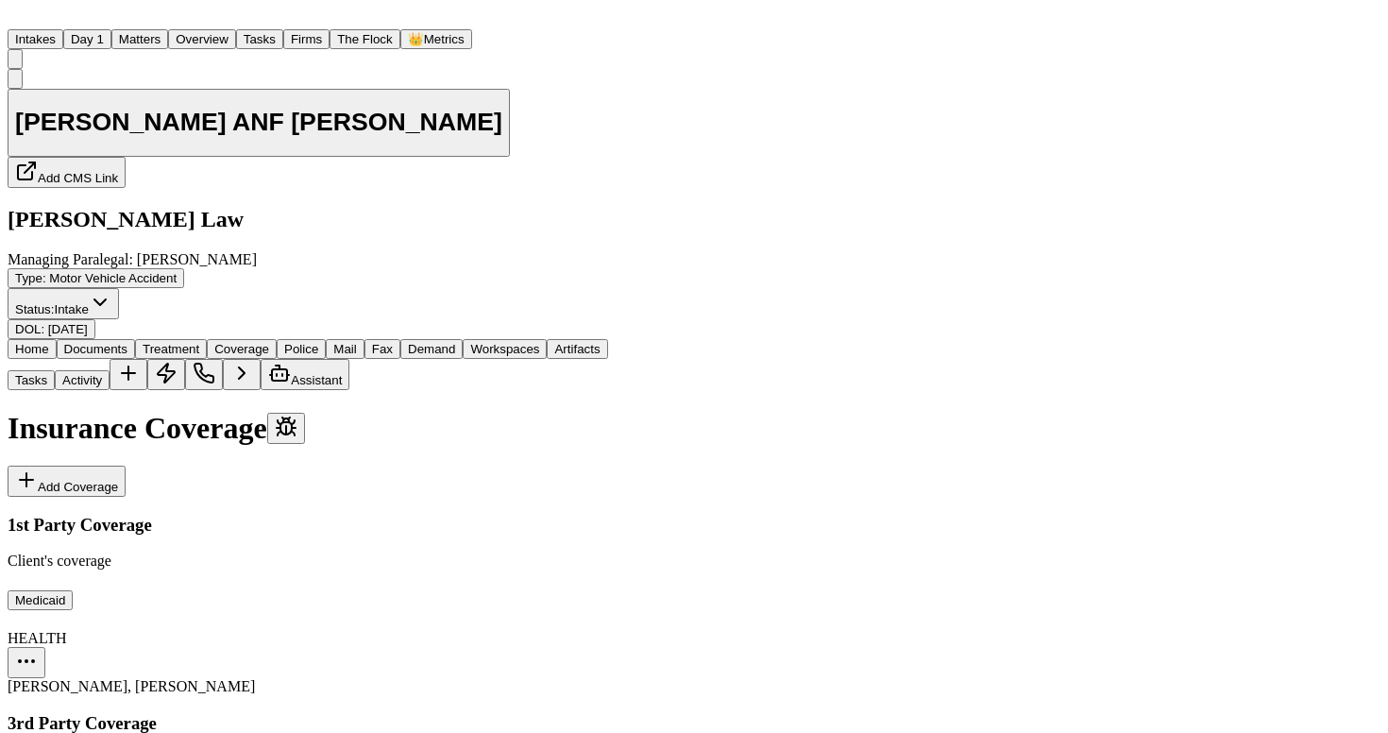
click at [269, 342] on span "Coverage" at bounding box center [241, 349] width 55 height 14
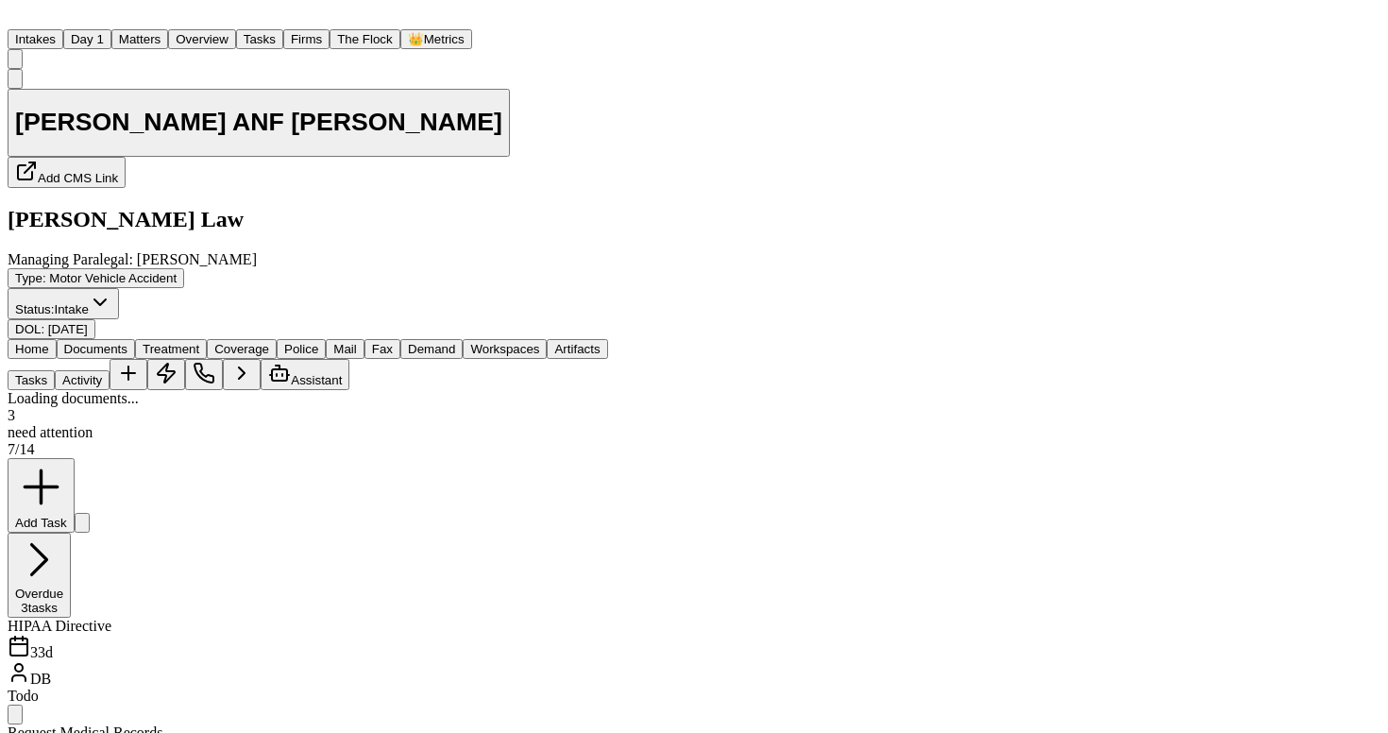
click at [96, 339] on button "Documents" at bounding box center [96, 349] width 78 height 20
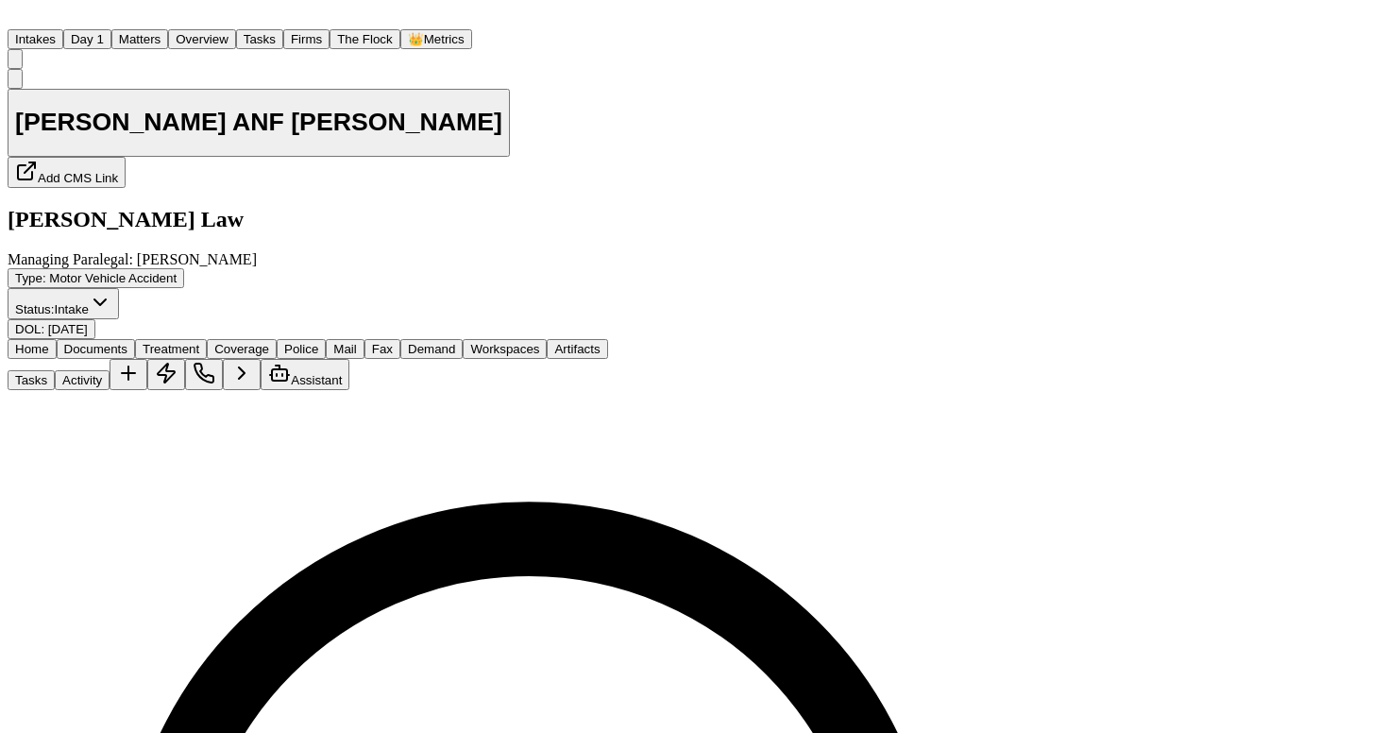
drag, startPoint x: 135, startPoint y: 147, endPoint x: 1, endPoint y: 145, distance: 134.1
click at [8, 145] on div "[PERSON_NAME] ANF [PERSON_NAME] Add CMS Link [PERSON_NAME] Law Managing Paraleg…" at bounding box center [604, 204] width 1192 height 271
copy h2 "[PERSON_NAME] Law"
click at [825, 8] on nav "Intakes Day 1 Matters Overview Tasks Firms The Flock 👑 Metrics JF" at bounding box center [604, 38] width 1192 height 61
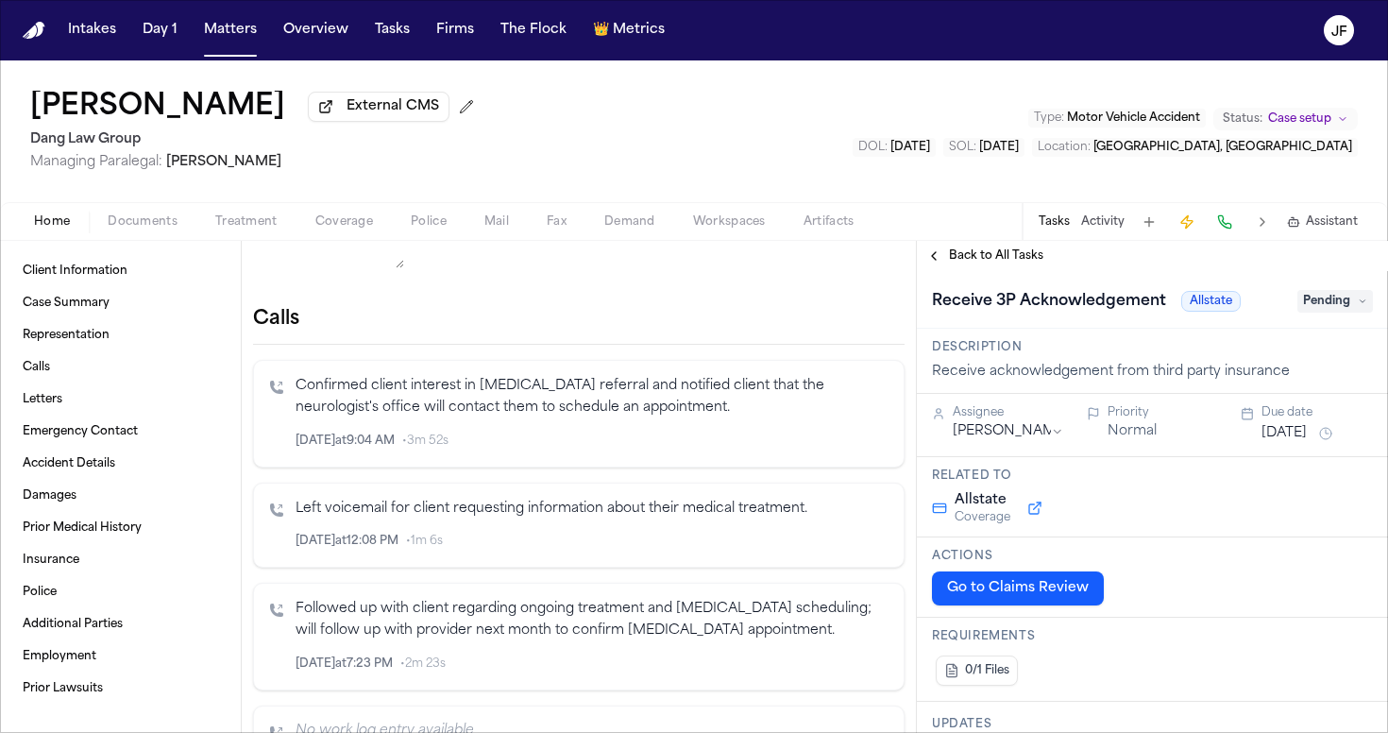
scroll to position [261, 0]
click at [128, 241] on div "Elvin Santiago Valderrama External CMS Dang Law Group Managing Paralegal: Miche…" at bounding box center [694, 150] width 1388 height 180
click at [131, 233] on span "button" at bounding box center [142, 232] width 93 height 2
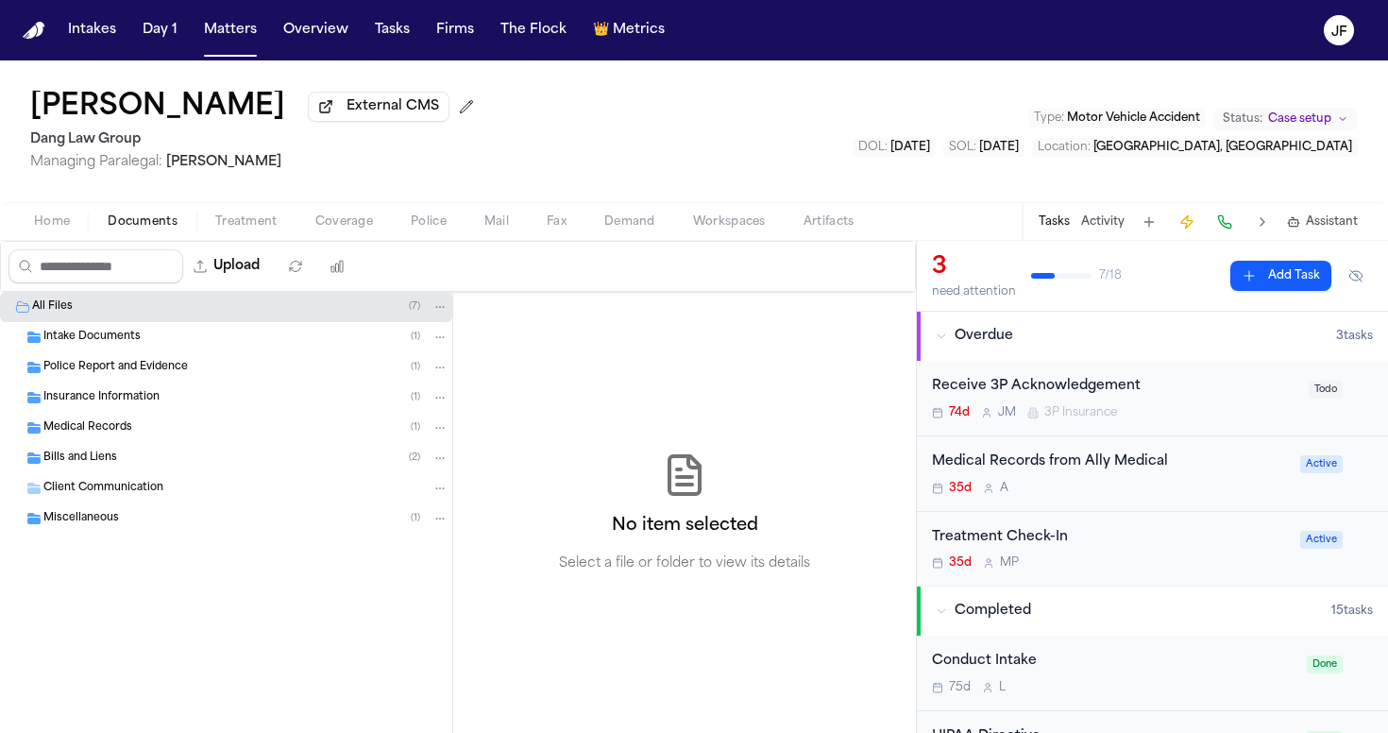
click at [122, 413] on div "Insurance Information ( 1 )" at bounding box center [226, 398] width 452 height 30
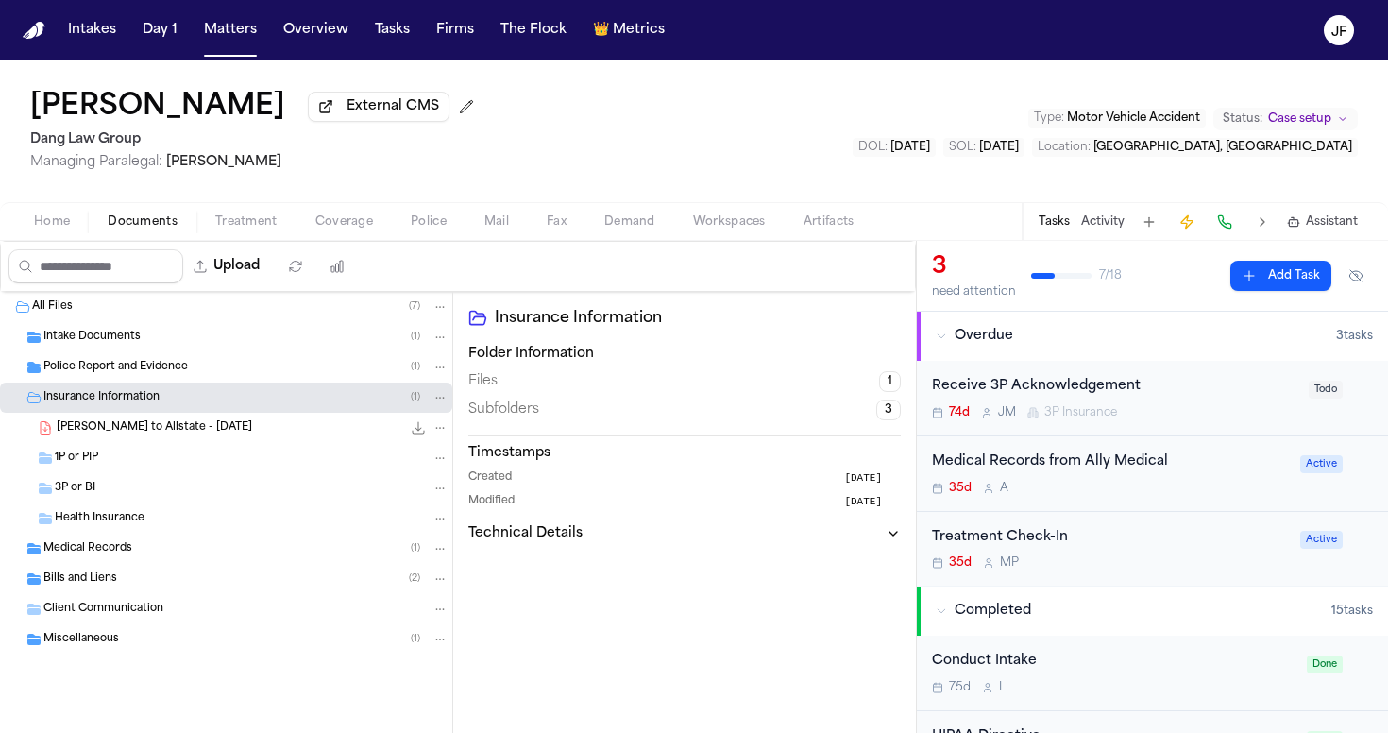
click at [145, 417] on div "E. Valderrama - LOR to Allstate - 7.10.25 273.9 KB • PDF" at bounding box center [226, 428] width 452 height 30
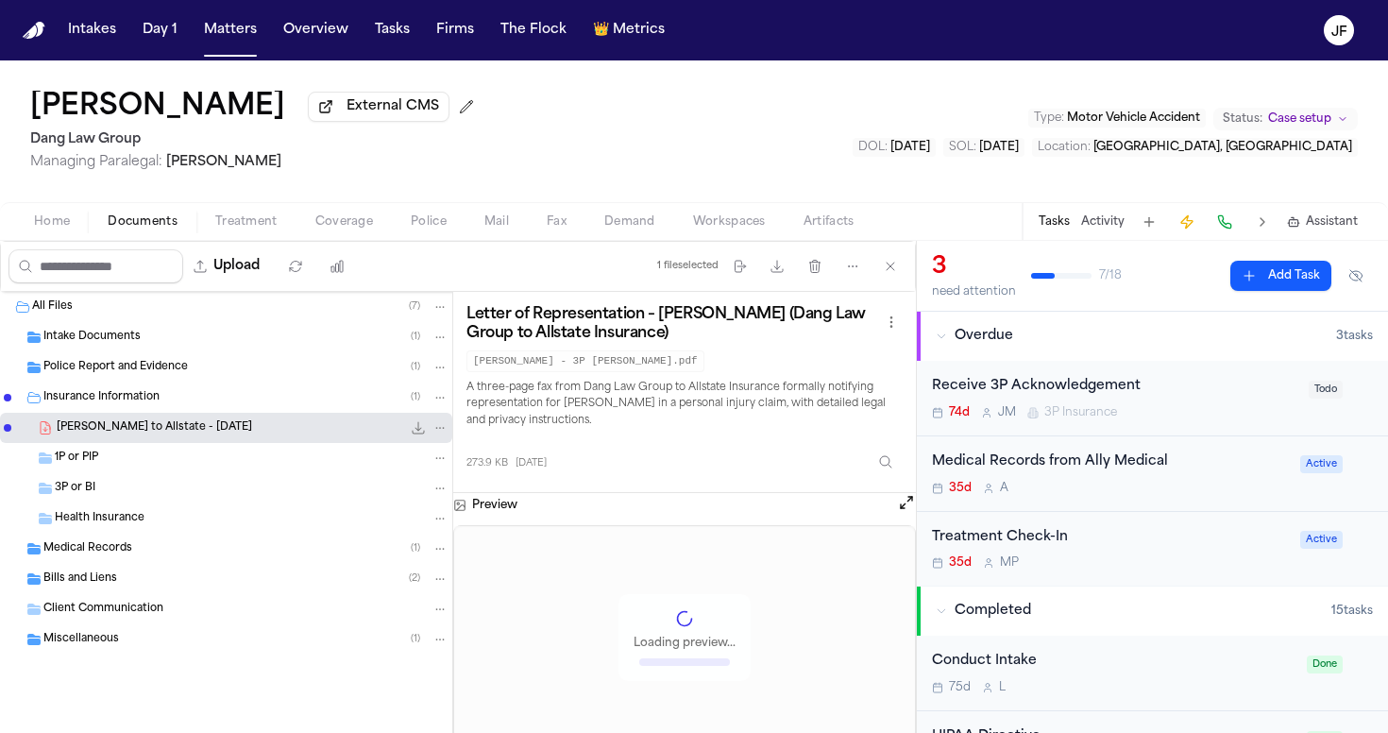
click at [418, 435] on icon "File: E. Valderrama - LOR to Allstate - 7.10.25" at bounding box center [418, 427] width 15 height 15
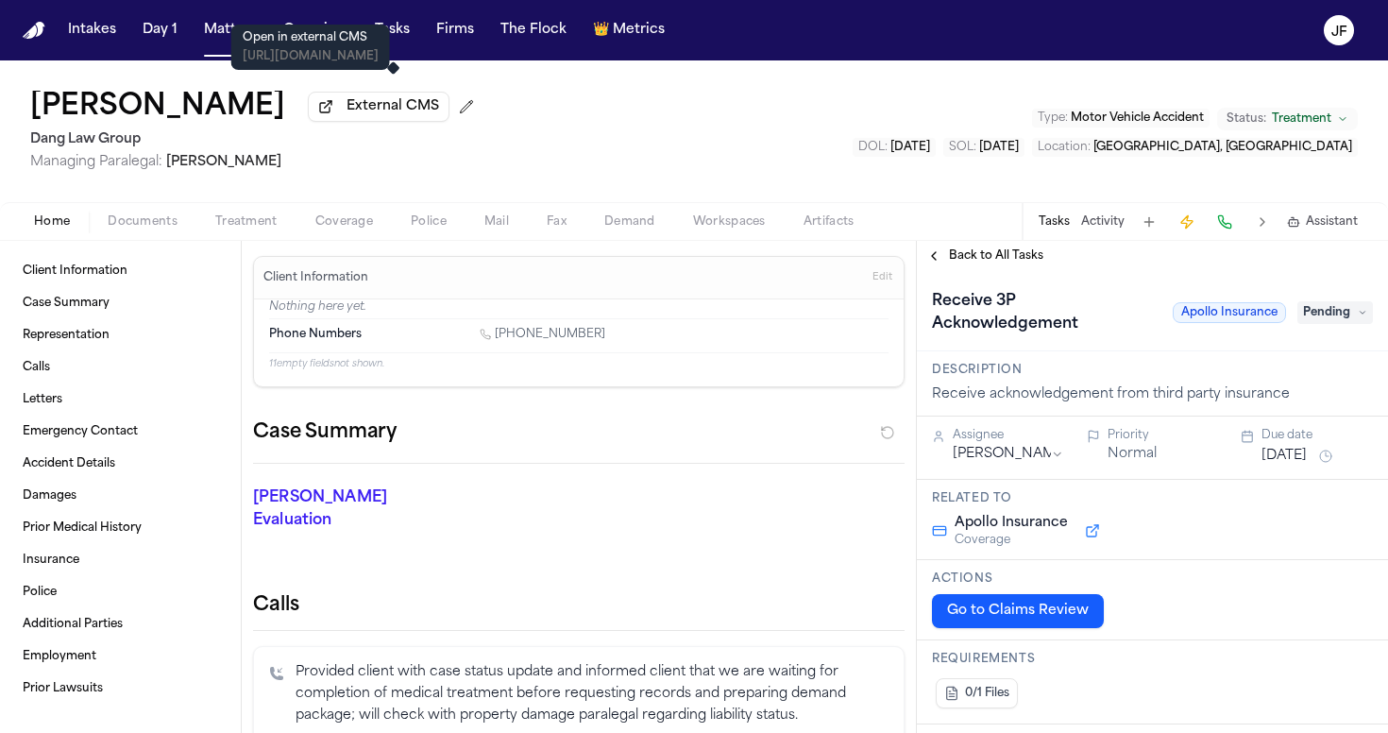
click at [424, 112] on span "External CMS" at bounding box center [393, 106] width 93 height 19
